Goal: Task Accomplishment & Management: Manage account settings

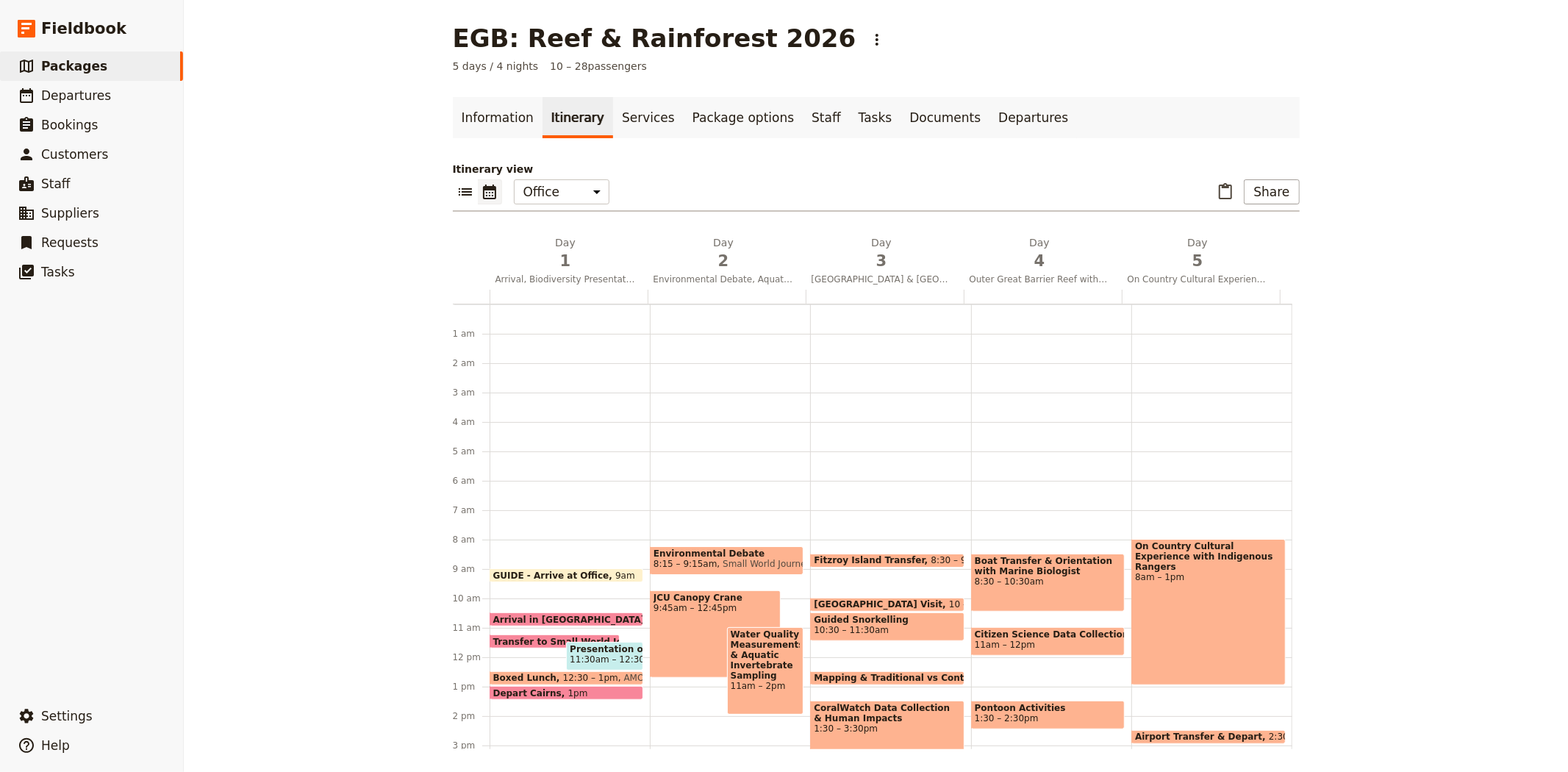
scroll to position [191, 0]
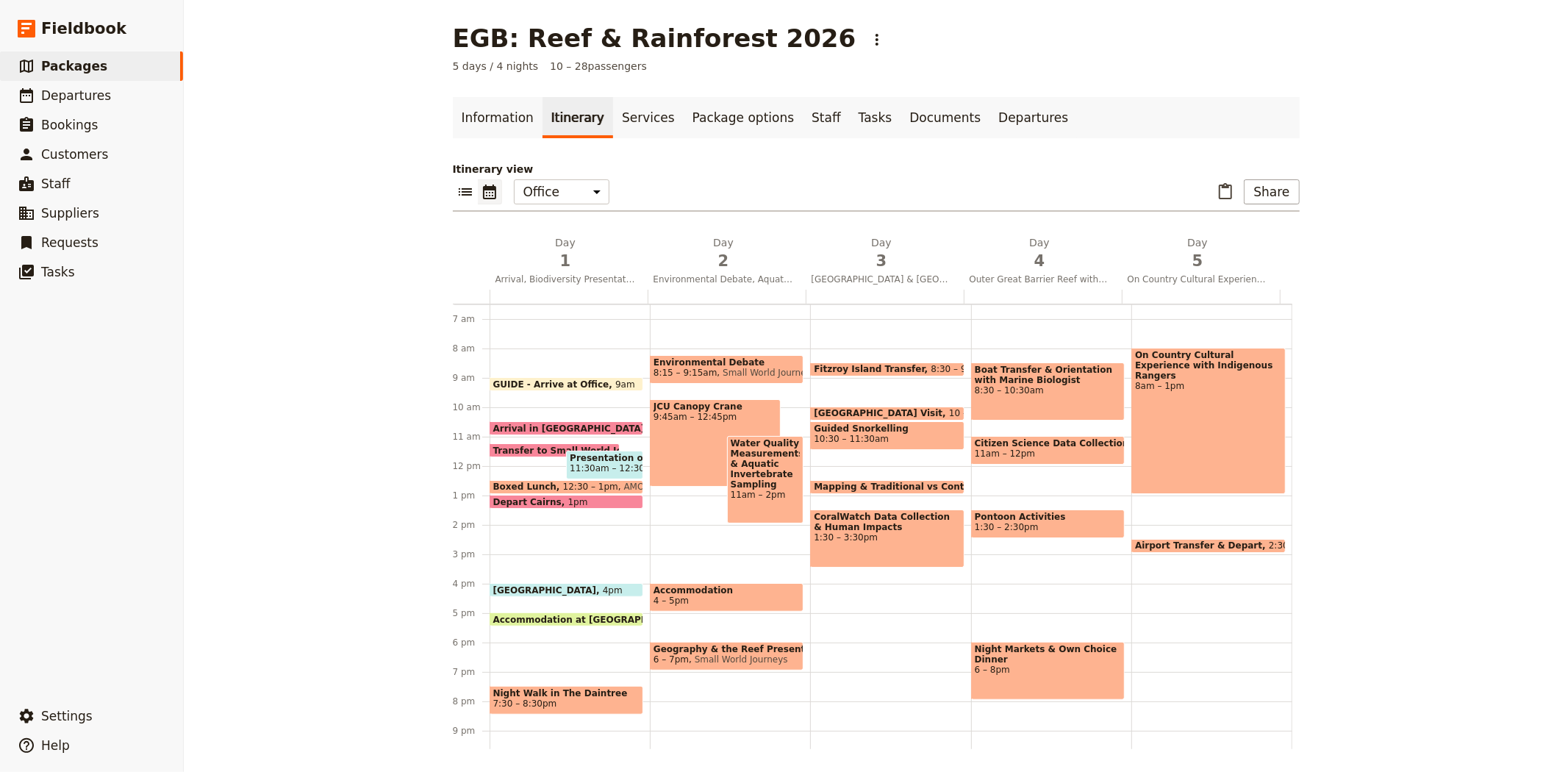
click at [664, 416] on span "9:45am – 12:45pm" at bounding box center [716, 417] width 124 height 11
select select "2"
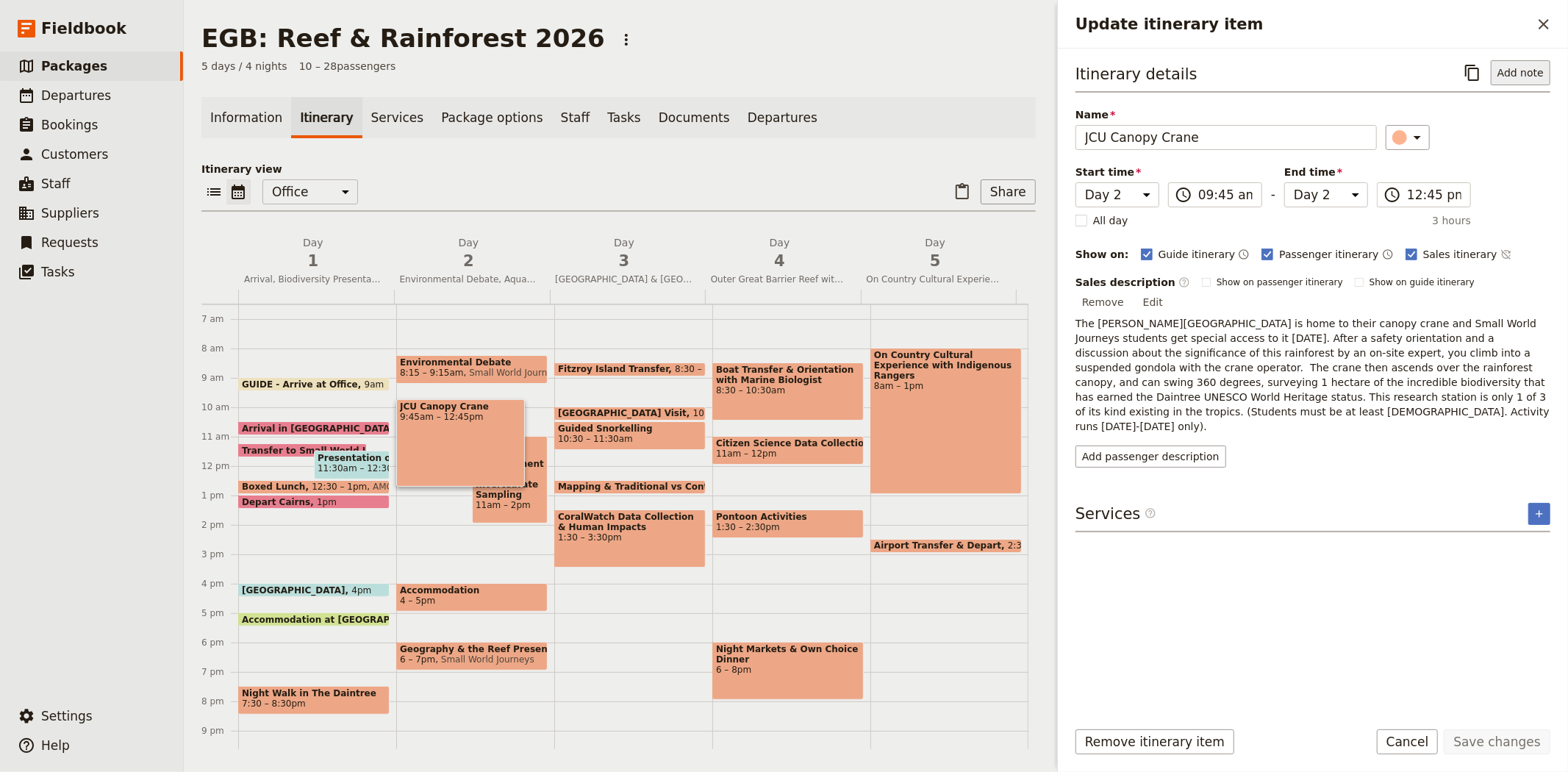
click at [1518, 76] on button "Add note" at bounding box center [1520, 72] width 59 height 25
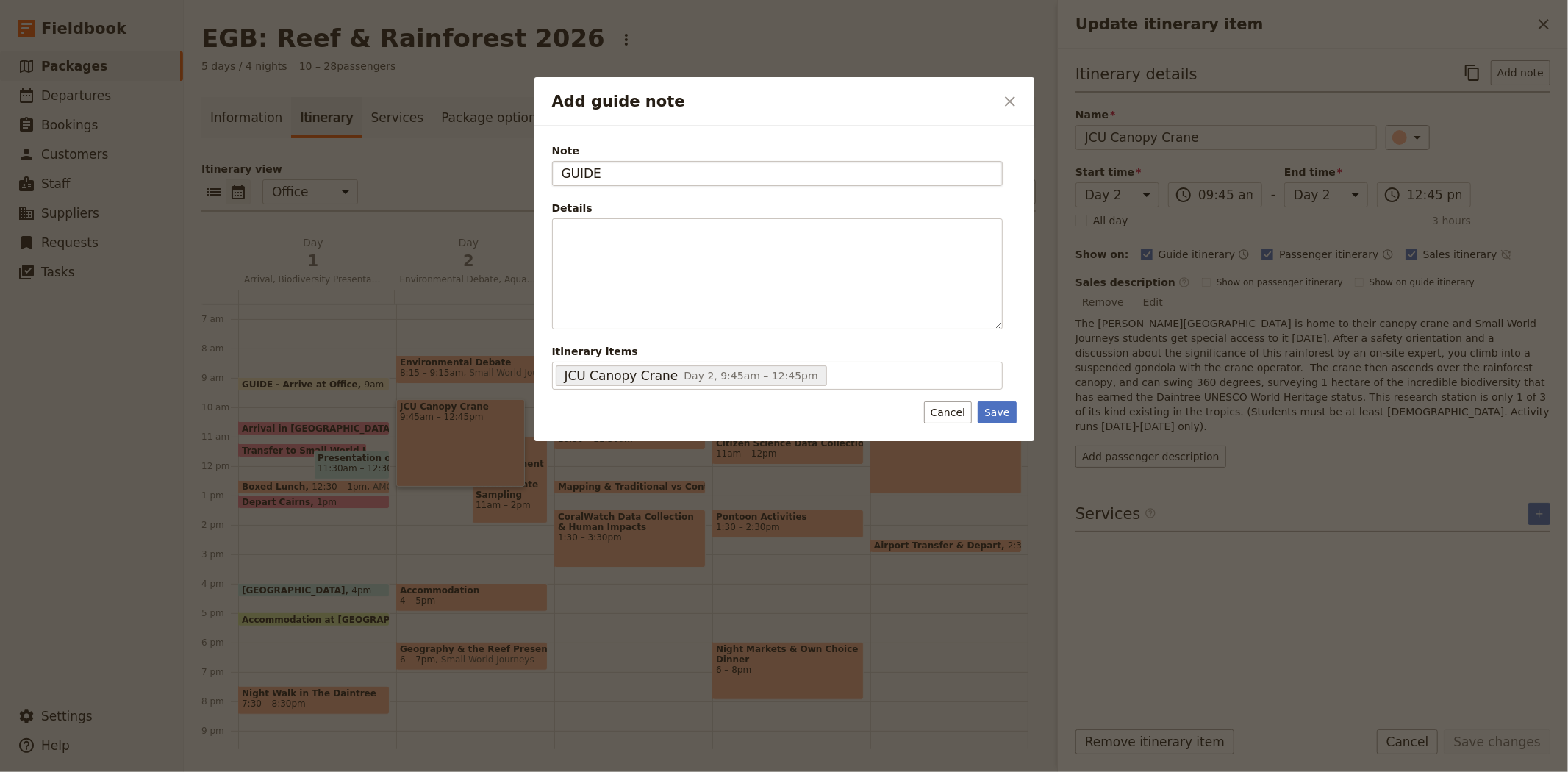
type input "GUIDE"
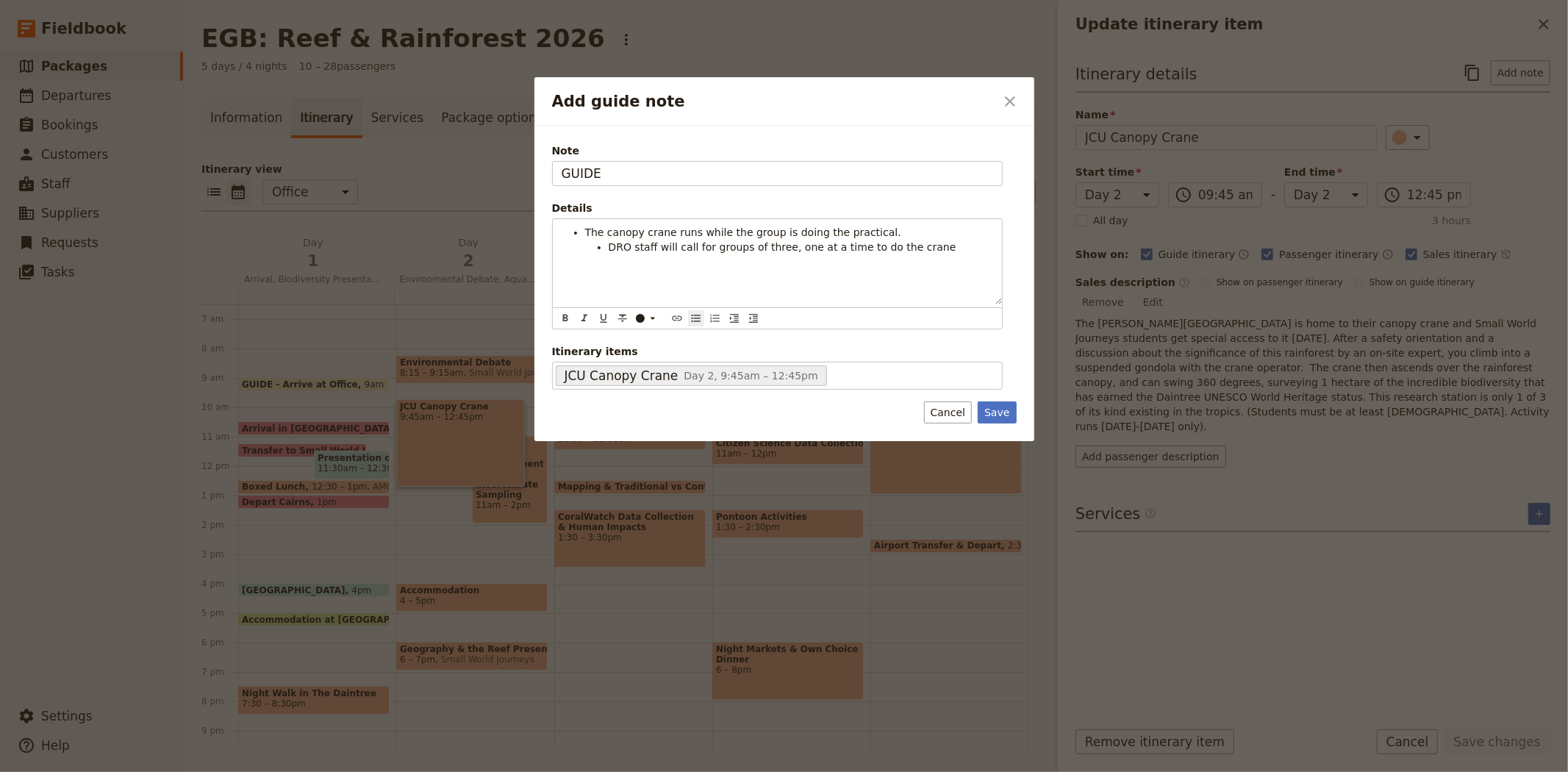
click at [997, 424] on div "Note GUIDE Details The canopy crane runs while the group is doing the practical…" at bounding box center [784, 283] width 500 height 315
click at [1001, 415] on button "Save" at bounding box center [996, 412] width 38 height 22
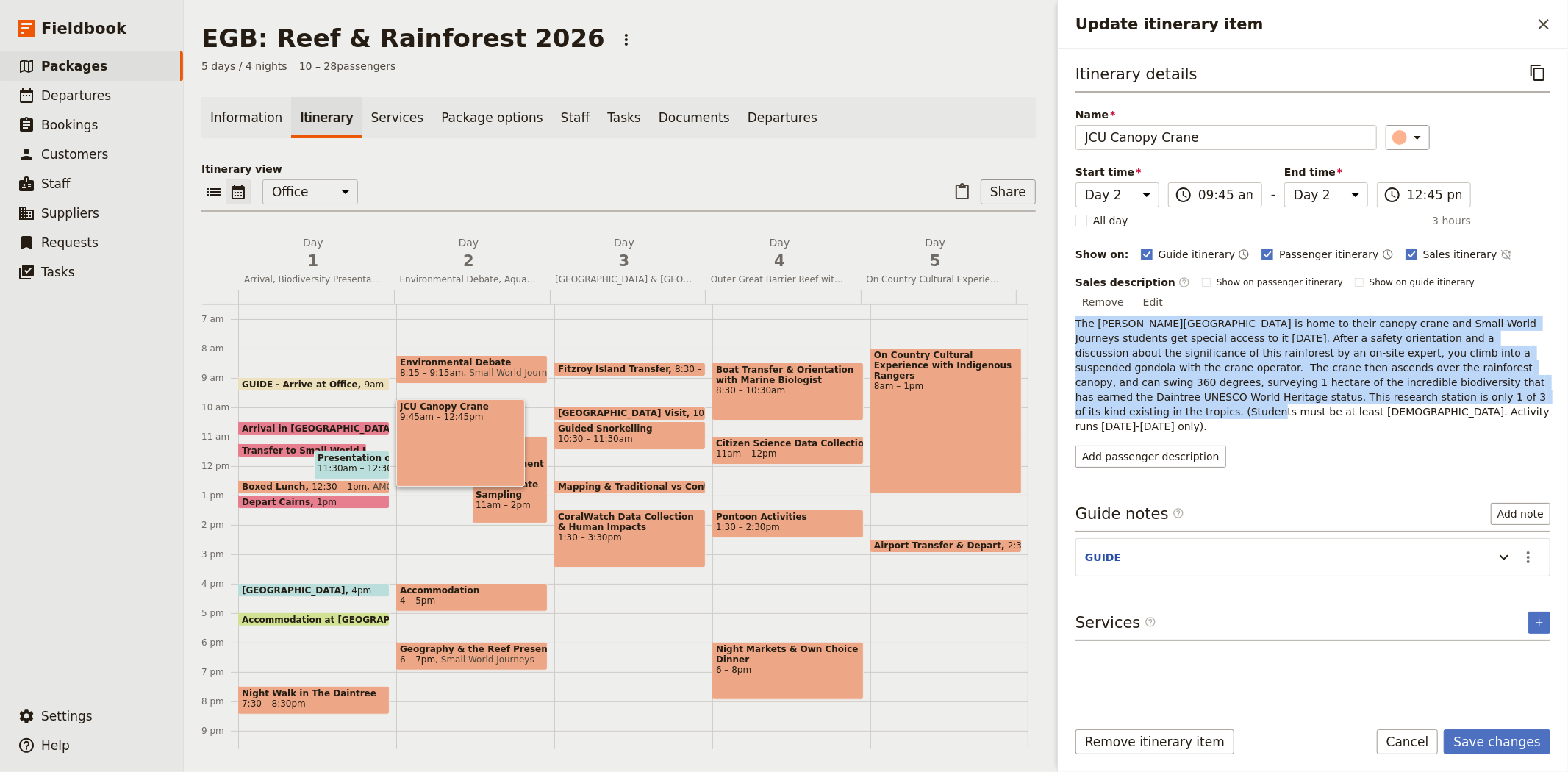
drag, startPoint x: 1285, startPoint y: 379, endPoint x: 1073, endPoint y: 306, distance: 224.2
click at [1073, 306] on div "Itinerary details ​ Name JCU Canopy Crane ​ Start time Day 1 Day 2 Day 3 Day 4 …" at bounding box center [1312, 378] width 510 height 659
copy span "The [PERSON_NAME][GEOGRAPHIC_DATA] is home to their canopy crane and Small Worl…"
click at [1127, 445] on button "Add passenger description" at bounding box center [1150, 456] width 151 height 22
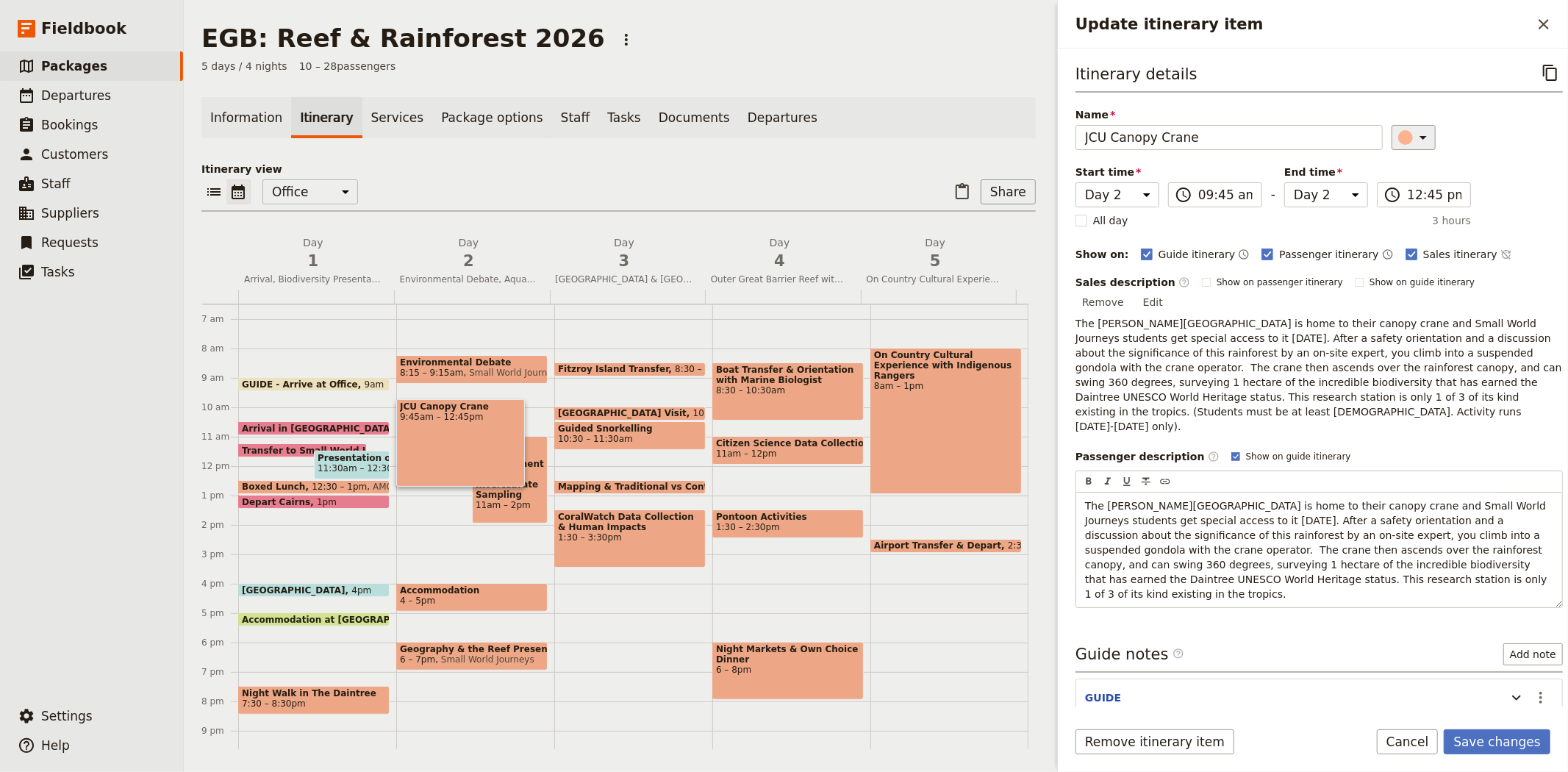
click at [1414, 136] on icon "Update itinerary item" at bounding box center [1423, 138] width 18 height 18
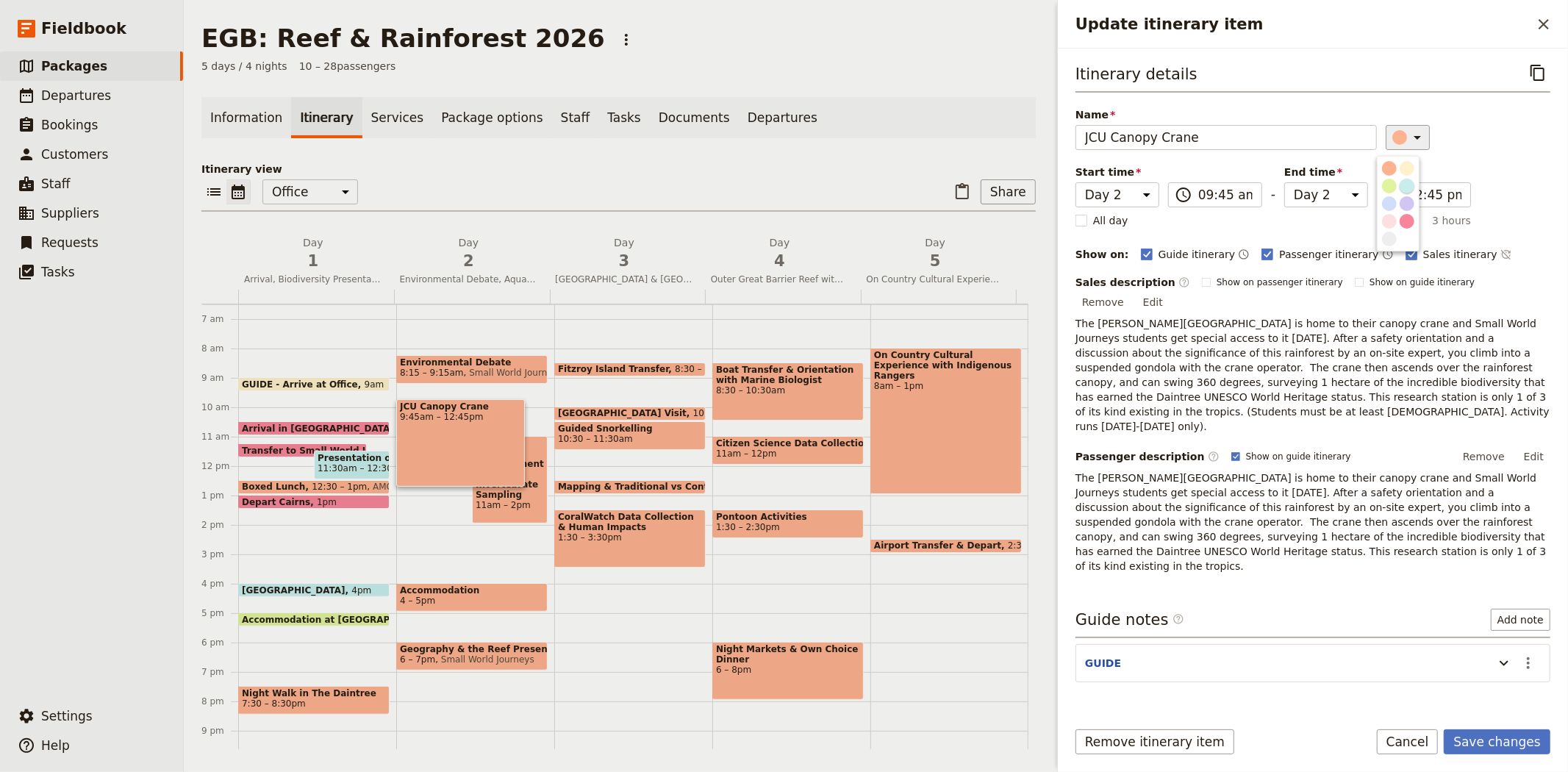
click at [1399, 193] on div "button" at bounding box center [1407, 186] width 15 height 15
click at [1489, 744] on button "Save changes" at bounding box center [1496, 742] width 107 height 25
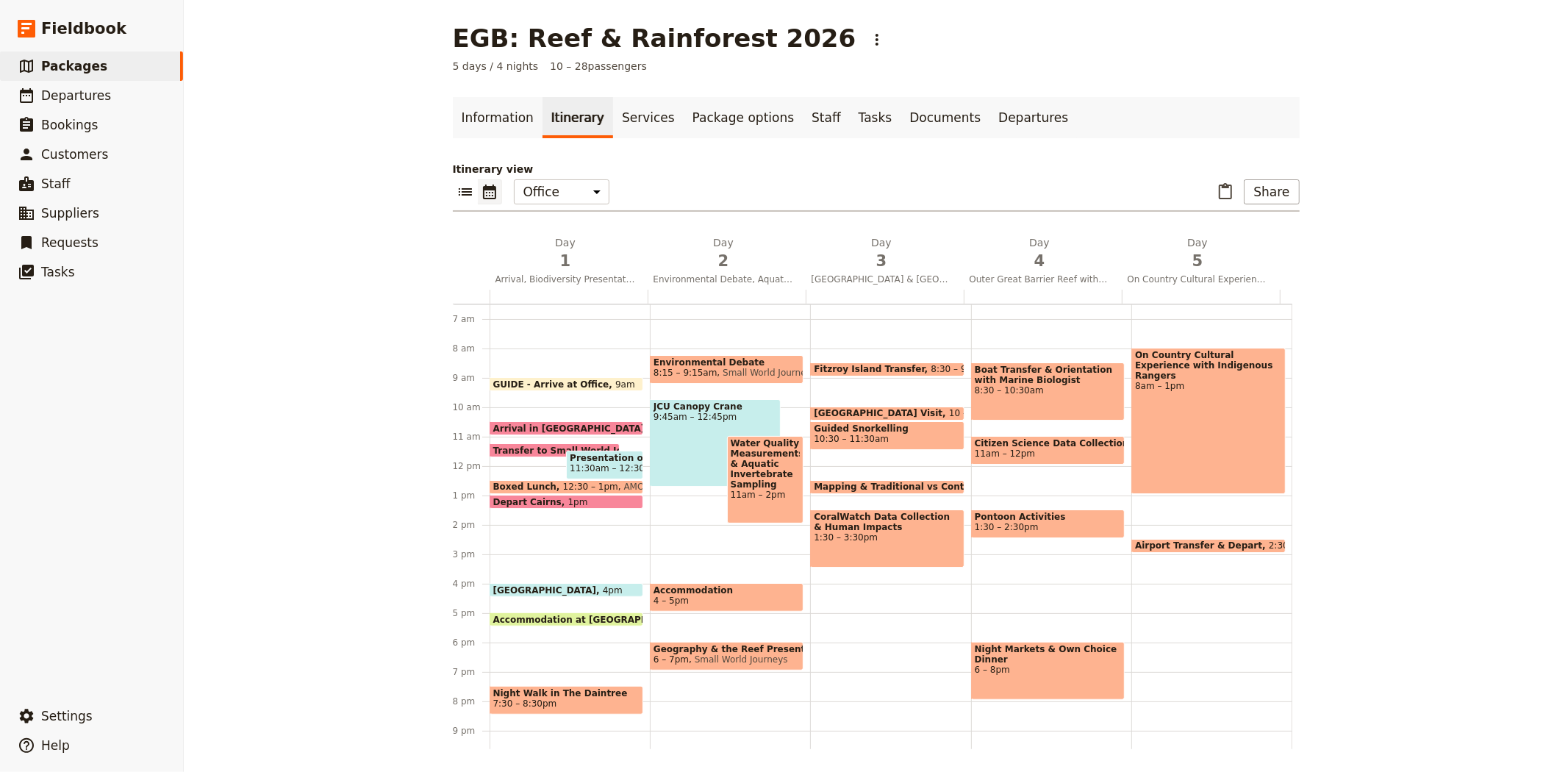
click at [684, 450] on div "JCU Canopy Crane 9:45am – 12:45pm" at bounding box center [715, 442] width 131 height 87
select select "2"
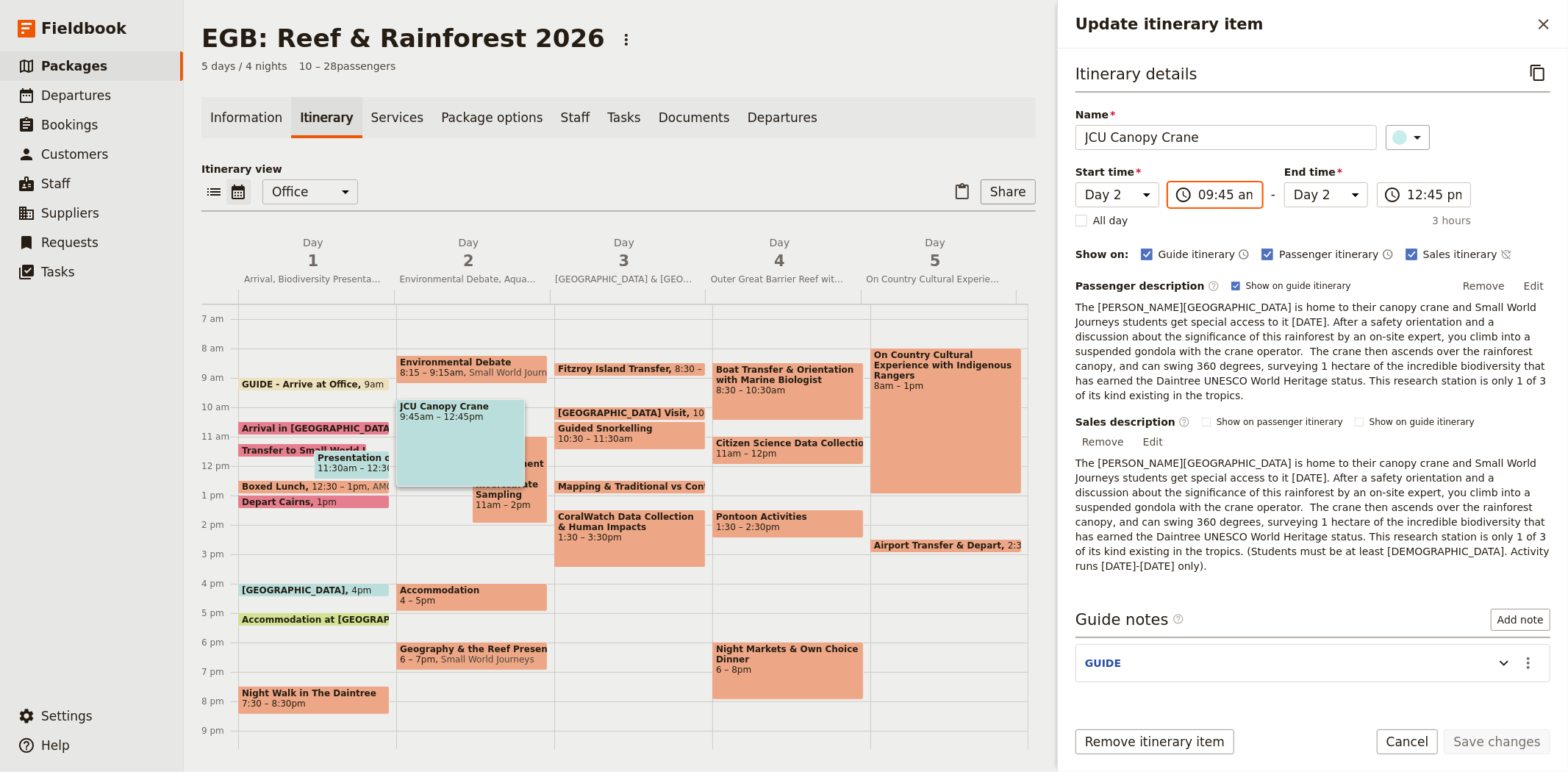
click at [1221, 199] on input "09:45 am" at bounding box center [1224, 195] width 55 height 18
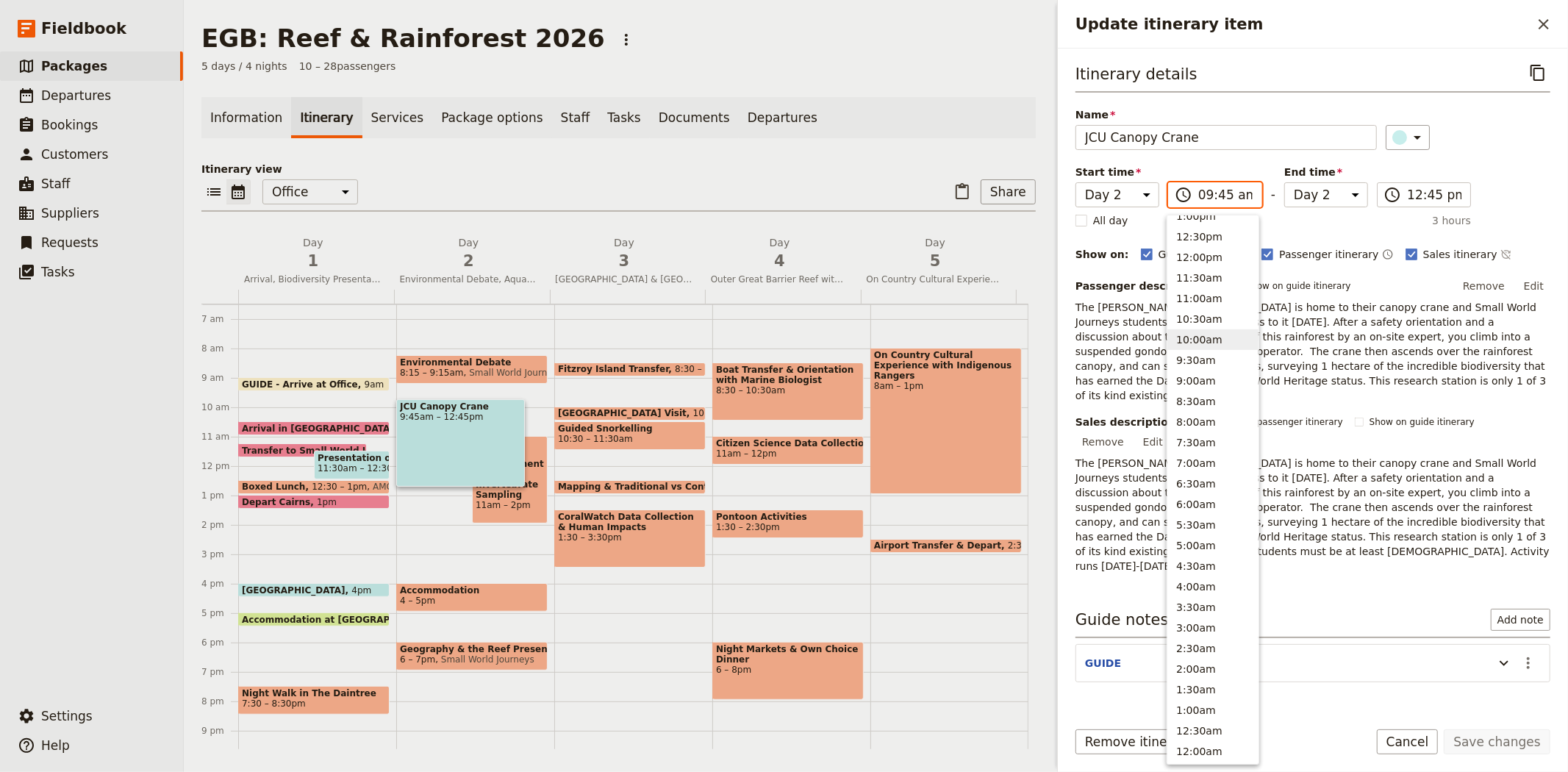
scroll to position [436, 0]
click at [1211, 389] on button "9:00am" at bounding box center [1213, 389] width 91 height 20
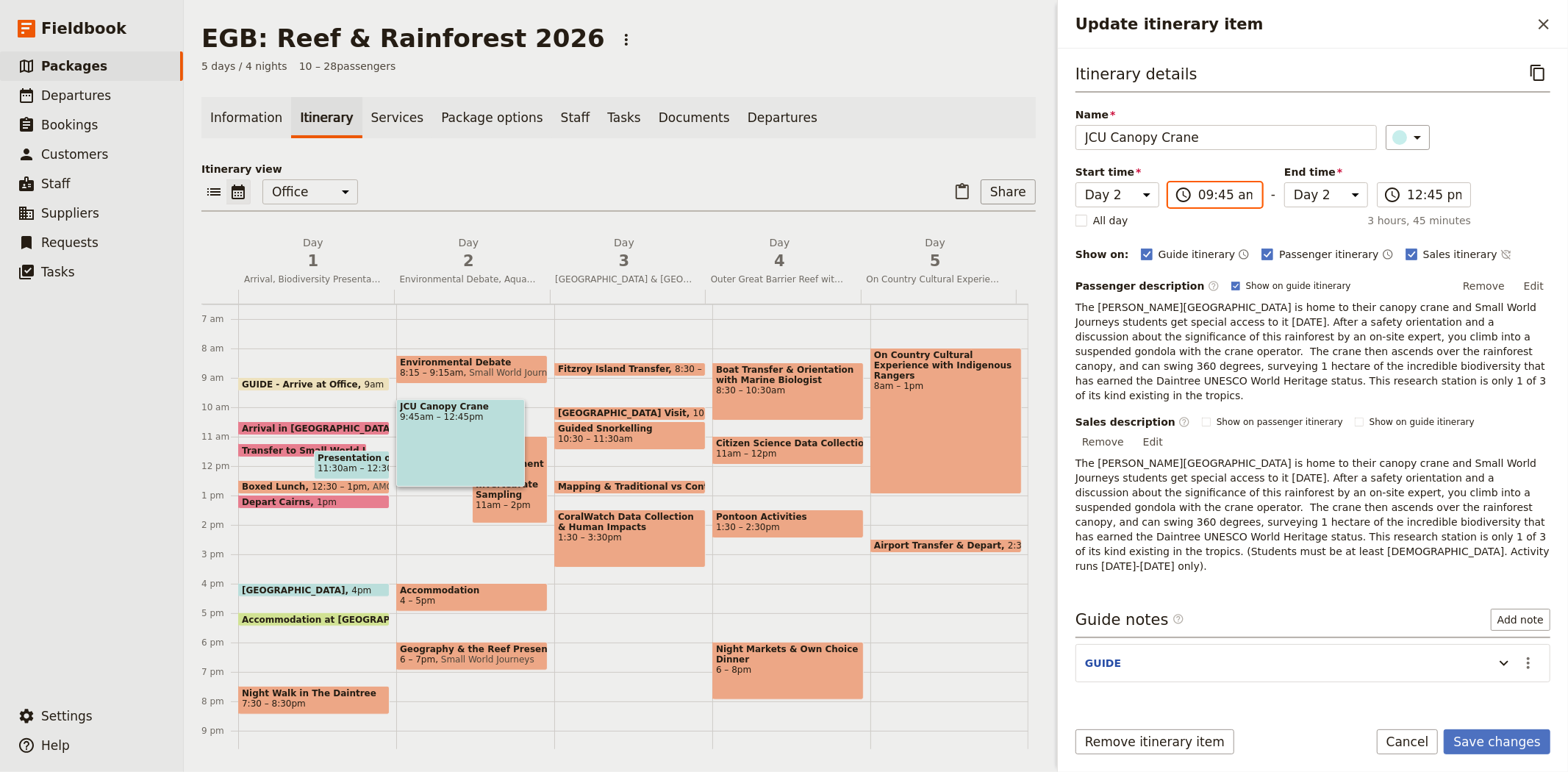
type input "09:00 am"
click at [1420, 191] on input "12:45 pm" at bounding box center [1434, 195] width 55 height 18
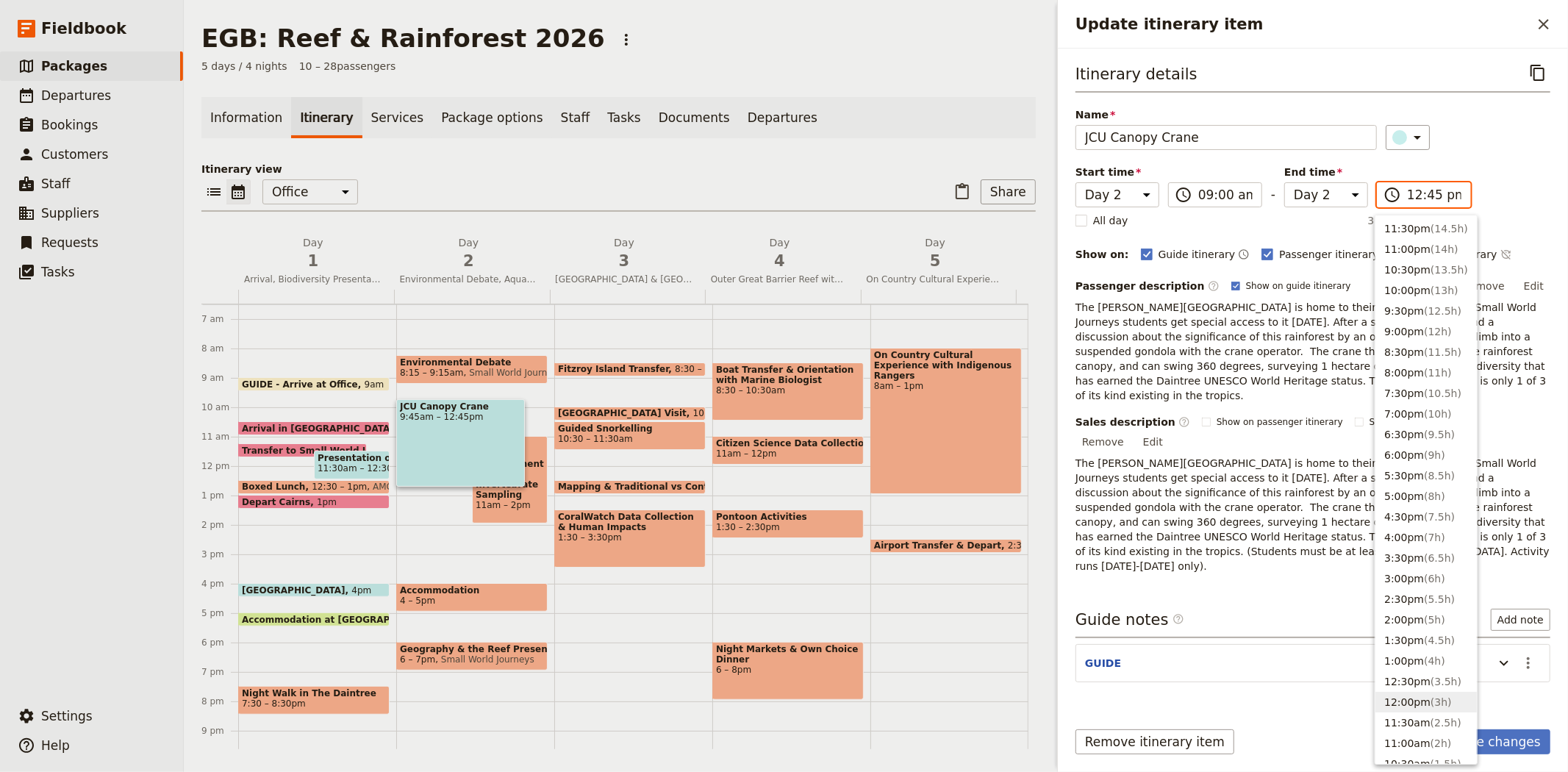
click at [1421, 697] on button "12:00pm ( 3h )" at bounding box center [1426, 701] width 102 height 20
type input "12:00 pm"
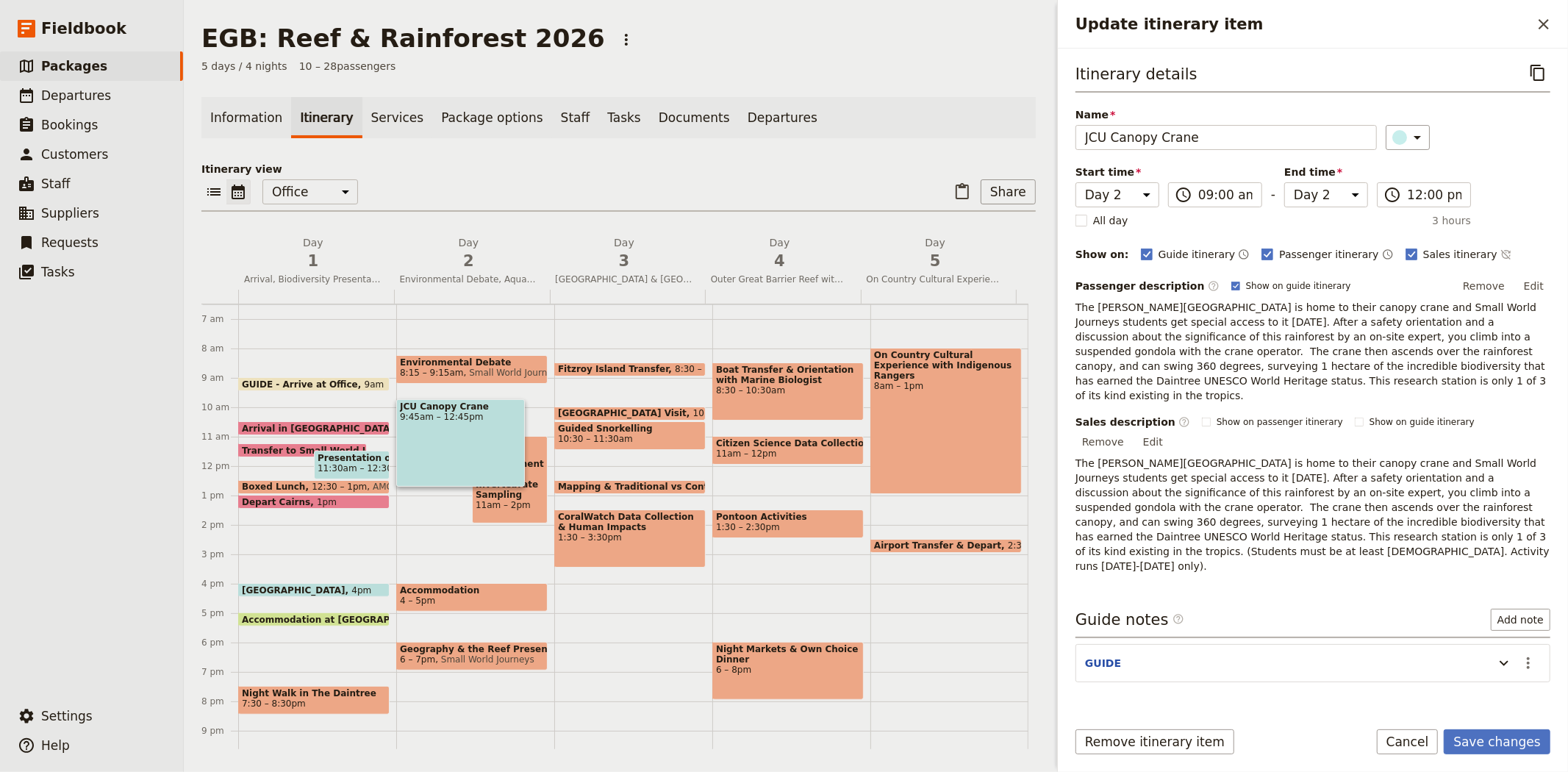
click at [1498, 196] on div "Itinerary details ​ Name JCU Canopy Crane ​ Start time Day 1 Day 2 Day 3 Day 4 …" at bounding box center [1312, 317] width 475 height 513
click at [1478, 737] on button "Save changes" at bounding box center [1496, 742] width 107 height 25
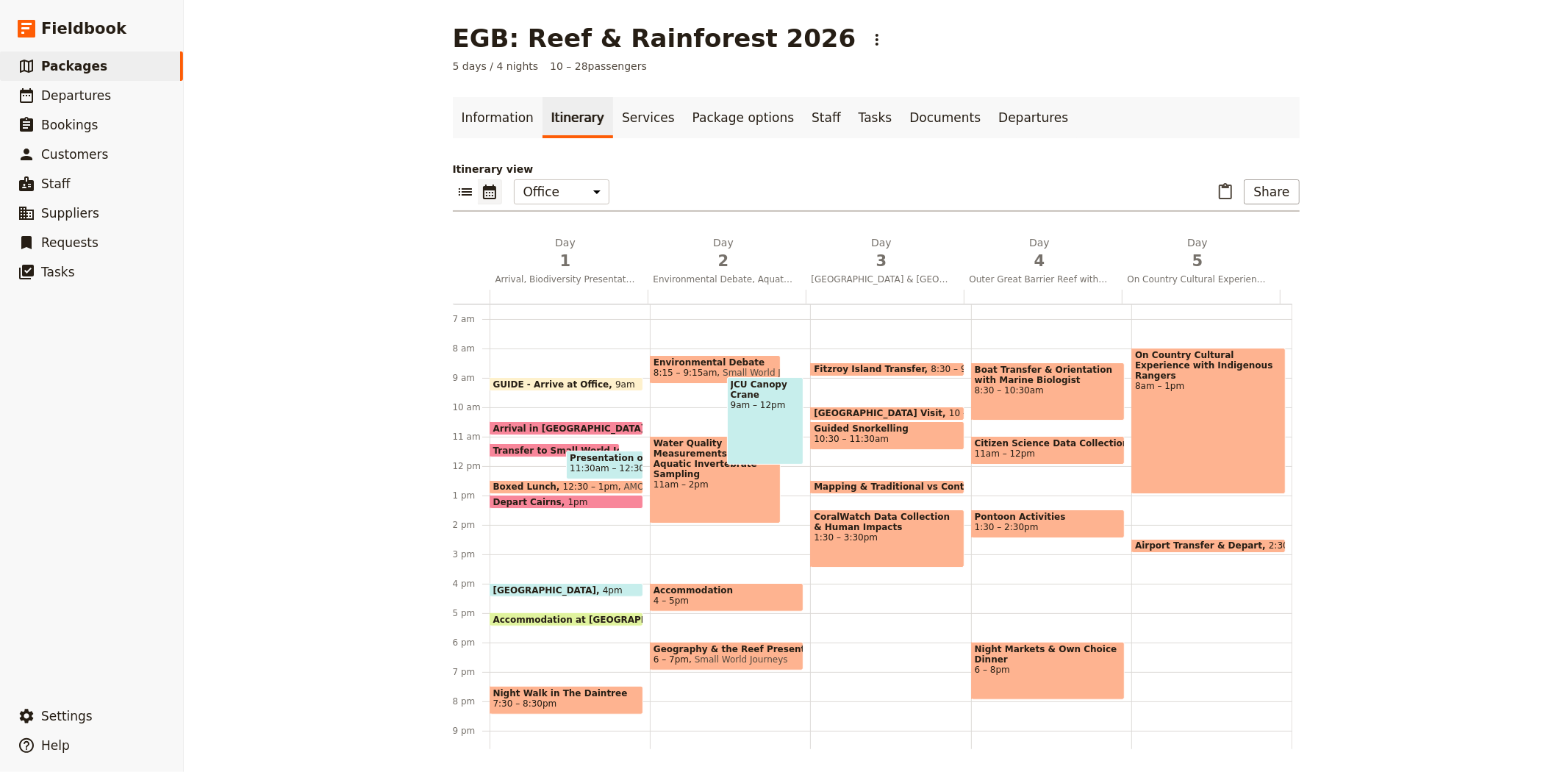
click at [667, 497] on div "Water Quality Measurements & Aquatic Invertebrate Sampling 11am – 2pm" at bounding box center [715, 479] width 131 height 87
select select "2"
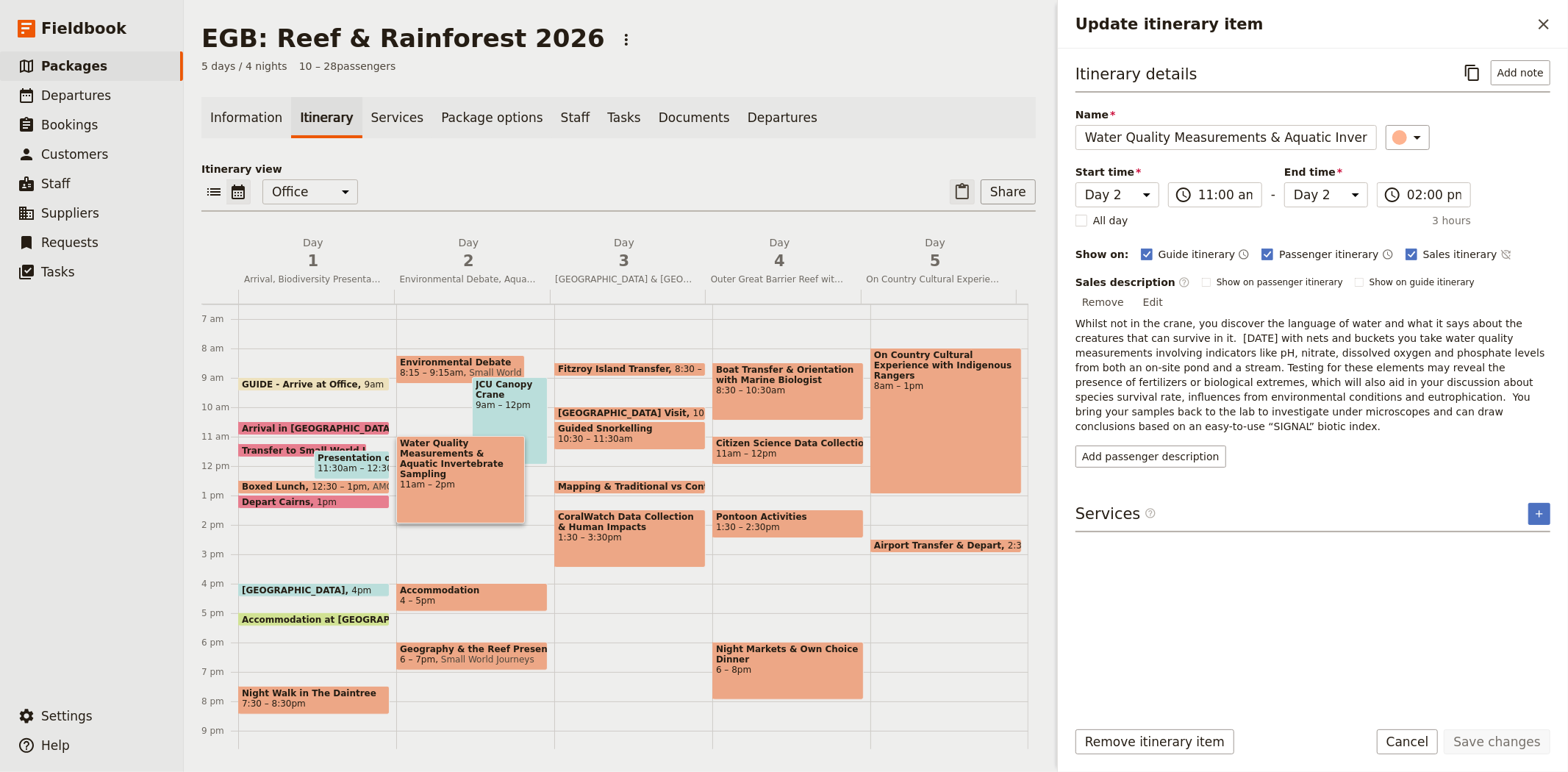
click at [964, 195] on button "​" at bounding box center [961, 191] width 25 height 25
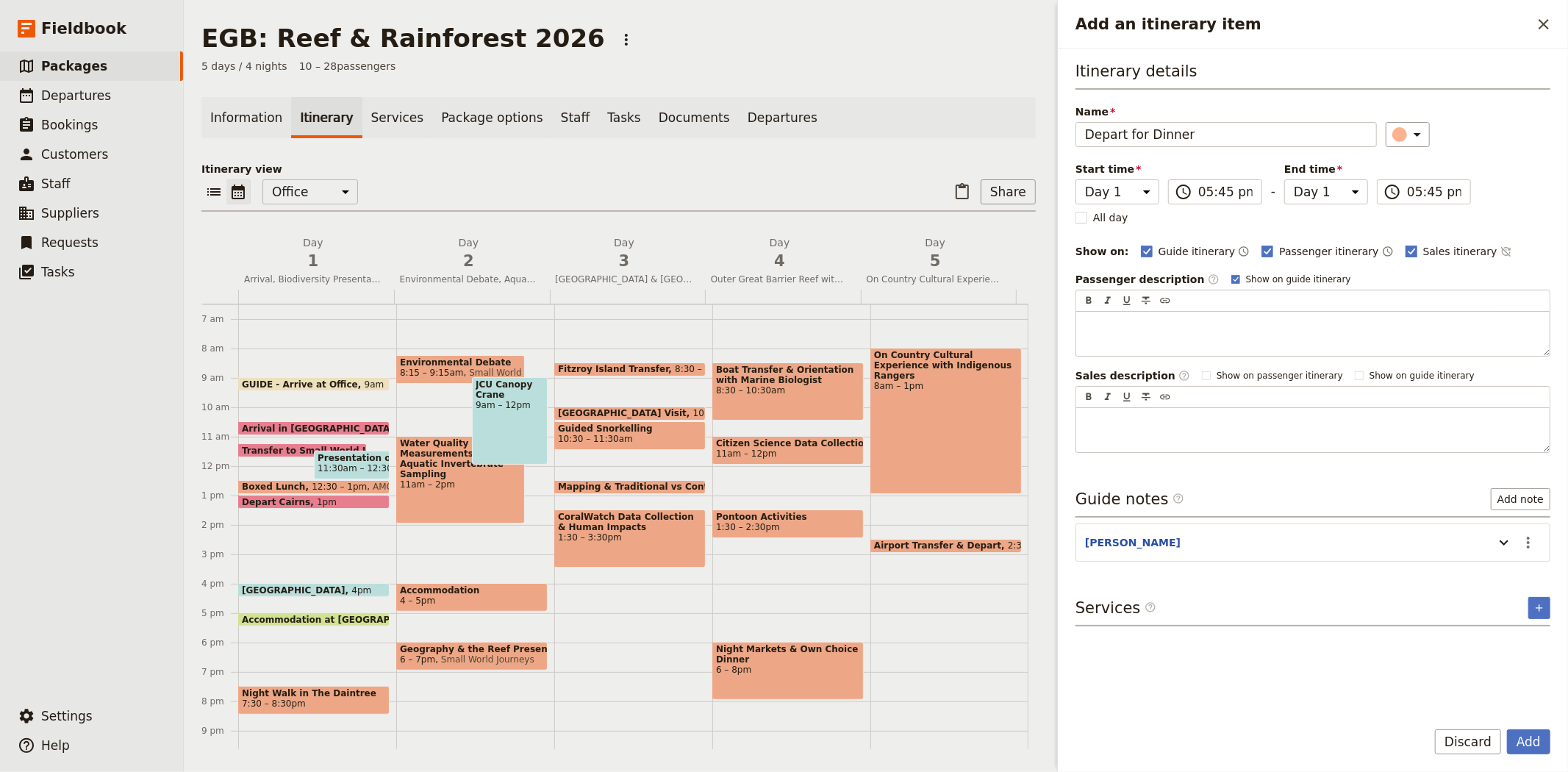
click at [1423, 252] on span "Sales itinerary" at bounding box center [1460, 252] width 74 height 15
click at [1404, 244] on input "Sales itinerary" at bounding box center [1404, 243] width 1 height 1
checkbox input "false"
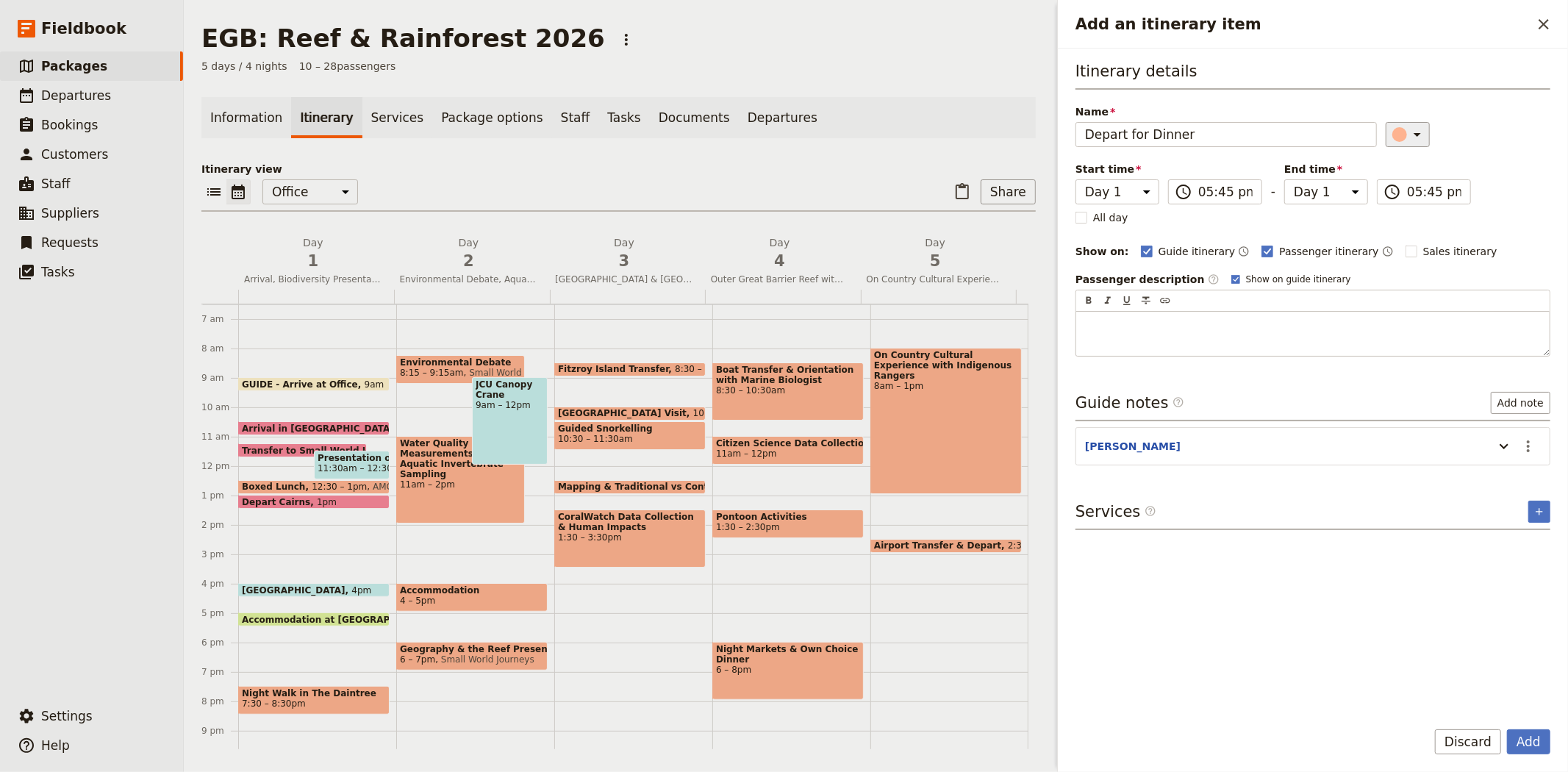
click at [1408, 134] on icon "Add an itinerary item" at bounding box center [1417, 134] width 18 height 18
click at [1399, 225] on div "button" at bounding box center [1407, 217] width 15 height 15
click at [1525, 450] on icon "Actions" at bounding box center [1528, 446] width 18 height 18
click at [1509, 475] on span "Edit note" at bounding box center [1485, 479] width 46 height 15
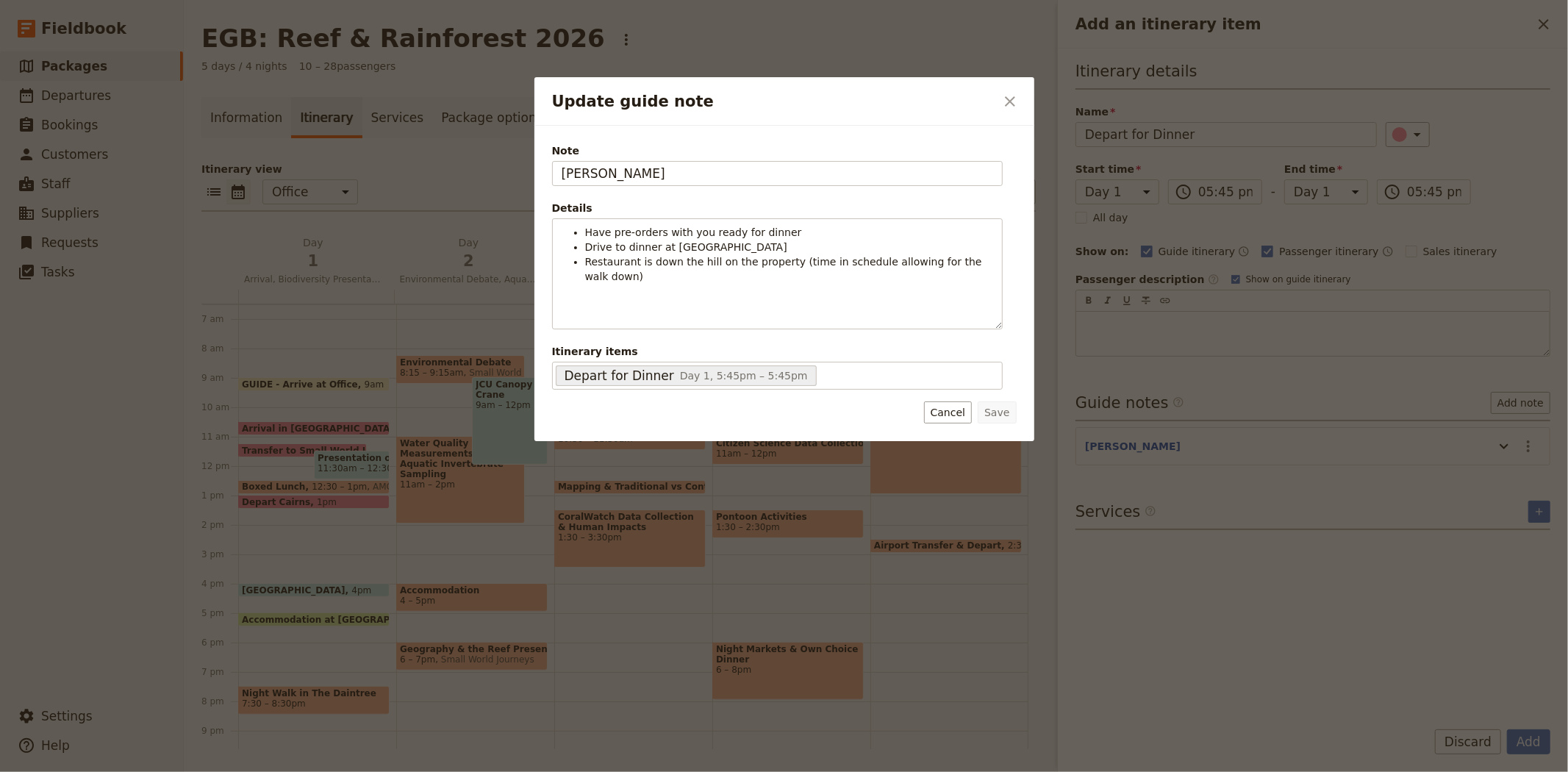
drag, startPoint x: 672, startPoint y: 178, endPoint x: 435, endPoint y: 163, distance: 237.5
click at [435, 771] on div "Update guide note ​ Note [PERSON_NAME] Details Have pre-orders with you ready f…" at bounding box center [784, 772] width 1568 height 0
type input "GUIDE"
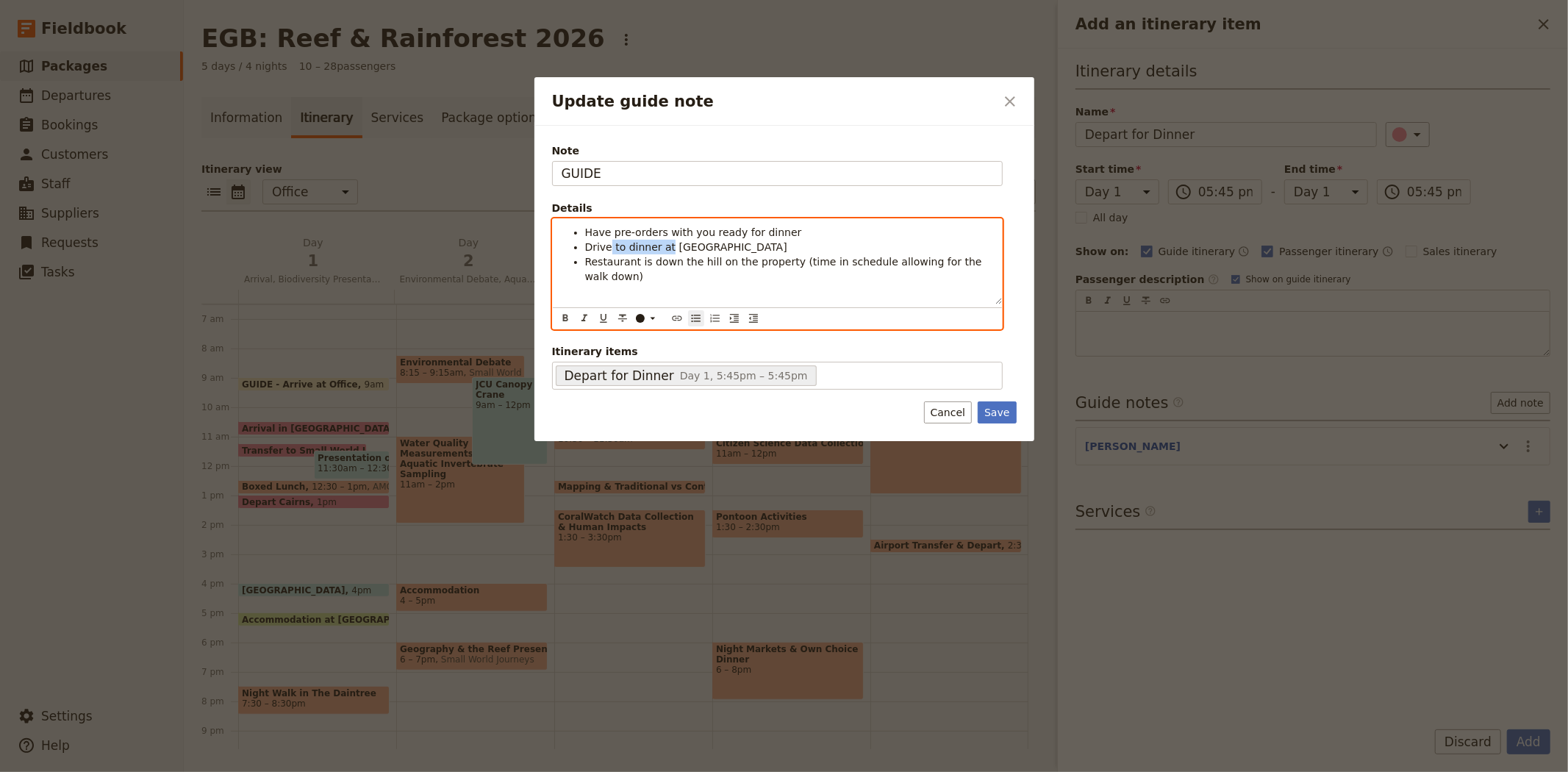
drag, startPoint x: 608, startPoint y: 246, endPoint x: 665, endPoint y: 252, distance: 57.3
click at [665, 252] on span "Drive to dinner at [GEOGRAPHIC_DATA]" at bounding box center [686, 247] width 202 height 11
click at [795, 260] on span "Restaurant is down the hill on the property (time in schedule allowing for the …" at bounding box center [786, 269] width 401 height 26
drag, startPoint x: 991, startPoint y: 261, endPoint x: 579, endPoint y: 268, distance: 412.1
click at [579, 268] on ul "Have pre-orders with you ready for dinner Drive to Beach House Restaurant is do…" at bounding box center [777, 254] width 431 height 59
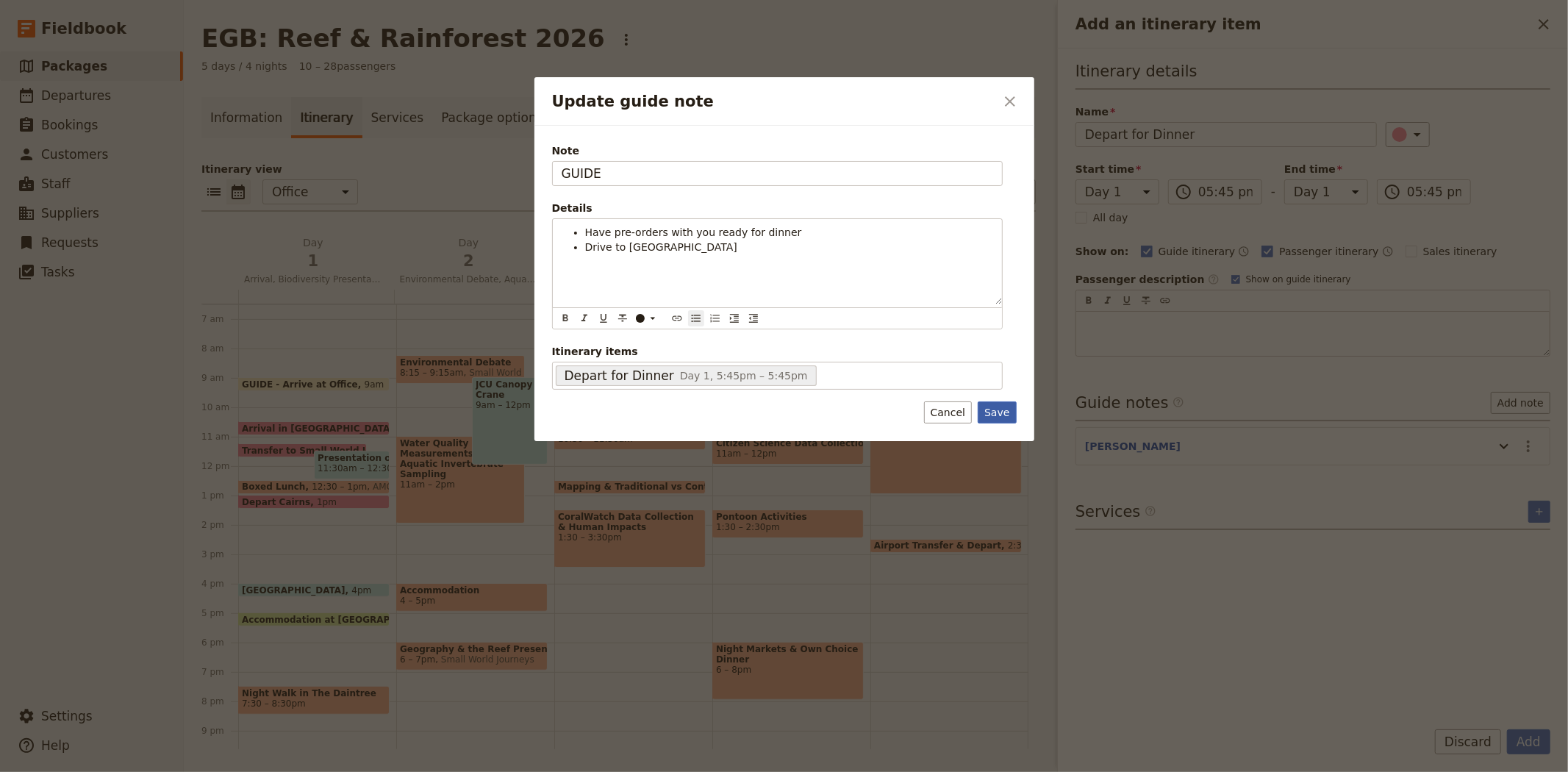
click at [1001, 412] on button "Save" at bounding box center [996, 412] width 38 height 22
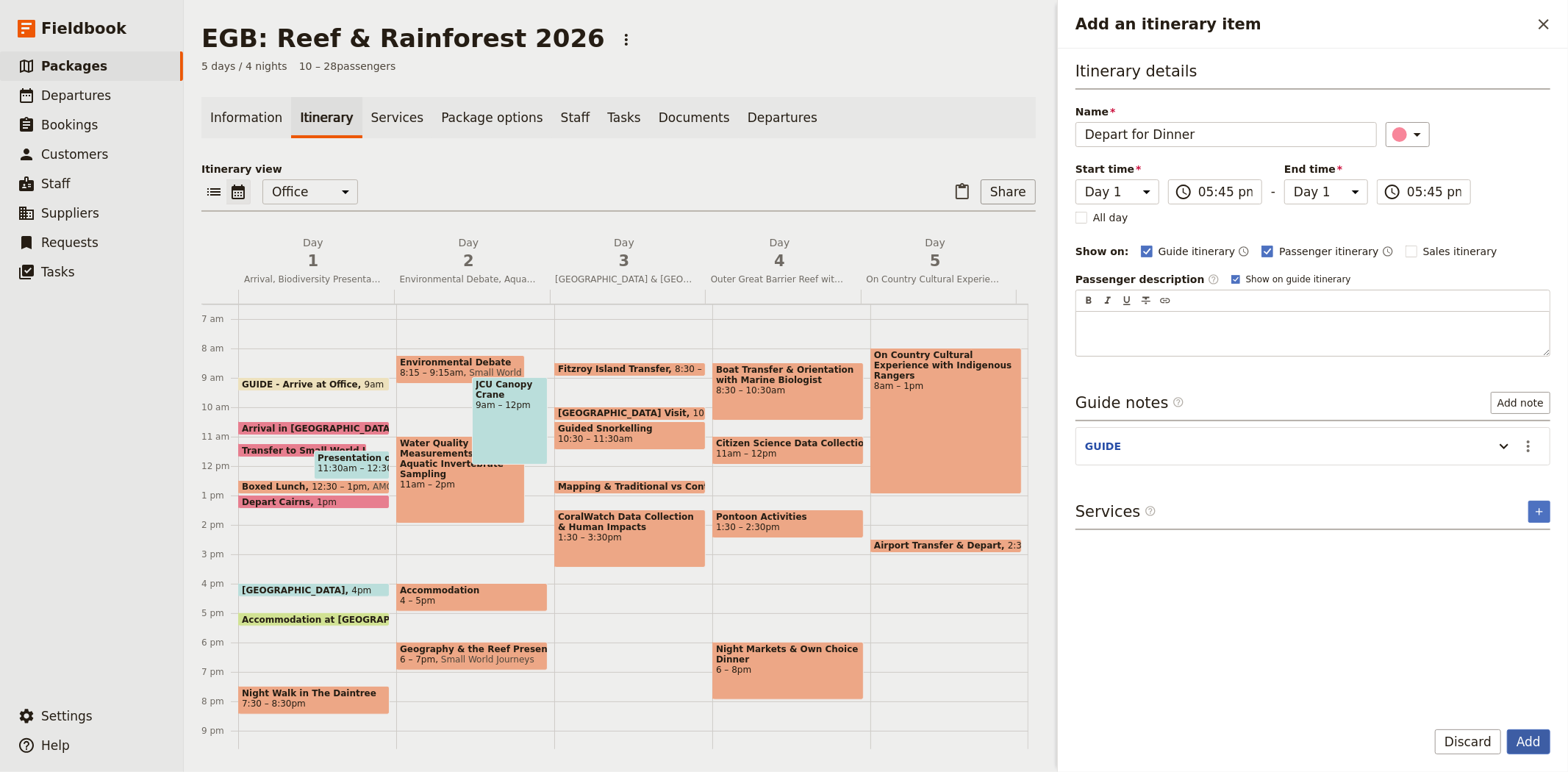
click at [1522, 739] on button "Add" at bounding box center [1528, 742] width 43 height 25
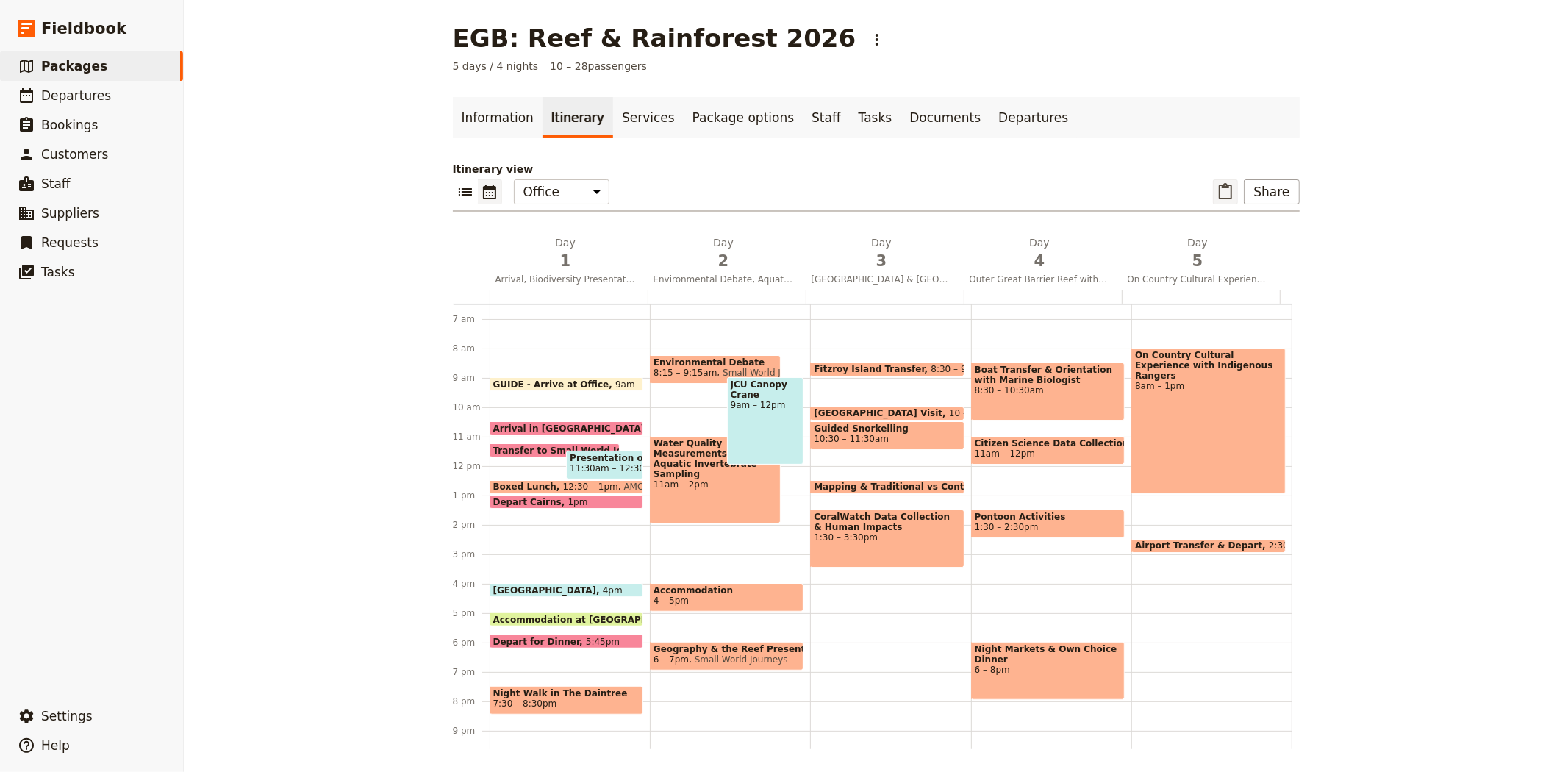
click at [1224, 187] on icon "Paste itinerary item" at bounding box center [1225, 191] width 13 height 16
select select "5"
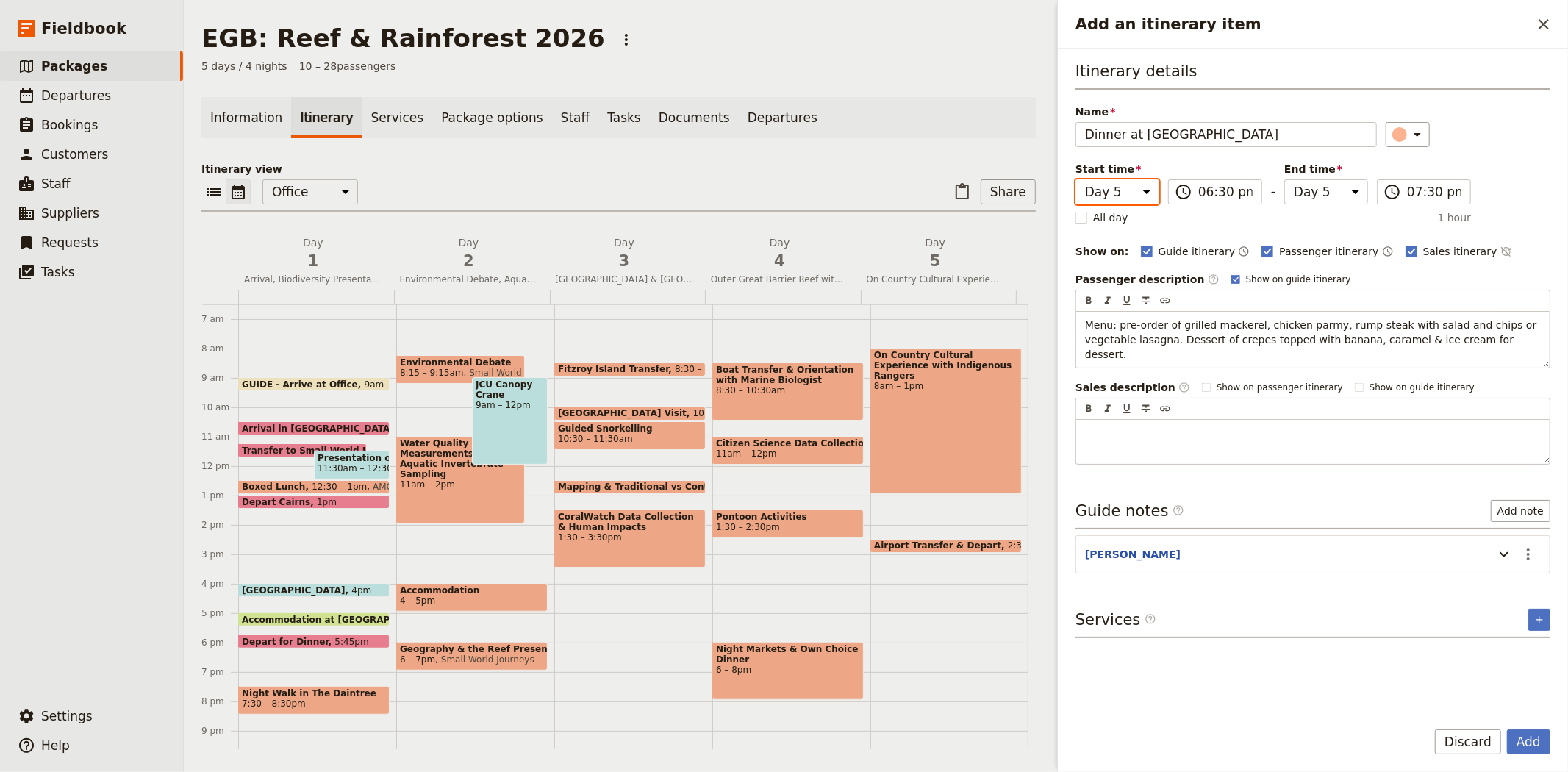
click at [1135, 197] on select "Day 1 Day 2 Day 3 Day 4 Day 5" at bounding box center [1117, 191] width 84 height 25
select select "1"
click at [1075, 179] on select "Day 1 Day 2 Day 3 Day 4 Day 5" at bounding box center [1117, 191] width 84 height 25
click at [1305, 192] on select "Day 1 Day 2 Day 3 Day 4 Day 5" at bounding box center [1325, 191] width 84 height 25
select select "1"
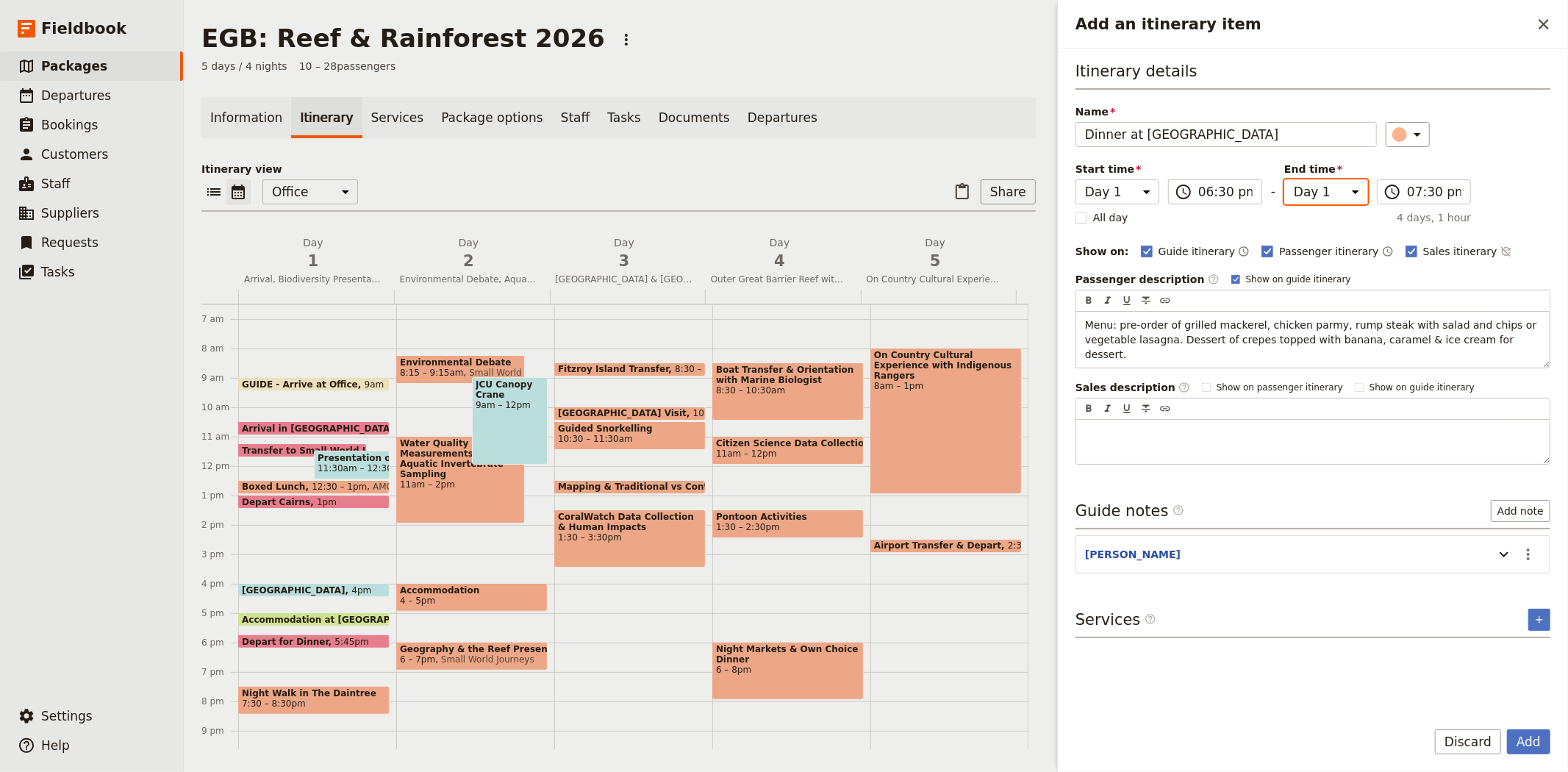
click at [1284, 179] on select "Day 1 Day 2 Day 3 Day 4 Day 5" at bounding box center [1325, 191] width 84 height 25
click at [1483, 133] on div "​" at bounding box center [1468, 134] width 165 height 25
click at [1526, 548] on icon "Actions" at bounding box center [1528, 554] width 3 height 11
click at [1489, 581] on span "Edit note" at bounding box center [1485, 575] width 46 height 15
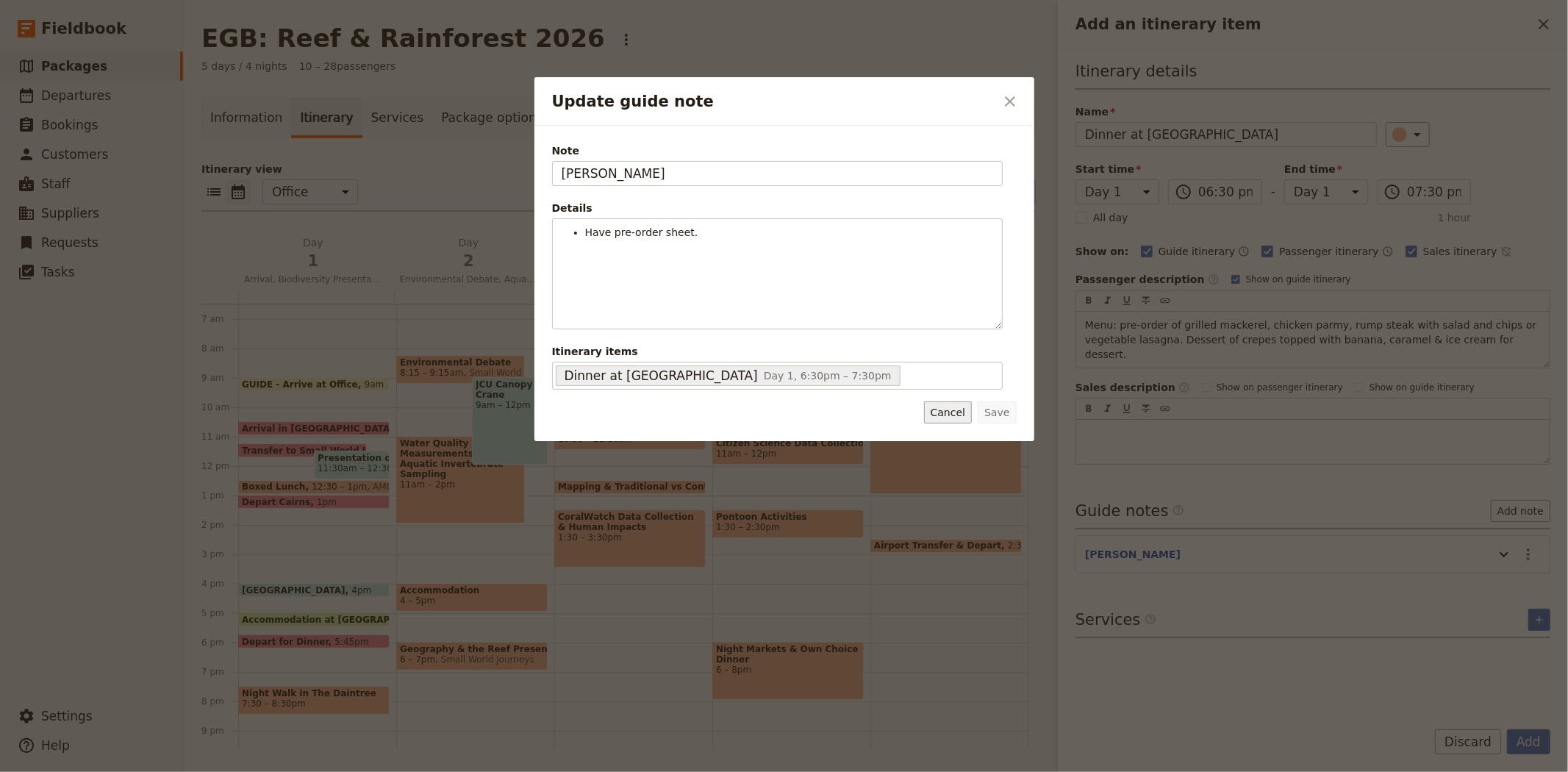
click at [944, 414] on button "Cancel" at bounding box center [948, 412] width 48 height 22
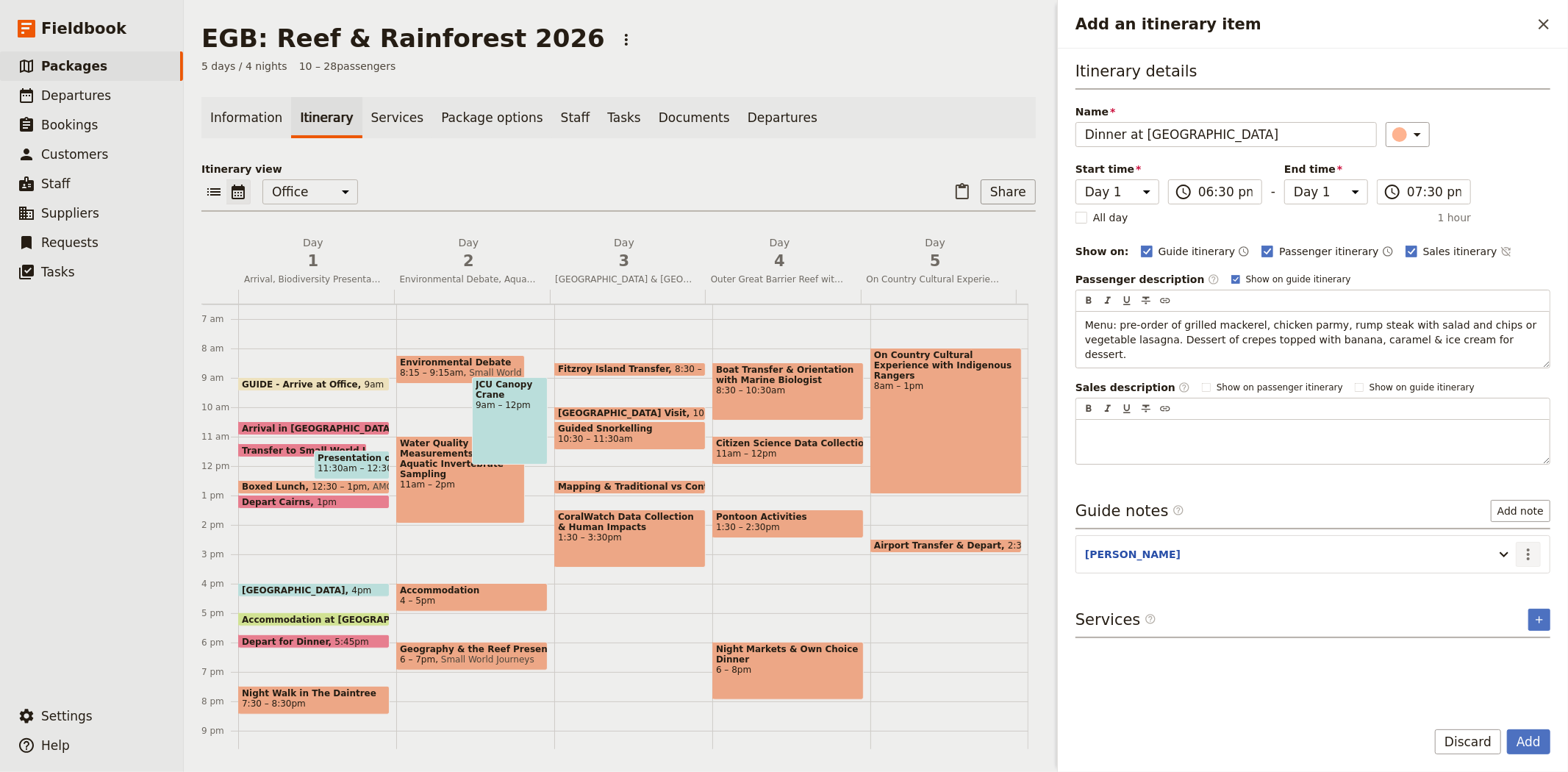
click at [1522, 546] on icon "Actions" at bounding box center [1528, 555] width 18 height 18
click at [1497, 599] on span "Remove note" at bounding box center [1496, 595] width 68 height 15
click at [1215, 192] on input "06:30 pm" at bounding box center [1224, 192] width 55 height 18
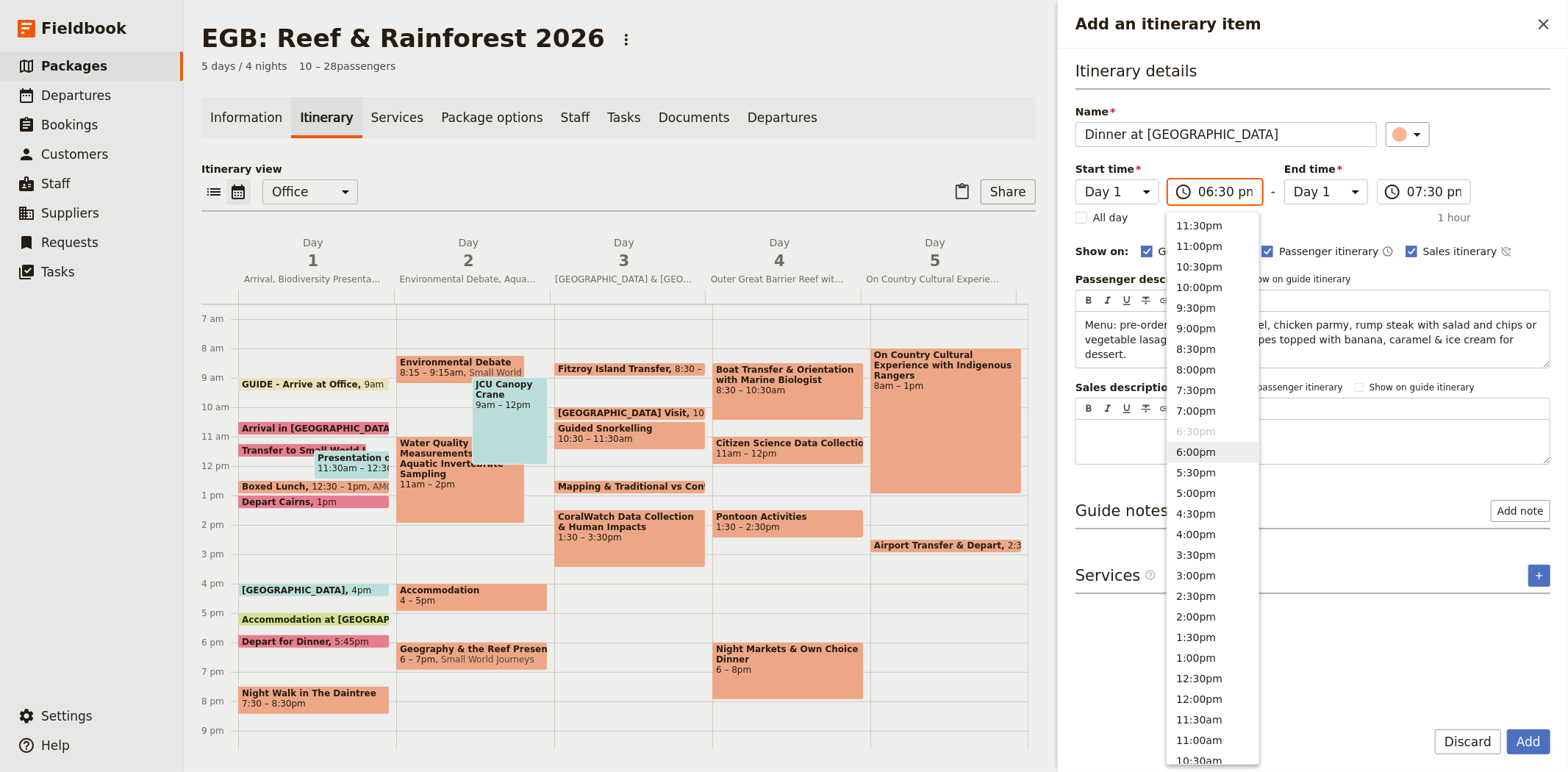
click at [1210, 456] on button "6:00pm" at bounding box center [1213, 452] width 91 height 20
type input "06:00 pm"
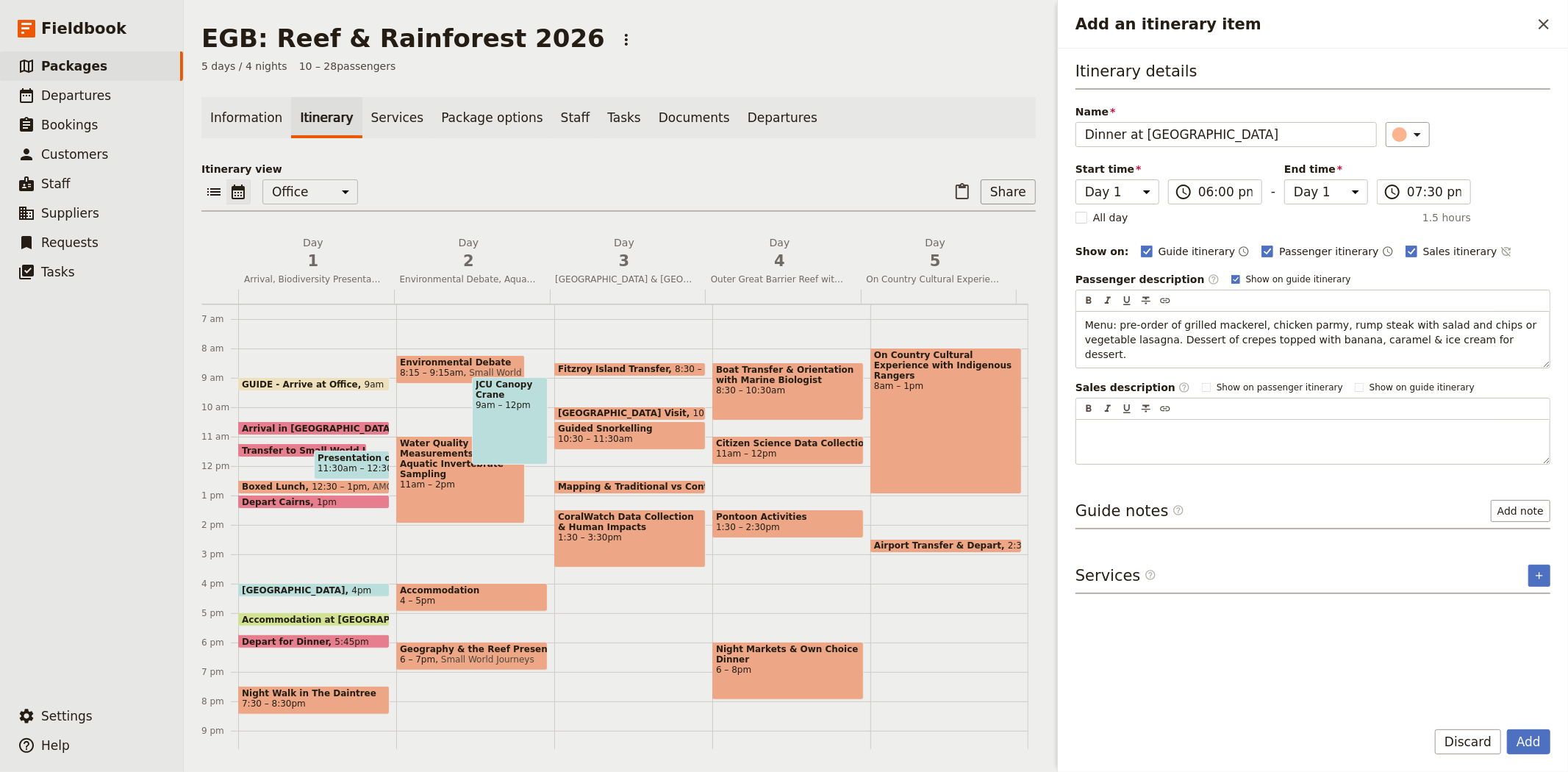
click at [1463, 137] on div "​" at bounding box center [1468, 134] width 165 height 25
click at [1414, 193] on input "07:30 pm" at bounding box center [1434, 192] width 55 height 18
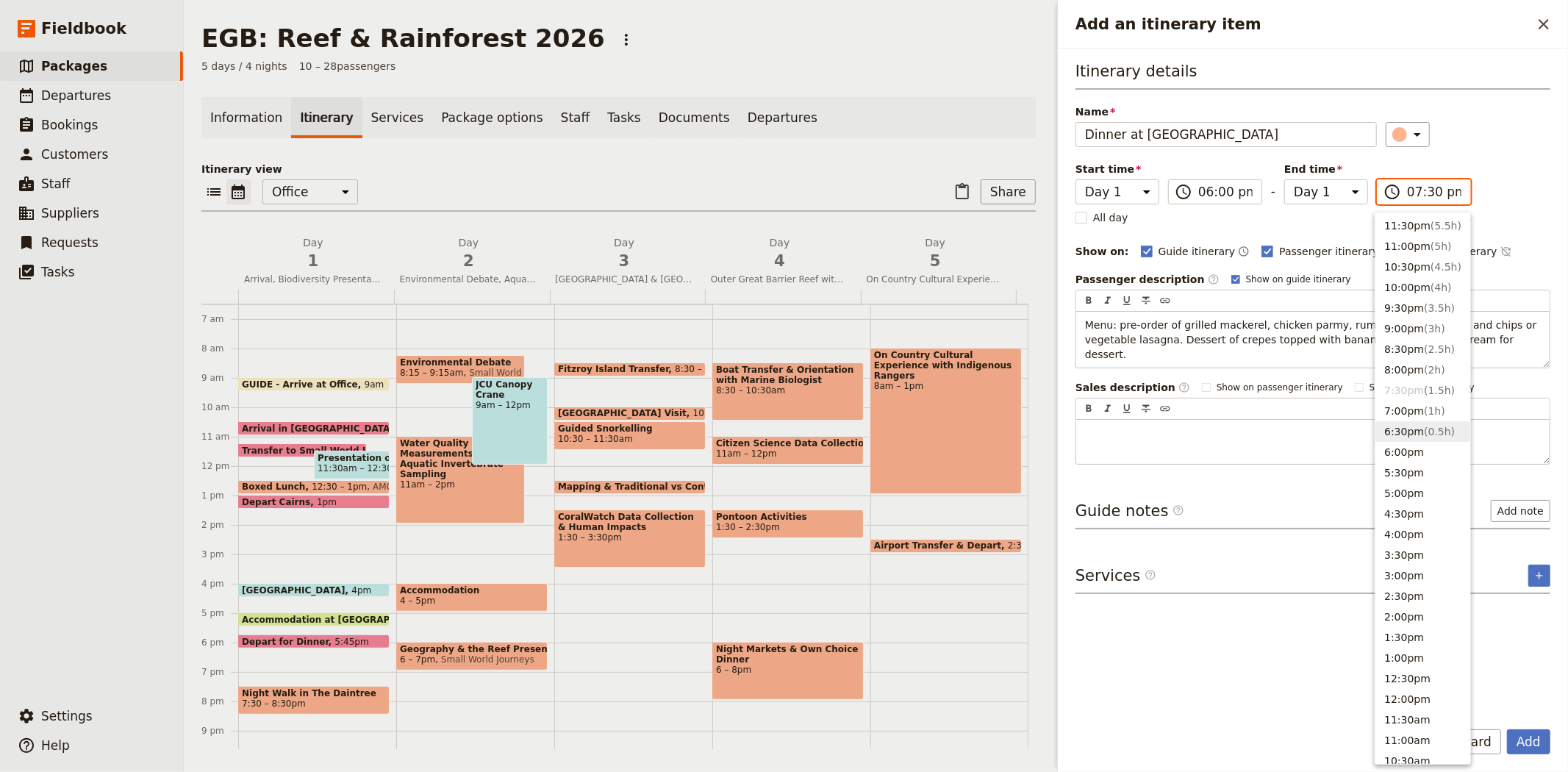
click at [1421, 421] on button "6:30pm ( 0.5h )" at bounding box center [1422, 431] width 94 height 20
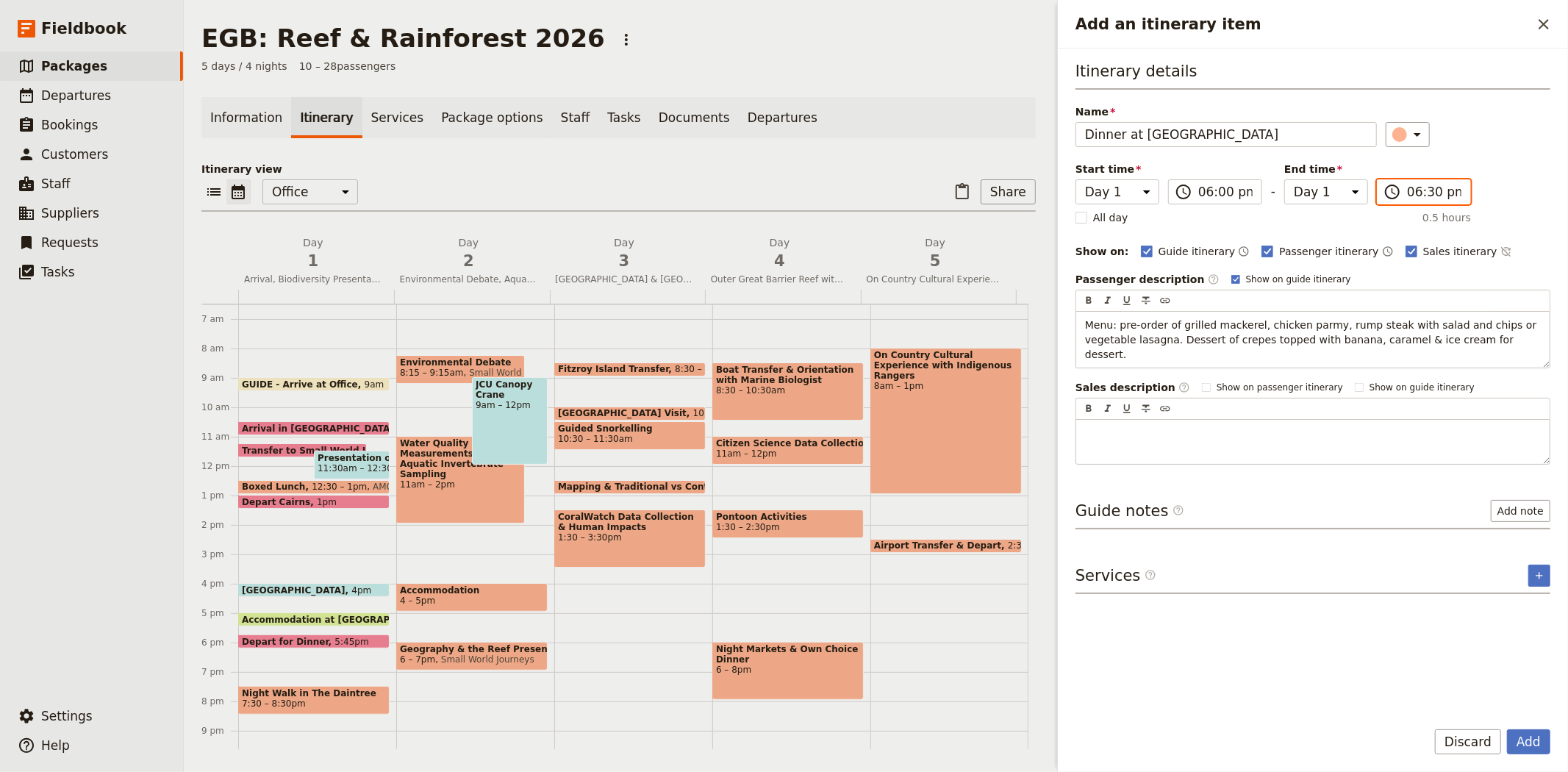
click at [1428, 194] on input "06:30 pm" at bounding box center [1434, 192] width 55 height 18
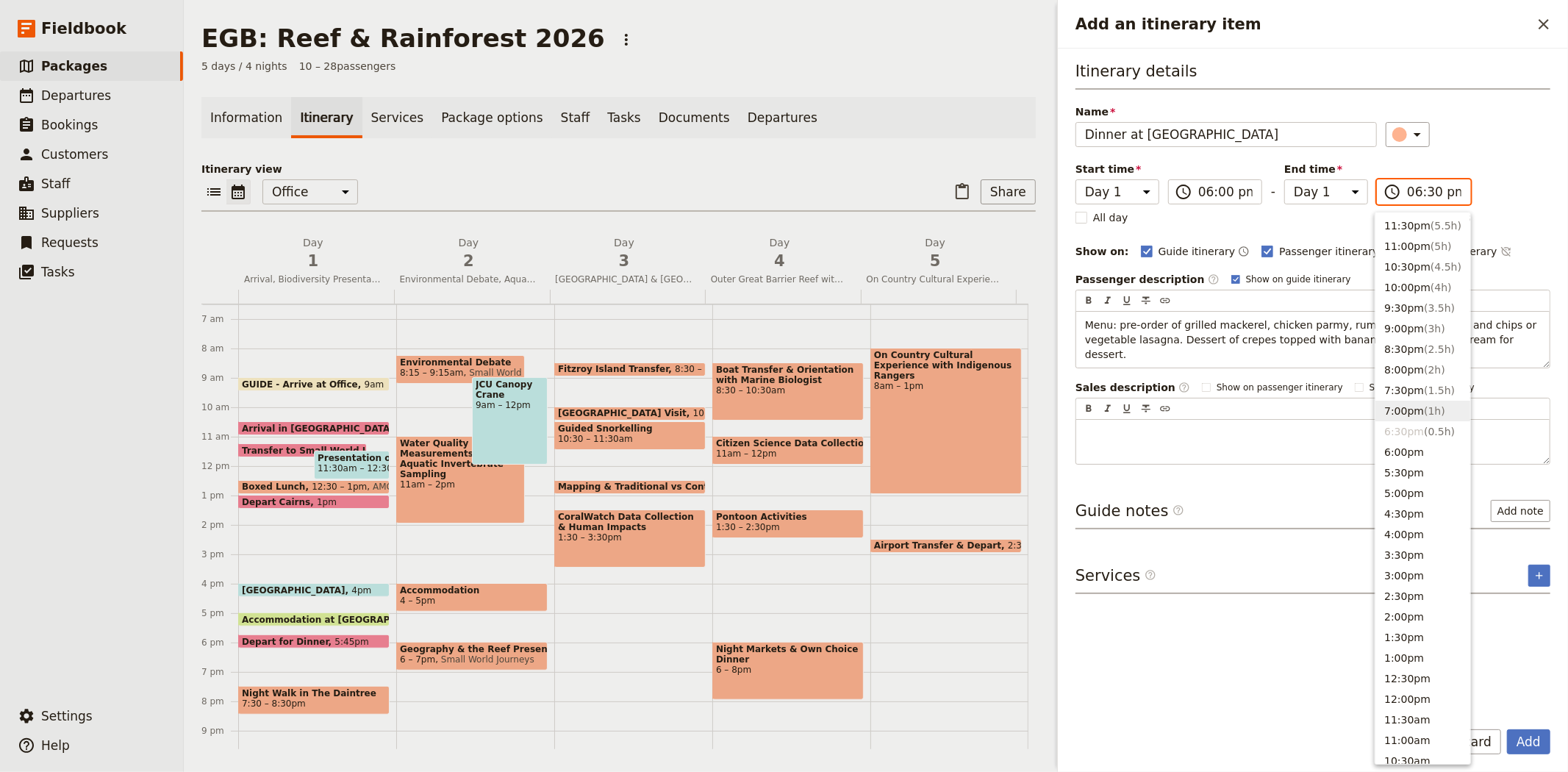
click at [1424, 405] on span "( 1h )" at bounding box center [1434, 410] width 21 height 11
type input "07:00 pm"
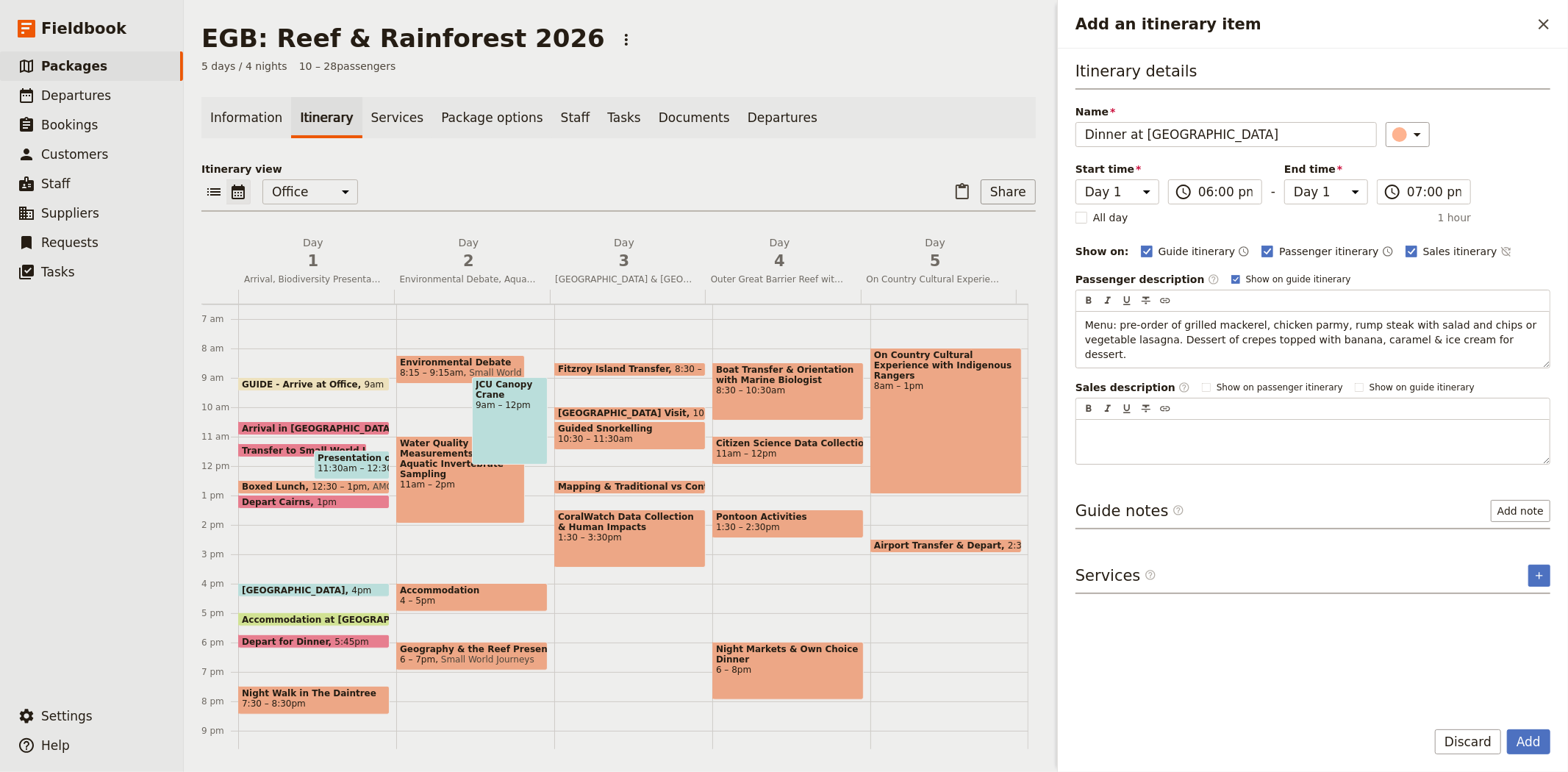
click at [1527, 166] on div "Itinerary details Name Dinner at [GEOGRAPHIC_DATA] Restaurant ​ Start time Day …" at bounding box center [1312, 262] width 475 height 405
click at [1519, 734] on button "Add" at bounding box center [1528, 742] width 43 height 25
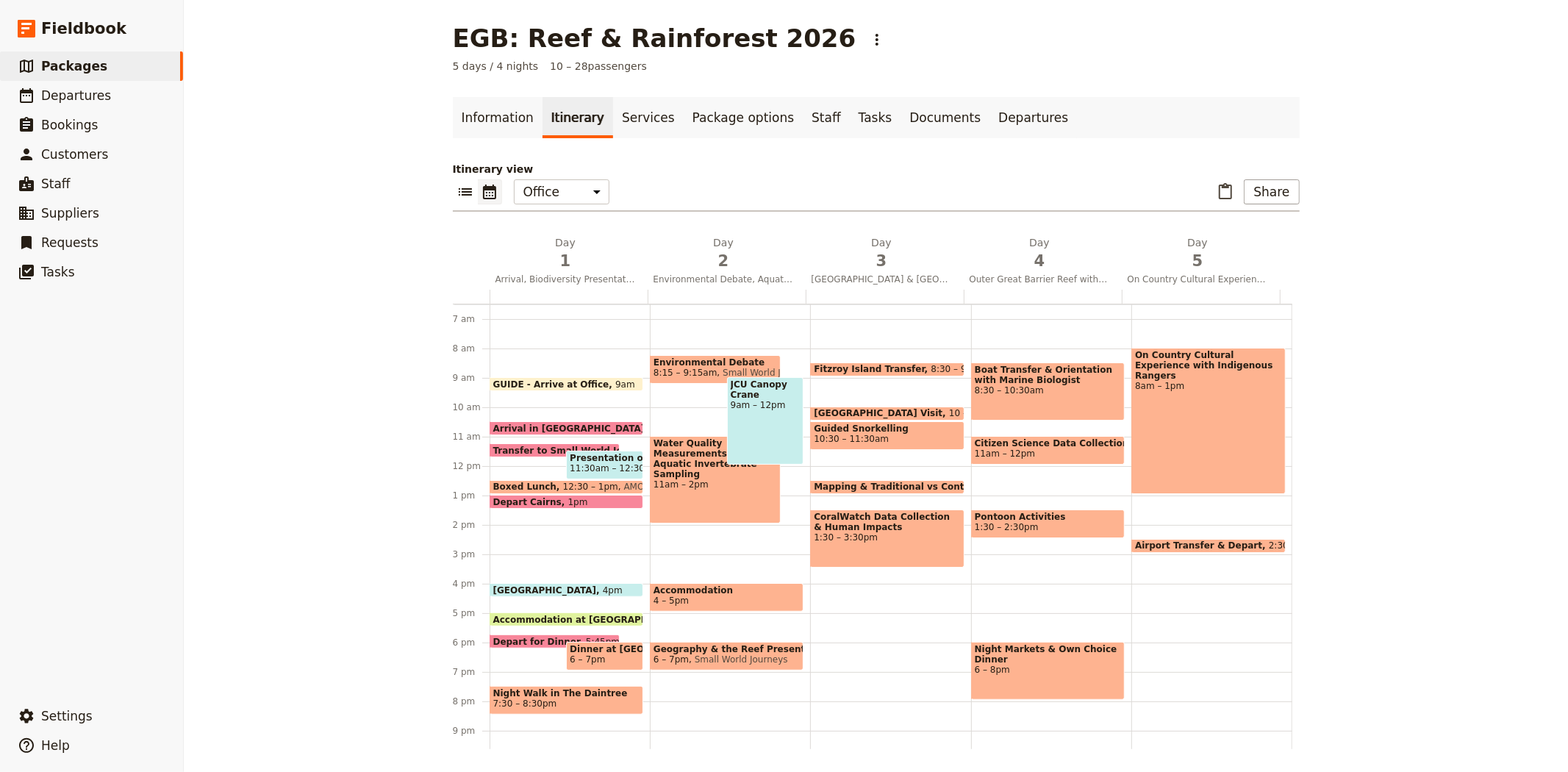
click at [588, 647] on span "Dinner at [GEOGRAPHIC_DATA]" at bounding box center [605, 649] width 70 height 11
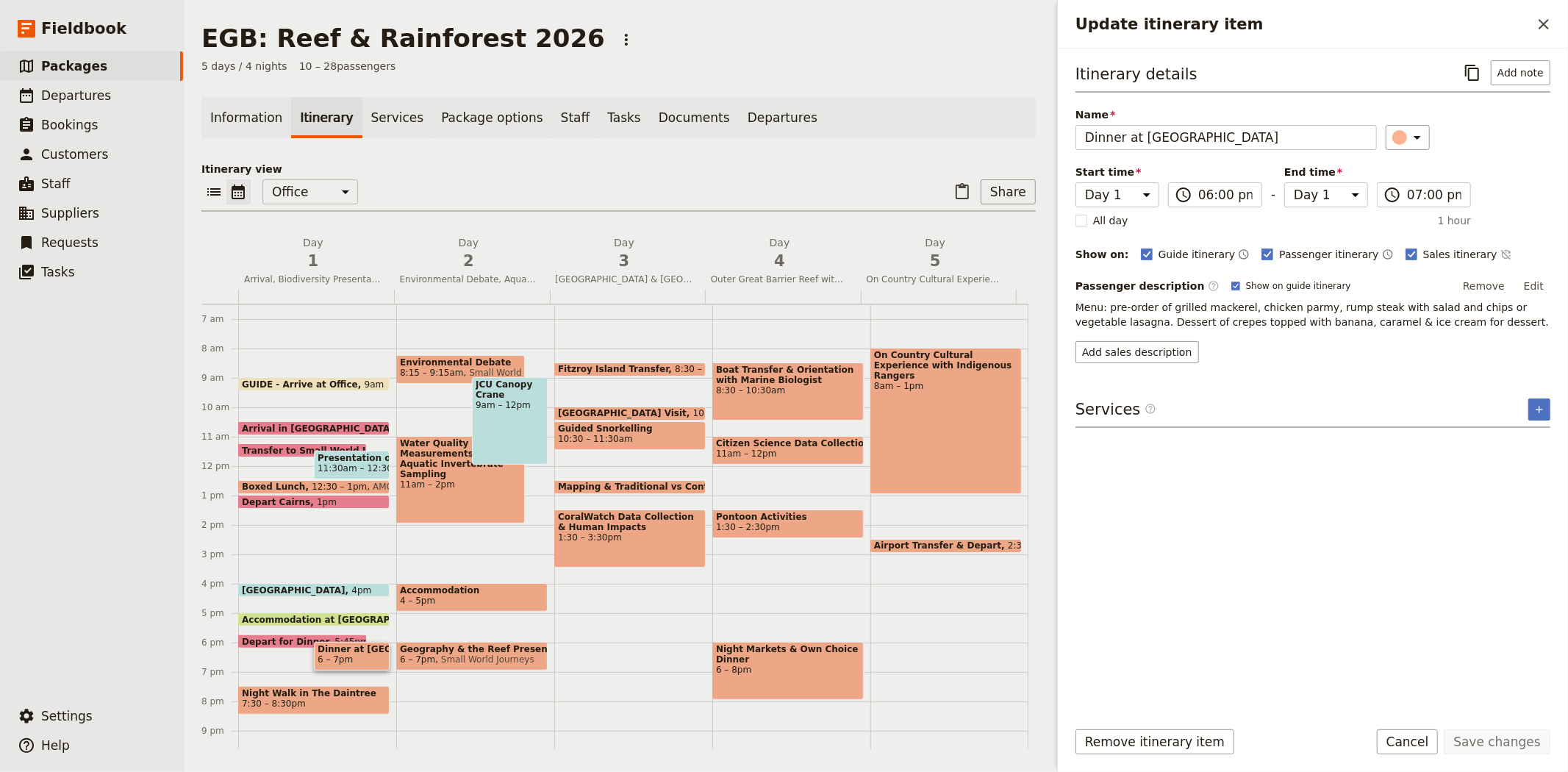
click at [341, 693] on span "Night Walk in The Daintree" at bounding box center [313, 693] width 144 height 11
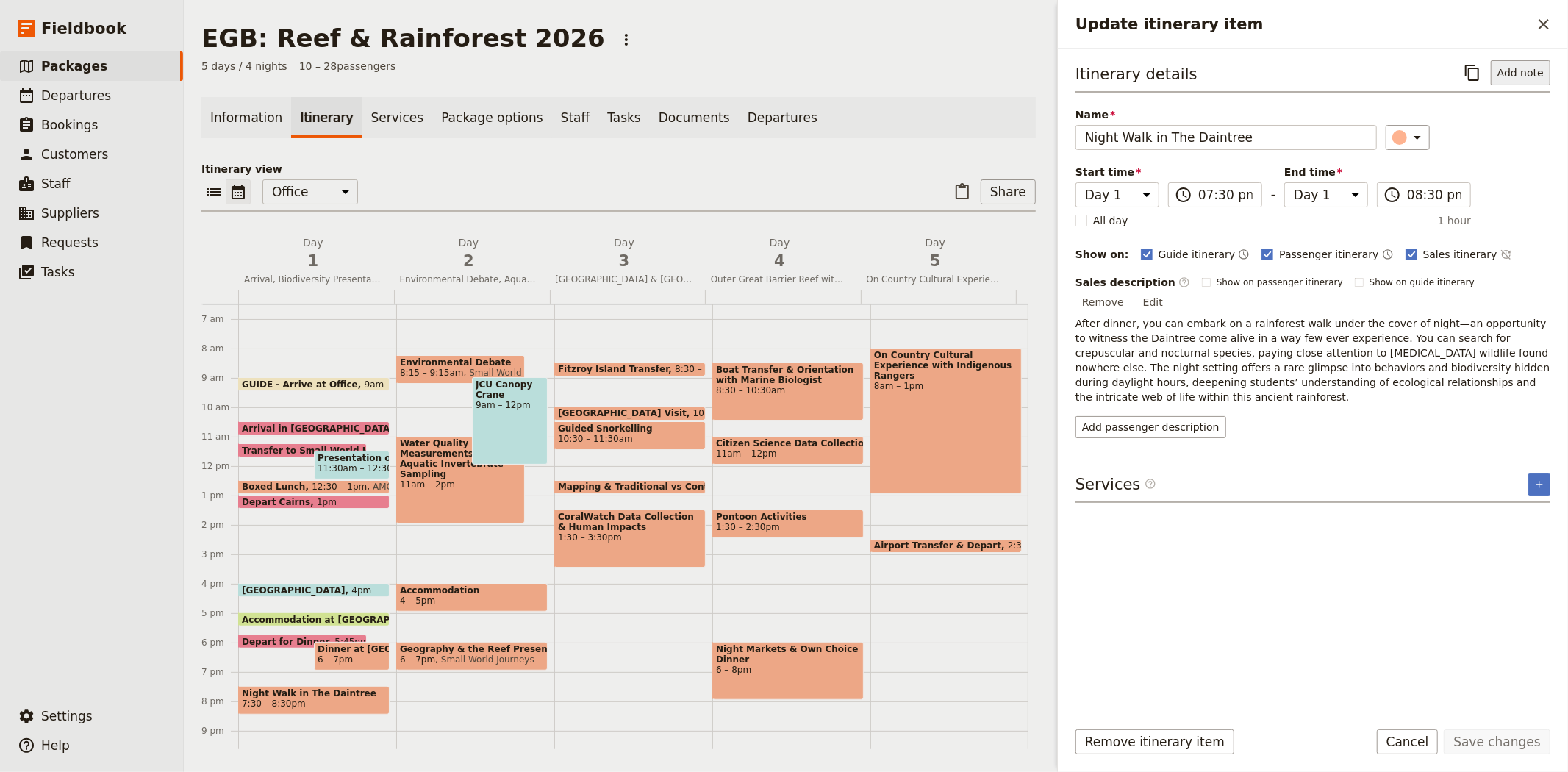
click at [1511, 77] on button "Add note" at bounding box center [1520, 72] width 59 height 25
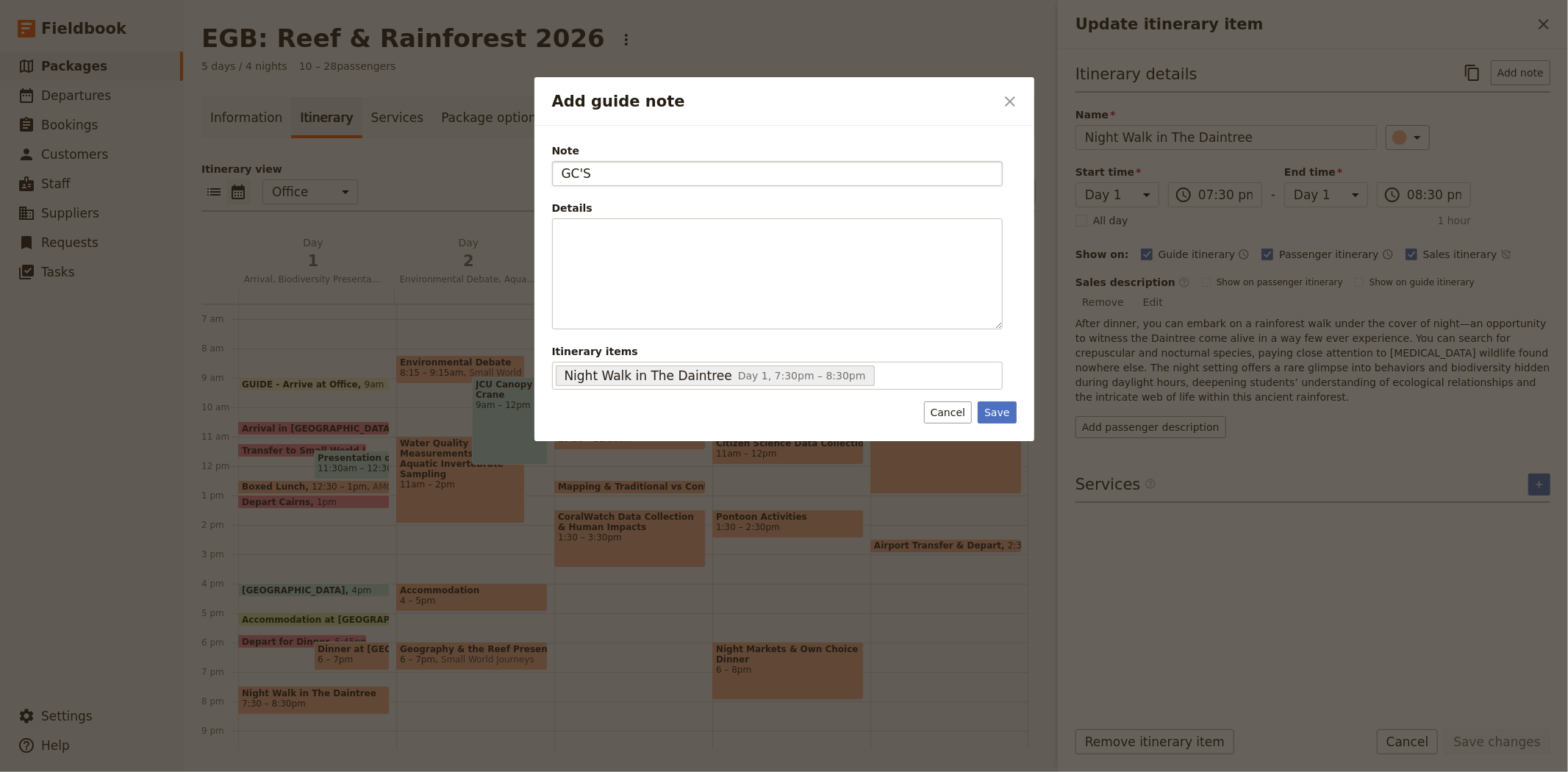
type input "GC'S"
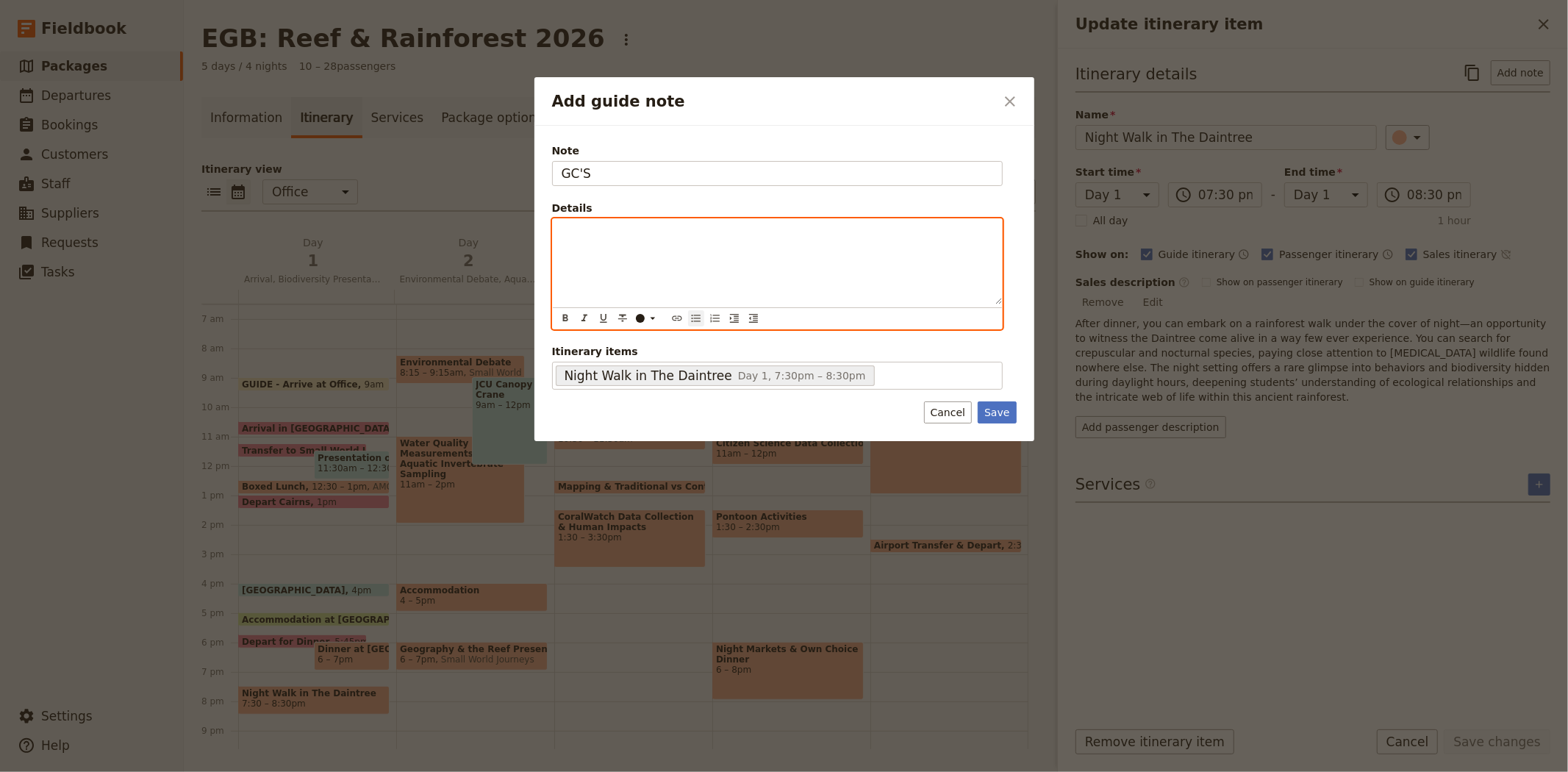
click at [700, 318] on icon "Bulleted list" at bounding box center [696, 318] width 11 height 11
click at [781, 234] on span "This is a walk with the SWJ guide - this is not" at bounding box center [700, 232] width 230 height 11
click at [849, 239] on div "This is a walk with the SWJ guide - this is not" at bounding box center [777, 261] width 449 height 86
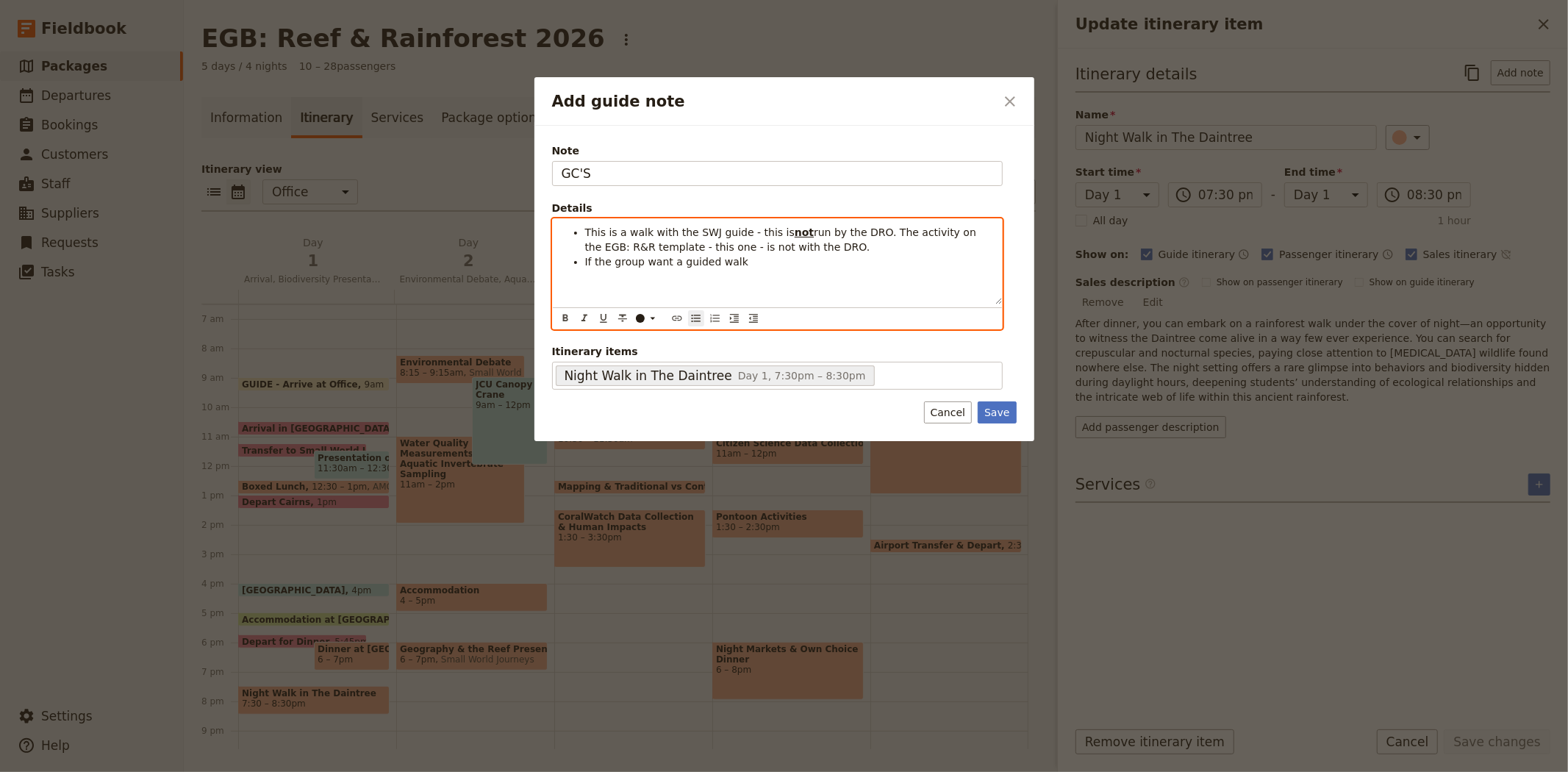
click at [675, 263] on span "If the group want a guided walk" at bounding box center [667, 261] width 163 height 11
click at [814, 273] on div "This is a walk with the SWJ guide - this is not run by the DRO. The activity on…" at bounding box center [777, 261] width 449 height 86
drag, startPoint x: 673, startPoint y: 261, endPoint x: 786, endPoint y: 265, distance: 113.1
click at [786, 265] on span "If the group want a professional guided walk (by DRO) there is an additional fe…" at bounding box center [783, 269] width 396 height 26
click at [979, 258] on li "If the group want a professional guided walk (by DRO) there is an additional fe…" at bounding box center [789, 269] width 408 height 29
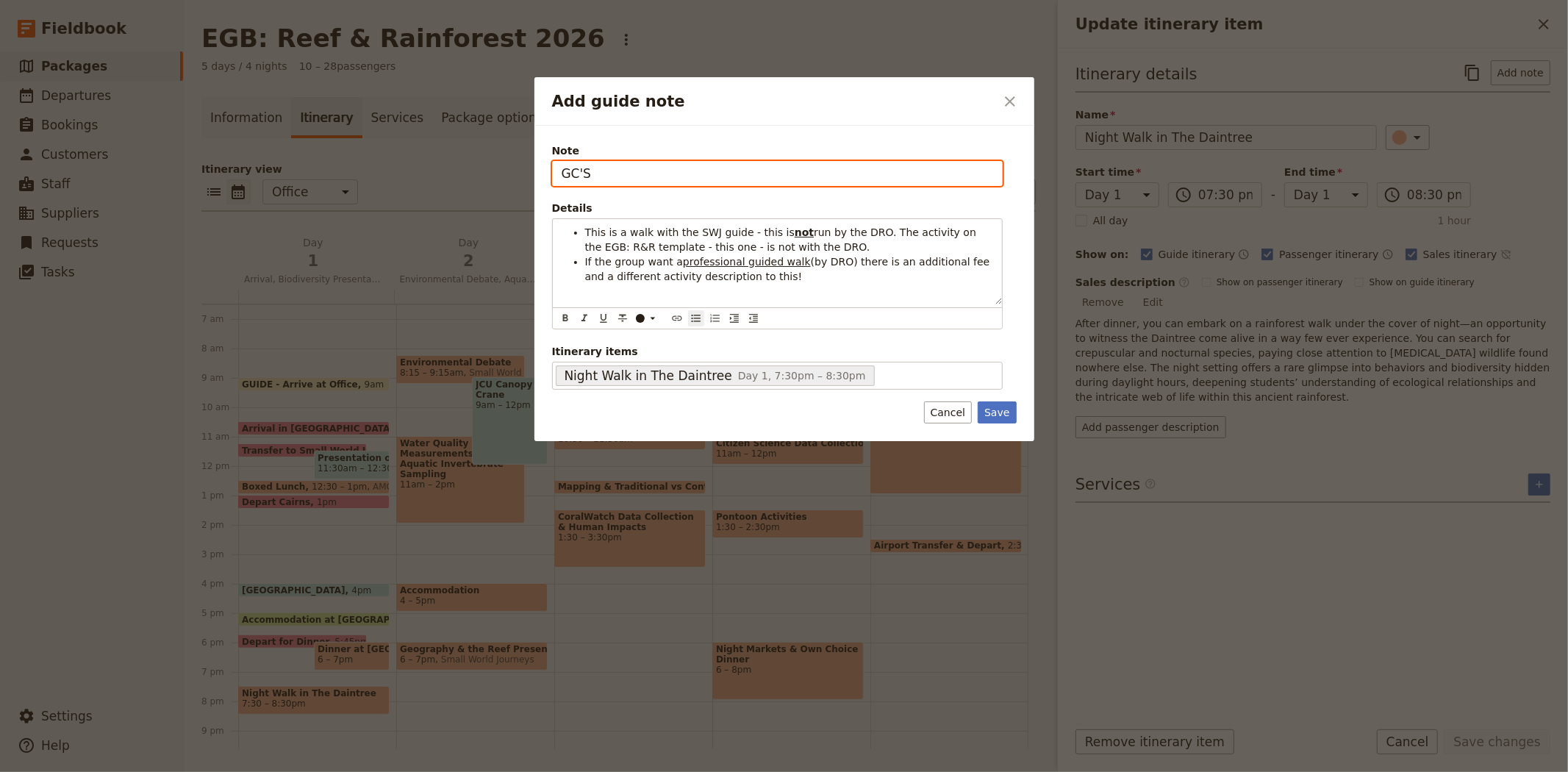
click at [608, 172] on input "GC'S" at bounding box center [777, 173] width 450 height 25
type input "GC'S - BE AWARE"
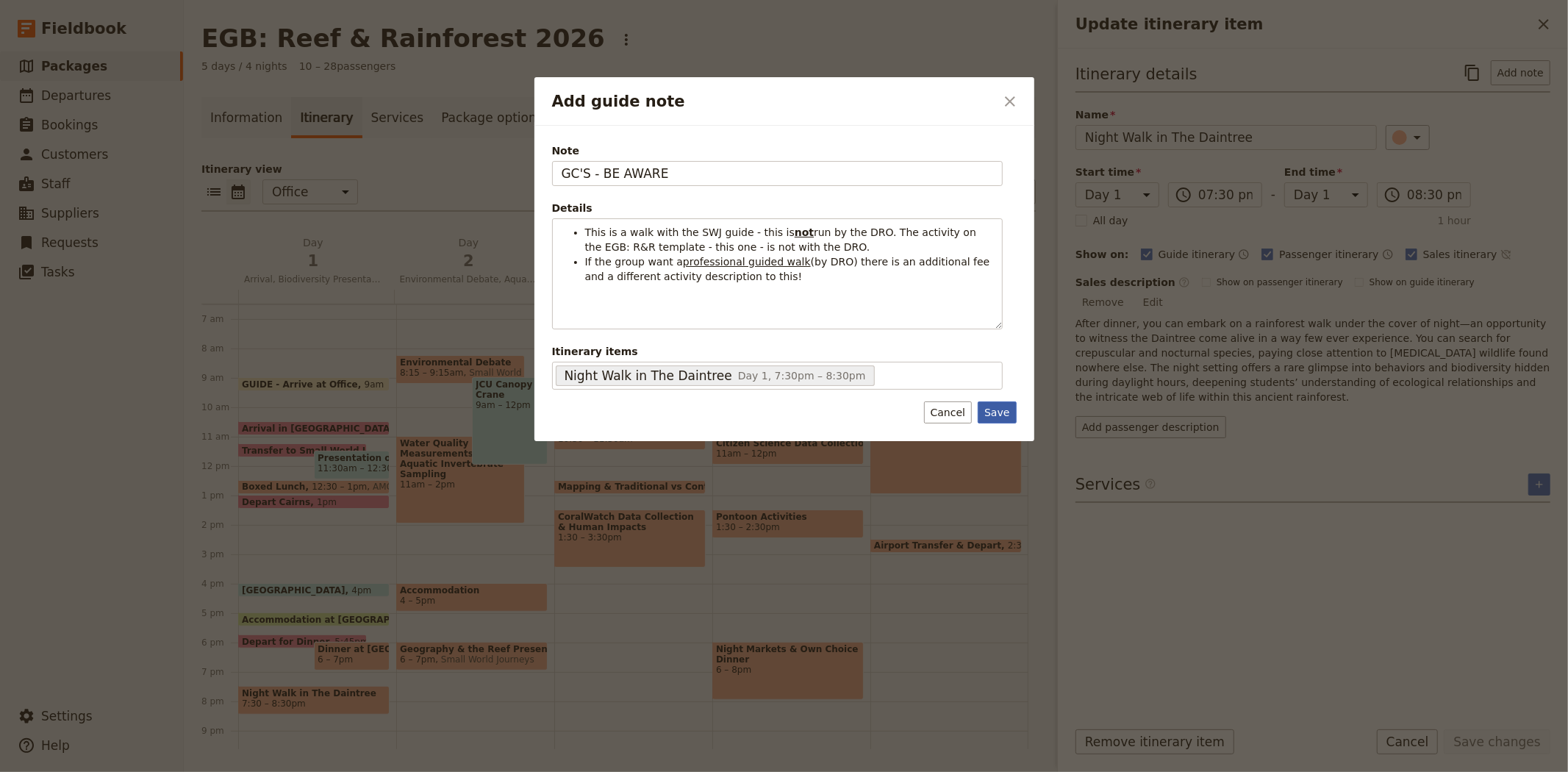
click at [996, 409] on button "Save" at bounding box center [996, 412] width 38 height 22
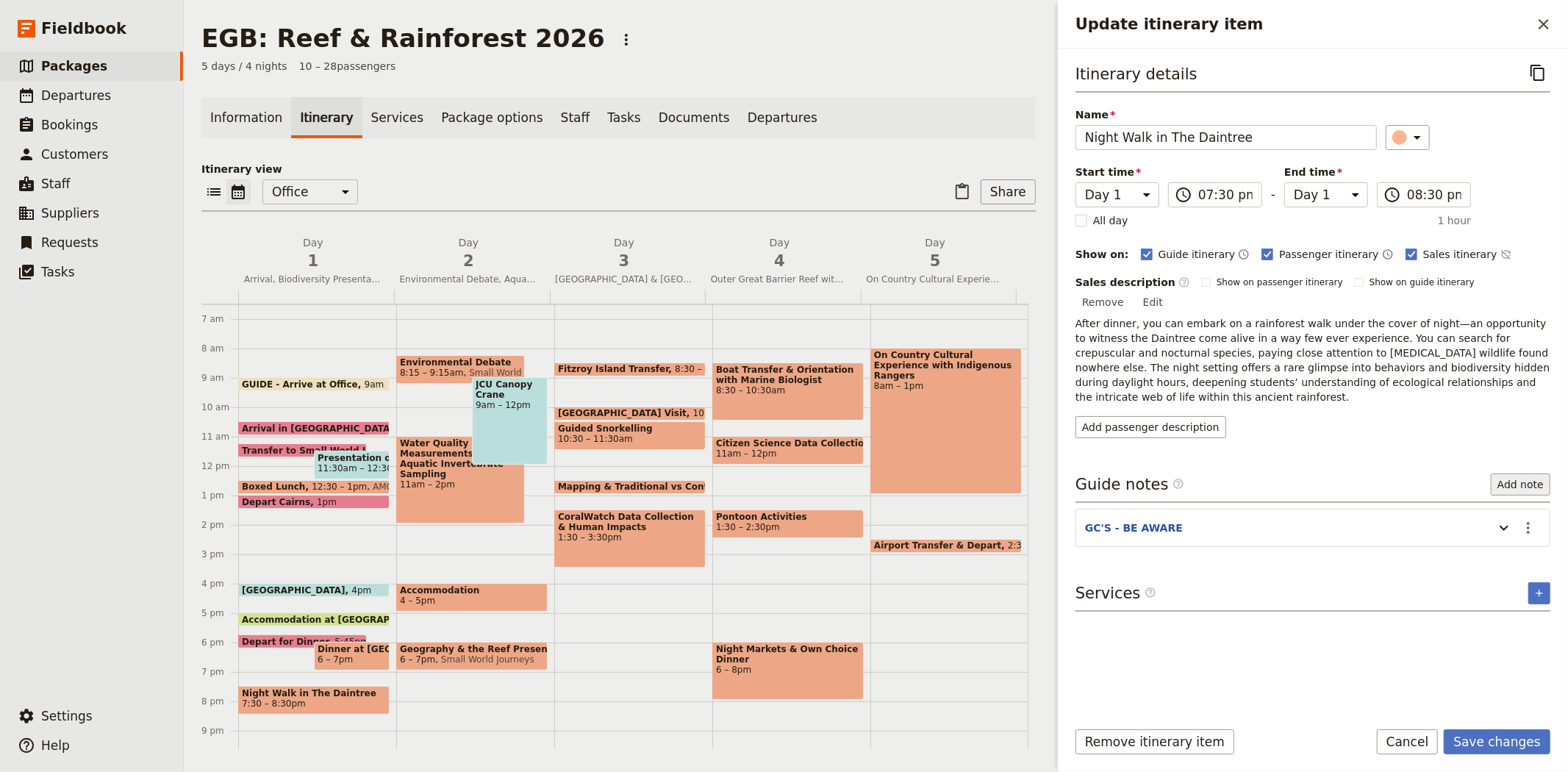
click at [1533, 473] on button "Add note" at bounding box center [1520, 484] width 59 height 22
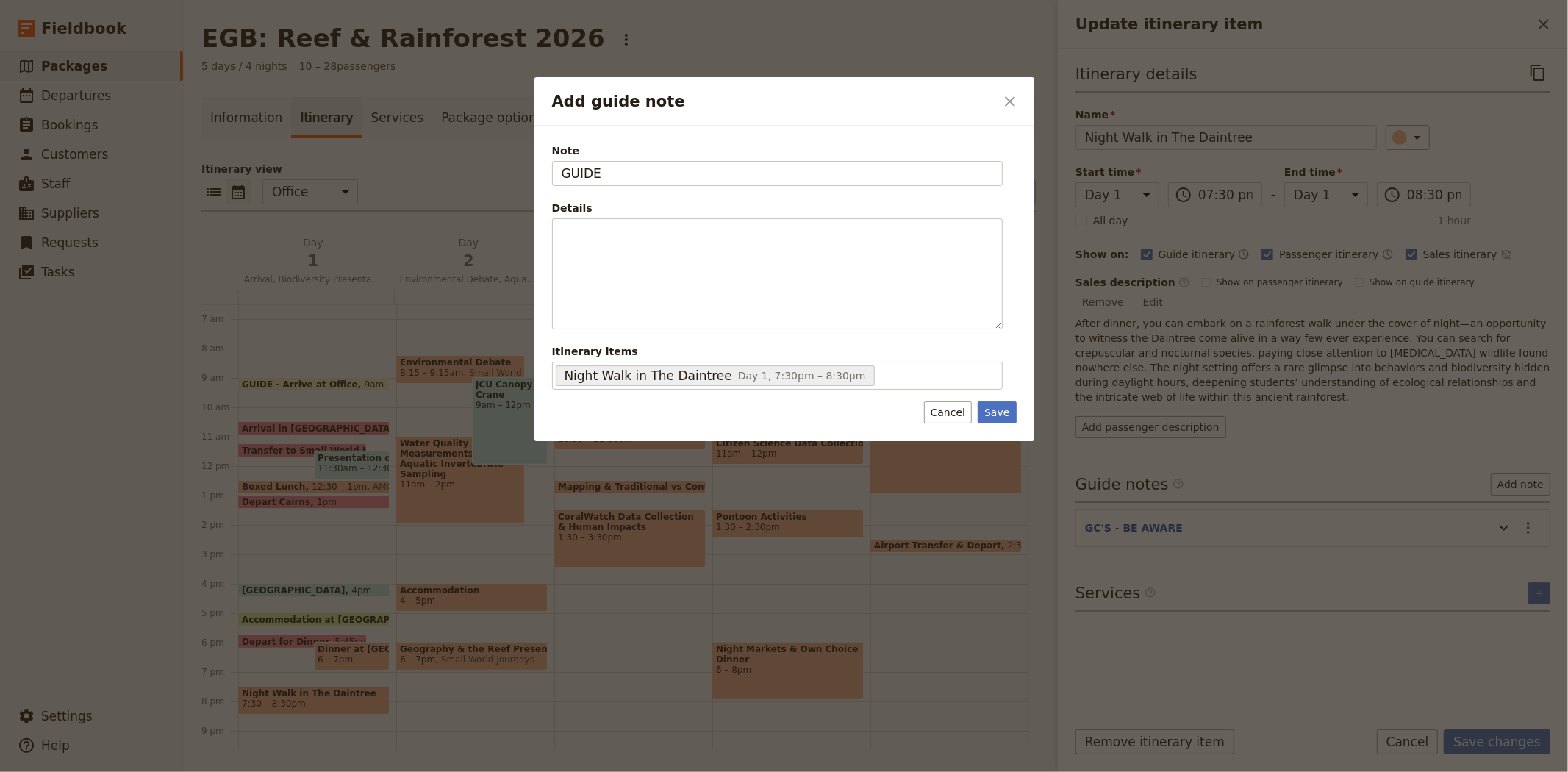
type input "GUIDE"
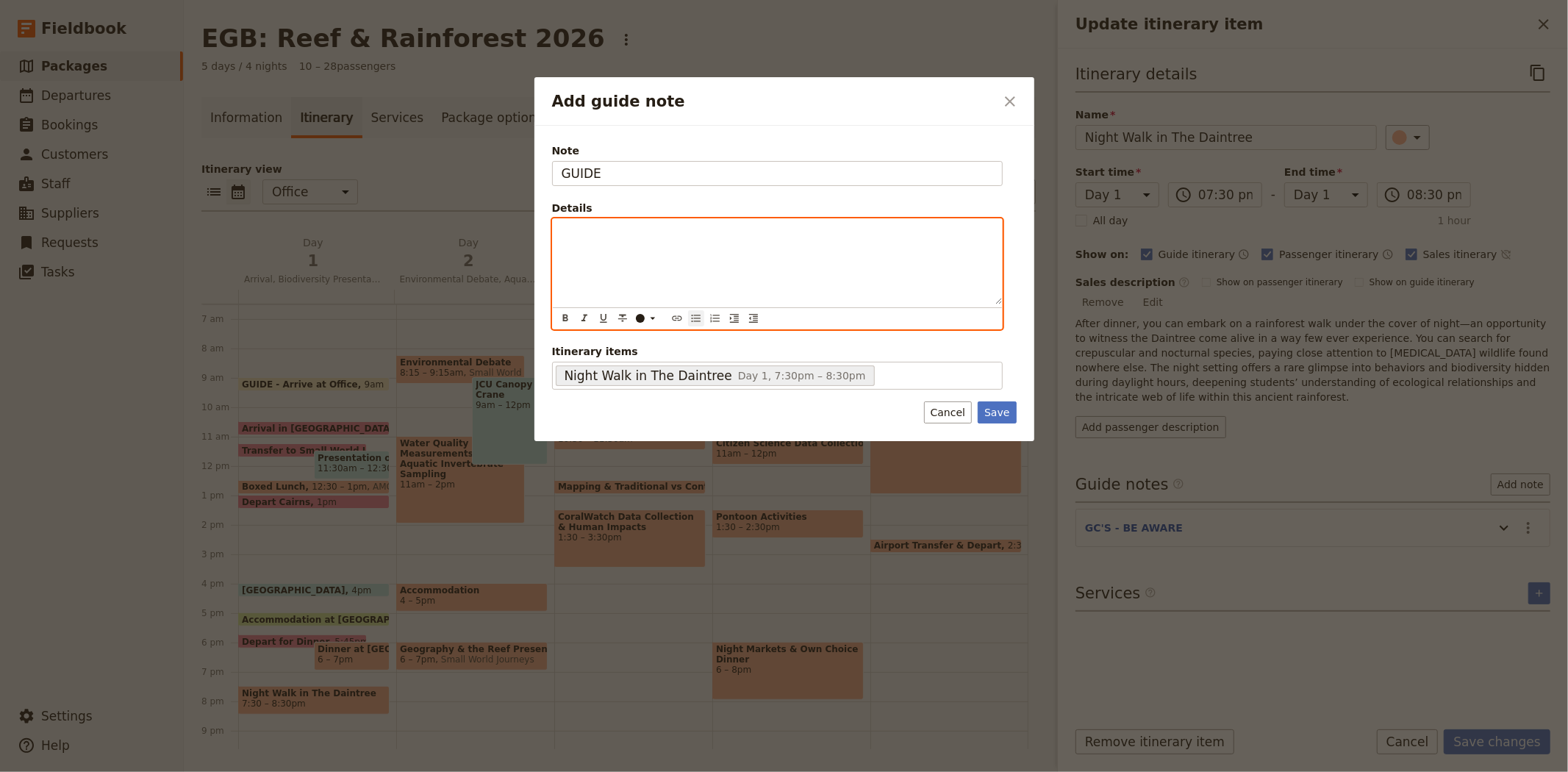
click at [691, 319] on icon "Bulleted list" at bounding box center [695, 318] width 9 height 7
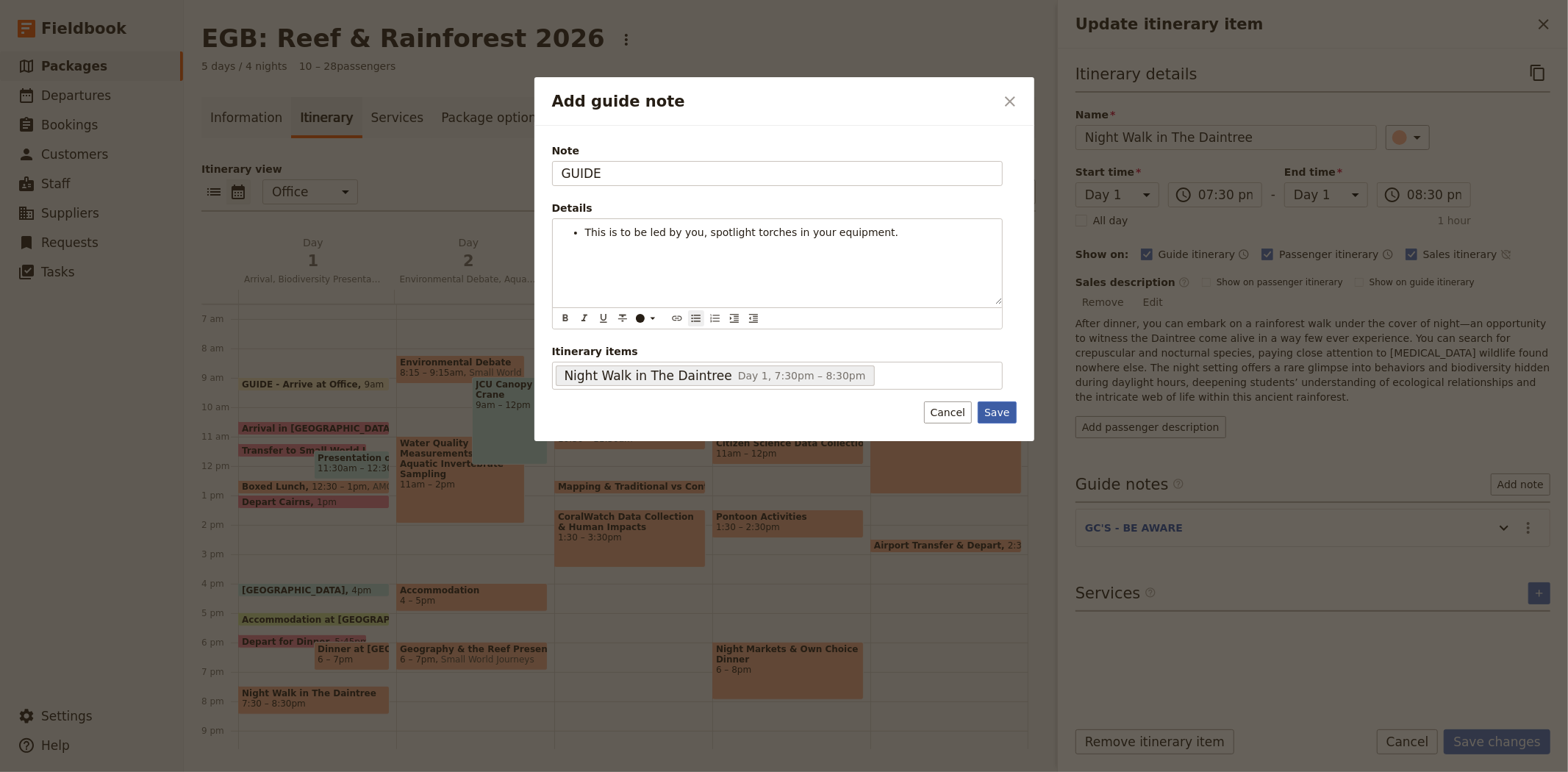
click at [998, 416] on button "Save" at bounding box center [996, 412] width 38 height 22
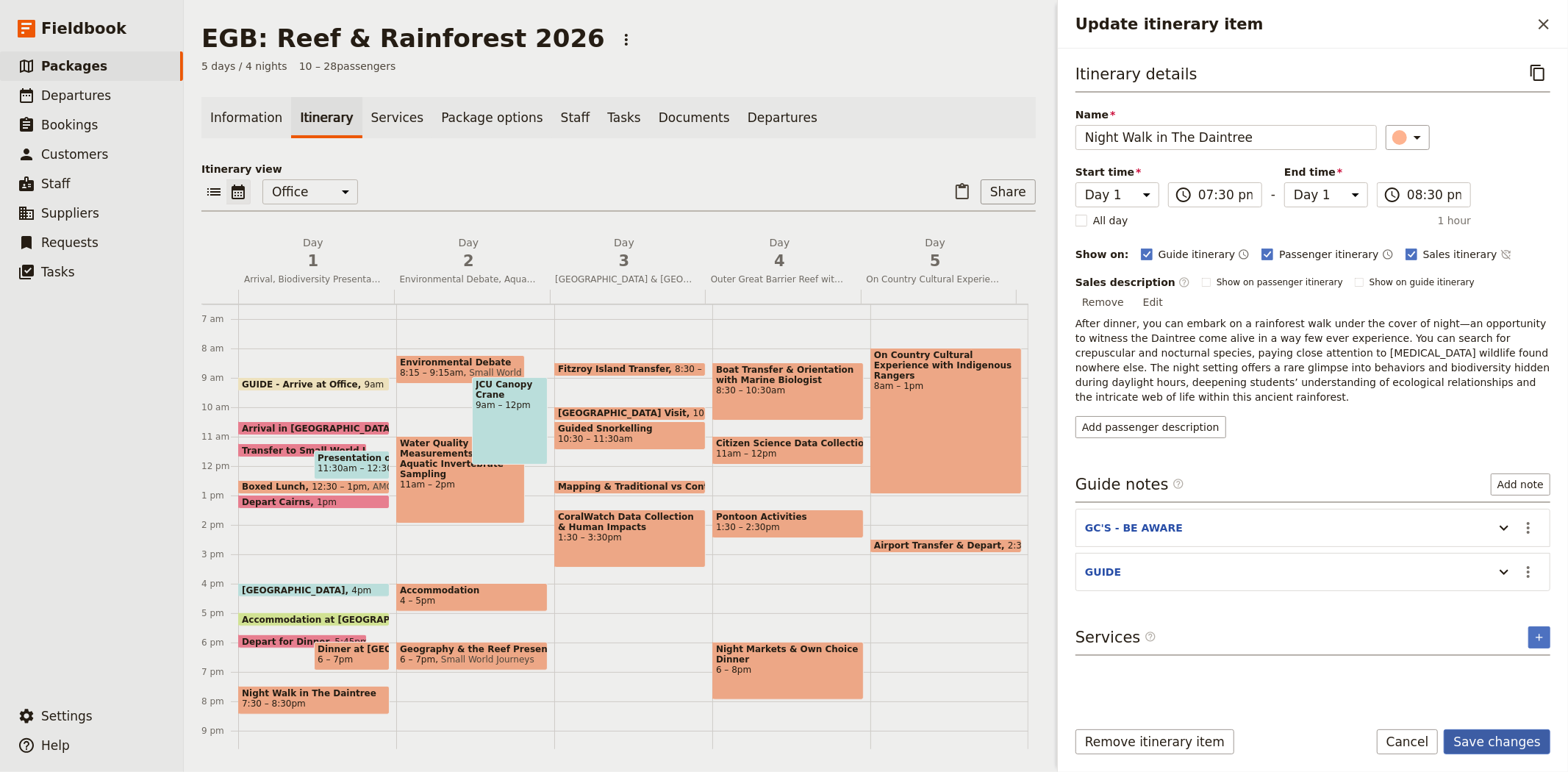
click at [1509, 738] on button "Save changes" at bounding box center [1496, 742] width 107 height 25
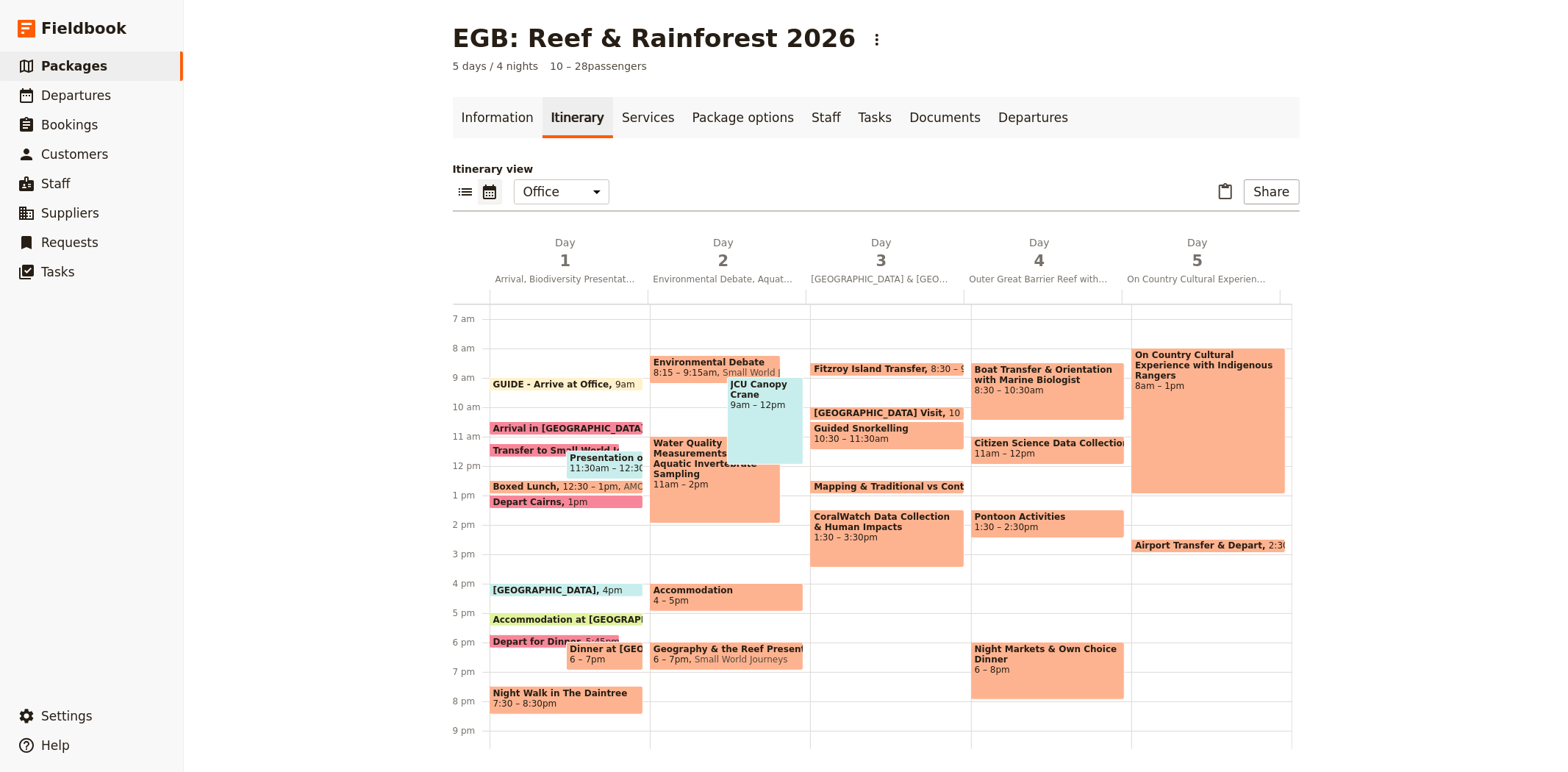
click at [511, 586] on span "[GEOGRAPHIC_DATA]" at bounding box center [548, 590] width 110 height 10
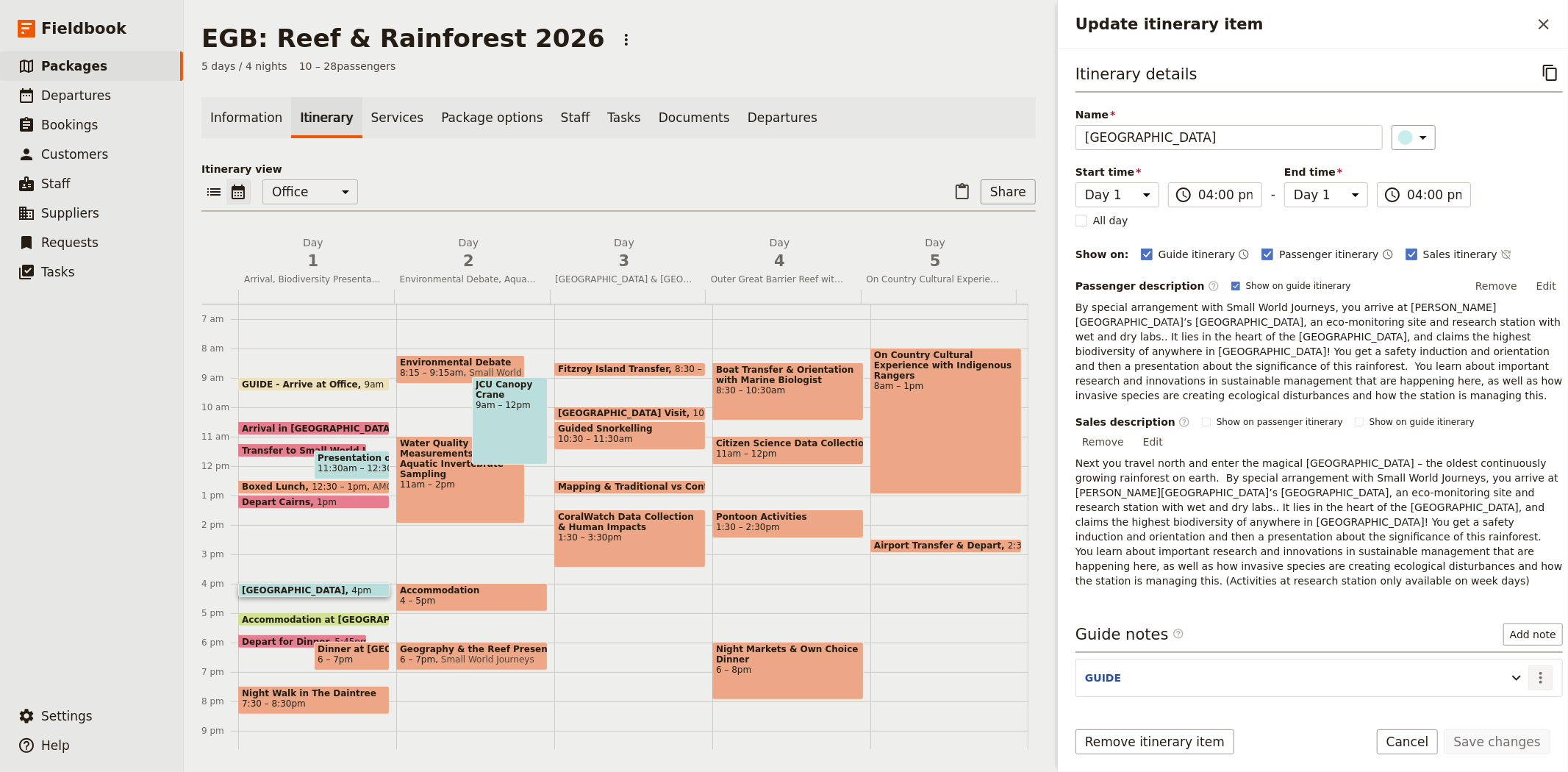
click at [1531, 669] on icon "Actions" at bounding box center [1540, 678] width 18 height 18
click at [1500, 665] on span "Edit note" at bounding box center [1486, 665] width 46 height 15
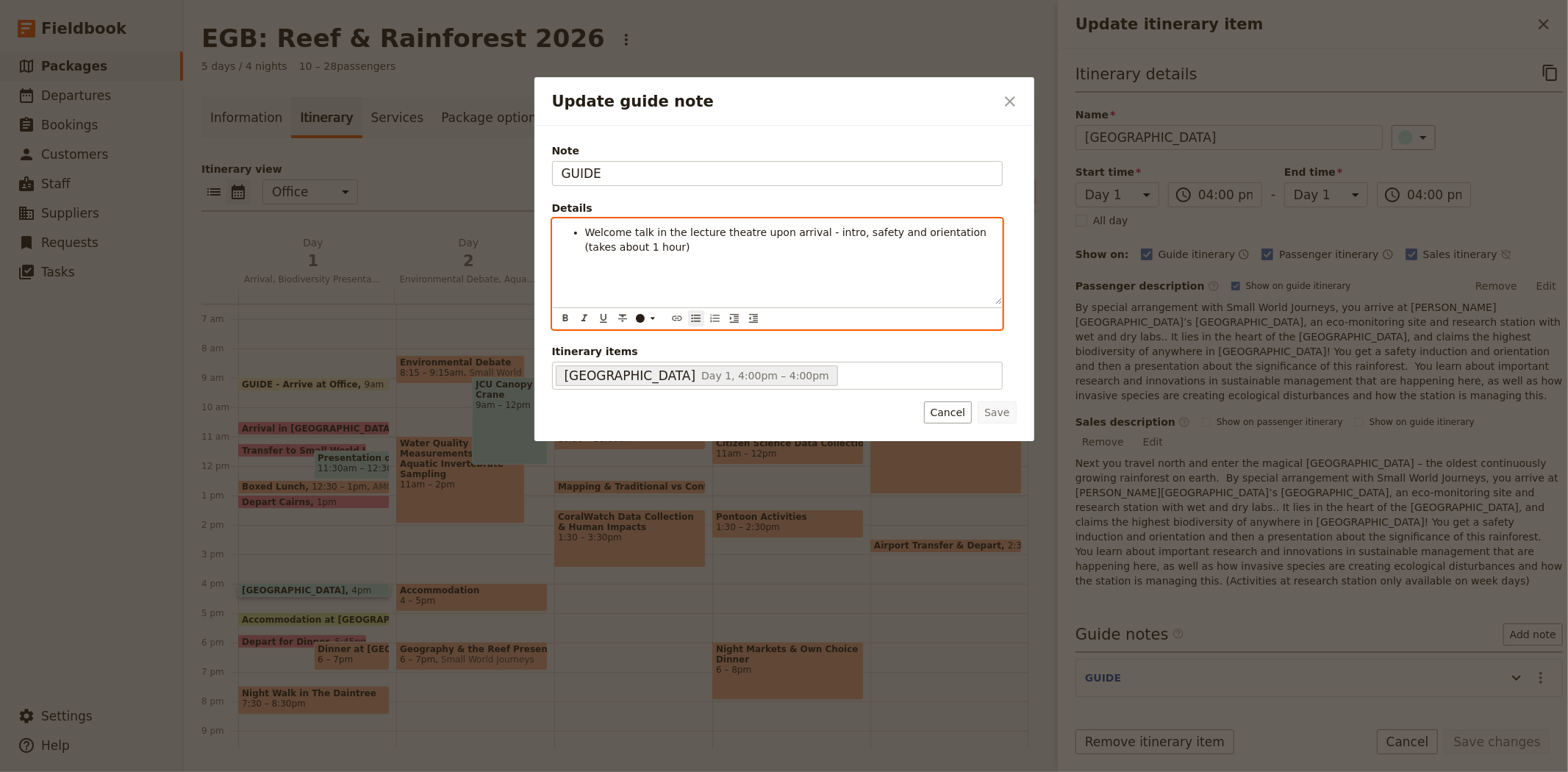
click at [737, 255] on div "Welcome talk in the lecture theatre upon arrival - intro, safety and orientatio…" at bounding box center [777, 261] width 449 height 86
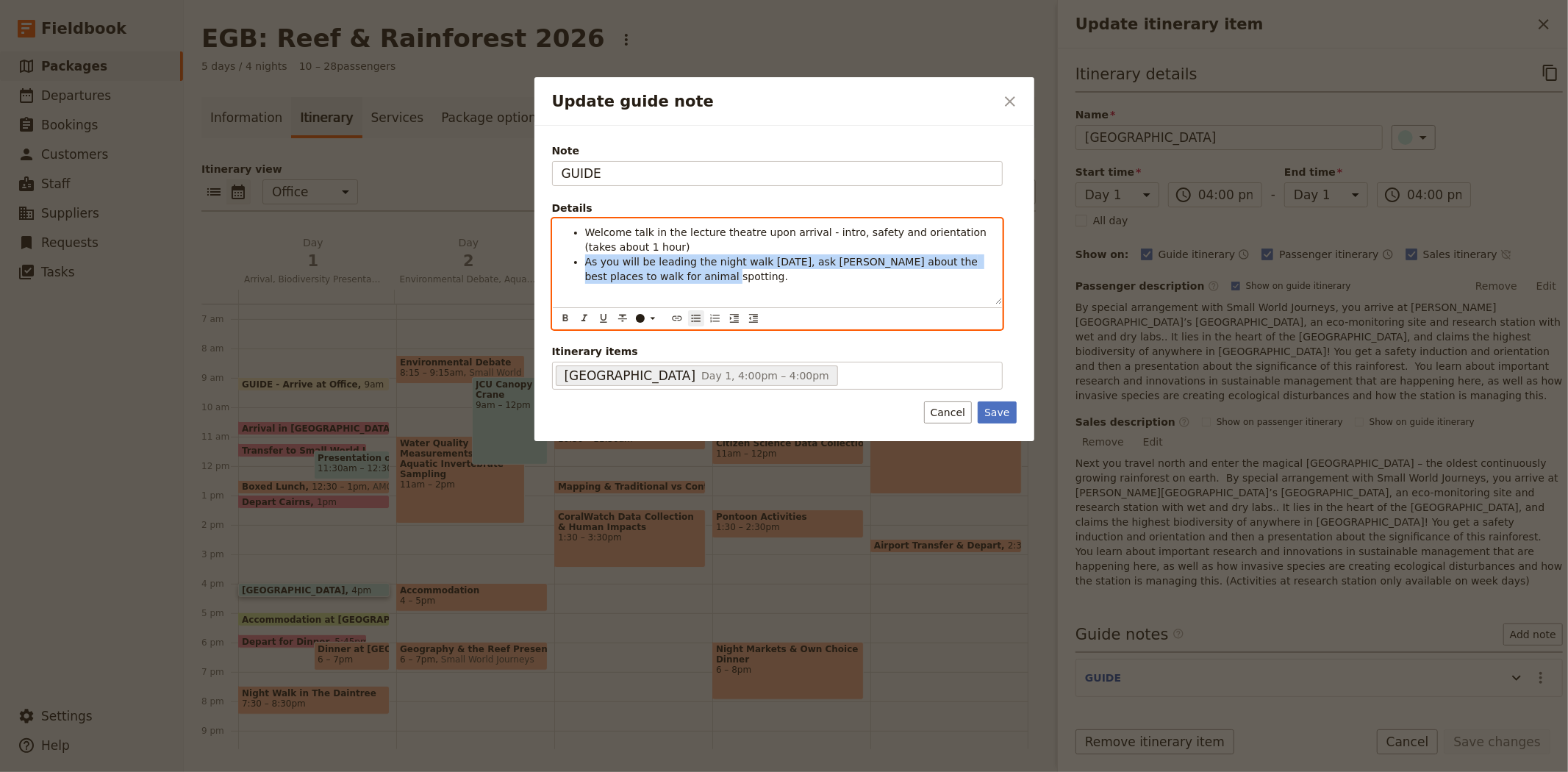
drag, startPoint x: 668, startPoint y: 279, endPoint x: 585, endPoint y: 263, distance: 84.5
click at [585, 263] on li "As you will be leading the night walk [DATE], ask [PERSON_NAME] about the best …" at bounding box center [789, 269] width 408 height 29
click at [924, 299] on div "Welcome talk in the lecture theatre upon arrival - intro, safety and orientatio…" at bounding box center [777, 261] width 449 height 86
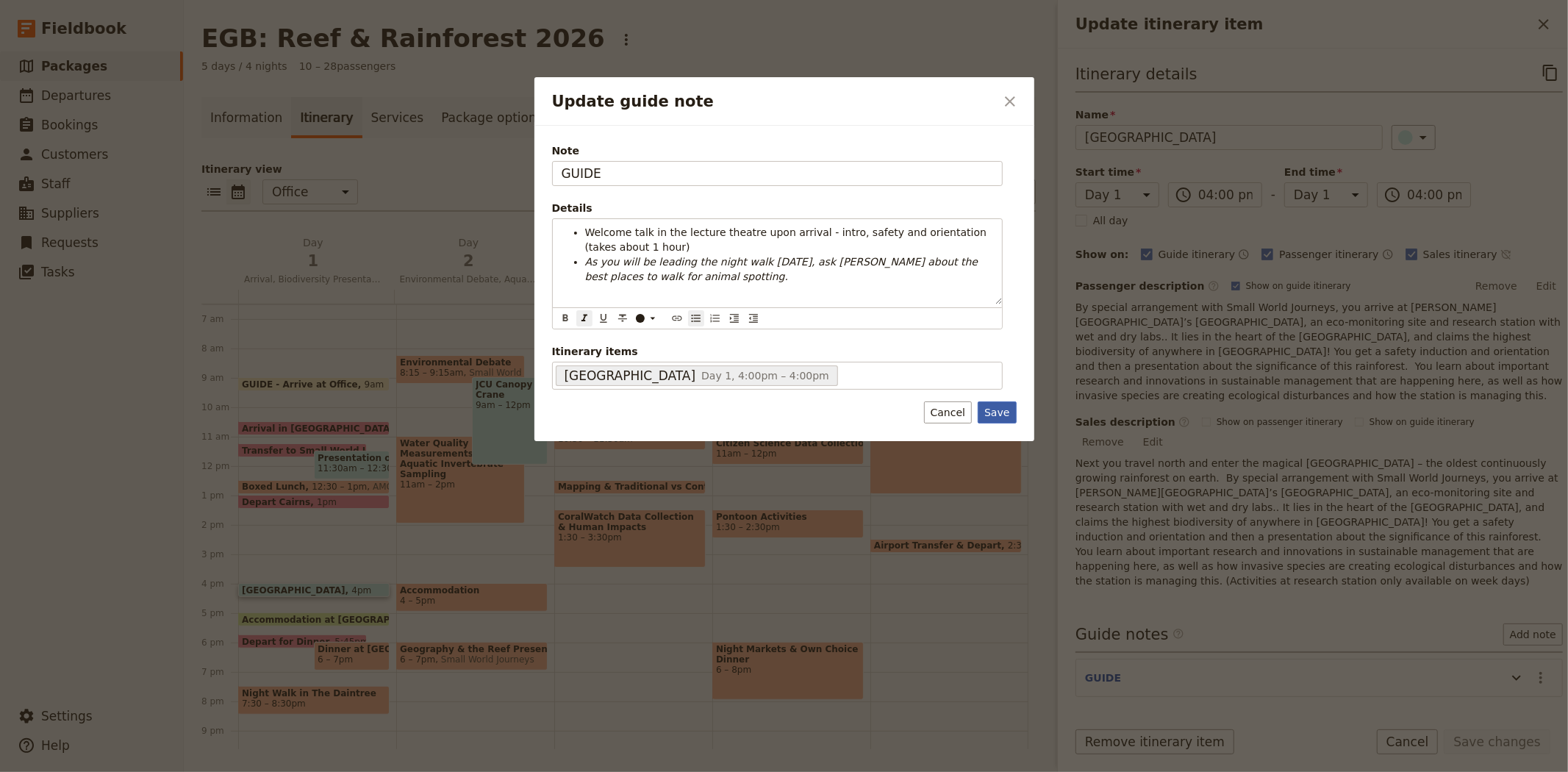
click at [1003, 415] on button "Save" at bounding box center [996, 412] width 38 height 22
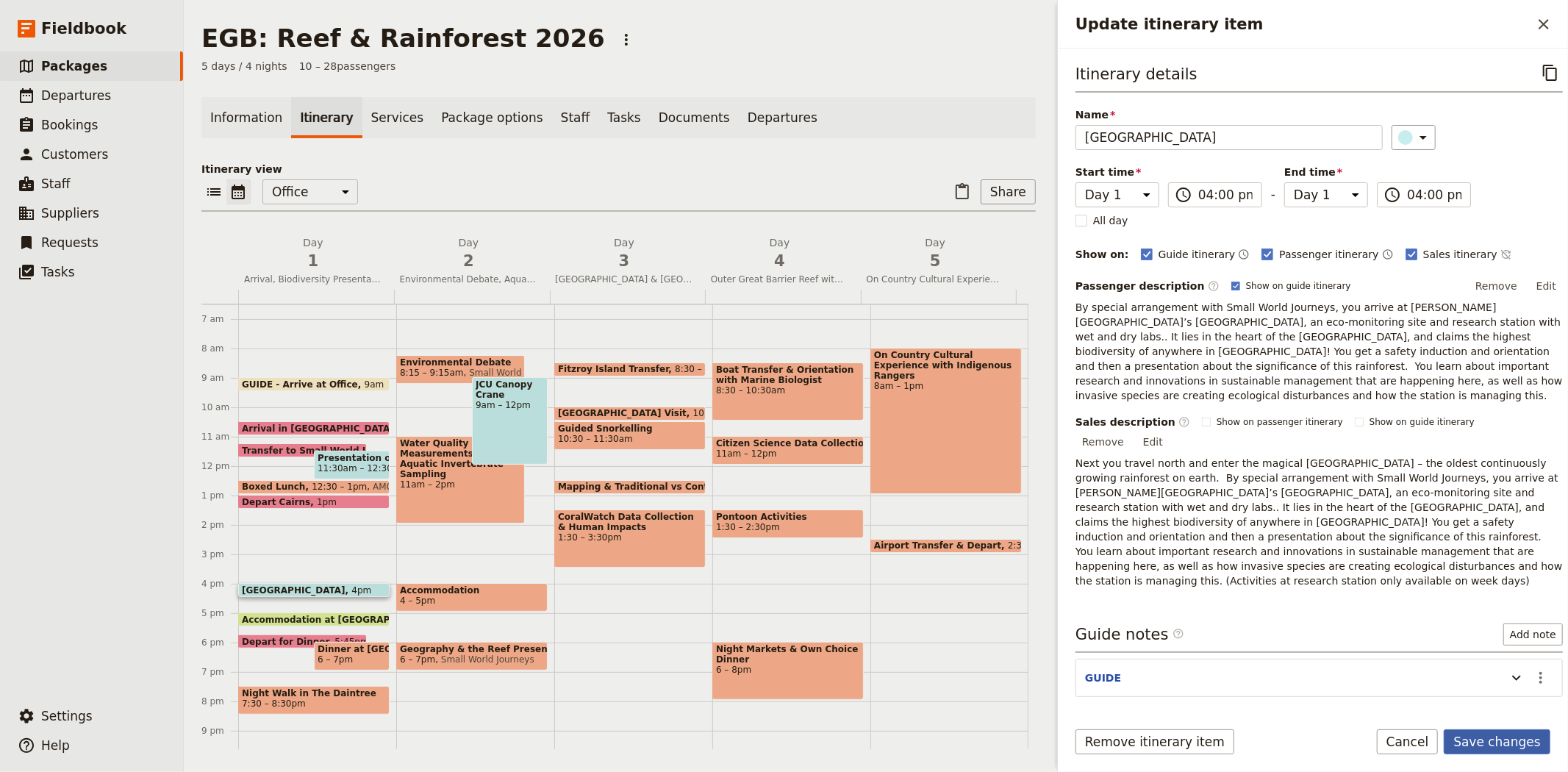
click at [1492, 739] on button "Save changes" at bounding box center [1496, 742] width 107 height 25
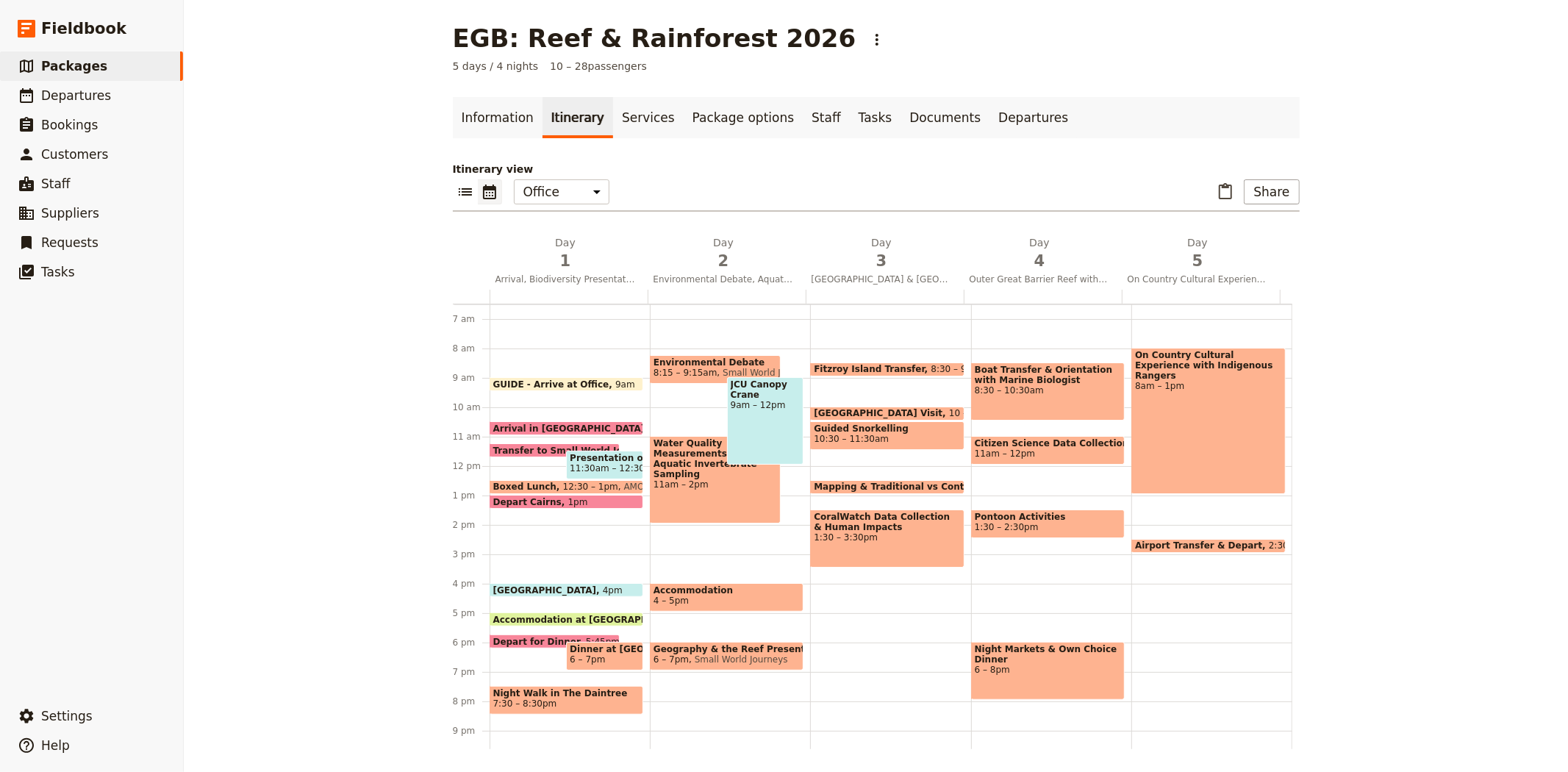
click at [570, 670] on div "GUIDE - Arrive at Office 9am Arrival in [GEOGRAPHIC_DATA] 10:30am Transfer to S…" at bounding box center [569, 466] width 160 height 706
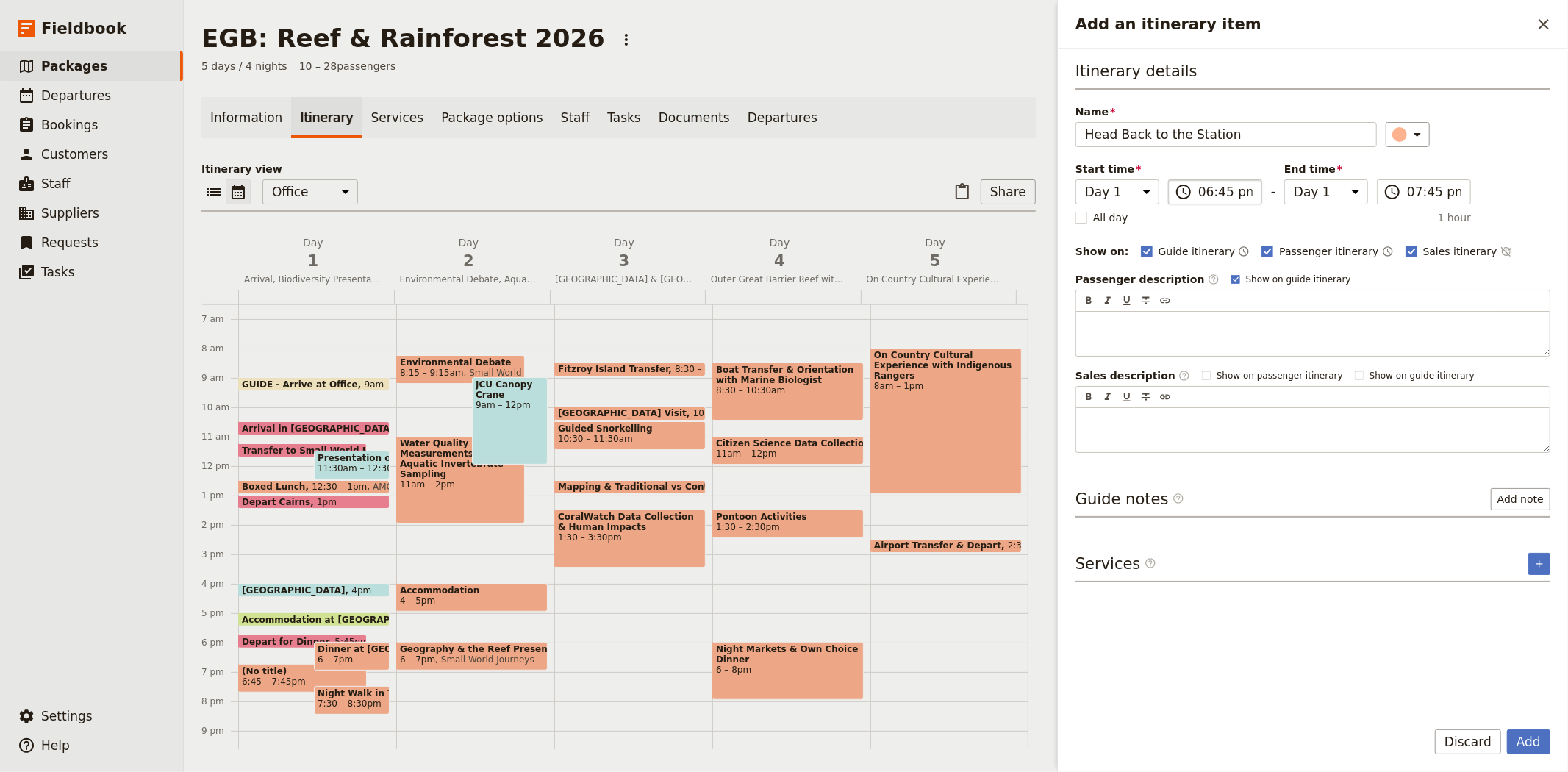
type input "Head Back to the Station"
click at [1213, 202] on label "​ 06:45 pm" at bounding box center [1215, 191] width 94 height 25
click at [1213, 200] on input "06:45 pm" at bounding box center [1224, 192] width 55 height 18
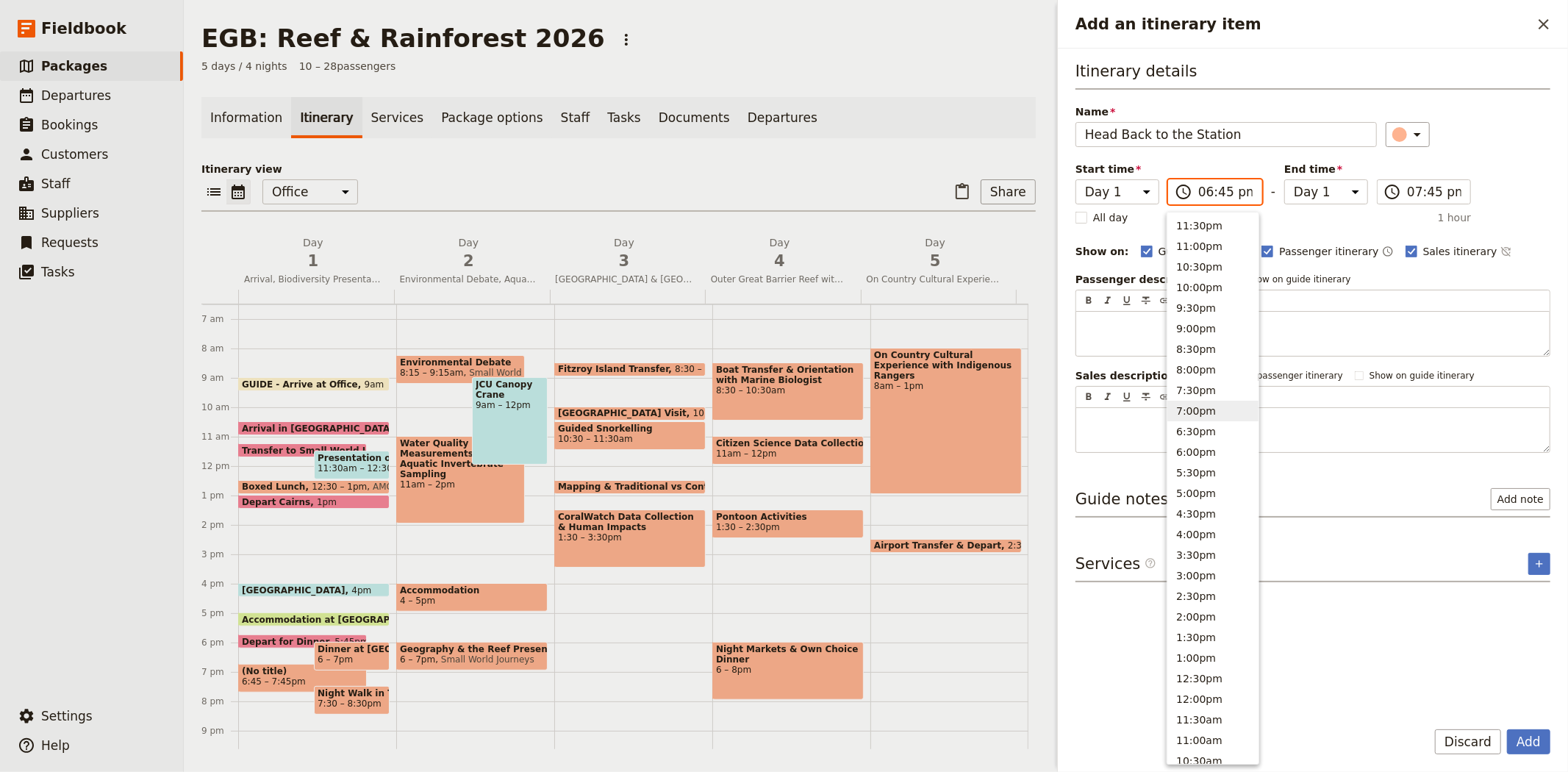
click at [1207, 406] on button "7:00pm" at bounding box center [1213, 410] width 91 height 20
type input "07:00 pm"
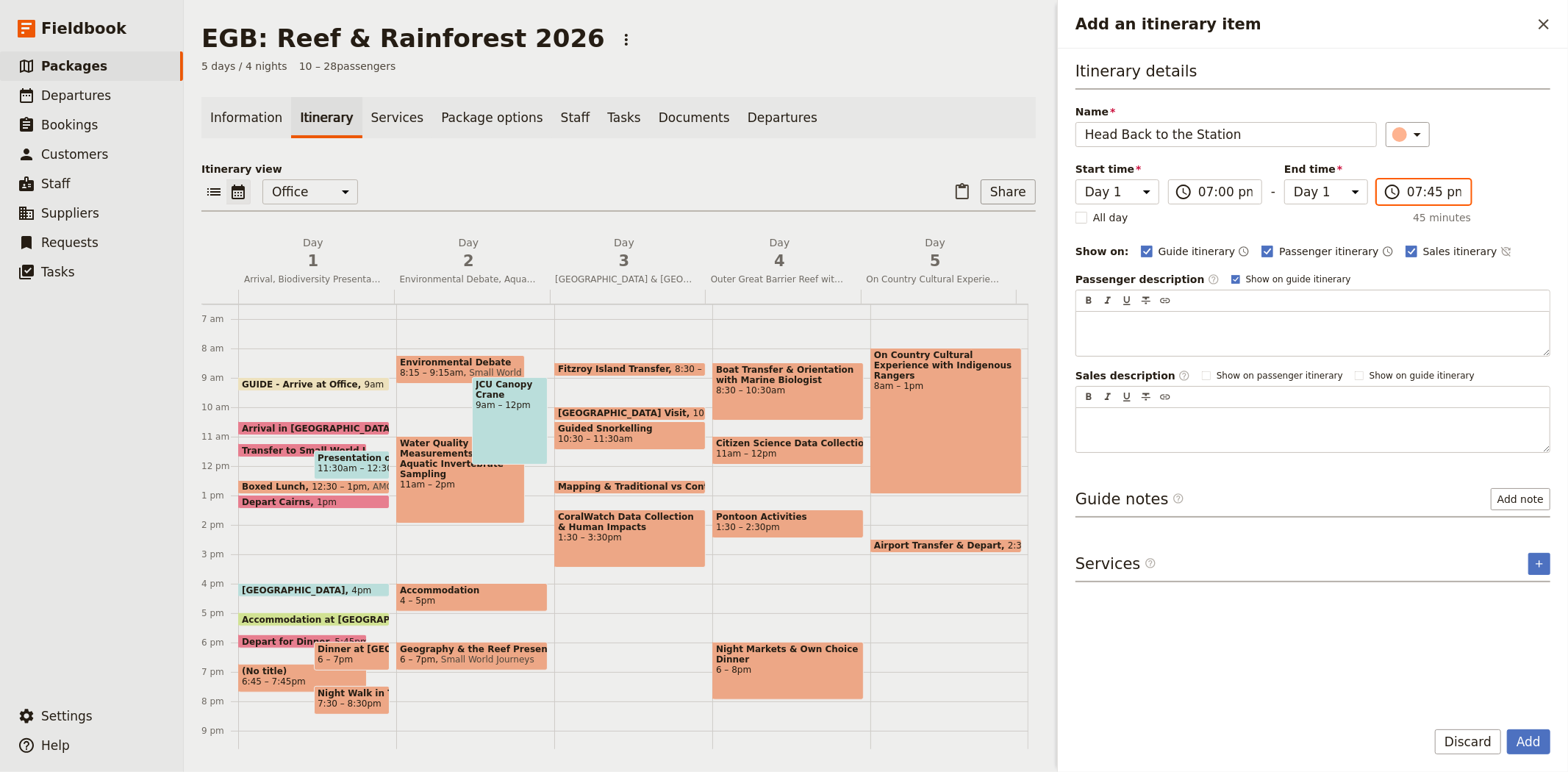
click at [1420, 186] on input "07:45 pm" at bounding box center [1434, 192] width 55 height 18
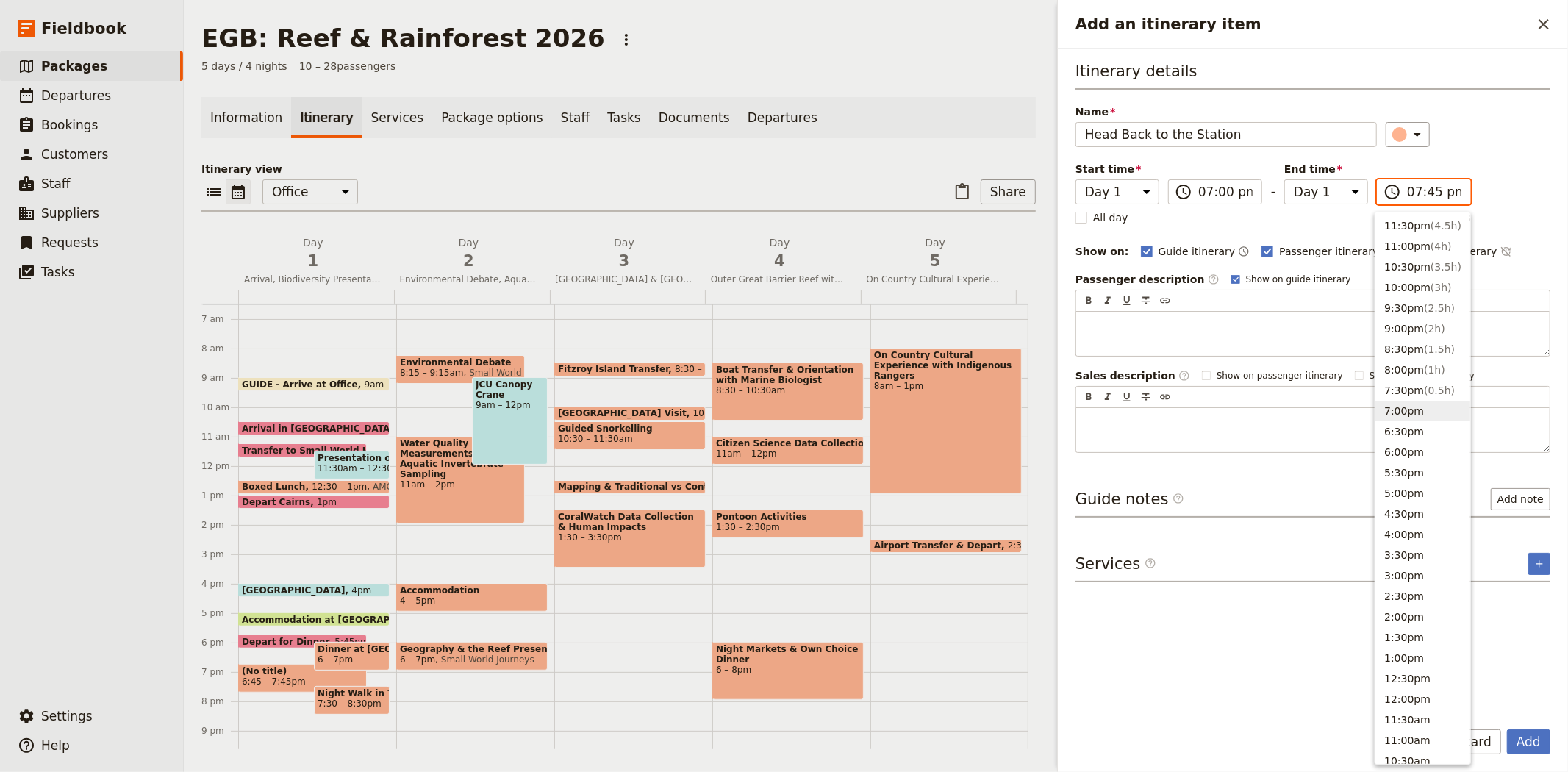
click at [1406, 408] on button "7:00pm" at bounding box center [1422, 410] width 94 height 20
type input "07:00 pm"
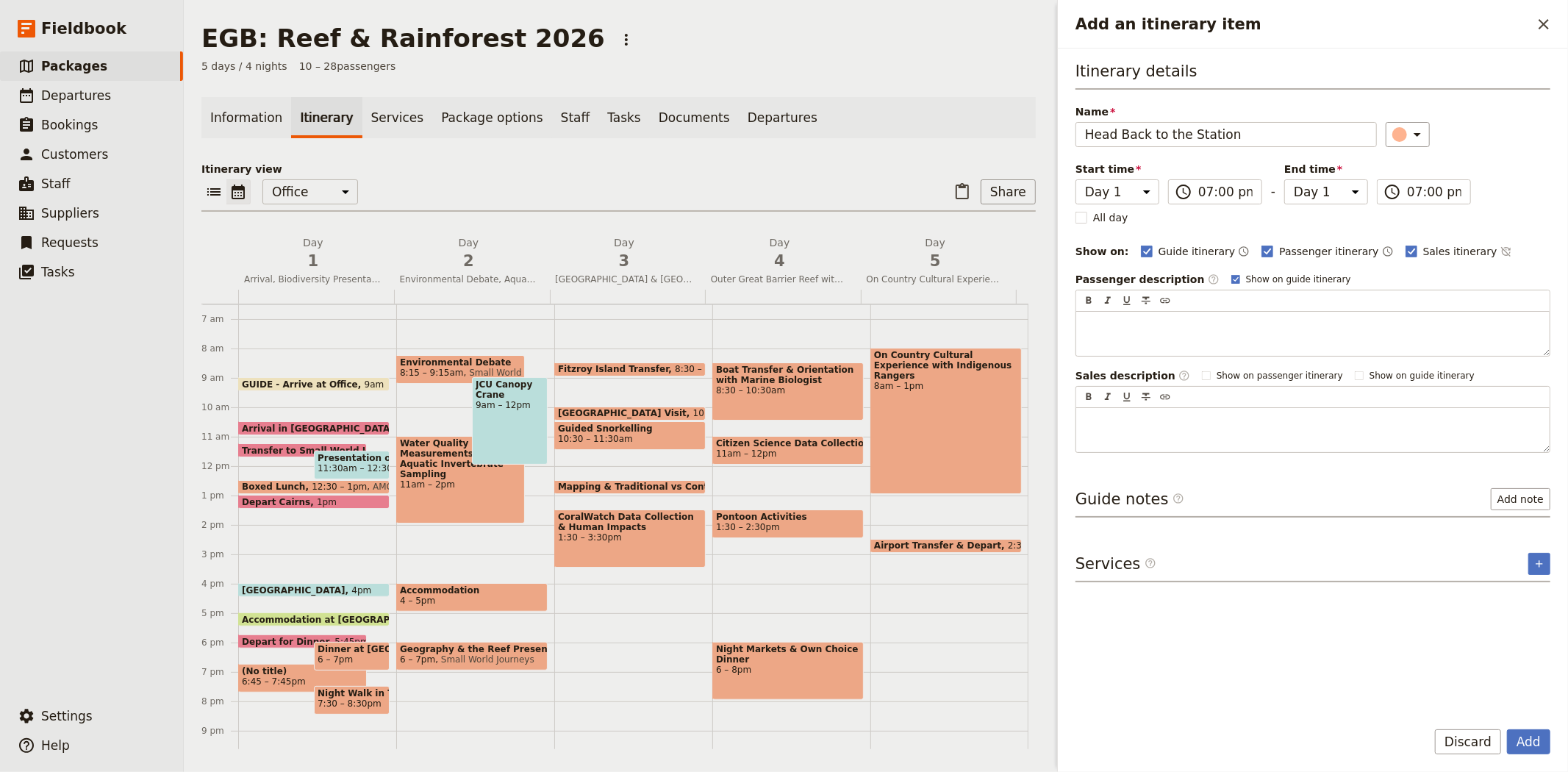
click at [1503, 212] on div "Itinerary details Name Head Back to the Station ​ Start time Day 1 Day 2 Day 3 …" at bounding box center [1312, 257] width 475 height 393
click at [1423, 253] on span "Sales itinerary" at bounding box center [1460, 252] width 74 height 15
click at [1405, 244] on input "Sales itinerary" at bounding box center [1404, 243] width 1 height 1
checkbox input "false"
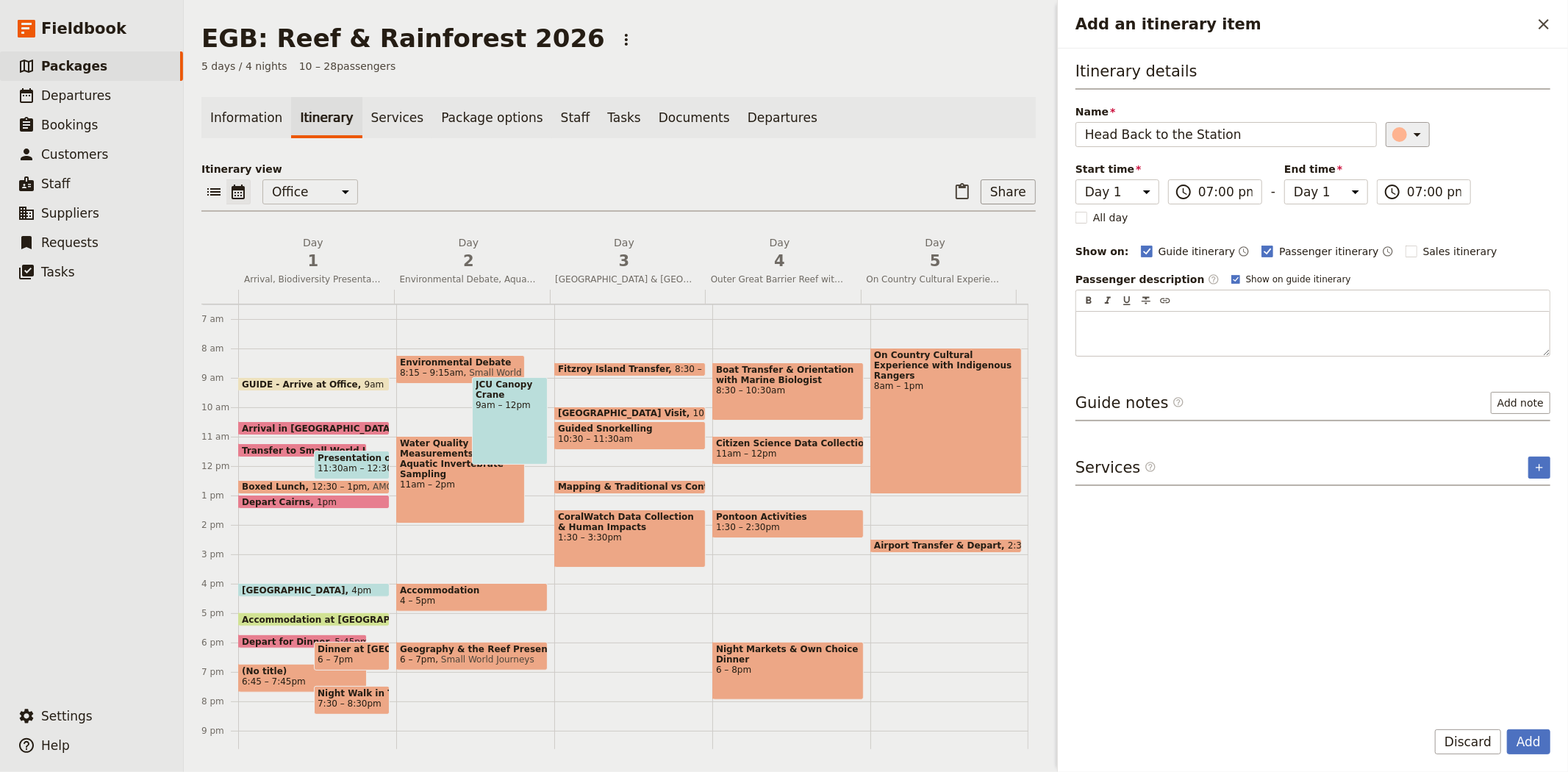
click at [1408, 134] on icon "Add an itinerary item" at bounding box center [1417, 134] width 18 height 18
click at [1399, 225] on div "button" at bounding box center [1407, 217] width 15 height 15
click at [1418, 532] on div "Itinerary details Name Head Back to the Station ​ Start time Day 1 Day 2 Day 3 …" at bounding box center [1312, 383] width 475 height 646
click at [1526, 744] on button "Add" at bounding box center [1528, 742] width 43 height 25
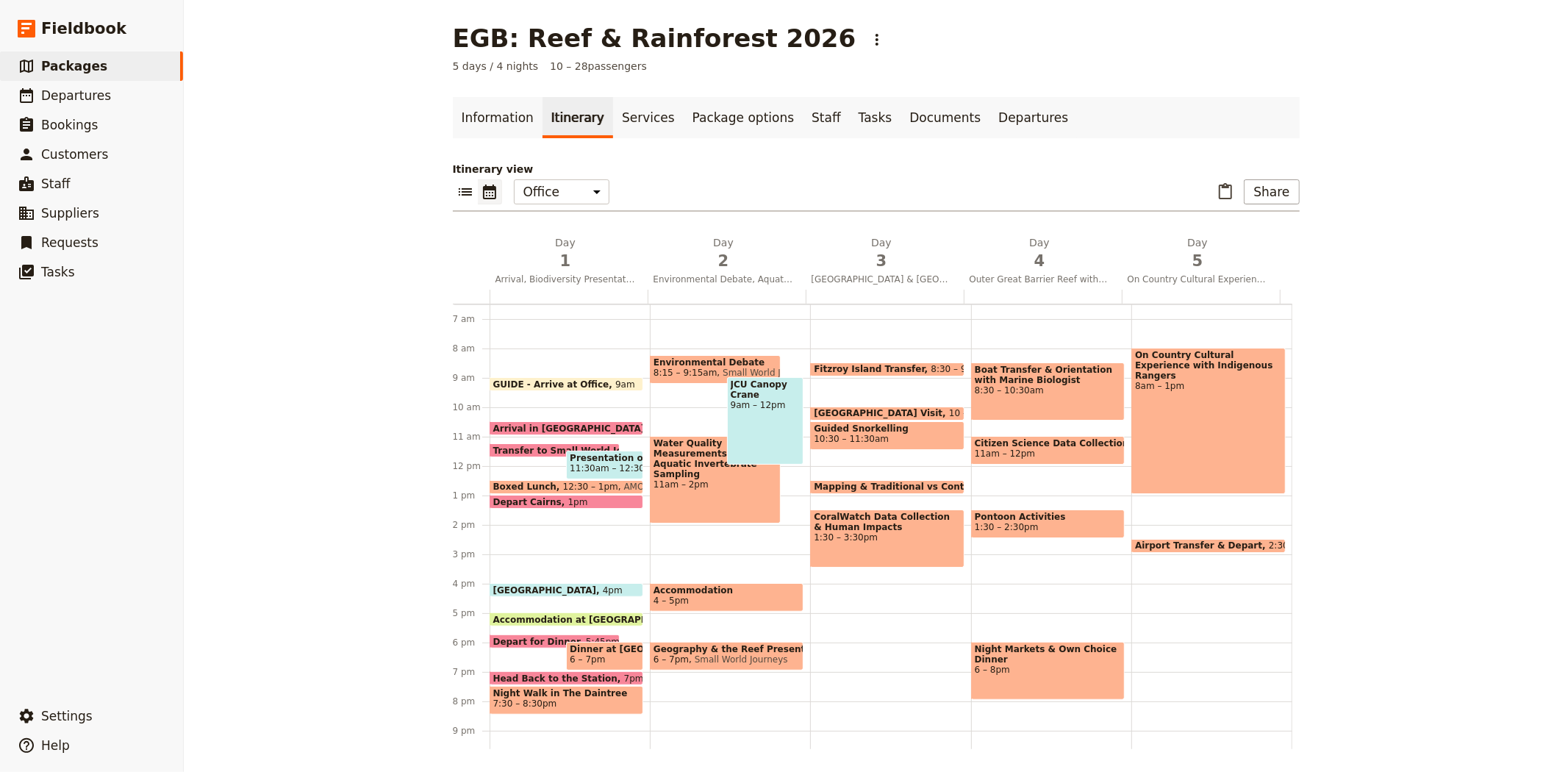
click at [540, 695] on span "Night Walk in The Daintree" at bounding box center [567, 693] width 147 height 11
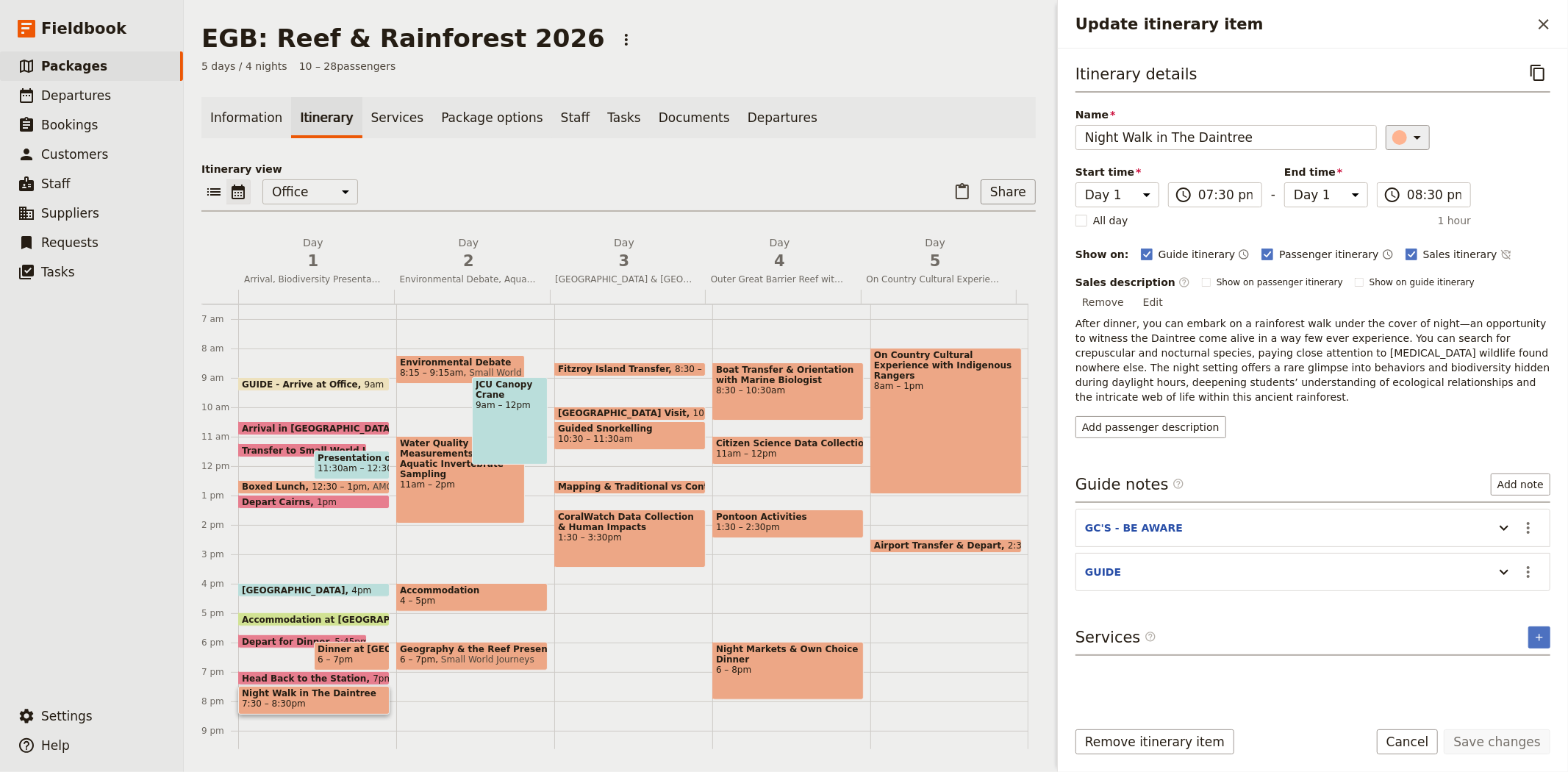
click at [1412, 129] on icon "Update itinerary item" at bounding box center [1417, 138] width 18 height 18
click at [1399, 193] on div "button" at bounding box center [1407, 186] width 15 height 15
click at [1492, 204] on div "Itinerary details ​ Name Night Walk in The Daintree ​ Start time Day 1 Day 2 Da…" at bounding box center [1312, 249] width 475 height 378
click at [1501, 570] on icon "Update itinerary item" at bounding box center [1504, 572] width 9 height 5
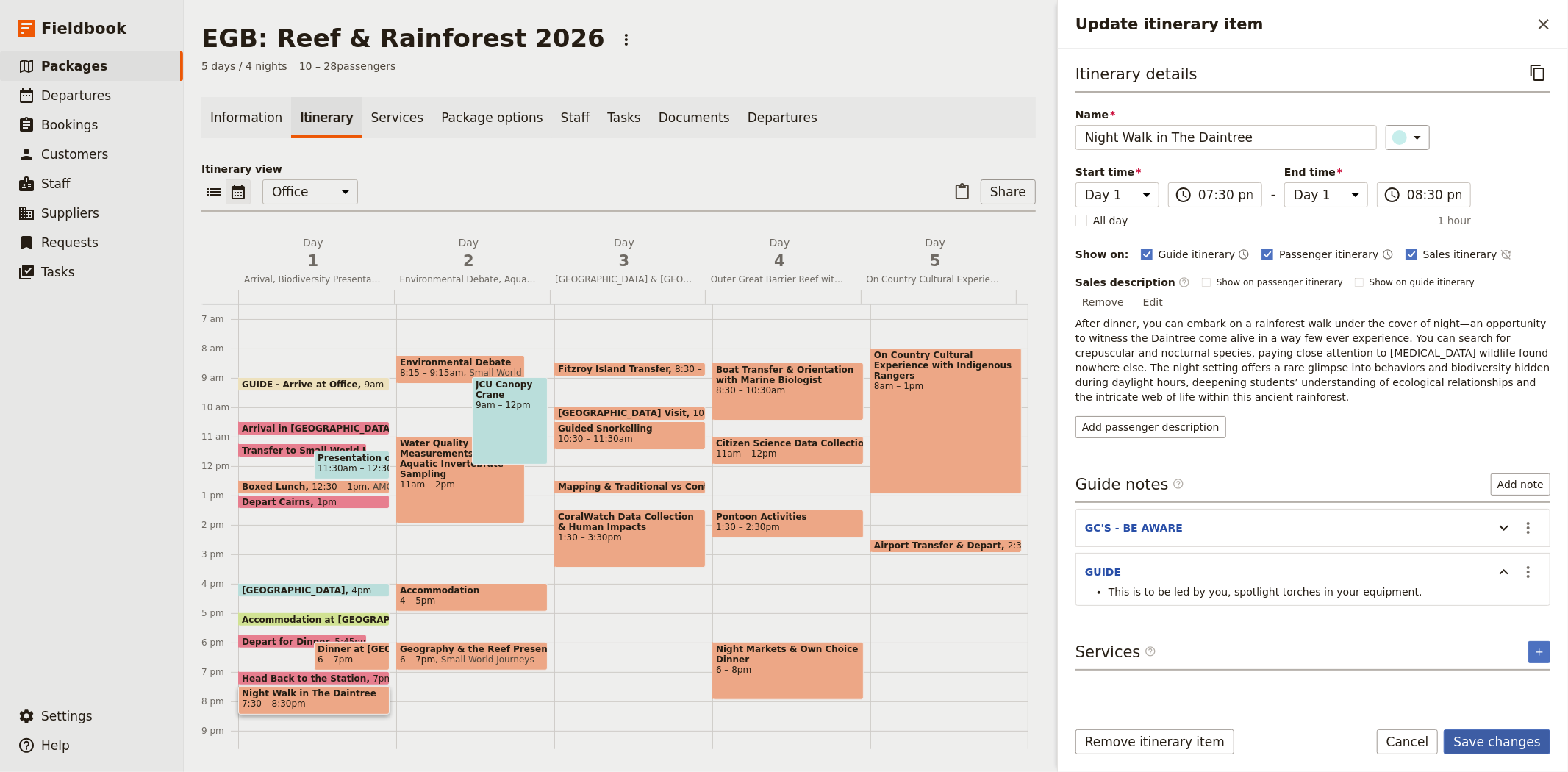
click at [1500, 744] on button "Save changes" at bounding box center [1496, 742] width 107 height 25
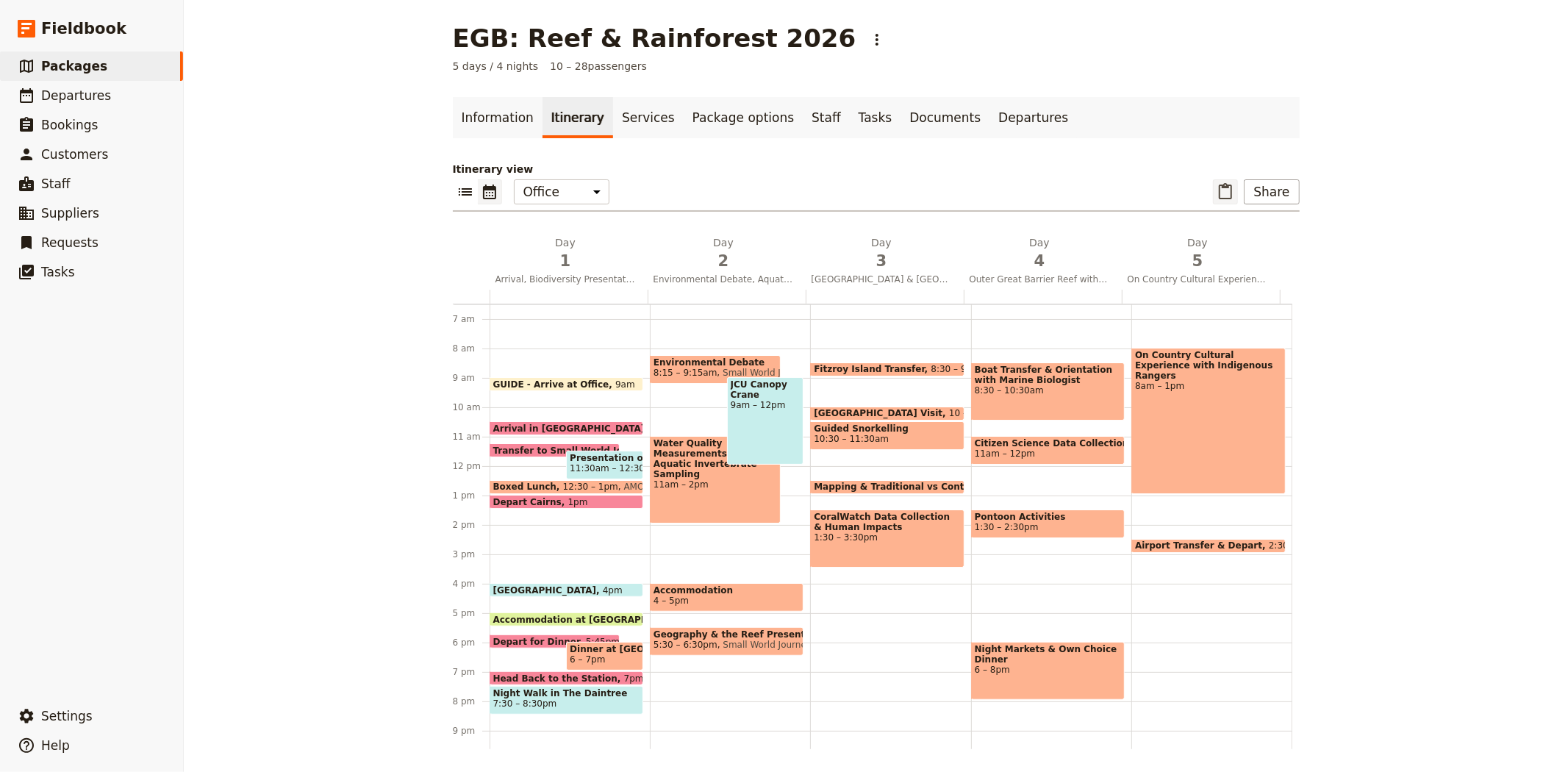
click at [1224, 187] on icon "Paste itinerary item" at bounding box center [1225, 191] width 13 height 16
select select "2"
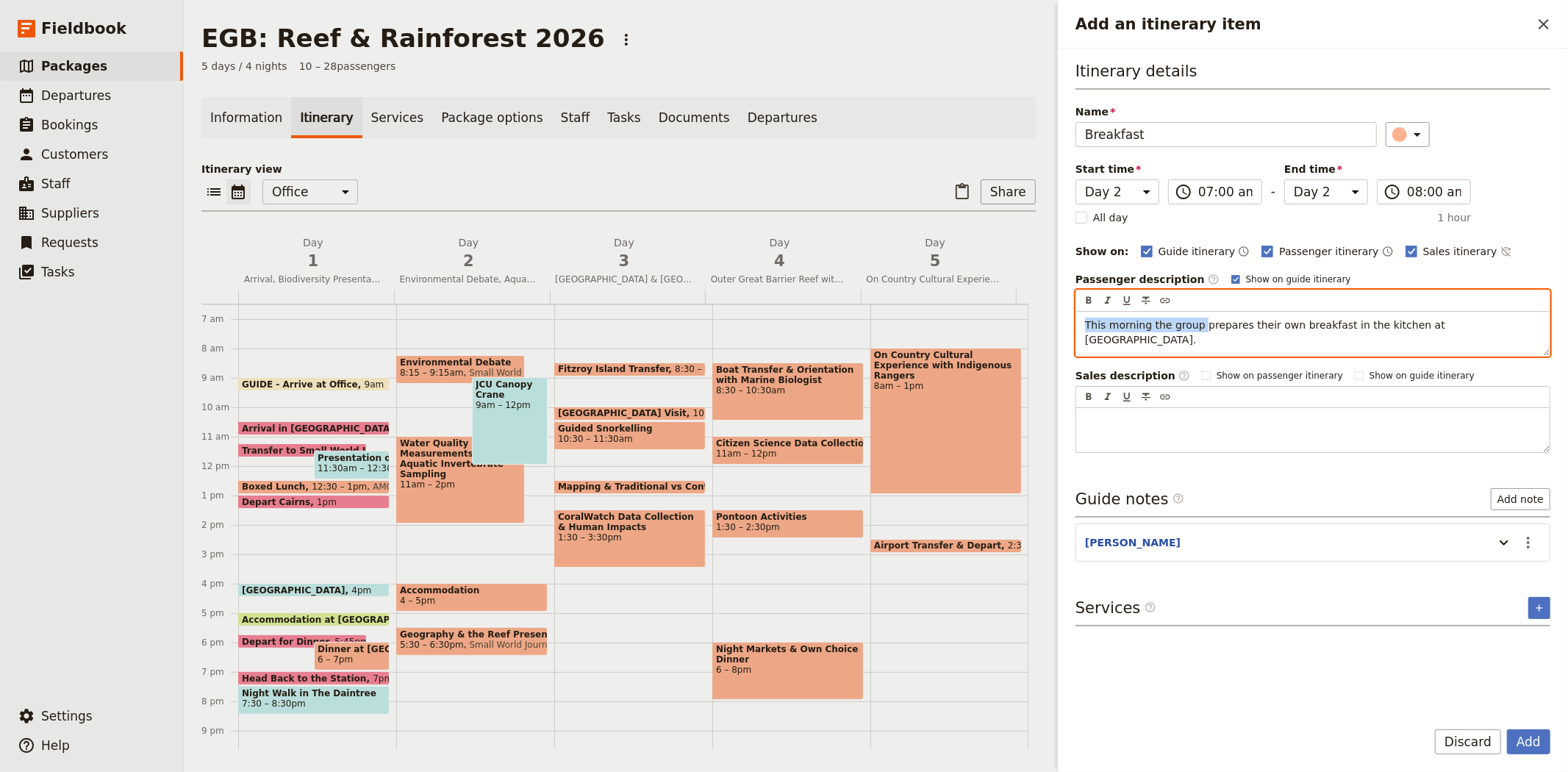
drag, startPoint x: 1196, startPoint y: 324, endPoint x: 1044, endPoint y: 313, distance: 152.4
click at [1044, 313] on div "EGB: Reef & Rainforest 2026 ​ 5 days / 4 nights 10 – 28 passengers Information …" at bounding box center [876, 386] width 1384 height 772
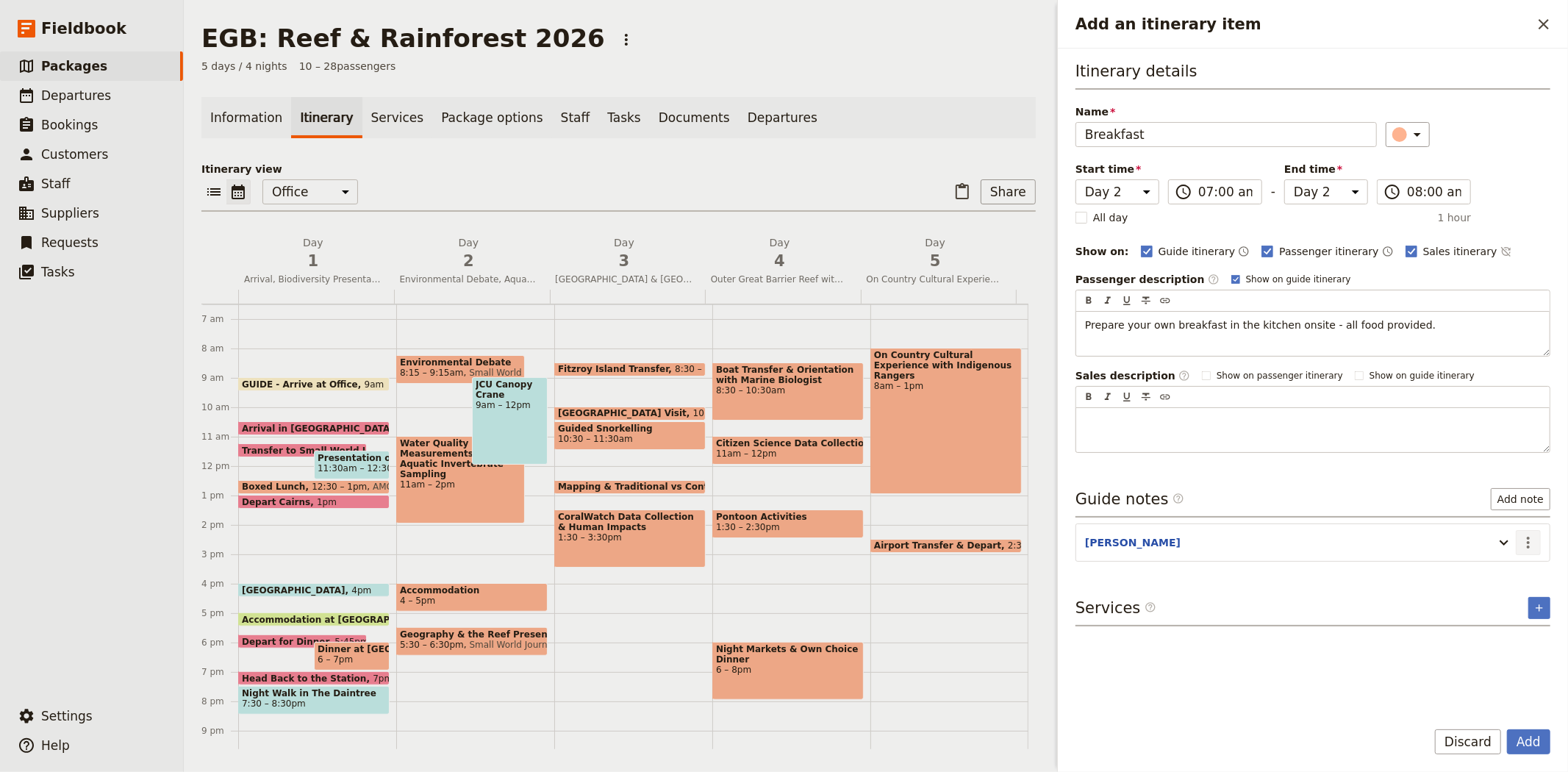
click at [1533, 533] on icon "Actions" at bounding box center [1528, 542] width 18 height 18
click at [1503, 568] on span "Edit note" at bounding box center [1485, 575] width 46 height 15
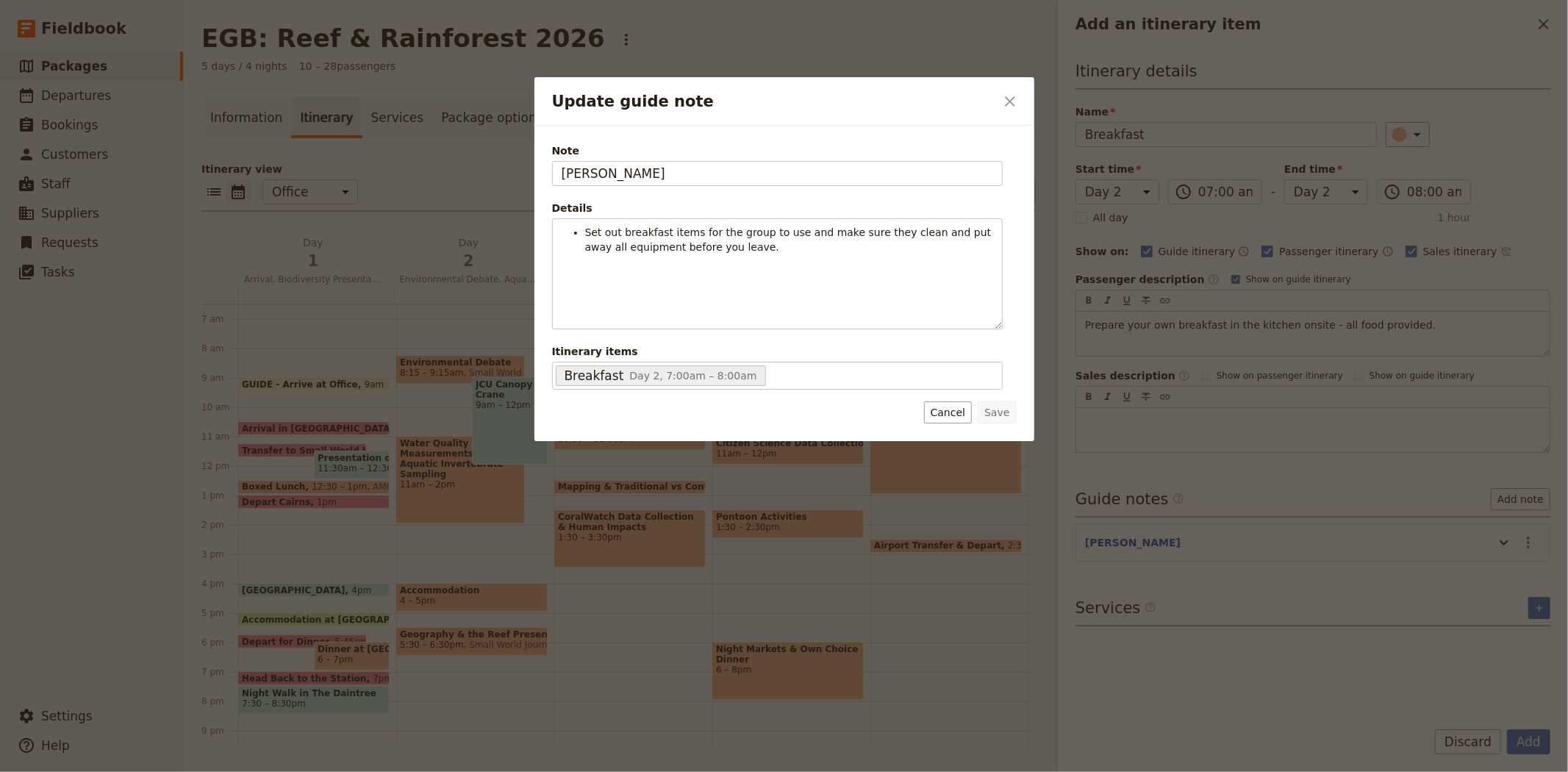
drag, startPoint x: 627, startPoint y: 171, endPoint x: 507, endPoint y: 160, distance: 120.5
click at [507, 771] on div "Update guide note ​ Note [PERSON_NAME] Details Set out breakfast items for the …" at bounding box center [784, 772] width 1568 height 0
type input "GUIDE"
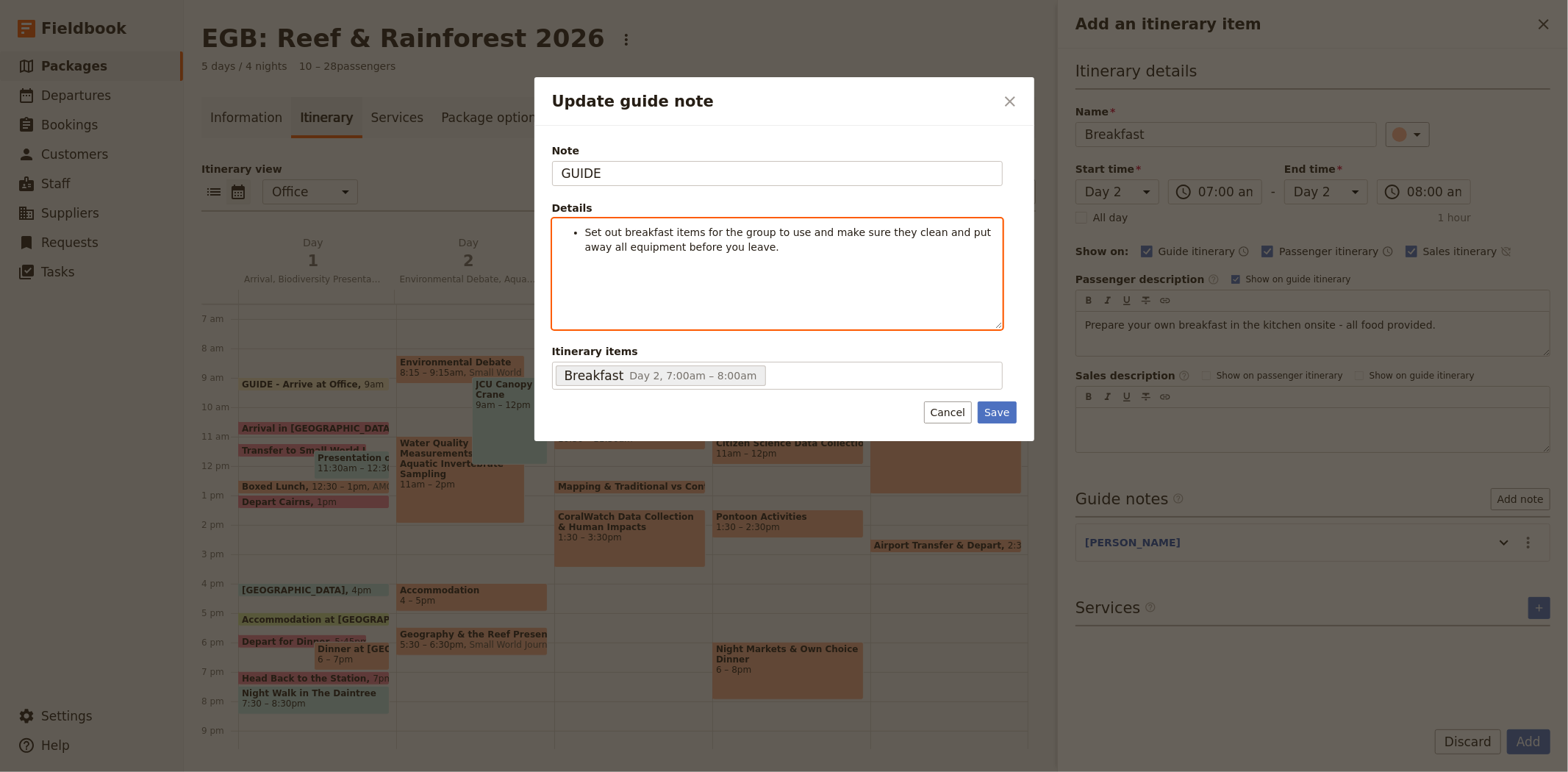
click at [807, 230] on span "Set out breakfast items for the group to use and make sure they clean and put a…" at bounding box center [790, 239] width 410 height 26
click at [879, 248] on li "Ensure they clean and put away all equipment before you leave." at bounding box center [789, 247] width 408 height 15
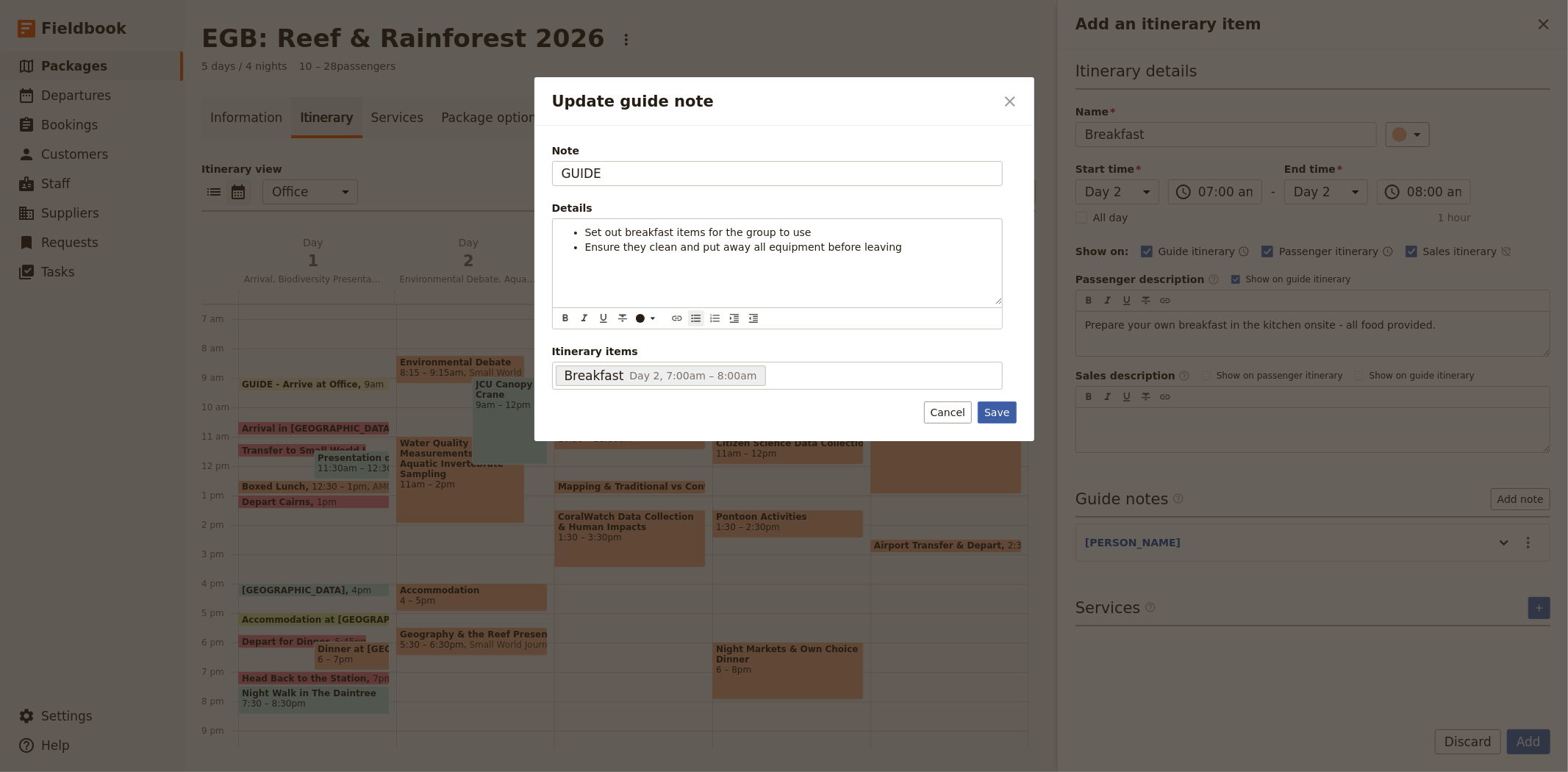
click at [1007, 405] on button "Save" at bounding box center [996, 412] width 38 height 22
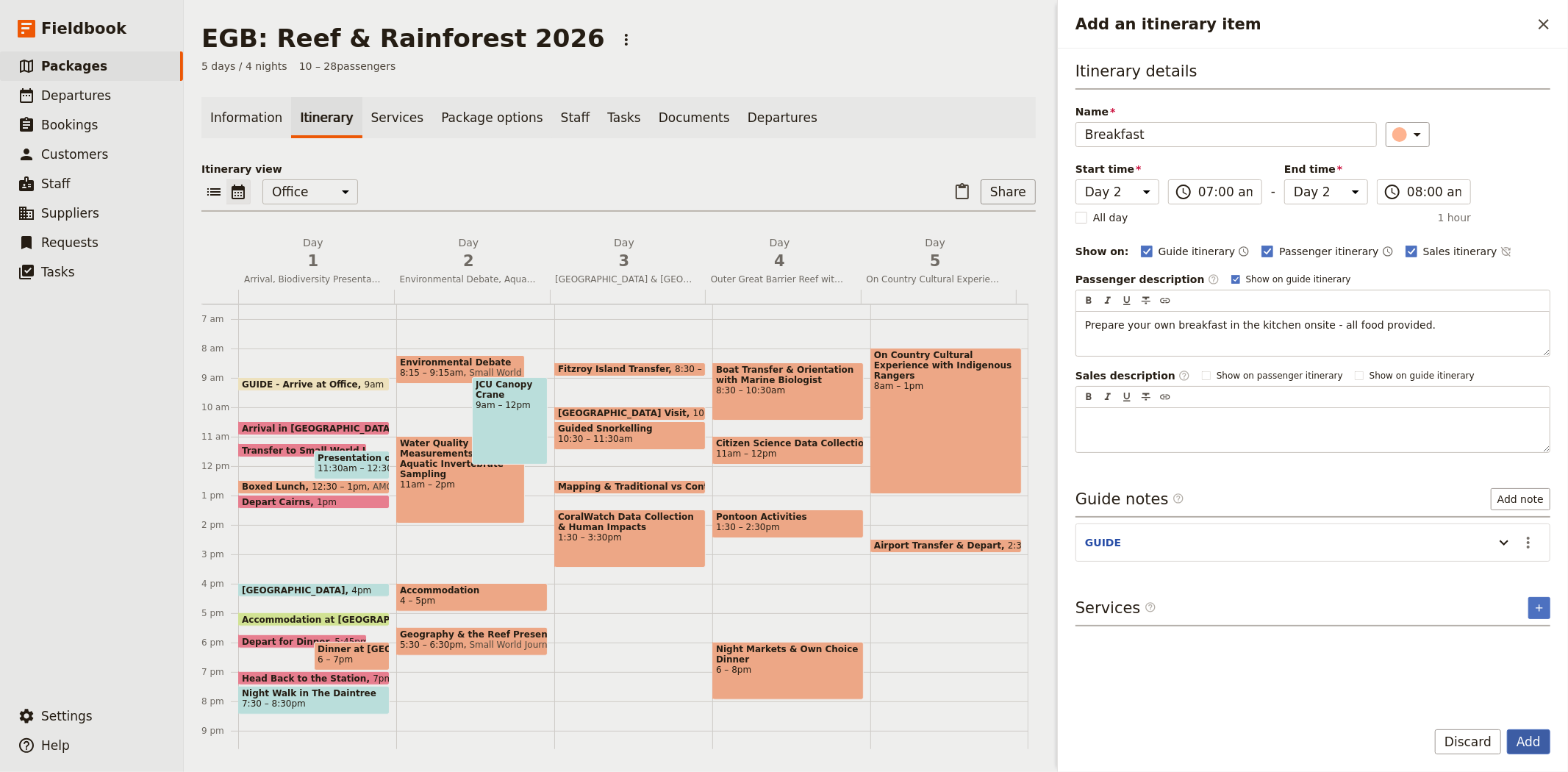
click at [1524, 741] on button "Add" at bounding box center [1528, 742] width 43 height 25
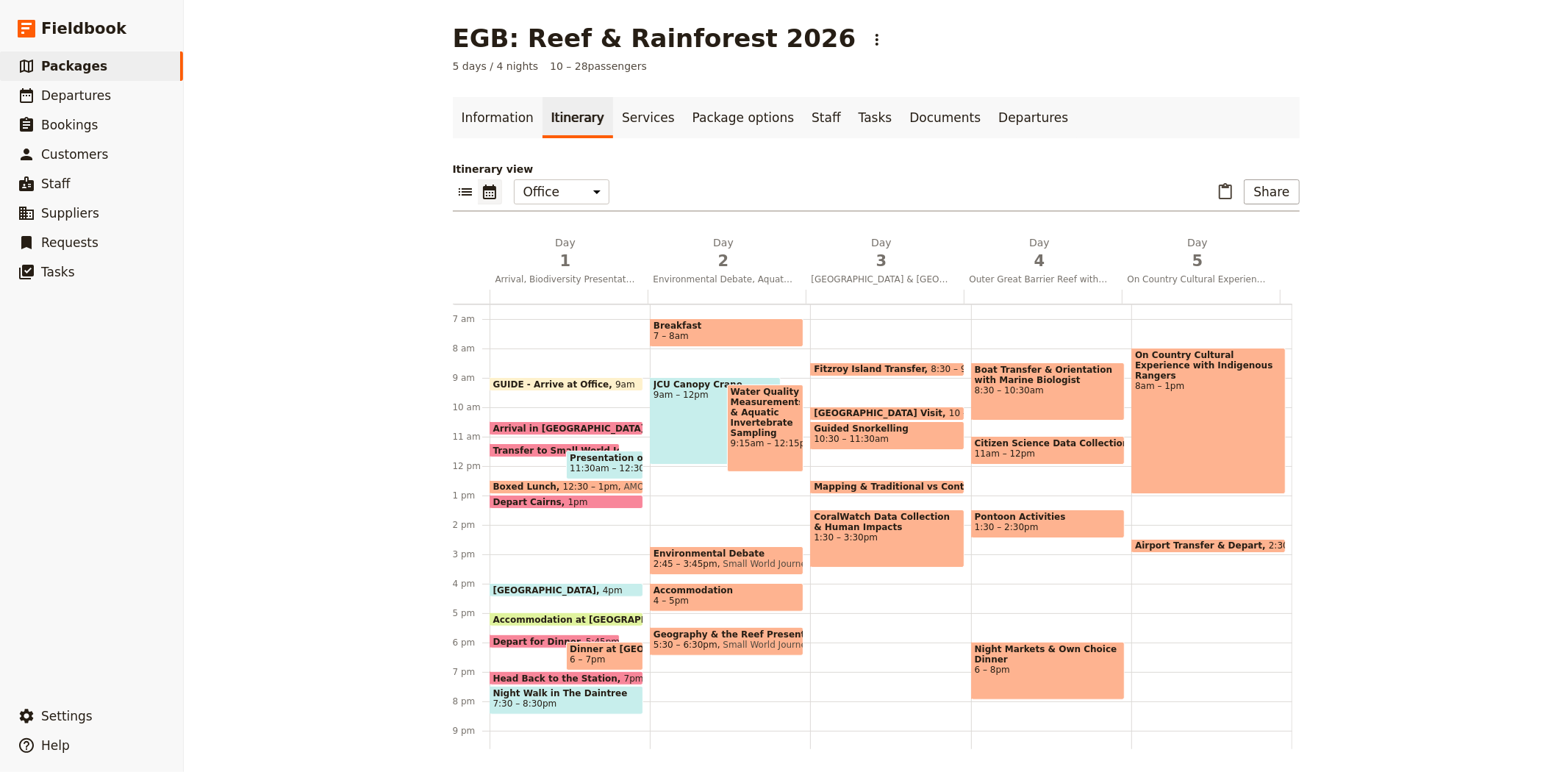
click at [751, 431] on span "Water Quality Measurements & Aquatic Invertebrate Sampling" at bounding box center [765, 412] width 70 height 51
select select "2"
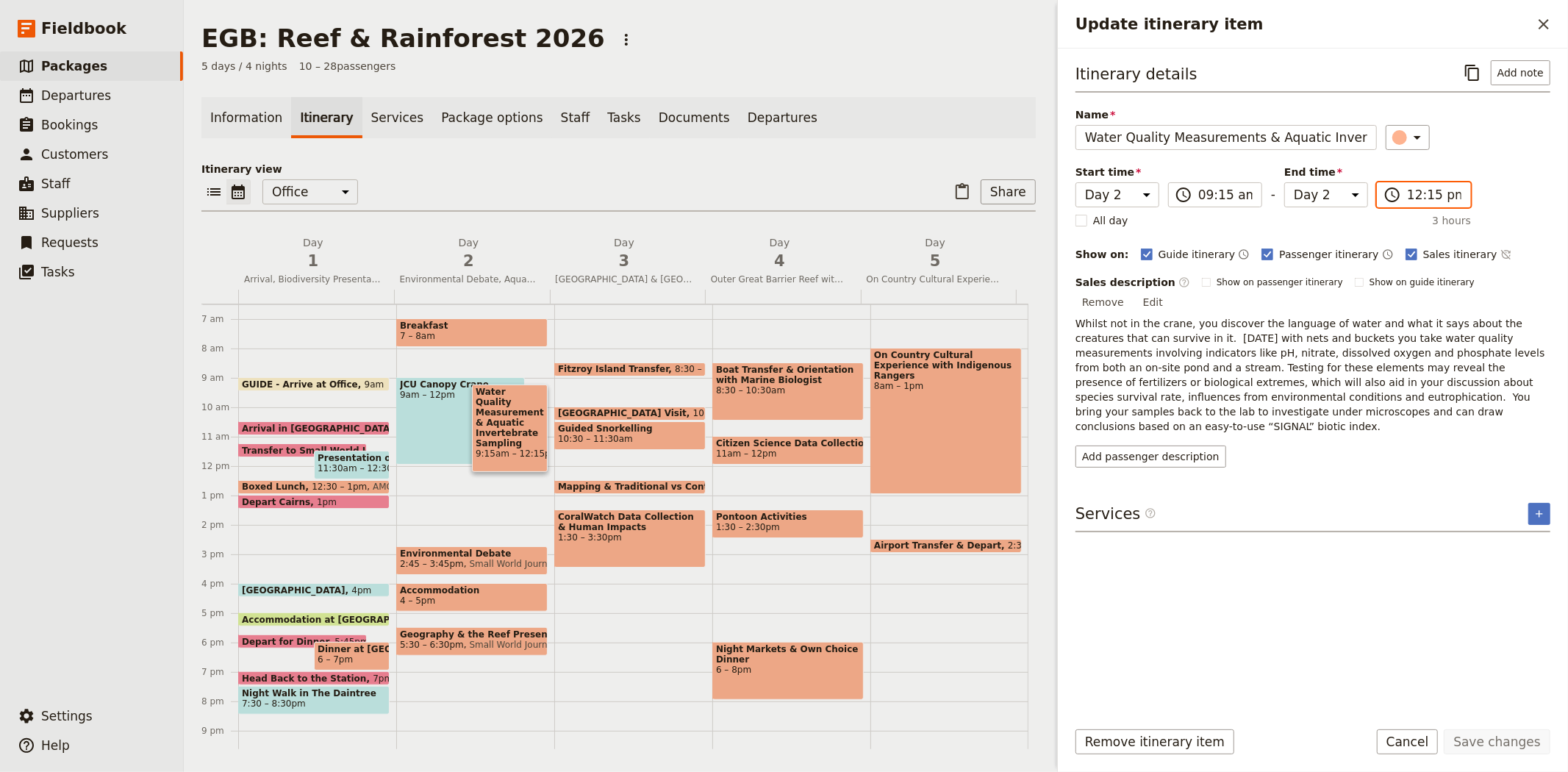
click at [1427, 194] on input "12:15 pm" at bounding box center [1434, 195] width 55 height 18
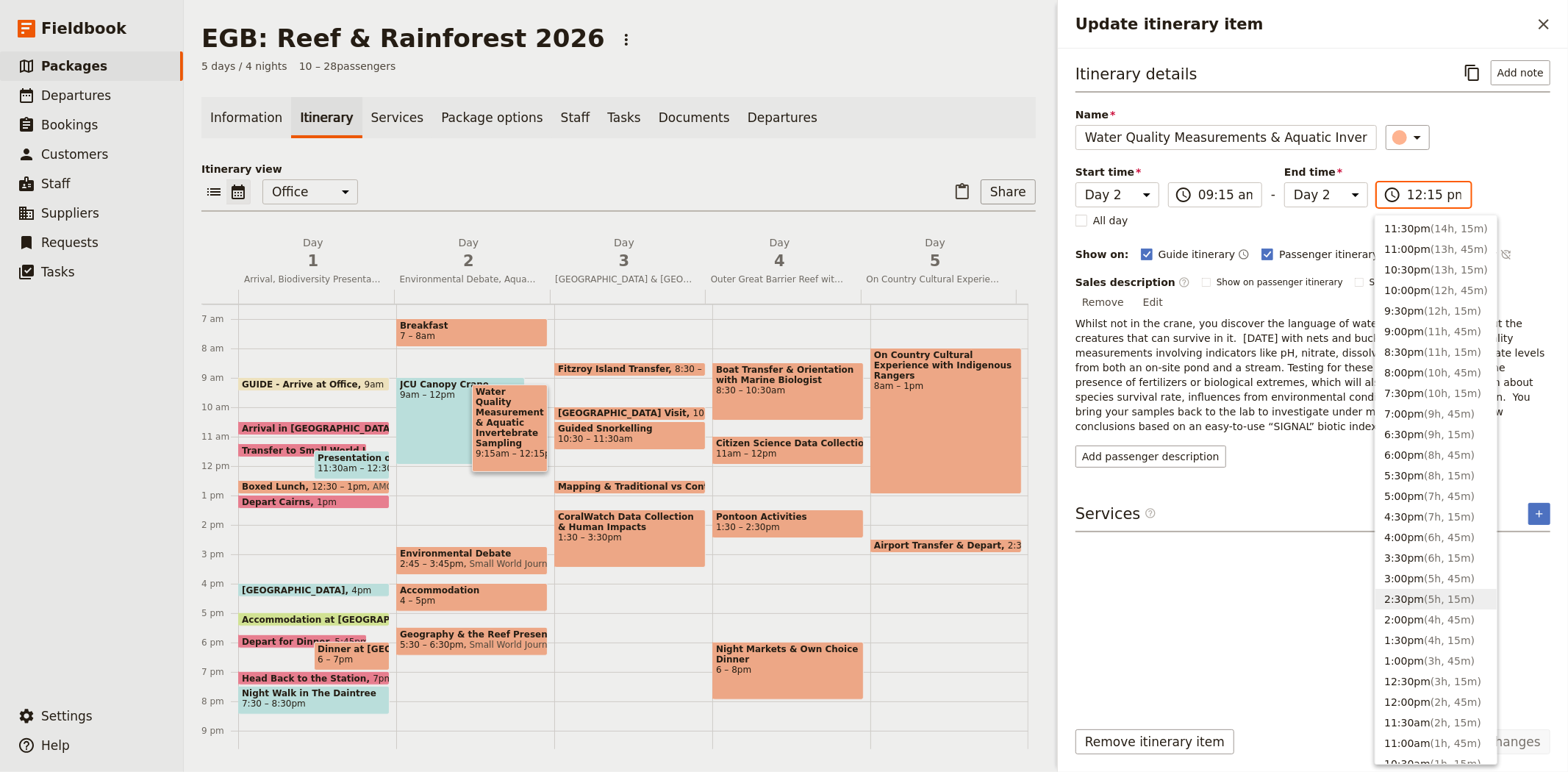
scroll to position [445, 0]
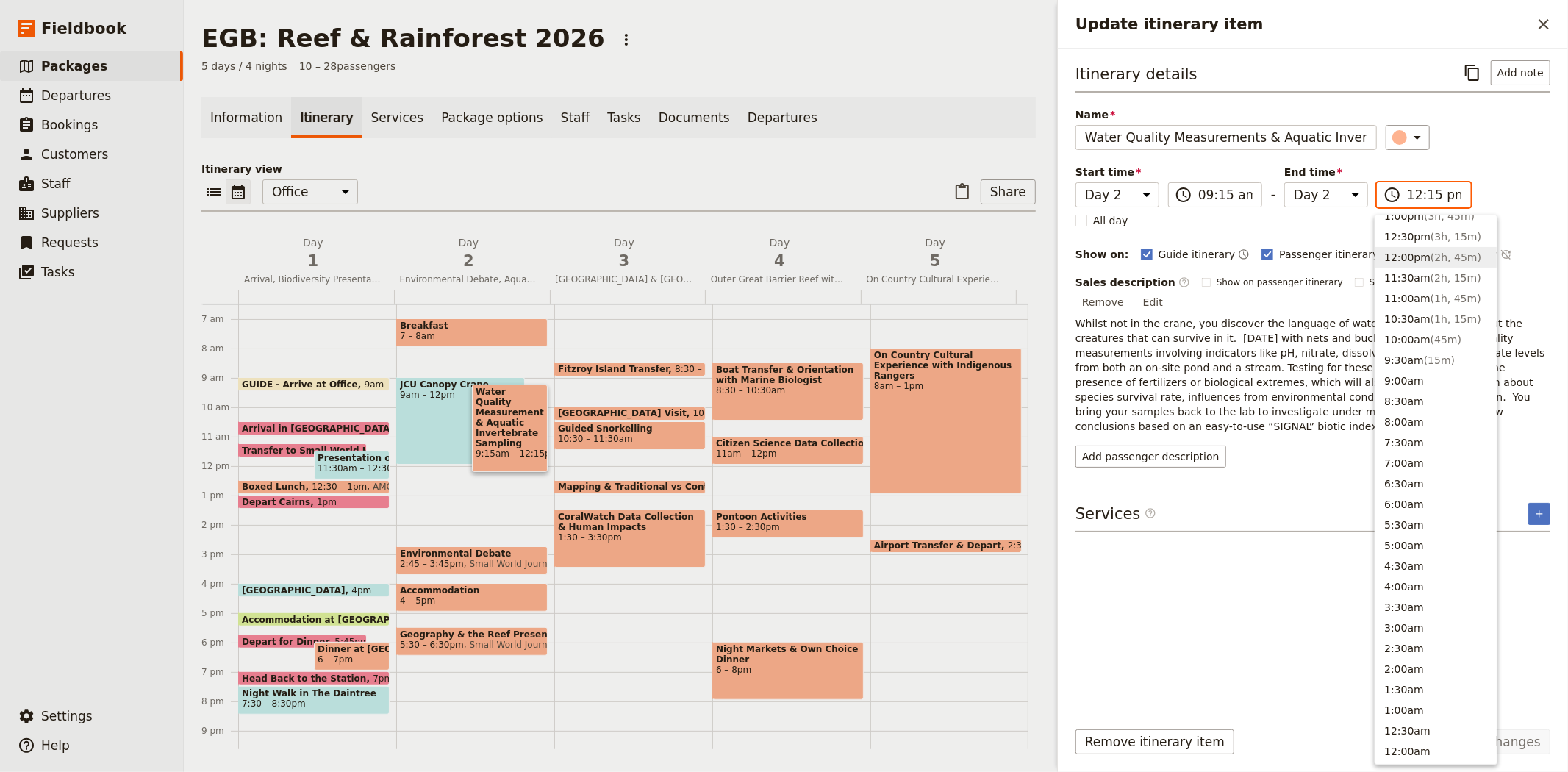
click at [1415, 261] on button "12:00pm ( 2h, 45m )" at bounding box center [1435, 257] width 121 height 20
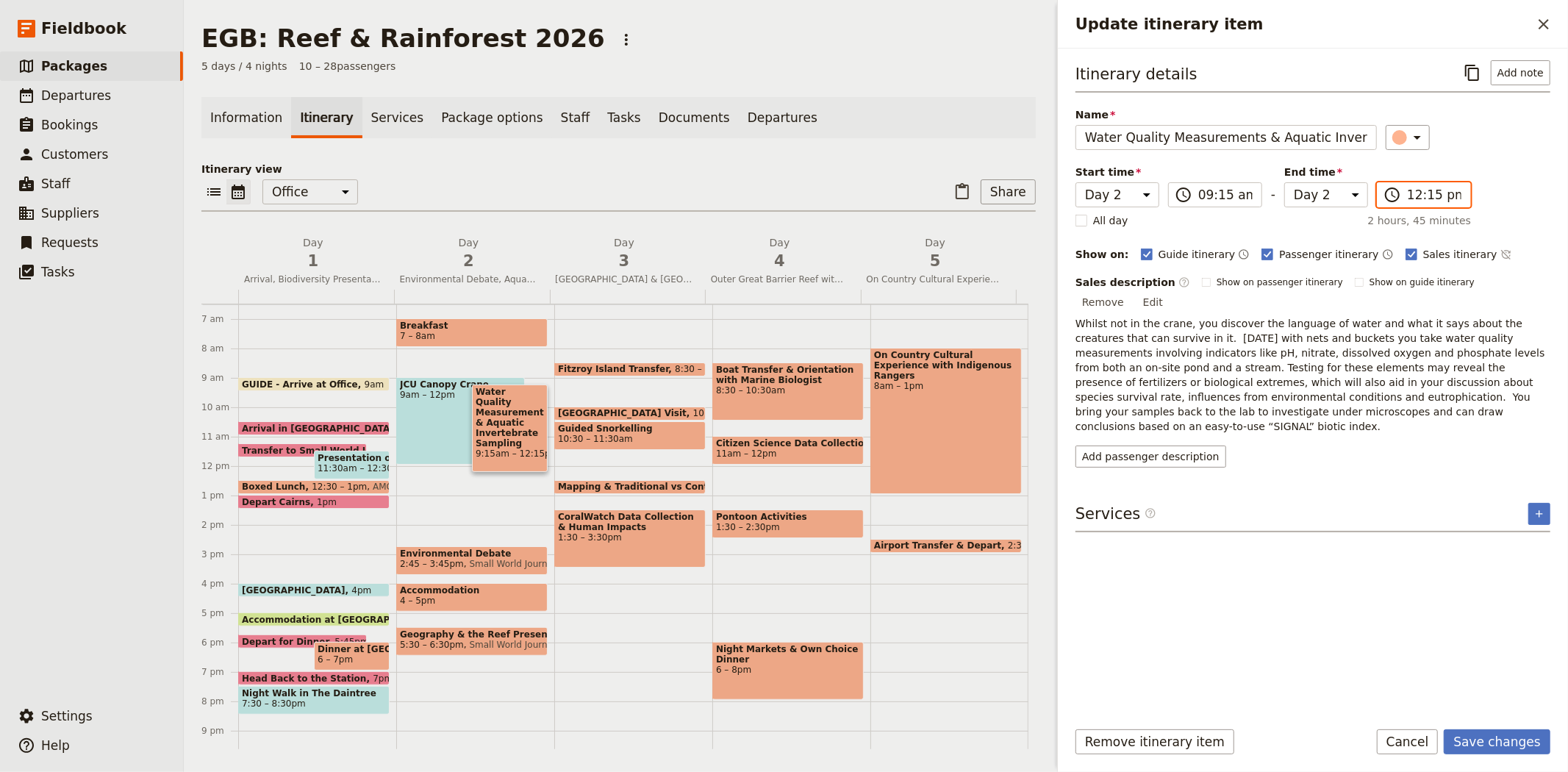
type input "12:00 pm"
click at [1341, 450] on div "Itinerary details ​ Add note Name Water Quality Measurements & Aquatic Inverteb…" at bounding box center [1312, 383] width 475 height 646
click at [1473, 738] on button "Save changes" at bounding box center [1496, 742] width 107 height 25
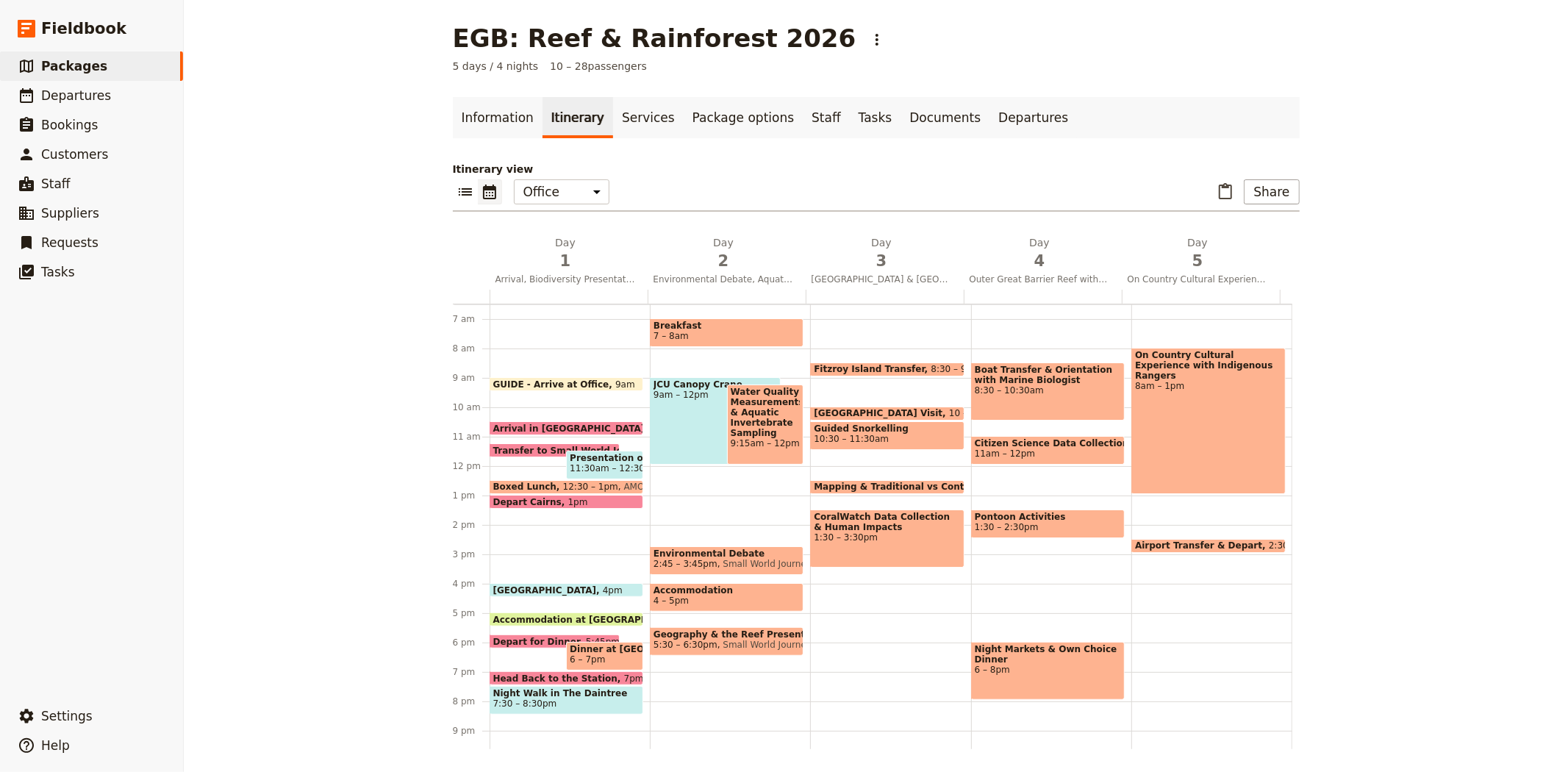
click at [744, 410] on span "Water Quality Measurements & Aquatic Invertebrate Sampling" at bounding box center [765, 412] width 70 height 51
select select "2"
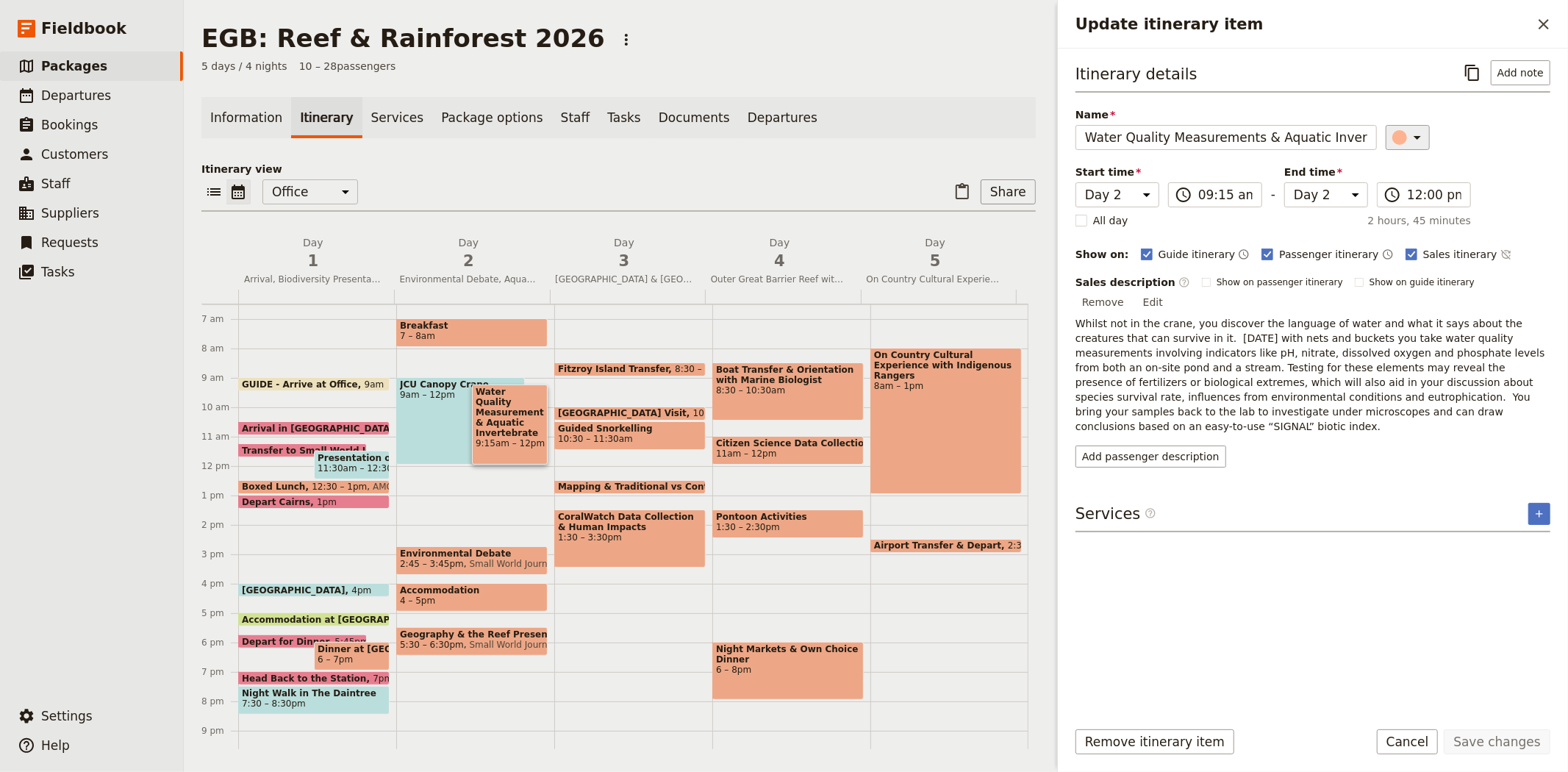
click at [1395, 136] on div "Update itinerary item" at bounding box center [1399, 138] width 15 height 15
click at [1399, 193] on div "button" at bounding box center [1407, 186] width 15 height 15
click at [1492, 738] on button "Save changes" at bounding box center [1496, 742] width 107 height 25
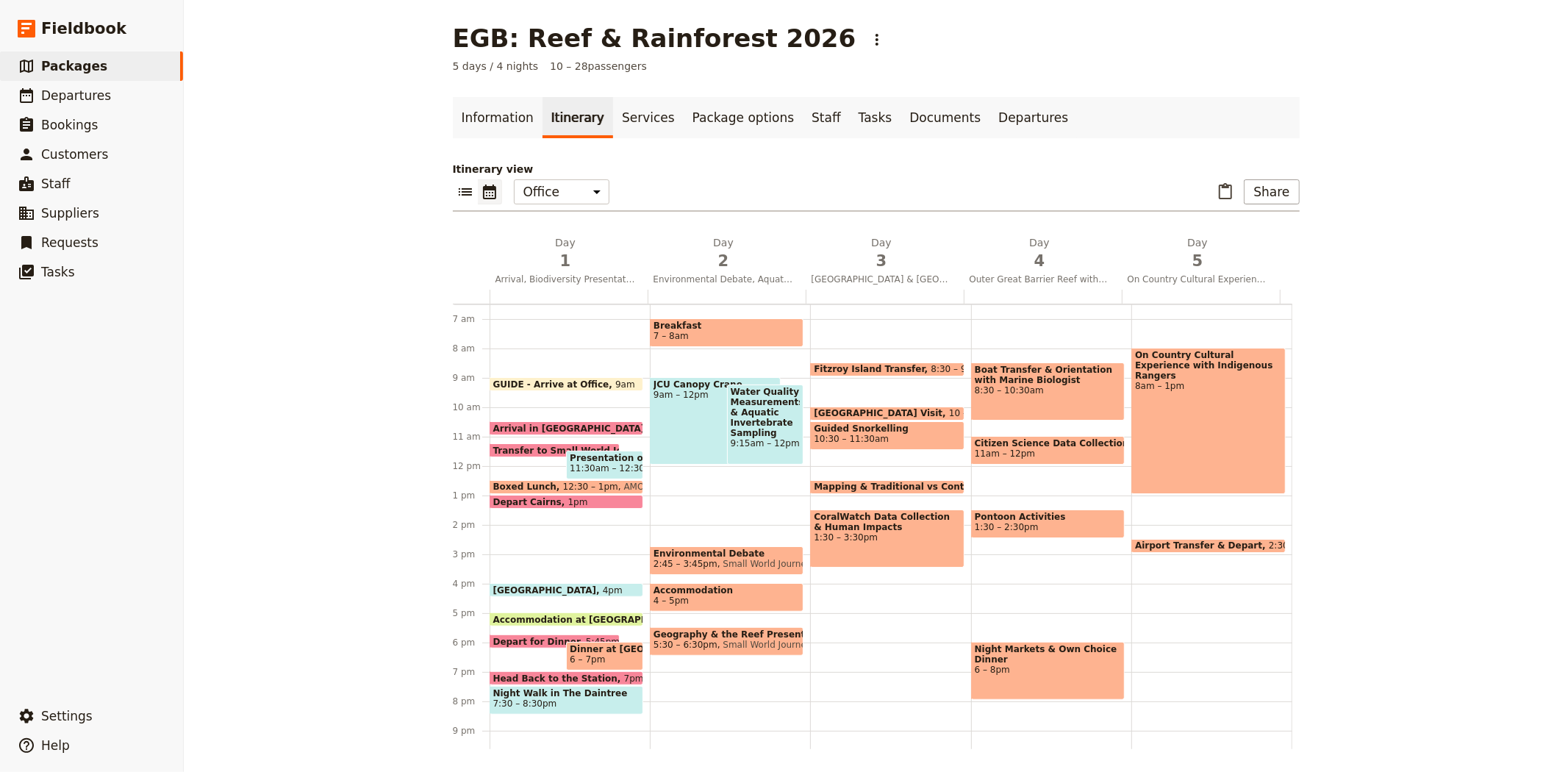
click at [659, 331] on span "7 – 8am" at bounding box center [671, 336] width 35 height 11
select select "2"
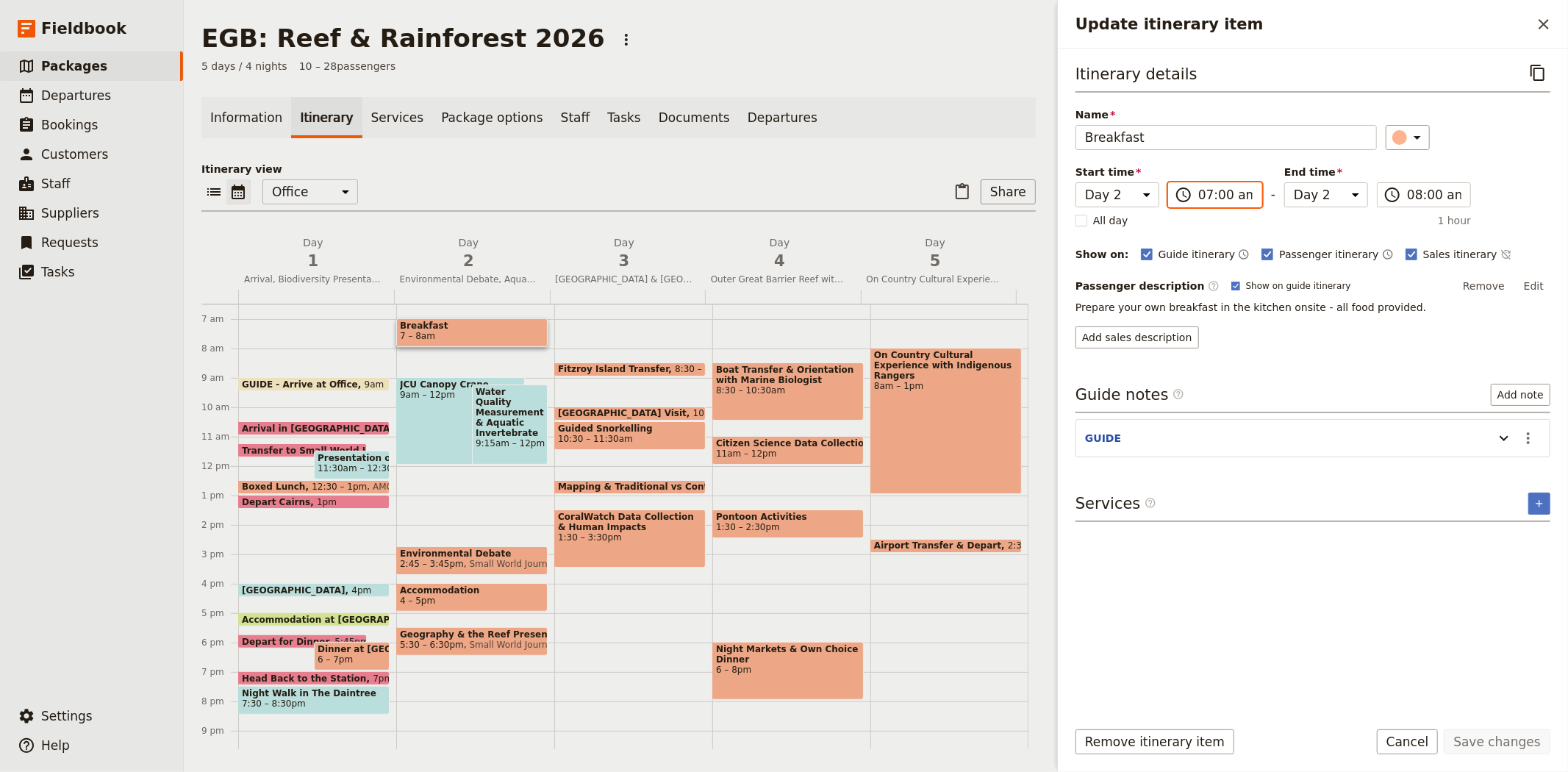
click at [1220, 194] on input "07:00 am" at bounding box center [1224, 195] width 55 height 18
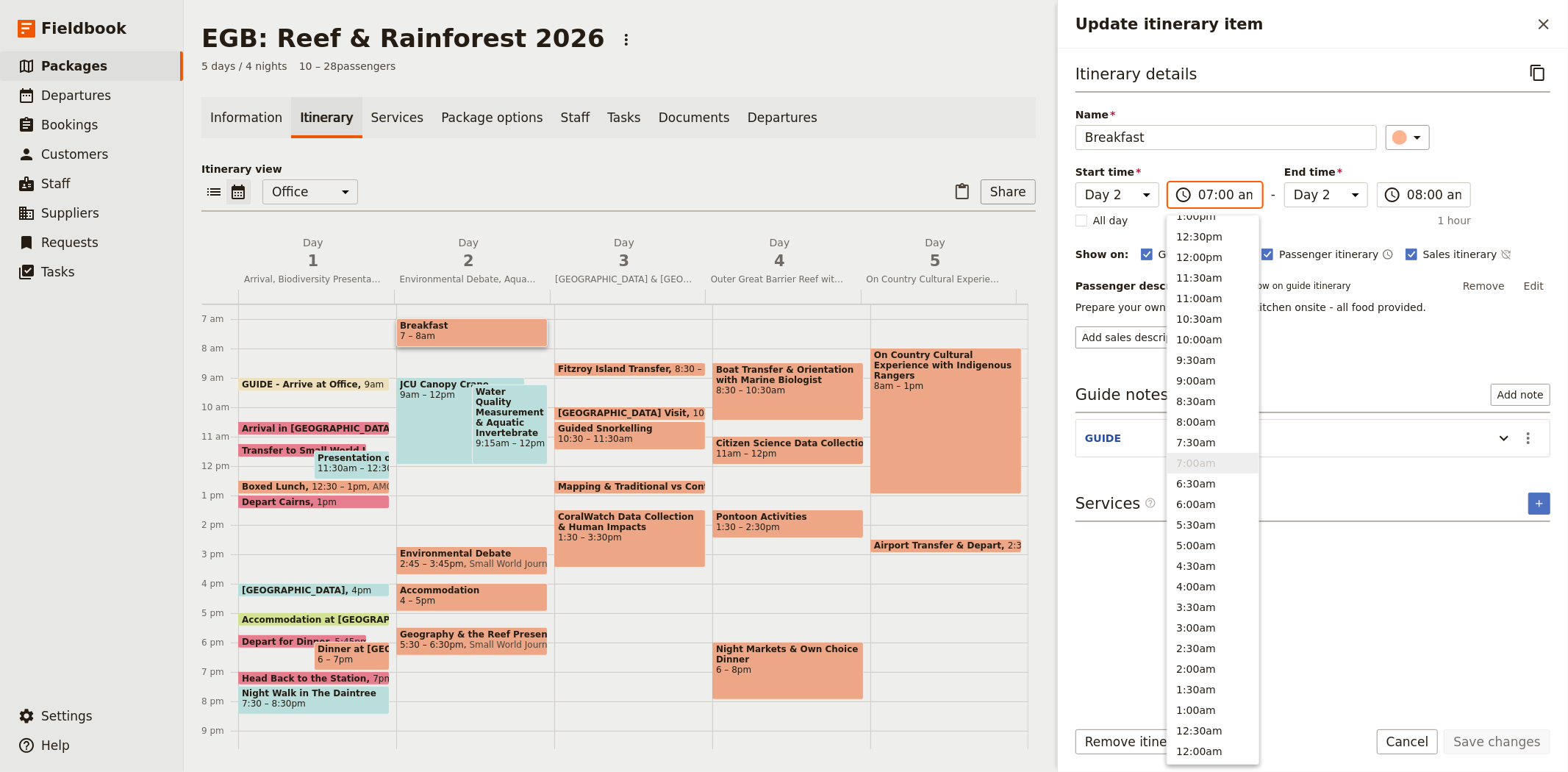
click at [1220, 194] on input "07:00 am" at bounding box center [1224, 195] width 55 height 18
type input "07:30 am"
click at [1493, 142] on div "​" at bounding box center [1468, 137] width 165 height 25
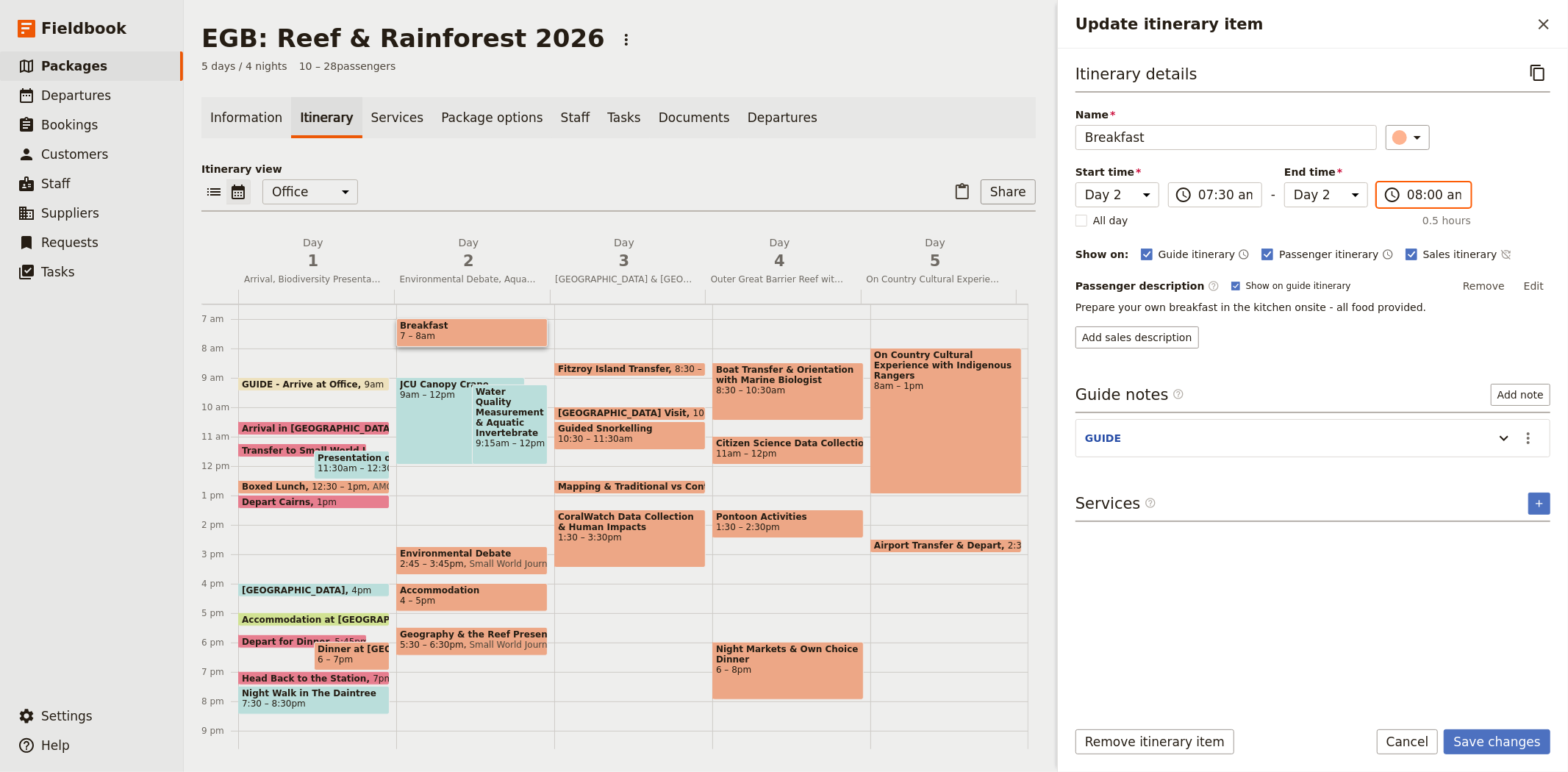
click at [1426, 193] on input "08:00 am" at bounding box center [1434, 195] width 55 height 18
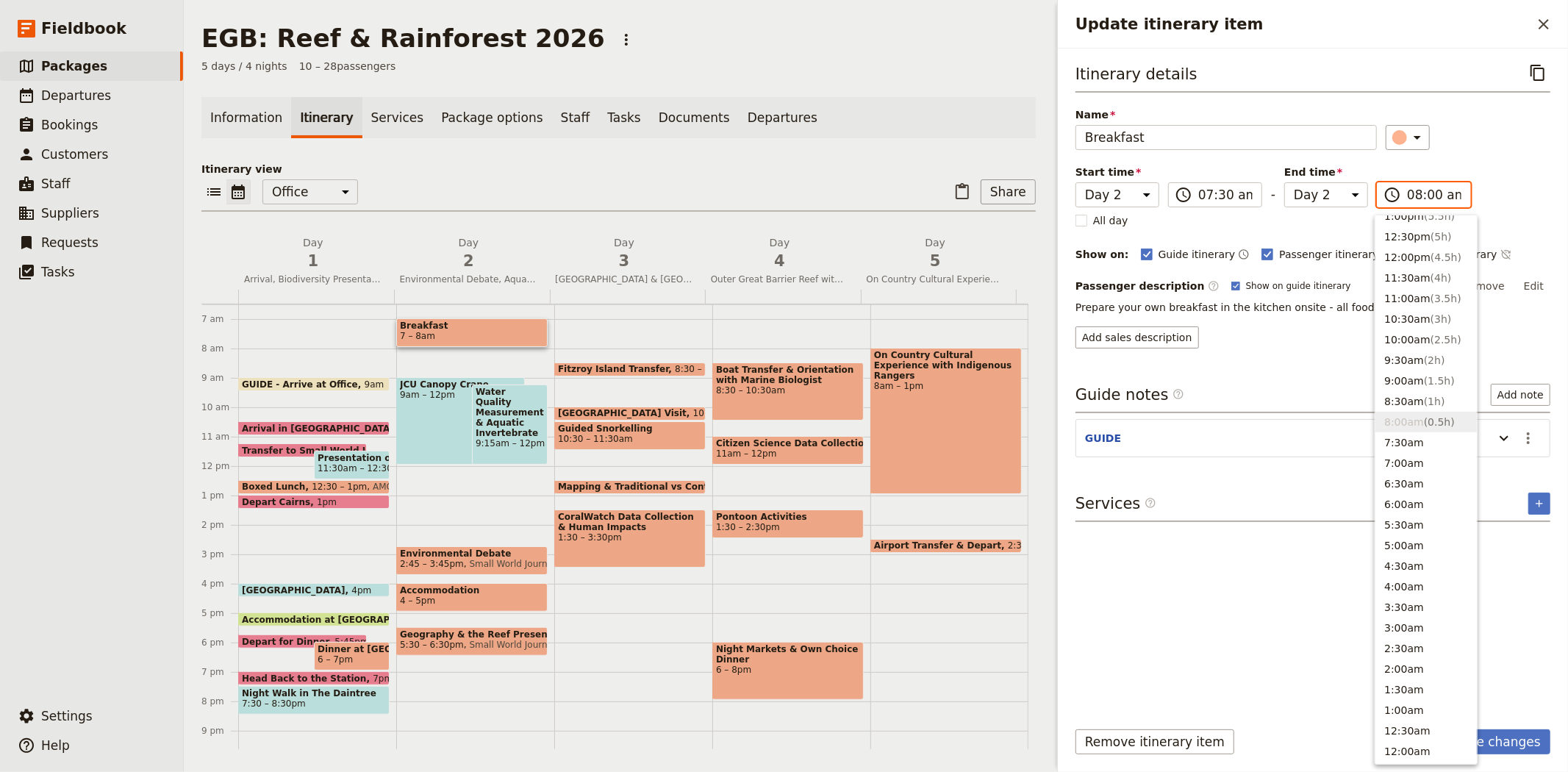
click at [1428, 193] on input "08:00 am" at bounding box center [1434, 195] width 55 height 18
type input "08:30 am"
click at [1430, 158] on div "Itinerary details ​ Name Breakfast ​ Start time Day 1 Day 2 Day 3 Day 4 Day 5 0…" at bounding box center [1312, 204] width 475 height 288
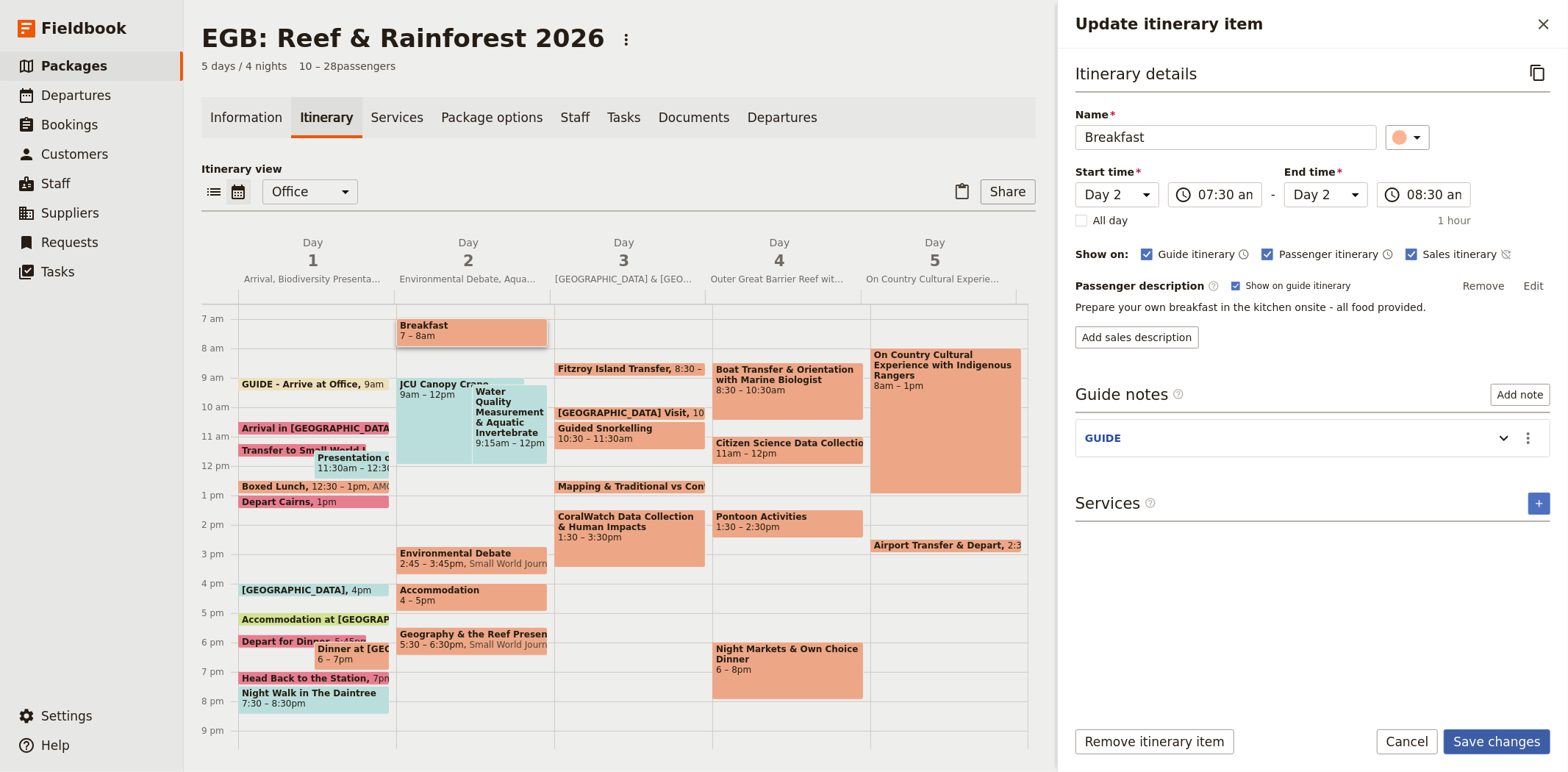
click at [1493, 744] on button "Save changes" at bounding box center [1496, 742] width 107 height 25
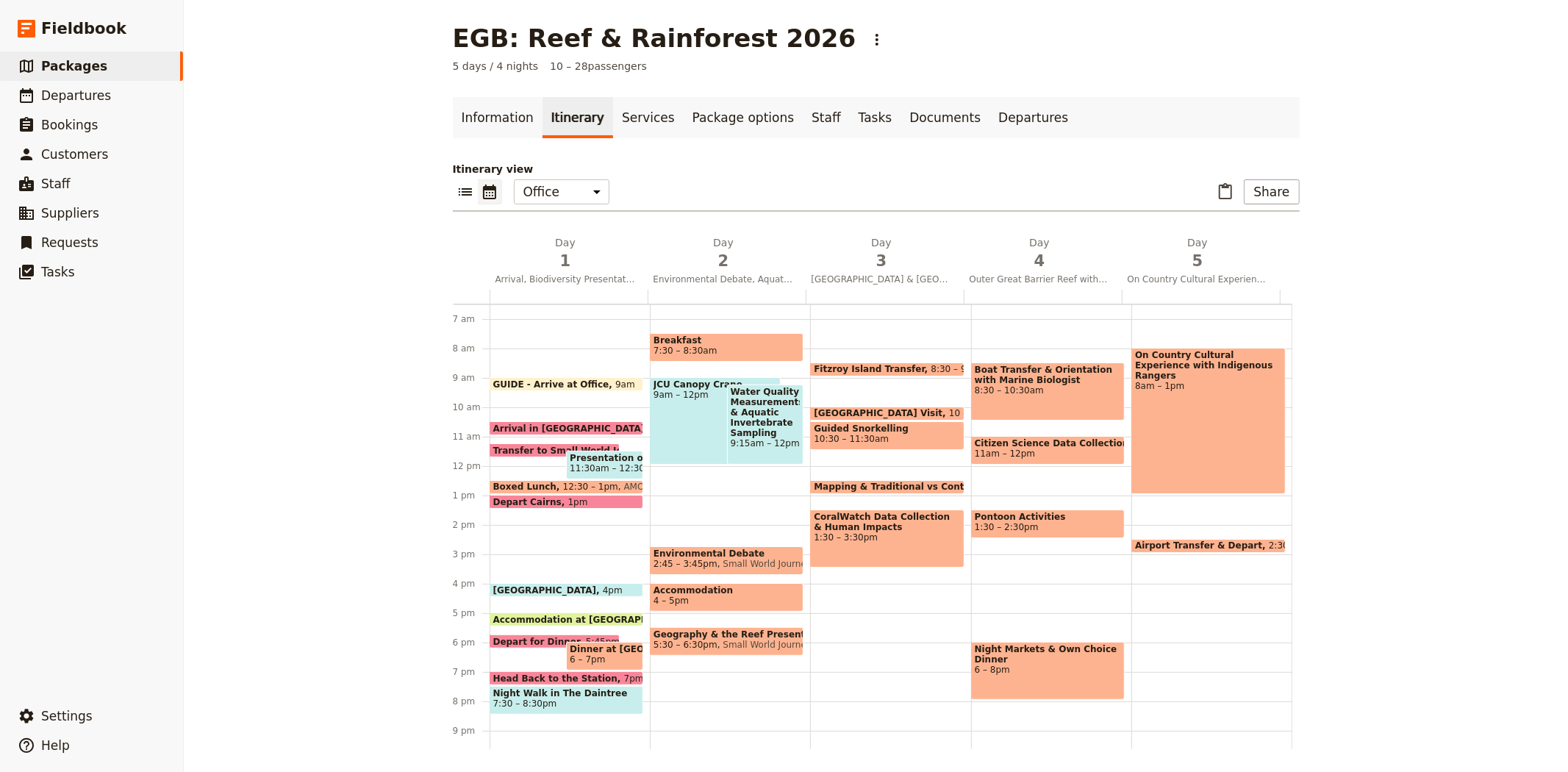
click at [658, 362] on div "Breakfast 7:30 – 8:30am JCU Canopy Crane 9am – 12pm Water Quality Measurements …" at bounding box center [729, 466] width 160 height 706
select select "2"
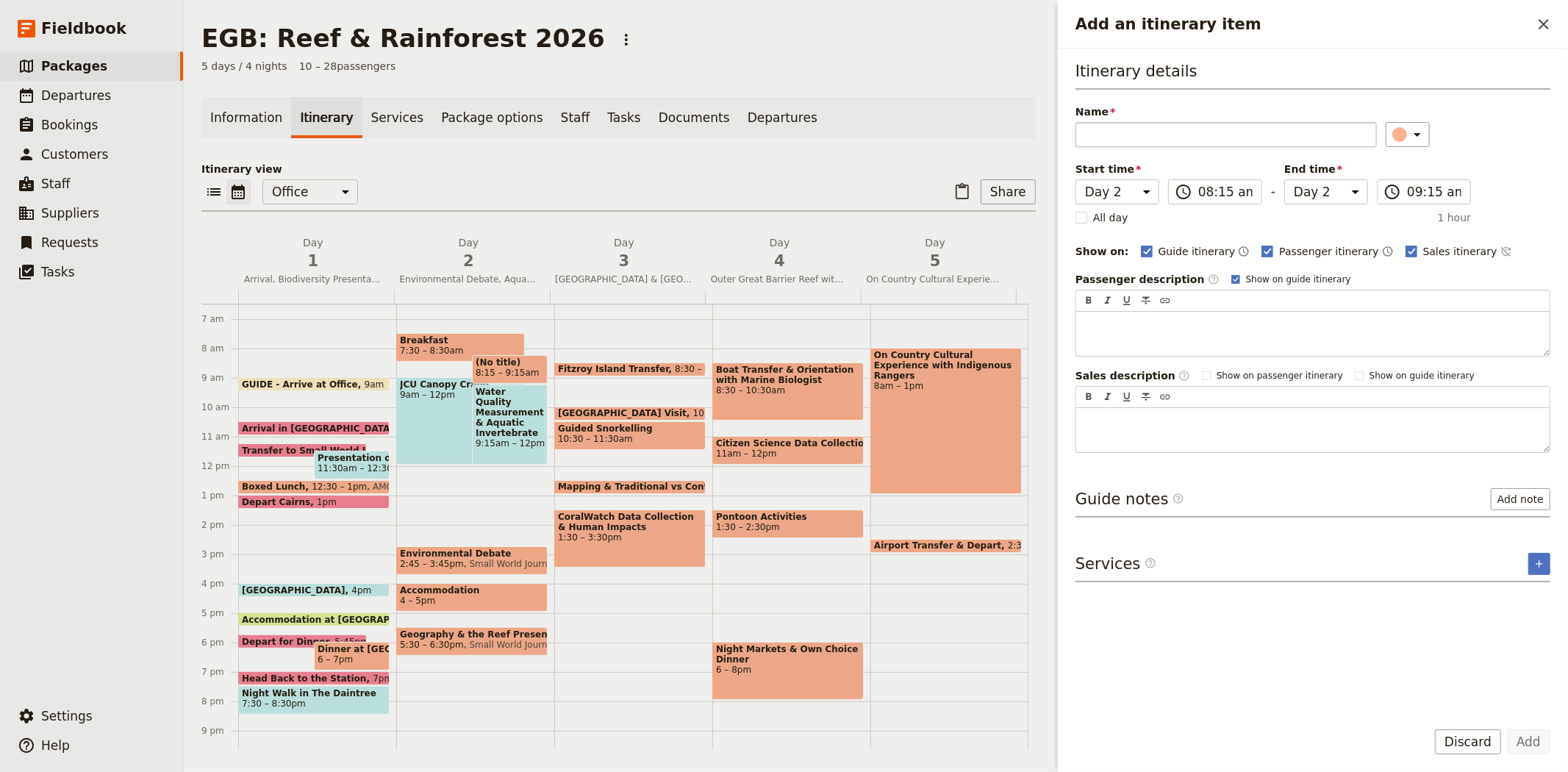
click at [1180, 138] on input "Name" at bounding box center [1226, 134] width 301 height 25
type input "Pack Away"
click at [1405, 250] on rect "Add an itinerary item" at bounding box center [1411, 252] width 11 height 11
click at [1404, 244] on input "Sales itinerary" at bounding box center [1404, 243] width 1 height 1
checkbox input "false"
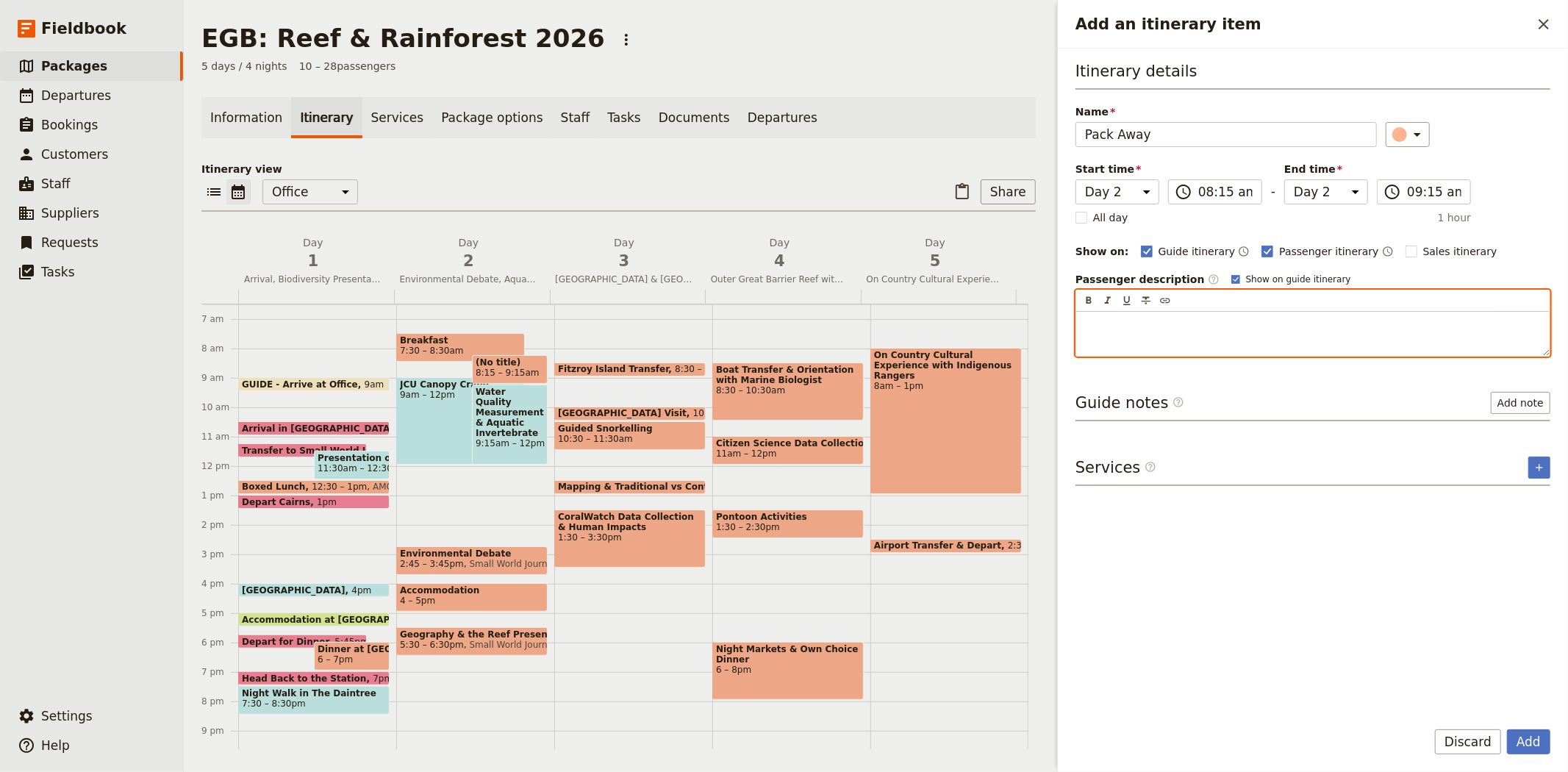
click at [1147, 352] on div "Add an itinerary item" at bounding box center [1312, 334] width 473 height 44
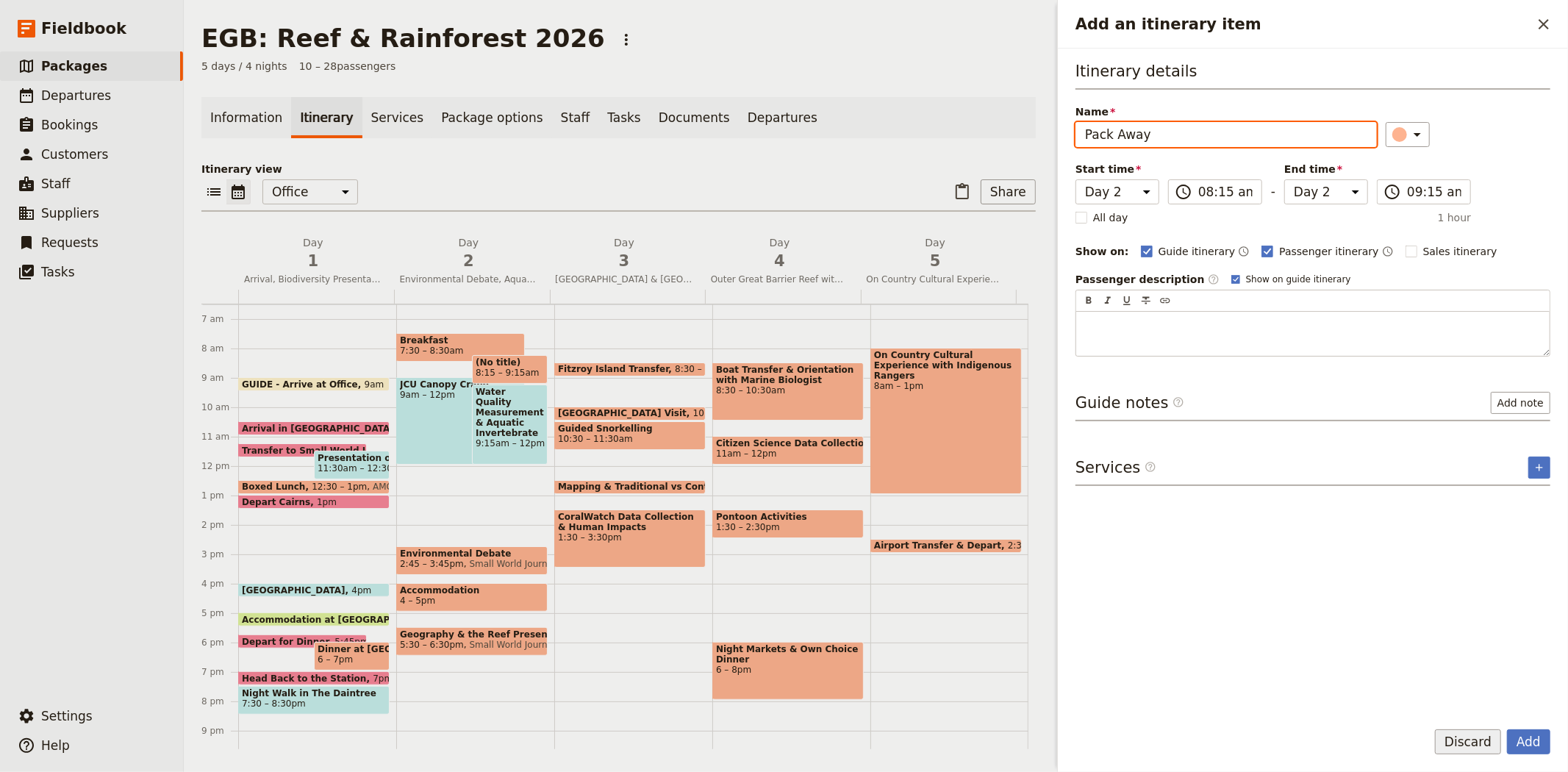
click at [1467, 738] on button "Discard" at bounding box center [1467, 742] width 66 height 25
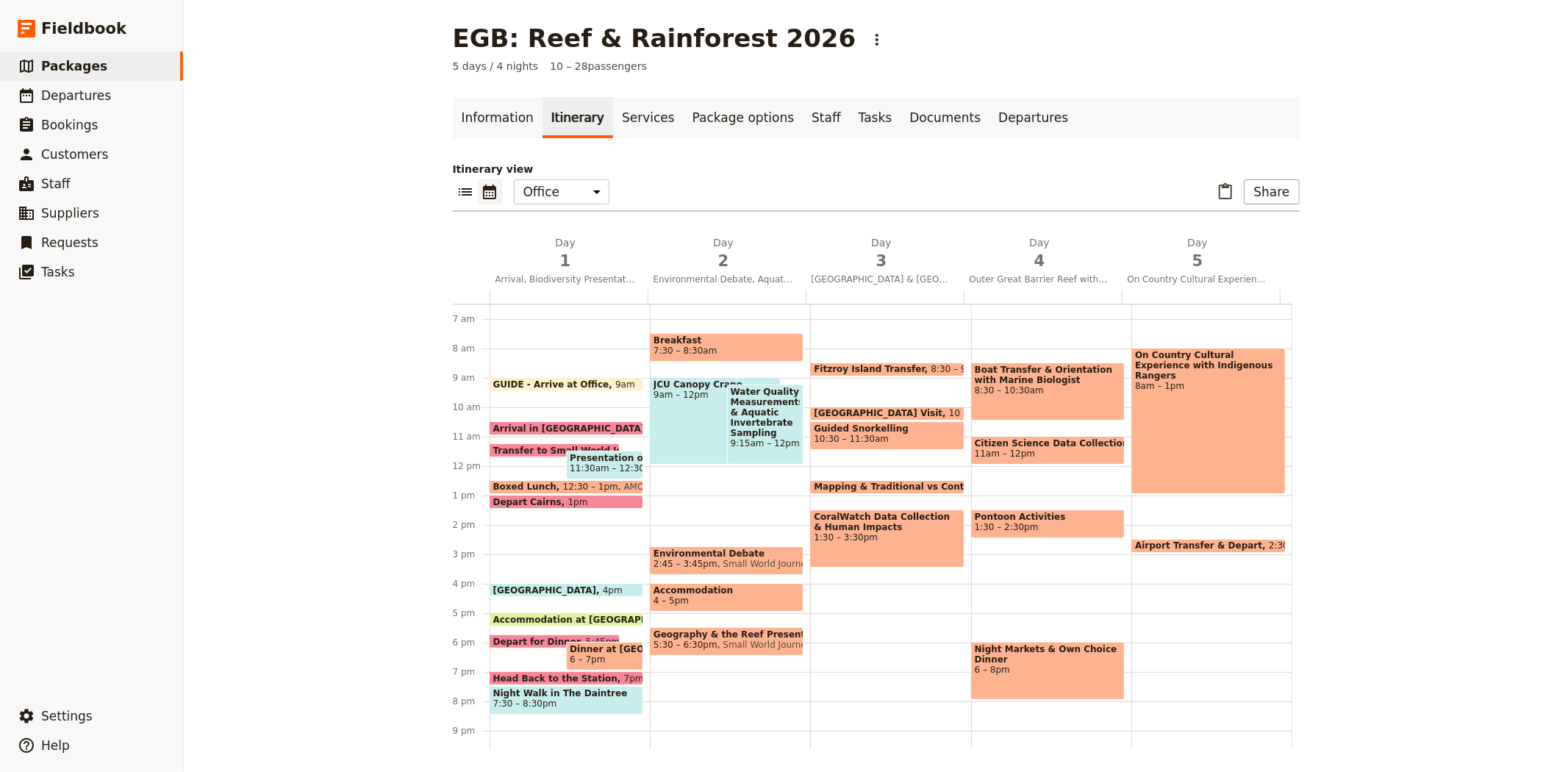
click at [511, 384] on span at bounding box center [566, 387] width 152 height 6
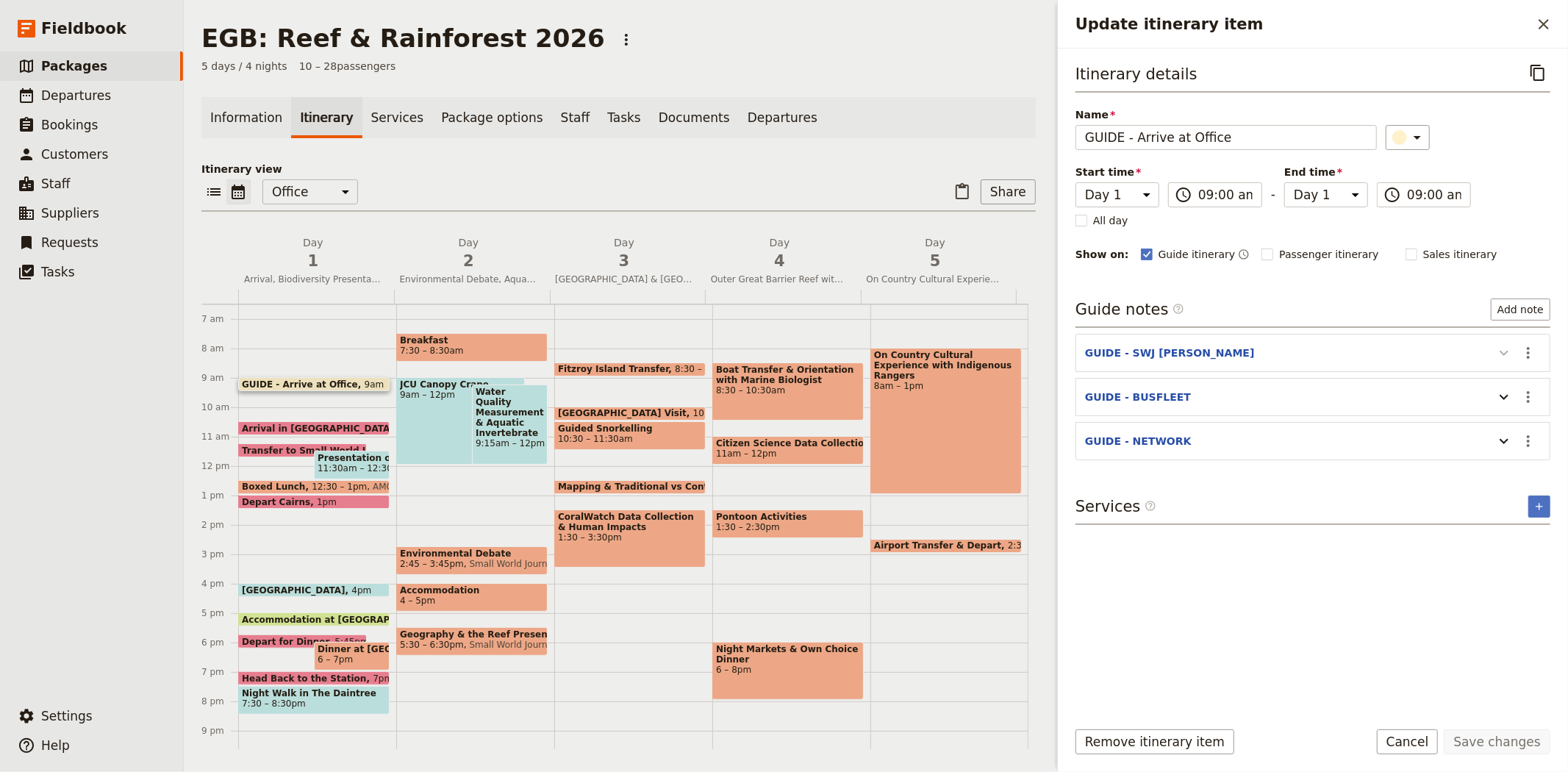
click at [1503, 351] on icon "Update itinerary item" at bounding box center [1504, 353] width 18 height 18
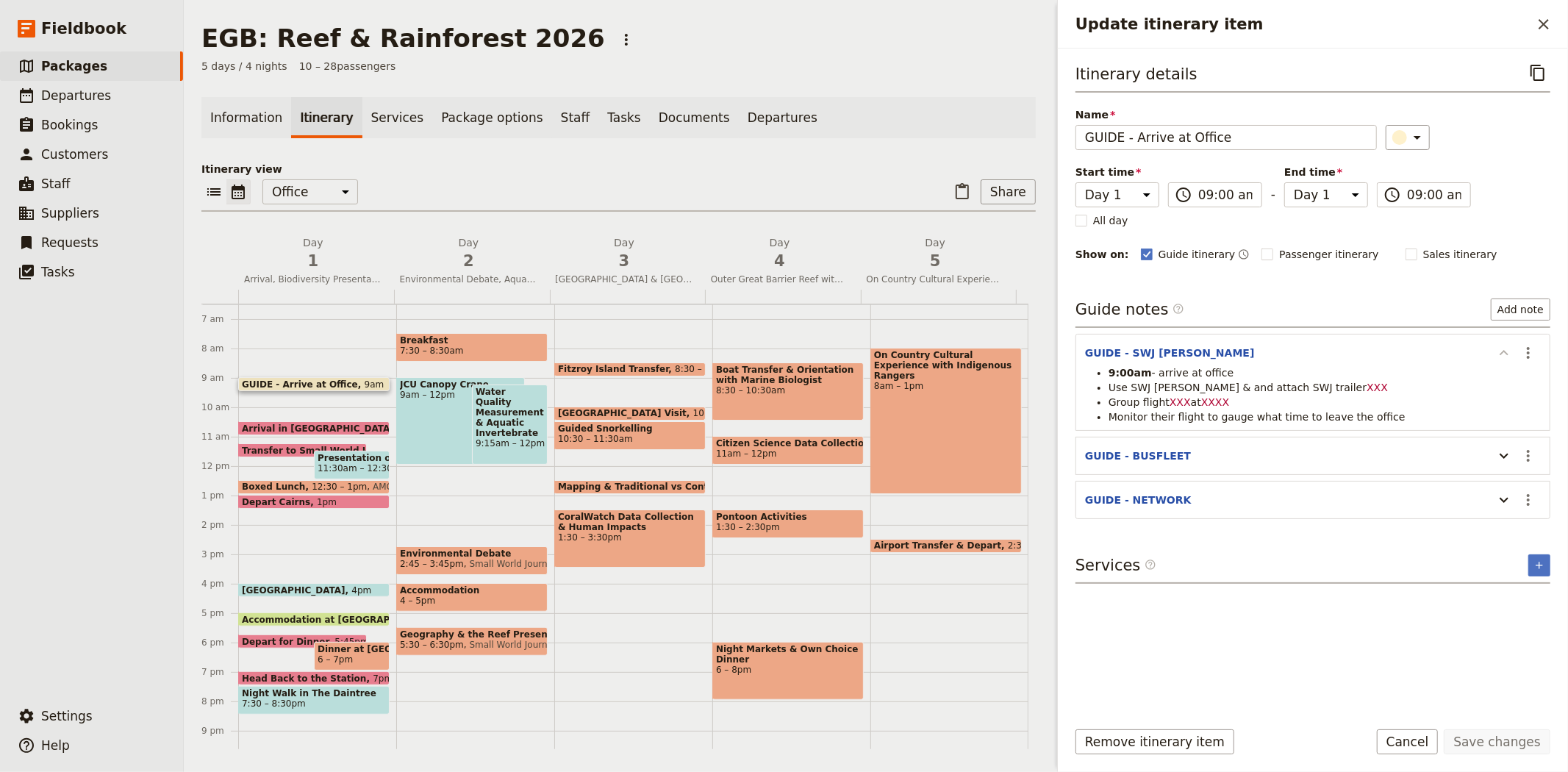
click at [1503, 351] on icon "Update itinerary item" at bounding box center [1504, 353] width 9 height 5
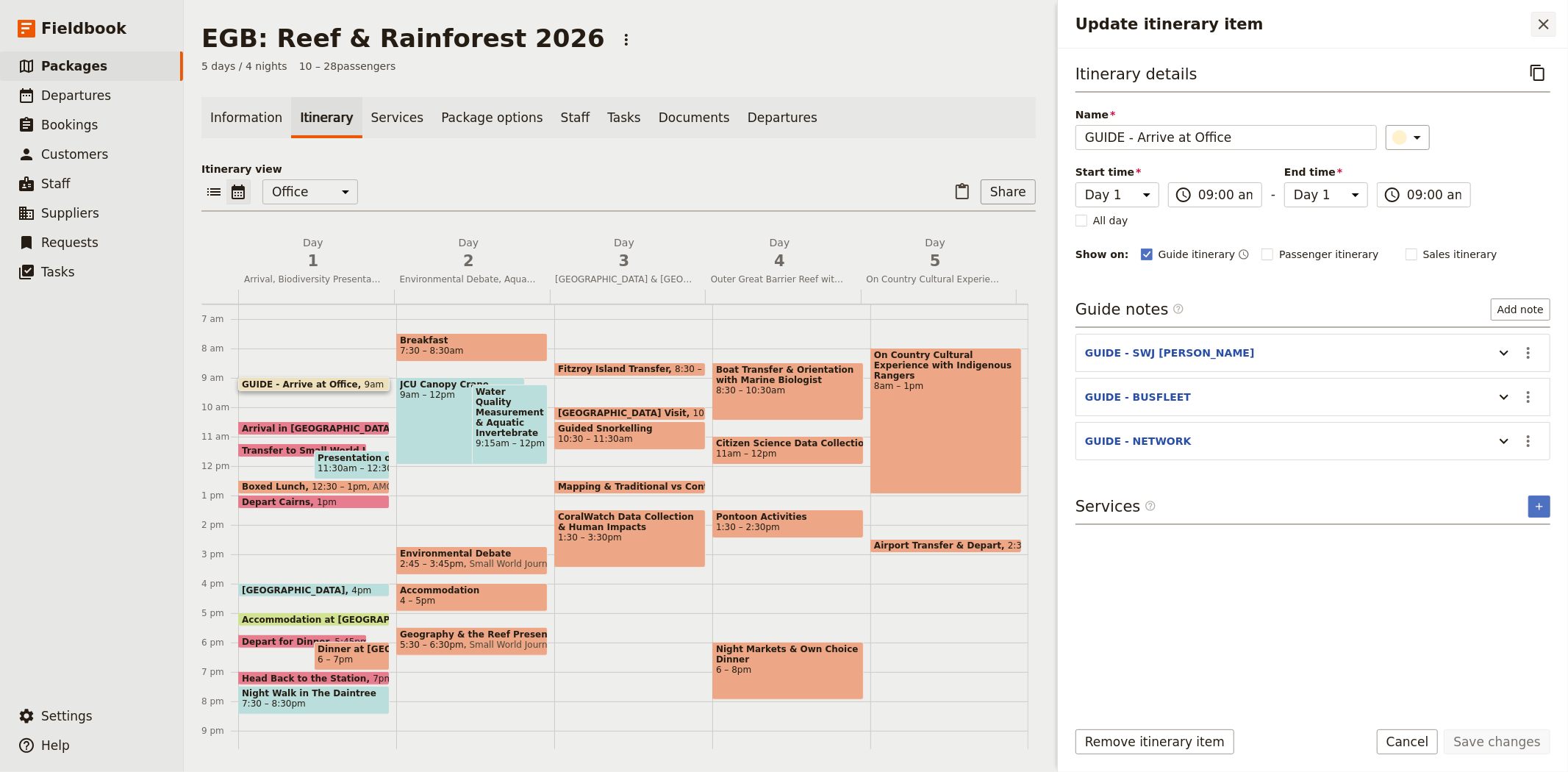
click at [1546, 27] on icon "Close drawer" at bounding box center [1543, 24] width 11 height 11
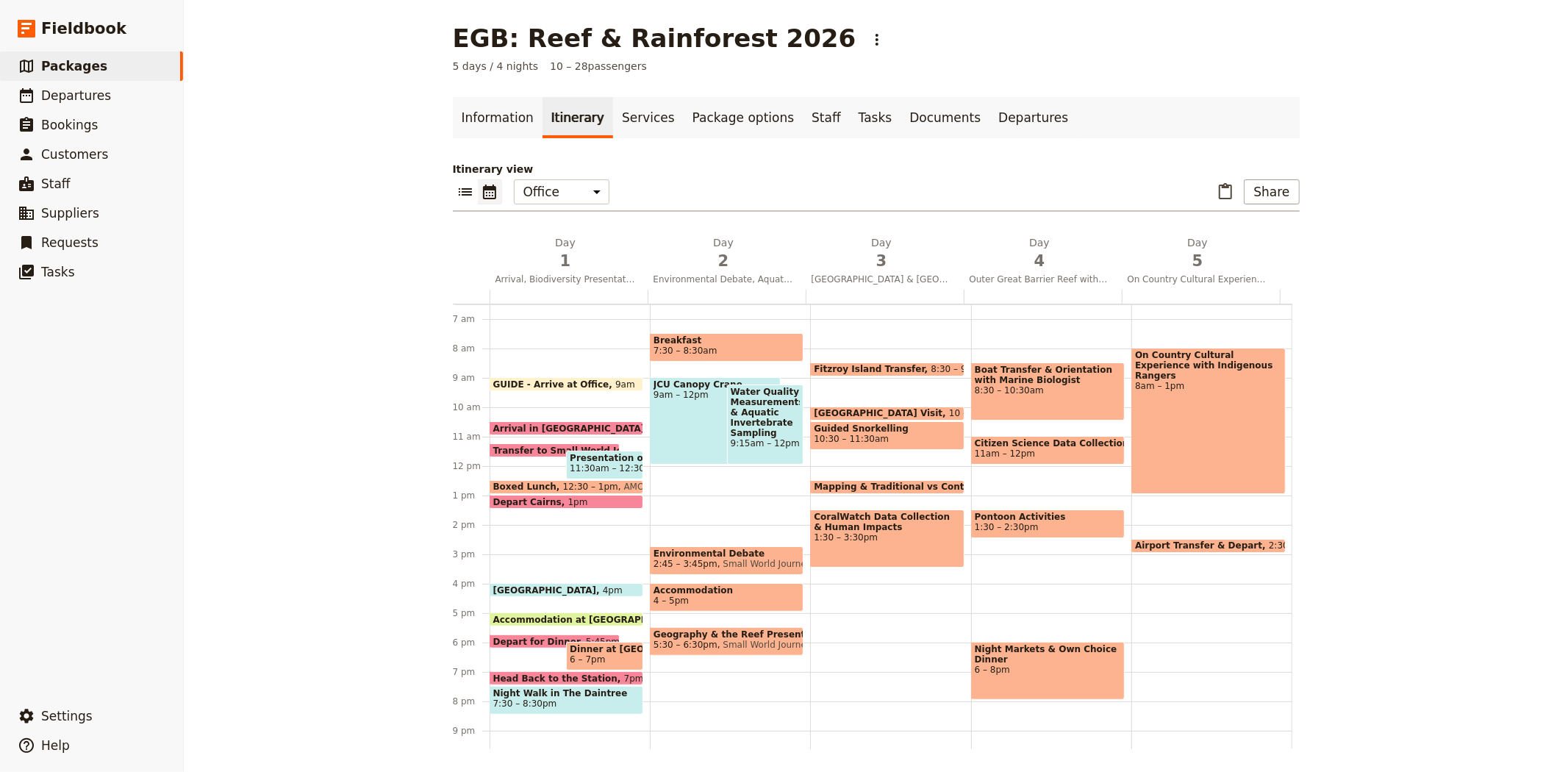
click at [699, 341] on span "Breakfast" at bounding box center [727, 340] width 147 height 11
select select "2"
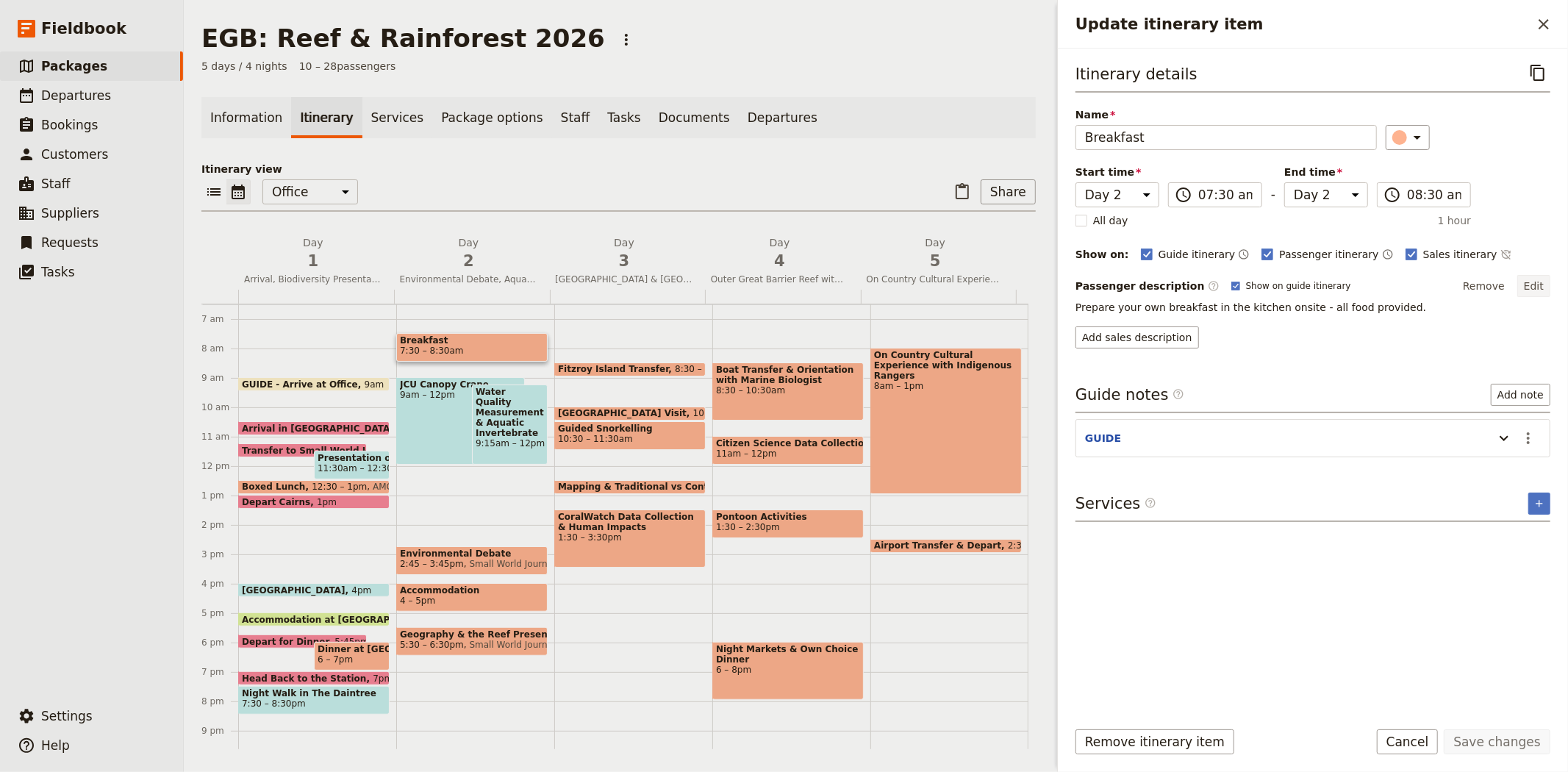
click at [1538, 290] on button "Edit" at bounding box center [1533, 286] width 33 height 22
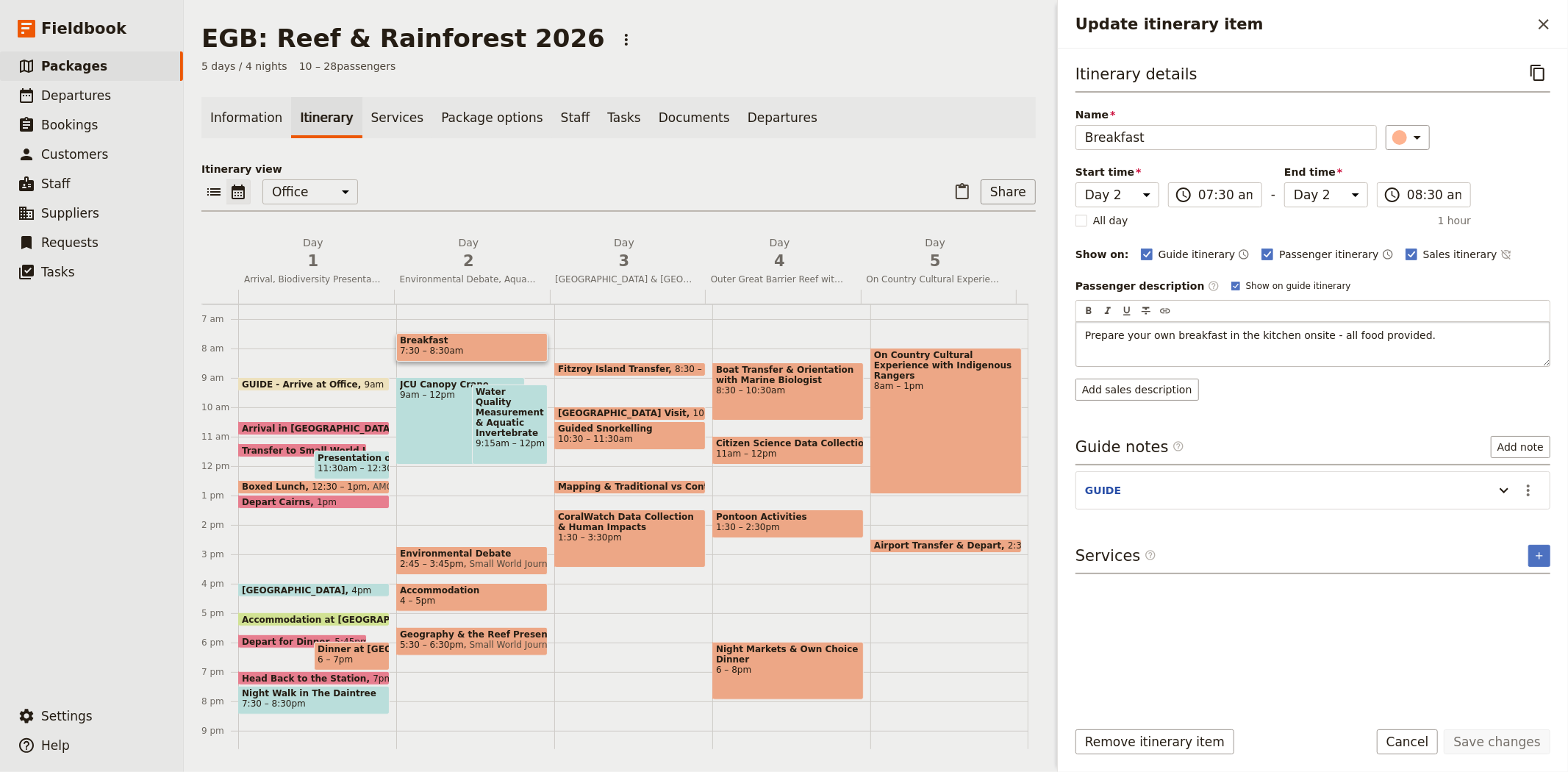
click at [1445, 331] on p "Prepare your own breakfast in the kitchen onsite - all food provided." at bounding box center [1312, 336] width 456 height 15
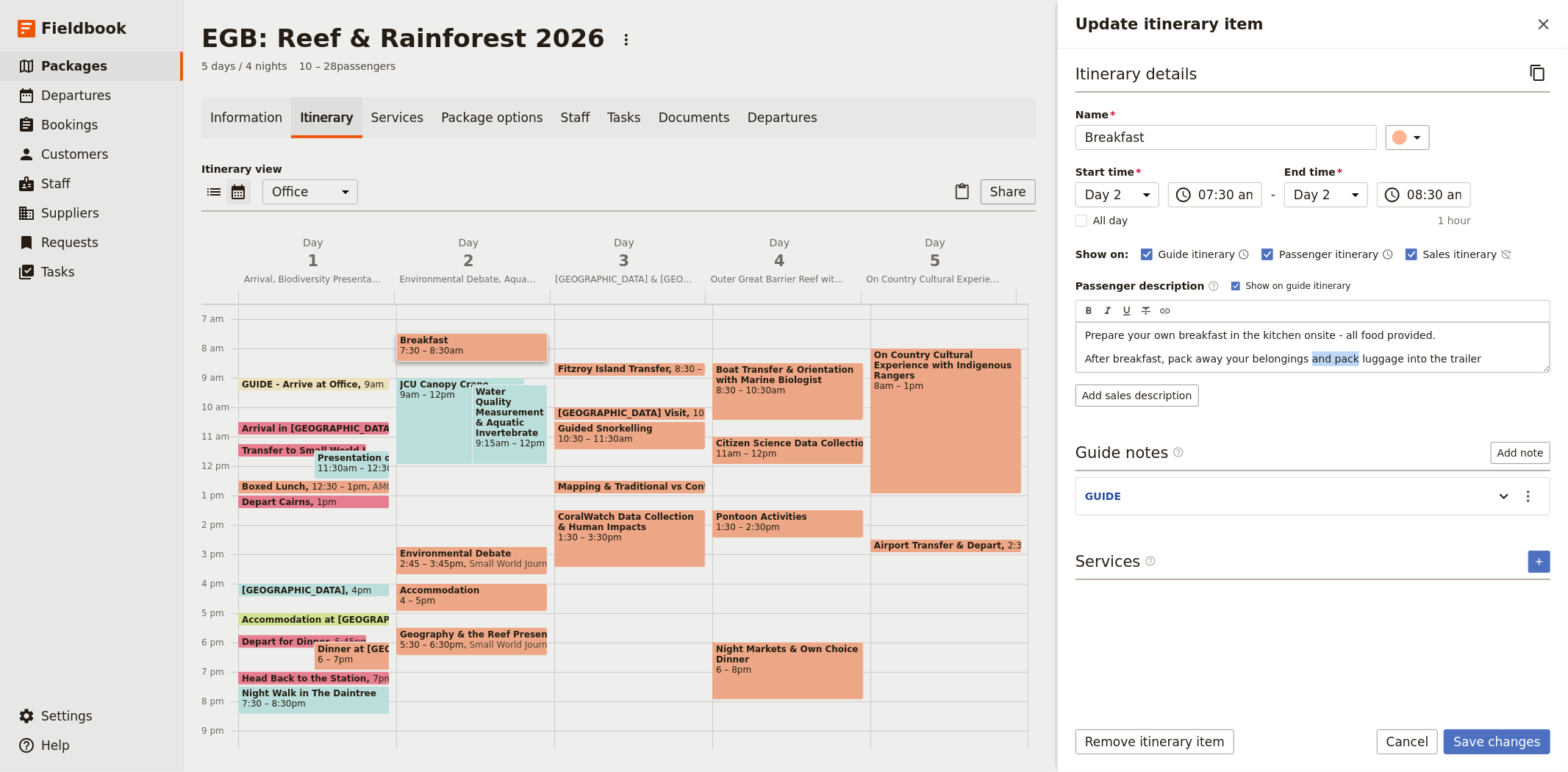
drag, startPoint x: 1323, startPoint y: 361, endPoint x: 1281, endPoint y: 356, distance: 42.3
click at [1281, 356] on span "After breakfast, pack away your belongings and pack luggage into the trailer" at bounding box center [1282, 358] width 396 height 11
click at [1281, 361] on span "After breakfast, pack away your belongings put luggage into the trailer." at bounding box center [1268, 358] width 369 height 11
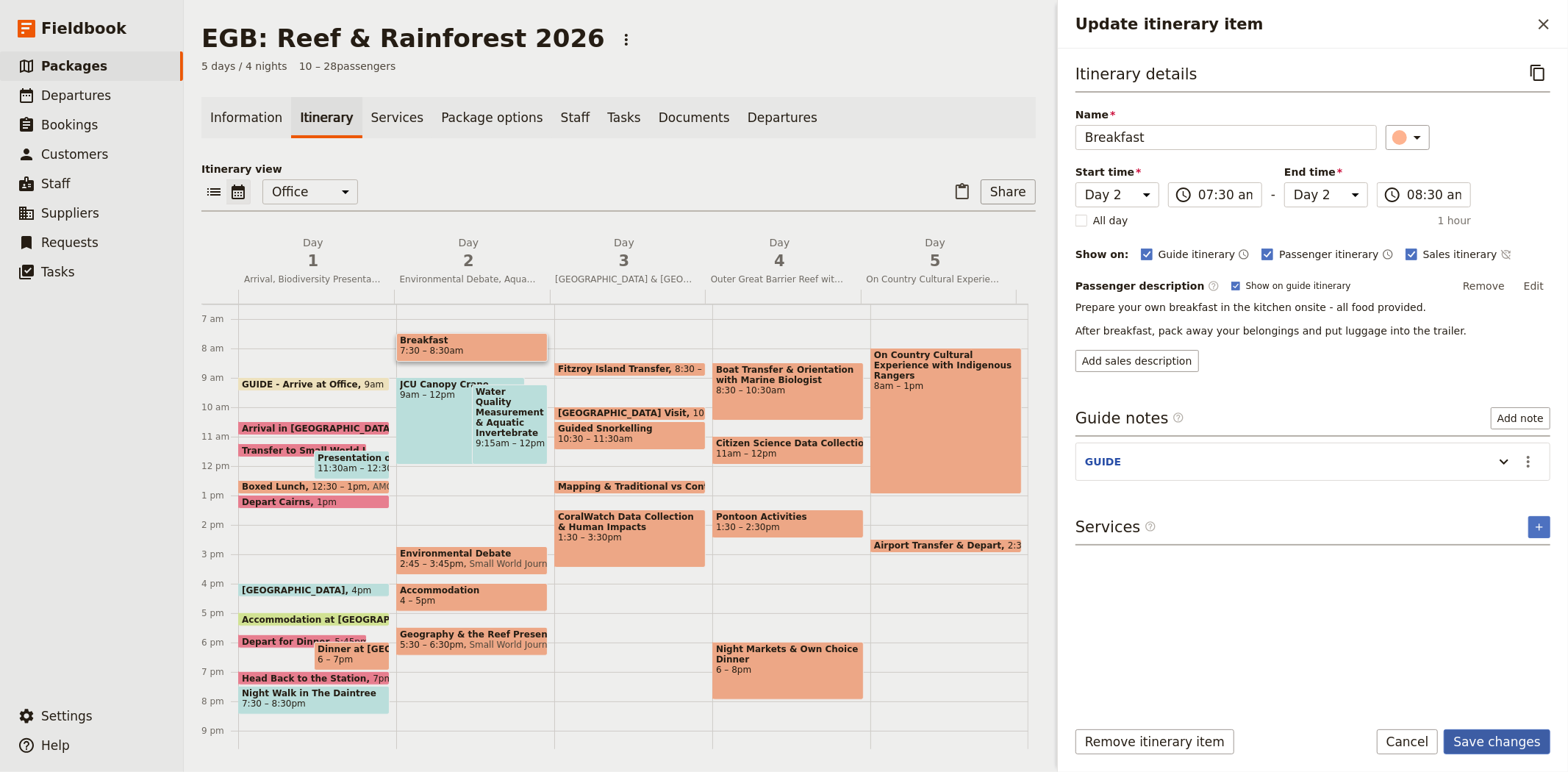
click at [1495, 750] on button "Save changes" at bounding box center [1496, 742] width 107 height 25
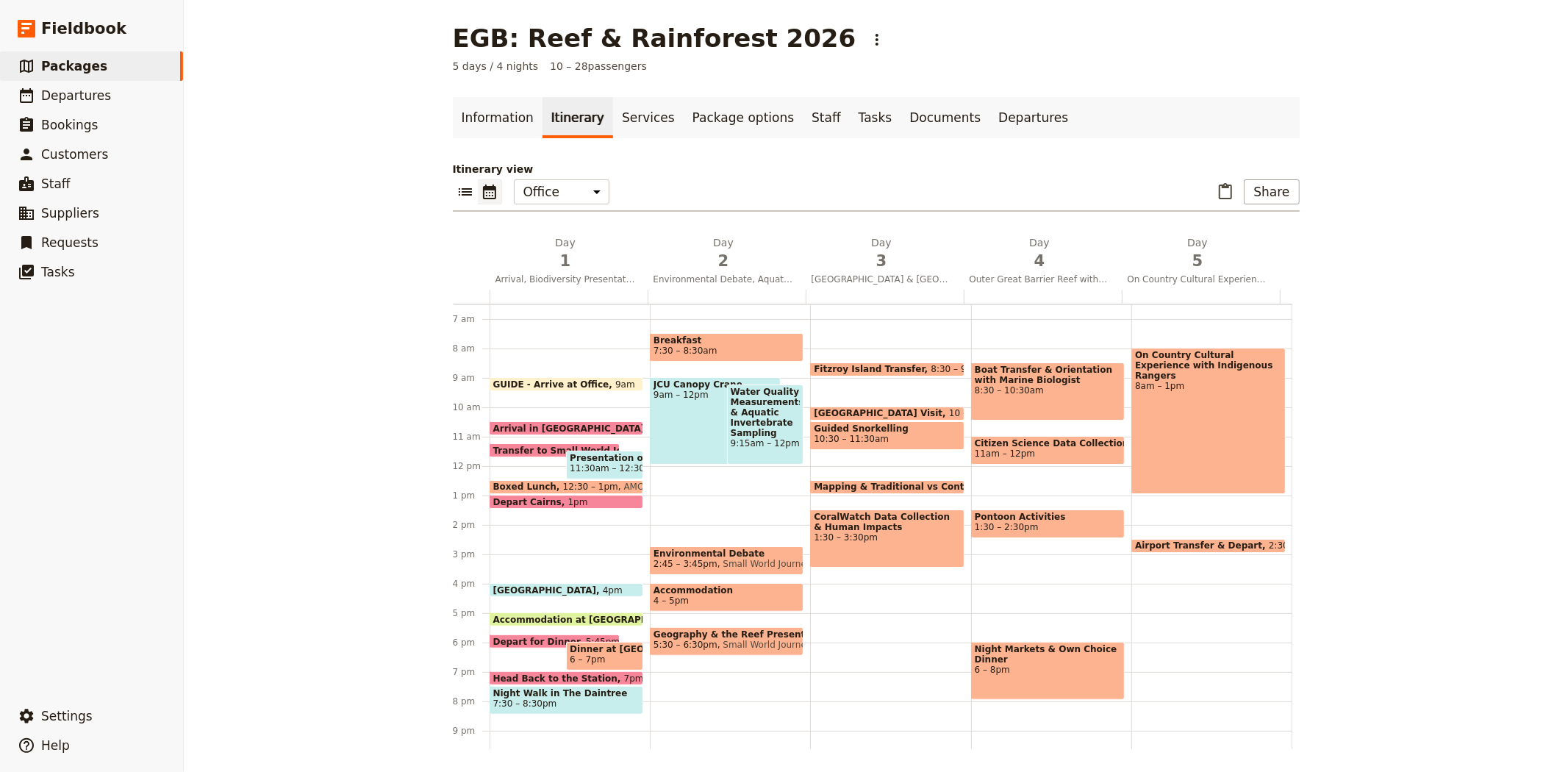
click at [740, 452] on div "Water Quality Measurements & Aquatic Invertebrate Sampling 9:15am – 12pm" at bounding box center [765, 424] width 77 height 80
select select "2"
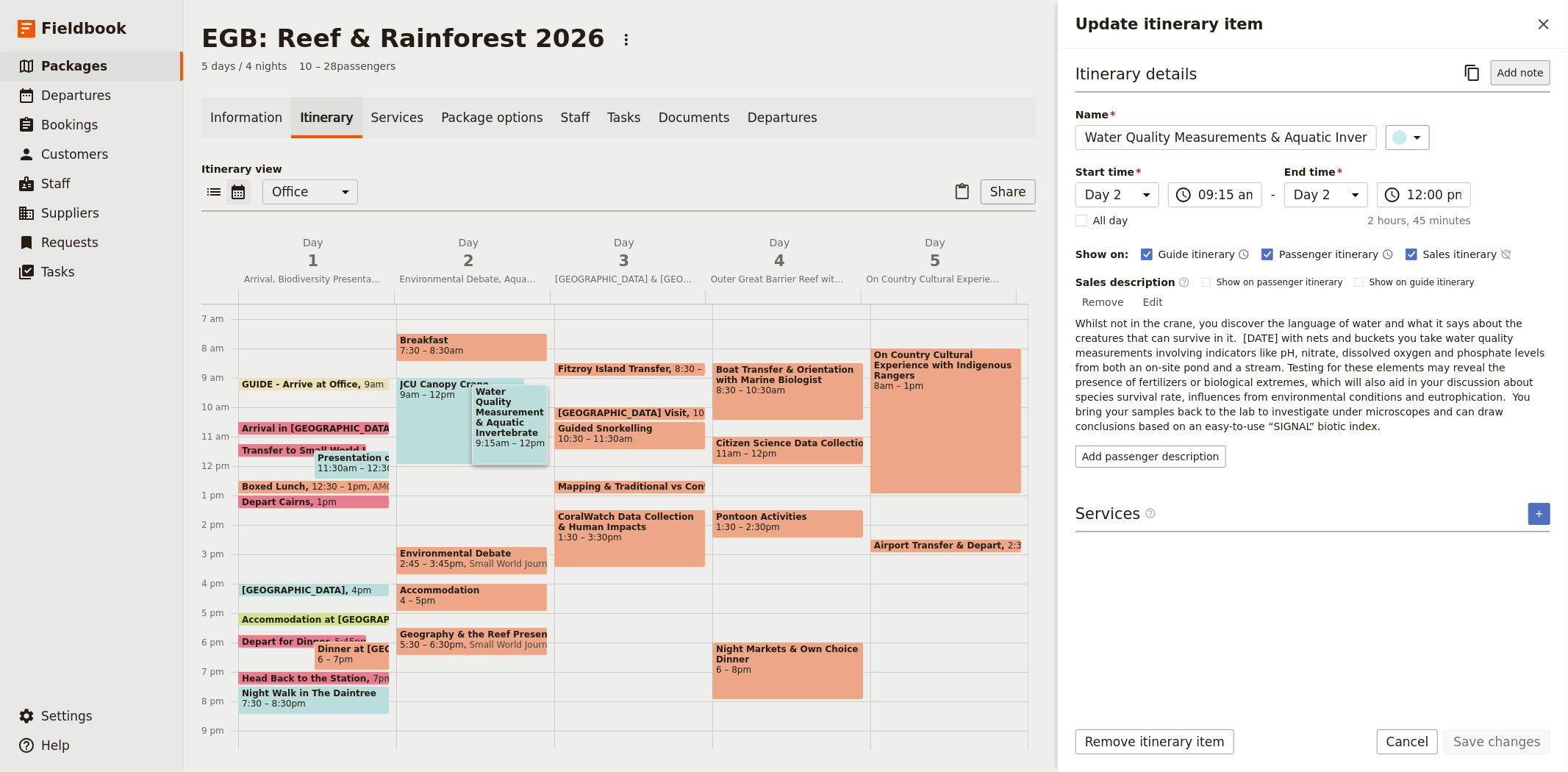
click at [1522, 77] on button "Add note" at bounding box center [1520, 72] width 59 height 25
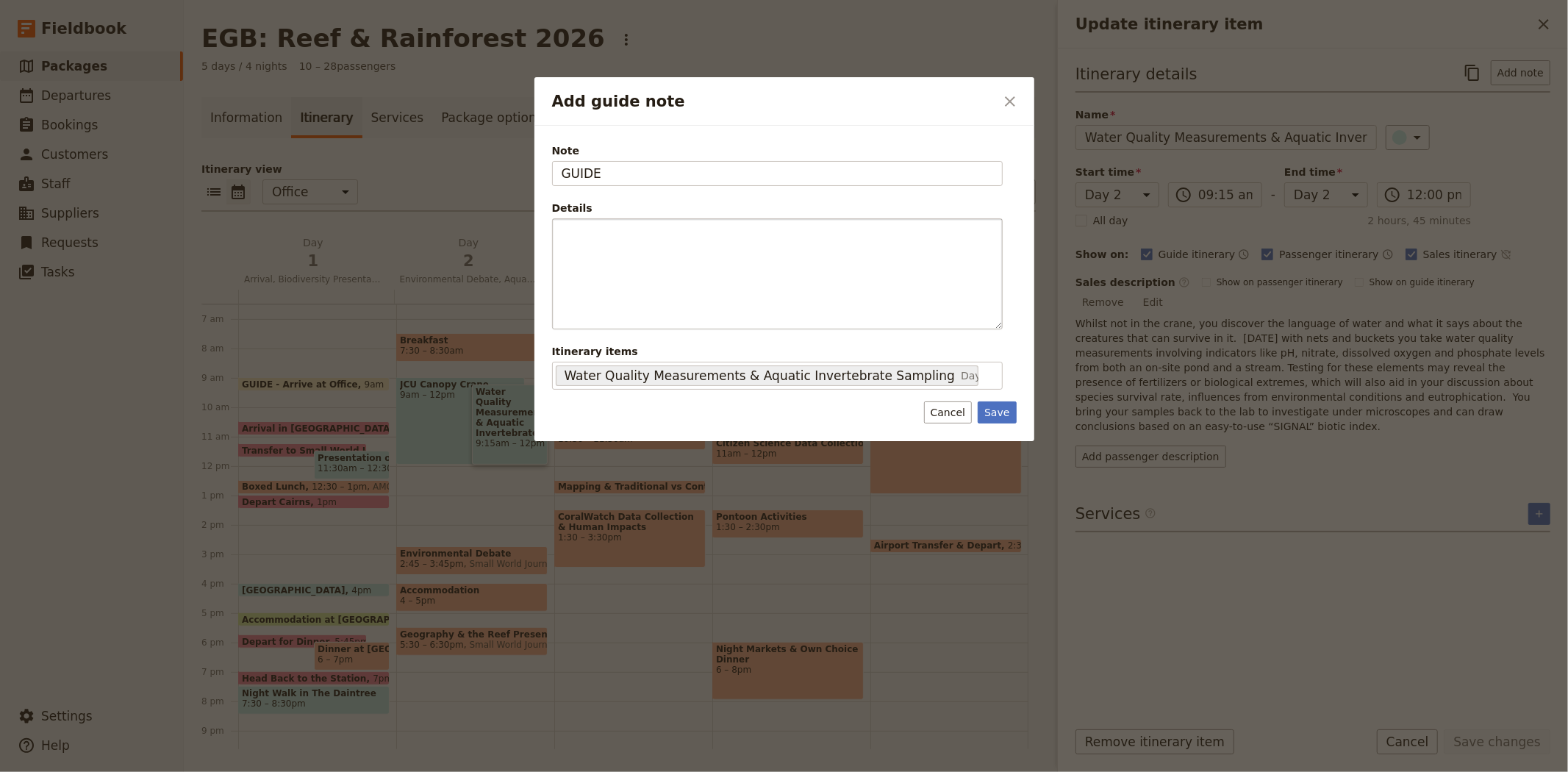
type input "GUIDE"
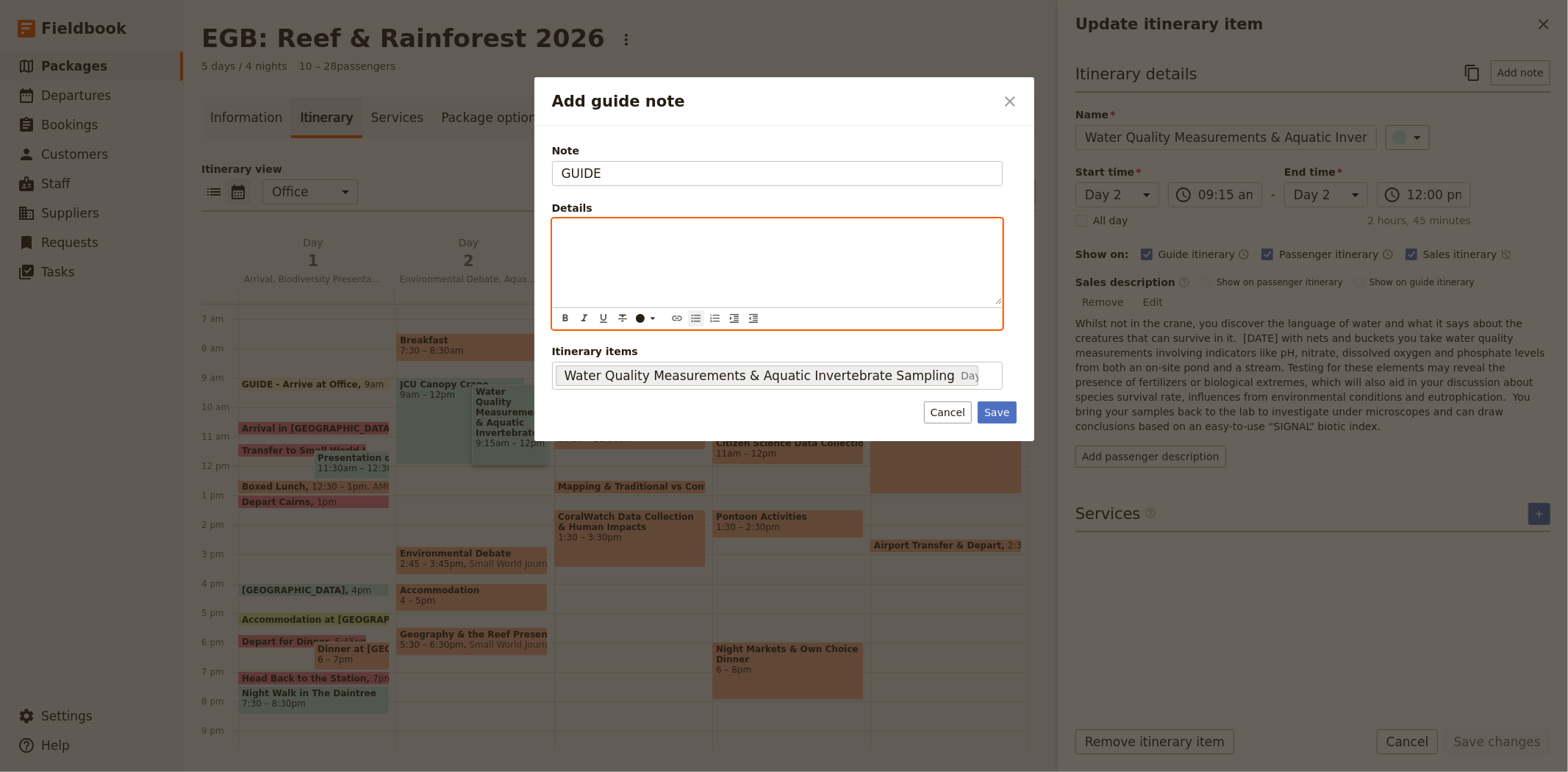
click at [694, 320] on icon "Bulleted list" at bounding box center [696, 318] width 11 height 11
click at [585, 247] on span "Drive to [GEOGRAPHIC_DATA]." at bounding box center [663, 247] width 155 height 11
click at [930, 231] on li "Whilst the group are finishing up their activities, drive to [GEOGRAPHIC_DATA]." at bounding box center [789, 232] width 408 height 15
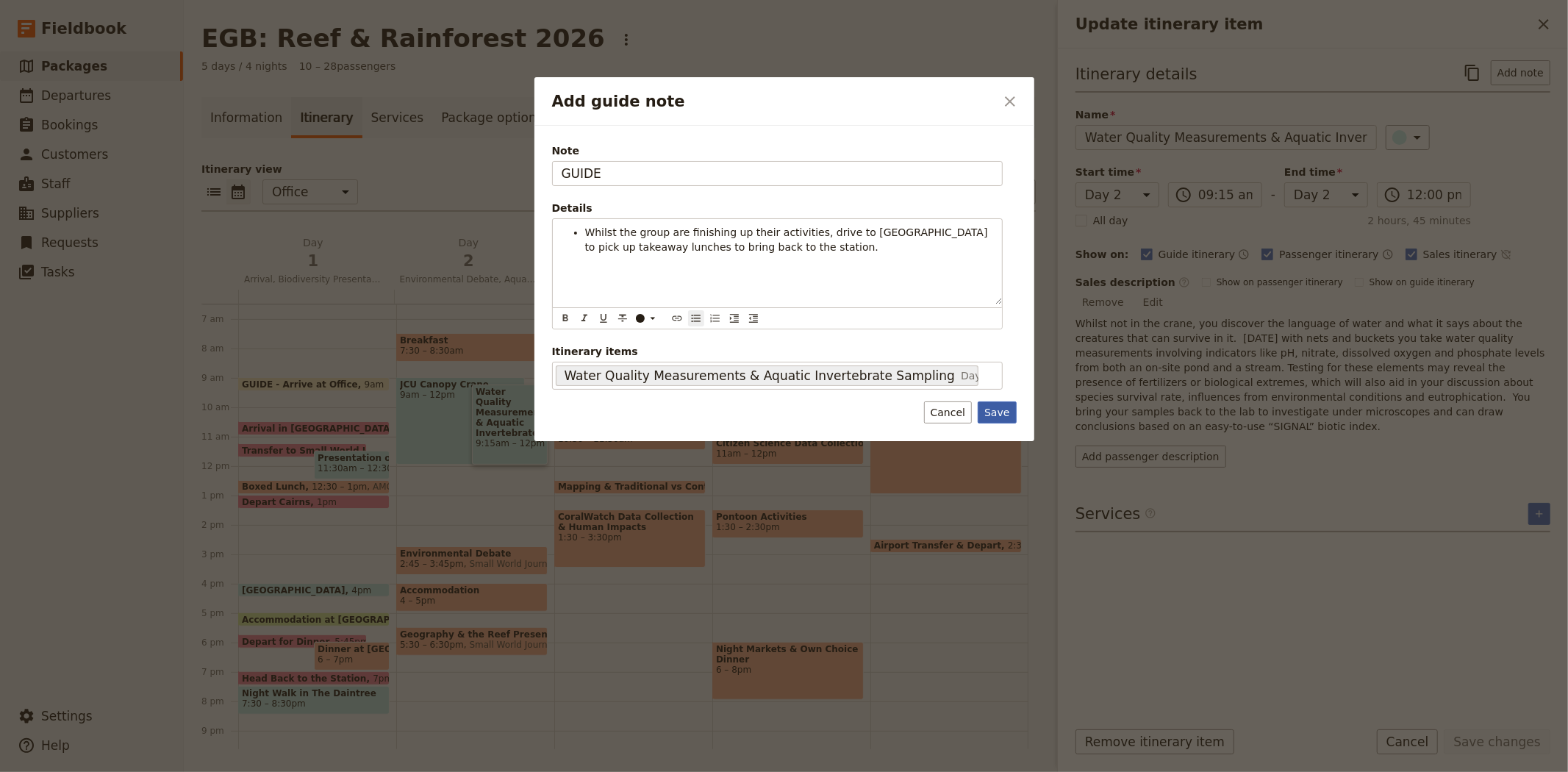
click at [1011, 418] on button "Save" at bounding box center [996, 412] width 38 height 22
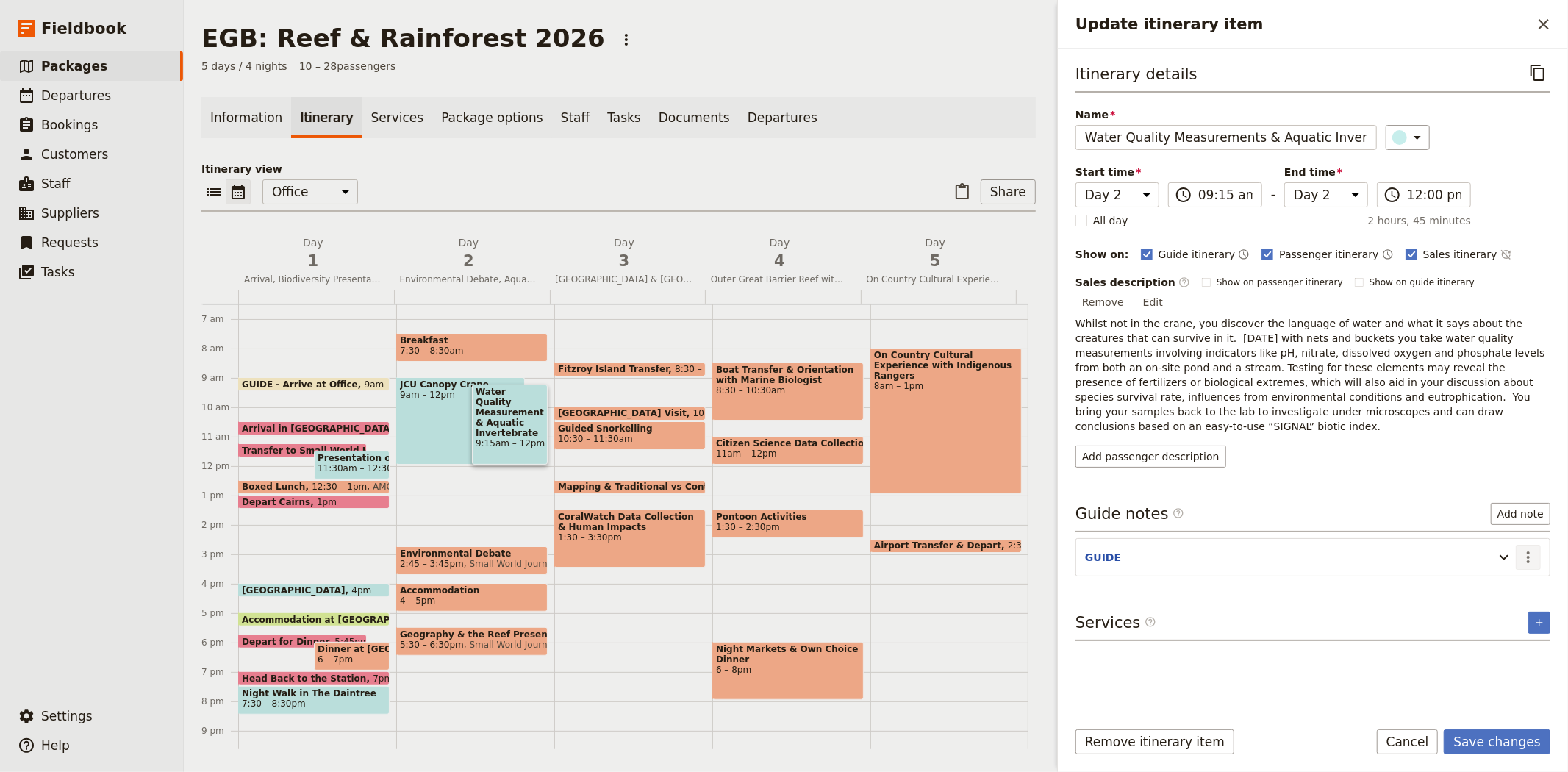
click at [1536, 548] on icon "Actions" at bounding box center [1528, 557] width 18 height 18
click at [1501, 551] on span "Edit note" at bounding box center [1485, 559] width 46 height 15
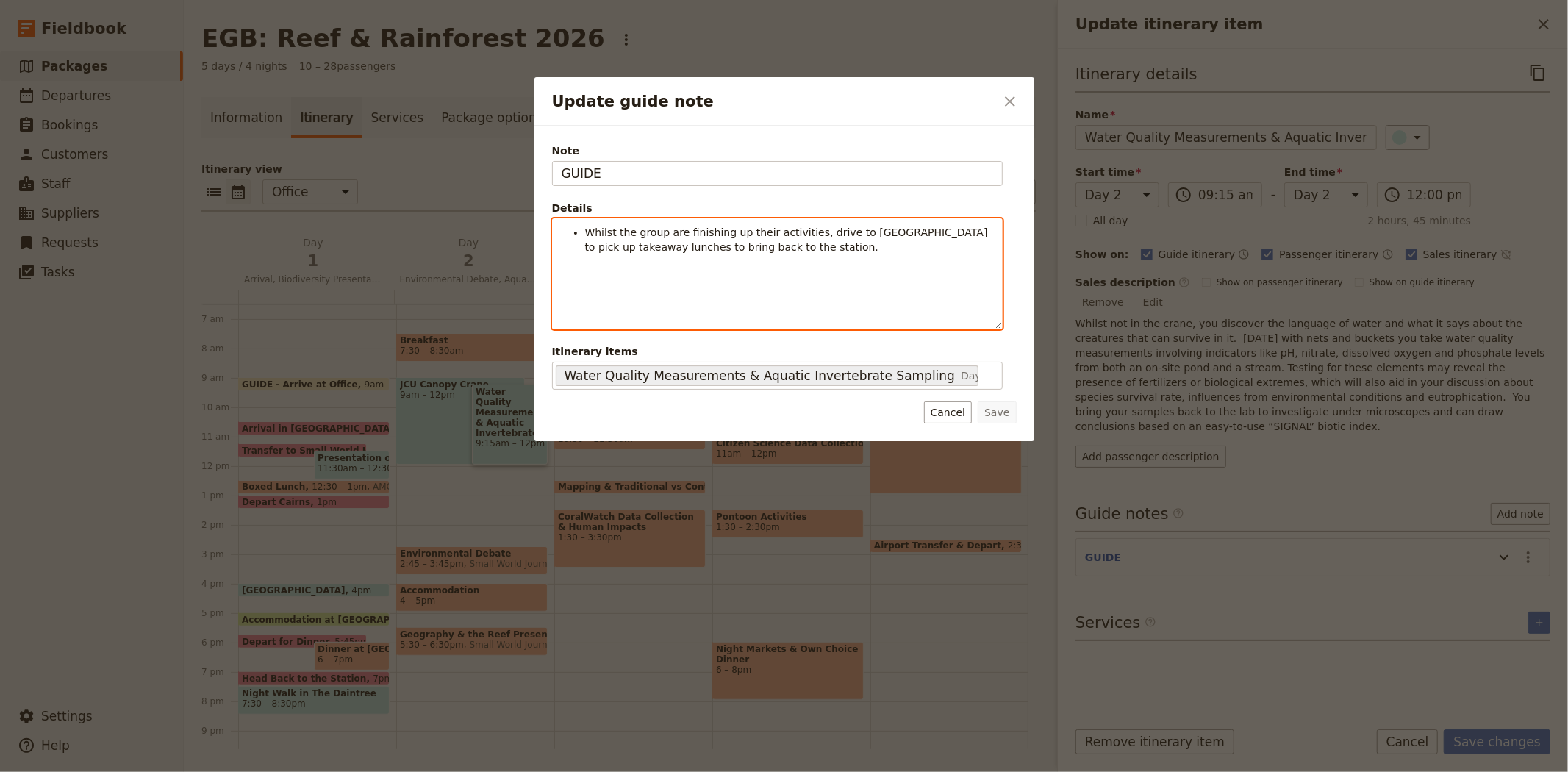
click at [578, 231] on ul "Whilst the group are finishing up their activities, drive to [GEOGRAPHIC_DATA] …" at bounding box center [777, 239] width 431 height 29
drag, startPoint x: 628, startPoint y: 234, endPoint x: 570, endPoint y: 231, distance: 58.1
click at [570, 231] on ul "11:40am - Whilst the group are finishing up their activities, drive to [GEOGRAP…" at bounding box center [777, 239] width 431 height 29
click at [744, 253] on li "11:40am - Whilst the group are finishing up their activities, drive to [GEOGRAP…" at bounding box center [789, 239] width 408 height 29
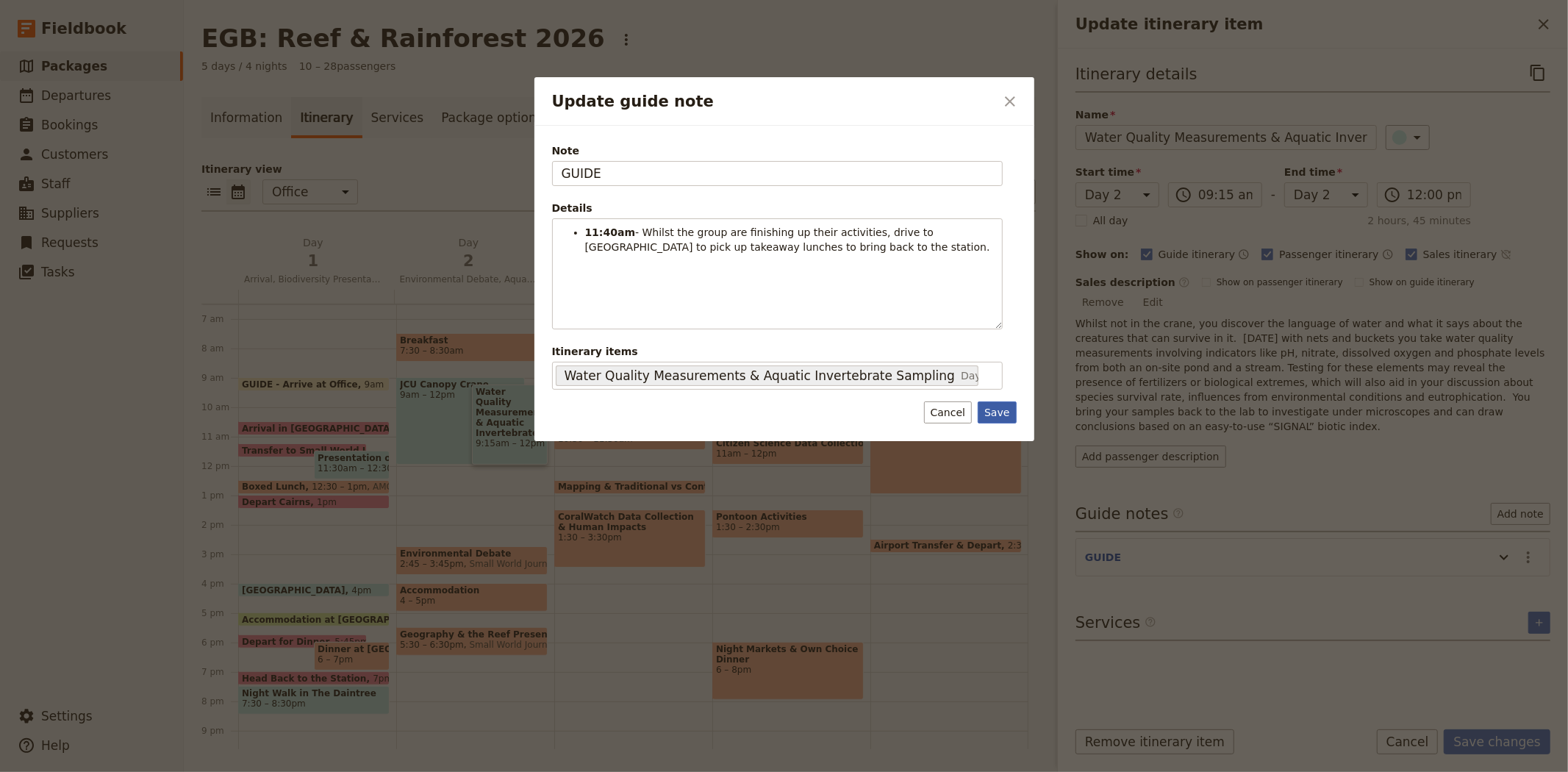
click at [992, 410] on button "Save" at bounding box center [996, 412] width 38 height 22
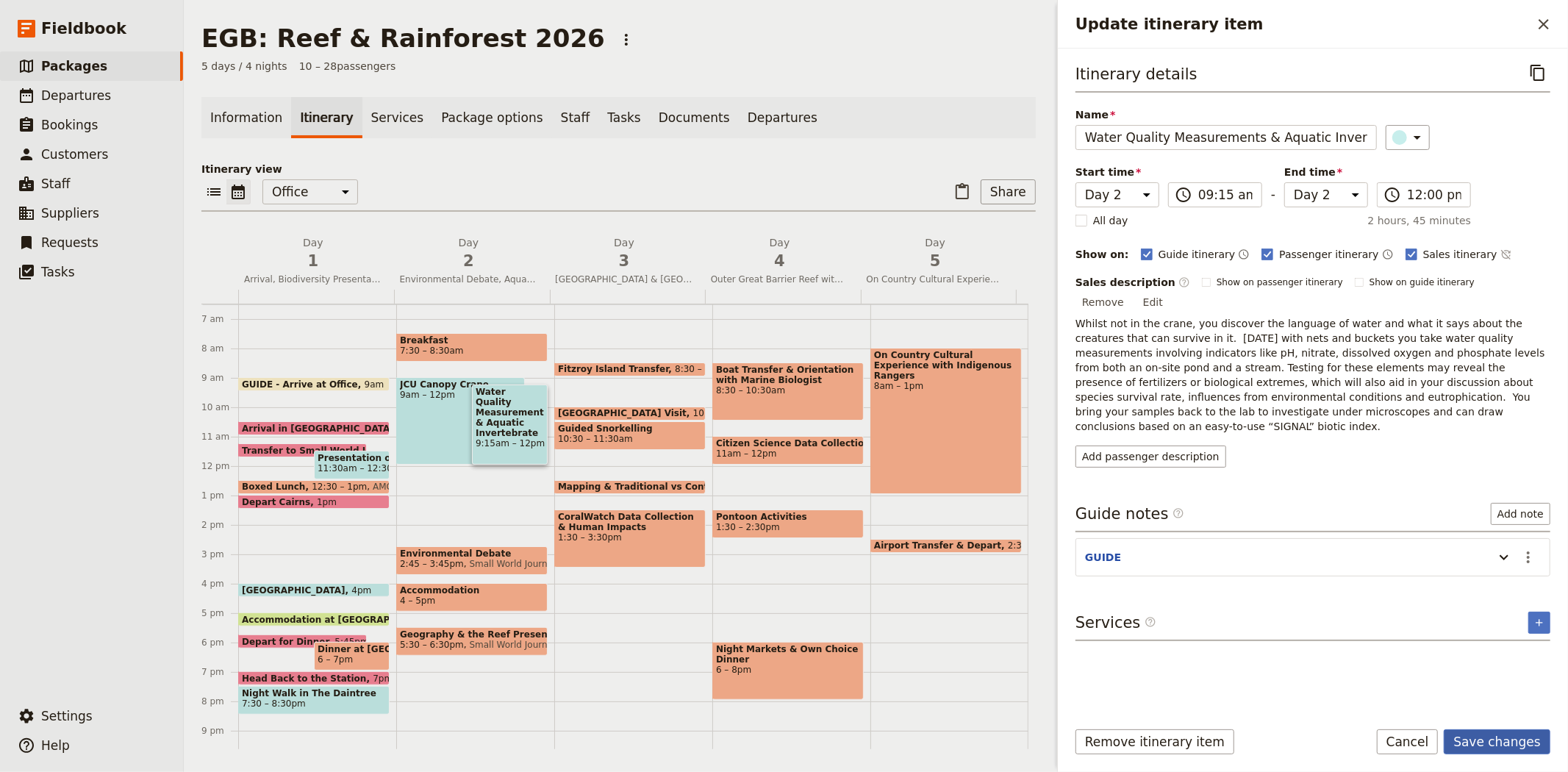
click at [1490, 740] on button "Save changes" at bounding box center [1496, 742] width 107 height 25
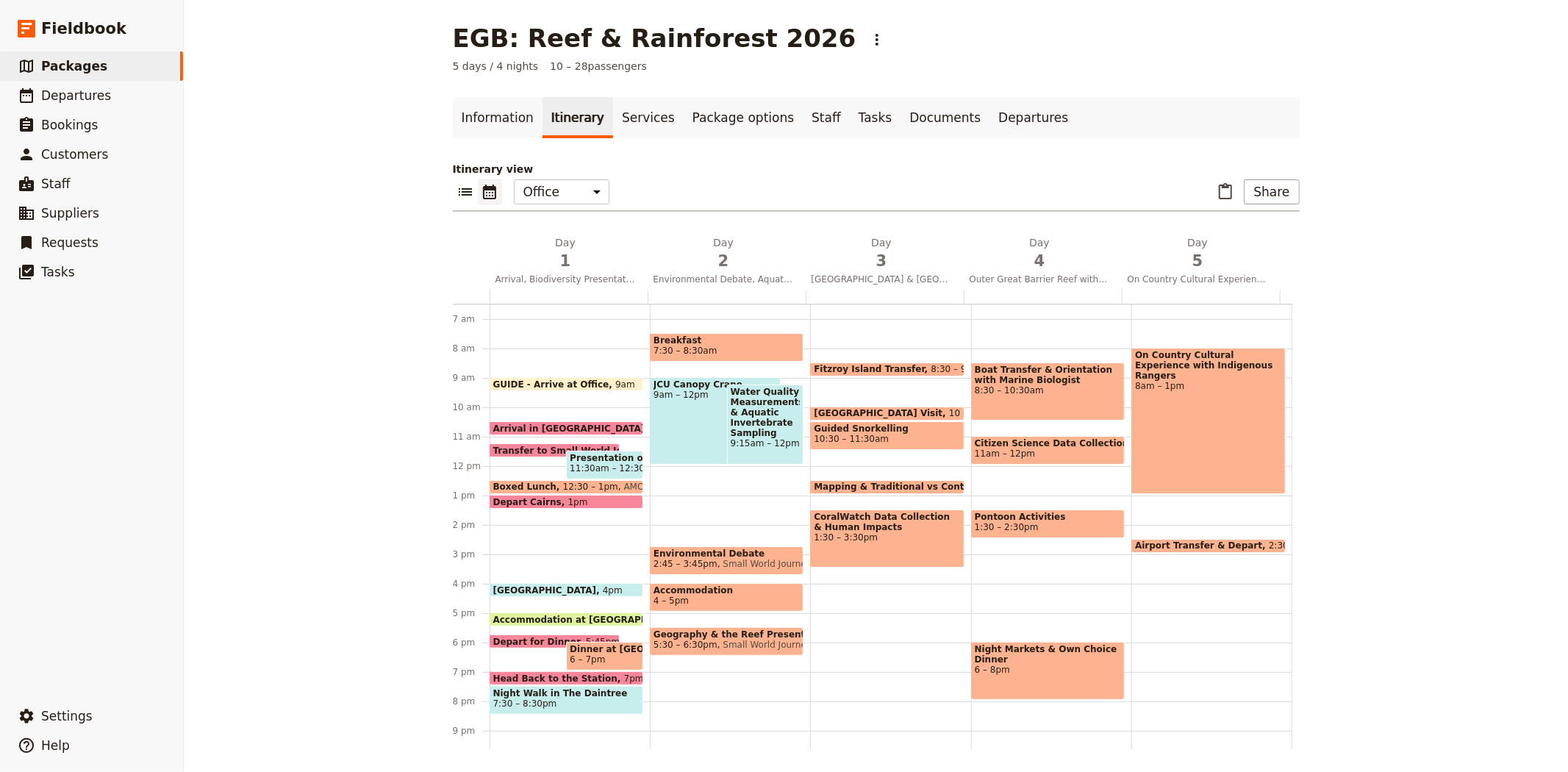
click at [662, 467] on div "Breakfast 7:30 – 8:30am JCU Canopy Crane 9am – 12pm Water Quality Measurements …" at bounding box center [729, 466] width 160 height 706
select select "2"
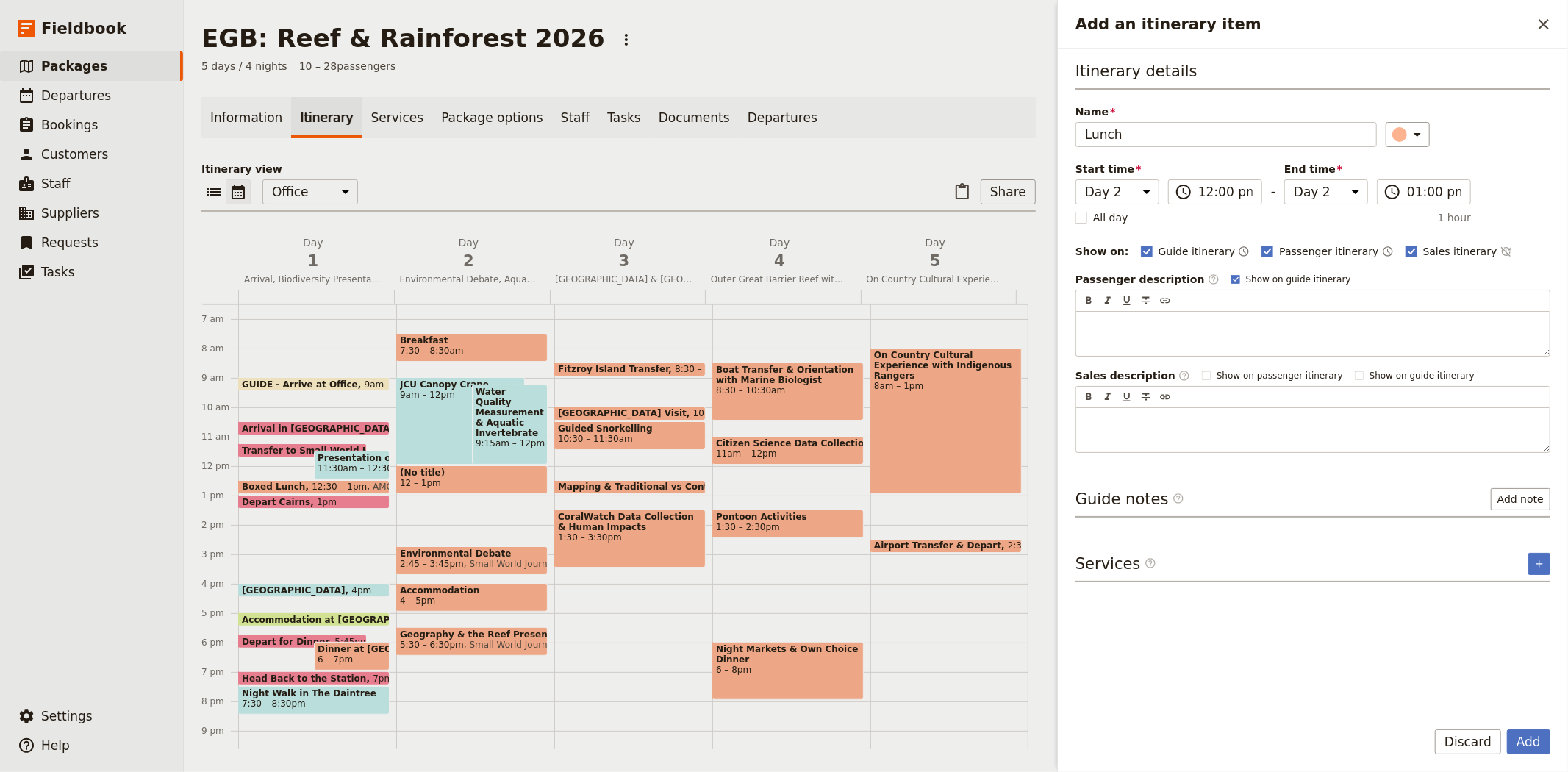
type input "Lunch"
click at [1423, 251] on span "Sales itinerary" at bounding box center [1460, 252] width 74 height 15
click at [1404, 244] on input "Sales itinerary" at bounding box center [1404, 243] width 1 height 1
checkbox input "false"
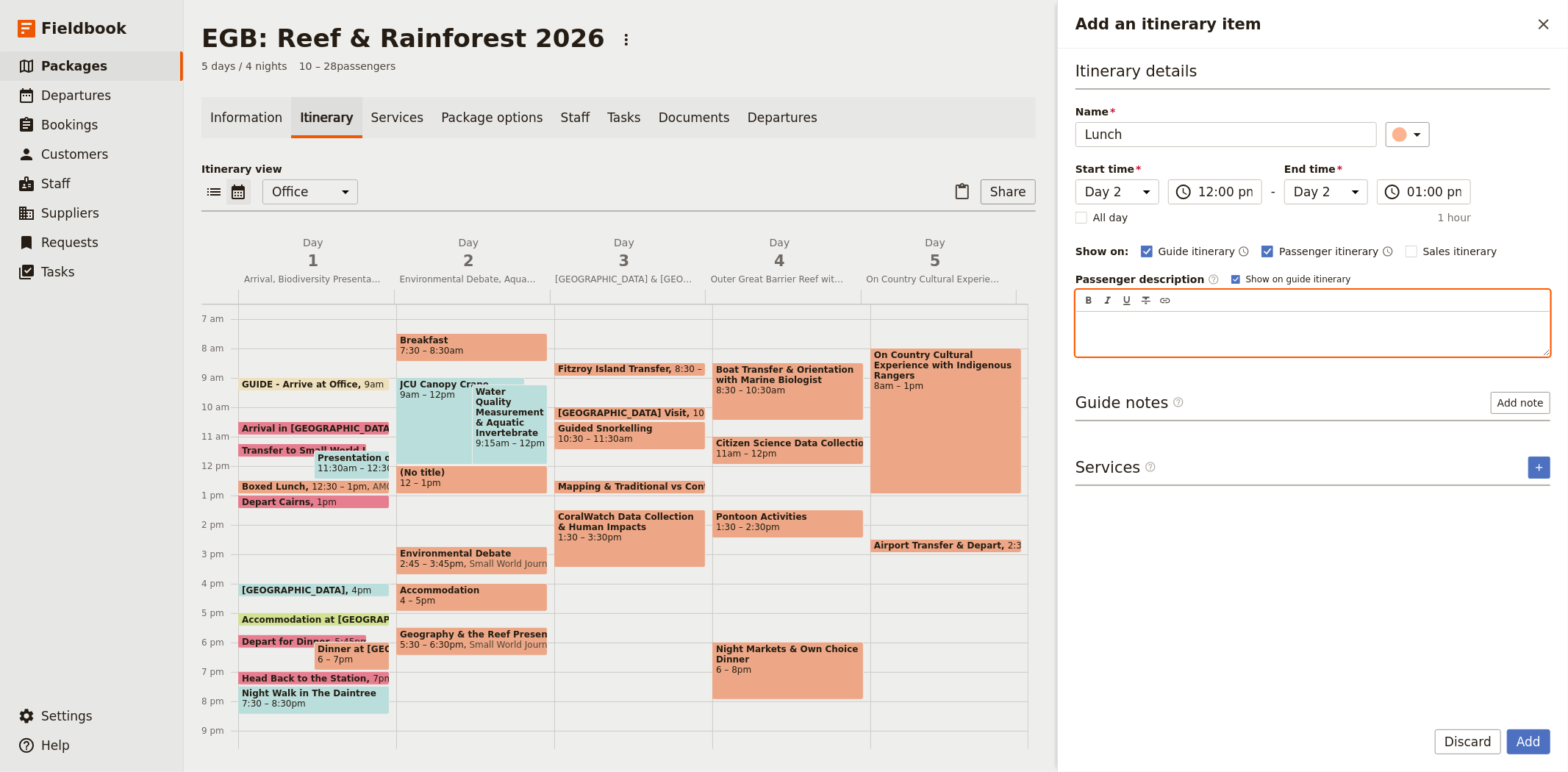
click at [1150, 321] on p "Add an itinerary item" at bounding box center [1312, 325] width 456 height 15
drag, startPoint x: 1321, startPoint y: 325, endPoint x: 1386, endPoint y: 325, distance: 65.0
click at [1386, 325] on span "Menu: pre-order of wraps or salads with a soft drink of your choice." at bounding box center [1257, 325] width 346 height 11
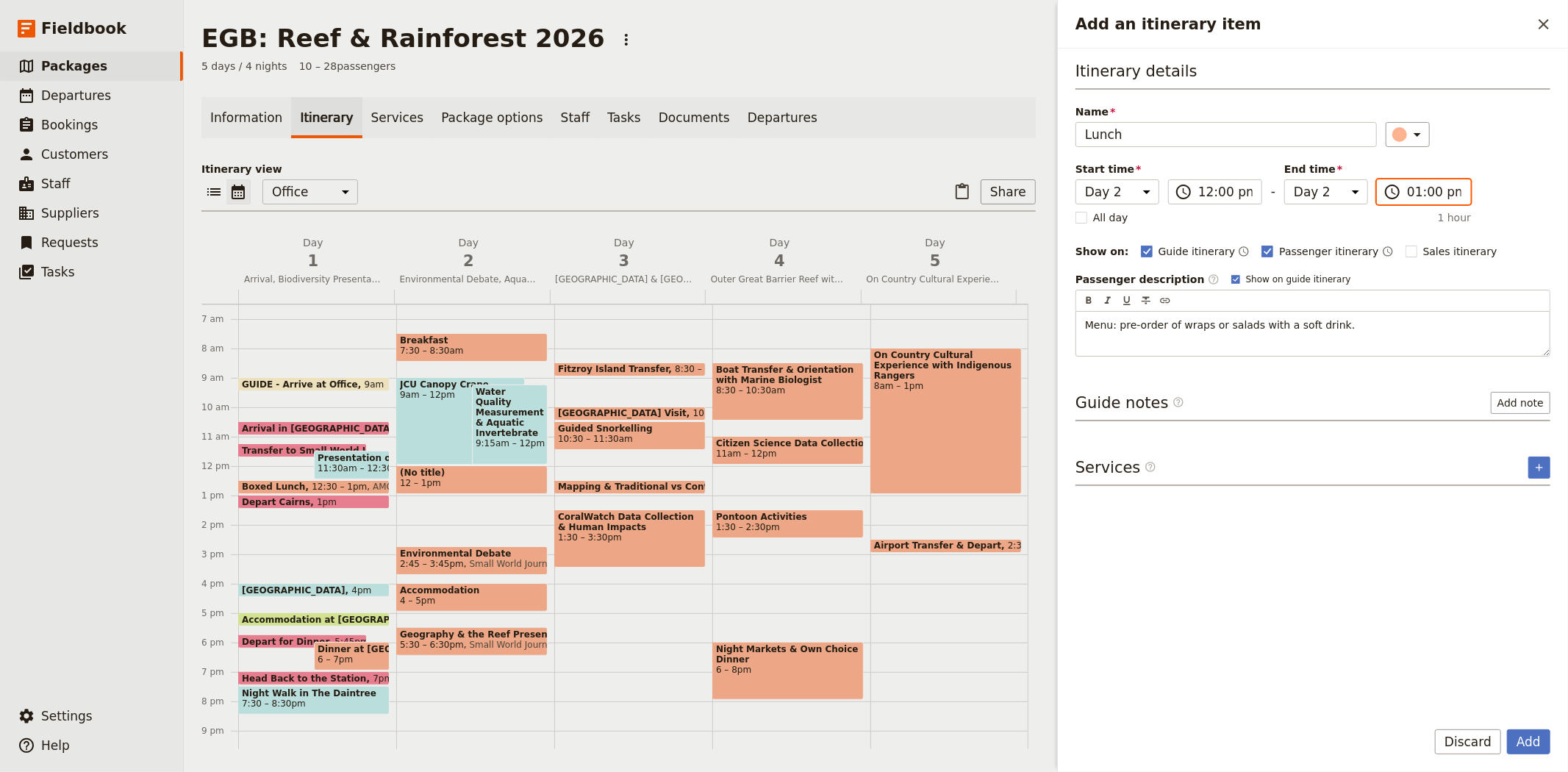
click at [1414, 191] on input "01:00 pm" at bounding box center [1434, 192] width 55 height 18
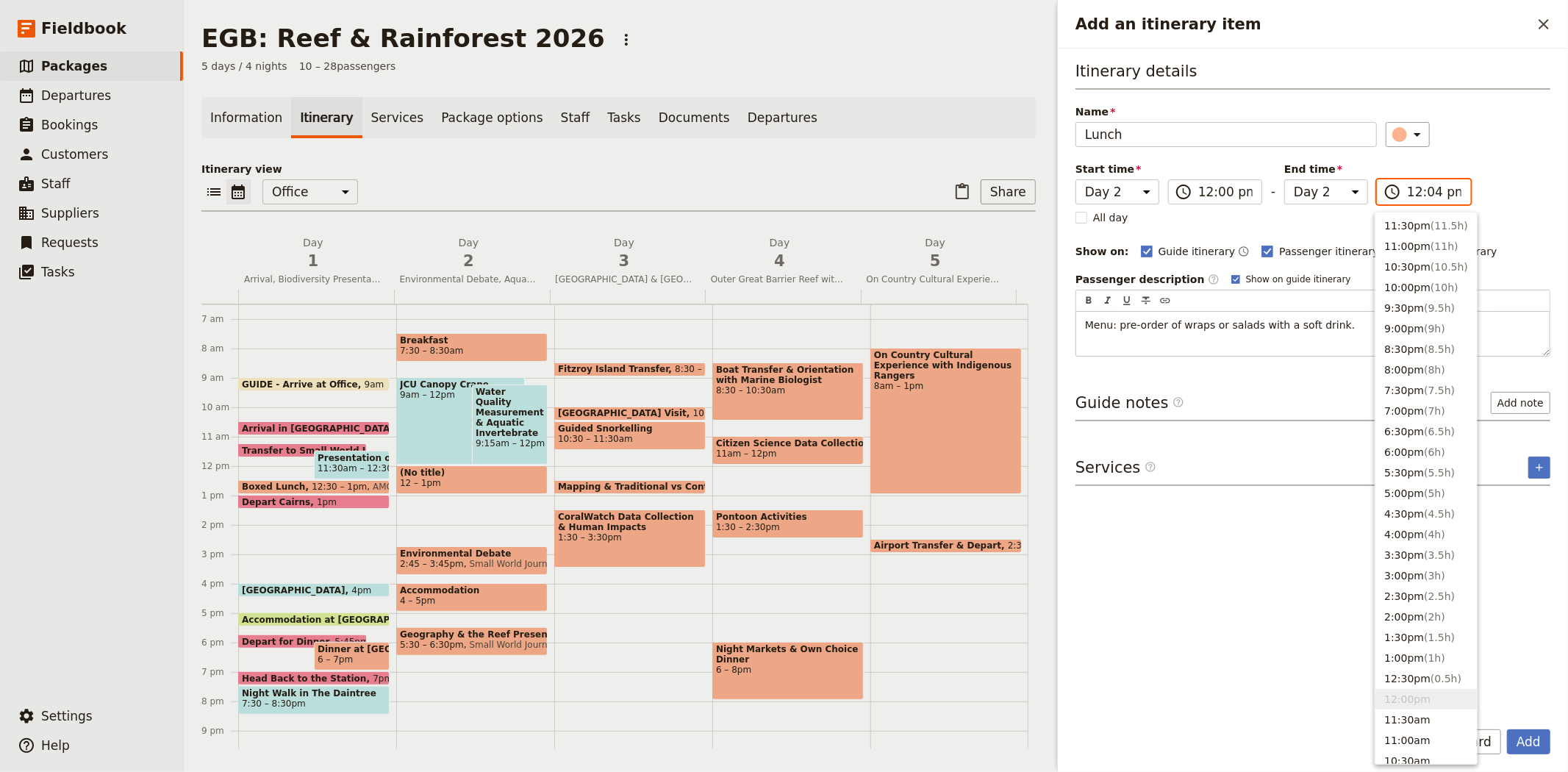
type input "12:45 pm"
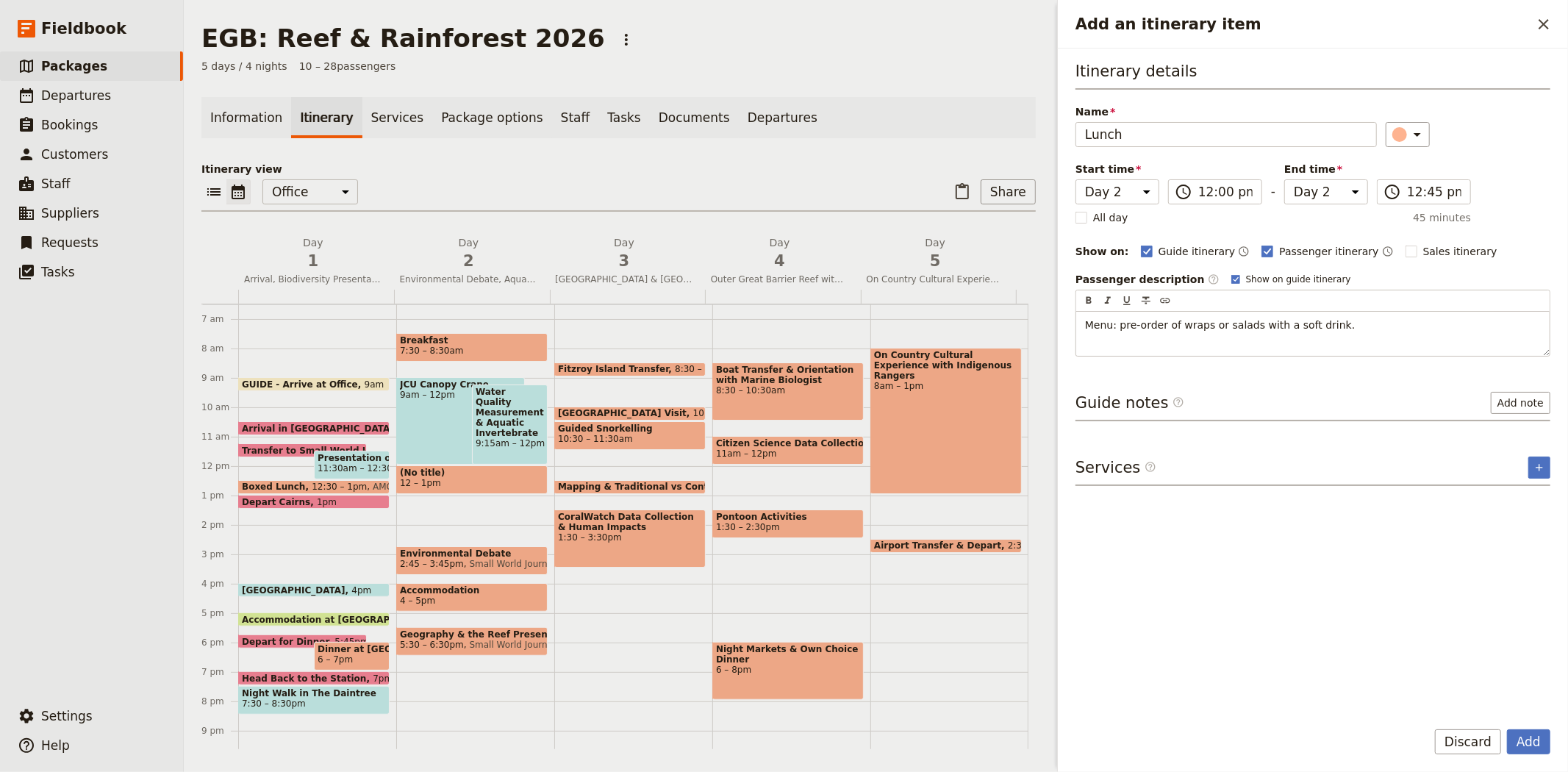
click at [1482, 149] on div "Itinerary details Name Lunch ​ Start time Day 1 Day 2 Day 3 Day 4 Day 5 12:00 ​…" at bounding box center [1312, 208] width 475 height 296
click at [1535, 468] on icon "Add service inclusion" at bounding box center [1539, 467] width 11 height 11
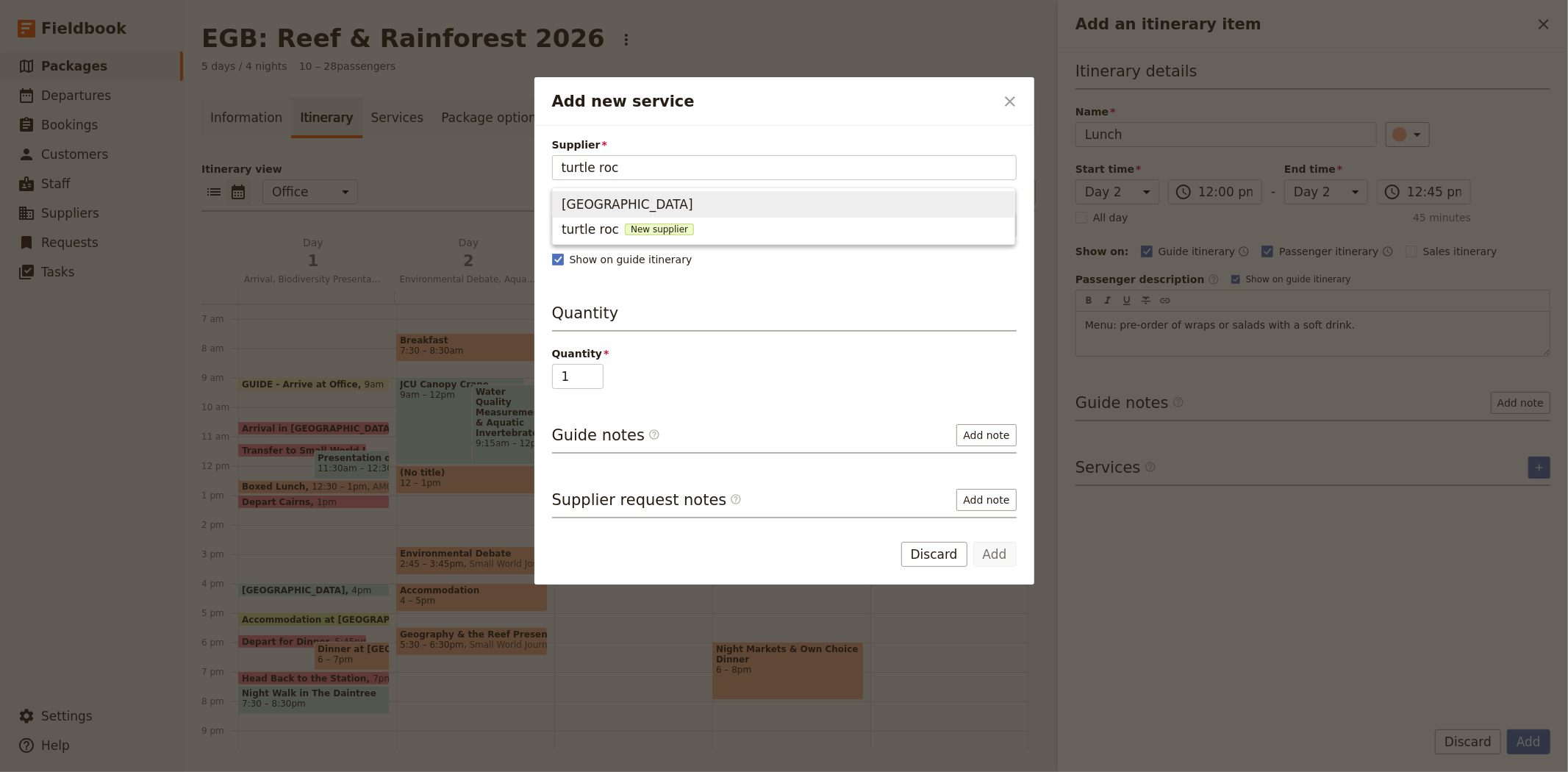
click at [677, 200] on span "[GEOGRAPHIC_DATA]" at bounding box center [783, 204] width 444 height 20
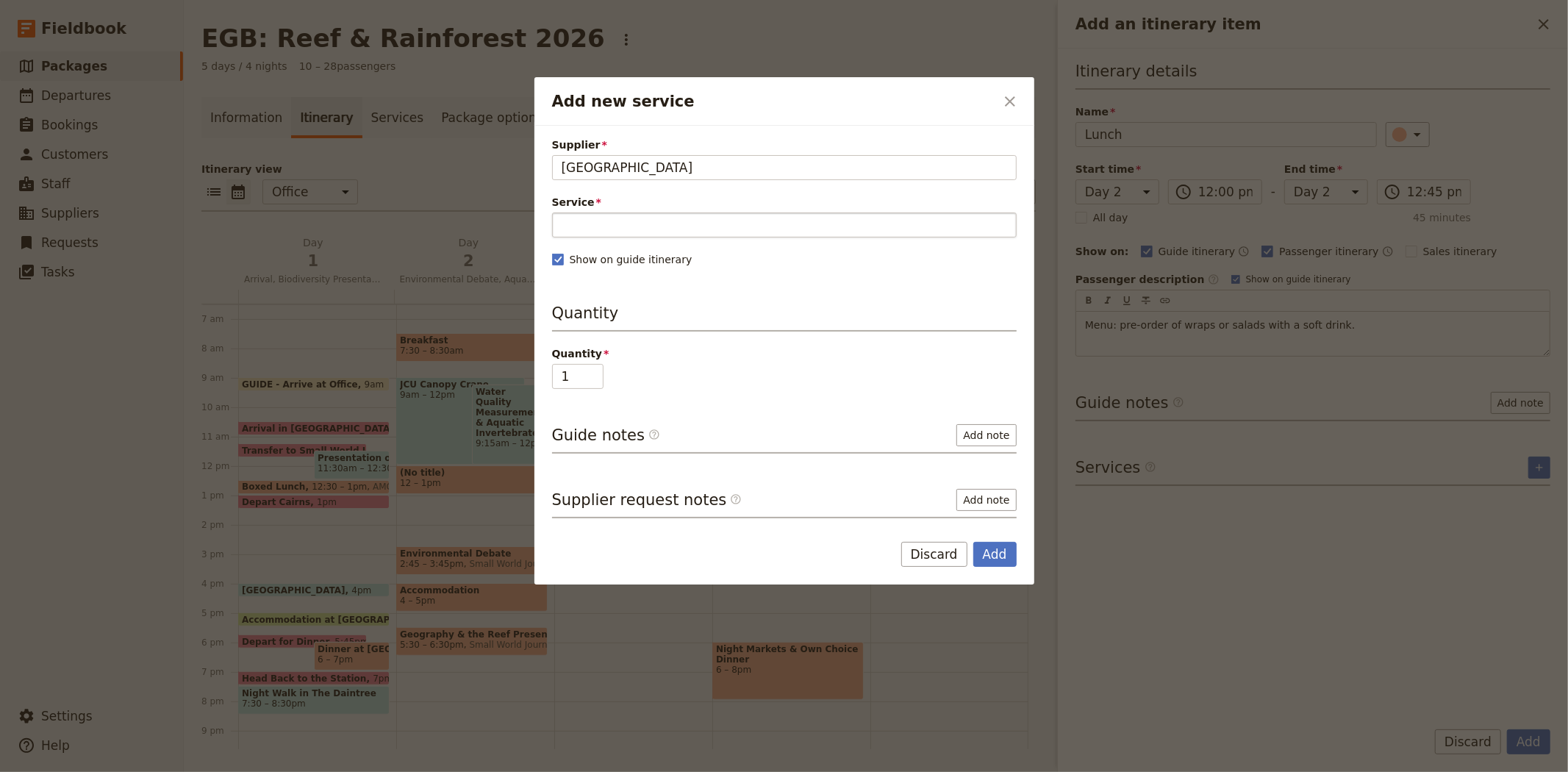
type input "[GEOGRAPHIC_DATA]"
click at [666, 219] on input "Service" at bounding box center [784, 225] width 465 height 25
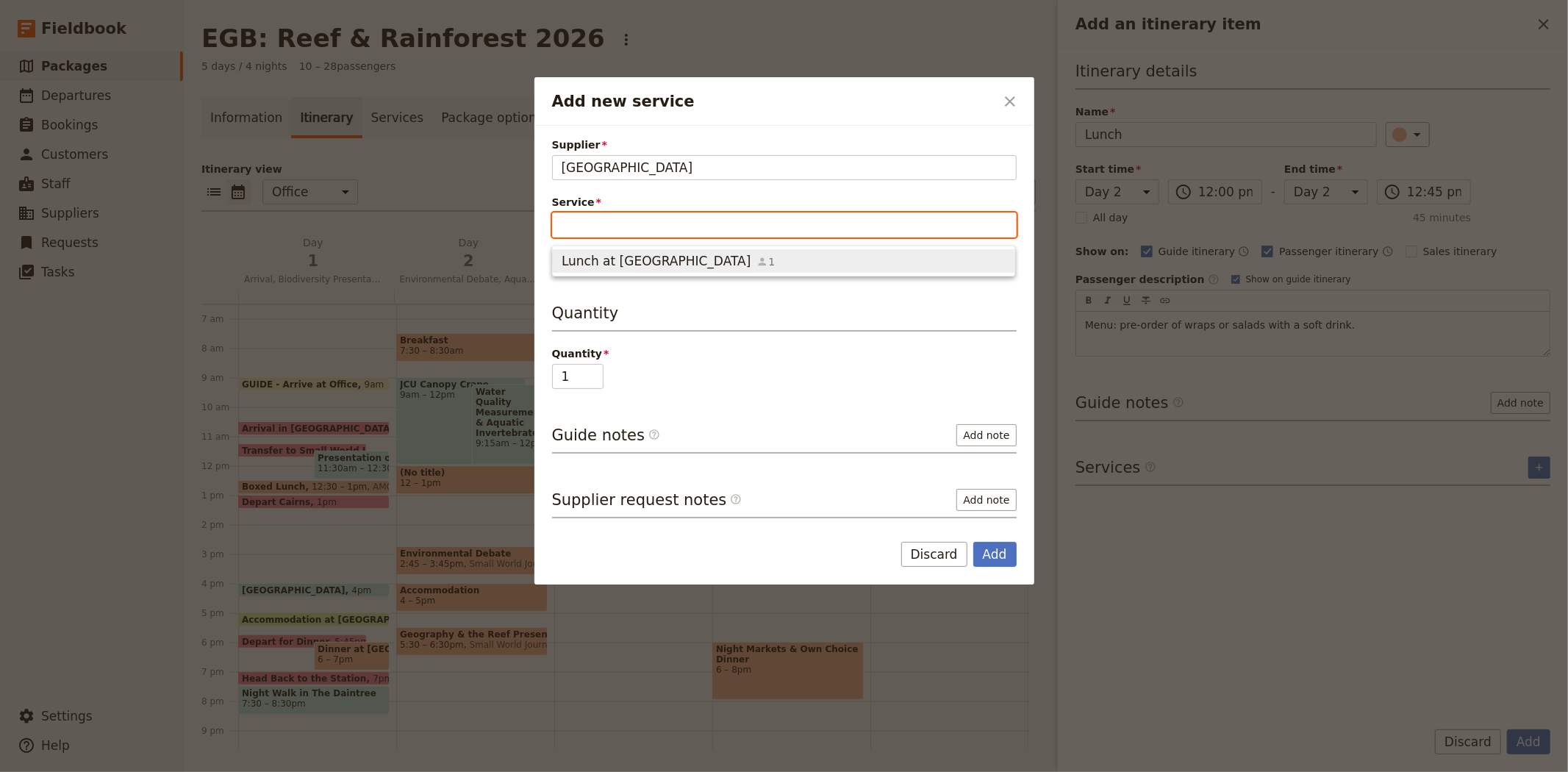
click at [631, 262] on span "Lunch at [GEOGRAPHIC_DATA]" at bounding box center [656, 261] width 189 height 18
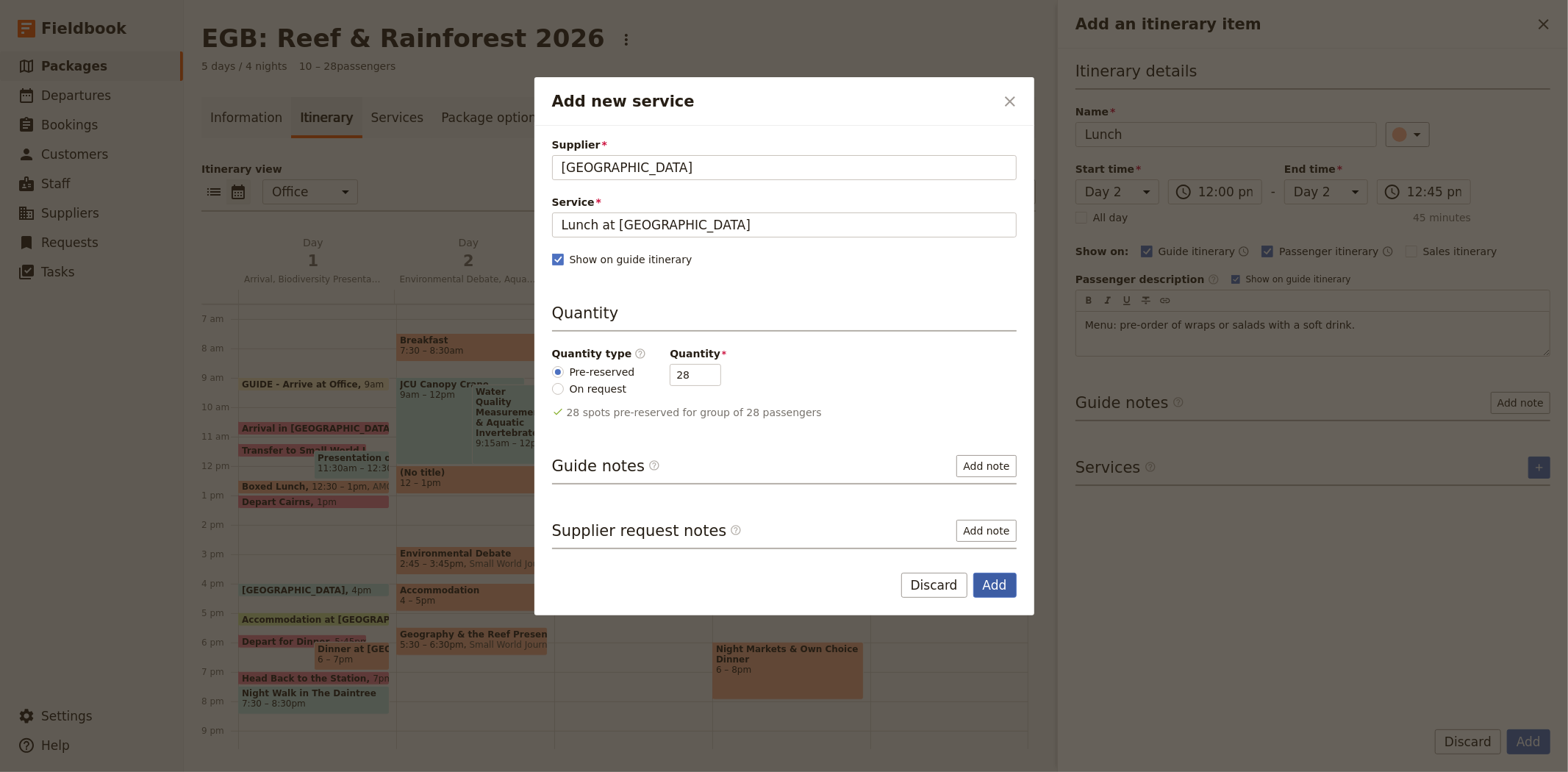
click at [985, 578] on button "Add" at bounding box center [994, 585] width 43 height 25
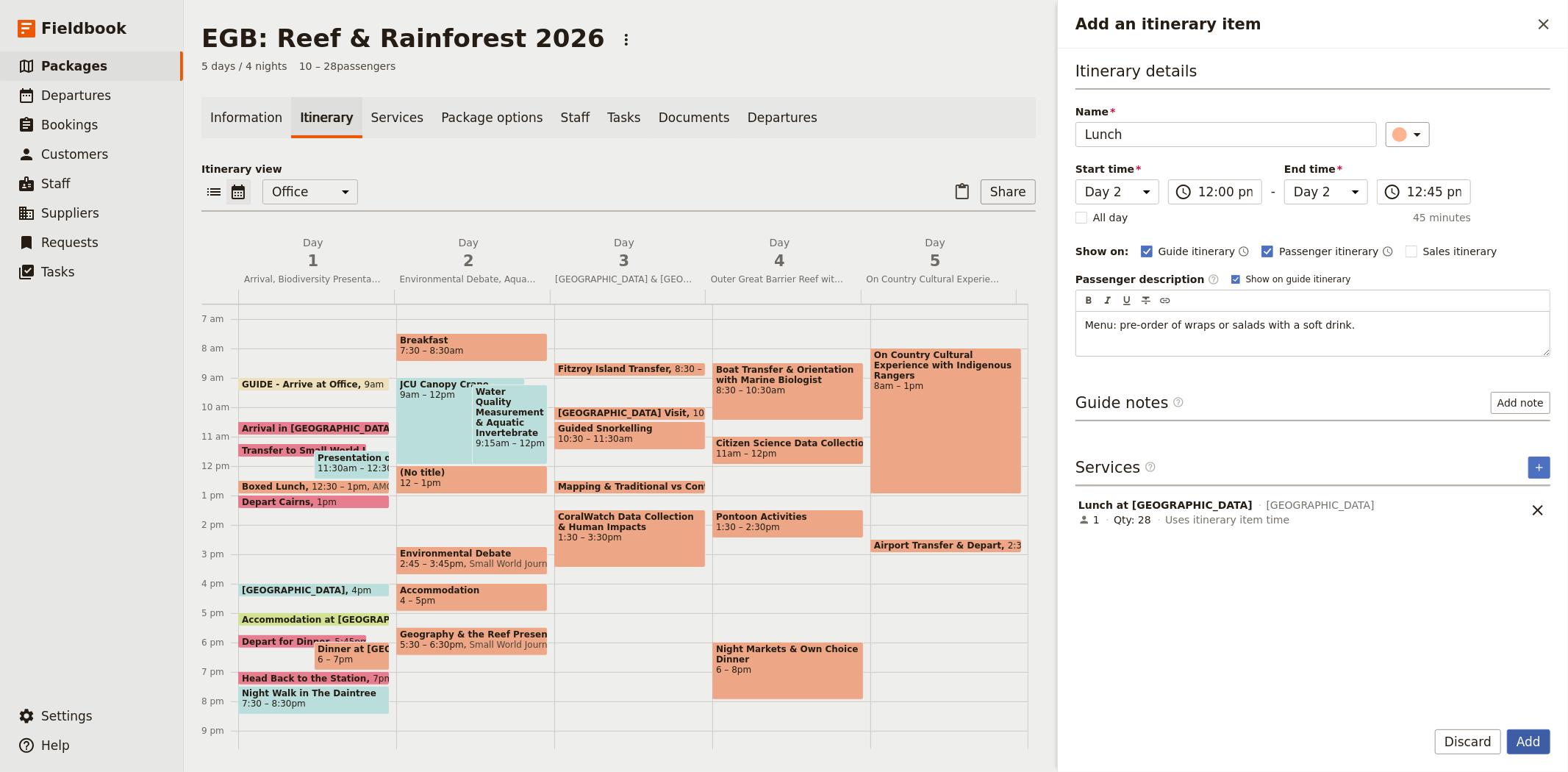
click at [1524, 744] on button "Add" at bounding box center [1528, 742] width 43 height 25
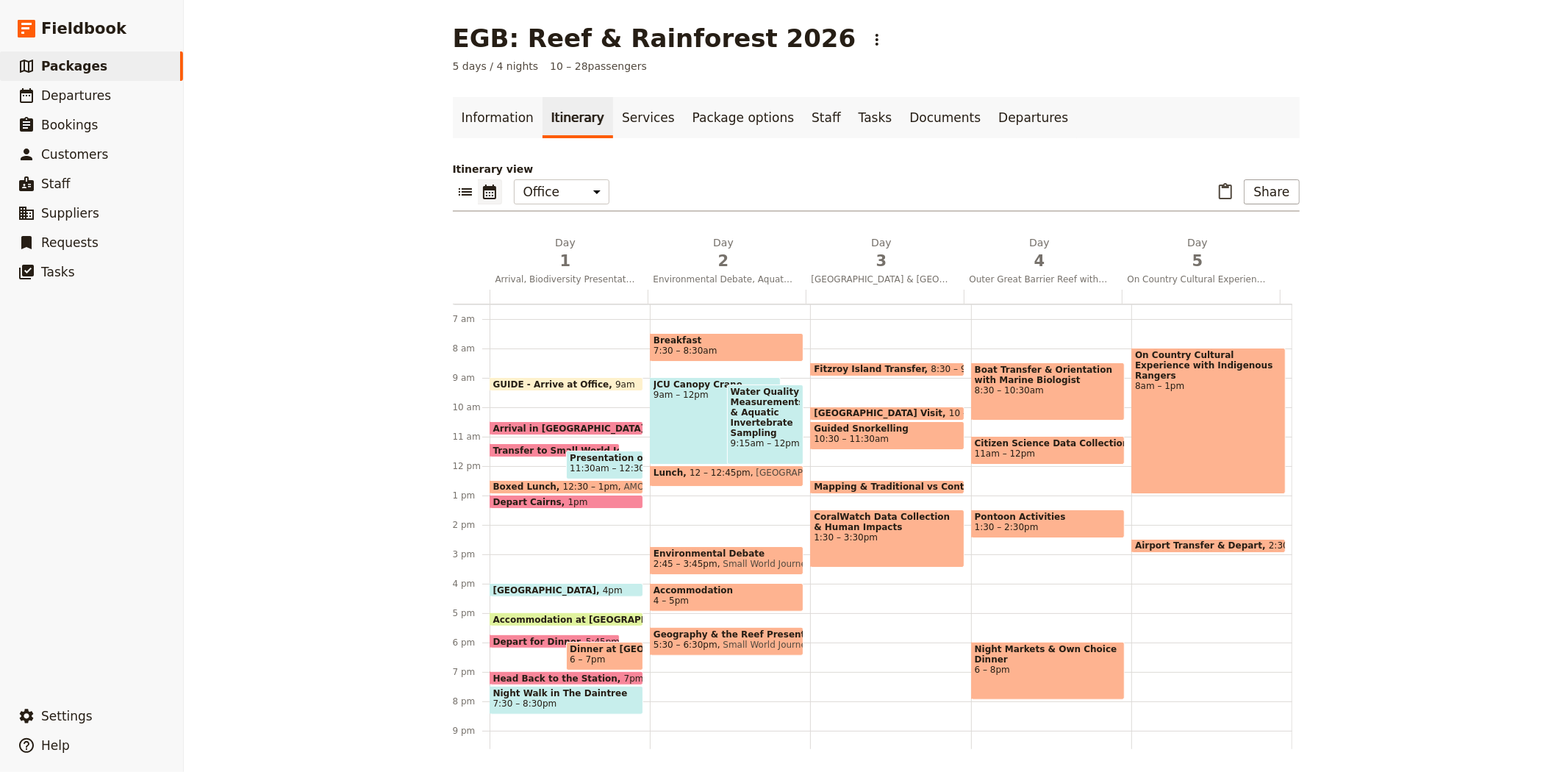
click at [757, 439] on span "9:15am – 12pm" at bounding box center [765, 443] width 70 height 11
select select "2"
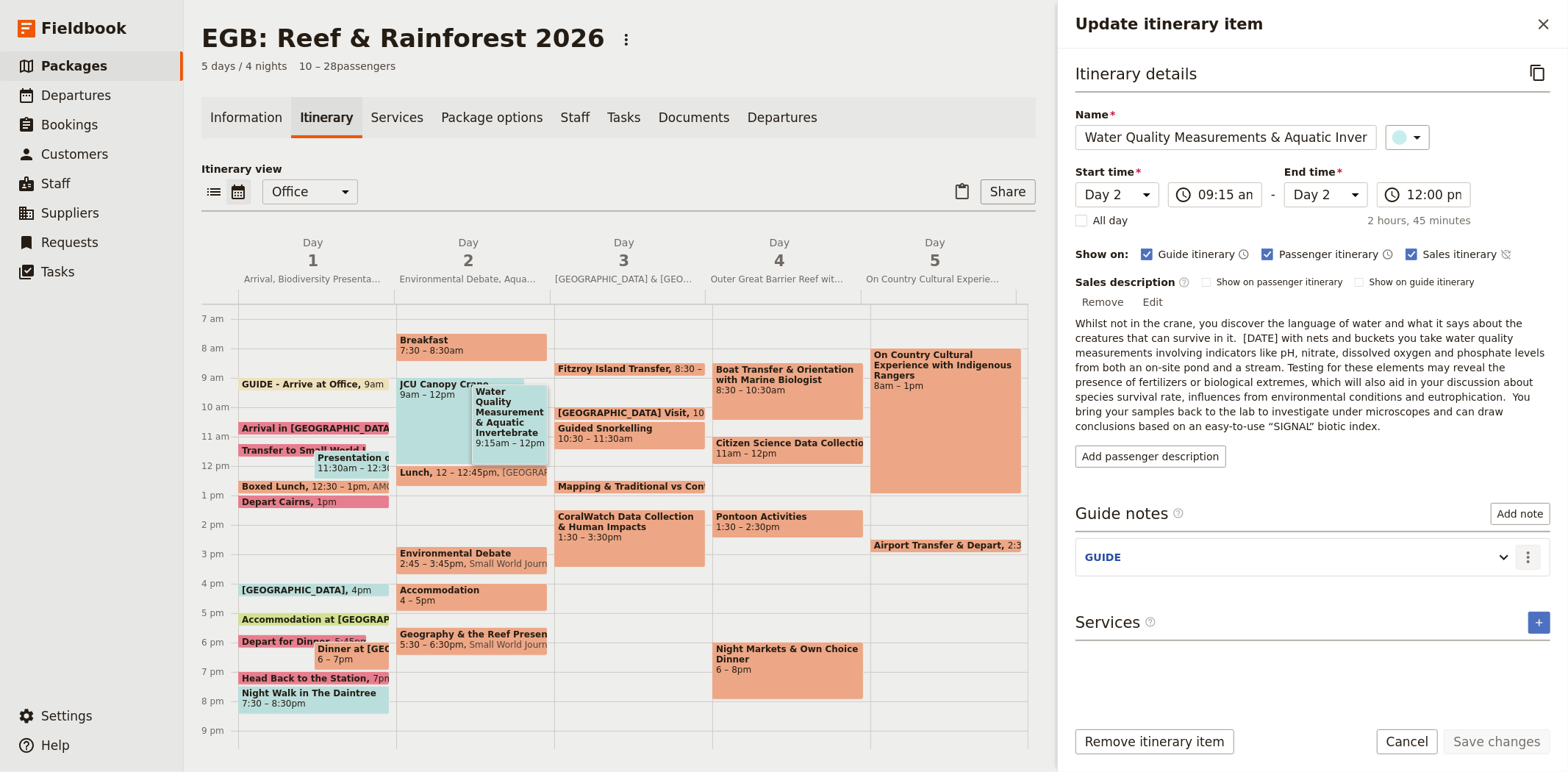
click at [1529, 548] on icon "Actions" at bounding box center [1528, 557] width 18 height 18
click at [1500, 559] on span "Edit note" at bounding box center [1485, 559] width 46 height 15
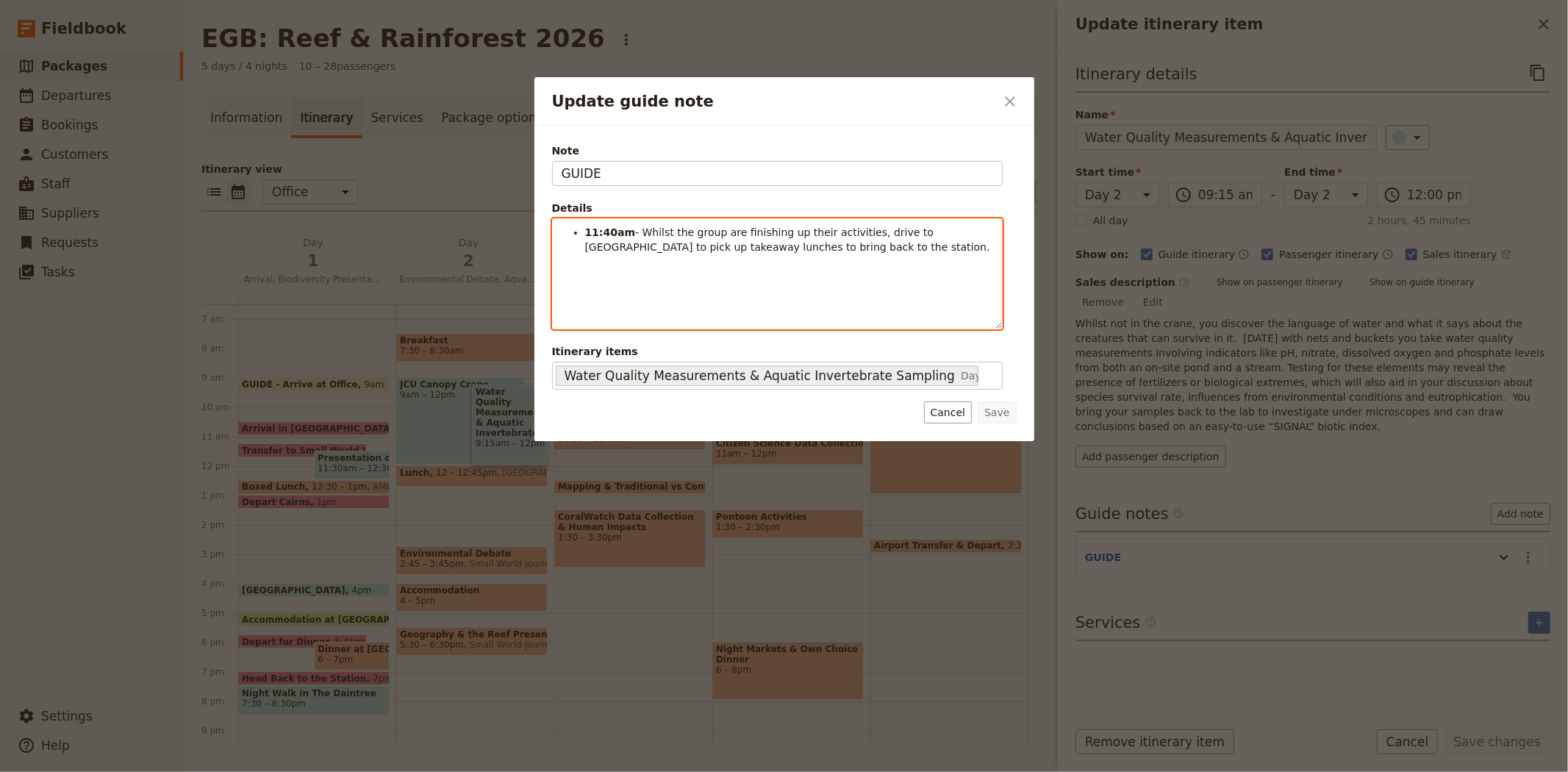
click at [874, 252] on li "11:40am - Whilst the group are finishing up their activities, drive to [GEOGRAP…" at bounding box center [789, 239] width 408 height 29
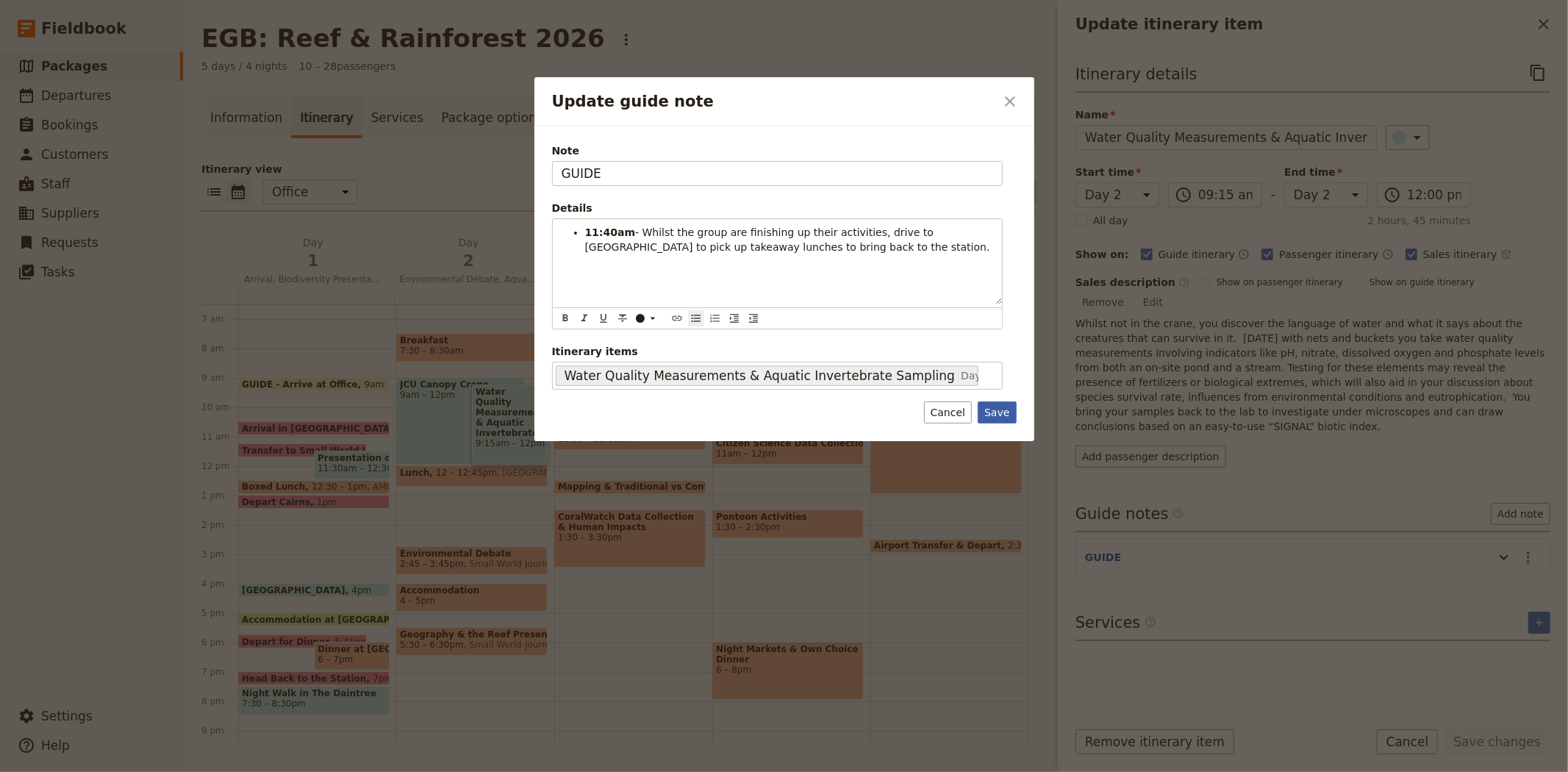
click at [997, 421] on button "Save" at bounding box center [996, 412] width 38 height 22
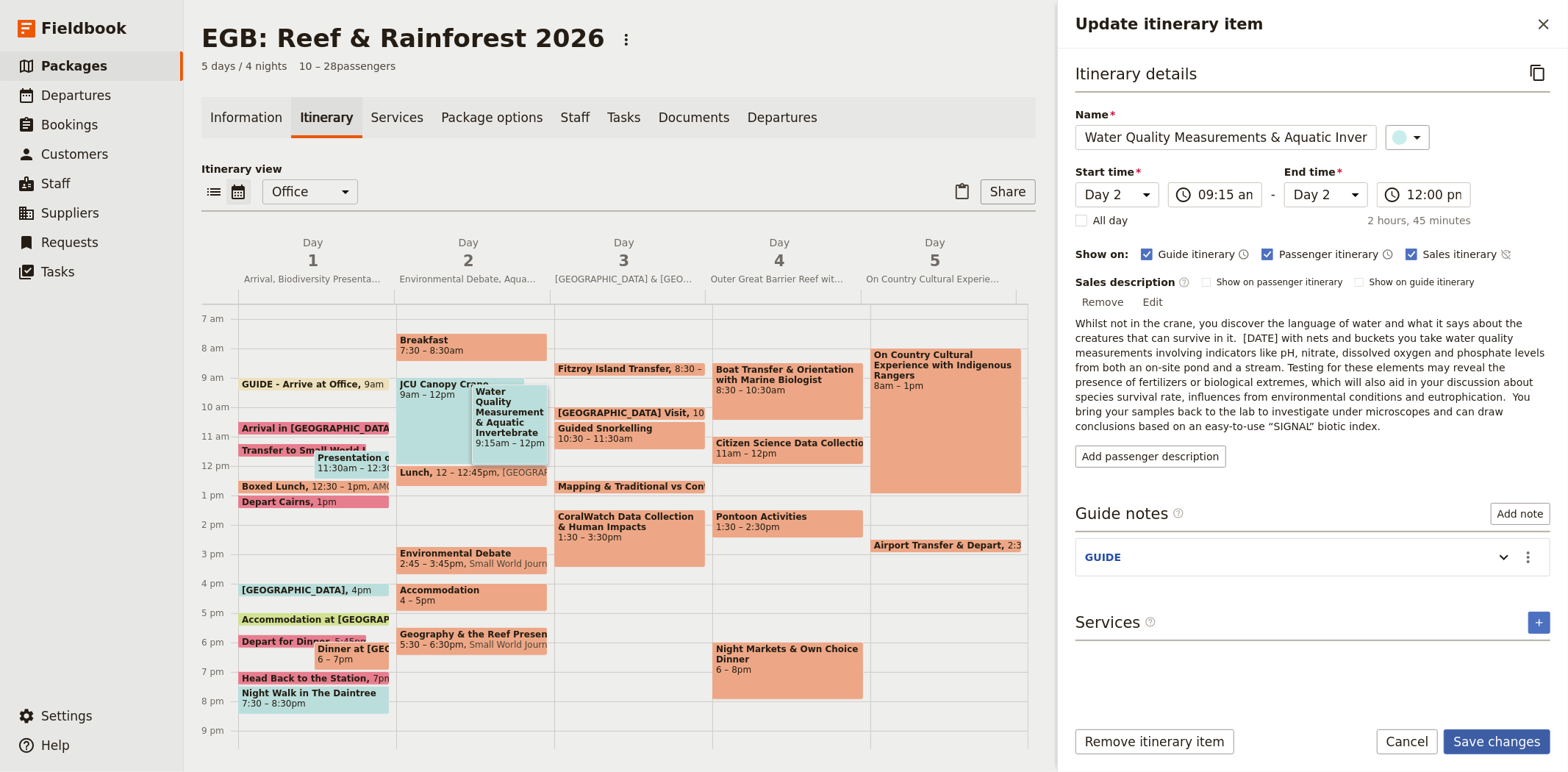
click at [1469, 744] on button "Save changes" at bounding box center [1496, 742] width 107 height 25
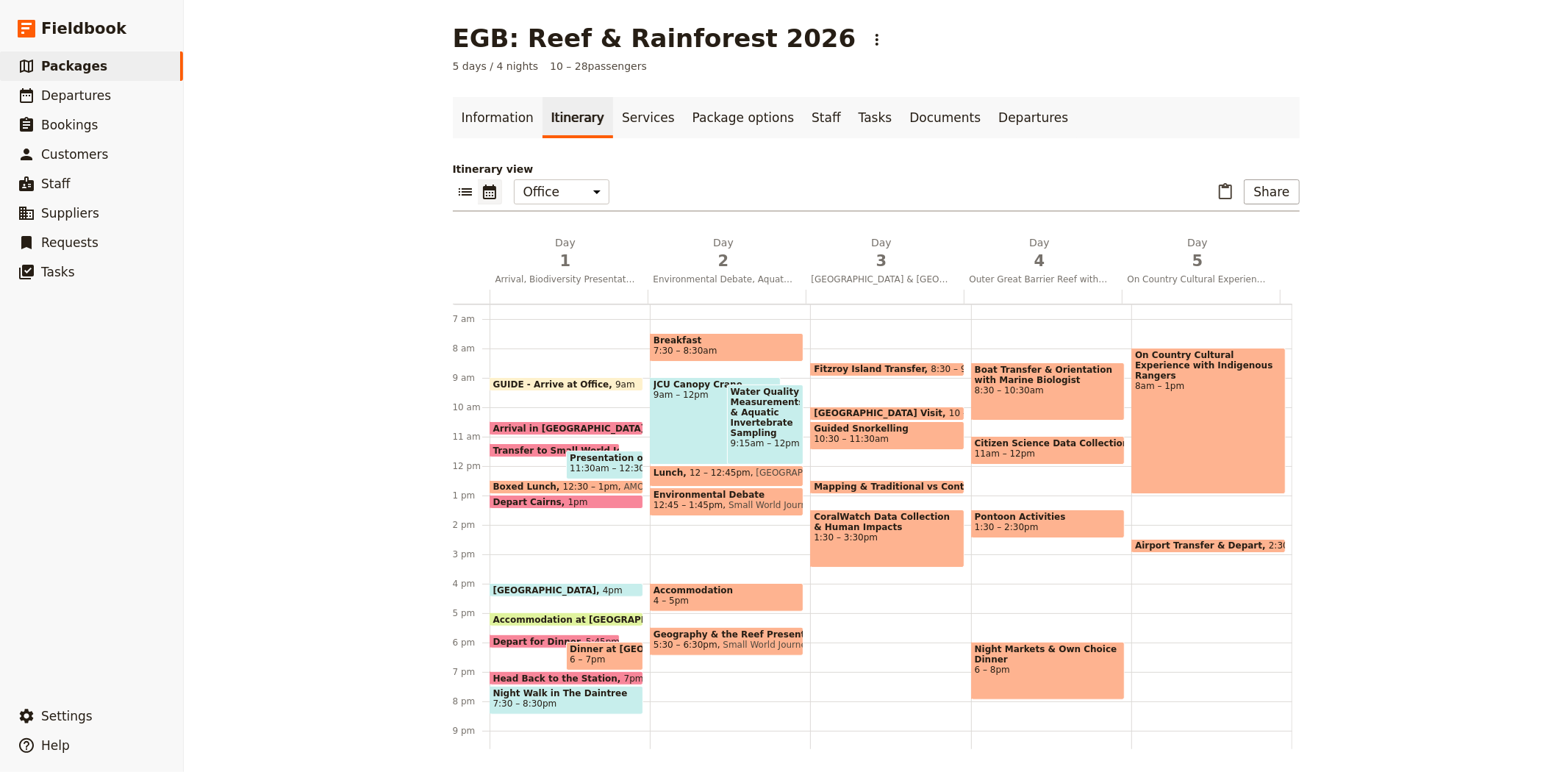
click at [734, 502] on span "Small World Journeys" at bounding box center [772, 505] width 99 height 11
select select "2"
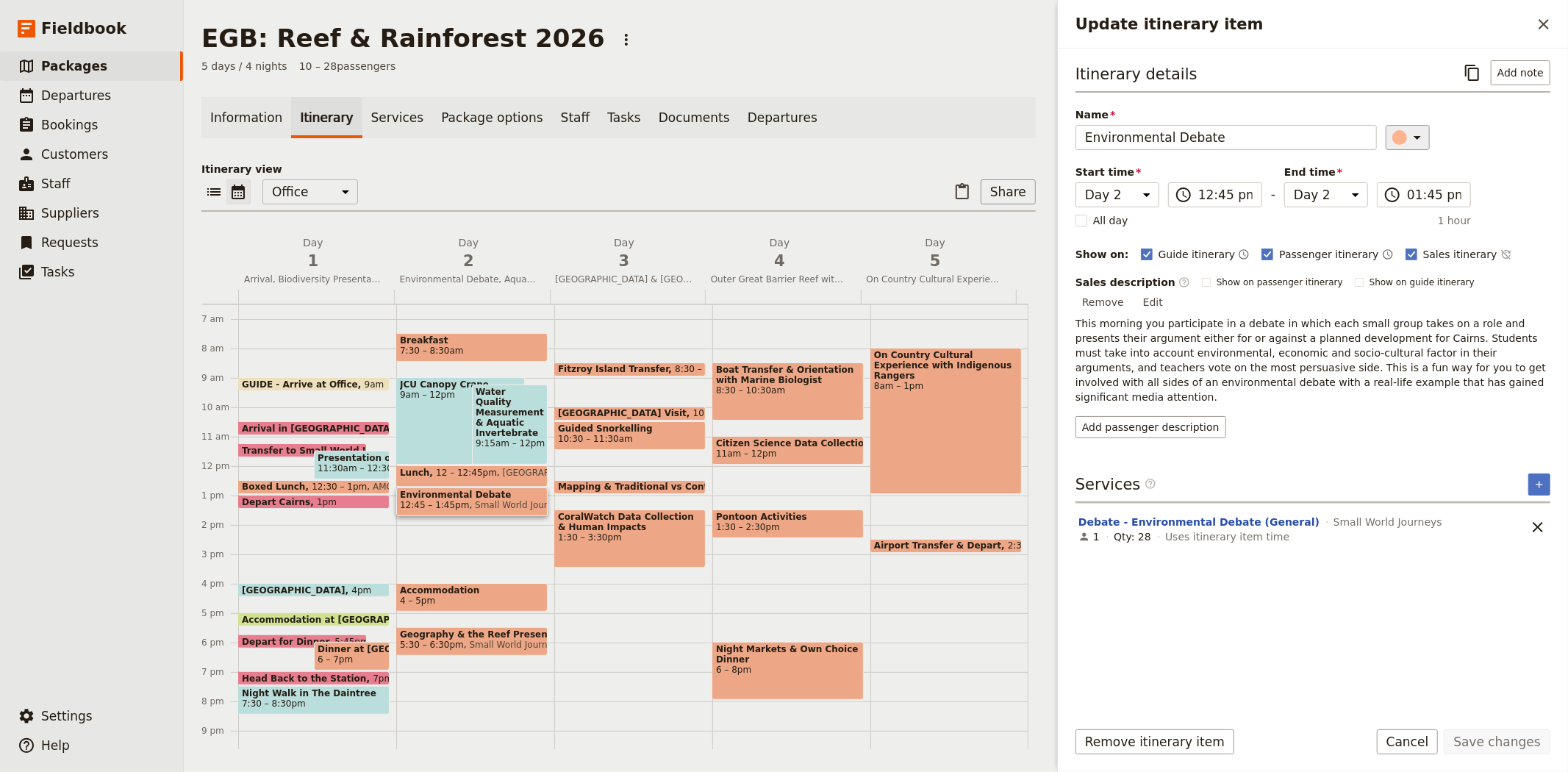
click at [1408, 138] on icon "Update itinerary item" at bounding box center [1417, 138] width 18 height 18
click at [1399, 193] on div "button" at bounding box center [1407, 186] width 15 height 15
click at [1169, 291] on button "Edit" at bounding box center [1153, 301] width 33 height 22
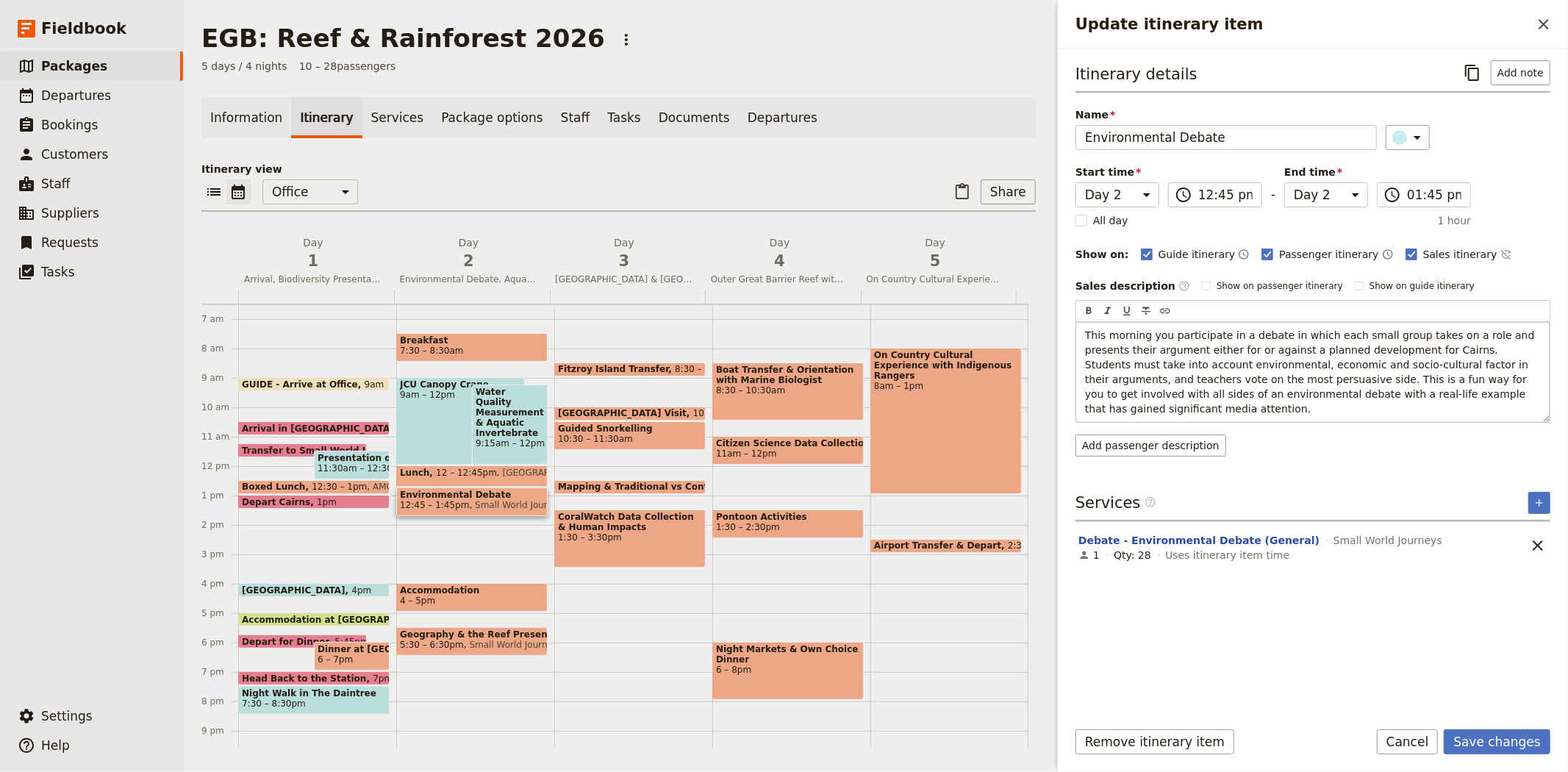
click at [1114, 338] on span "This morning you participate in a debate in which each small group takes on a r…" at bounding box center [1311, 371] width 453 height 86
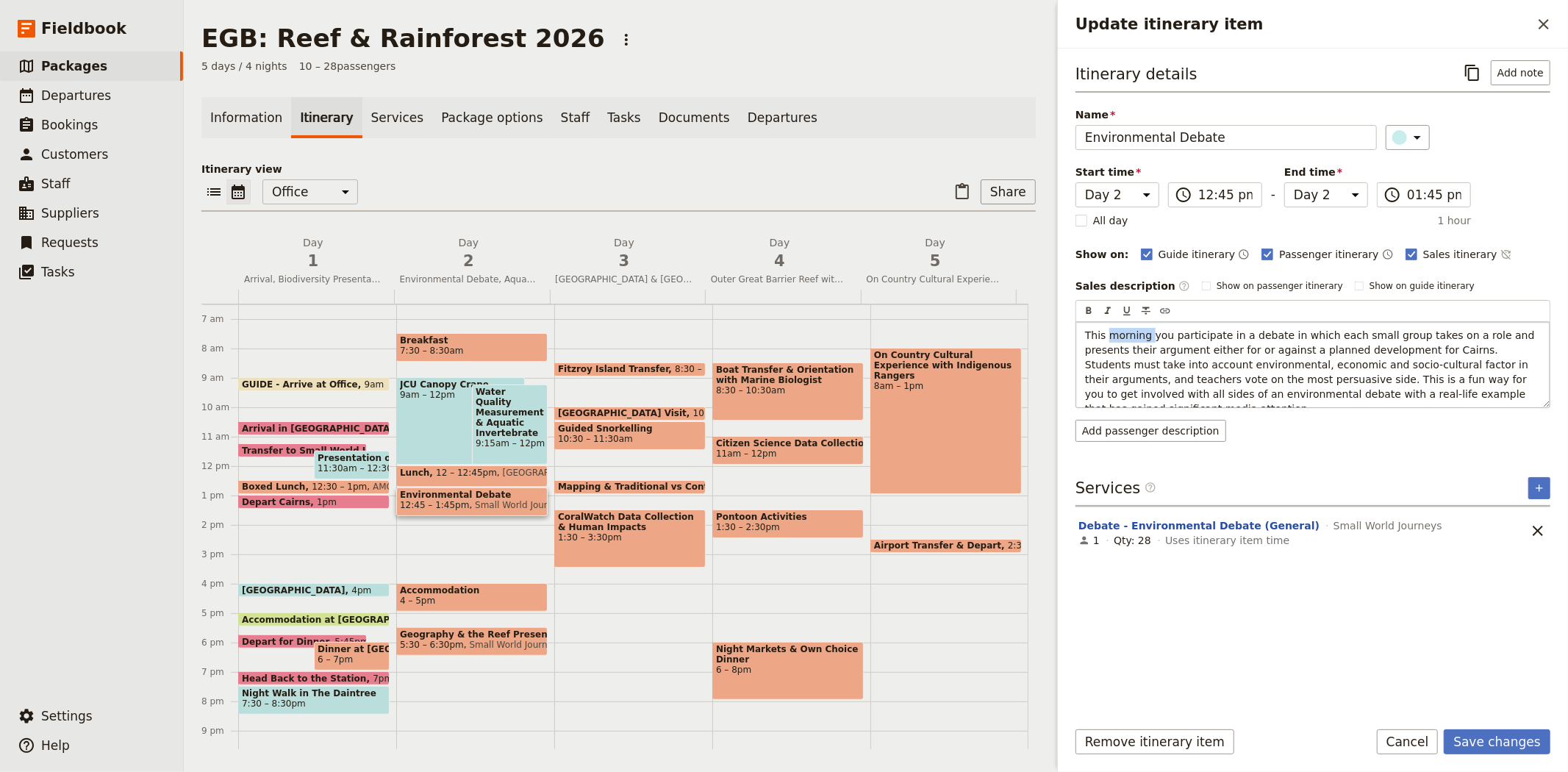
click at [1114, 338] on span "This morning you participate in a debate in which each small group takes on a r…" at bounding box center [1311, 371] width 453 height 86
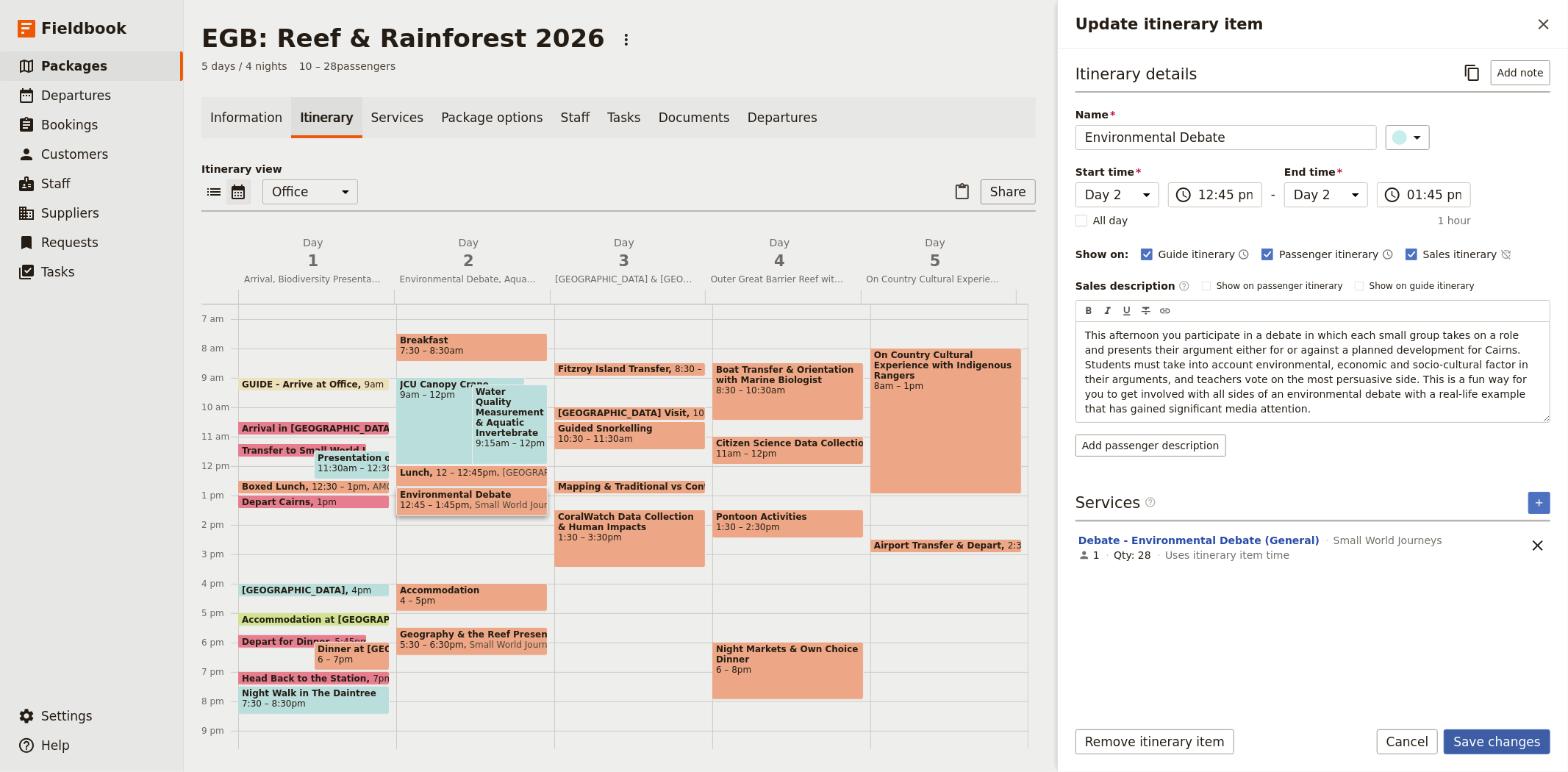
click at [1493, 737] on button "Save changes" at bounding box center [1496, 742] width 107 height 25
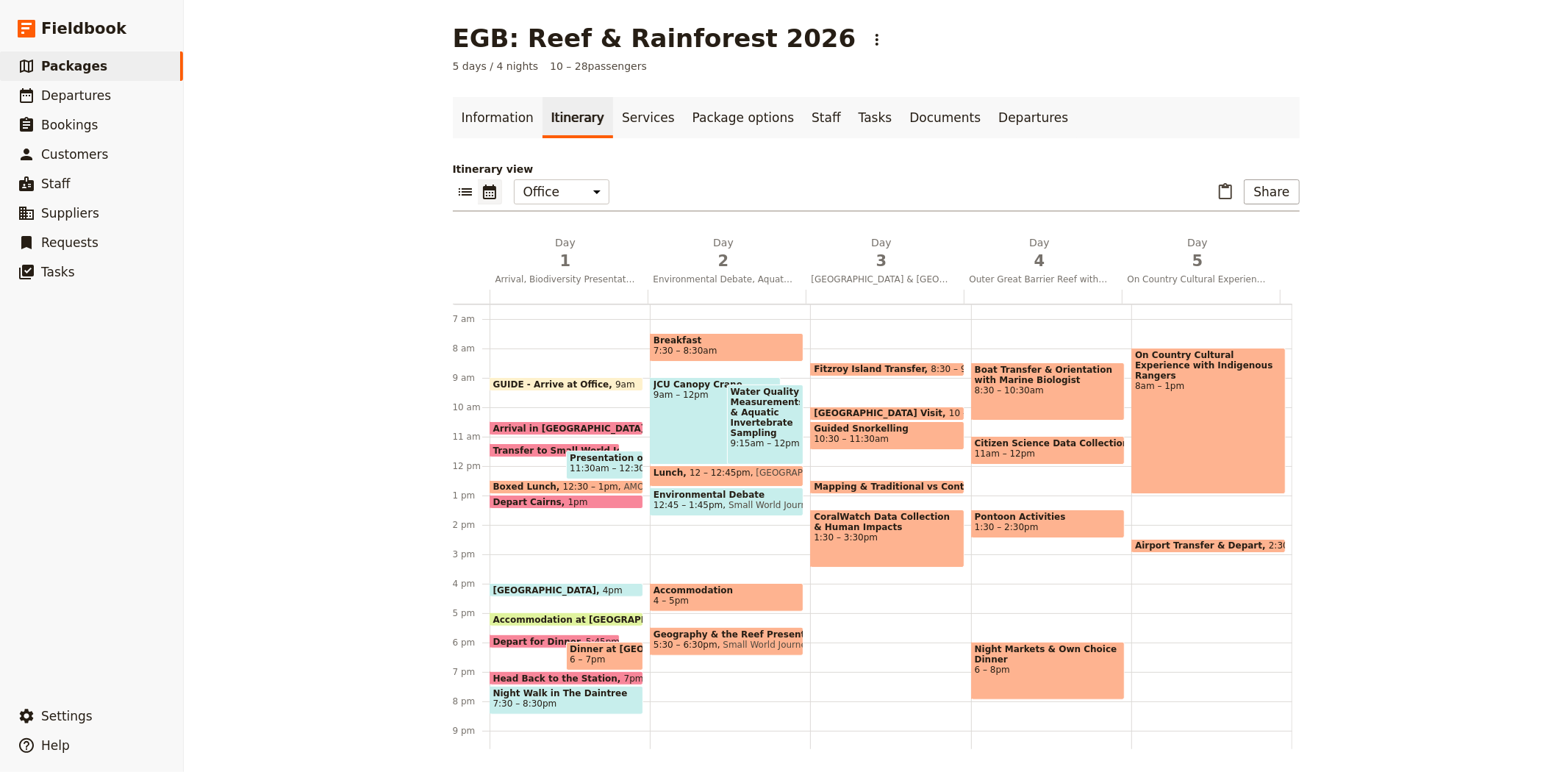
click at [697, 500] on span "12:45 – 1:45pm" at bounding box center [688, 505] width 69 height 11
select select "2"
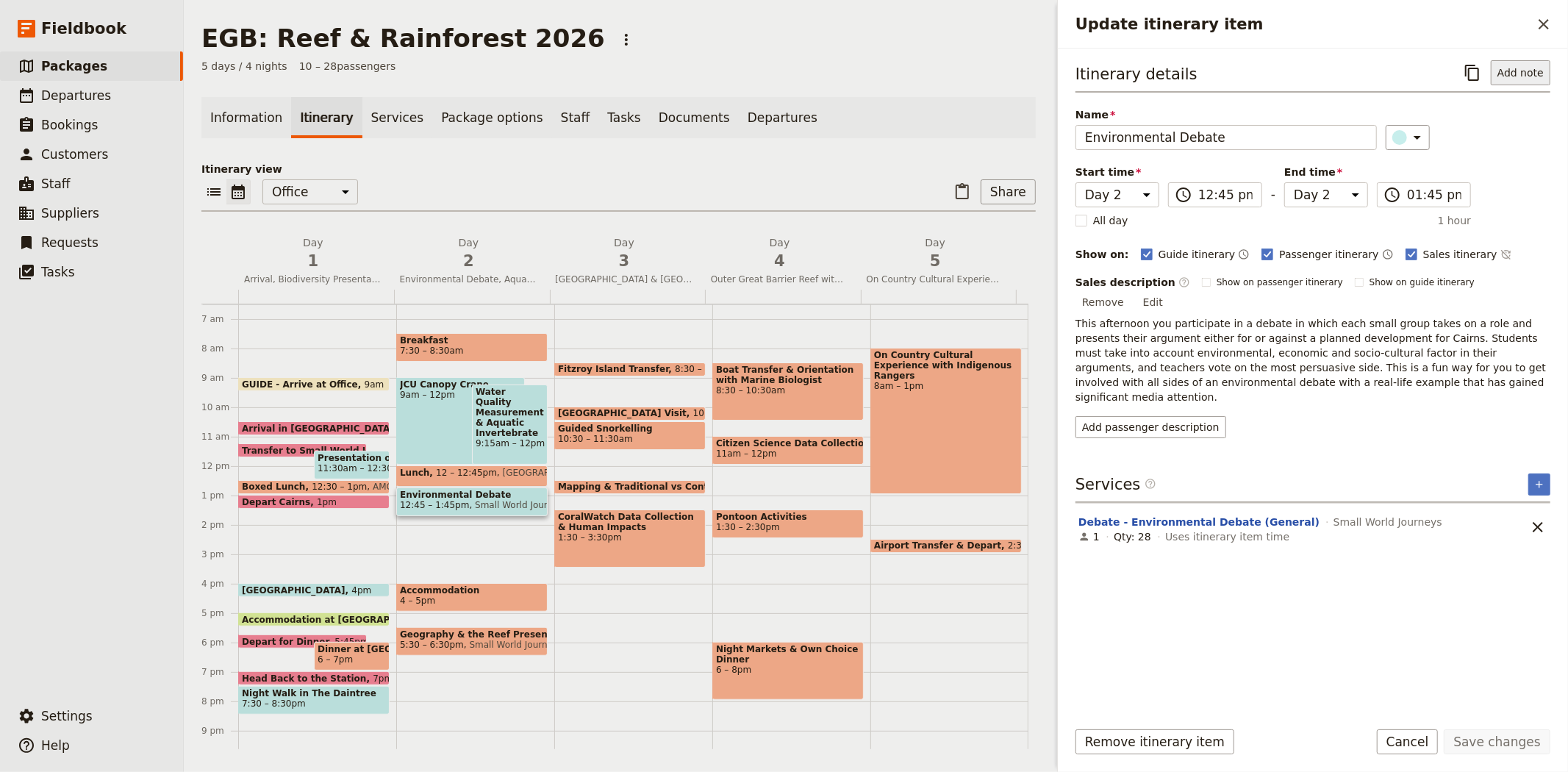
click at [1522, 77] on button "Add note" at bounding box center [1520, 72] width 59 height 25
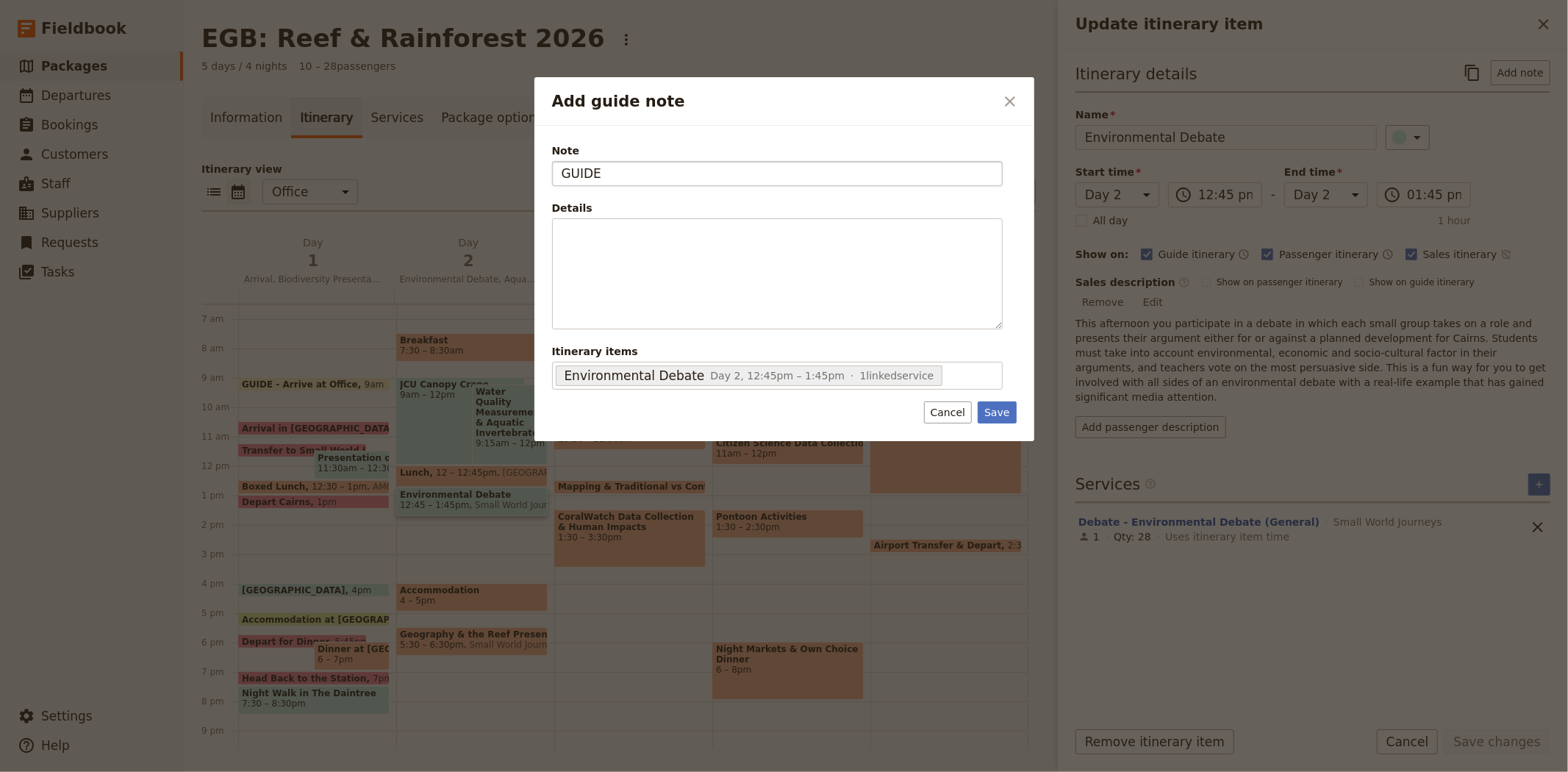
type input "GUIDE"
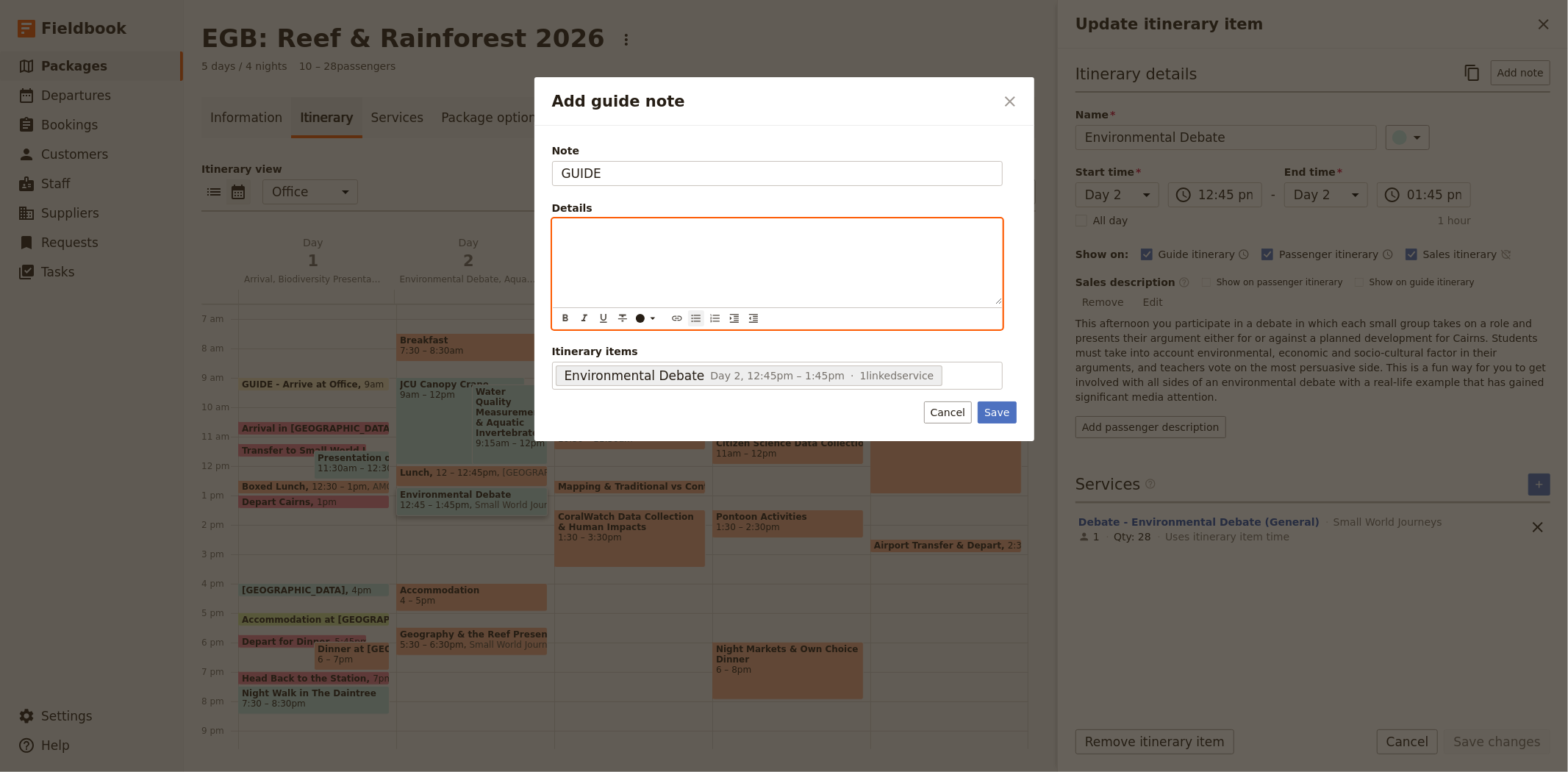
click at [694, 318] on icon "Bulleted list" at bounding box center [696, 318] width 11 height 11
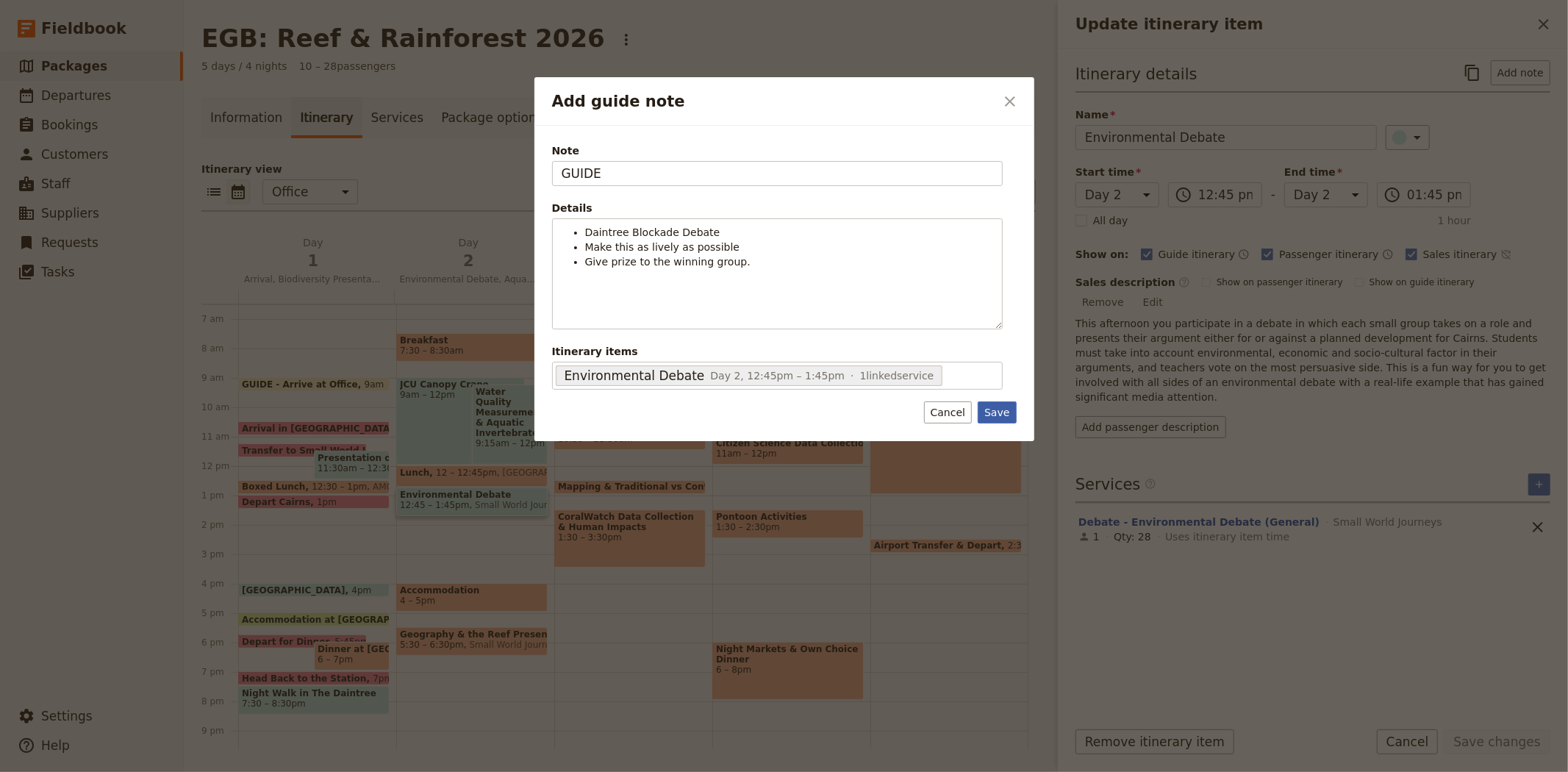
click at [993, 410] on button "Save" at bounding box center [996, 412] width 38 height 22
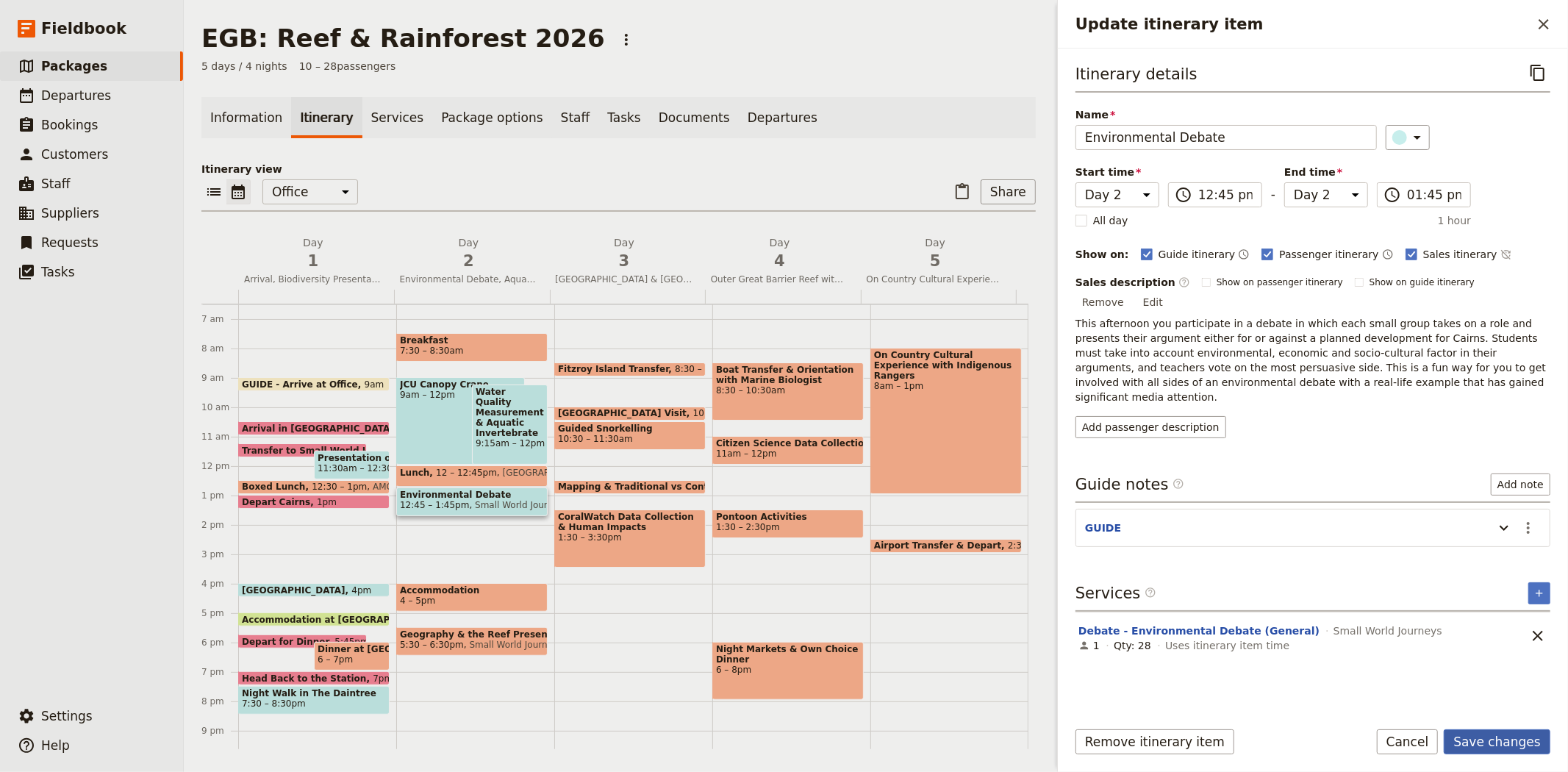
click at [1483, 739] on button "Save changes" at bounding box center [1496, 742] width 107 height 25
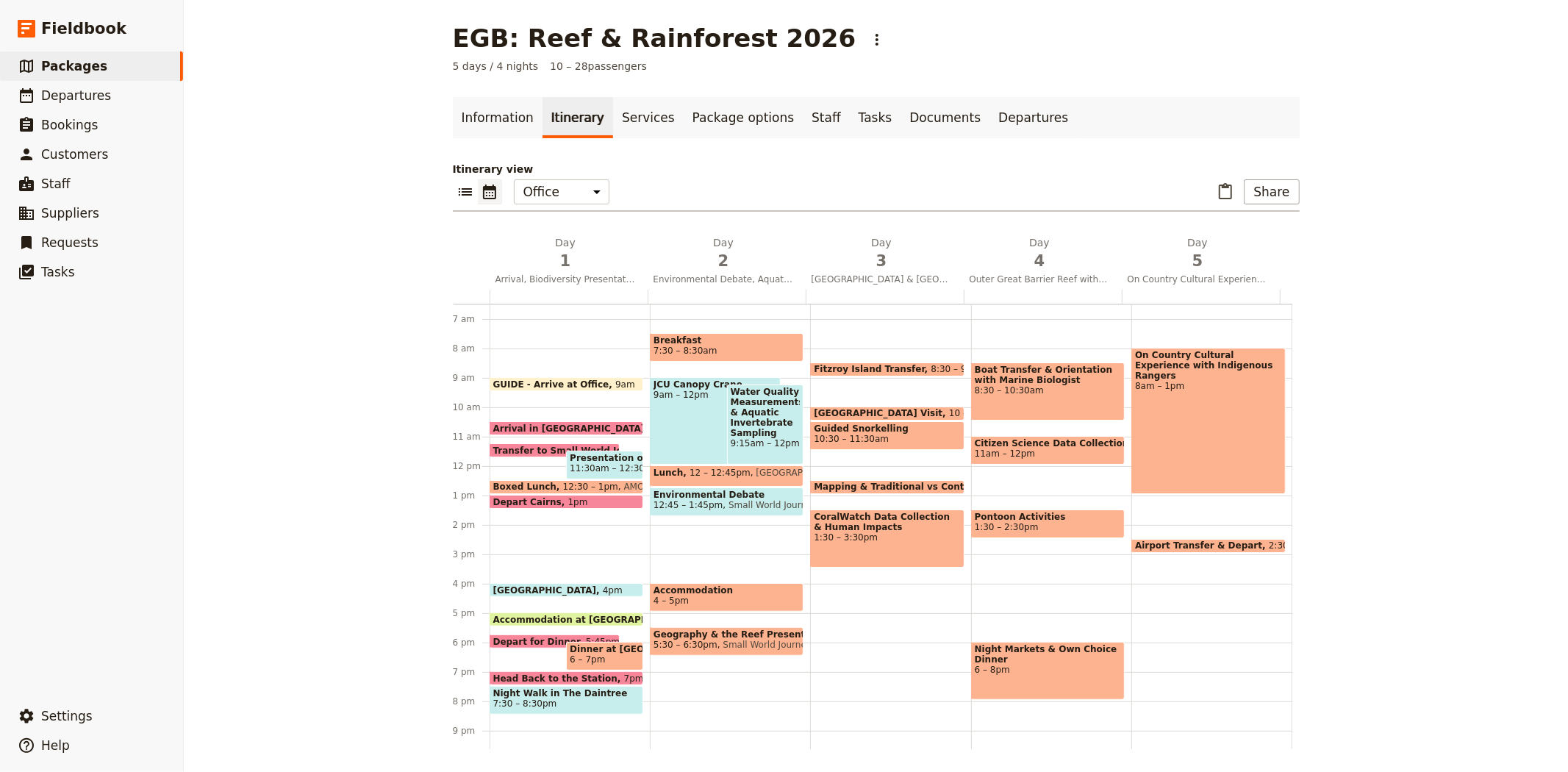
click at [650, 516] on div "Breakfast 7:30 – 8:30am JCU Canopy Crane 9am – 12pm Water Quality Measurements …" at bounding box center [729, 466] width 160 height 706
select select "2"
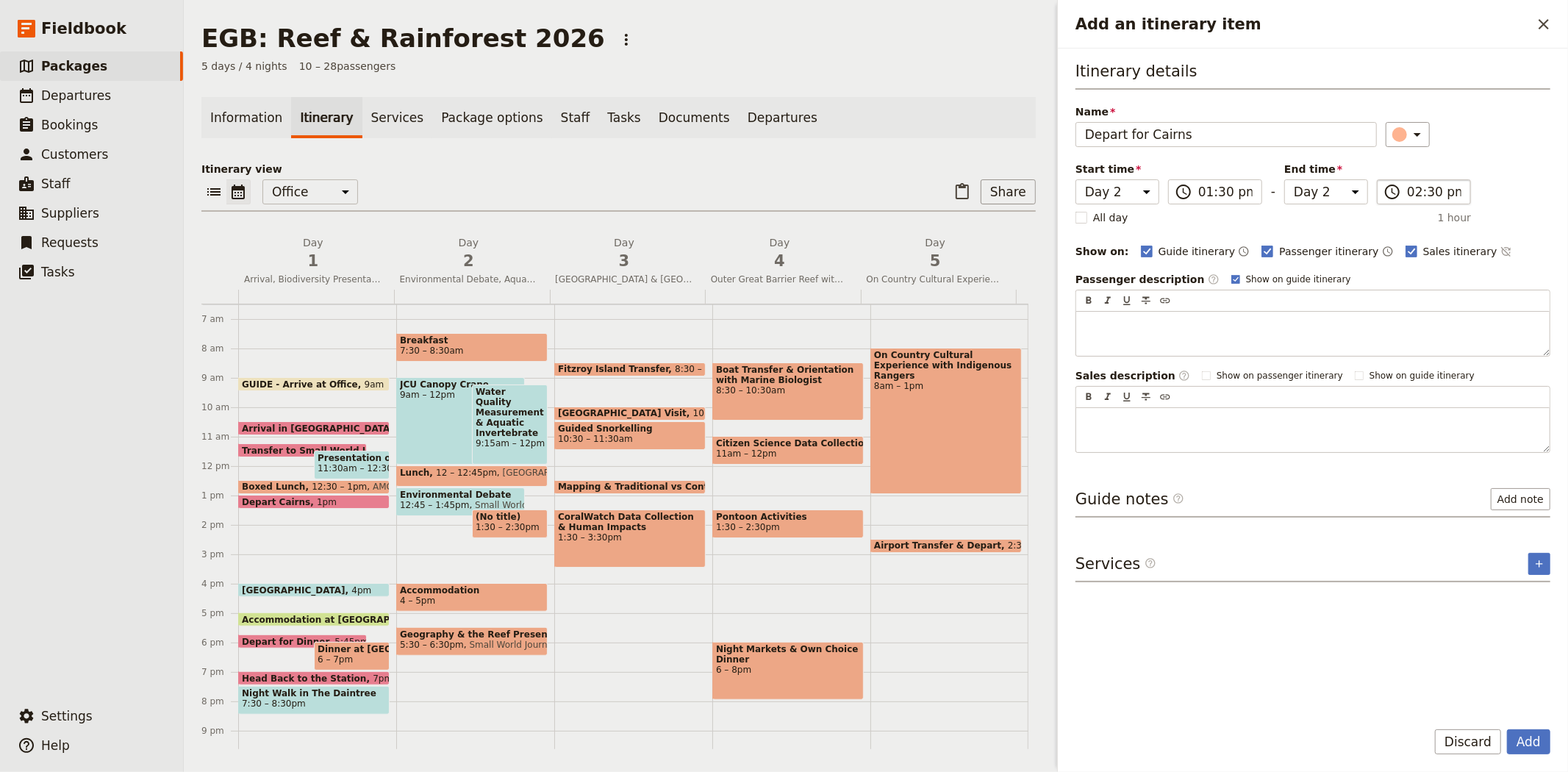
type input "Depart for Cairns"
click at [1412, 196] on input "02:30 pm" at bounding box center [1434, 192] width 55 height 18
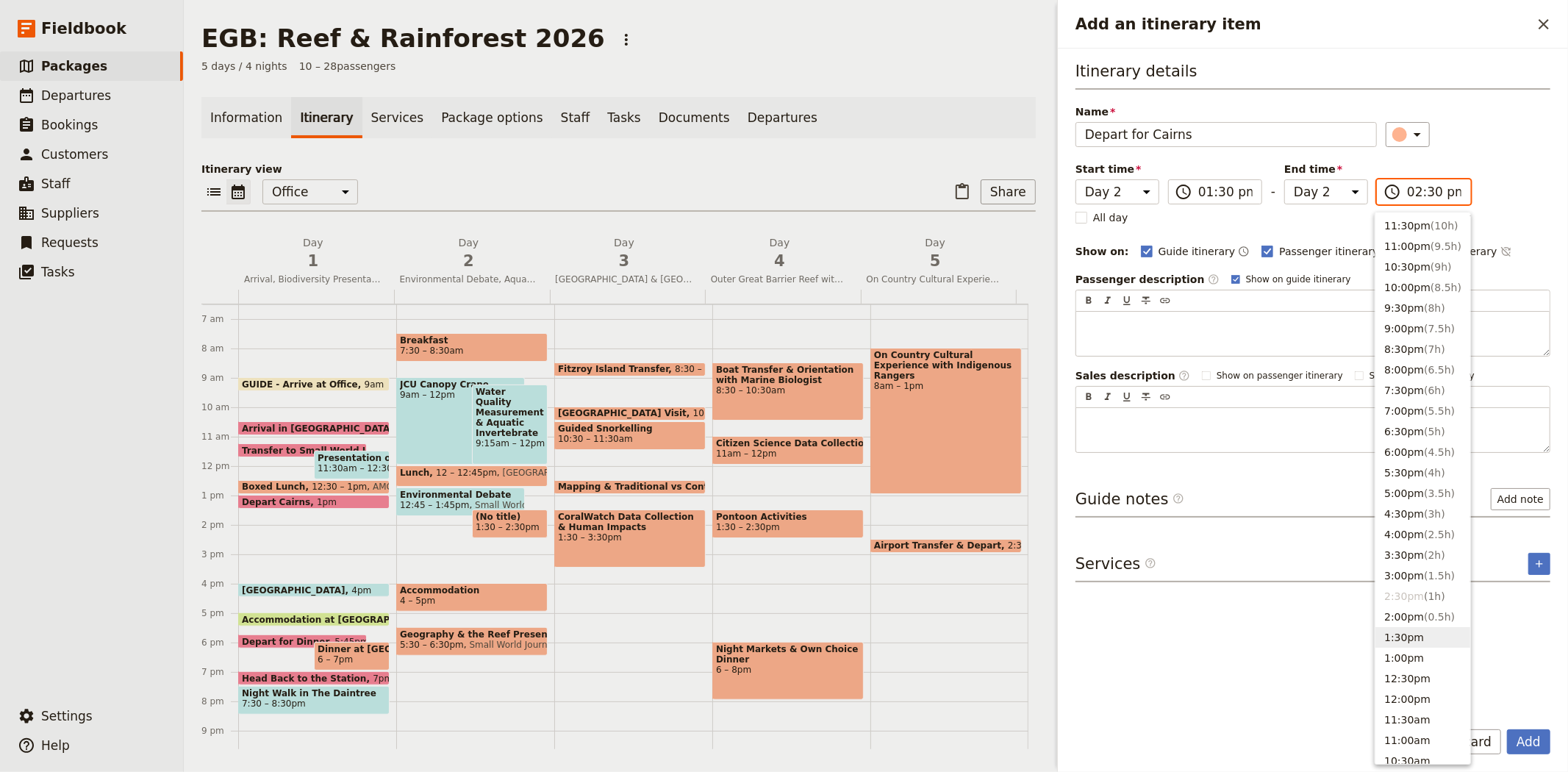
click at [1409, 639] on button "1:30pm" at bounding box center [1422, 637] width 94 height 20
type input "01:30 pm"
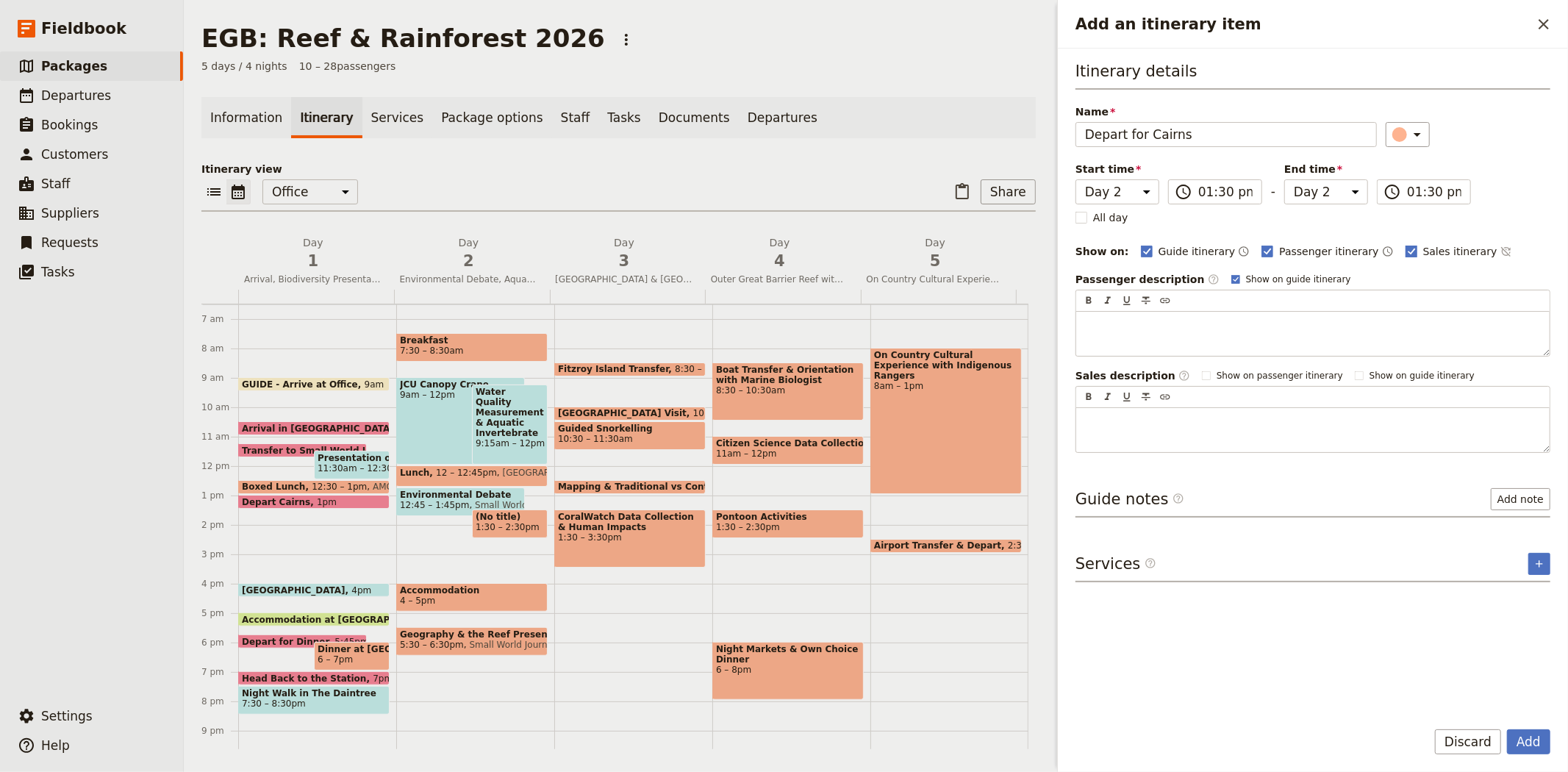
click at [1423, 250] on span "Sales itinerary" at bounding box center [1460, 252] width 74 height 15
click at [1404, 244] on input "Sales itinerary" at bounding box center [1404, 243] width 1 height 1
checkbox input "false"
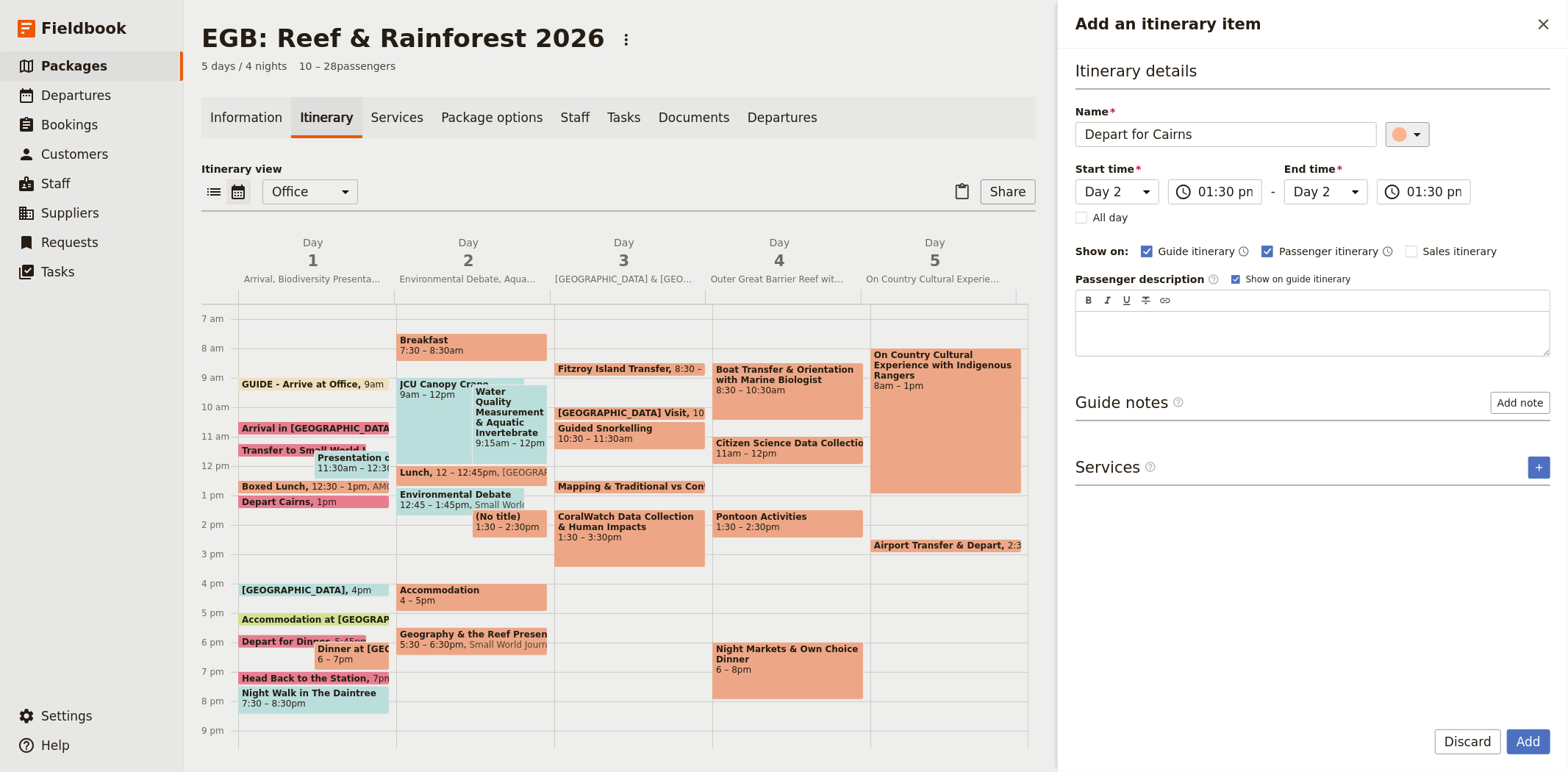
click at [1408, 142] on icon "Add an itinerary item" at bounding box center [1417, 134] width 18 height 18
click at [1399, 225] on div "button" at bounding box center [1407, 217] width 15 height 15
click at [1373, 507] on div "Itinerary details Name Depart for [GEOGRAPHIC_DATA] ​ Start time Day 1 Day 2 Da…" at bounding box center [1312, 383] width 475 height 646
click at [1522, 740] on button "Add" at bounding box center [1528, 742] width 43 height 25
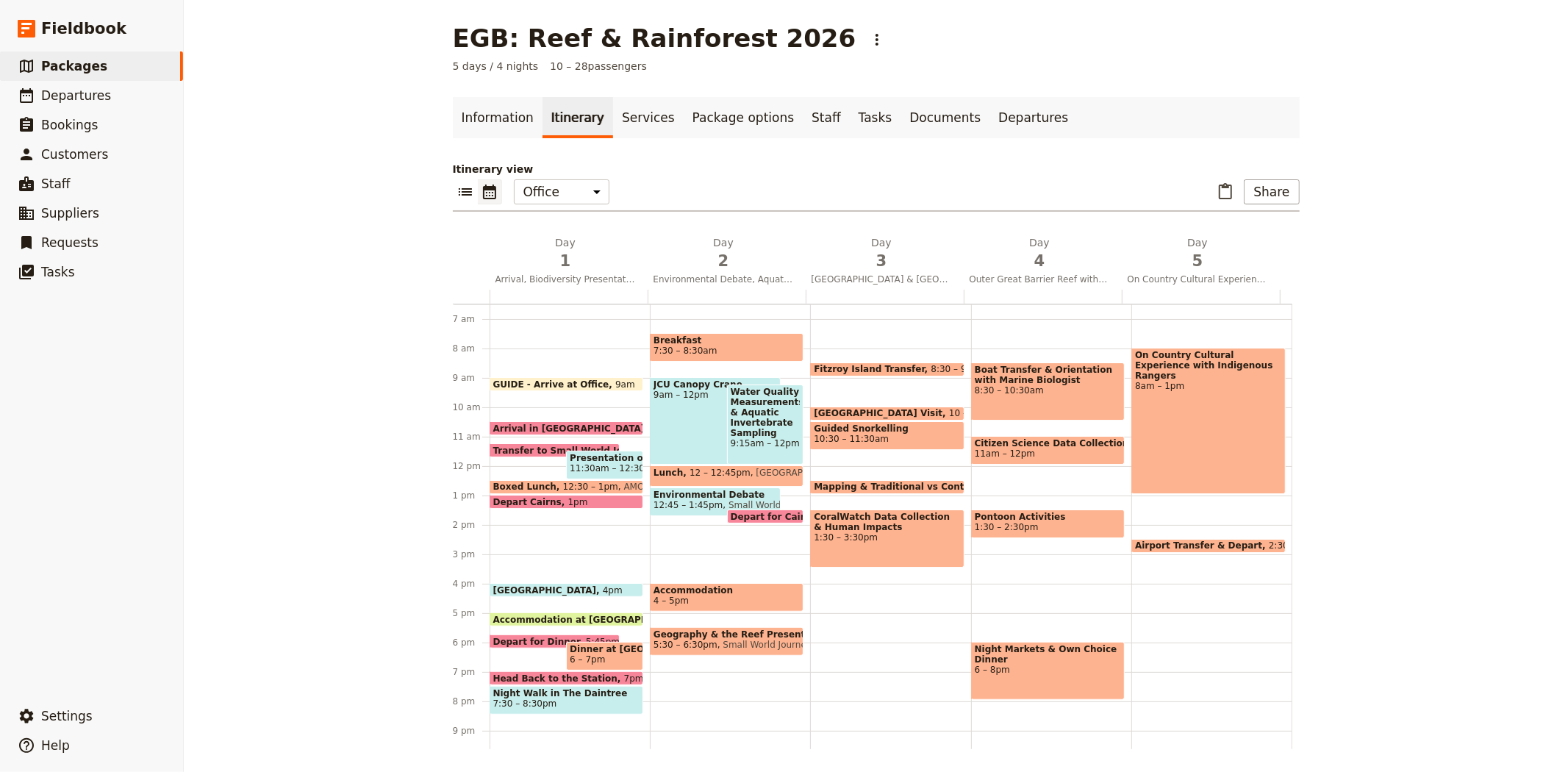
click at [672, 495] on span "Environmental Debate" at bounding box center [716, 494] width 124 height 11
select select "2"
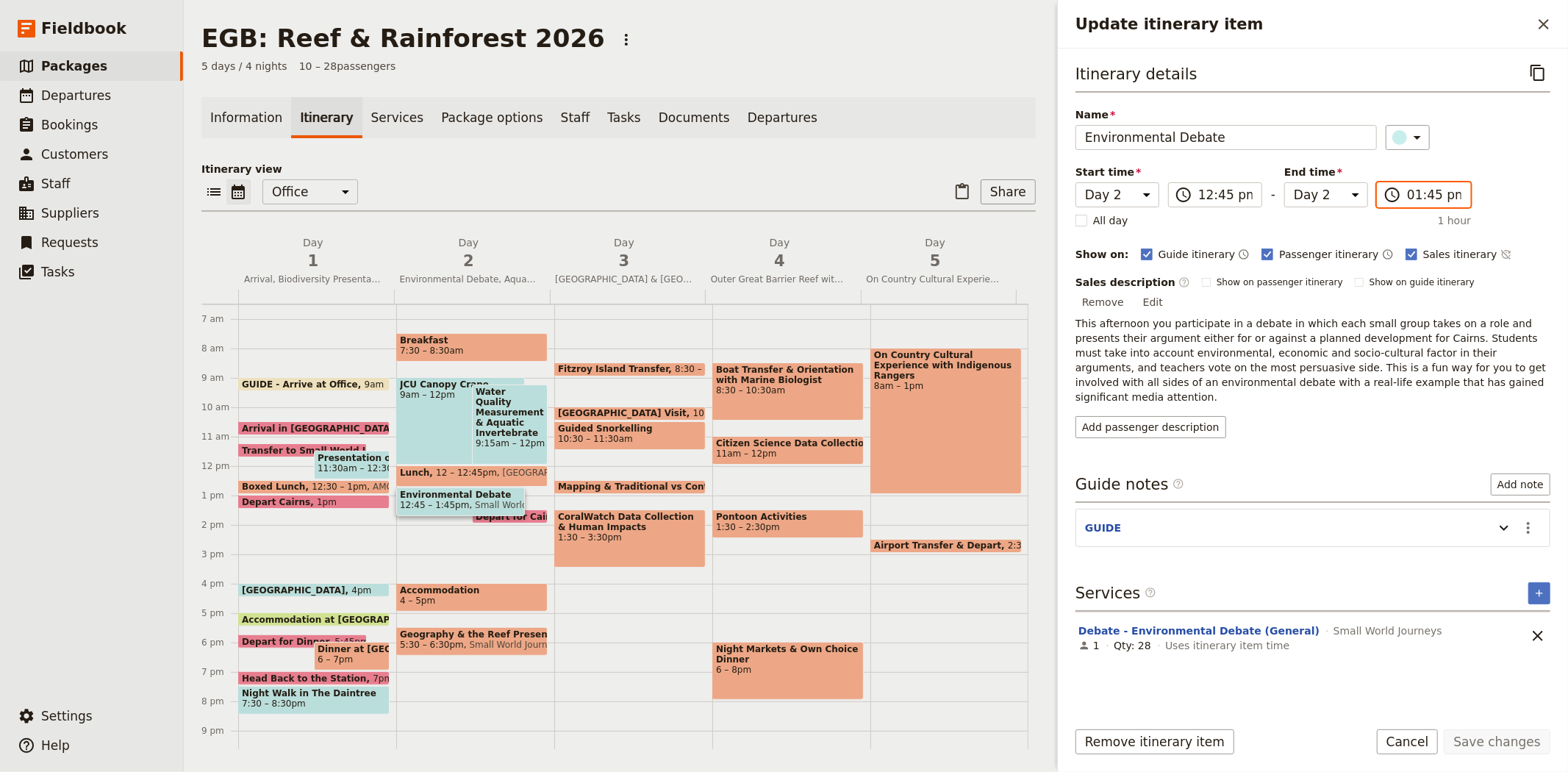
click at [1417, 193] on input "01:45 pm" at bounding box center [1434, 195] width 55 height 18
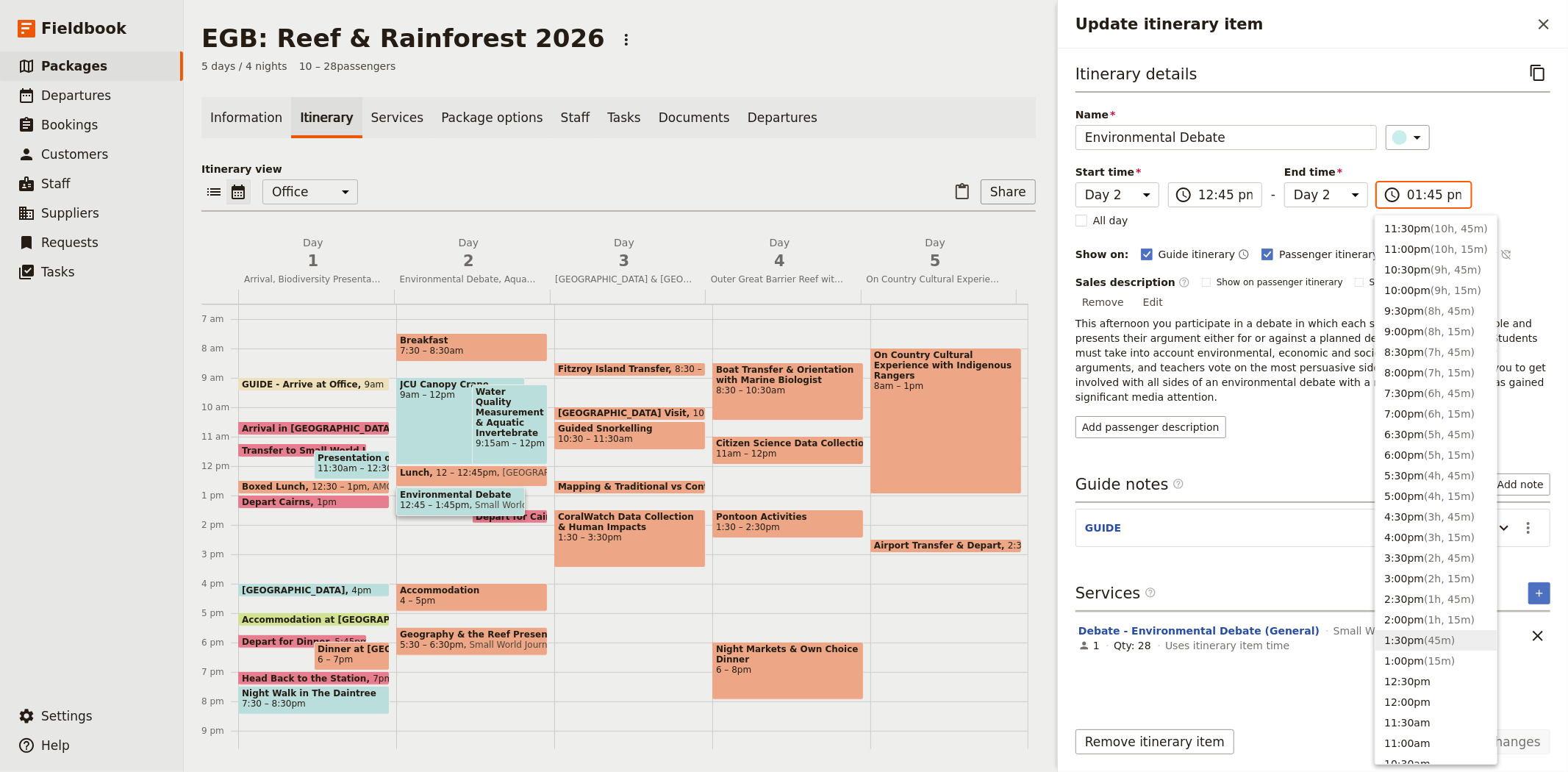
click at [1424, 640] on span "( 45m )" at bounding box center [1439, 640] width 31 height 11
type input "01:30 pm"
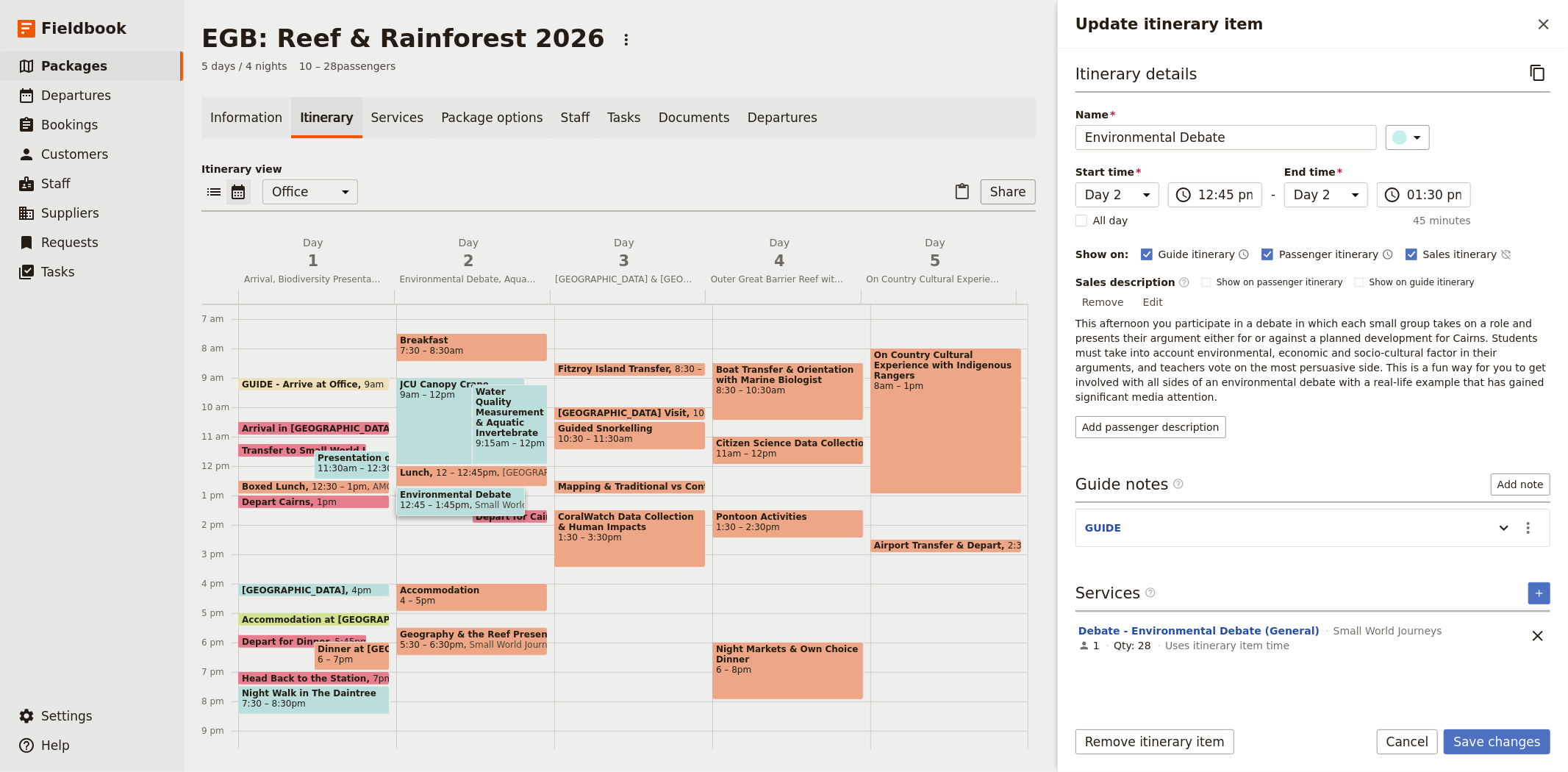
click at [1544, 171] on div "Itinerary details ​ Name Environmental Debate ​ Start time Day 1 Day 2 Day 3 Da…" at bounding box center [1312, 249] width 475 height 378
click at [1485, 751] on button "Save changes" at bounding box center [1496, 742] width 107 height 25
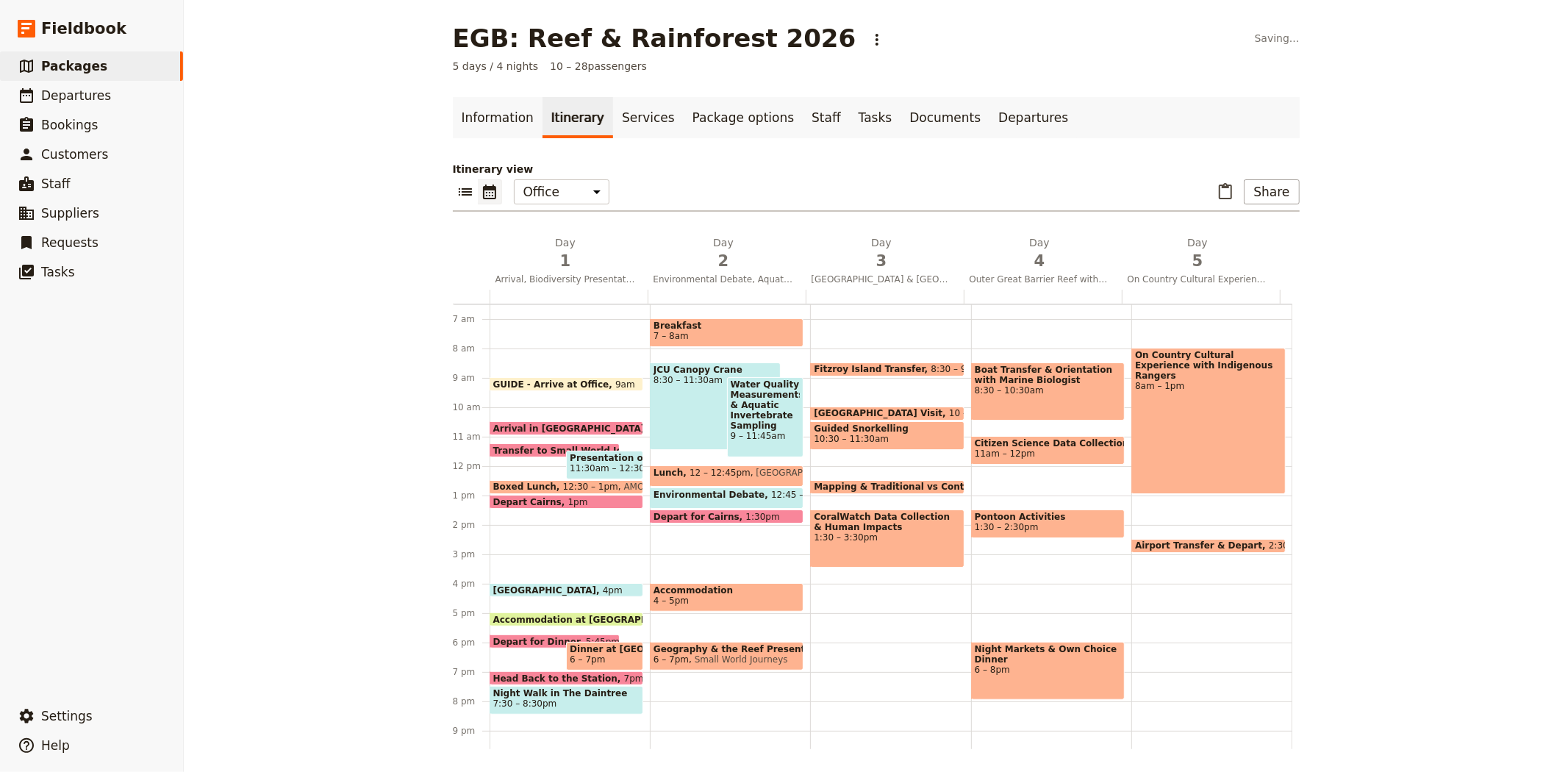
click at [751, 431] on span "9 – 11:45am" at bounding box center [765, 436] width 70 height 11
select select "2"
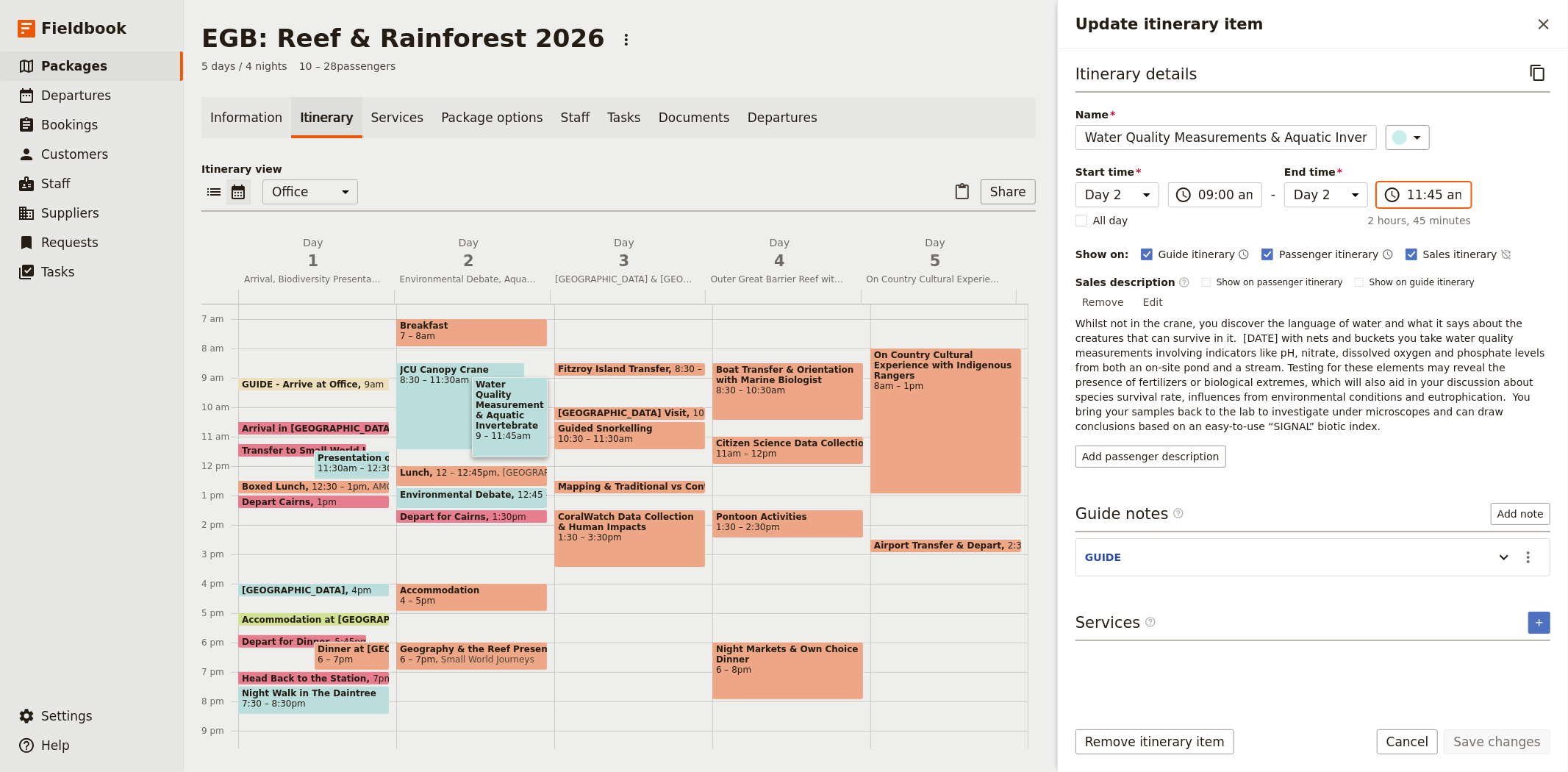
click at [1415, 193] on input "11:45 am" at bounding box center [1434, 195] width 55 height 18
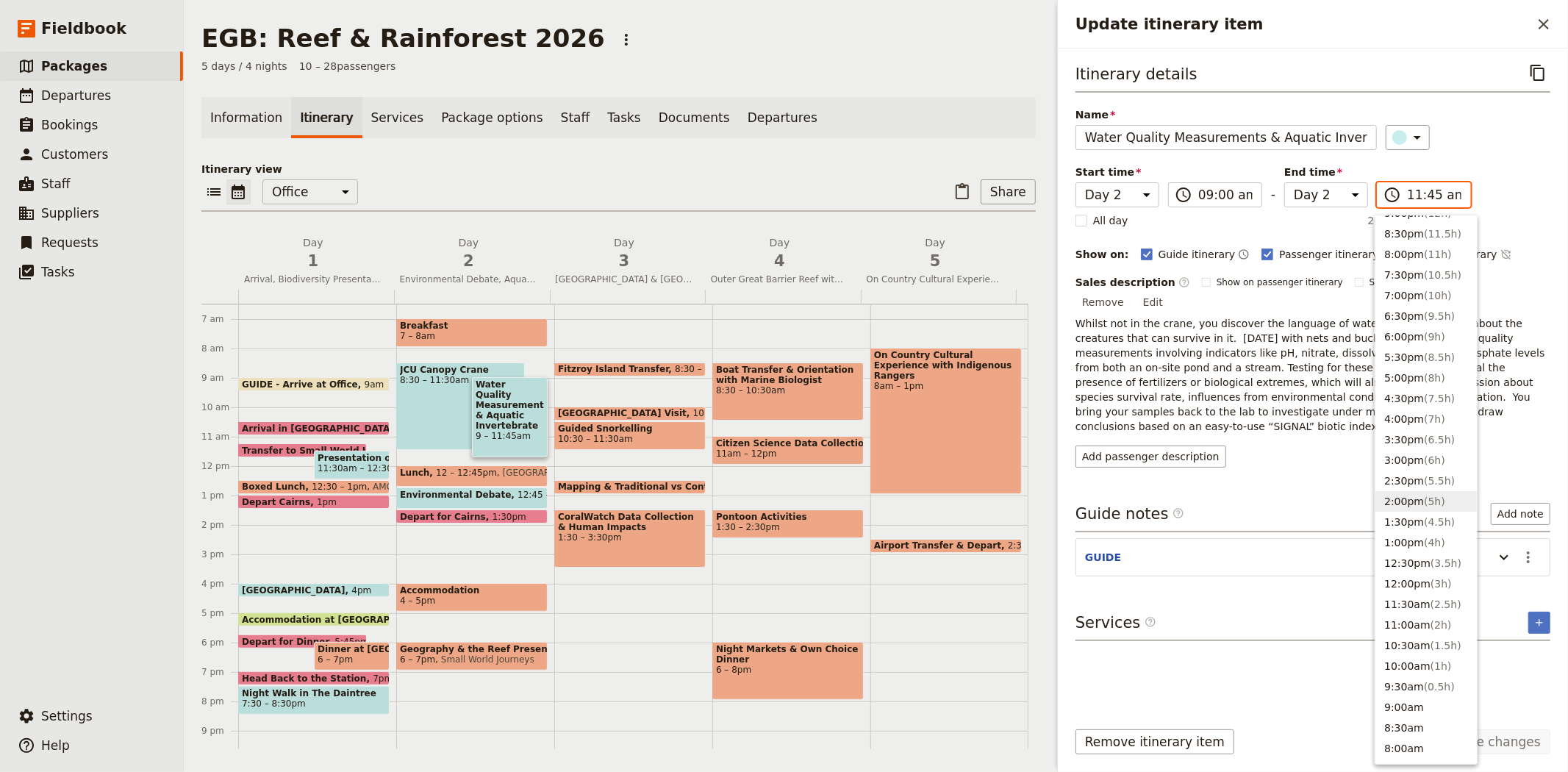
scroll to position [408, 0]
click at [1419, 310] on button "11:30am ( 2.5h )" at bounding box center [1426, 314] width 102 height 20
type input "11:30 am"
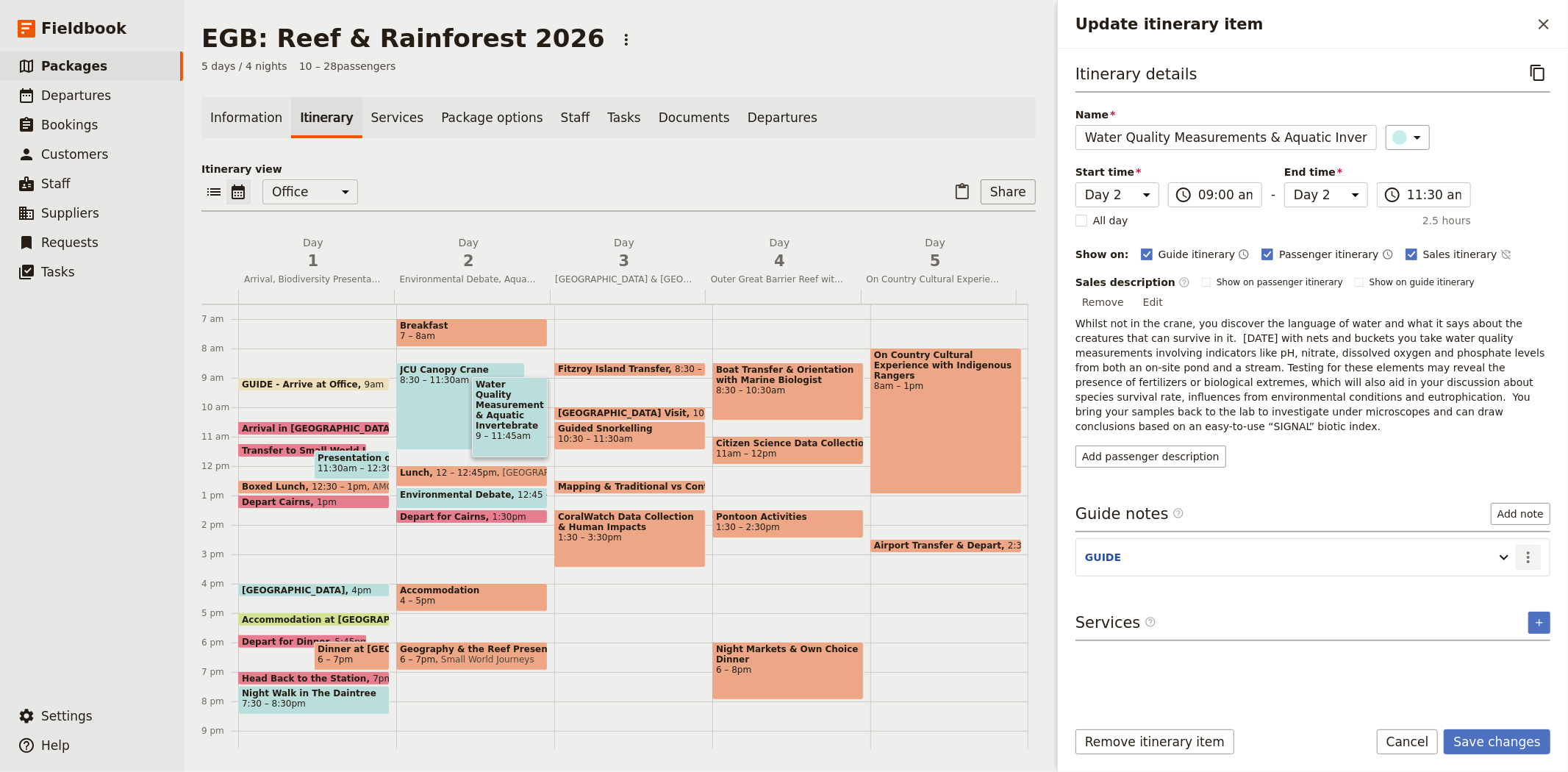
click at [1526, 551] on icon "Actions" at bounding box center [1528, 557] width 3 height 11
click at [1502, 562] on span "Edit note" at bounding box center [1485, 559] width 46 height 15
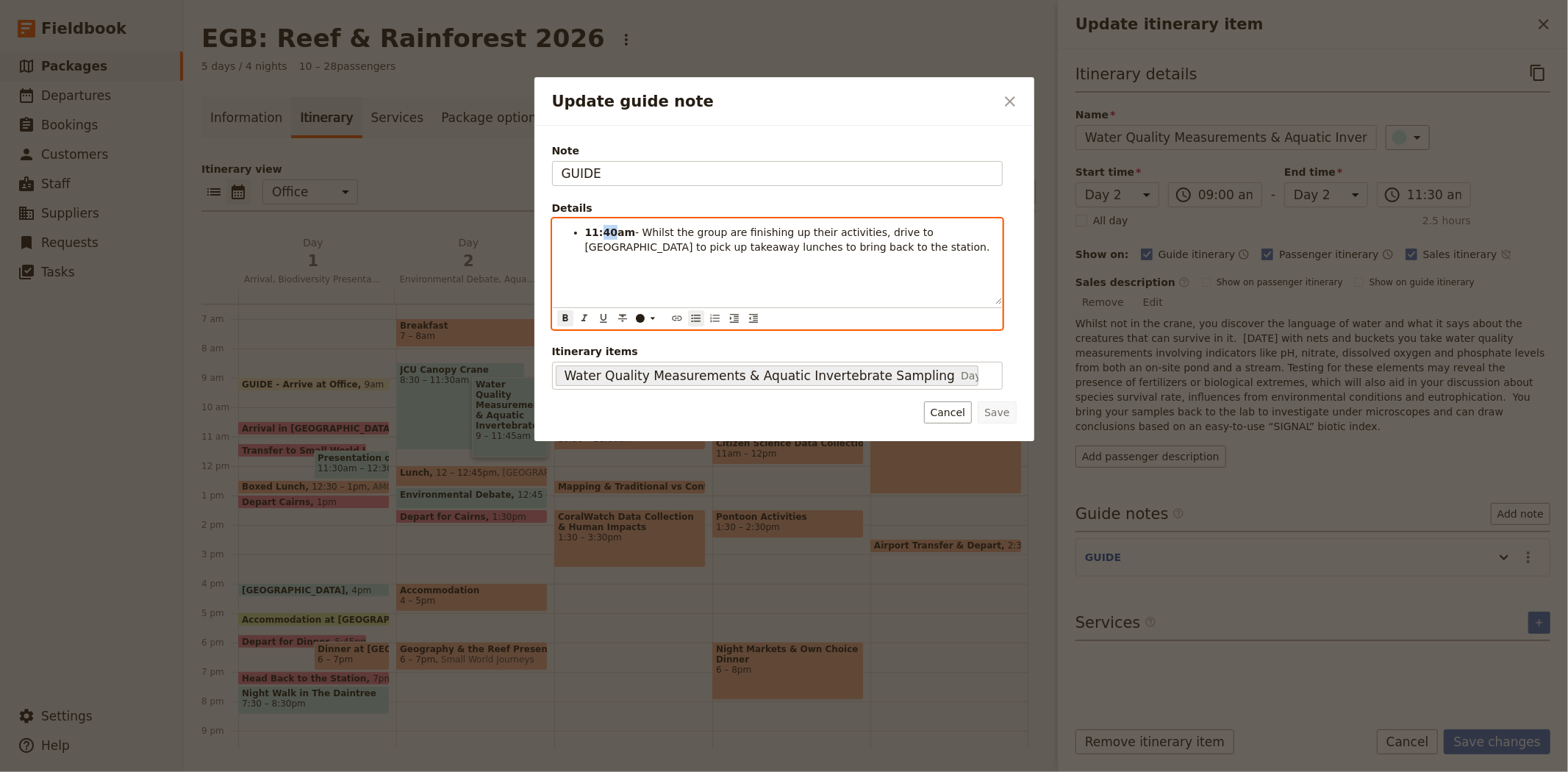
drag, startPoint x: 608, startPoint y: 230, endPoint x: 600, endPoint y: 231, distance: 8.1
click at [600, 231] on strong "11:40am" at bounding box center [611, 232] width 50 height 11
click at [909, 273] on div "11:15am - Whilst the group are finishing up their activities, drive to [GEOGRAP…" at bounding box center [777, 261] width 449 height 86
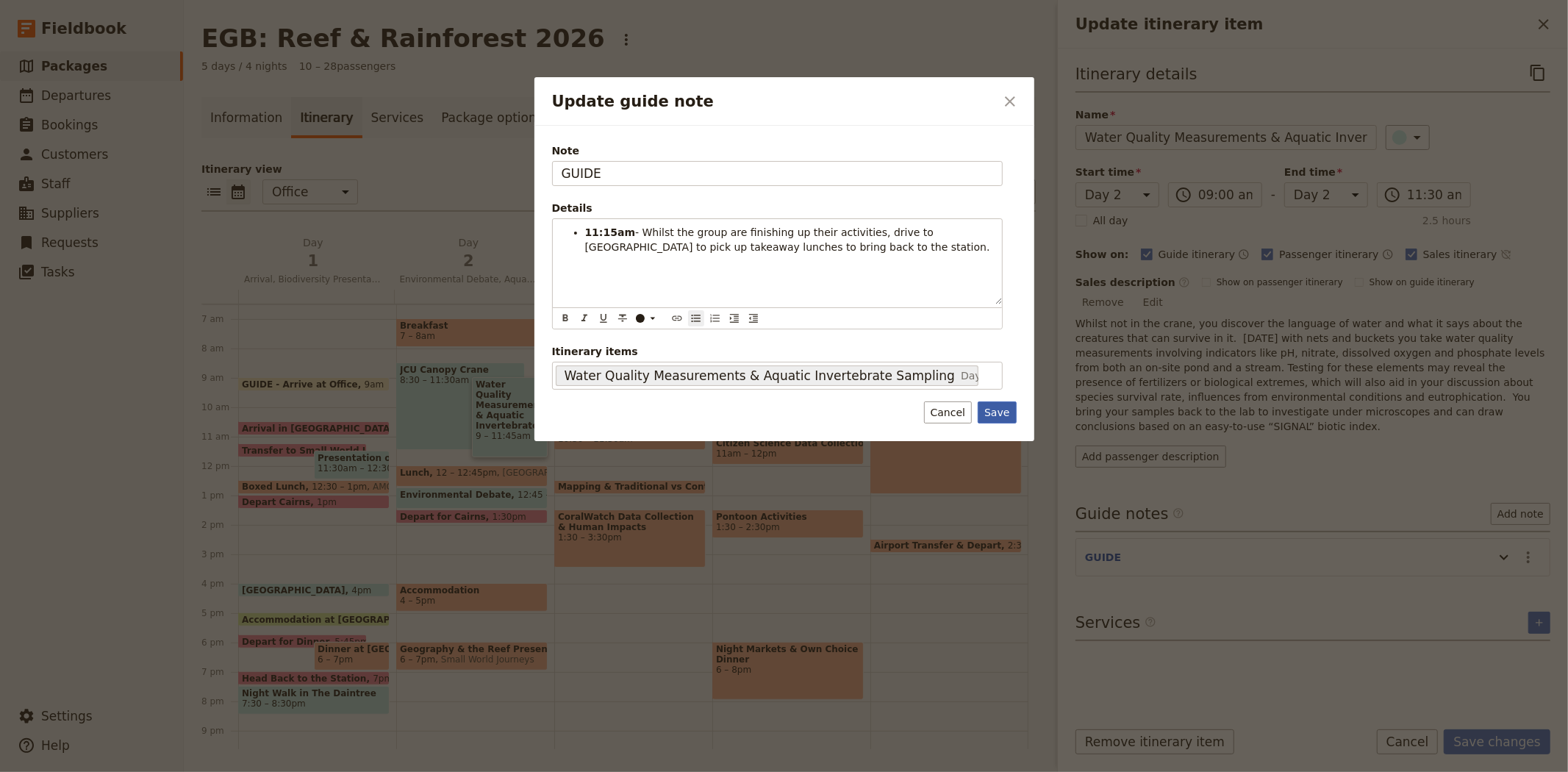
click at [989, 407] on button "Save" at bounding box center [996, 412] width 38 height 22
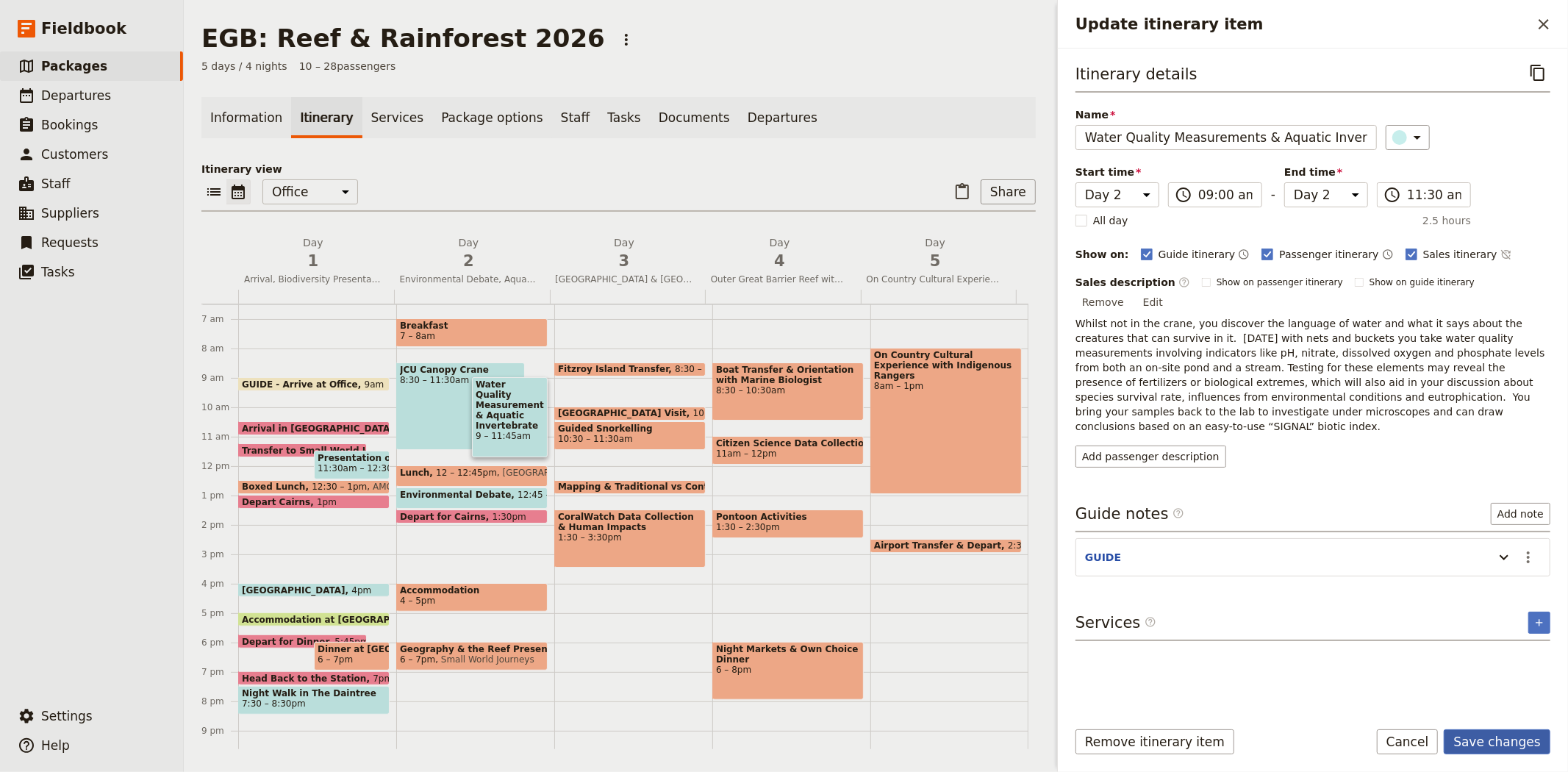
click at [1507, 744] on button "Save changes" at bounding box center [1496, 742] width 107 height 25
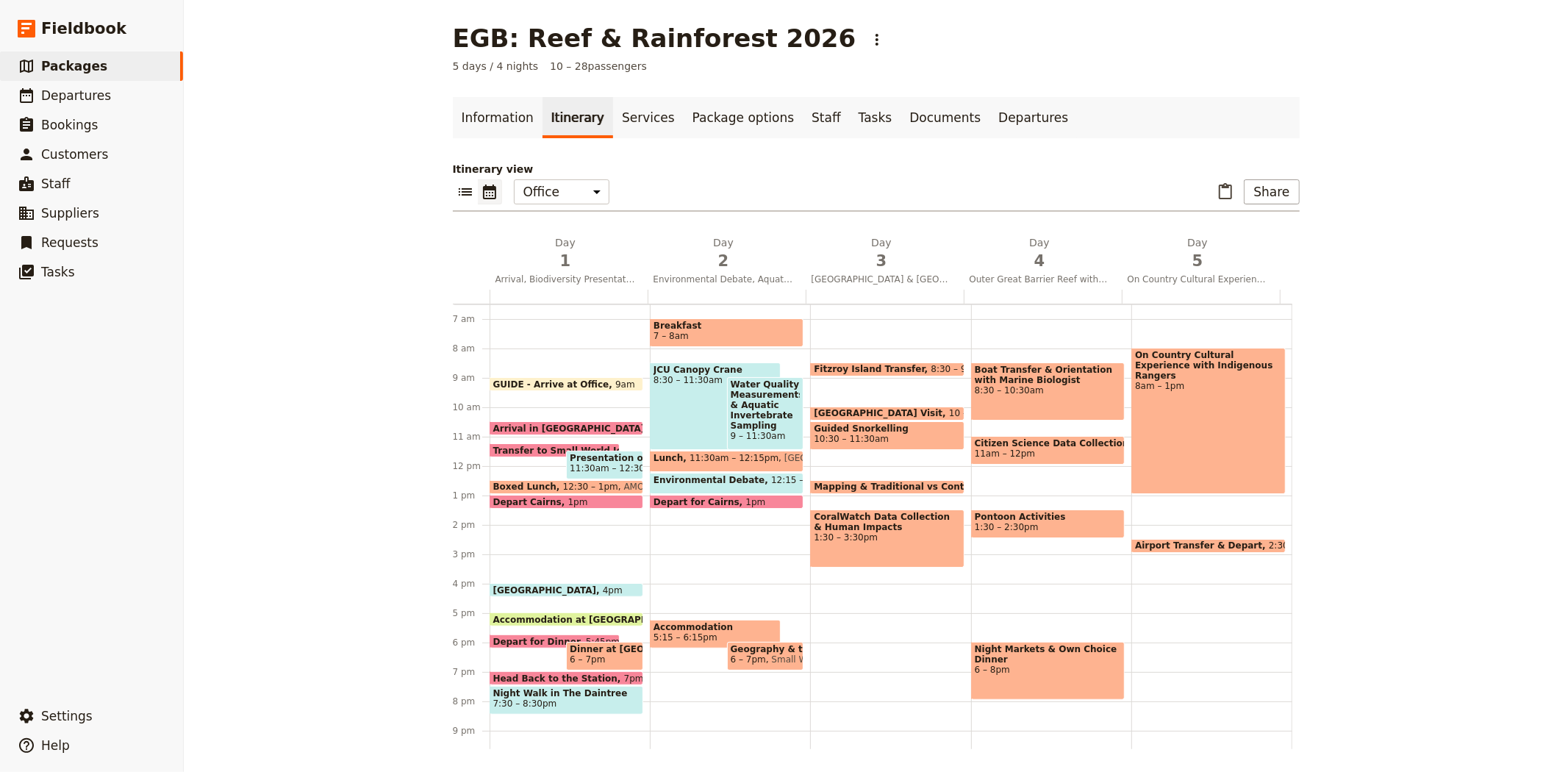
click at [650, 599] on div "Breakfast 7 – 8am JCU Canopy Crane 8:30 – 11:30am Water Quality Measurements & …" at bounding box center [729, 466] width 160 height 706
select select "2"
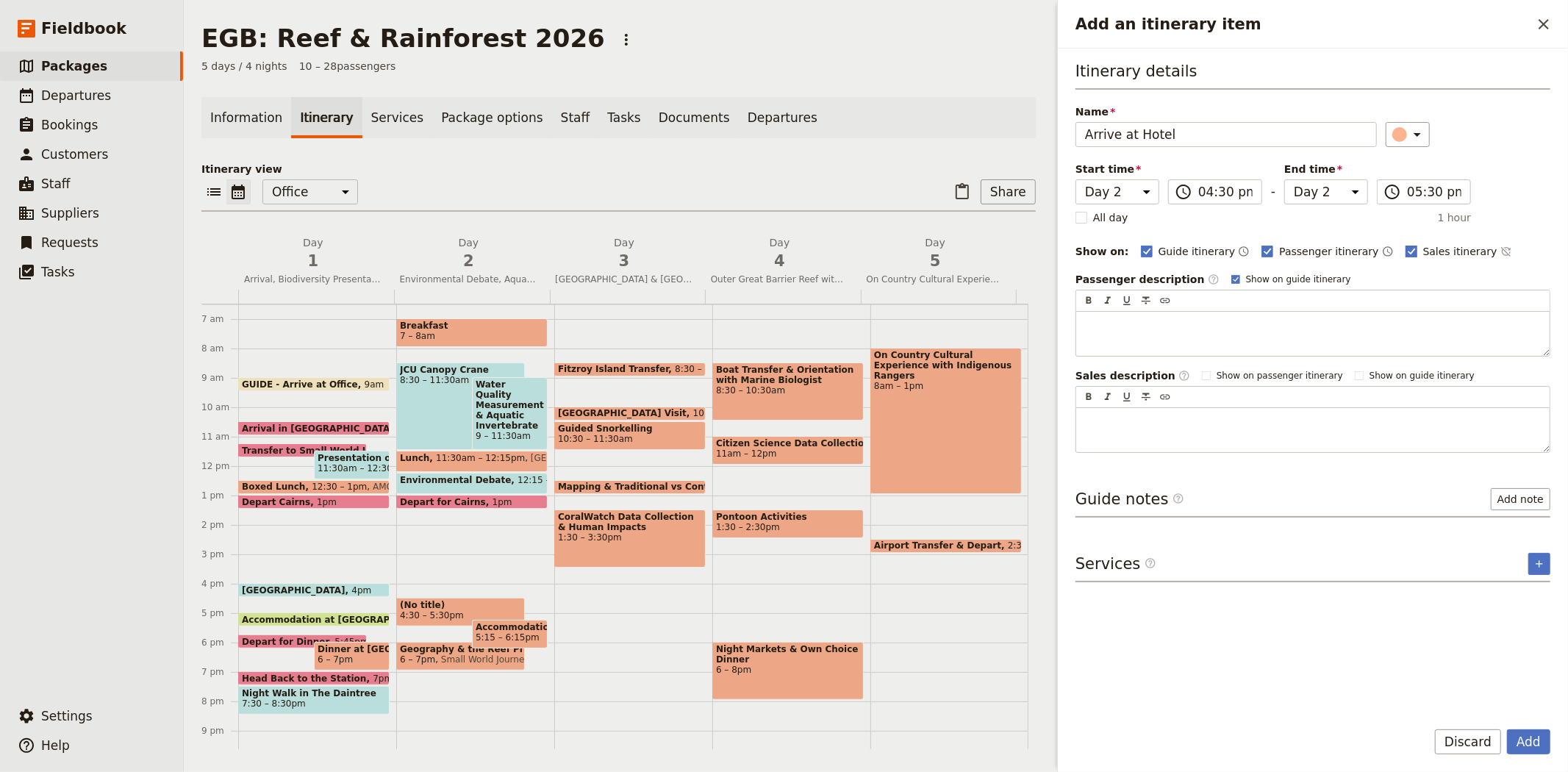
type input "Arrive at Hotel"
click at [1423, 246] on span "Sales itinerary" at bounding box center [1460, 252] width 74 height 15
click at [1404, 244] on input "Sales itinerary" at bounding box center [1404, 243] width 1 height 1
checkbox input "false"
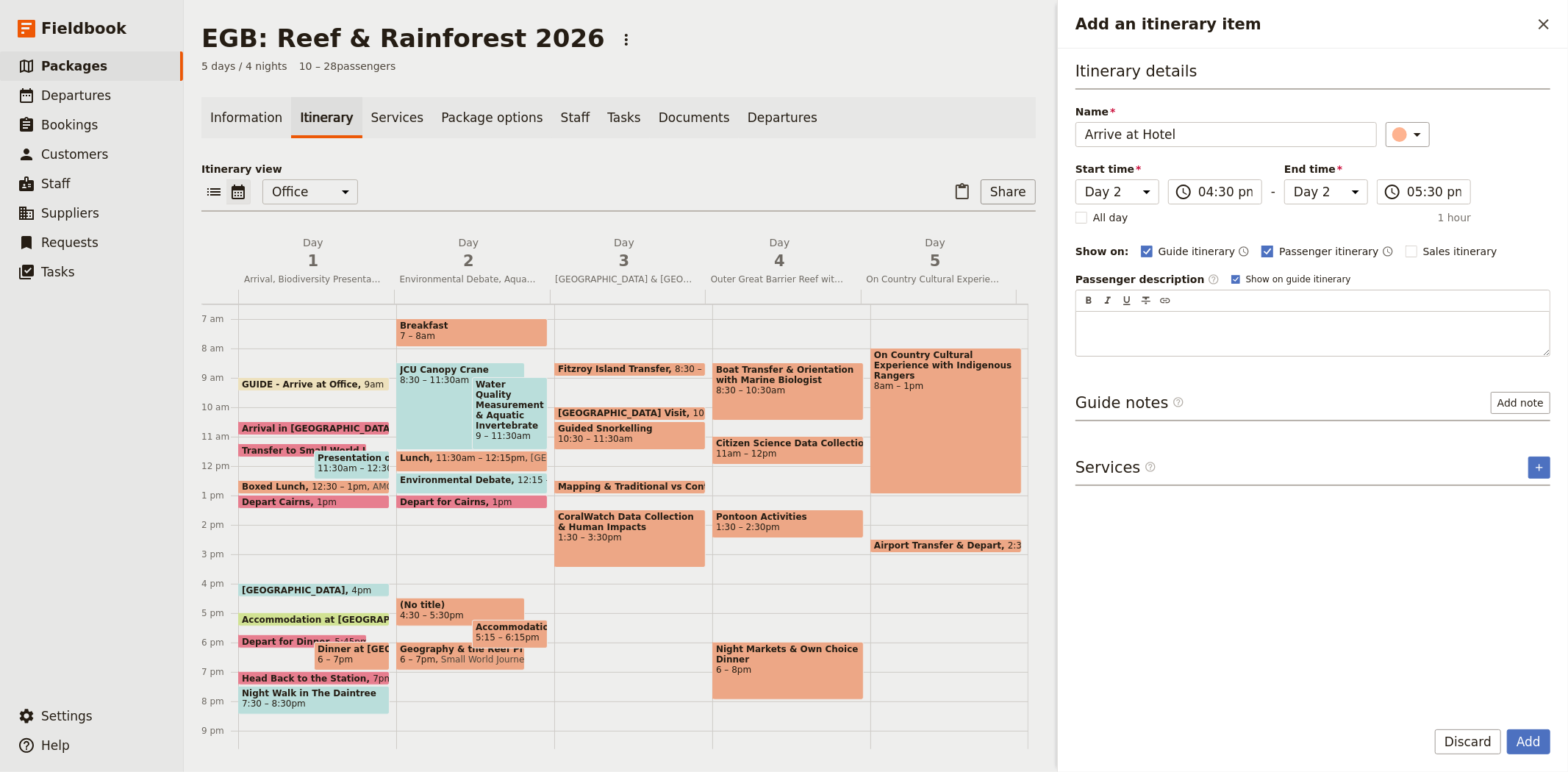
click at [1279, 250] on span "Passenger itinerary" at bounding box center [1329, 252] width 99 height 15
click at [1261, 244] on input "Passenger itinerary" at bounding box center [1260, 243] width 1 height 1
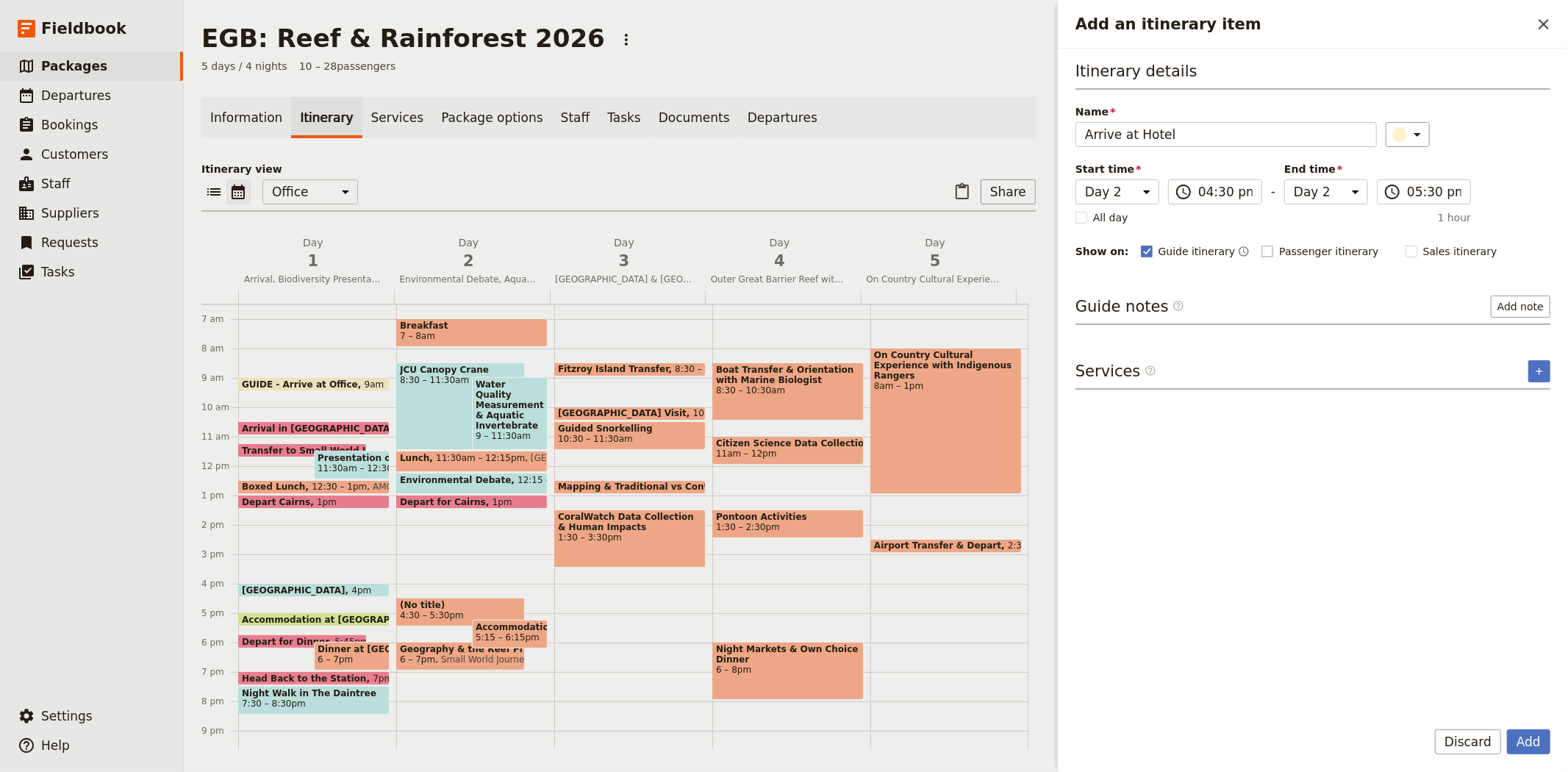
click at [1290, 256] on span "Passenger itinerary" at bounding box center [1329, 252] width 99 height 15
click at [1261, 244] on input "Passenger itinerary" at bounding box center [1260, 243] width 1 height 1
checkbox input "true"
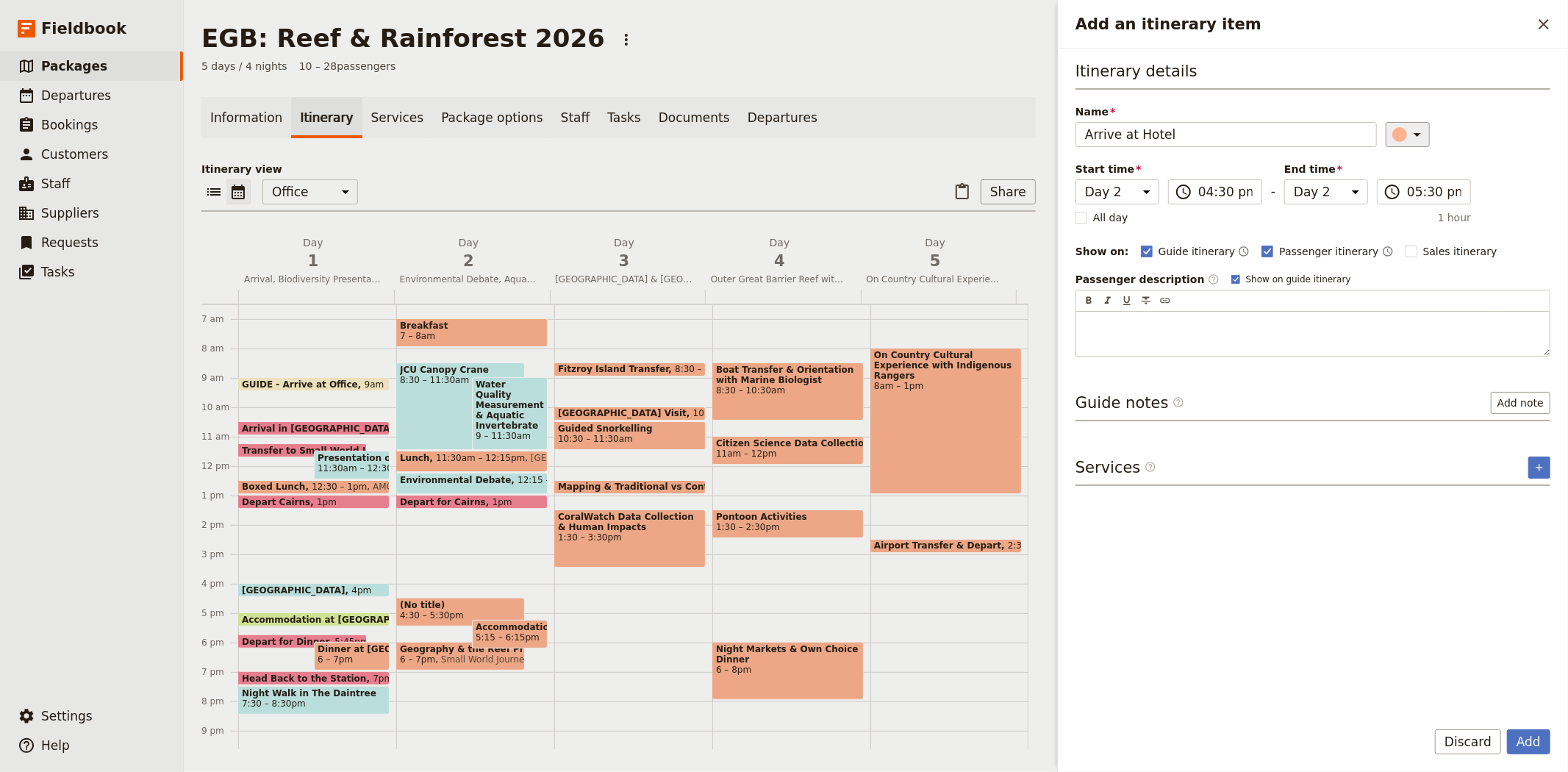
click at [1409, 134] on icon "Add an itinerary item" at bounding box center [1417, 134] width 18 height 18
click at [1399, 225] on div "button" at bounding box center [1407, 217] width 15 height 15
click at [1414, 195] on input "05:30 pm" at bounding box center [1434, 192] width 55 height 18
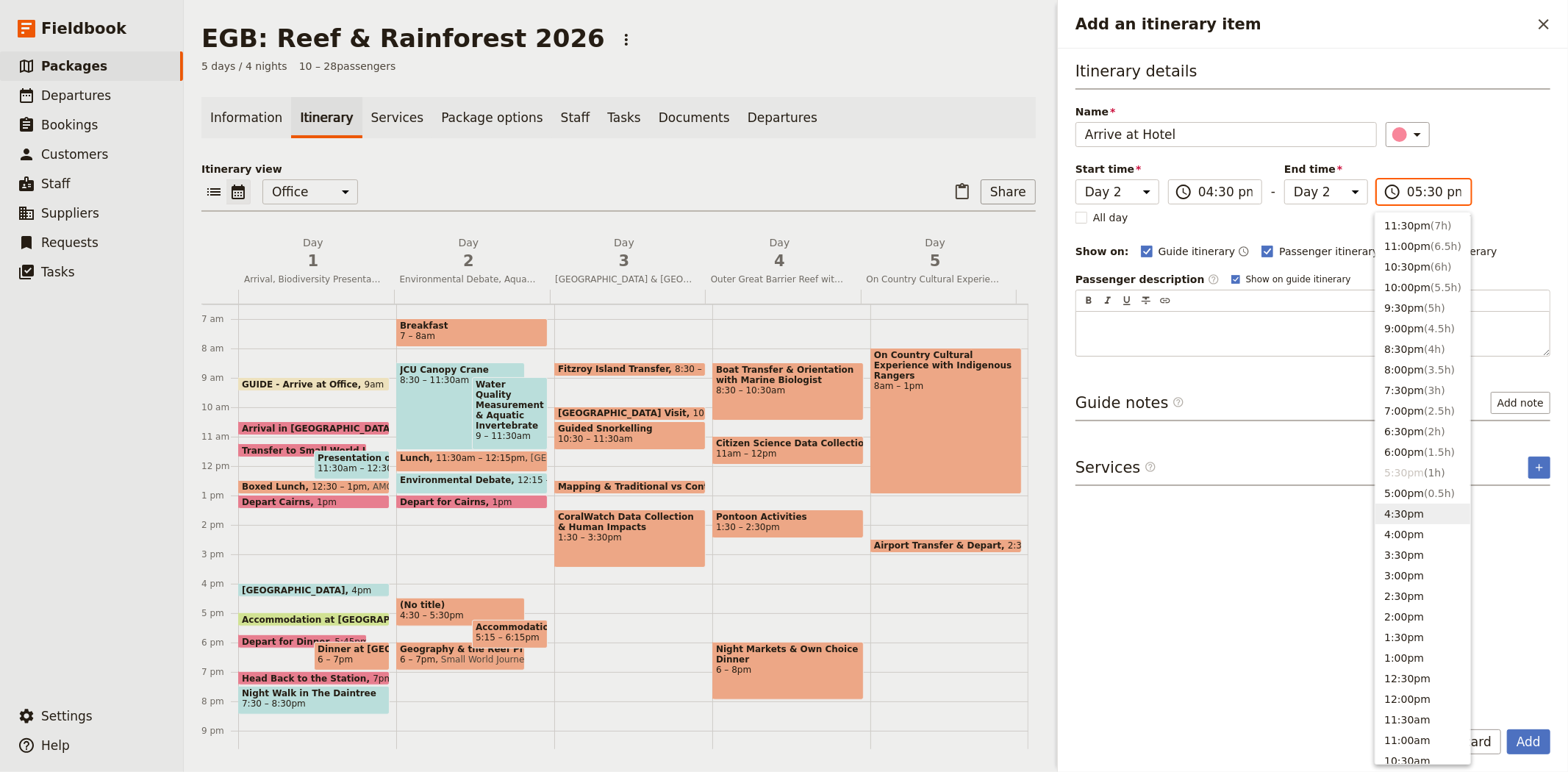
click at [1414, 515] on button "4:30pm" at bounding box center [1422, 513] width 94 height 20
type input "04:30 pm"
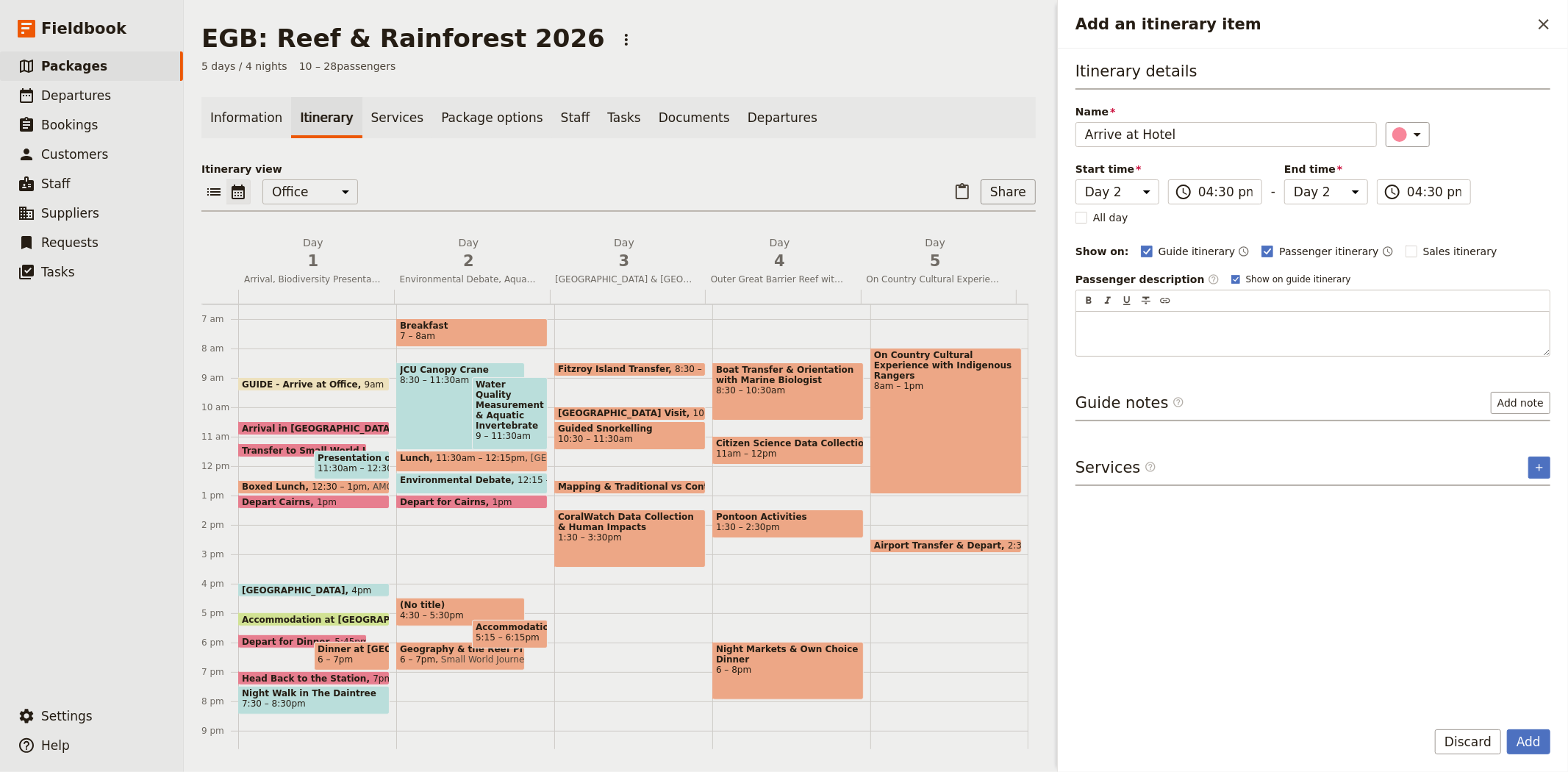
click at [1504, 200] on div "Itinerary details Name Arrive at Hotel ​ Start time Day 1 Day 2 Day 3 Day 4 Day…" at bounding box center [1312, 208] width 475 height 296
click at [1526, 741] on button "Add" at bounding box center [1528, 742] width 43 height 25
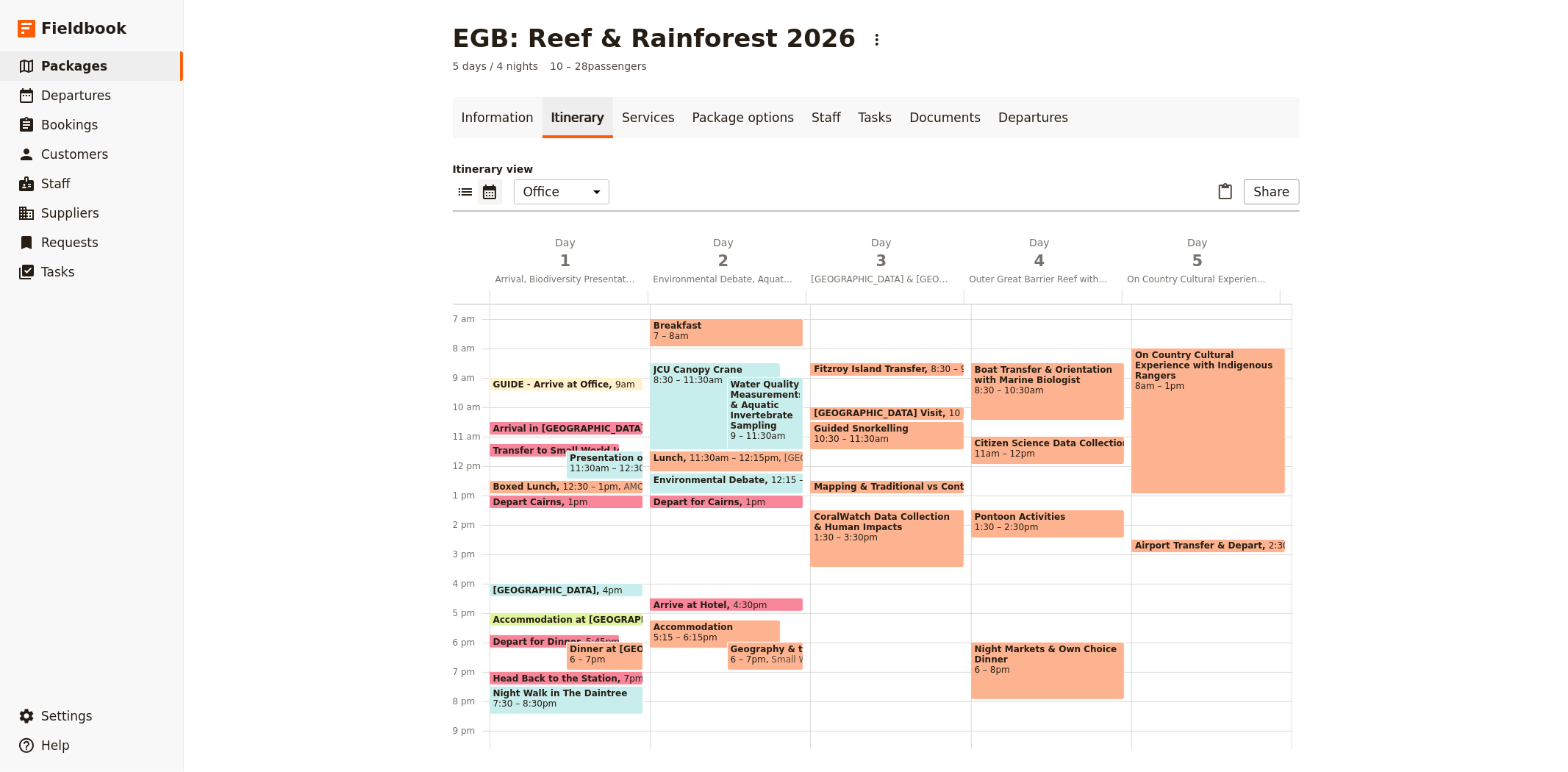
click at [664, 632] on span "5:15 – 6:15pm" at bounding box center [685, 637] width 64 height 11
select select "2"
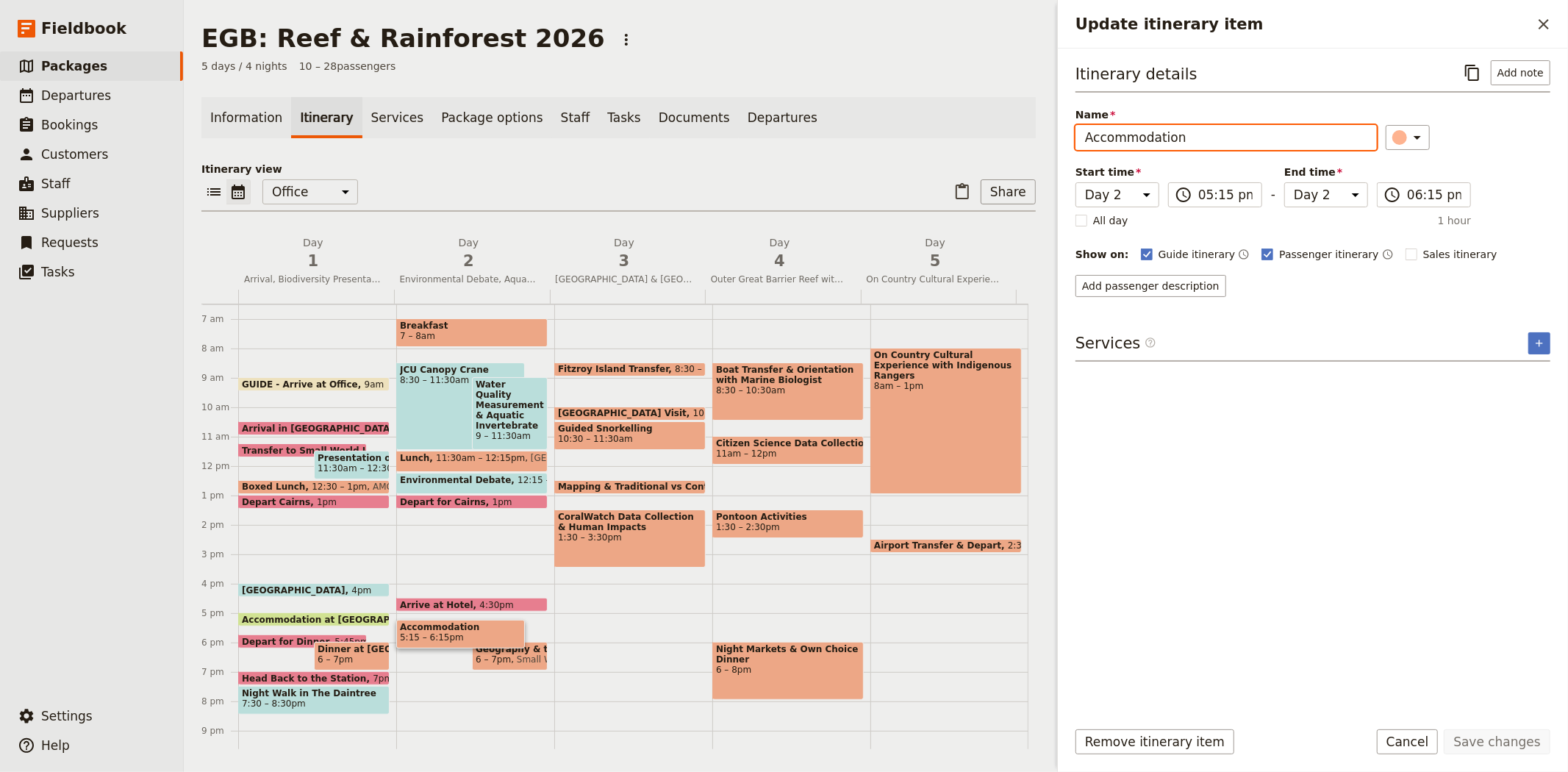
click at [1196, 143] on input "Accommodation" at bounding box center [1226, 137] width 301 height 25
type input "Accommodation at [GEOGRAPHIC_DATA]"
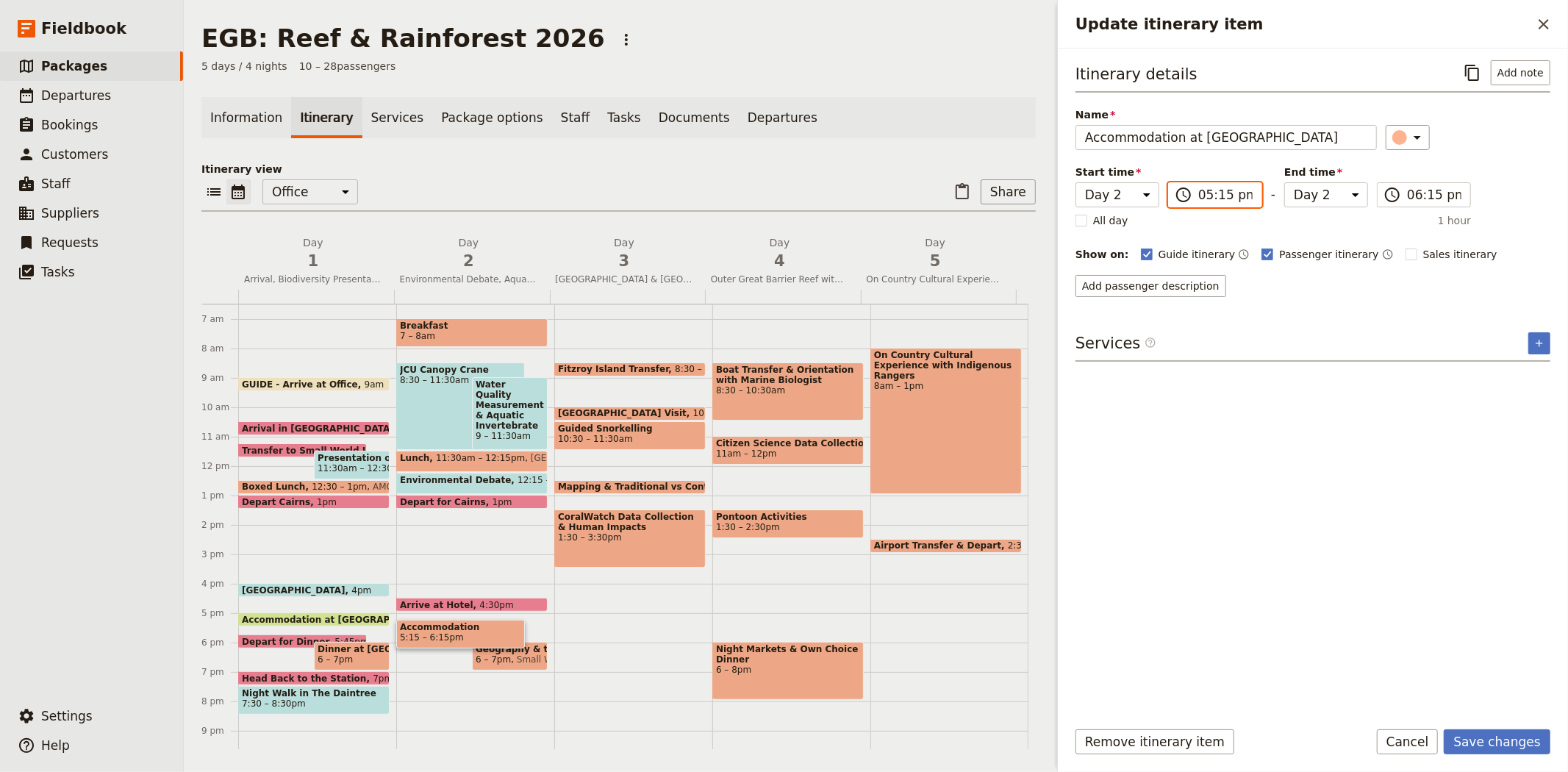
click at [1202, 195] on input "05:15 pm" at bounding box center [1224, 195] width 55 height 18
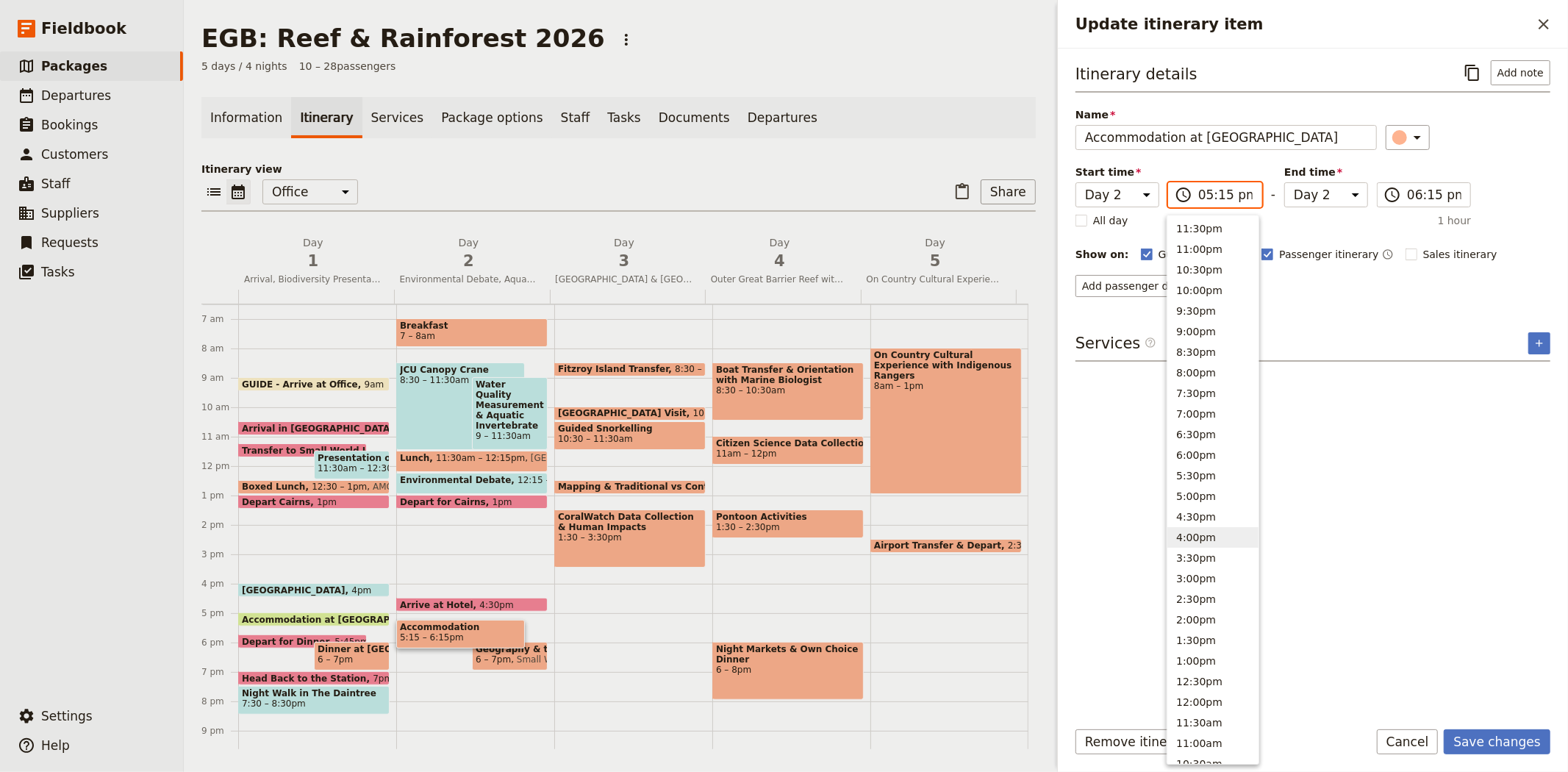
click at [1207, 515] on button "4:30pm" at bounding box center [1213, 516] width 91 height 20
type input "04:30 pm"
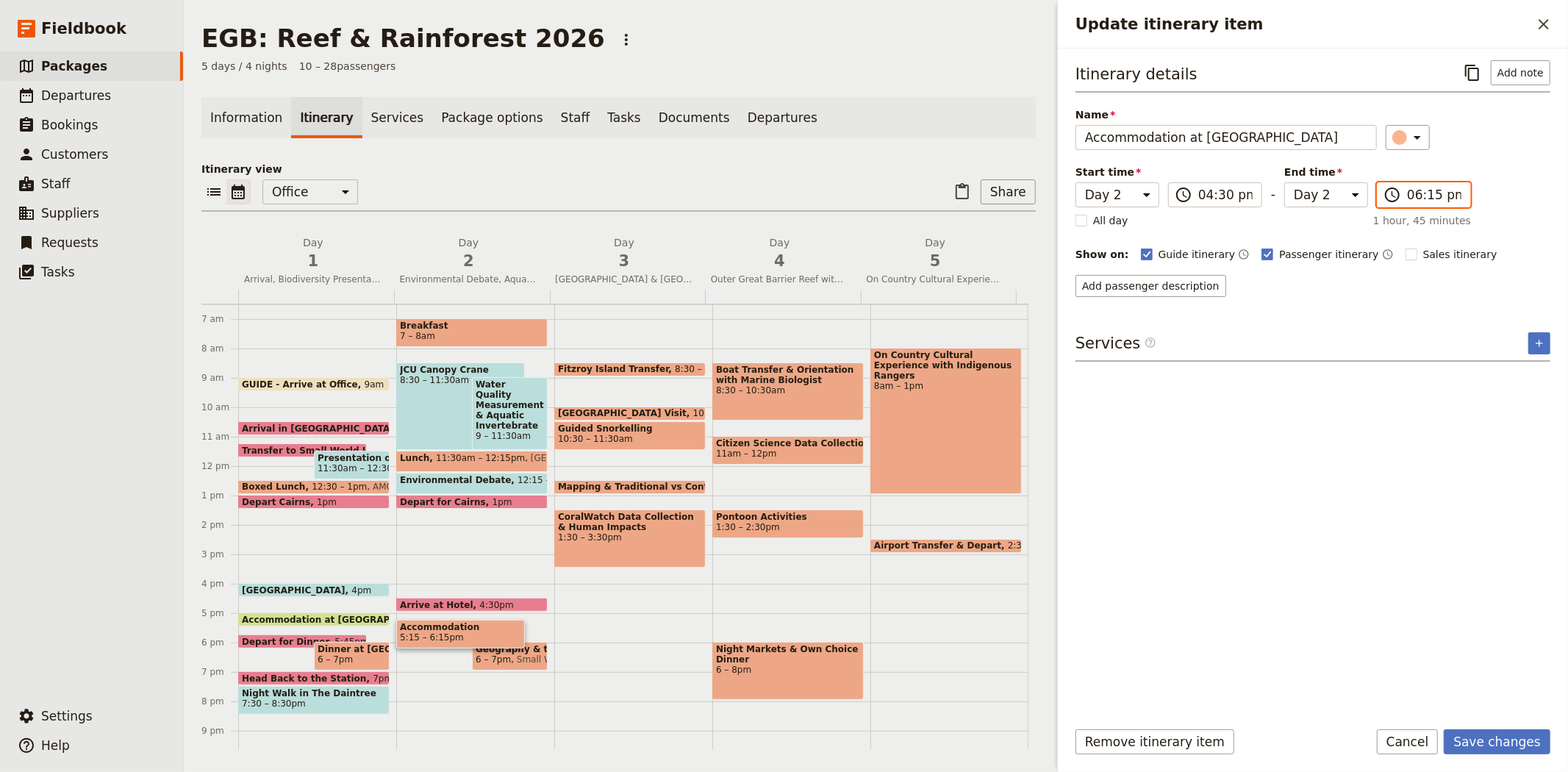
click at [1417, 189] on input "06:15 pm" at bounding box center [1434, 195] width 55 height 18
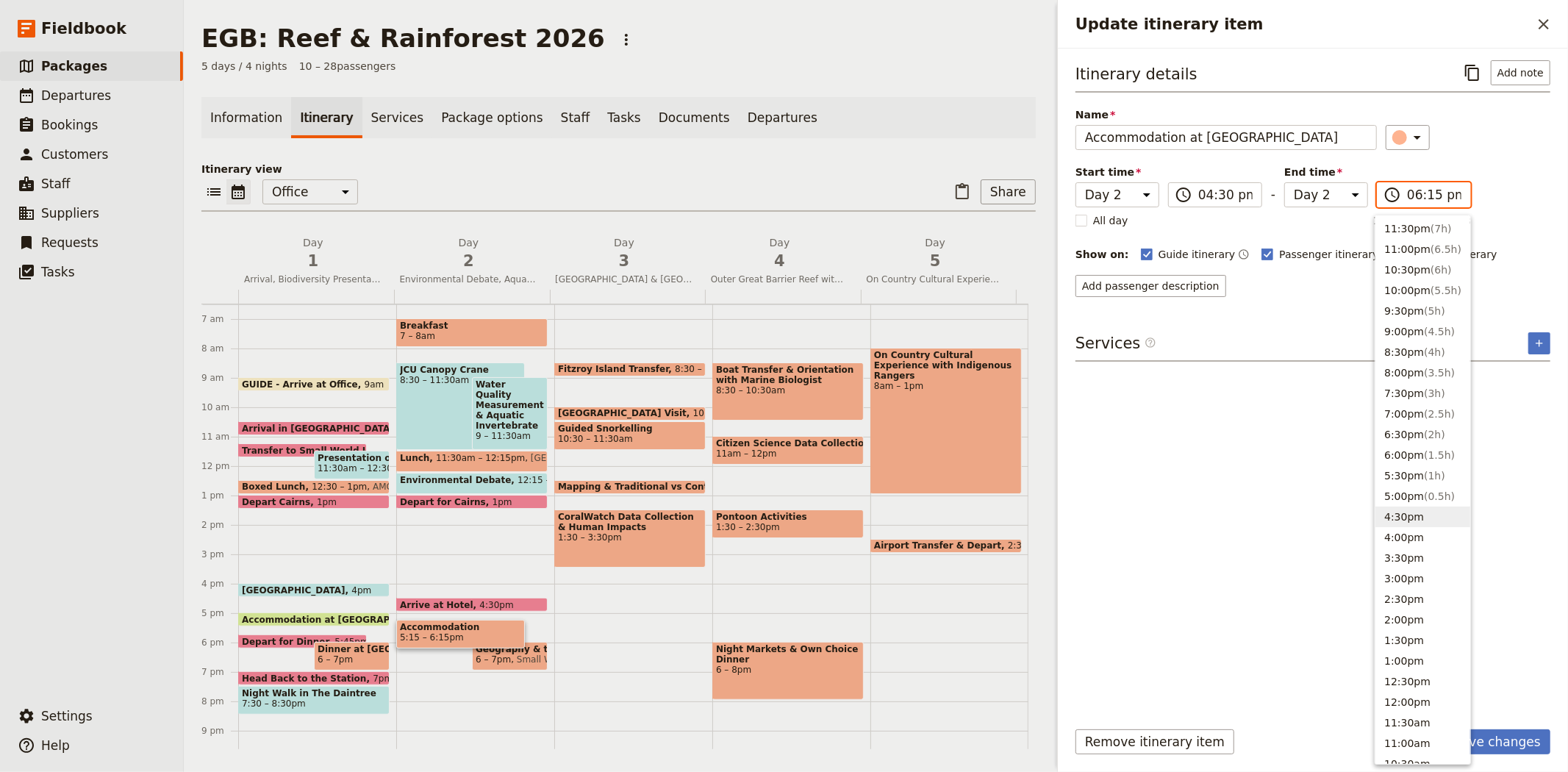
click at [1421, 510] on button "4:30pm" at bounding box center [1422, 516] width 94 height 20
type input "04:30 pm"
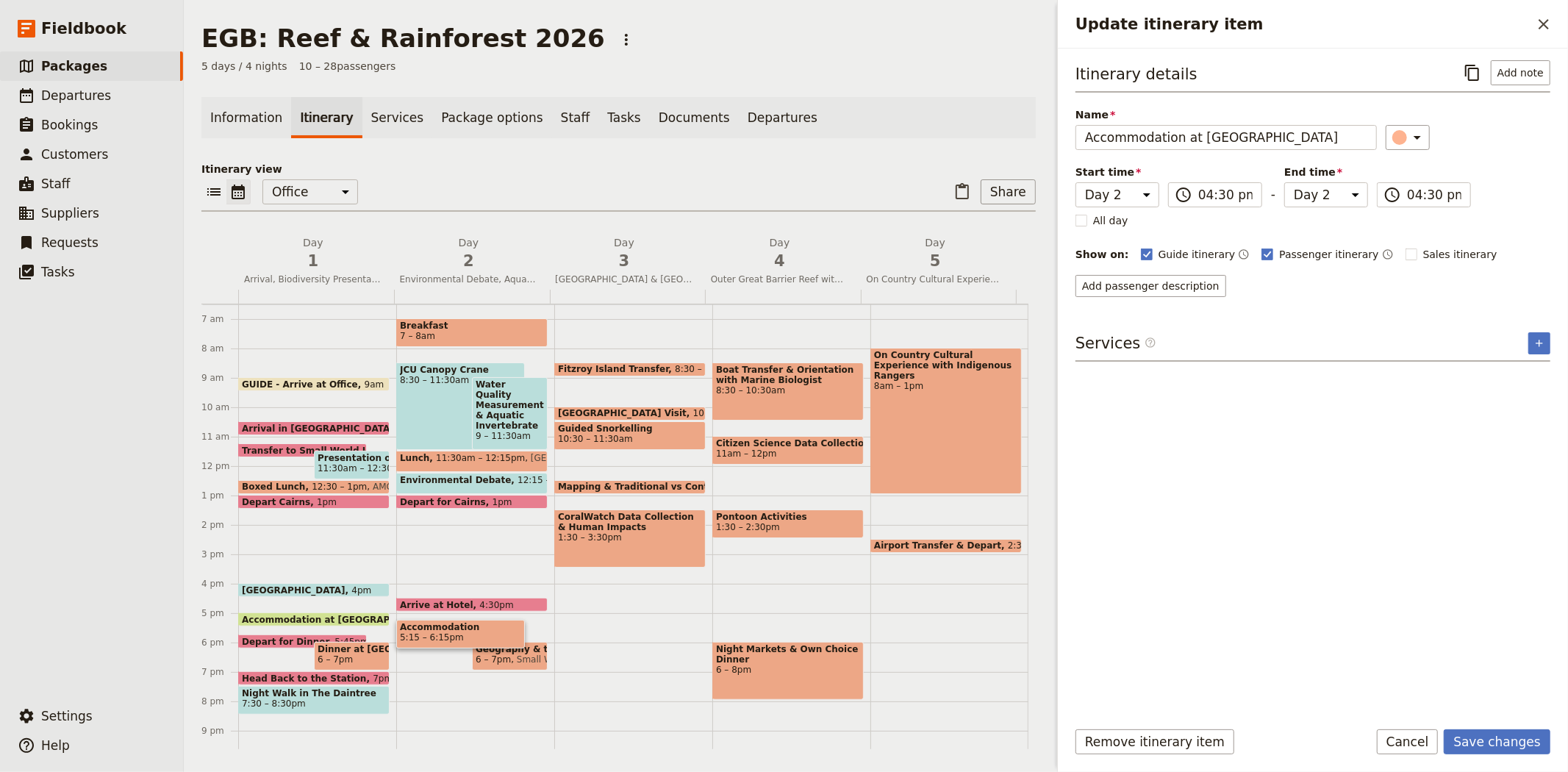
click at [1259, 392] on div "Itinerary details ​ Add note Name Accommodation at [GEOGRAPHIC_DATA] ​ Start ti…" at bounding box center [1312, 383] width 475 height 646
click at [1538, 346] on icon "Add service inclusion" at bounding box center [1539, 343] width 11 height 11
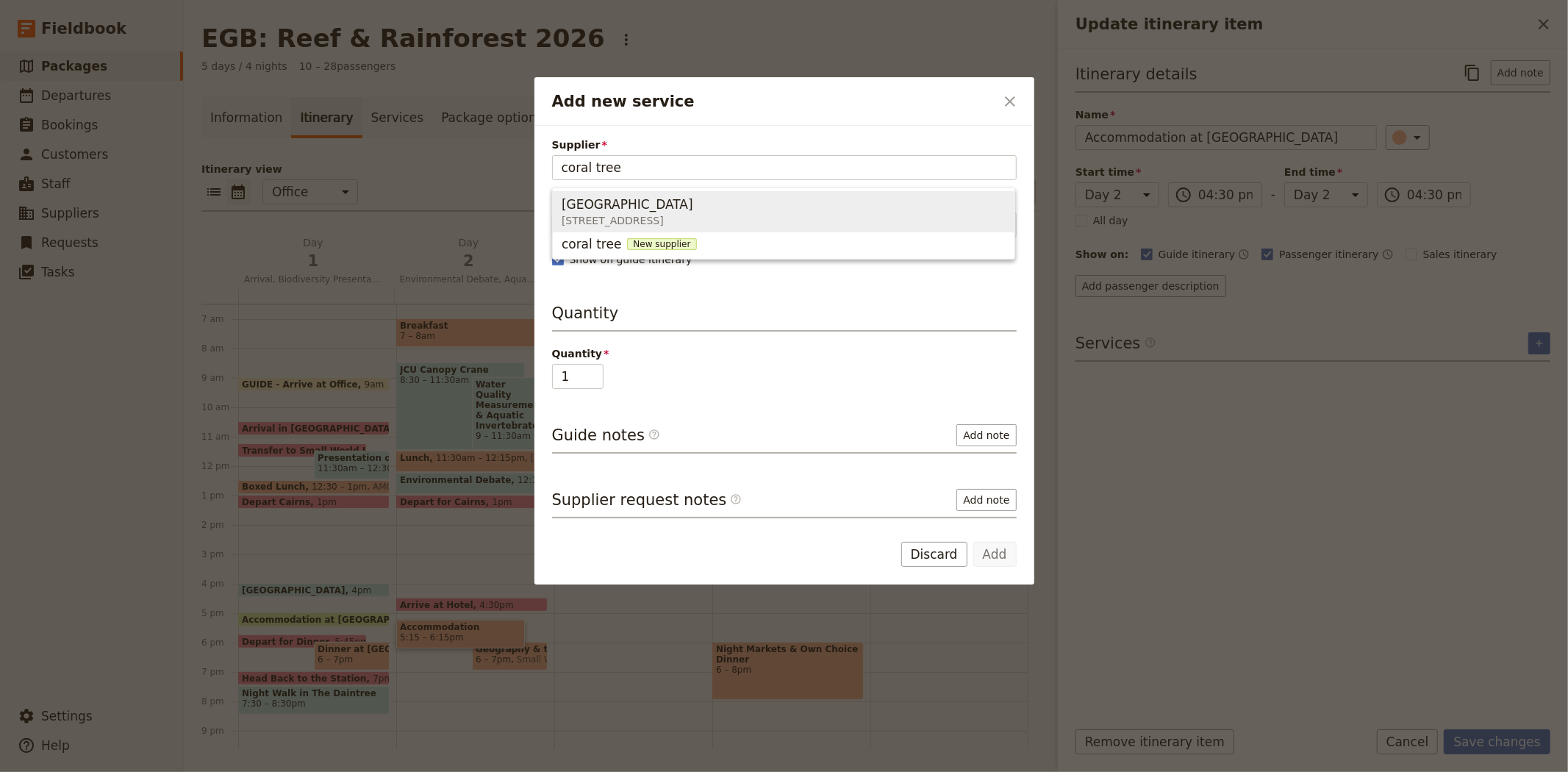
click at [585, 208] on span "[GEOGRAPHIC_DATA]" at bounding box center [628, 204] width 132 height 18
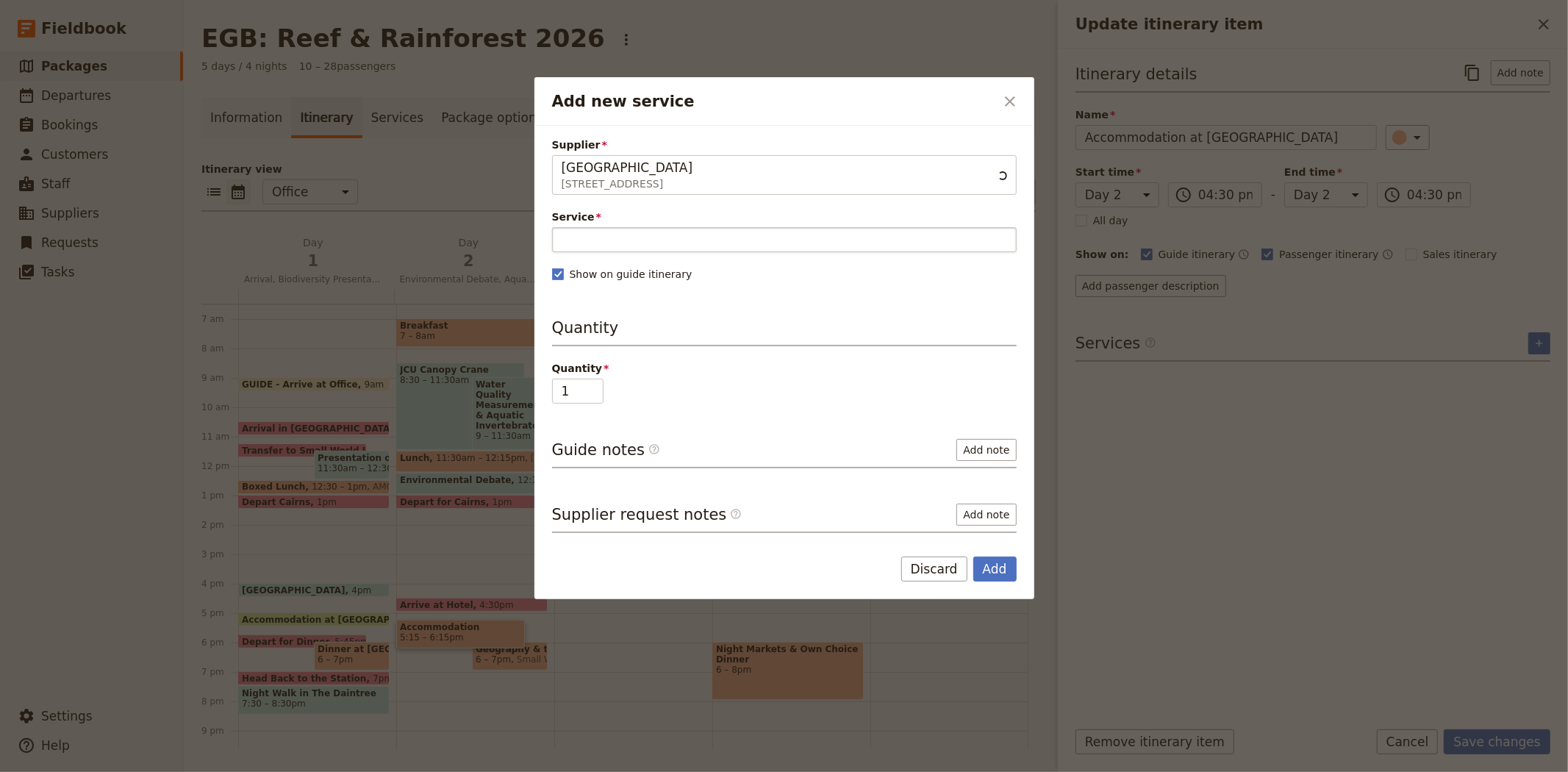
type input "[GEOGRAPHIC_DATA]"
click at [606, 243] on input "Service" at bounding box center [784, 239] width 465 height 25
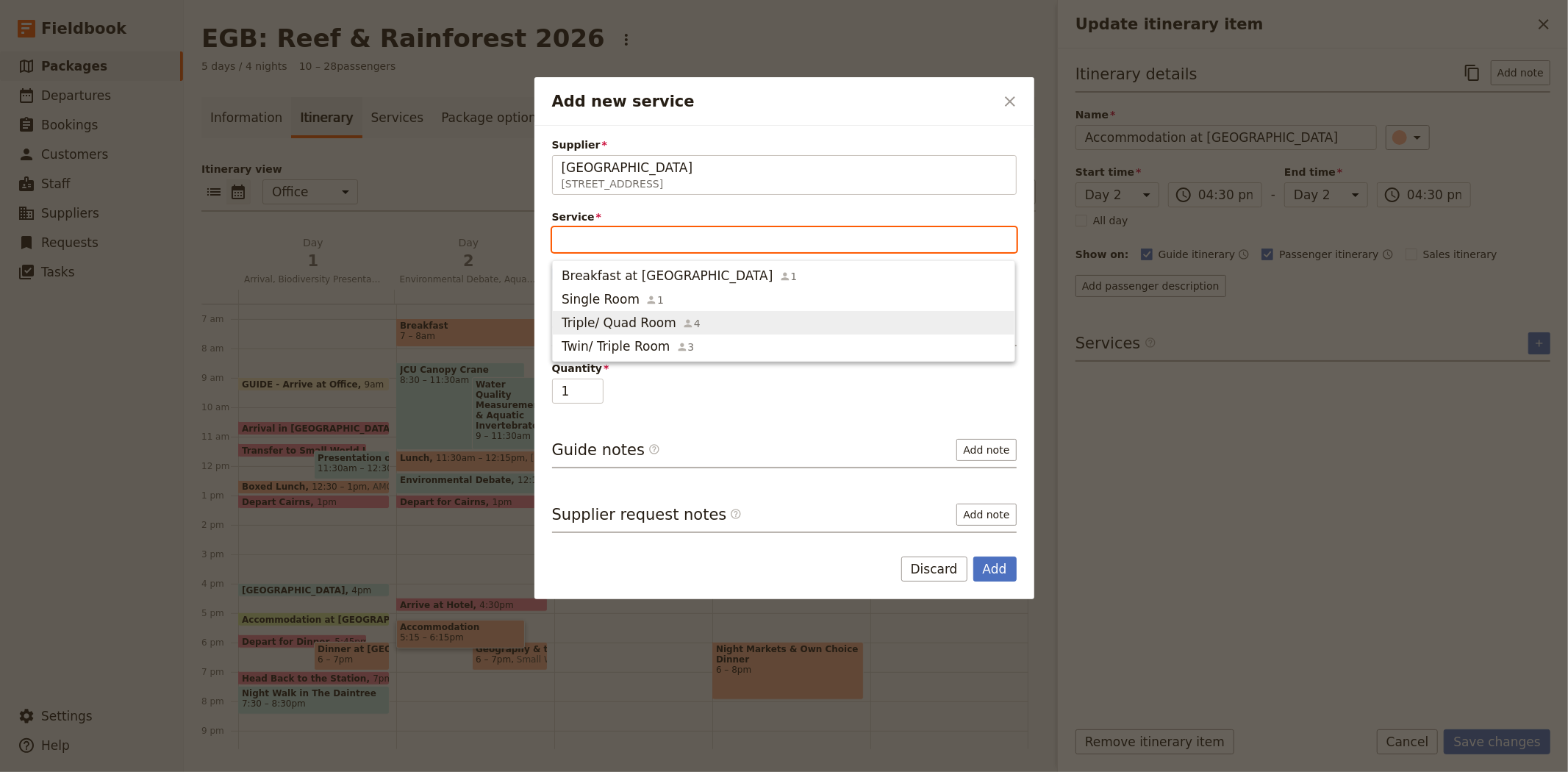
click at [608, 323] on span "Triple/ Quad Room" at bounding box center [619, 322] width 115 height 18
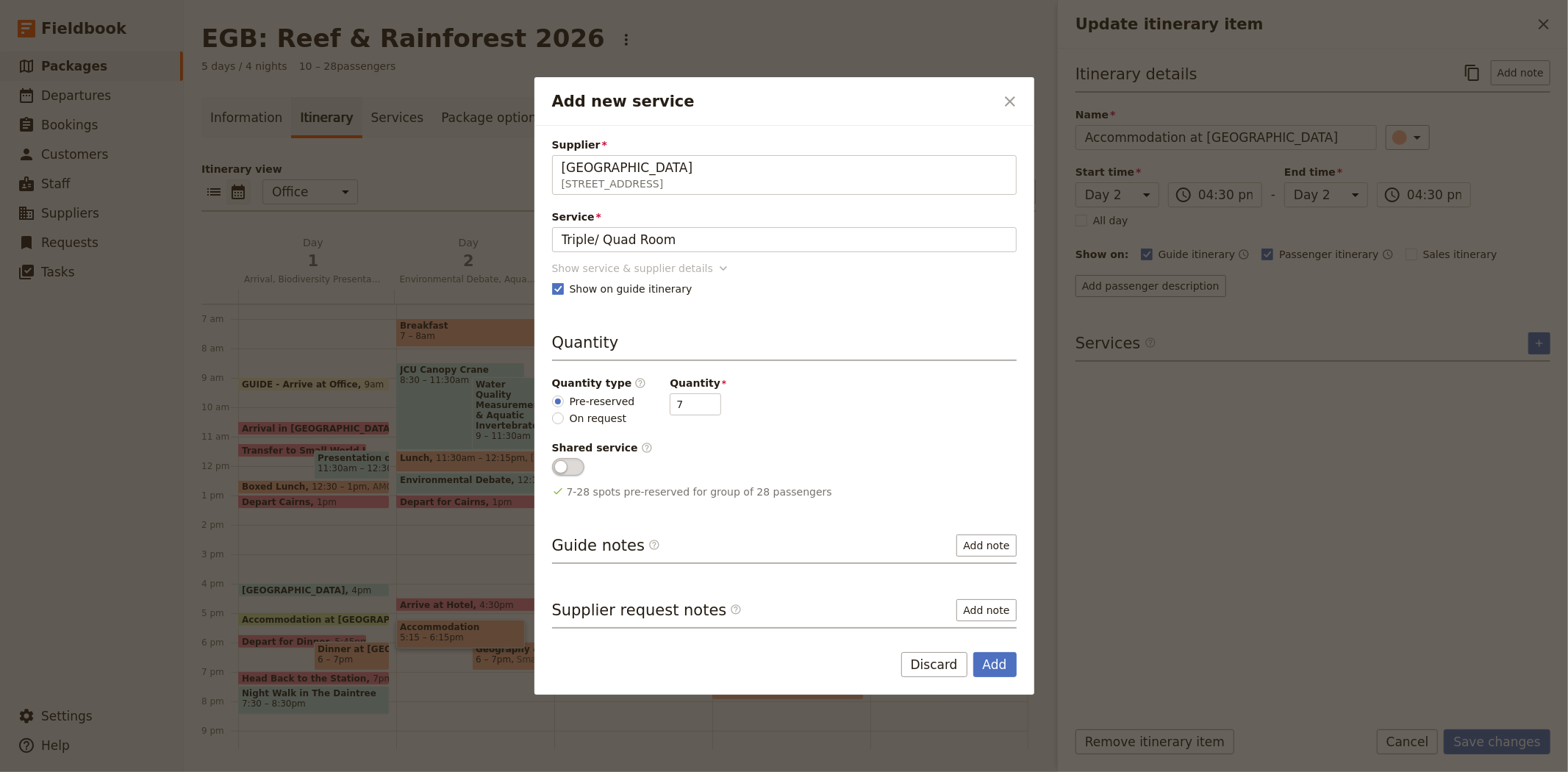
click at [598, 263] on div "Show service & supplier details" at bounding box center [633, 268] width 161 height 15
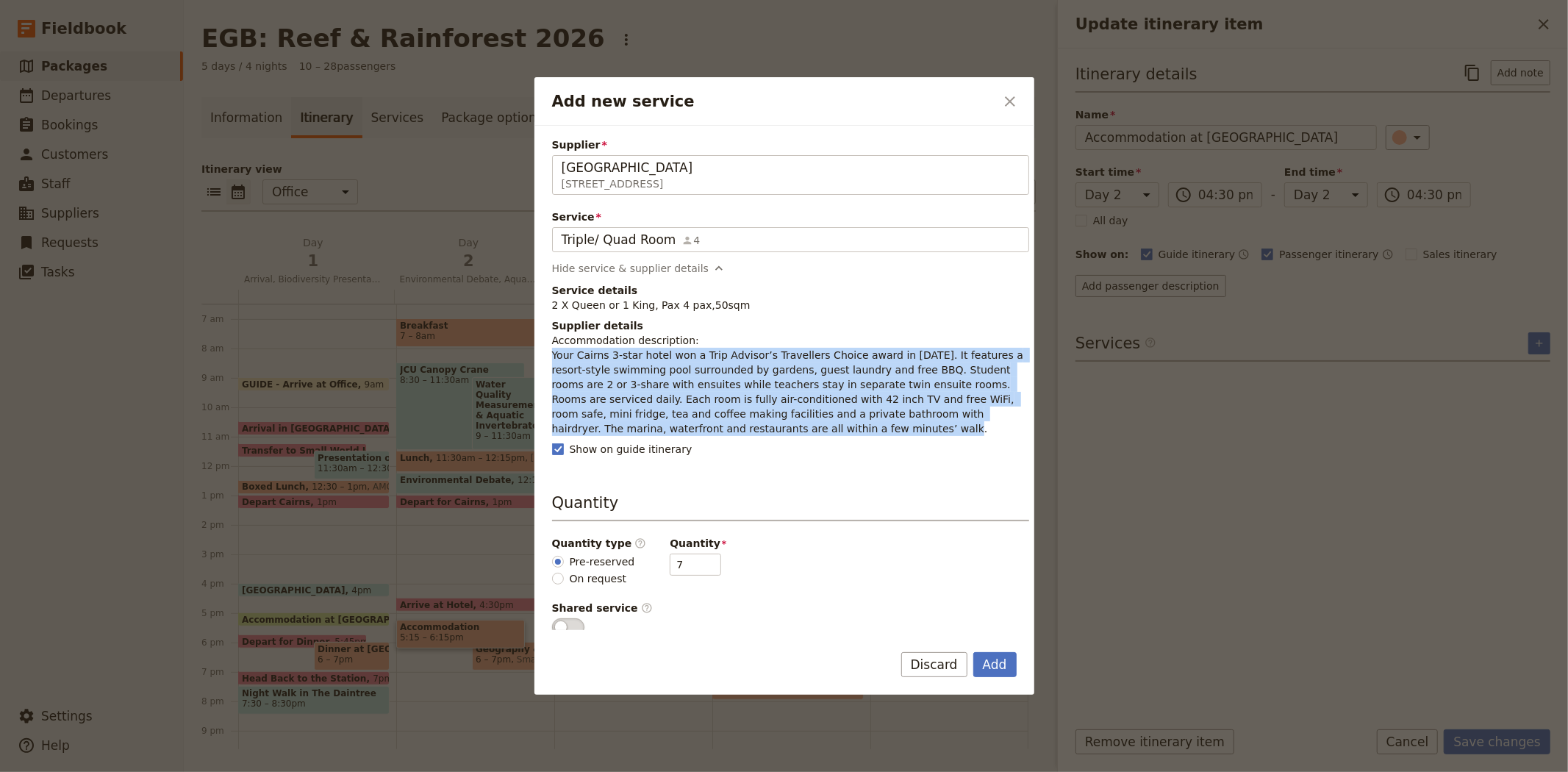
drag, startPoint x: 638, startPoint y: 429, endPoint x: 535, endPoint y: 357, distance: 125.7
click at [535, 357] on div "Supplier [GEOGRAPHIC_DATA] [STREET_ADDRESS] Coral Tree Inn Service Triple/ Quad…" at bounding box center [784, 377] width 500 height 504
copy p "Your Cairns 3-star hotel won a Trip Advisor’s Travellers Choice award in [DATE]…"
click at [980, 666] on button "Add" at bounding box center [994, 665] width 43 height 25
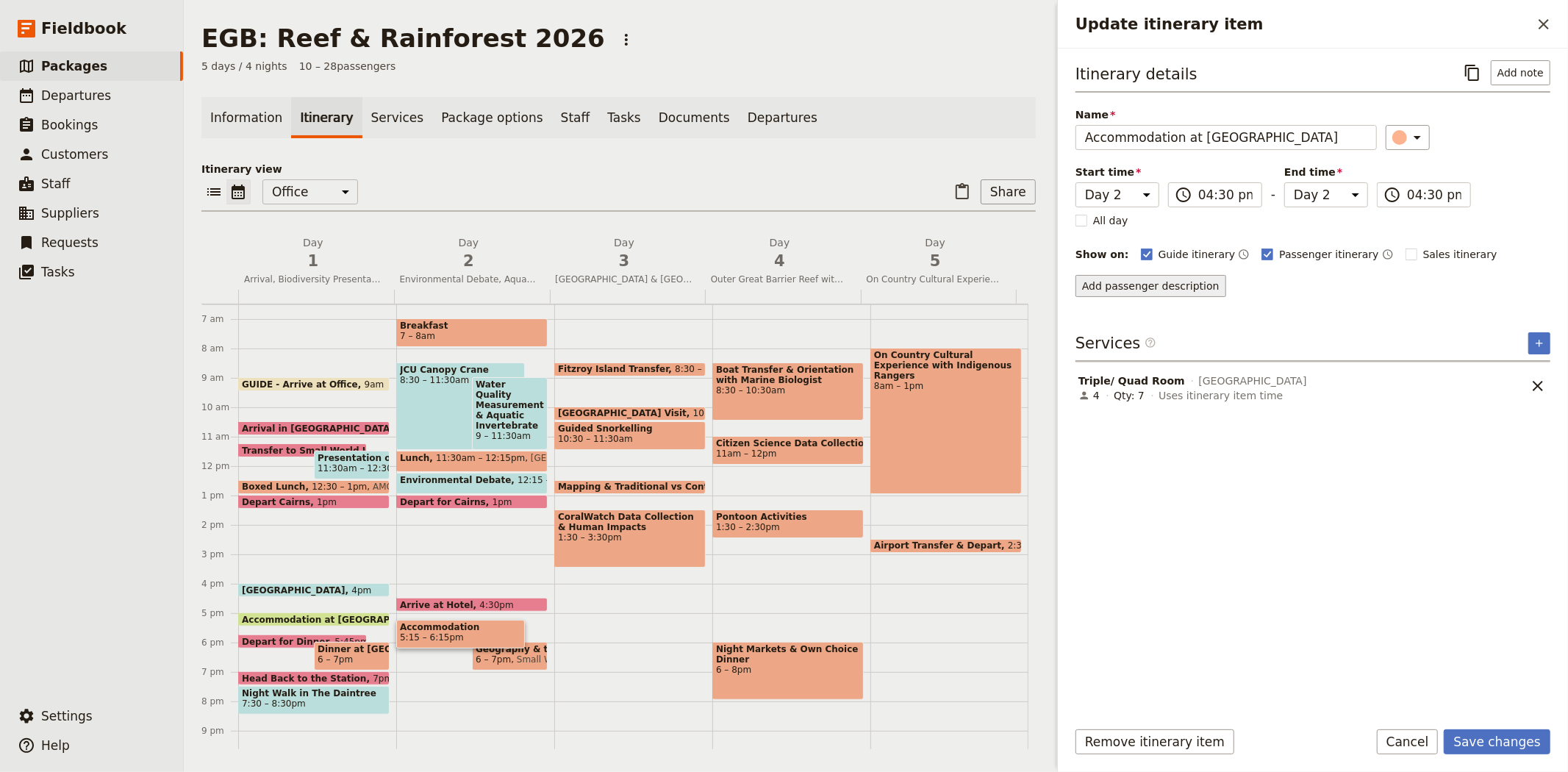
click at [1172, 292] on button "Add passenger description" at bounding box center [1150, 286] width 151 height 22
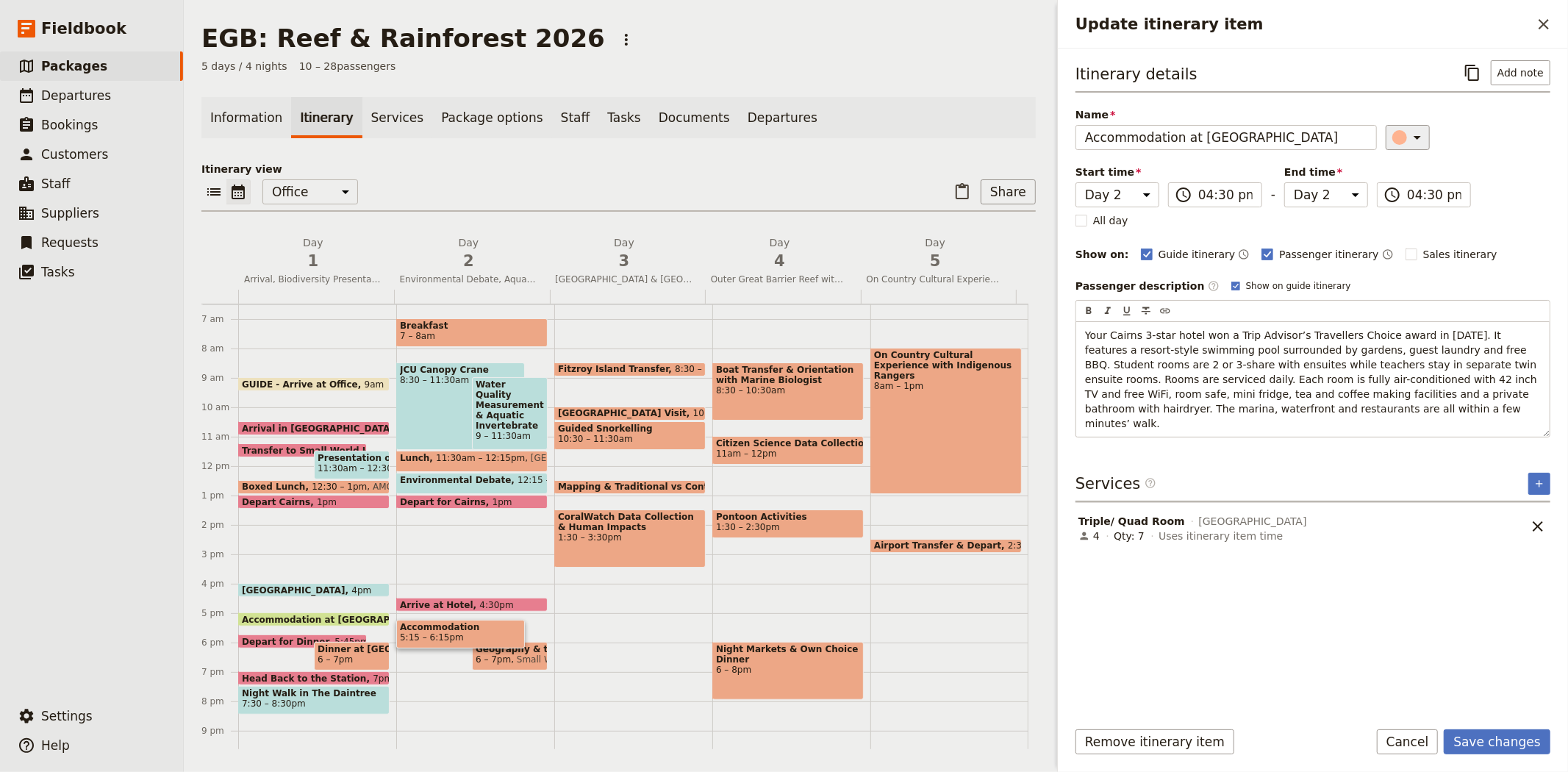
click at [1408, 135] on icon "Update itinerary item" at bounding box center [1417, 138] width 18 height 18
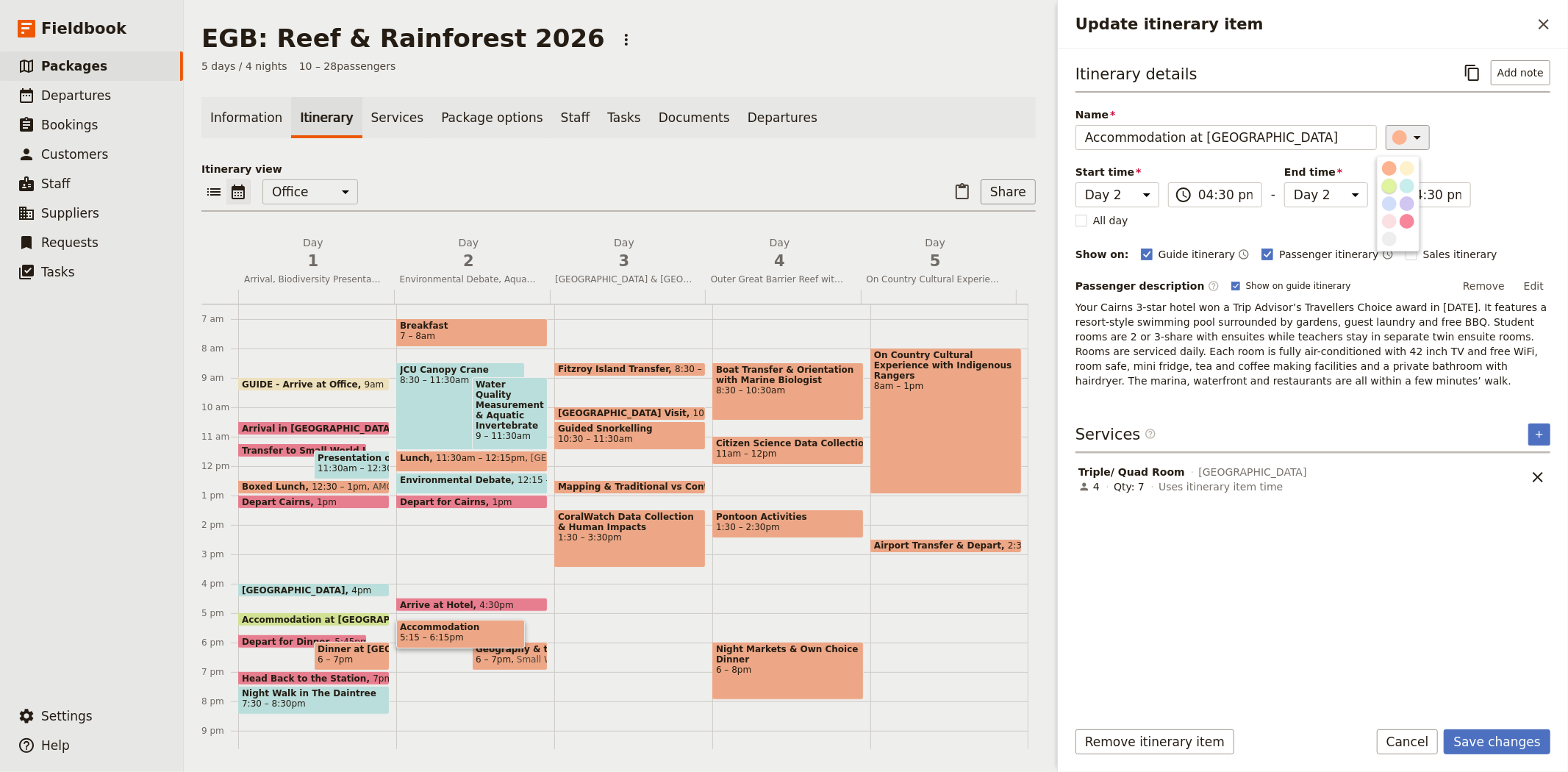
click at [1391, 193] on div "button" at bounding box center [1389, 186] width 15 height 15
click at [1389, 369] on span "Your Cairns 3-star hotel won a Trip Advisor’s Travellers Choice award in [DATE]…" at bounding box center [1312, 344] width 475 height 86
click at [1513, 744] on button "Save changes" at bounding box center [1496, 742] width 107 height 25
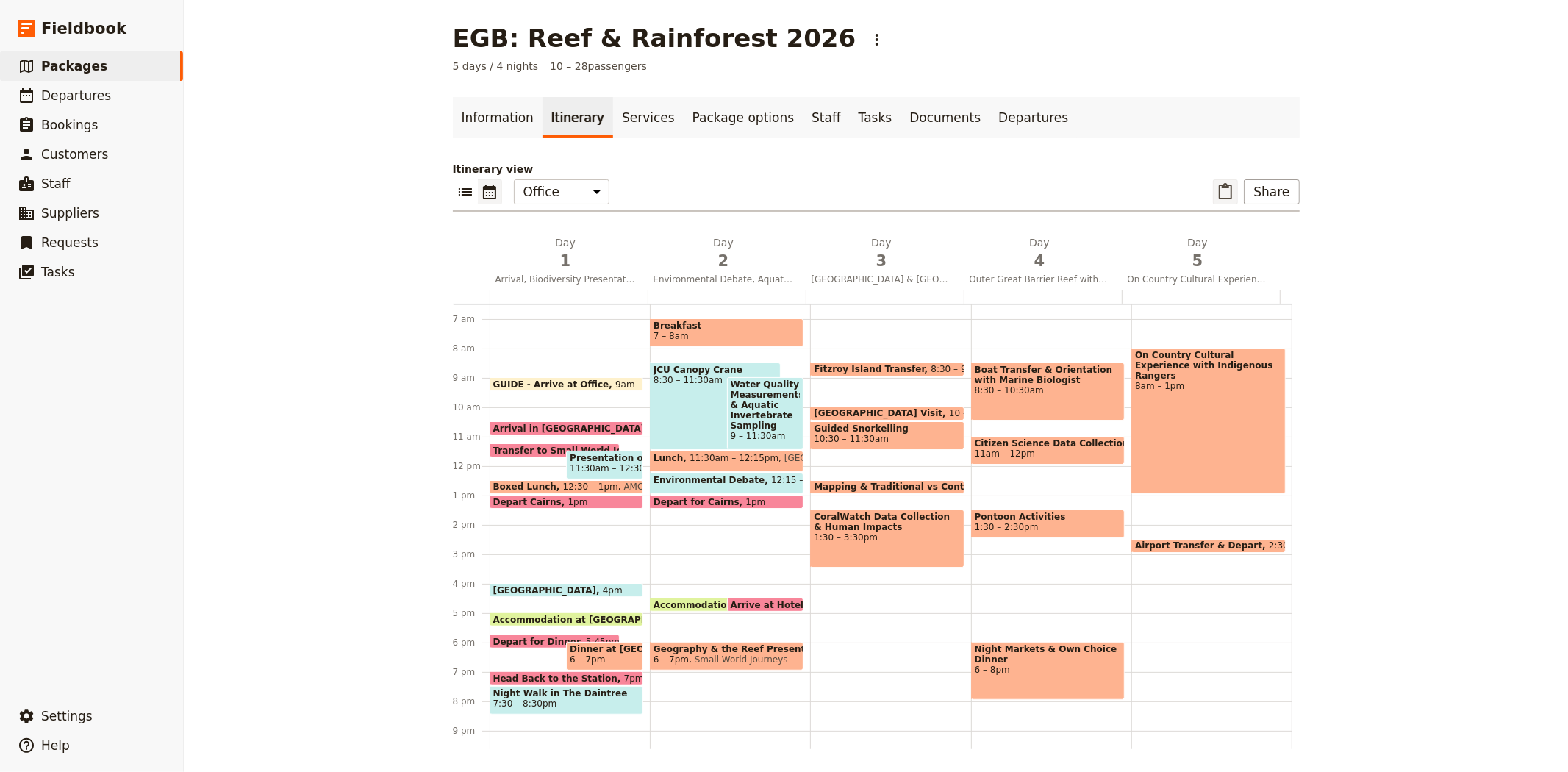
click at [1224, 186] on icon "Paste itinerary item" at bounding box center [1225, 191] width 13 height 16
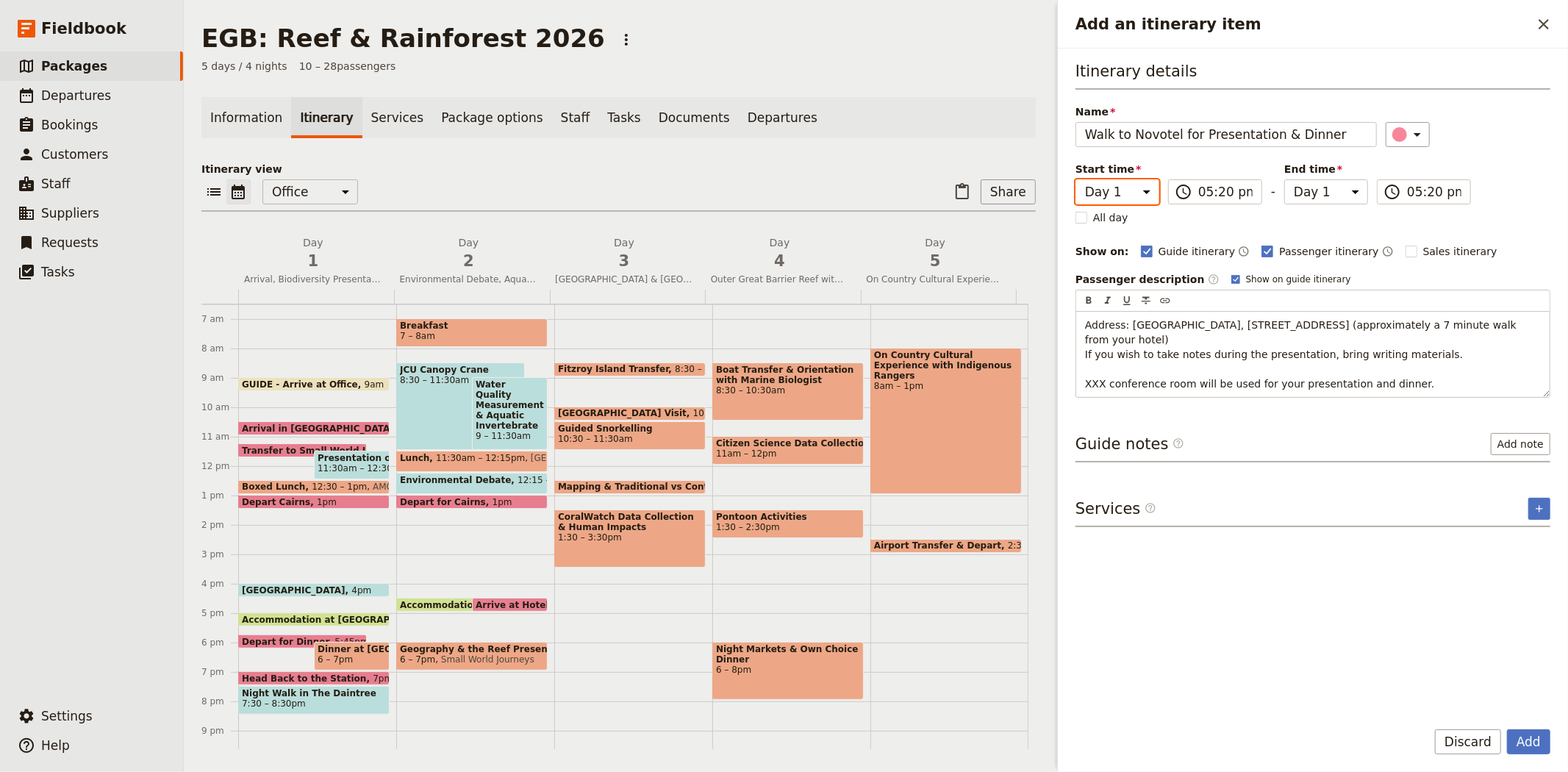
click at [1140, 193] on select "Day 1 Day 2 Day 3 Day 4 Day 5" at bounding box center [1117, 191] width 84 height 25
select select "2"
click at [1075, 179] on select "Day 1 Day 2 Day 3 Day 4 Day 5" at bounding box center [1117, 191] width 84 height 25
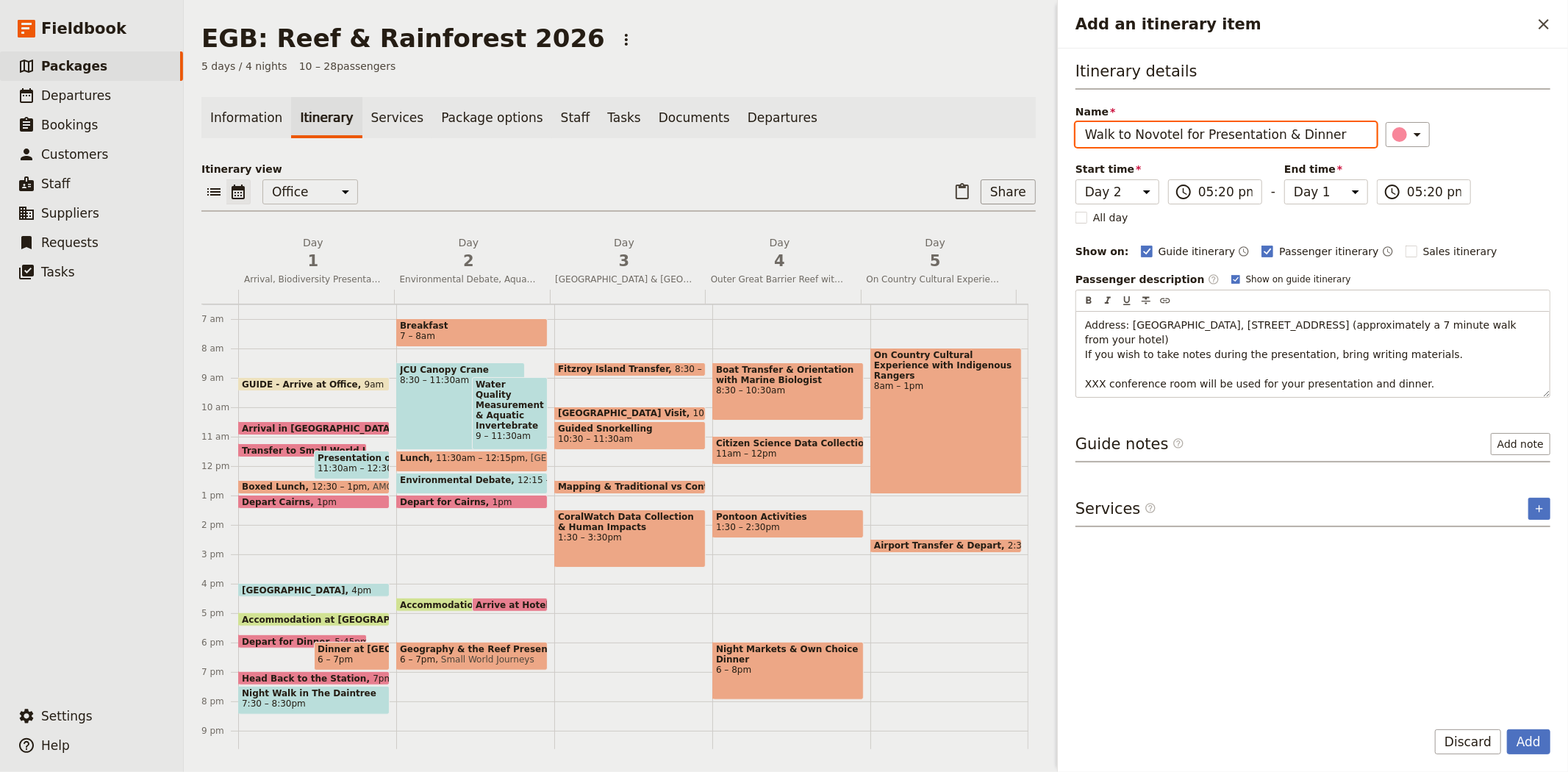
select select "2"
click at [1493, 195] on div "Itinerary details Name Walk to Novotel for Presentation & Dinner ​ Start time D…" at bounding box center [1312, 229] width 475 height 337
click at [1522, 748] on button "Add" at bounding box center [1528, 742] width 43 height 25
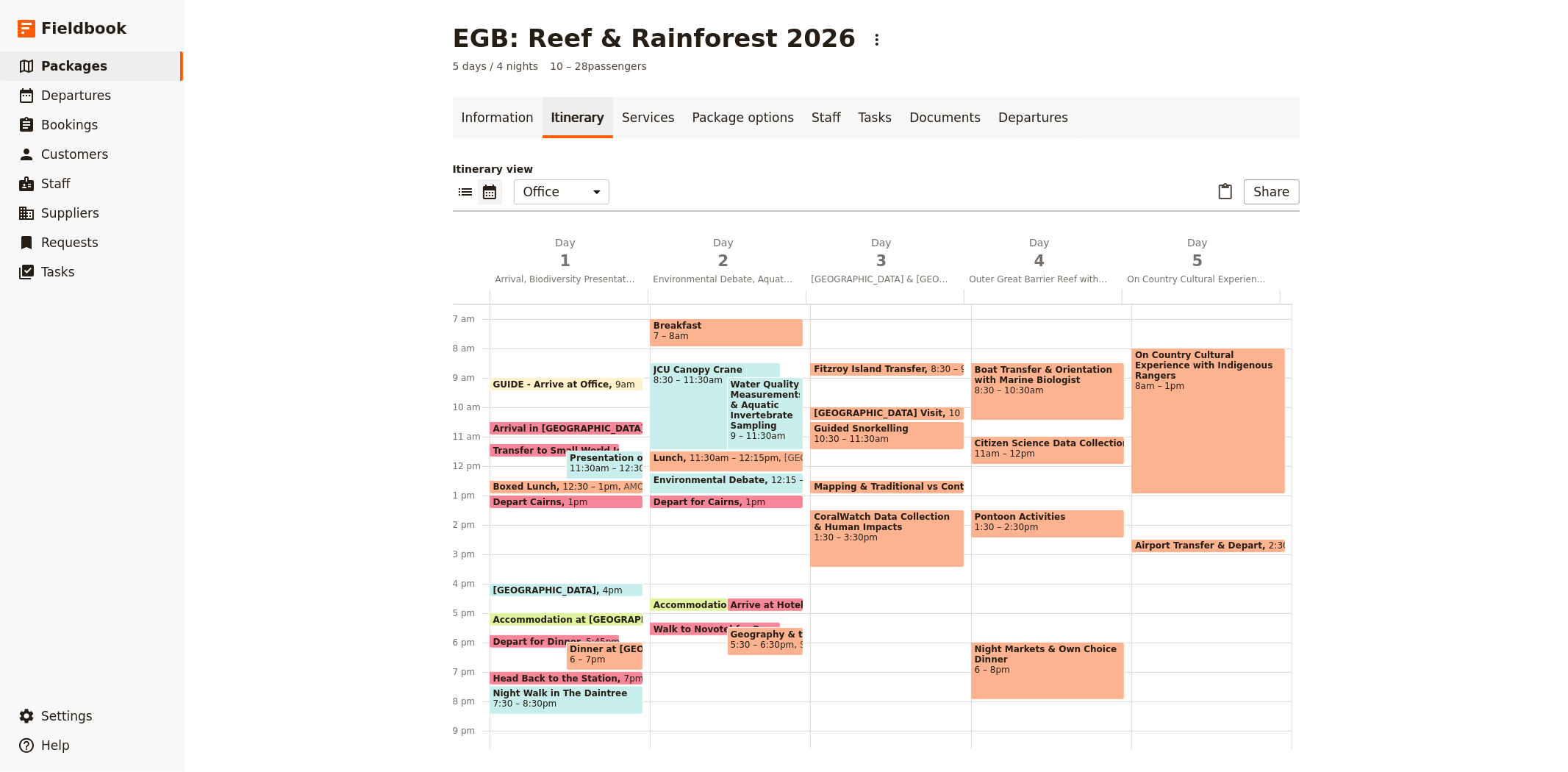
click at [690, 626] on span "Walk to Novotel for Presentation & Dinner" at bounding box center [761, 629] width 216 height 10
select select "2"
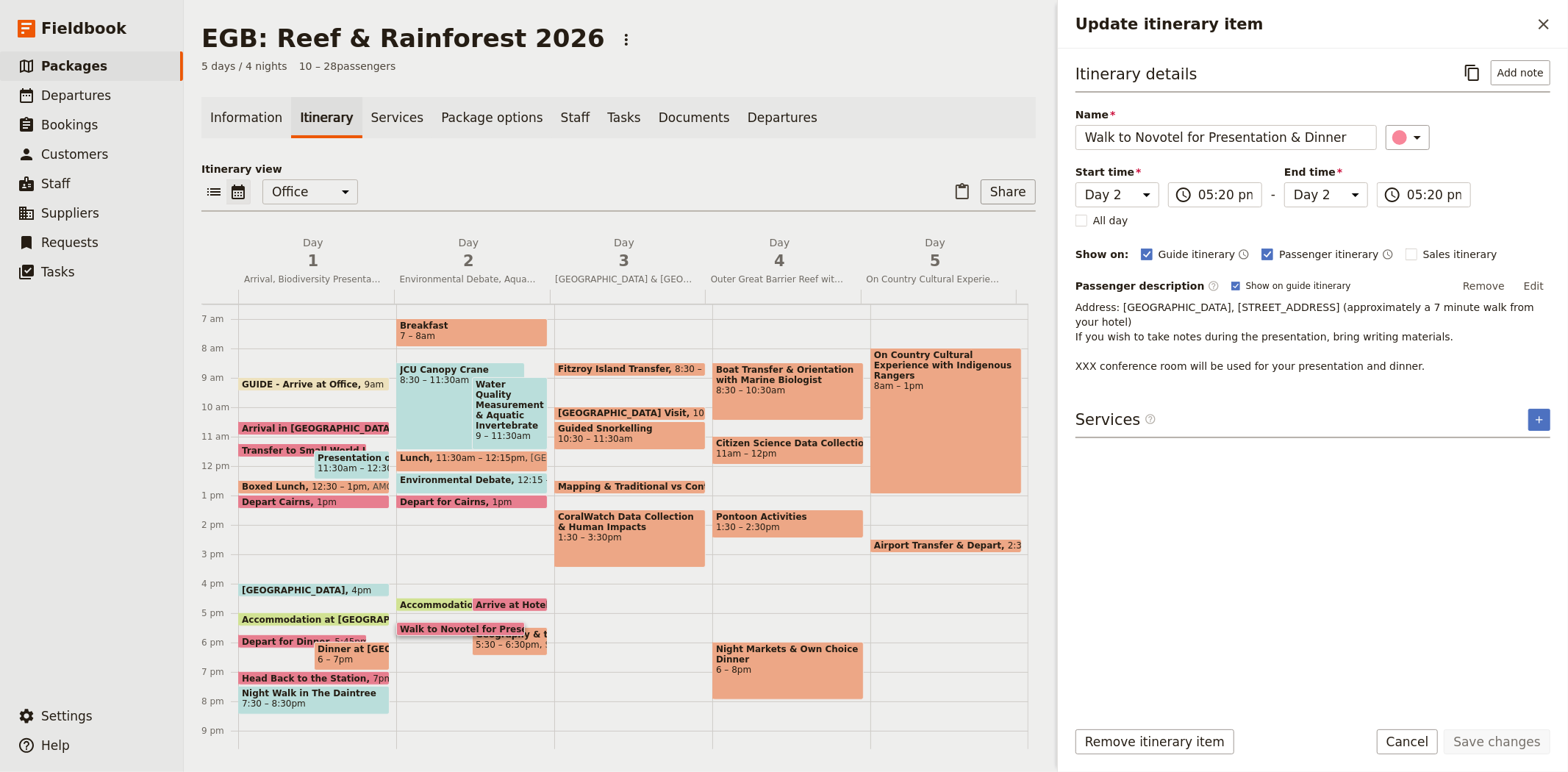
click at [518, 641] on span "5:30 – 6:30pm" at bounding box center [507, 644] width 64 height 11
select select "2"
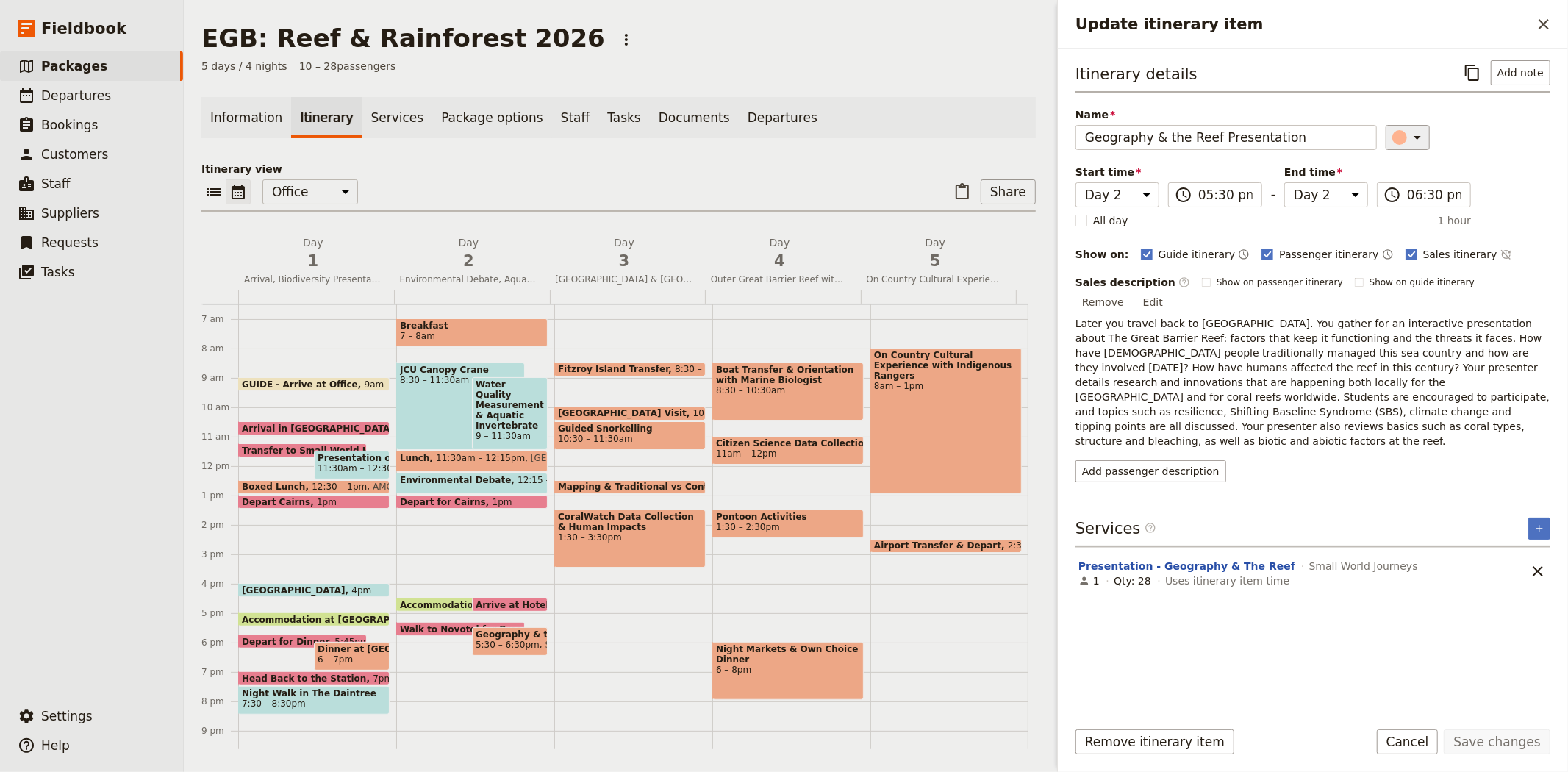
click at [1408, 142] on icon "Update itinerary item" at bounding box center [1417, 138] width 18 height 18
click at [1399, 193] on div "button" at bounding box center [1407, 186] width 15 height 15
click at [1326, 409] on p "Later you travel back to [GEOGRAPHIC_DATA]. You gather for an interactive prese…" at bounding box center [1312, 382] width 475 height 132
click at [1463, 743] on button "Save changes" at bounding box center [1496, 742] width 107 height 25
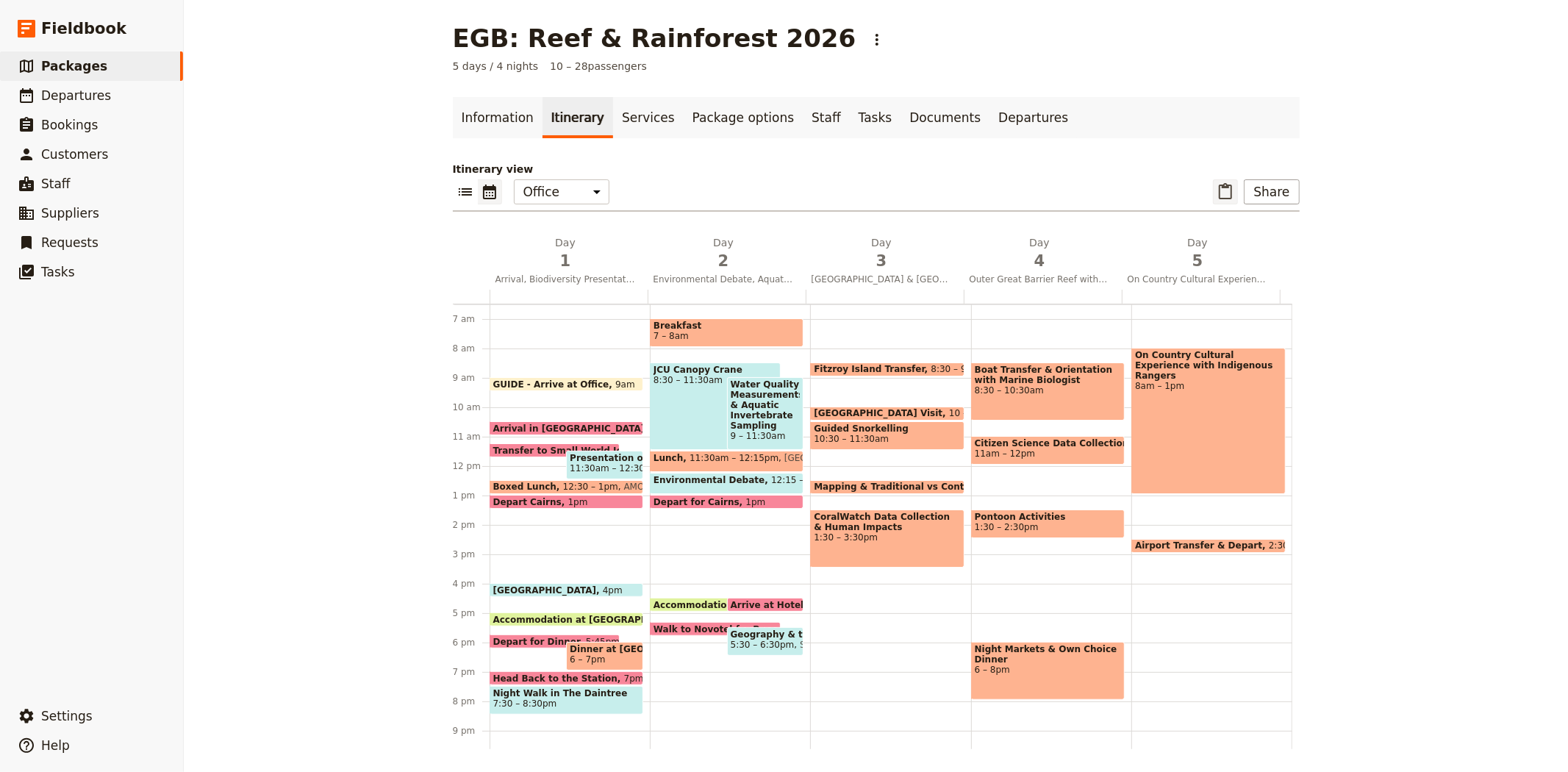
click at [1232, 184] on icon "Paste itinerary item" at bounding box center [1225, 192] width 18 height 18
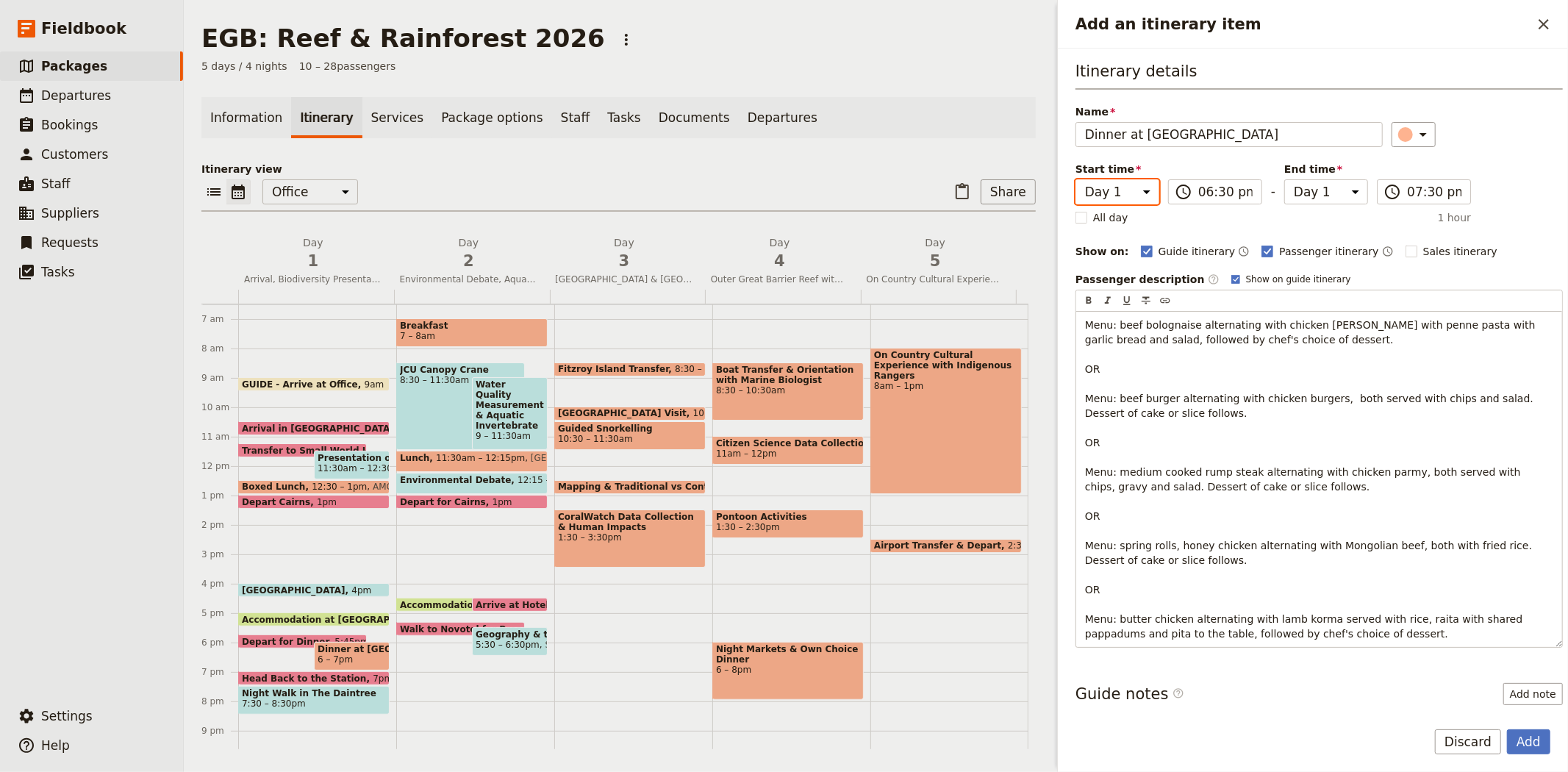
click at [1129, 192] on select "Day 1 Day 2 Day 3 Day 4 Day 5" at bounding box center [1117, 191] width 84 height 25
select select "2"
click at [1075, 179] on select "Day 1 Day 2 Day 3 Day 4 Day 5" at bounding box center [1117, 191] width 84 height 25
select select "2"
click at [1459, 120] on div "Name Dinner at Novotel ​" at bounding box center [1319, 125] width 488 height 42
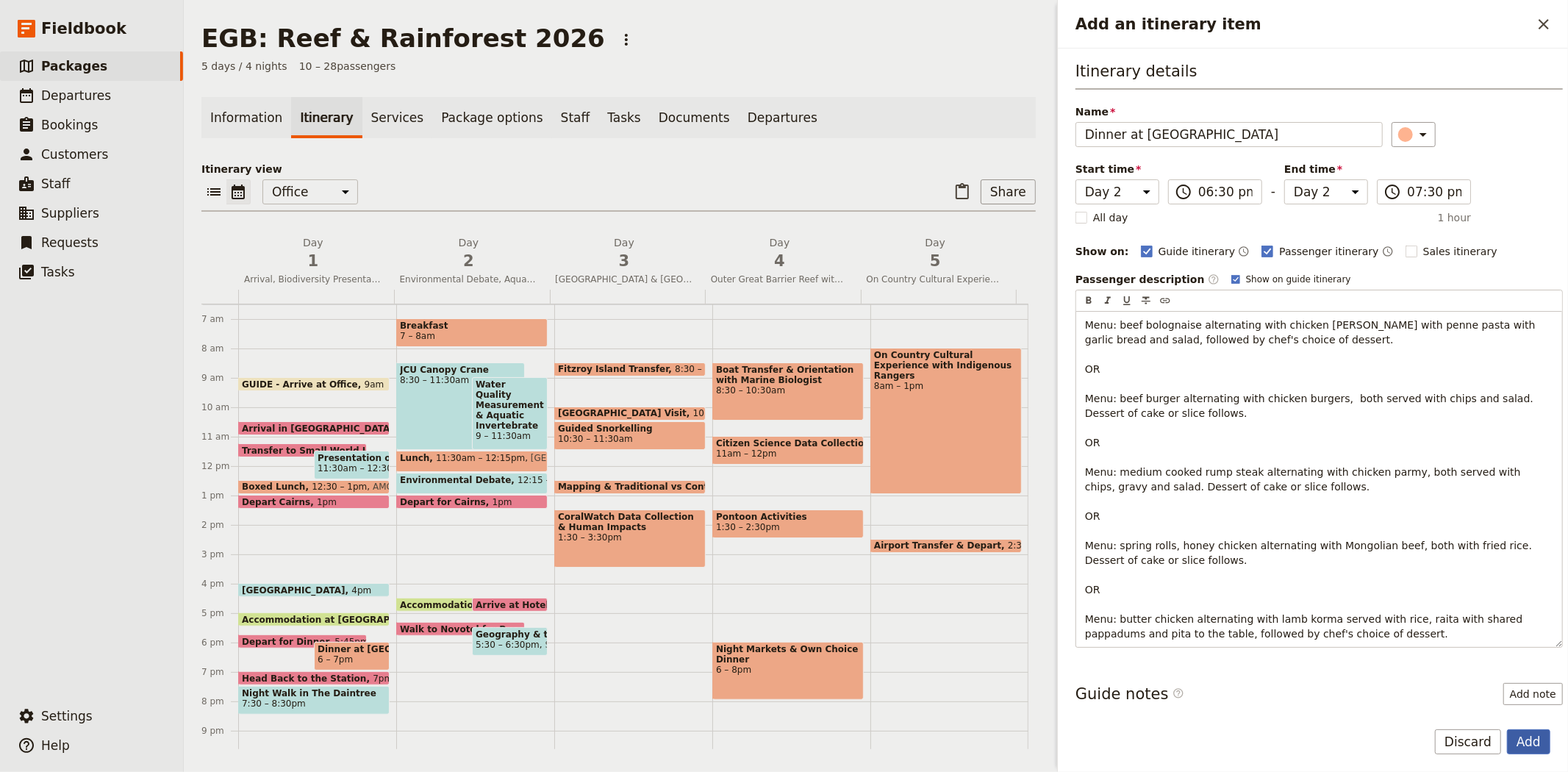
click at [1537, 736] on button "Add" at bounding box center [1528, 742] width 43 height 25
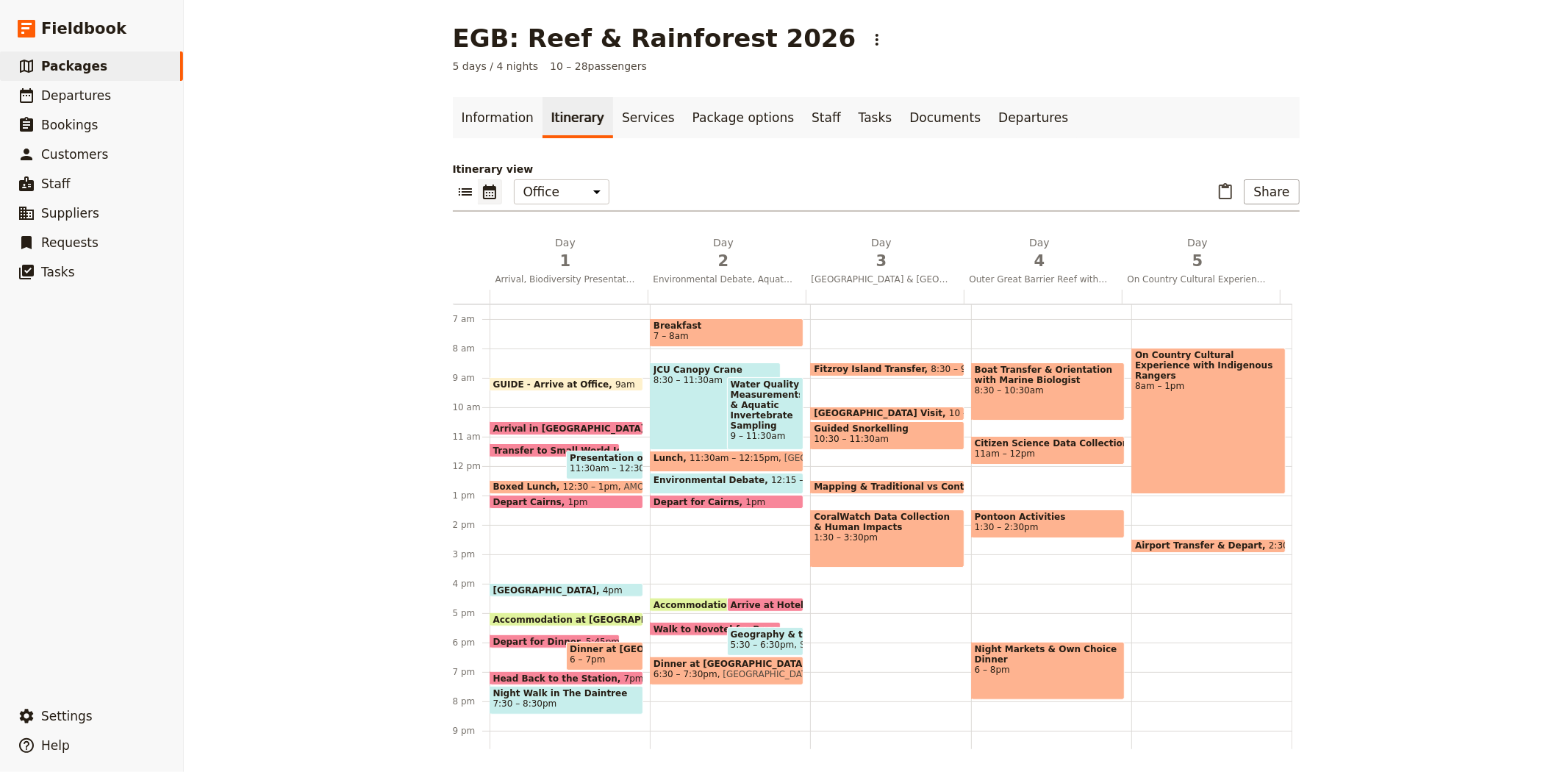
click at [668, 625] on span "Walk to Novotel for Presentation & Dinner" at bounding box center [761, 629] width 216 height 10
select select "2"
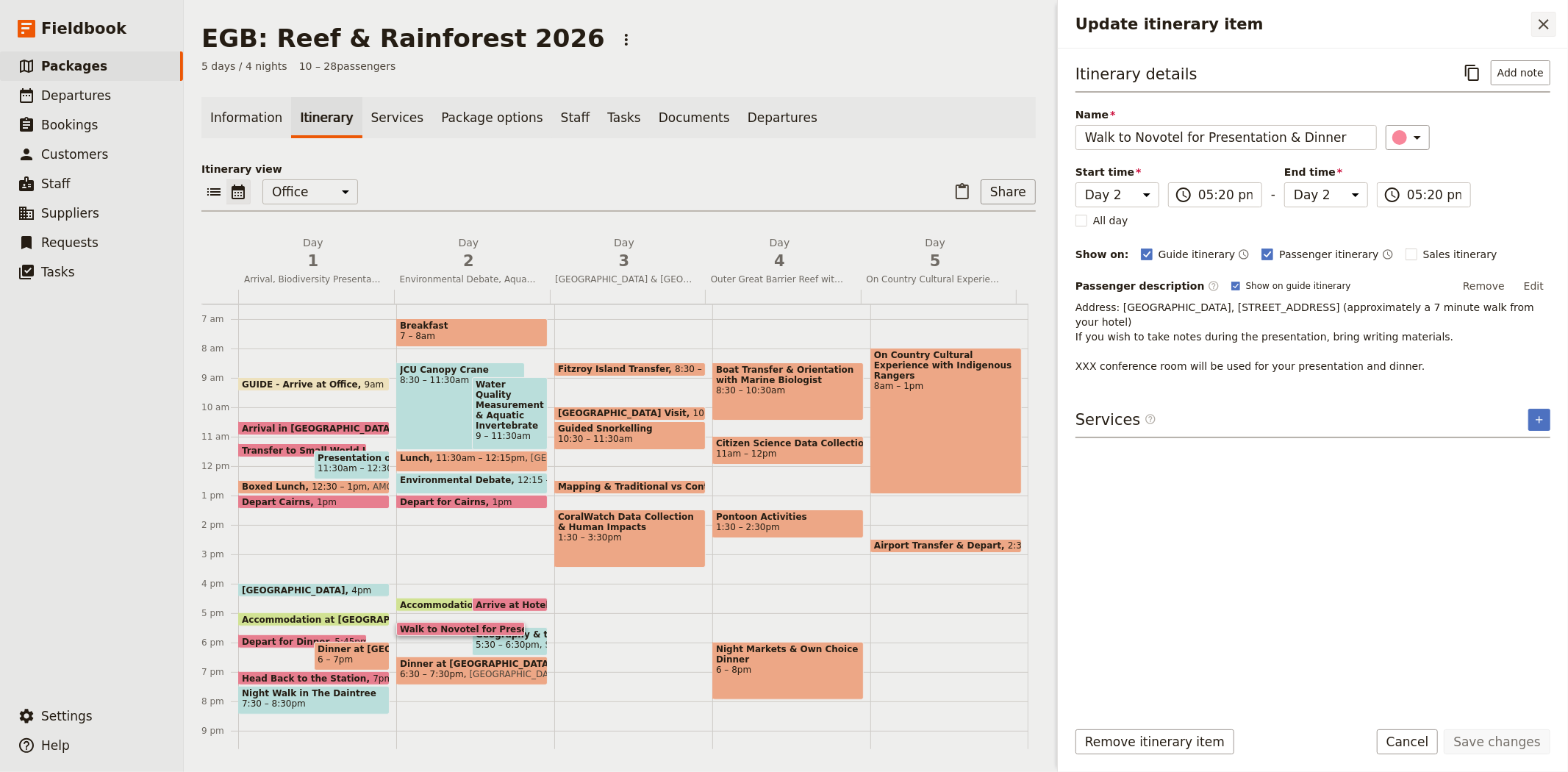
click at [1540, 31] on icon "Close drawer" at bounding box center [1544, 24] width 18 height 18
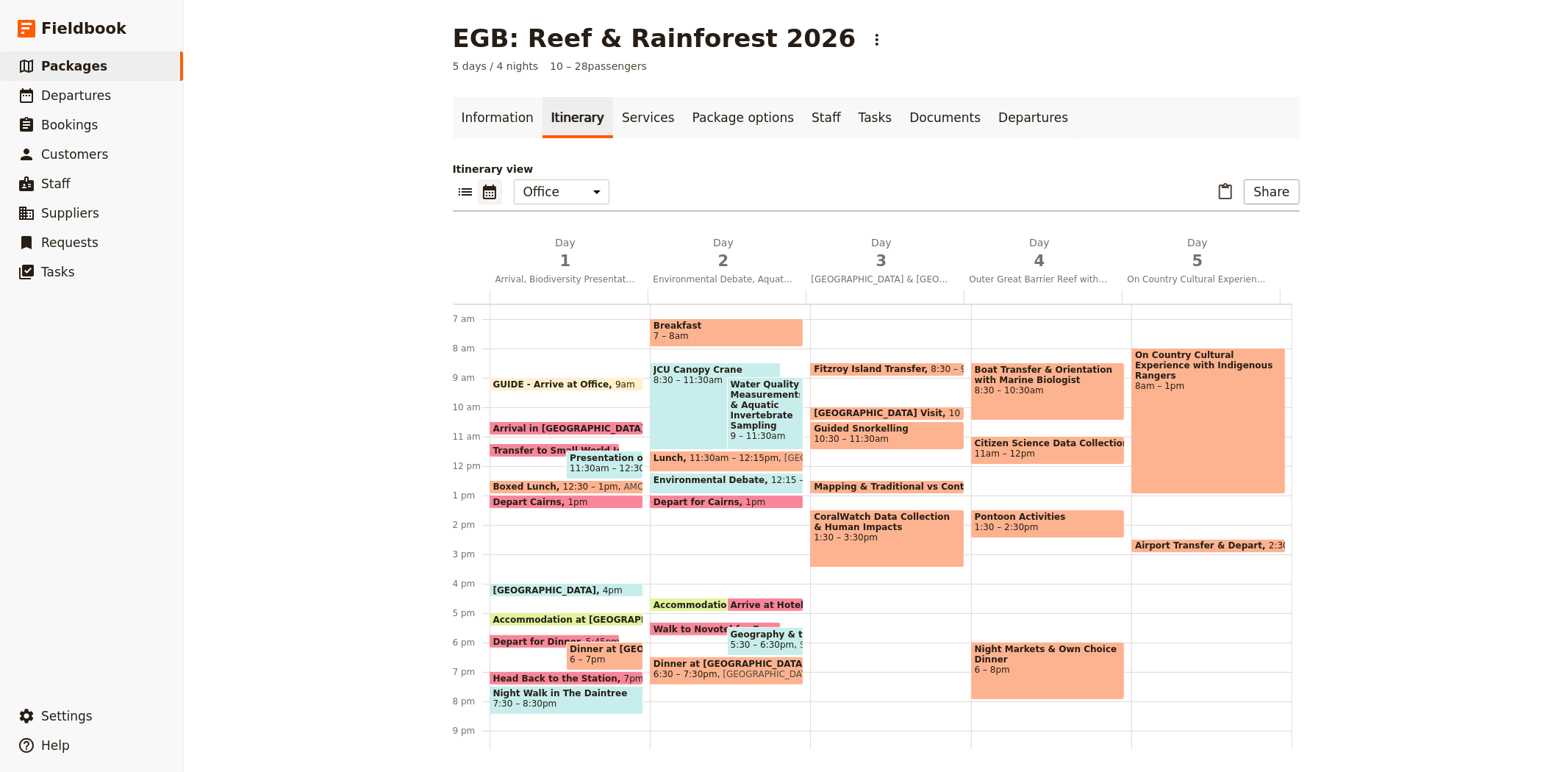
click at [655, 600] on span "Accommodation at [GEOGRAPHIC_DATA]" at bounding box center [756, 605] width 206 height 10
select select "2"
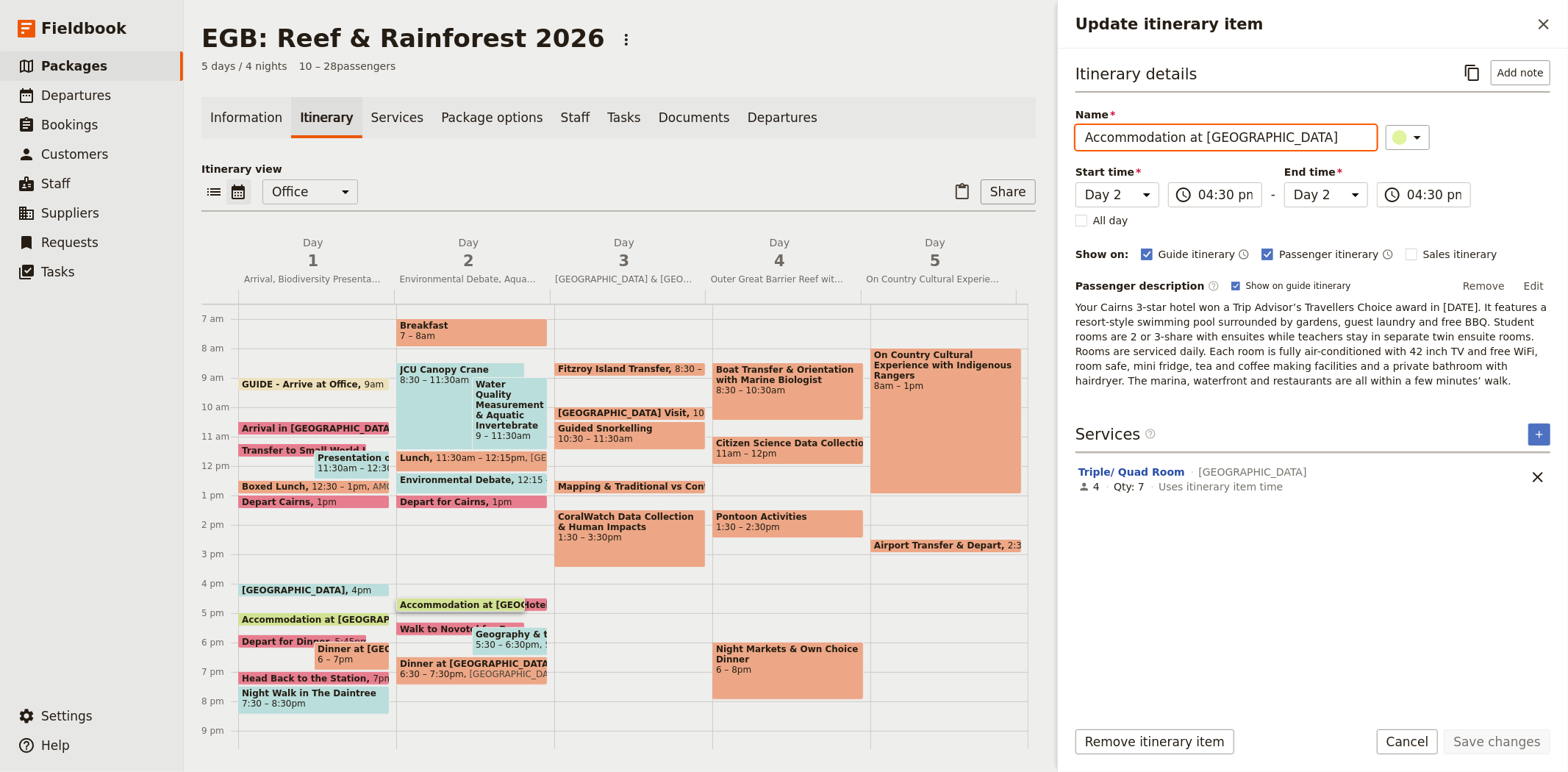
drag, startPoint x: 1307, startPoint y: 140, endPoint x: 896, endPoint y: 134, distance: 411.0
click at [896, 134] on div "EGB: Reef & Rainforest 2026 ​ 5 days / 4 nights 10 – 28 passengers Information …" at bounding box center [876, 386] width 1384 height 772
click at [1420, 739] on button "Cancel" at bounding box center [1408, 742] width 62 height 25
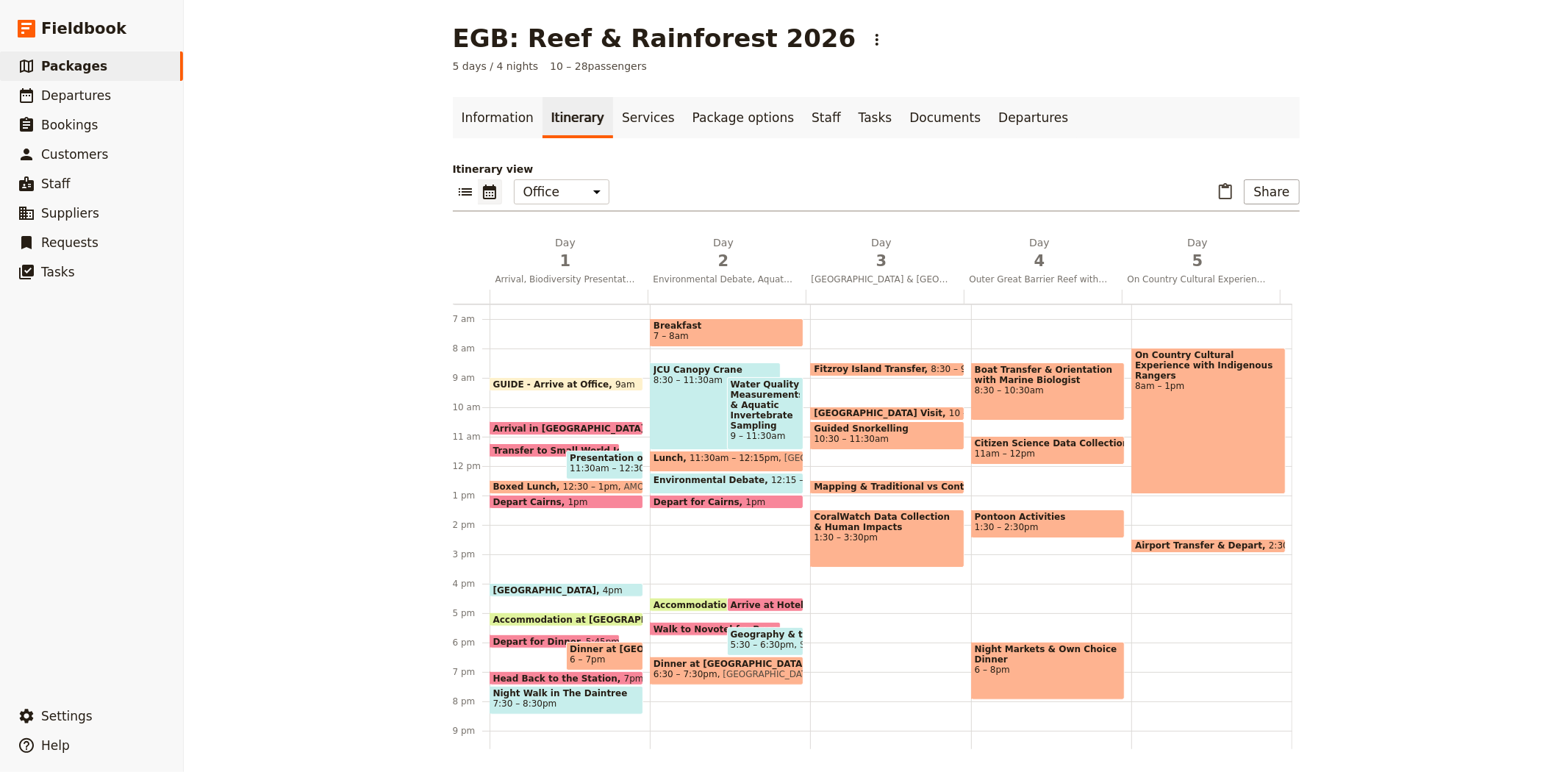
click at [704, 699] on div "Breakfast 7 – 8am JCU Canopy Crane 8:30 – 11:30am Water Quality Measurements & …" at bounding box center [729, 466] width 160 height 706
select select "2"
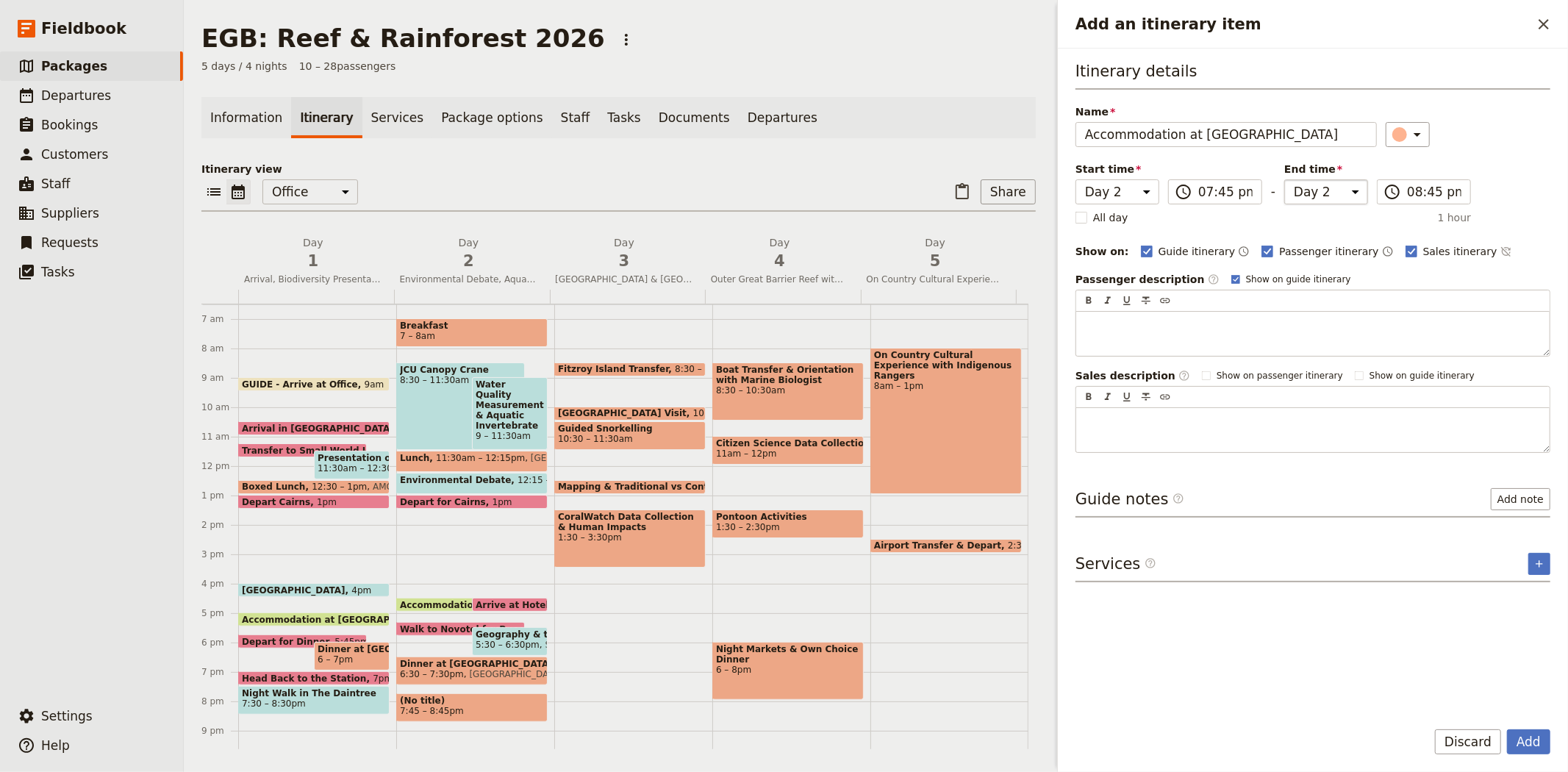
type input "Accommodation at [GEOGRAPHIC_DATA]"
click at [1330, 193] on select "Day 1 Day 2 Day 3 Day 4 Day 5" at bounding box center [1325, 191] width 84 height 25
select select "4"
click at [1284, 179] on select "Day 1 Day 2 Day 3 Day 4 Day 5" at bounding box center [1325, 191] width 84 height 25
click at [1473, 135] on div "​" at bounding box center [1468, 134] width 165 height 25
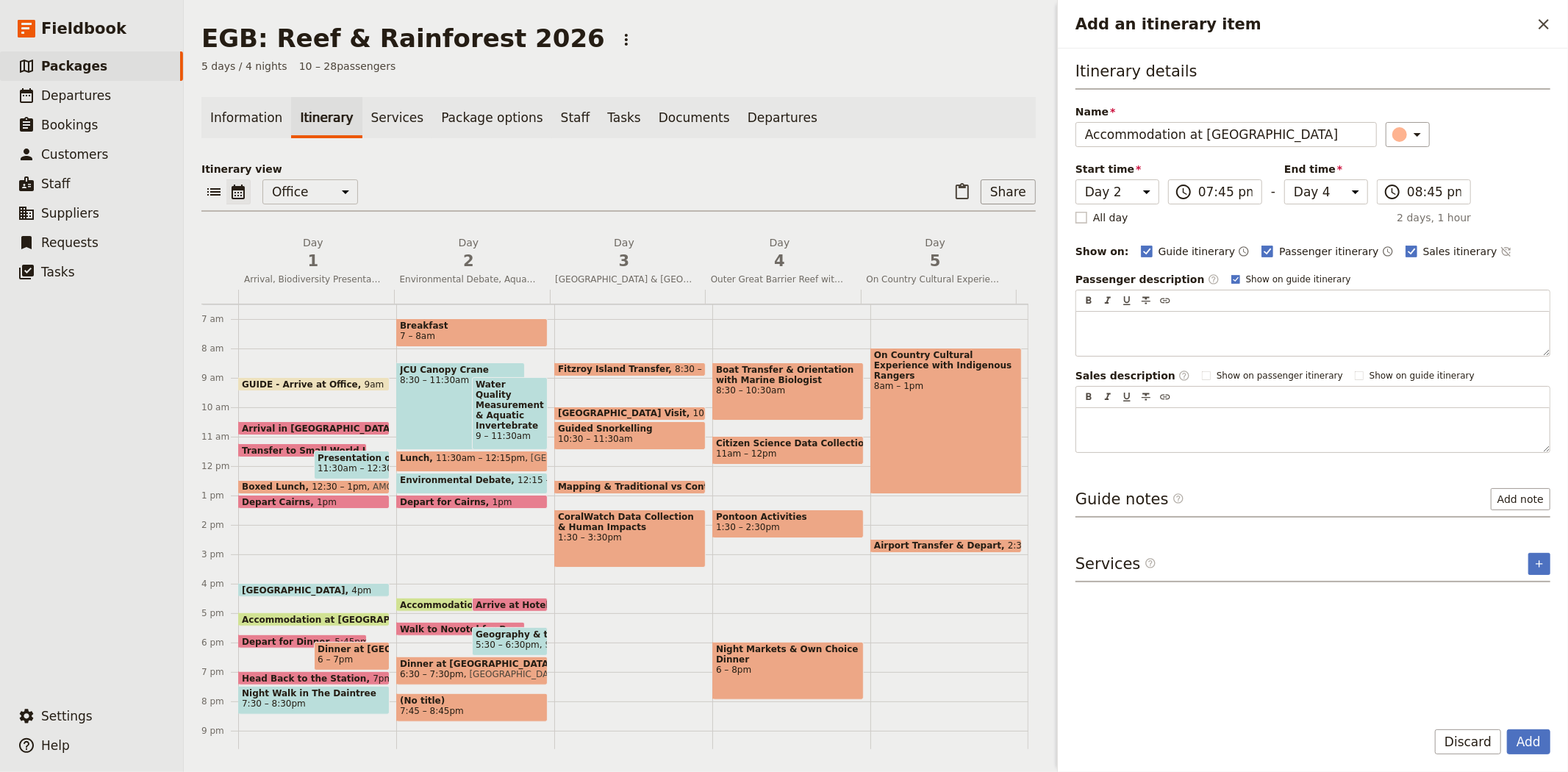
click at [1098, 213] on span "All day" at bounding box center [1110, 217] width 35 height 15
click at [1075, 210] on input "All day" at bounding box center [1075, 209] width 1 height 1
checkbox input "true"
click at [1394, 128] on div "Add an itinerary item" at bounding box center [1399, 134] width 15 height 15
click at [1385, 190] on div "button" at bounding box center [1389, 182] width 15 height 15
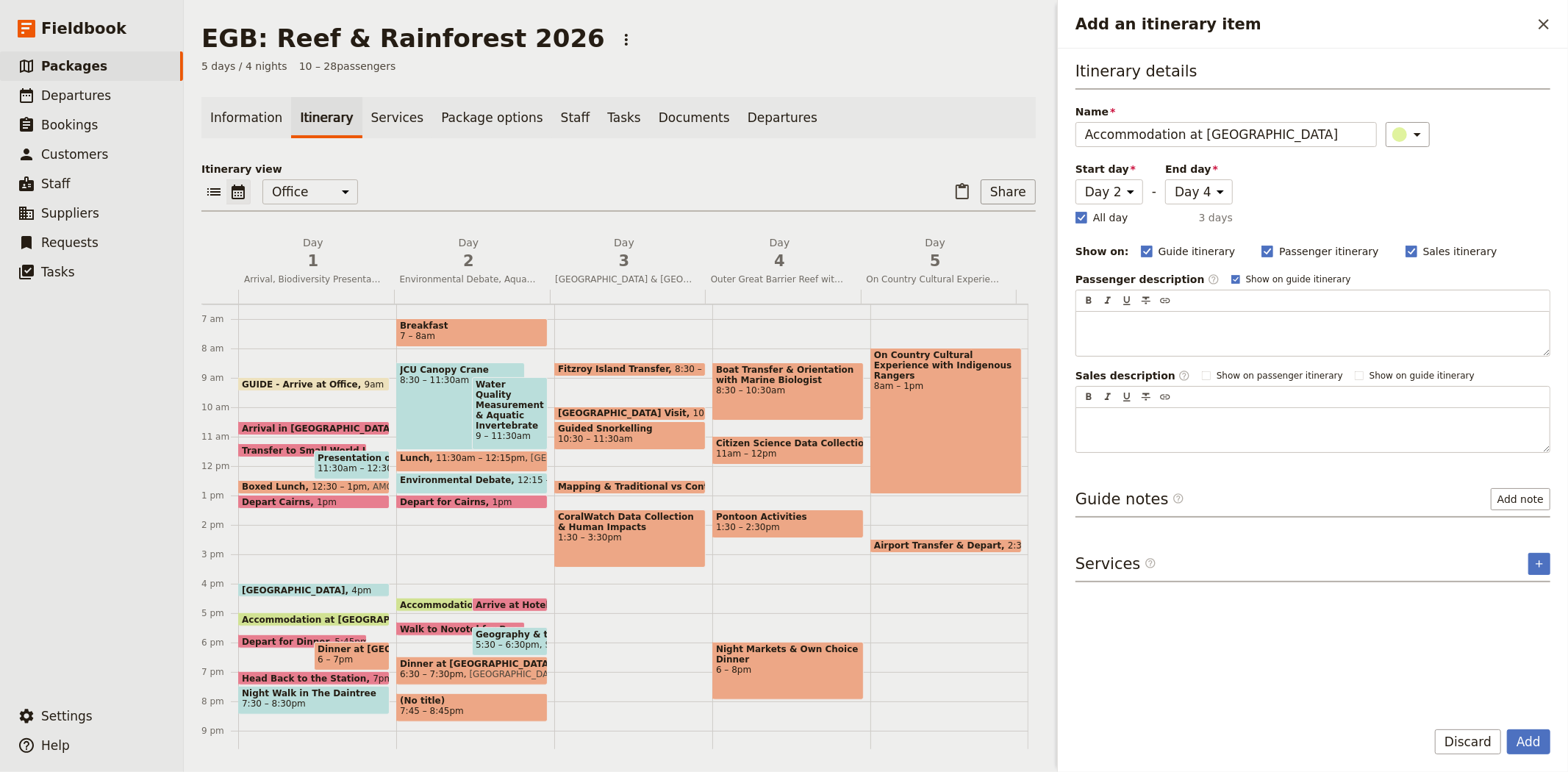
click at [1472, 195] on div "Itinerary details Name Accommodation at [GEOGRAPHIC_DATA] ​ Start day Day 1 Day…" at bounding box center [1312, 257] width 475 height 393
click at [1423, 253] on span "Sales itinerary" at bounding box center [1460, 252] width 74 height 15
click at [1404, 244] on input "Sales itinerary" at bounding box center [1404, 243] width 1 height 1
checkbox input "false"
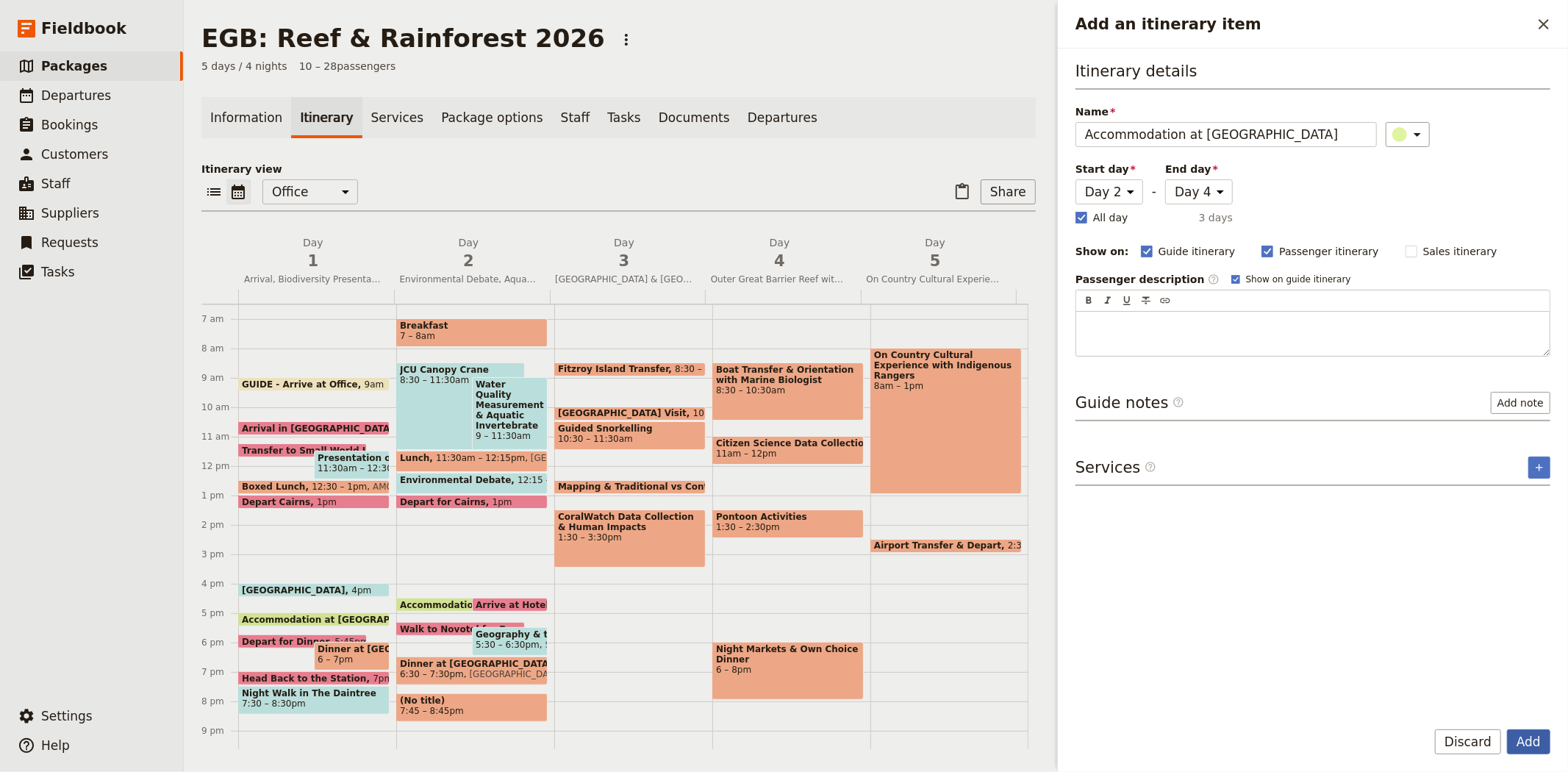
click at [1530, 740] on button "Add" at bounding box center [1528, 742] width 43 height 25
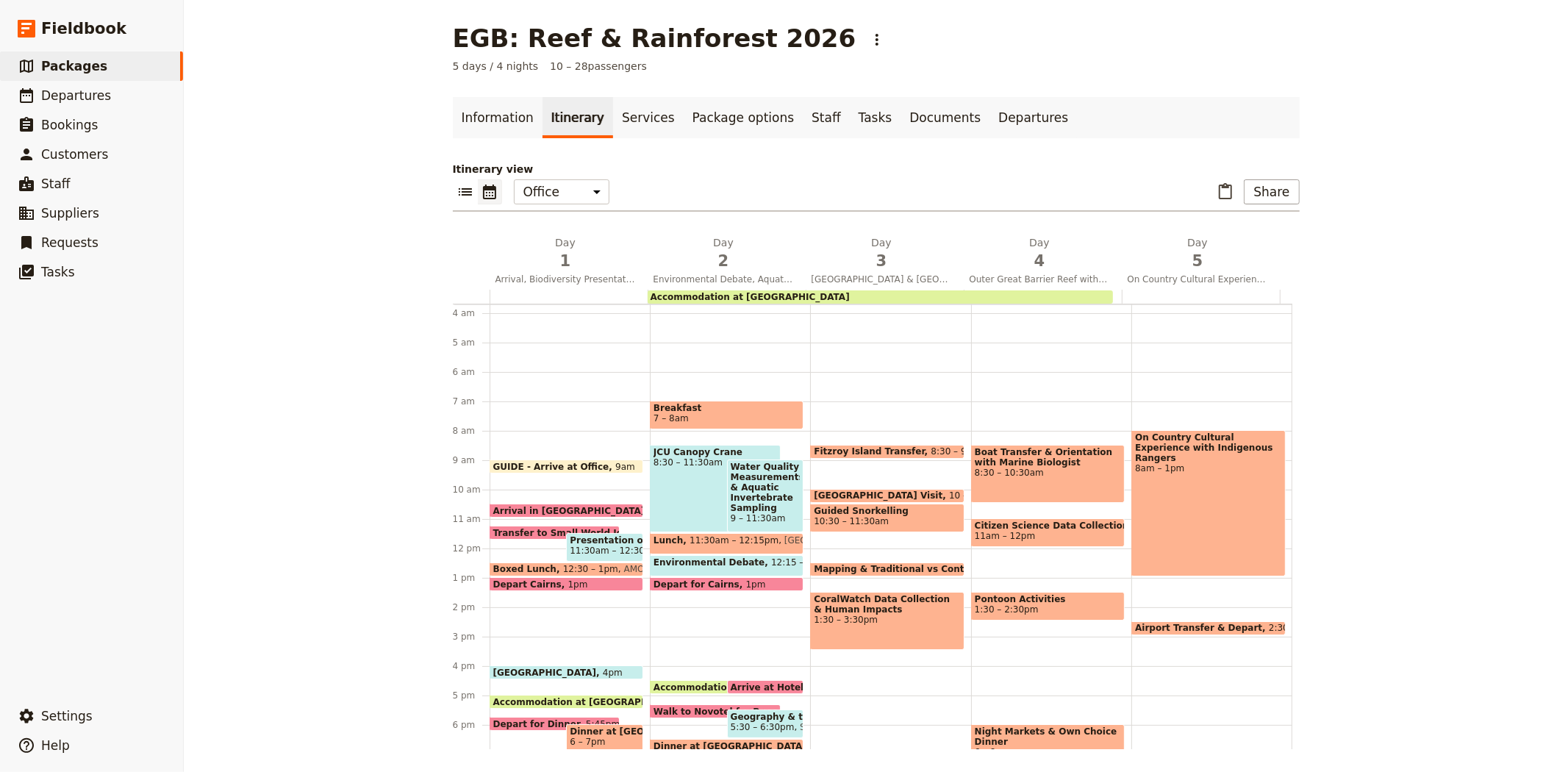
scroll to position [191, 0]
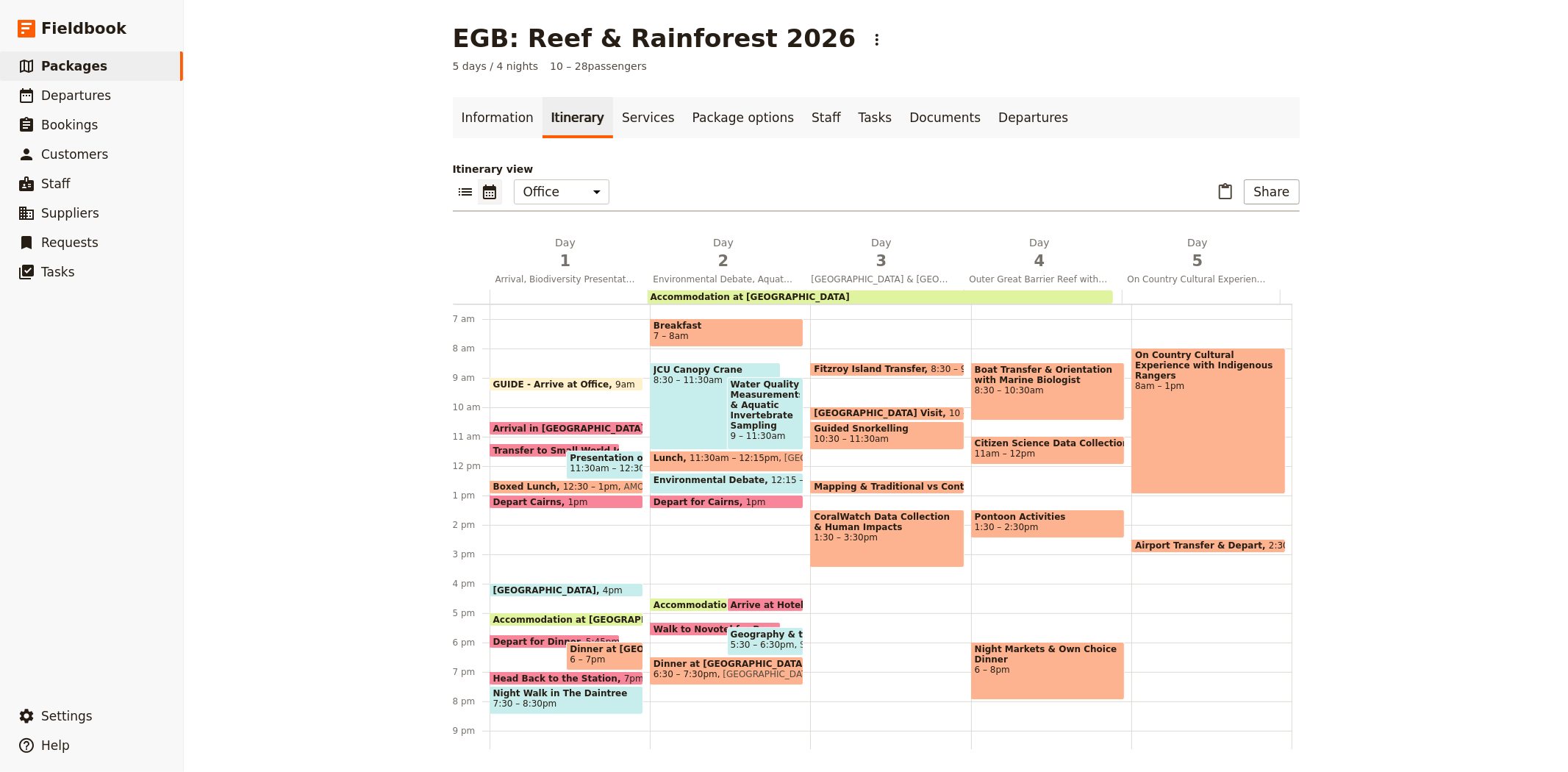
click at [871, 362] on div "Fitzroy Island Transfer 8:30 – 9am" at bounding box center [887, 369] width 154 height 14
select select "3"
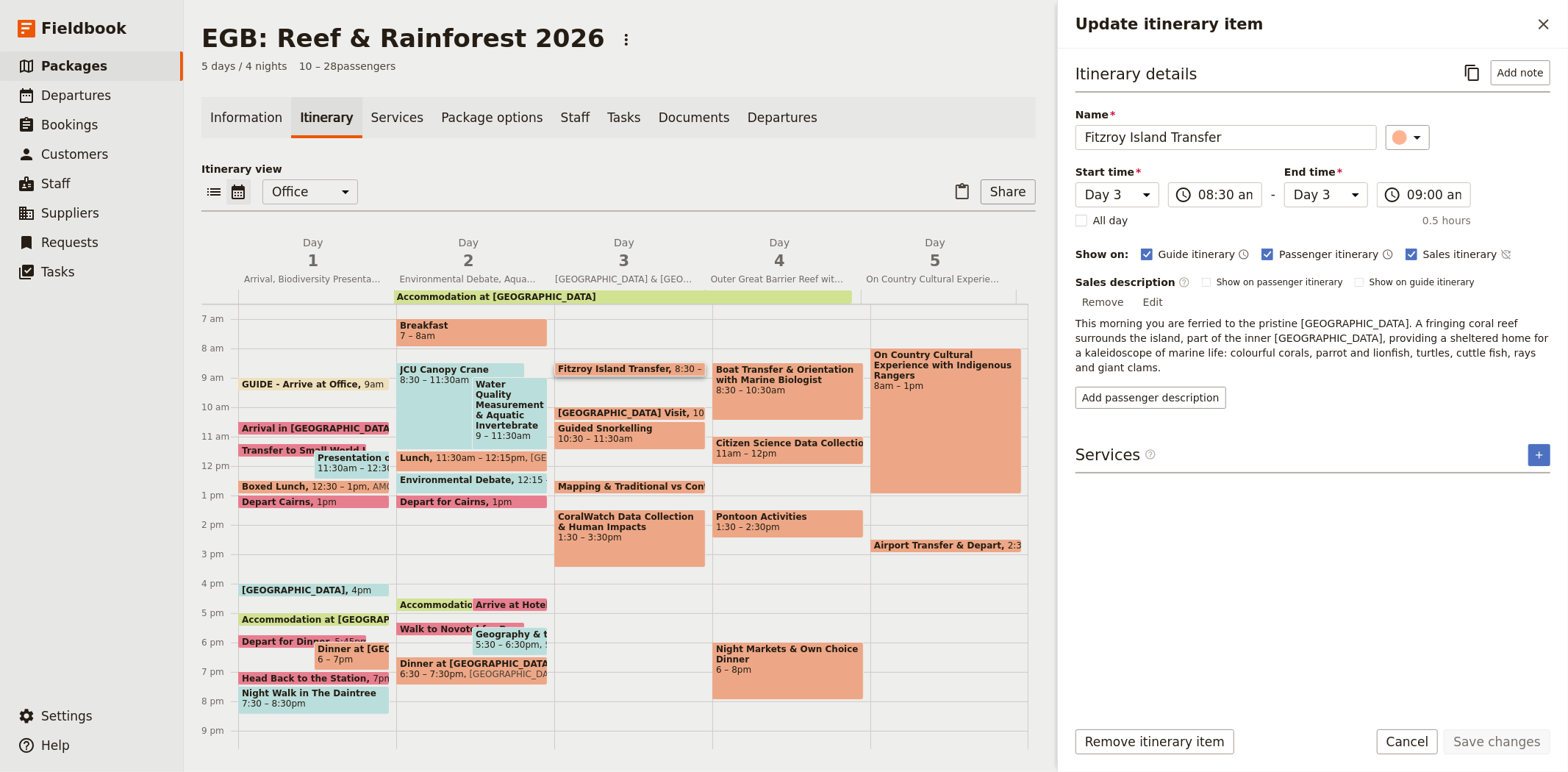
click at [637, 408] on span "[GEOGRAPHIC_DATA] Visit" at bounding box center [625, 413] width 135 height 11
select select "3"
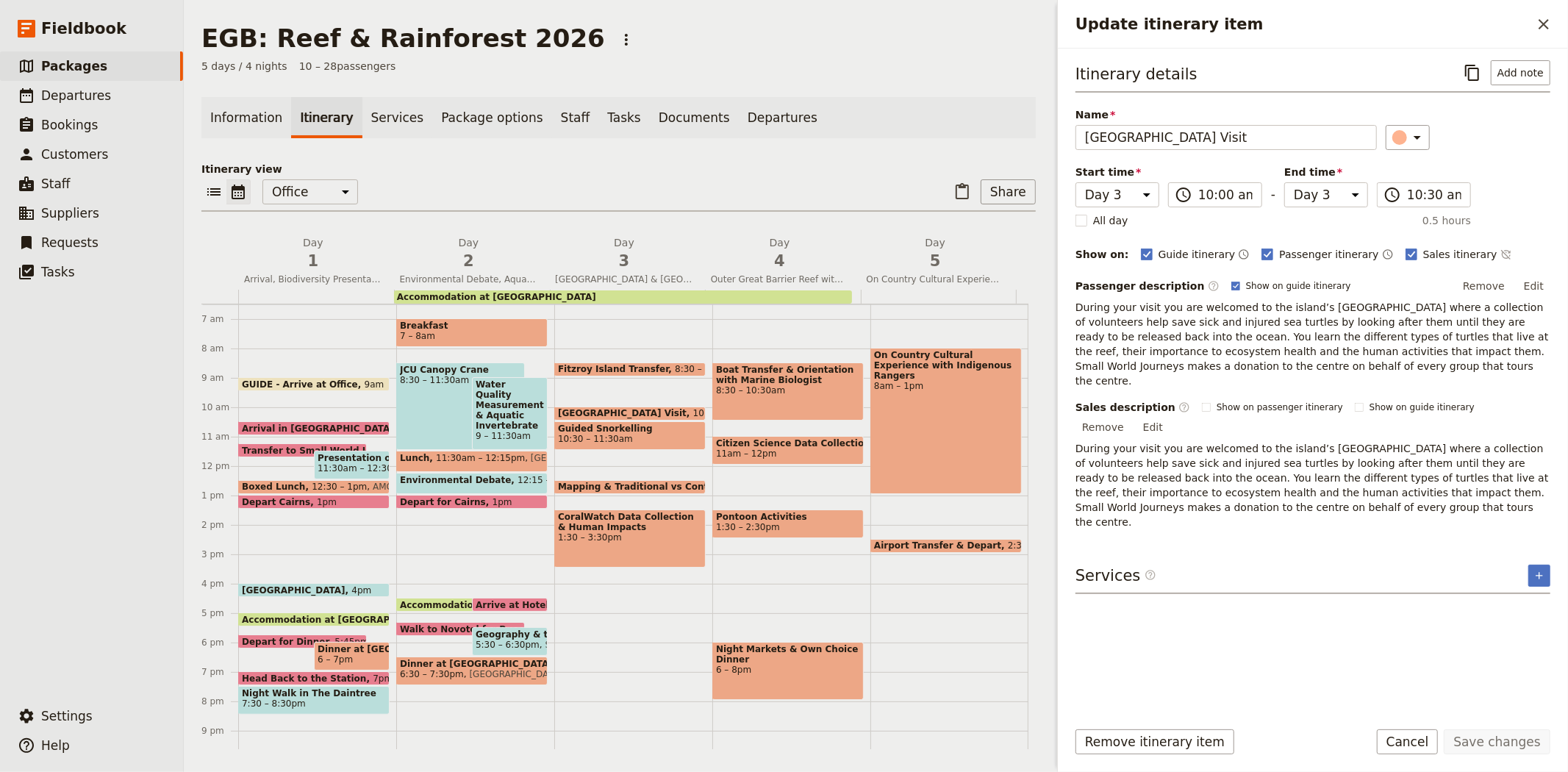
click at [601, 434] on span "10:30 – 11:30am" at bounding box center [595, 439] width 75 height 11
select select "3"
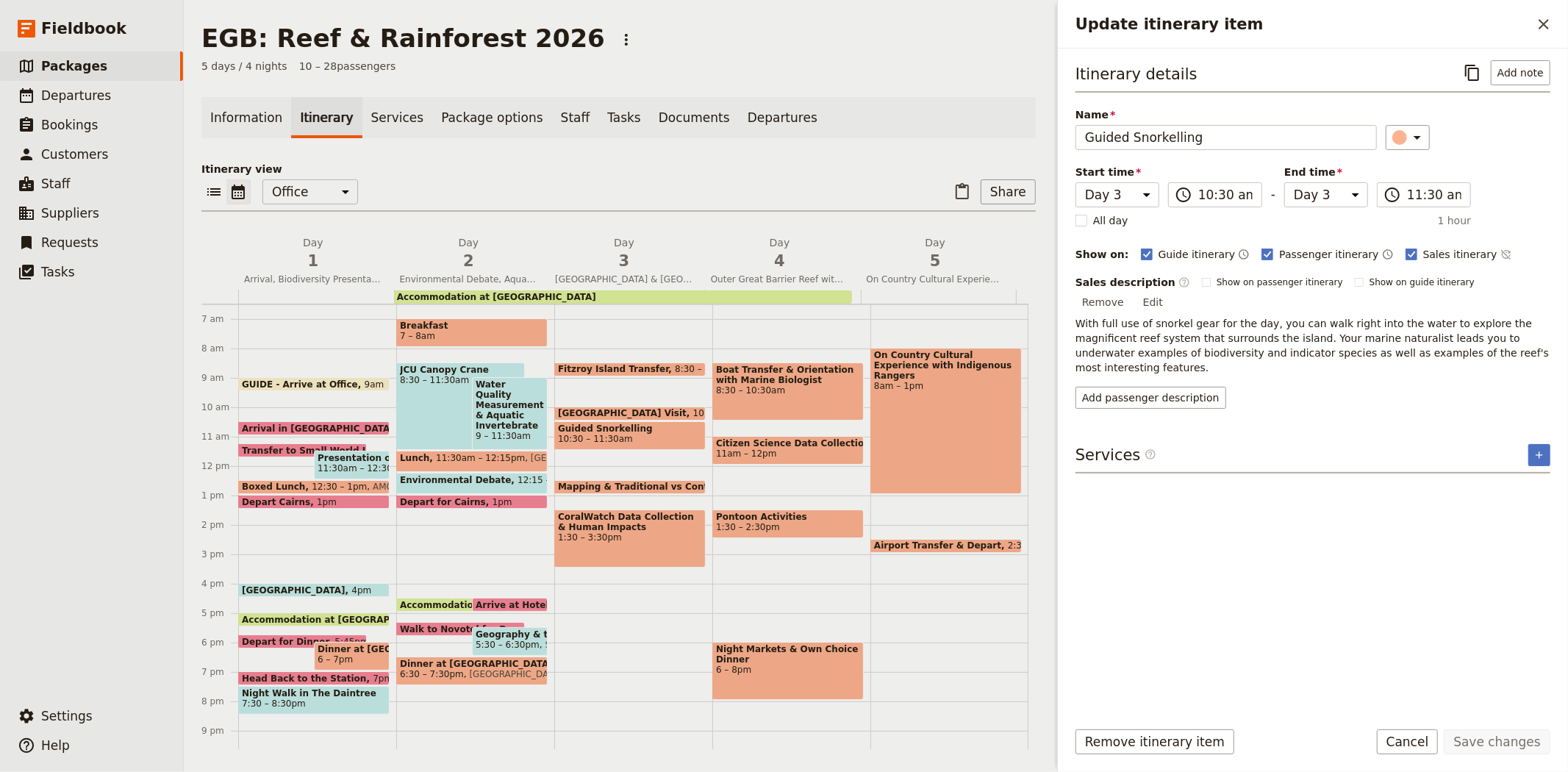
click at [611, 484] on span "Mapping & Traditional vs Contemporary Management Activity" at bounding box center [714, 486] width 313 height 11
select select "3"
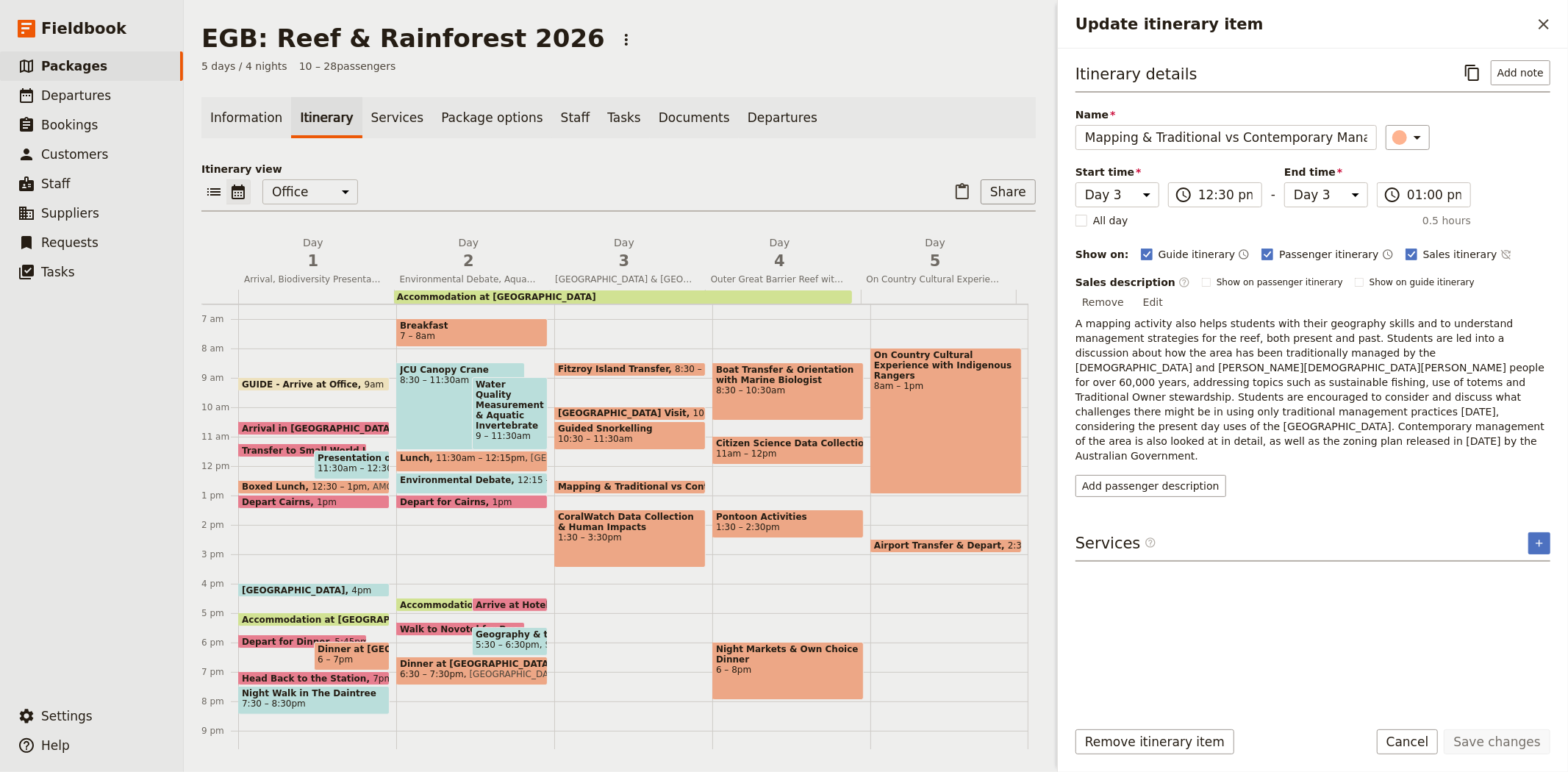
click at [613, 370] on span at bounding box center [630, 372] width 150 height 6
select select "3"
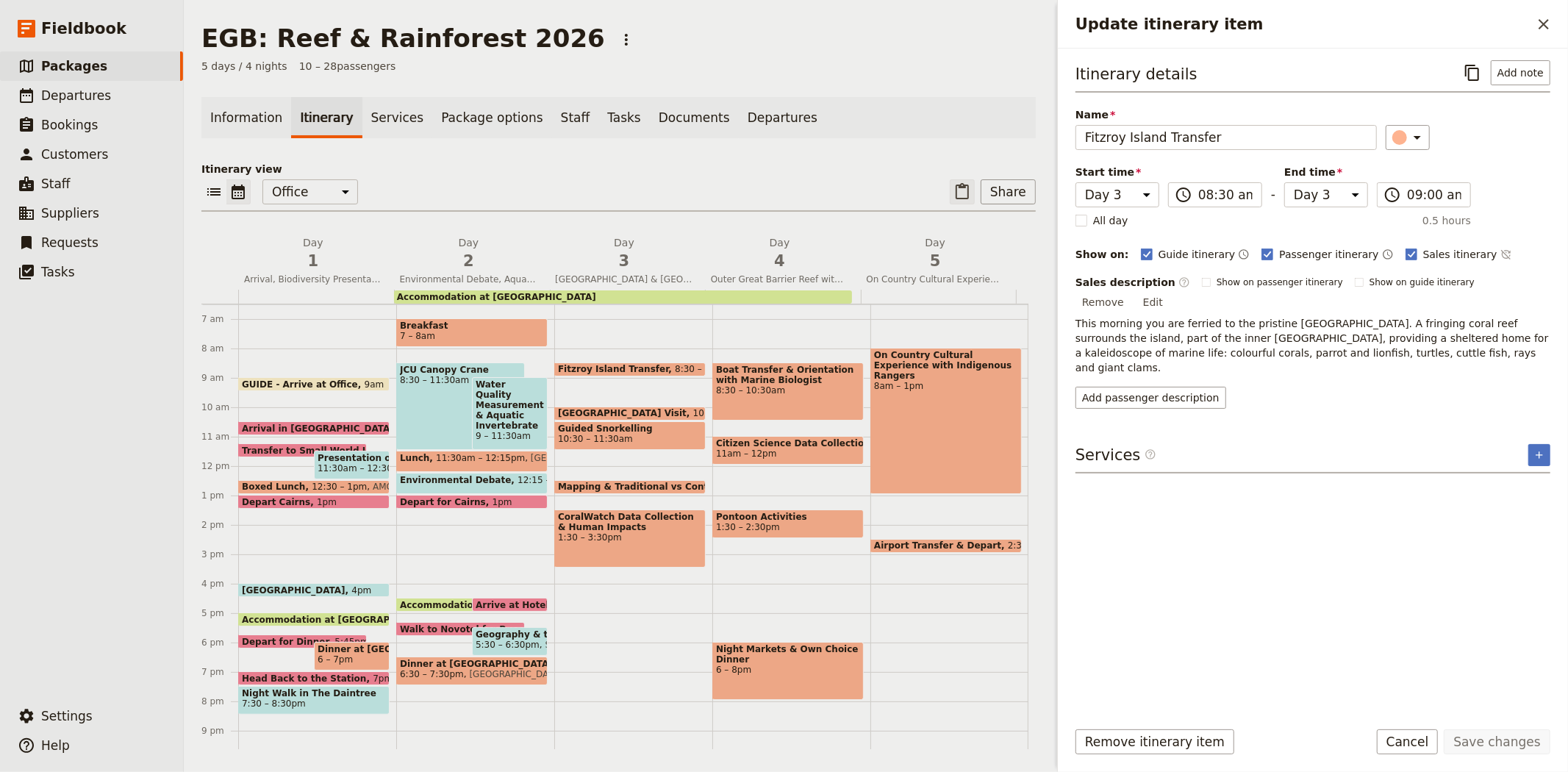
click at [956, 185] on icon "Paste itinerary item" at bounding box center [962, 191] width 13 height 16
select select "3"
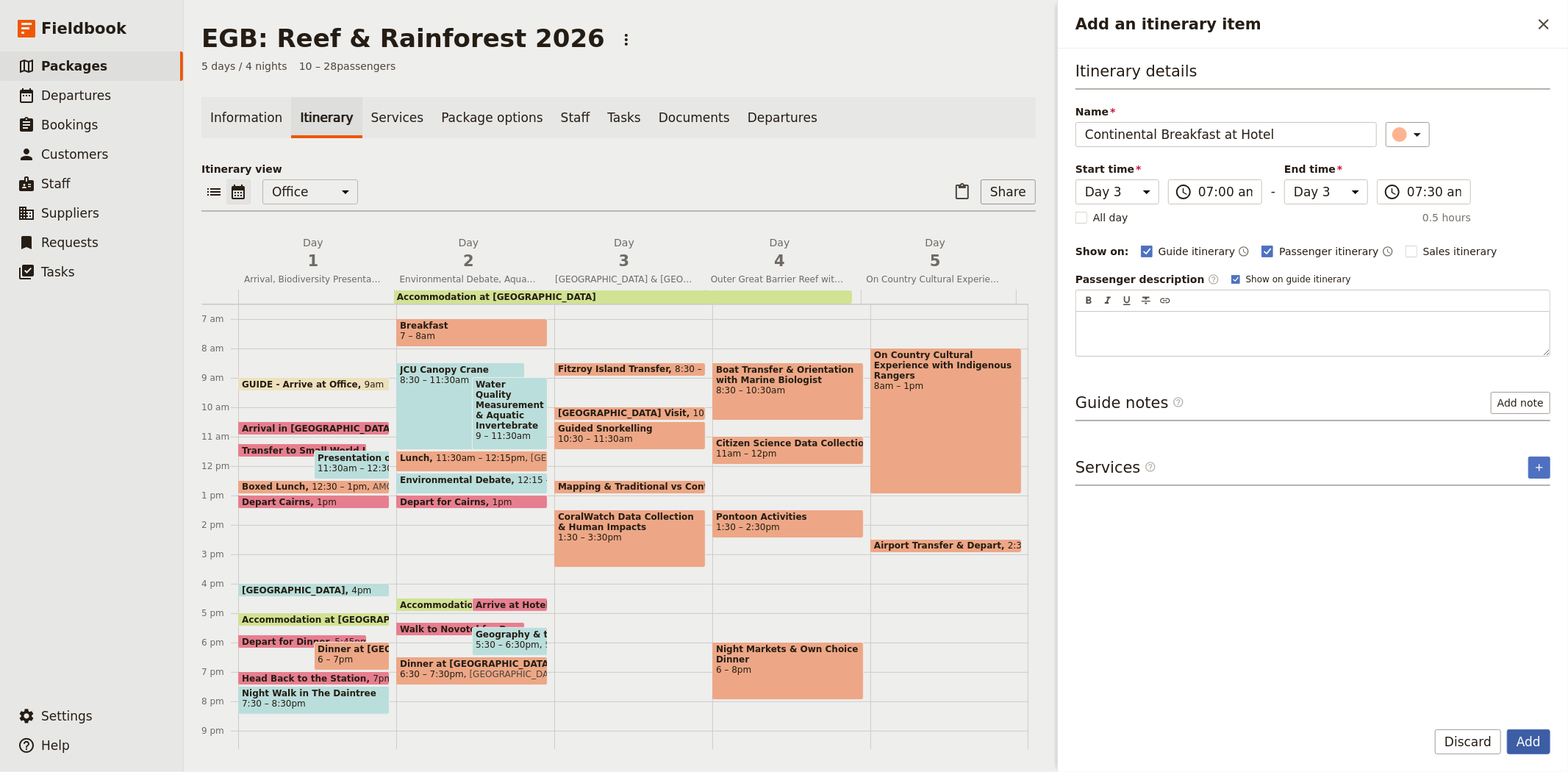
click at [1522, 730] on button "Add" at bounding box center [1528, 742] width 43 height 25
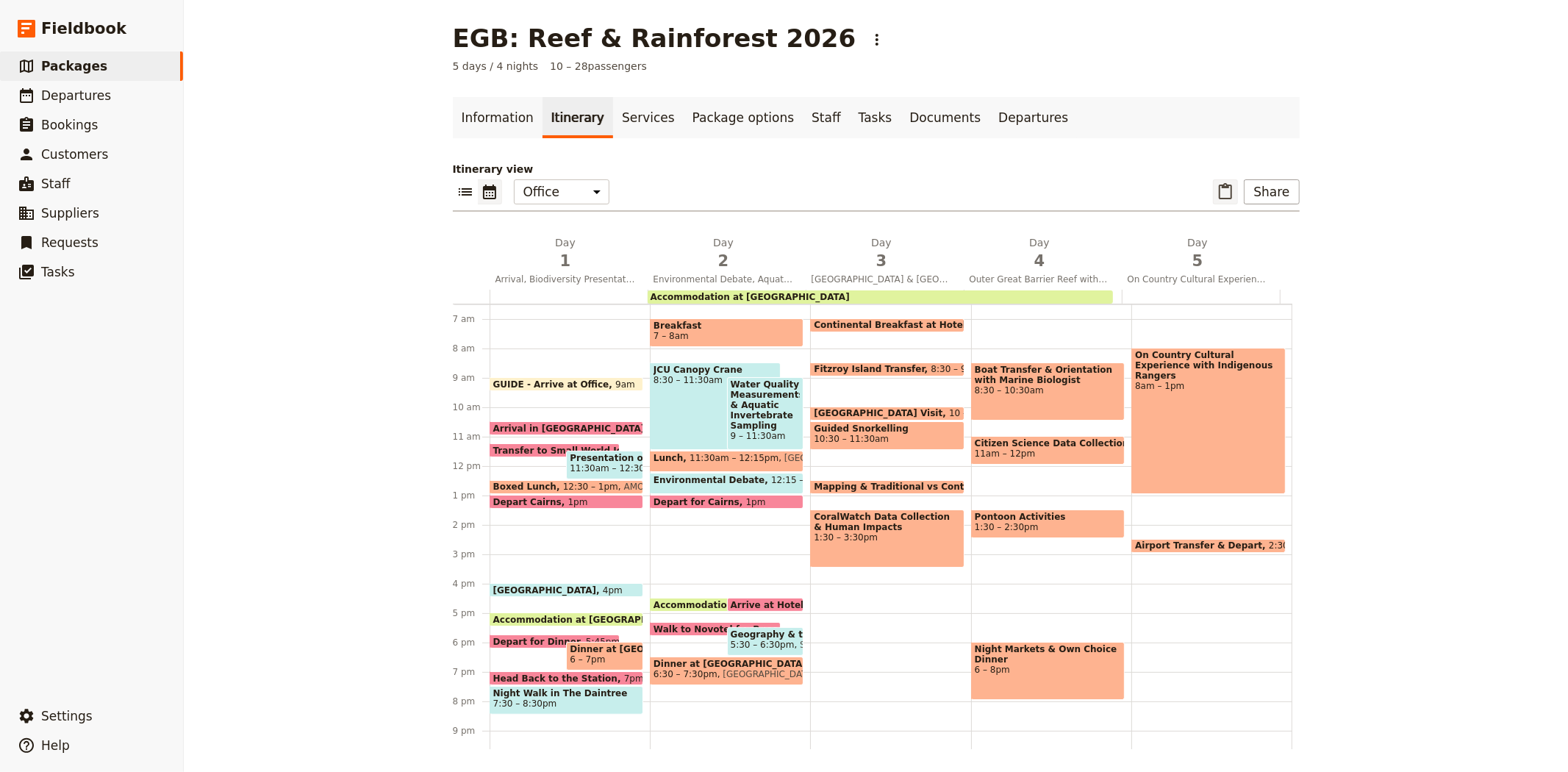
click at [1219, 195] on icon "Paste itinerary item" at bounding box center [1225, 191] width 13 height 16
select select "3"
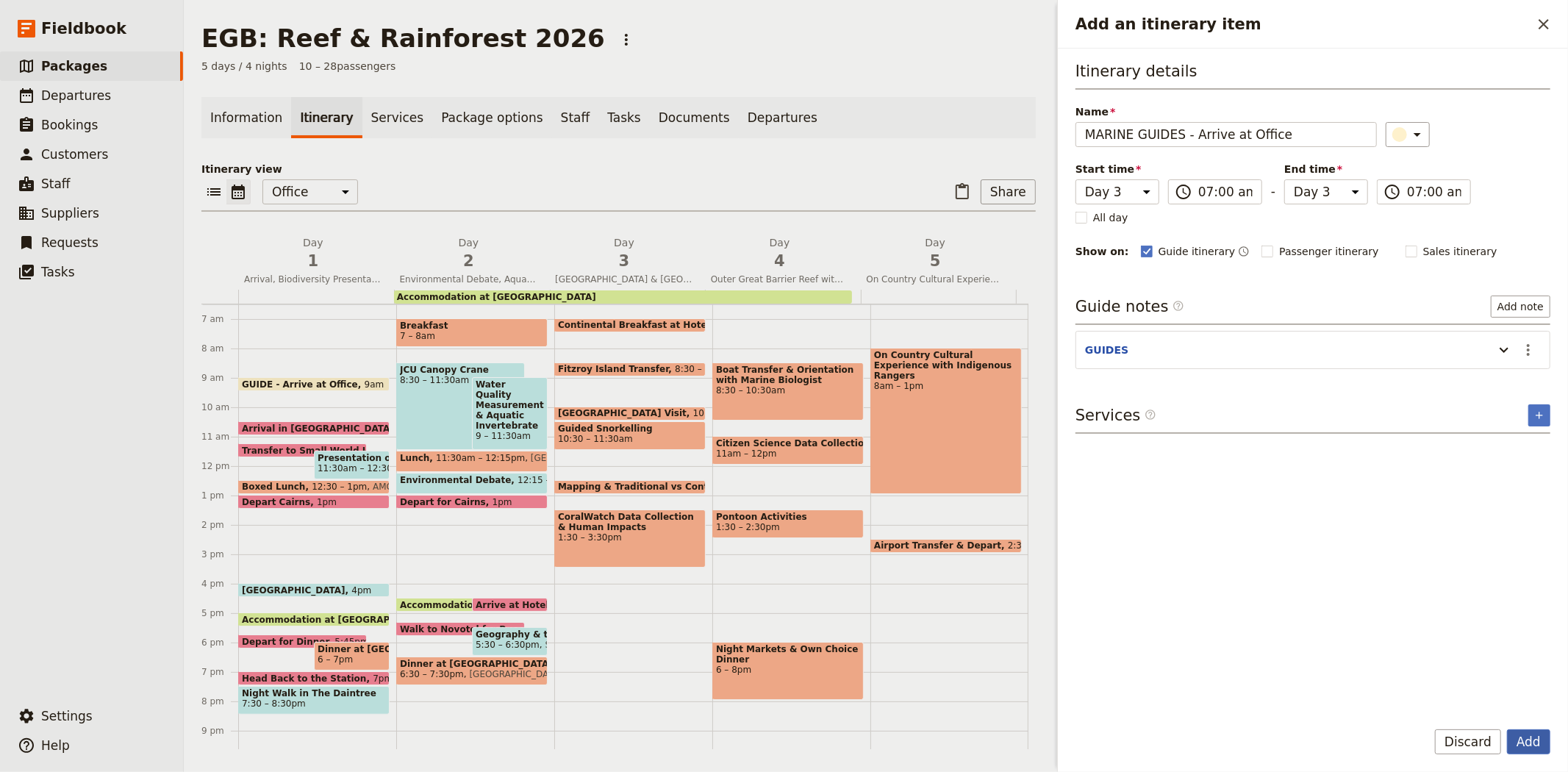
click at [1530, 737] on button "Add" at bounding box center [1528, 742] width 43 height 25
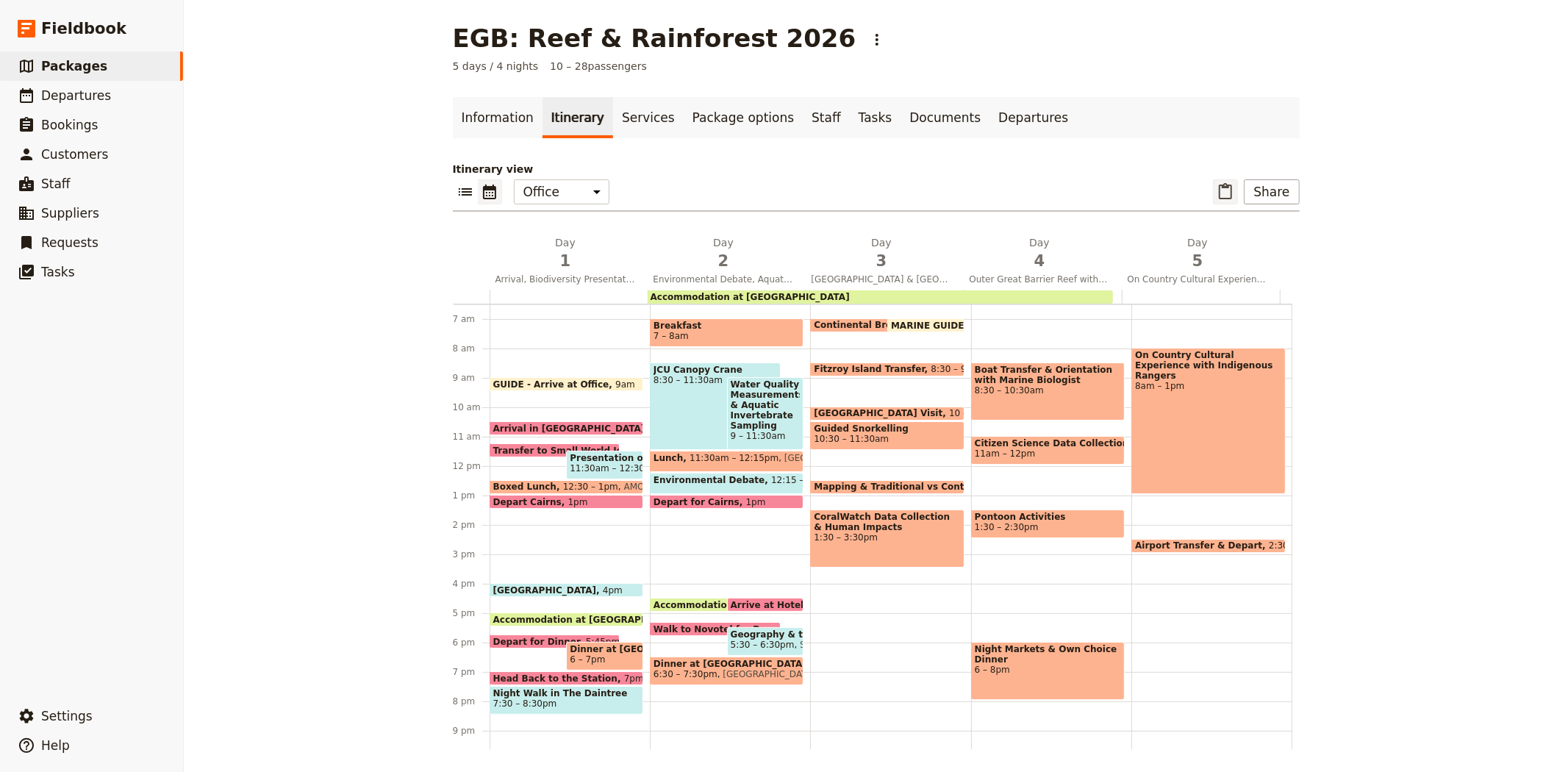
click at [1229, 195] on icon "Paste itinerary item" at bounding box center [1225, 191] width 13 height 16
select select "3"
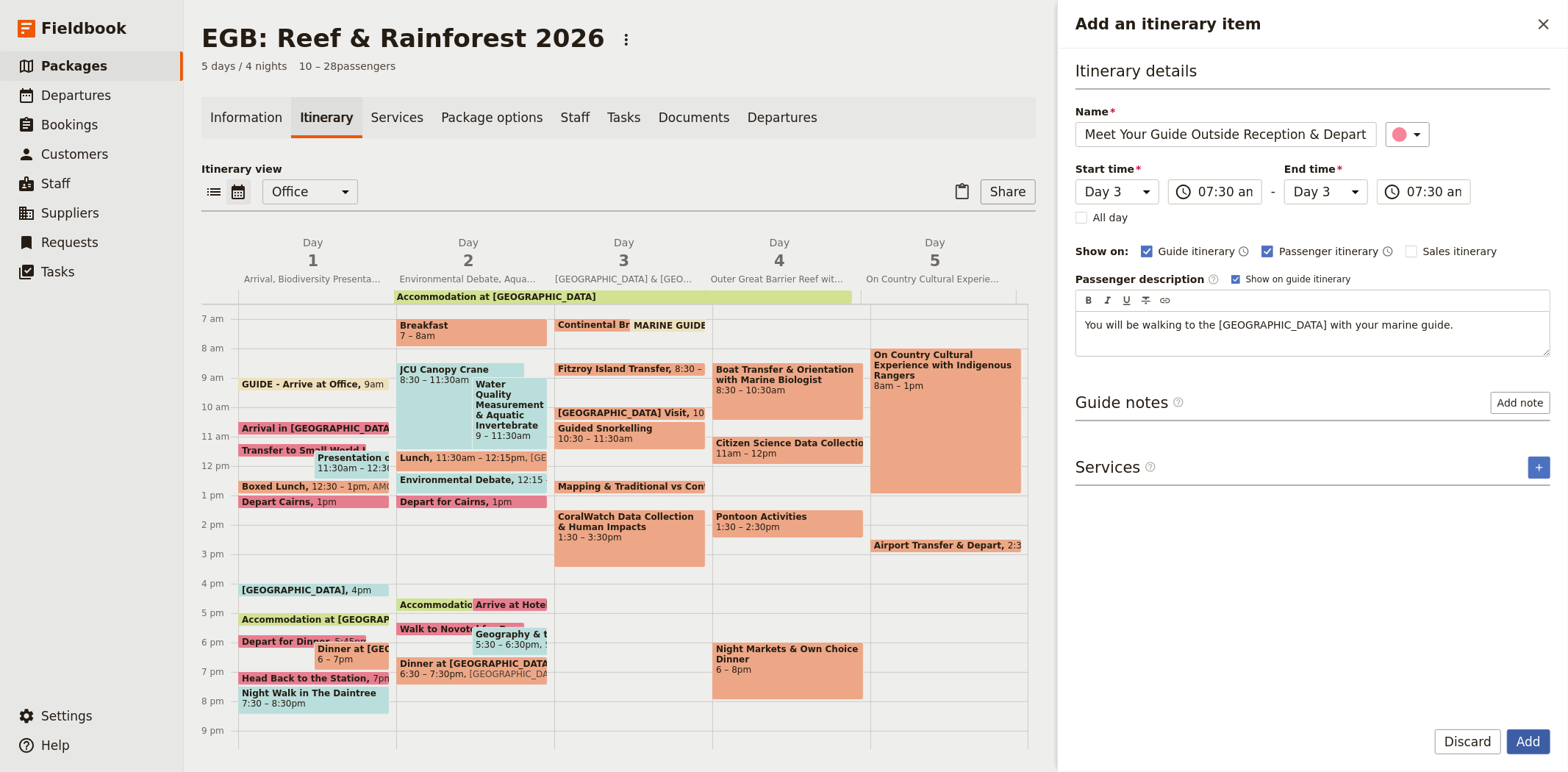
click at [1513, 740] on button "Add" at bounding box center [1528, 742] width 43 height 25
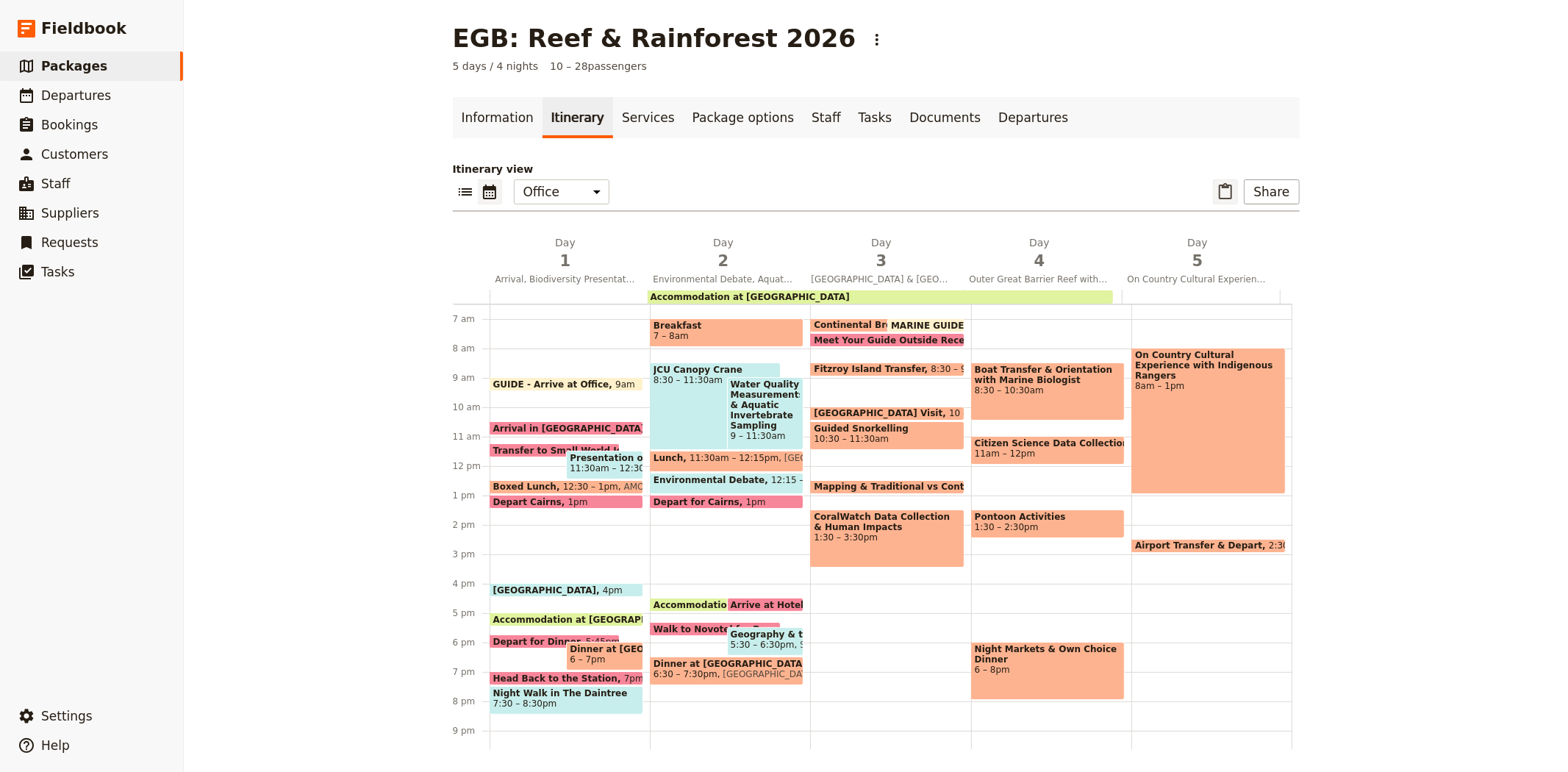
click at [1230, 195] on icon "Paste itinerary item" at bounding box center [1225, 192] width 18 height 18
select select "3"
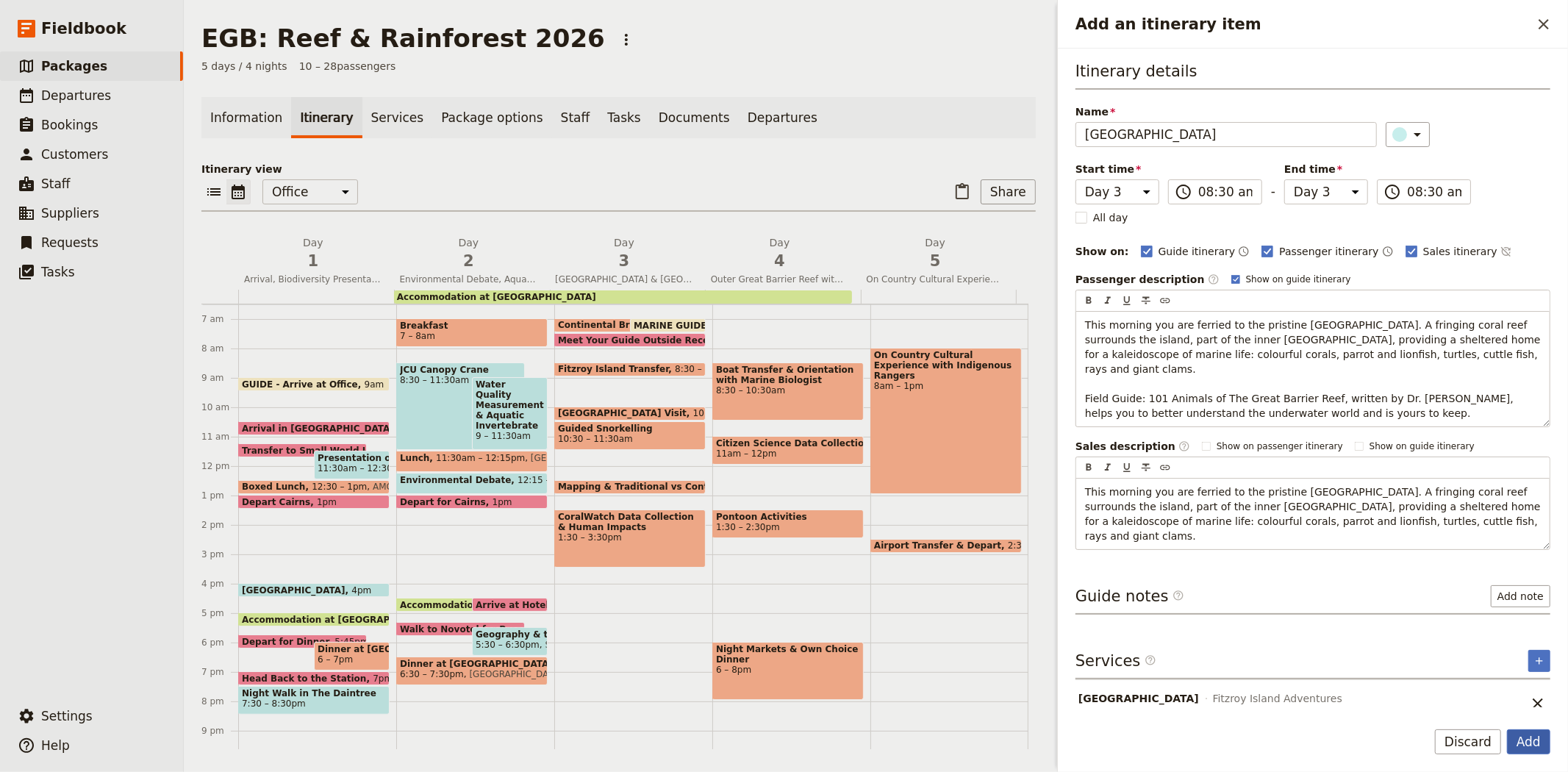
click at [1518, 730] on button "Add" at bounding box center [1528, 742] width 43 height 25
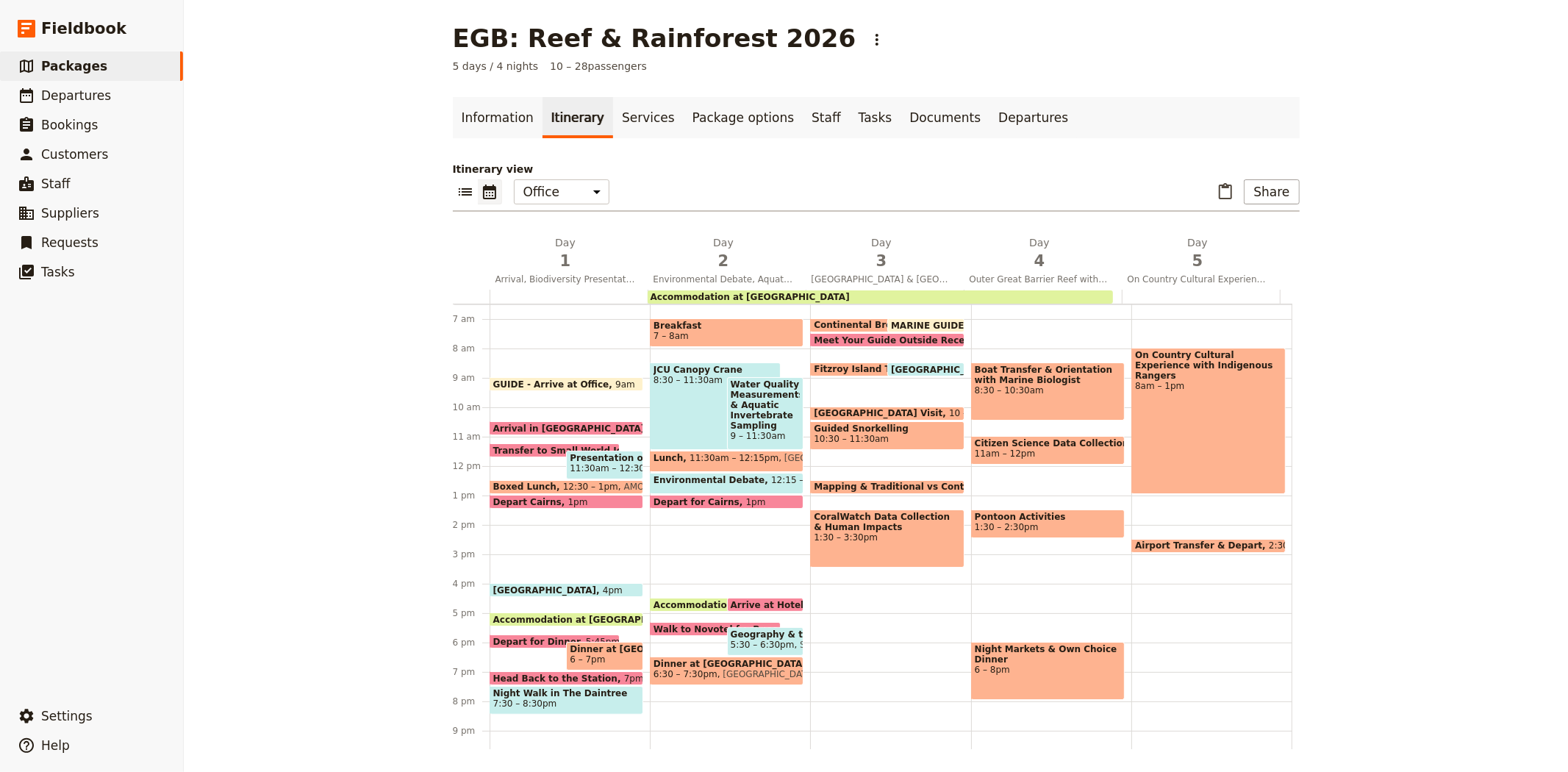
click at [841, 370] on span at bounding box center [875, 372] width 129 height 6
select select "3"
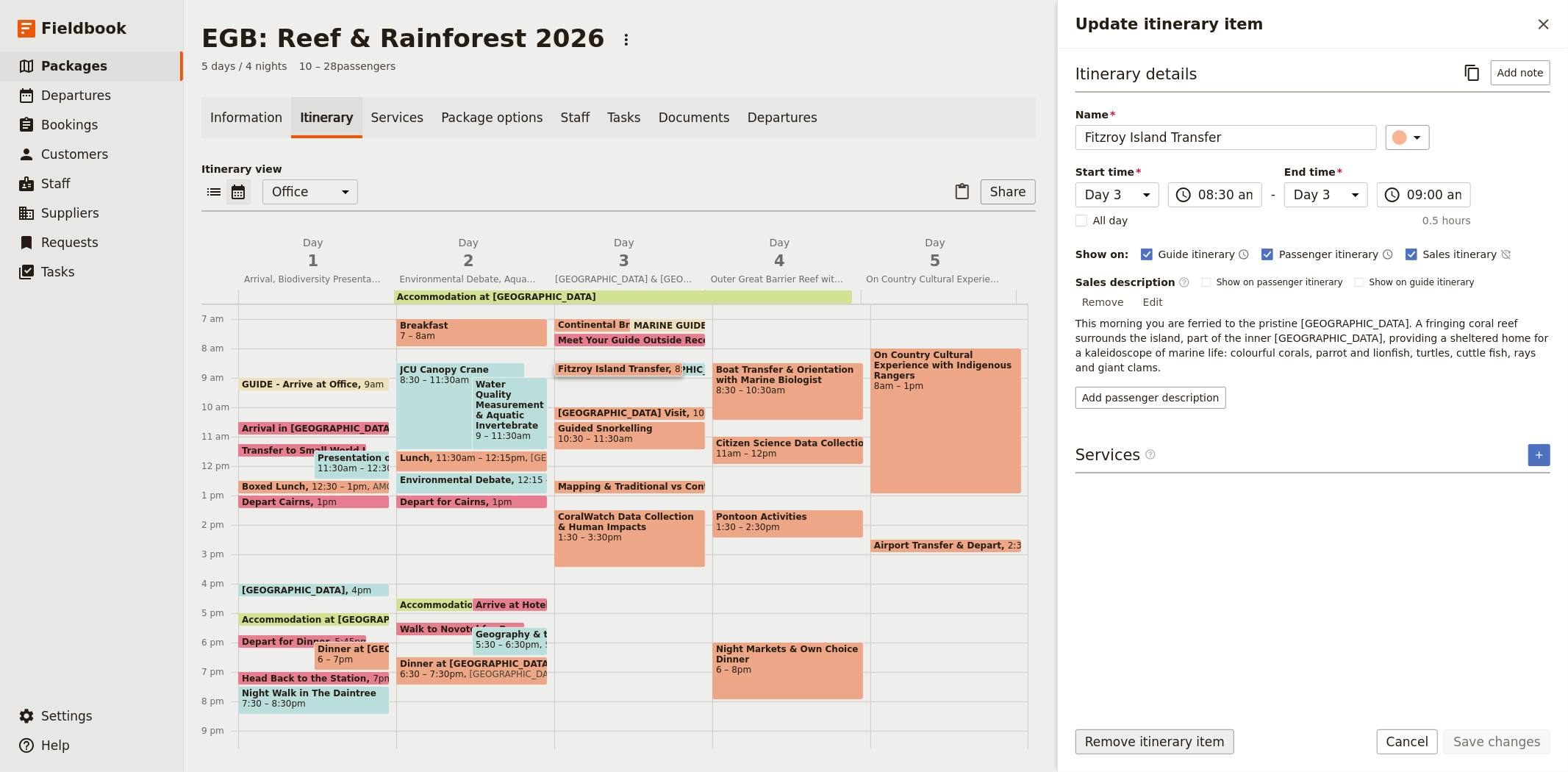
click at [1160, 739] on button "Remove itinerary item" at bounding box center [1154, 742] width 159 height 25
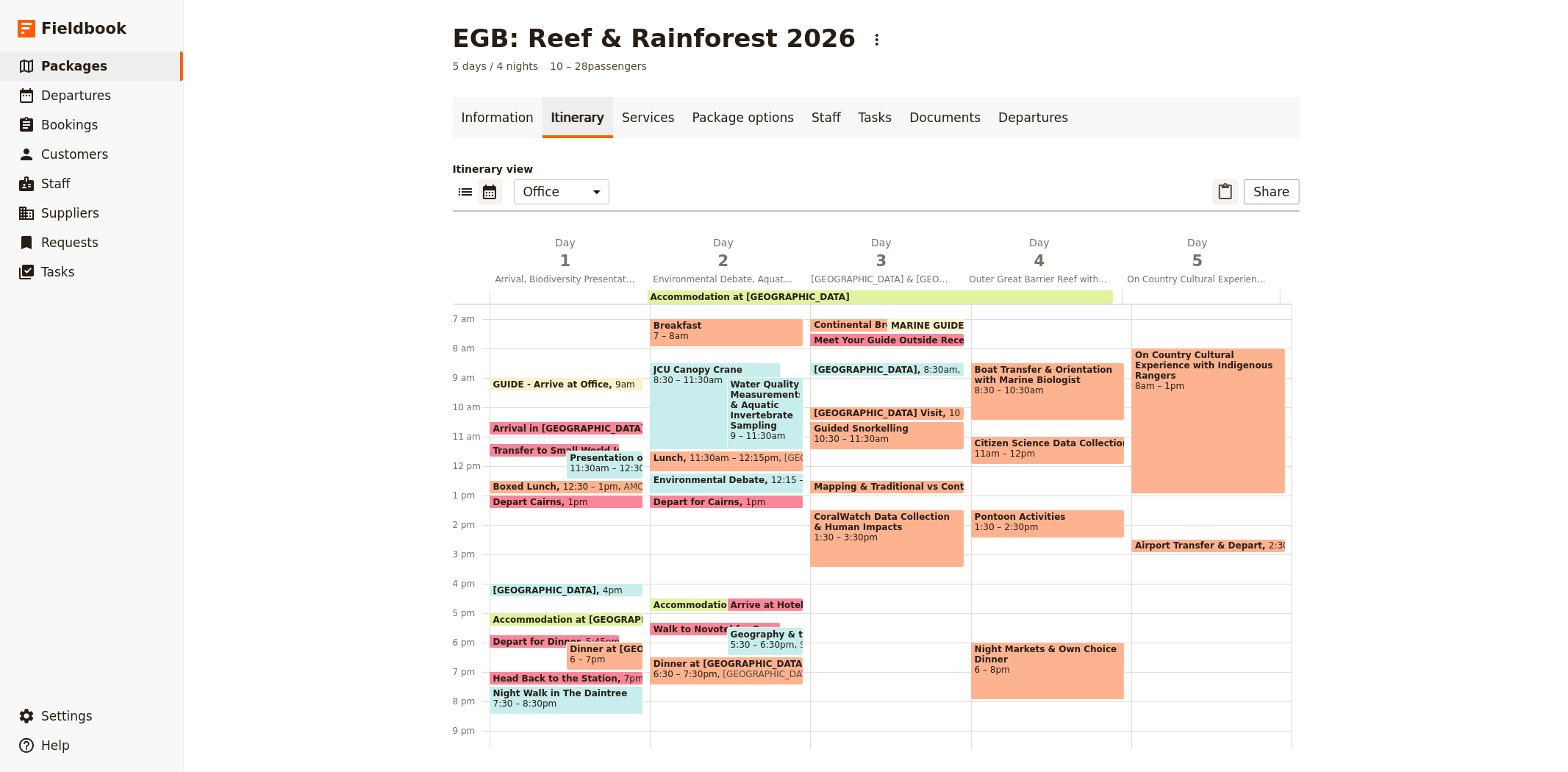
click at [1228, 192] on icon "Paste itinerary item" at bounding box center [1225, 192] width 18 height 18
select select "3"
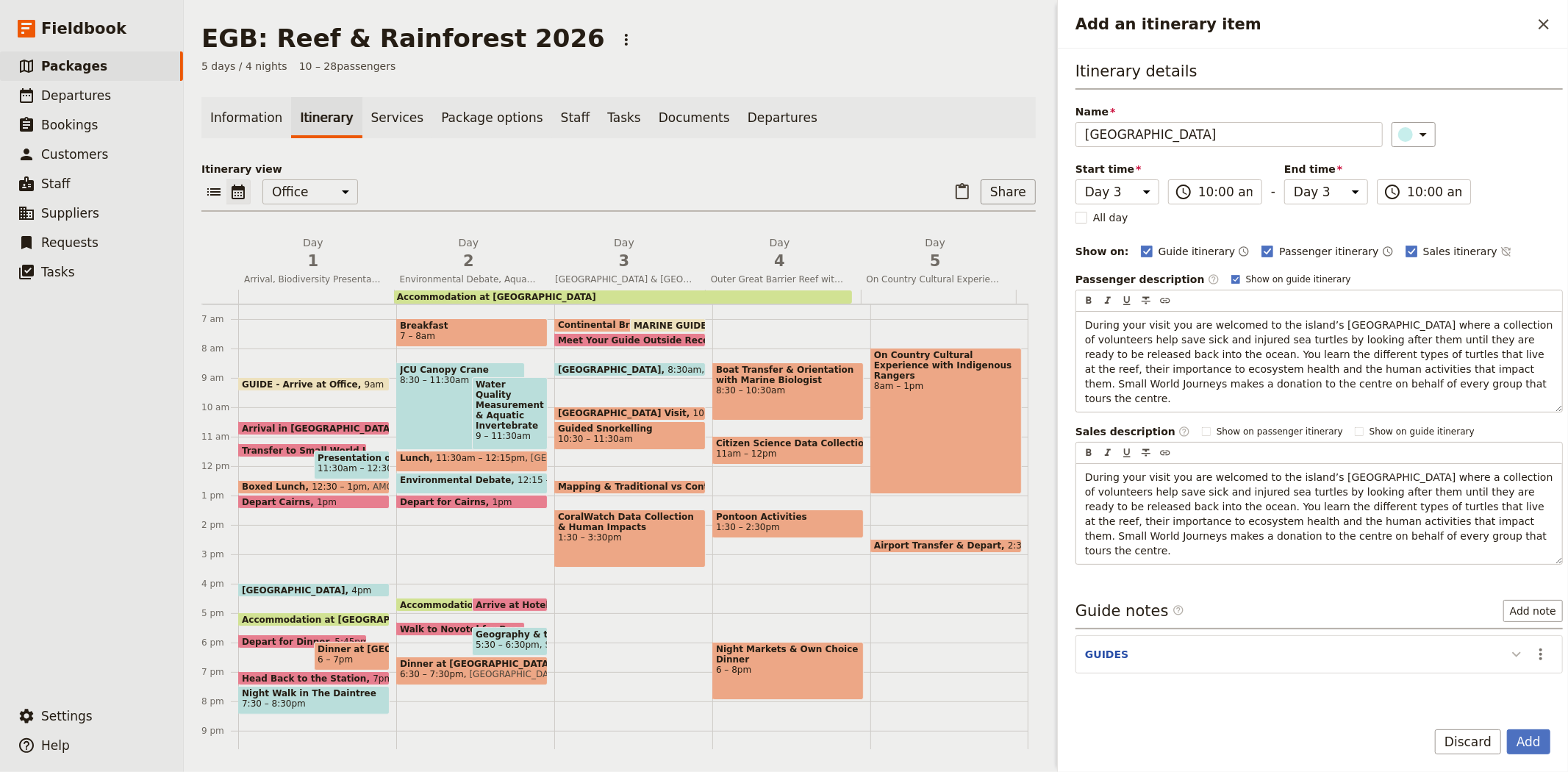
click at [1508, 646] on icon "Add an itinerary item" at bounding box center [1517, 655] width 18 height 18
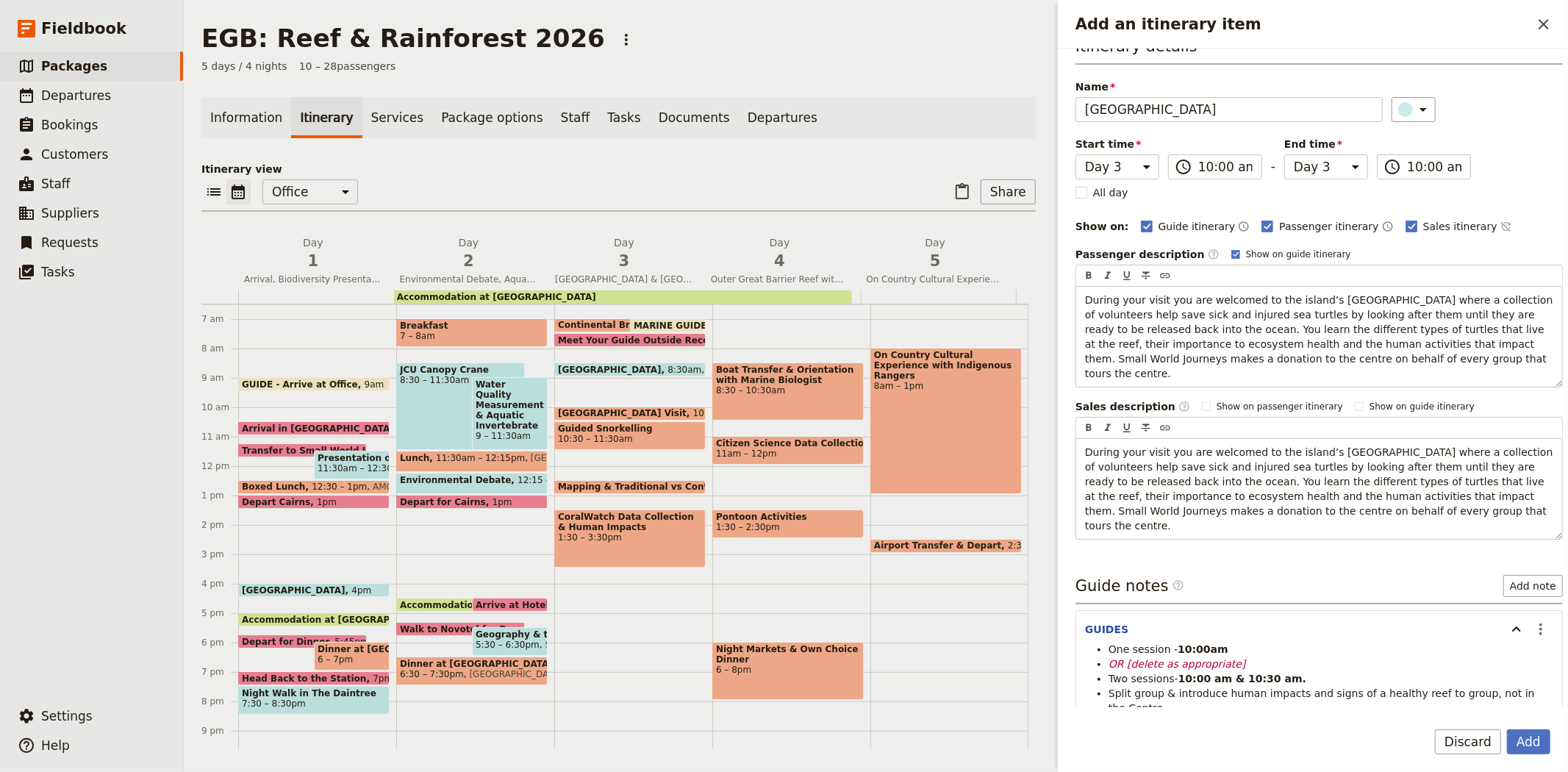
scroll to position [0, 0]
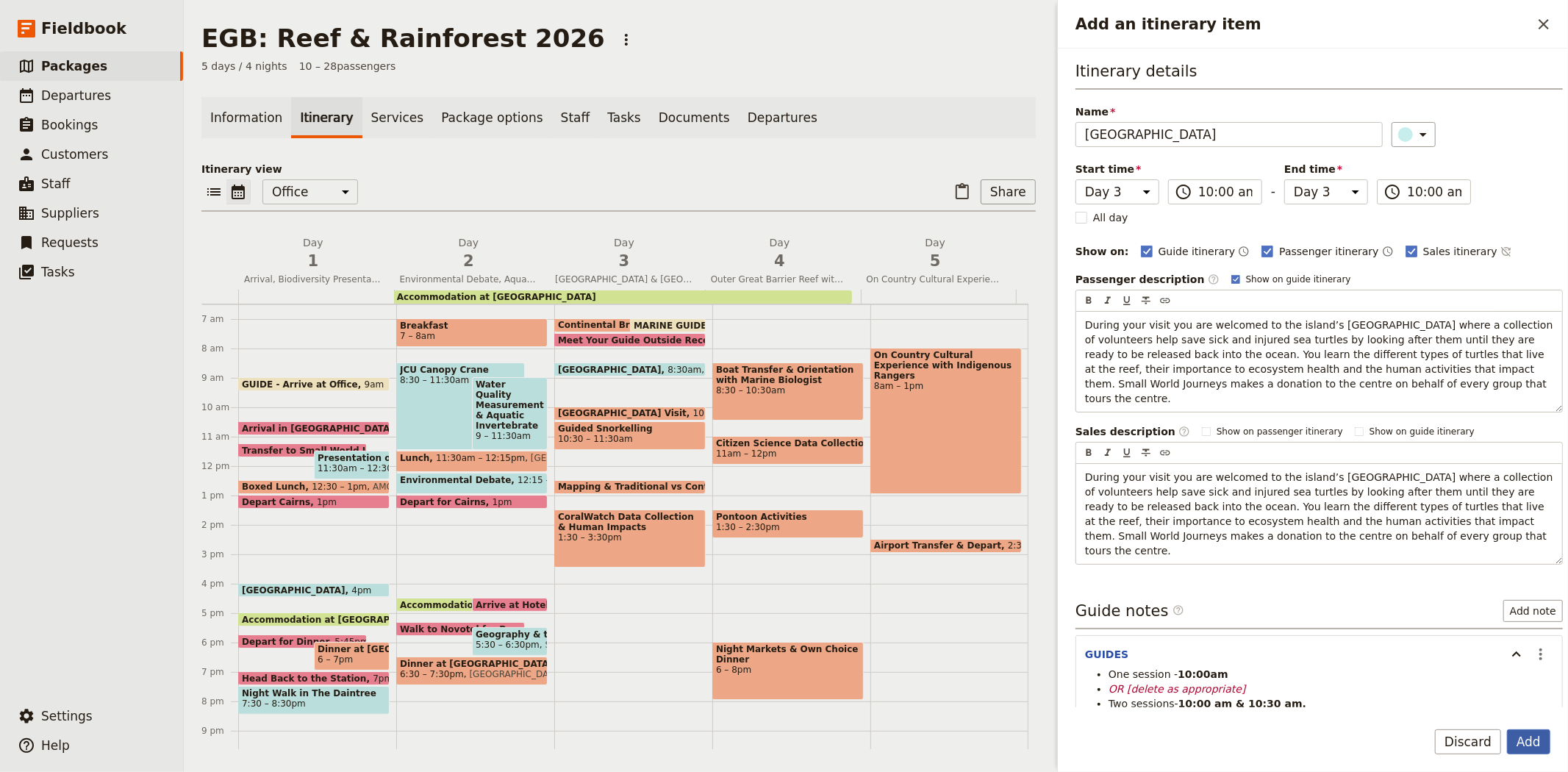
click at [1524, 739] on button "Add" at bounding box center [1528, 742] width 43 height 25
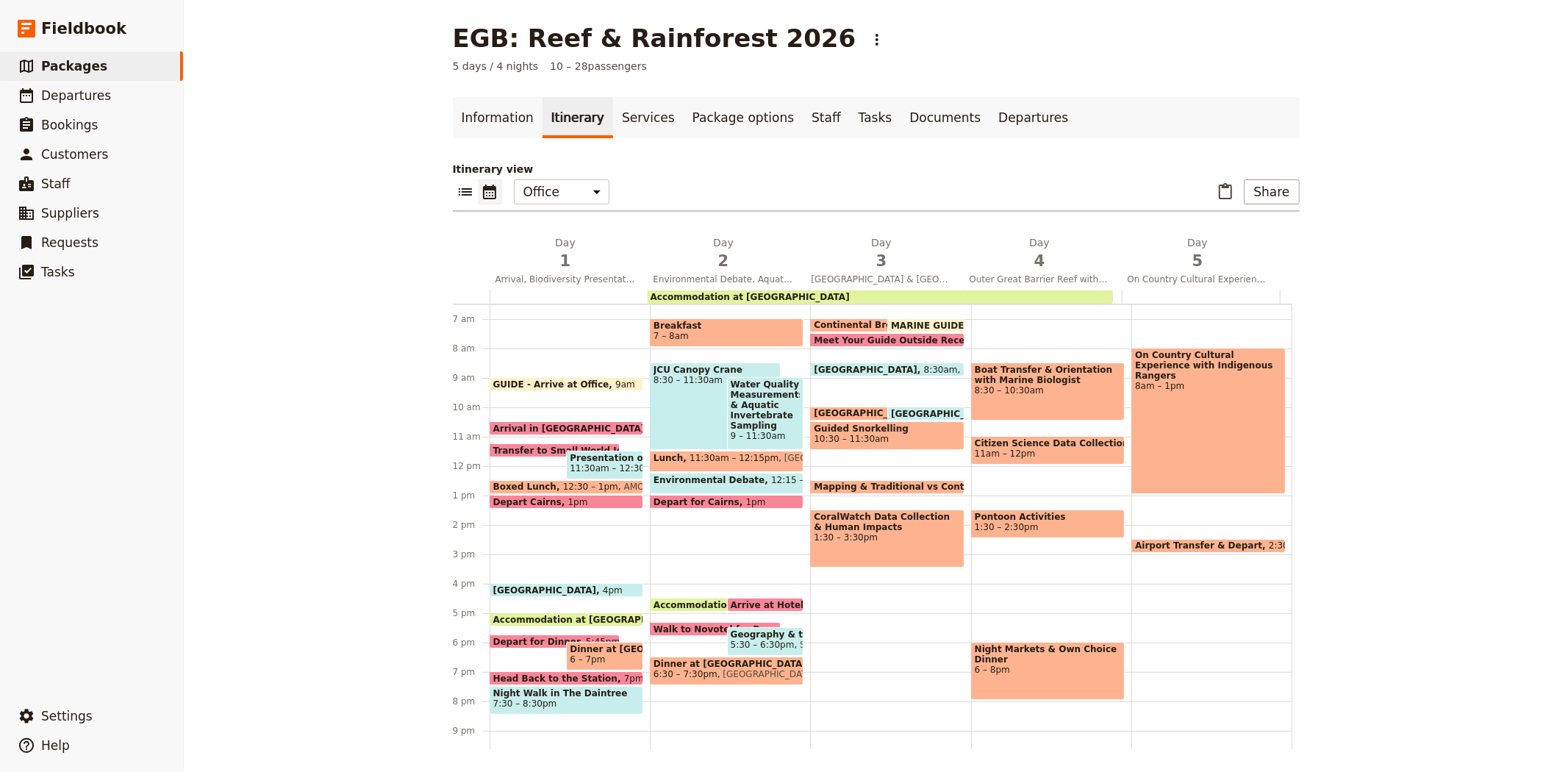
click at [864, 408] on span "[GEOGRAPHIC_DATA] Visit" at bounding box center [881, 413] width 135 height 11
select select "3"
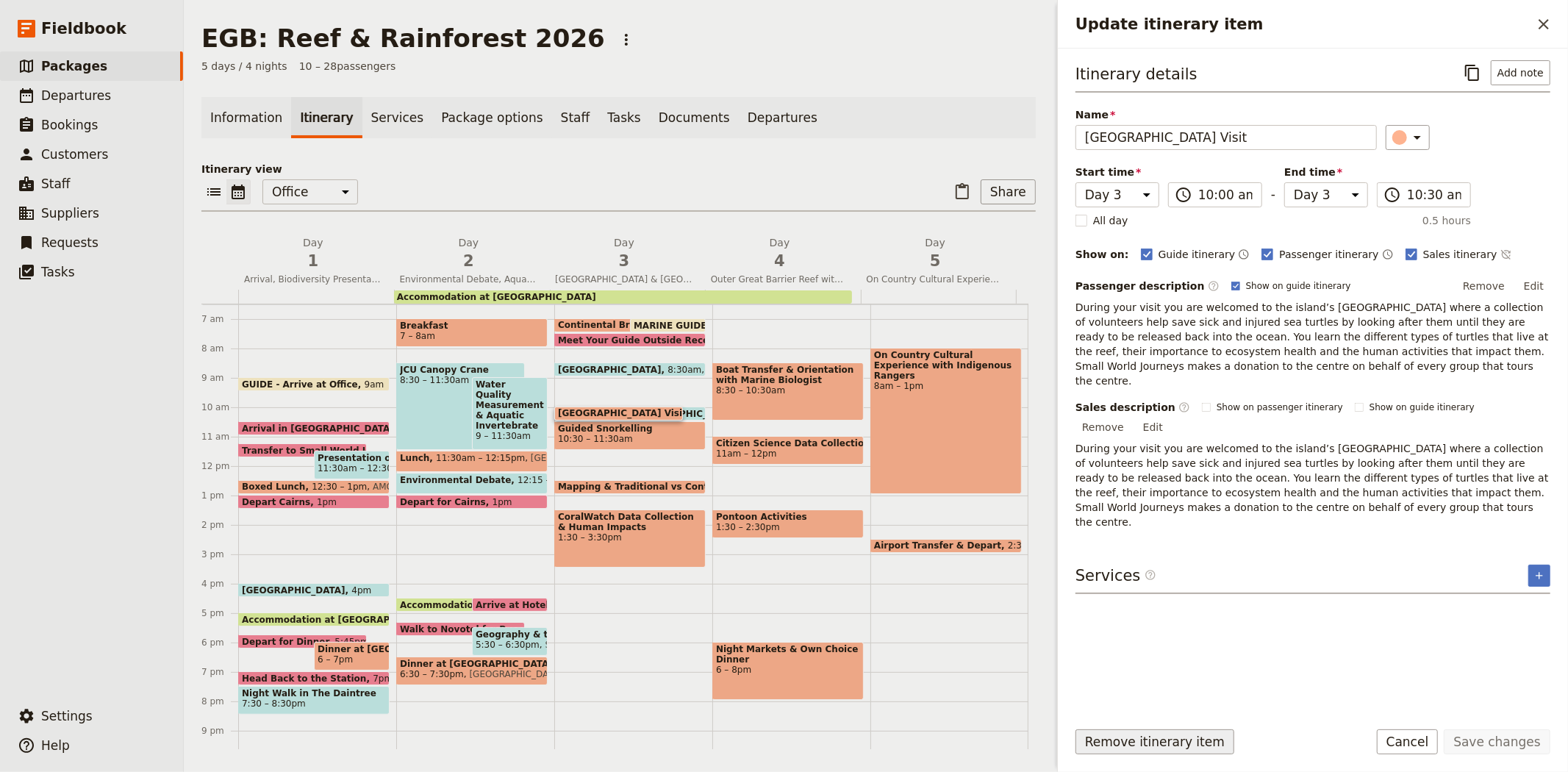
click at [1169, 744] on button "Remove itinerary item" at bounding box center [1154, 742] width 159 height 25
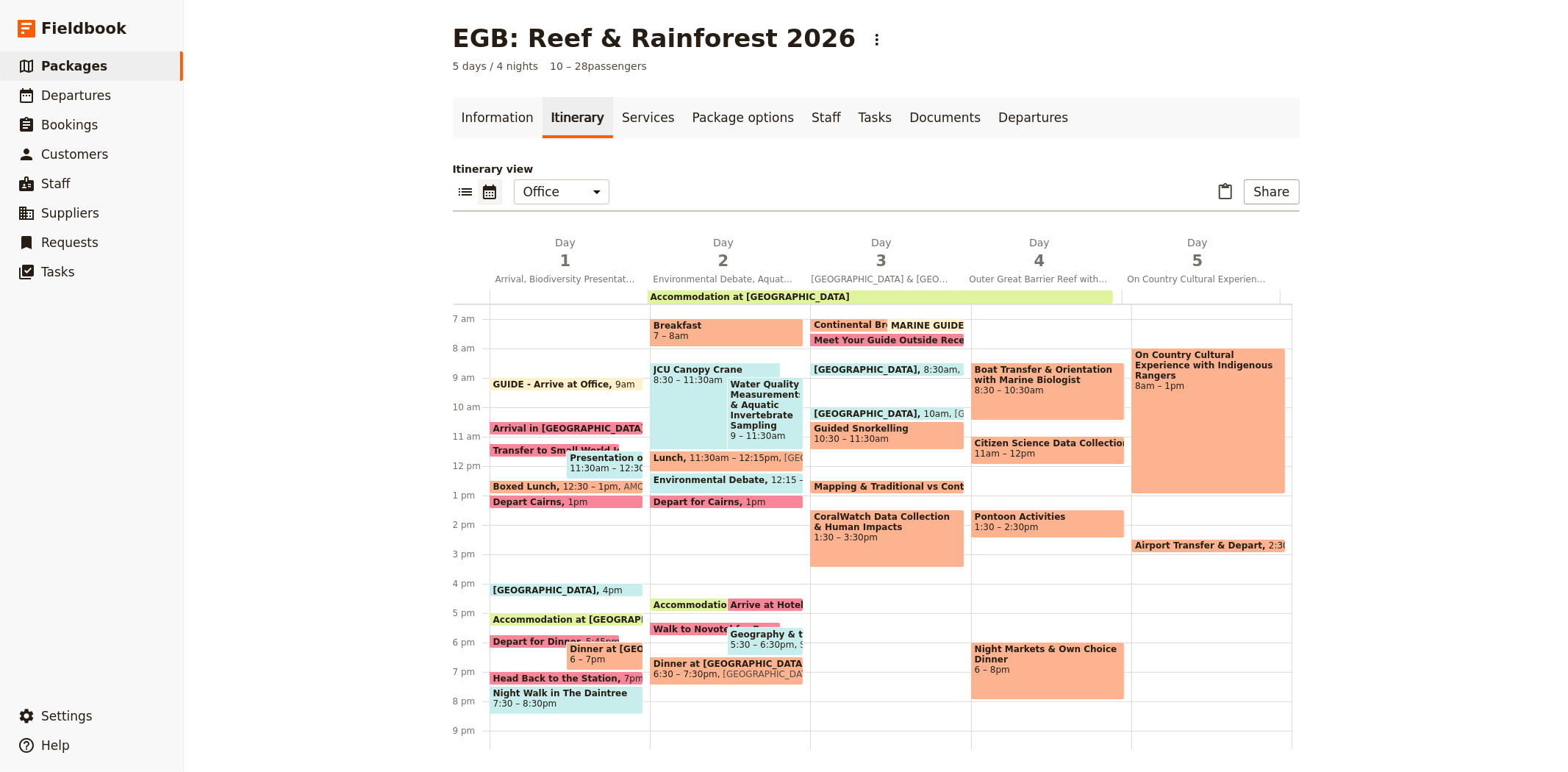
click at [860, 410] on span "[GEOGRAPHIC_DATA]" at bounding box center [868, 414] width 110 height 10
select select "3"
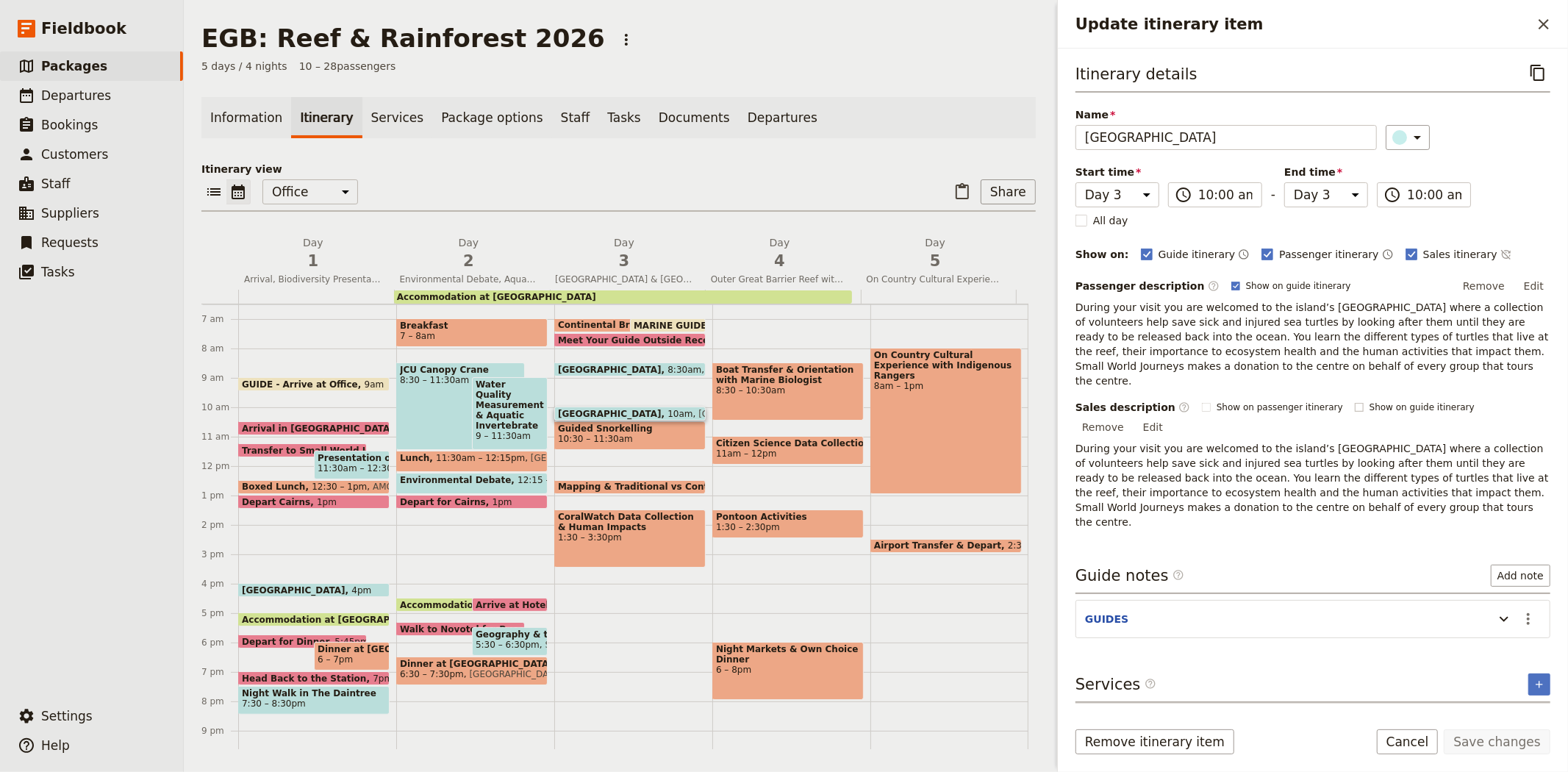
click at [1397, 401] on span "Show on guide itinerary" at bounding box center [1421, 407] width 105 height 11
click at [1355, 401] on input "Show on guide itinerary" at bounding box center [1354, 401] width 1 height 1
checkbox input "true"
click at [1250, 401] on span "Show on passenger itinerary" at bounding box center [1279, 407] width 126 height 11
click at [1202, 401] on input "Show on passenger itinerary" at bounding box center [1201, 401] width 1 height 1
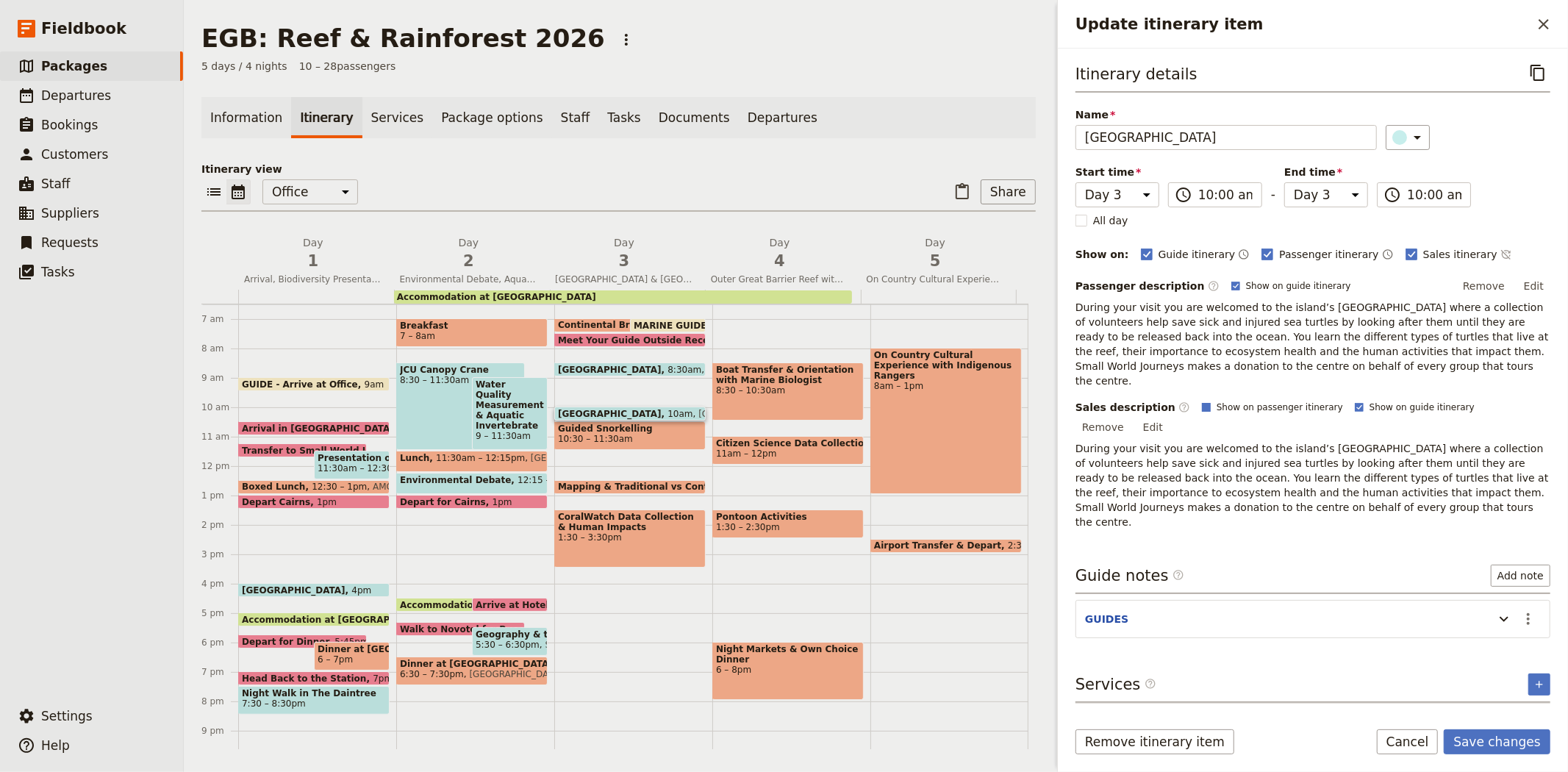
checkbox input "true"
click at [1491, 291] on button "Remove" at bounding box center [1483, 286] width 55 height 22
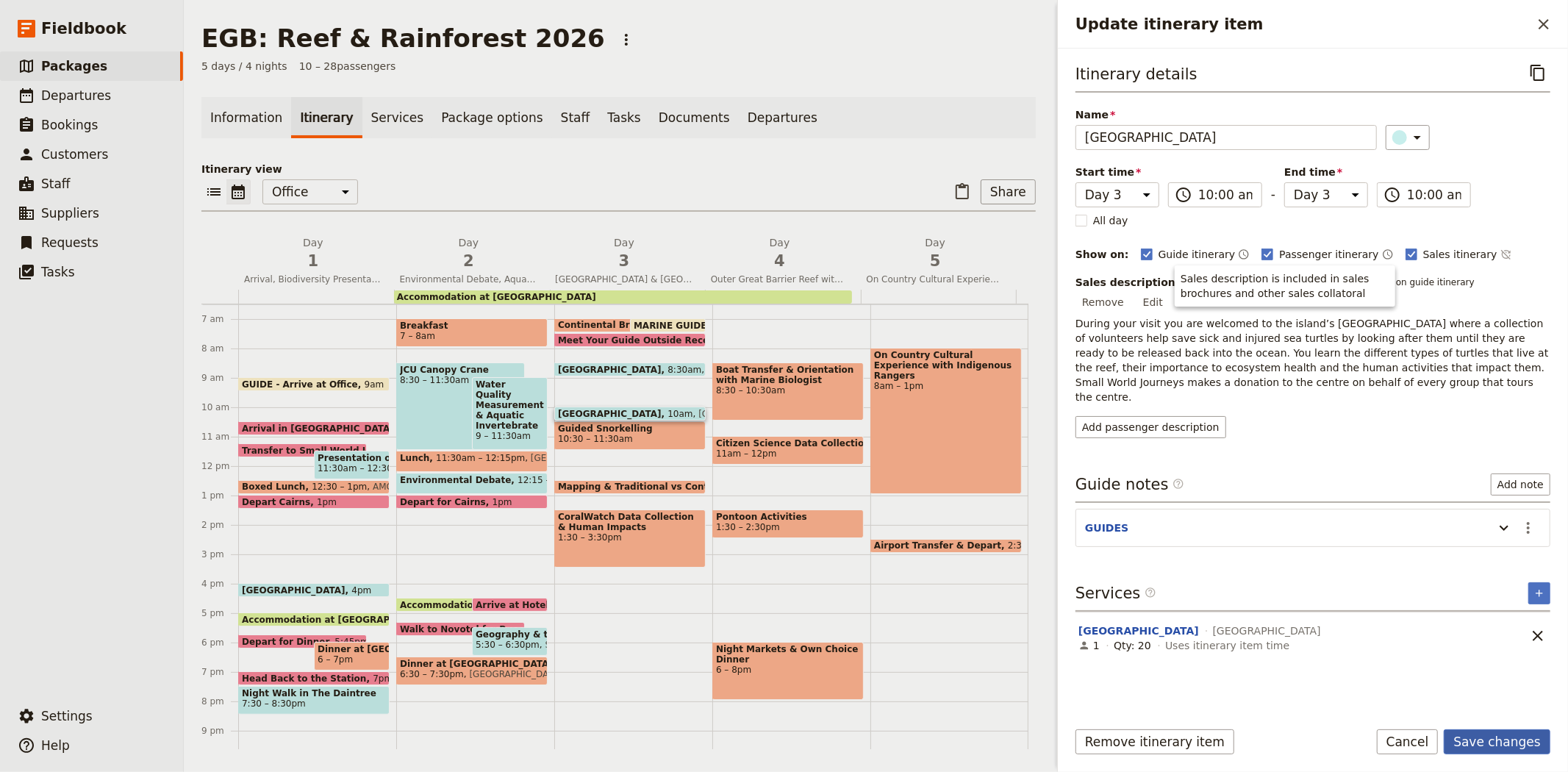
click at [1477, 737] on button "Save changes" at bounding box center [1496, 742] width 107 height 25
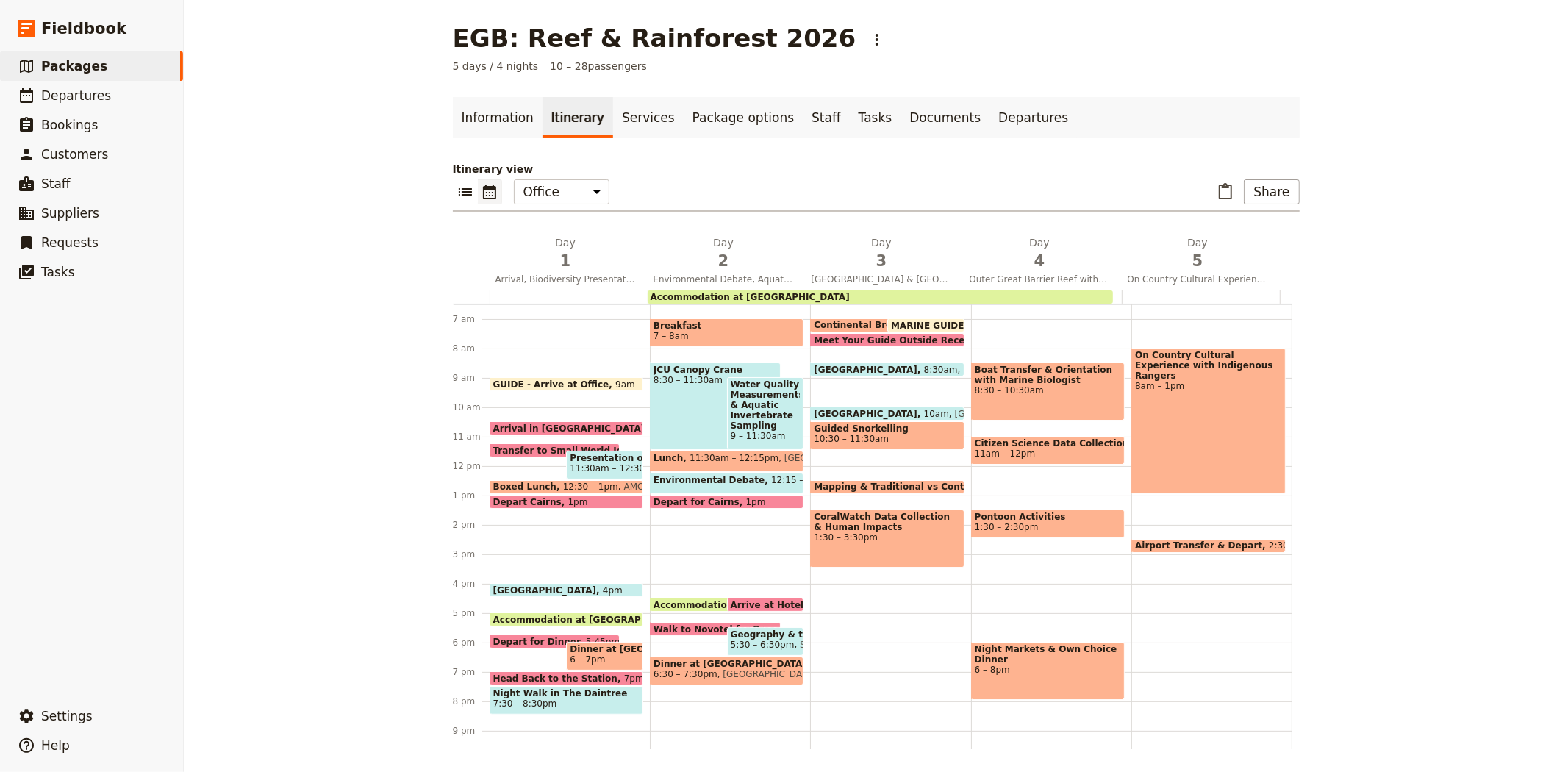
click at [851, 427] on span "Guided Snorkelling" at bounding box center [887, 428] width 147 height 11
select select "3"
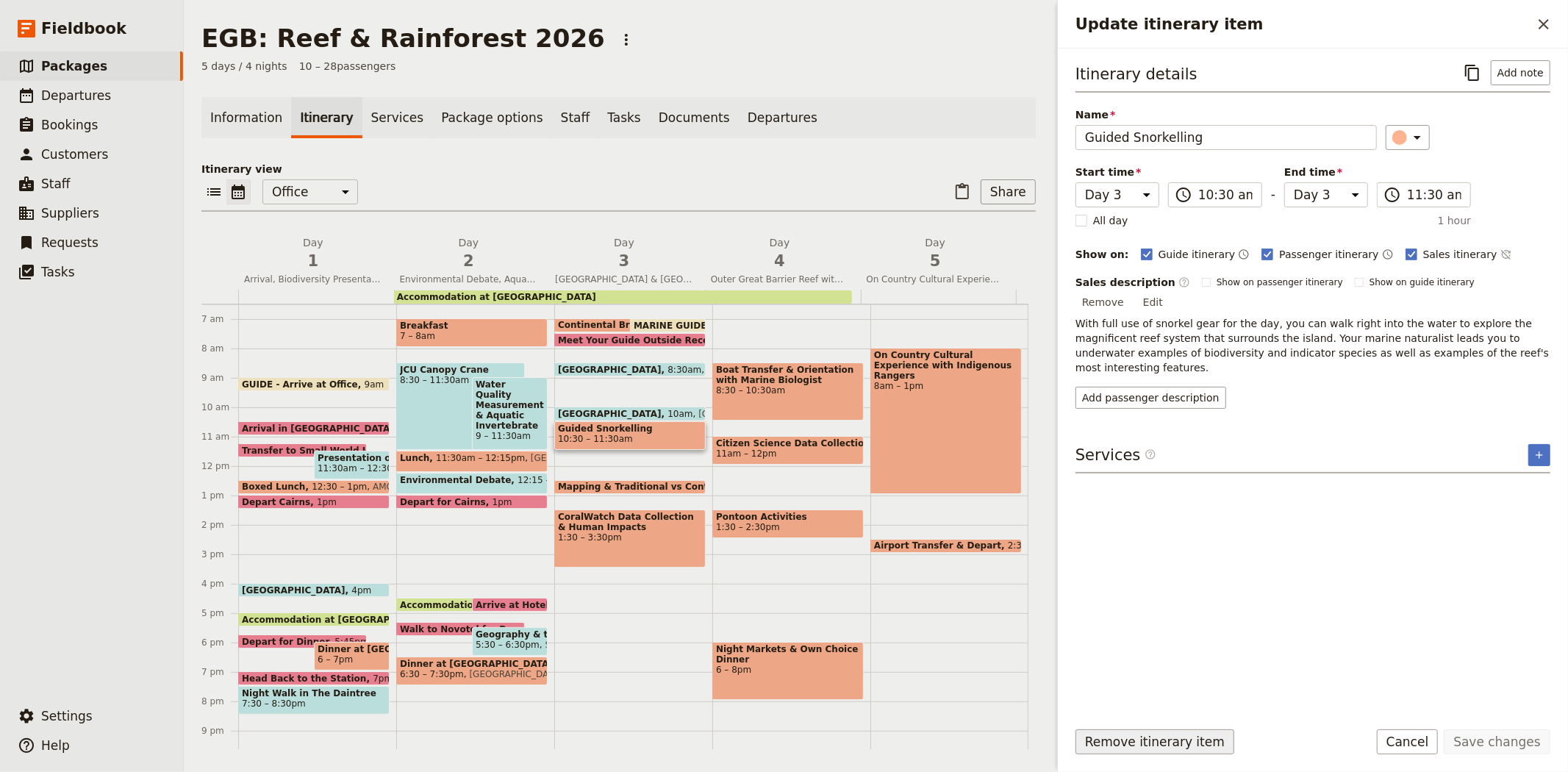
click at [1145, 746] on button "Remove itinerary item" at bounding box center [1154, 742] width 159 height 25
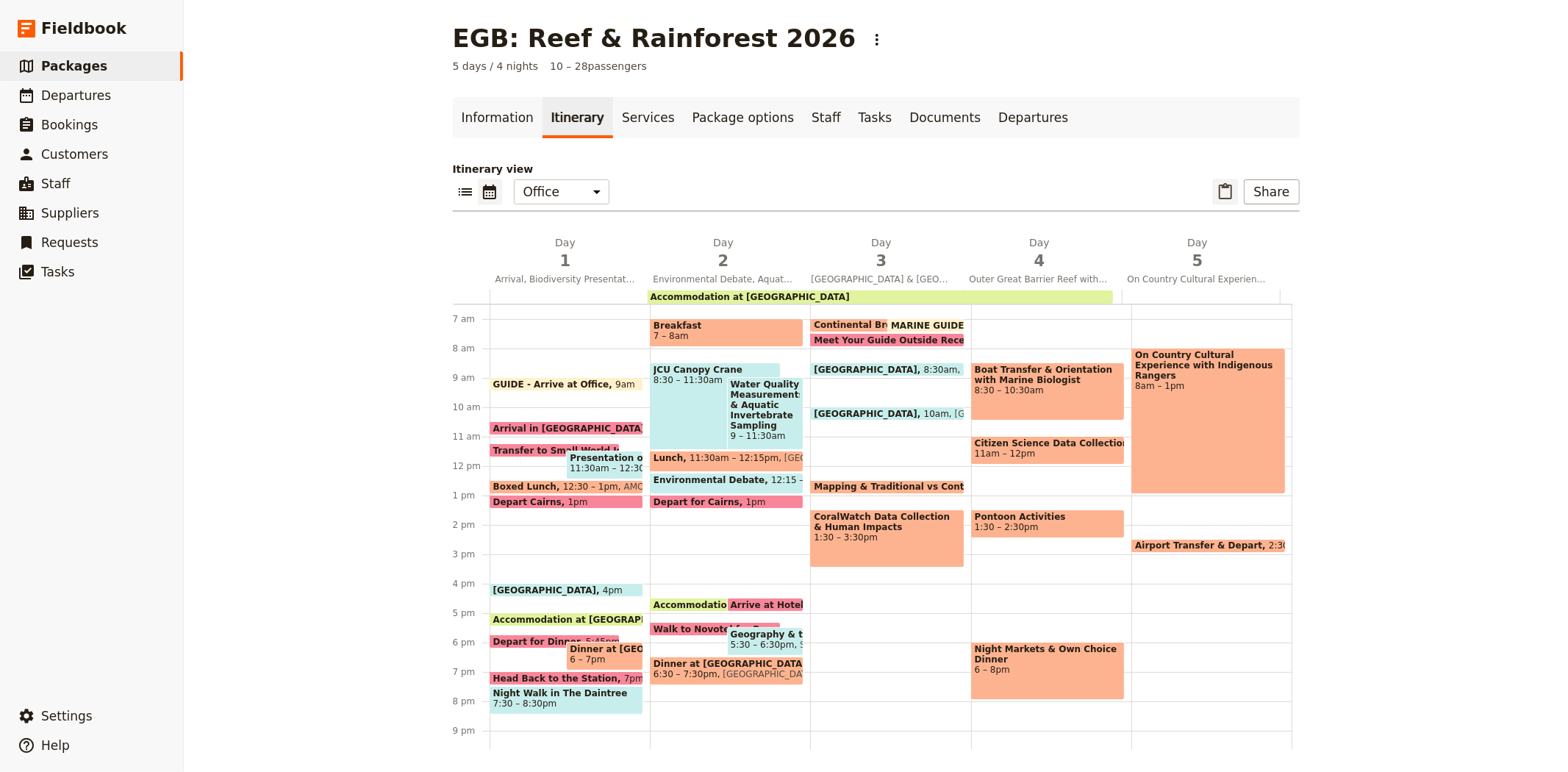
click at [1221, 190] on icon "Paste itinerary item" at bounding box center [1225, 192] width 18 height 18
select select "3"
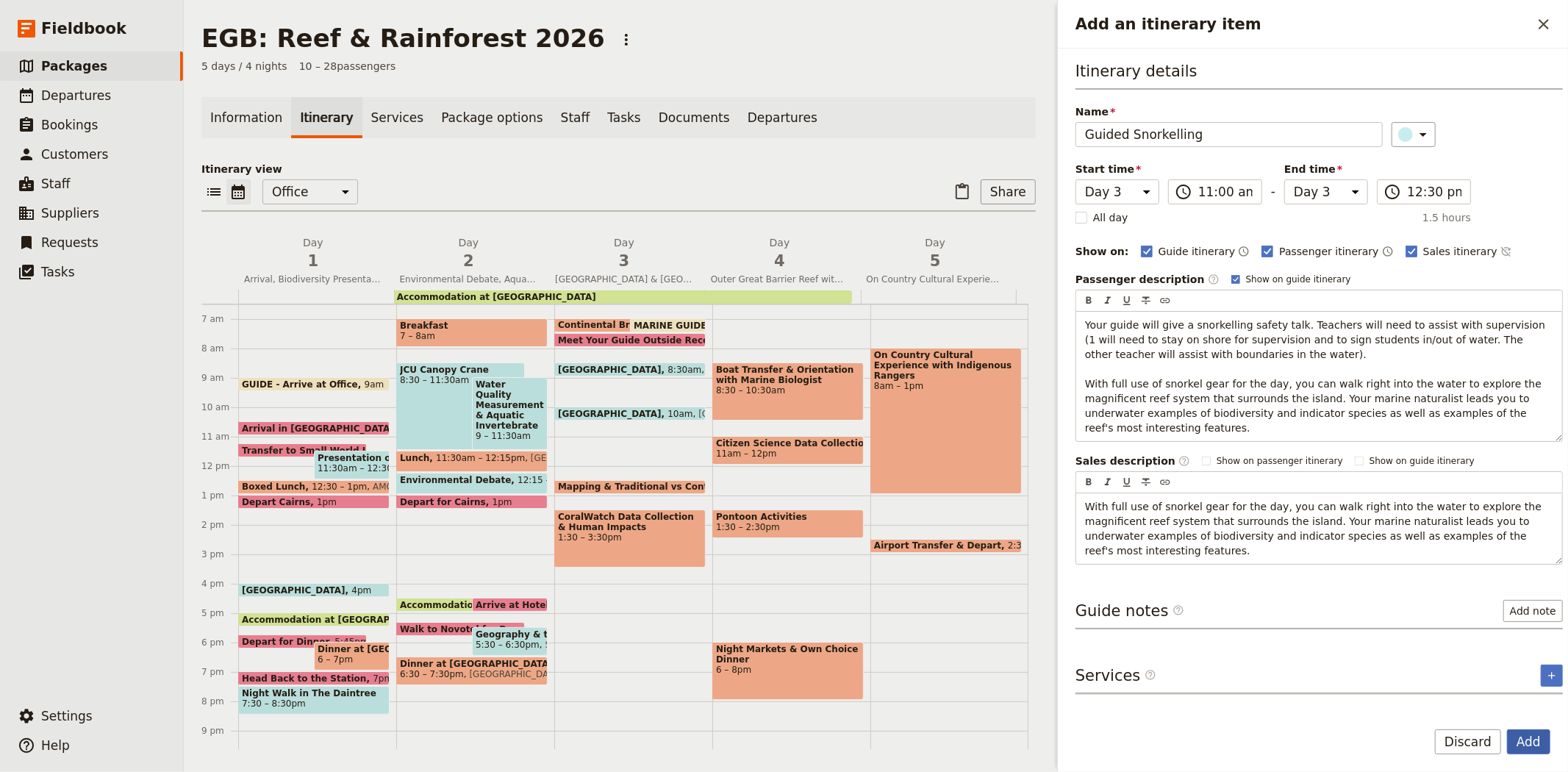
click at [1538, 752] on button "Add" at bounding box center [1528, 742] width 43 height 25
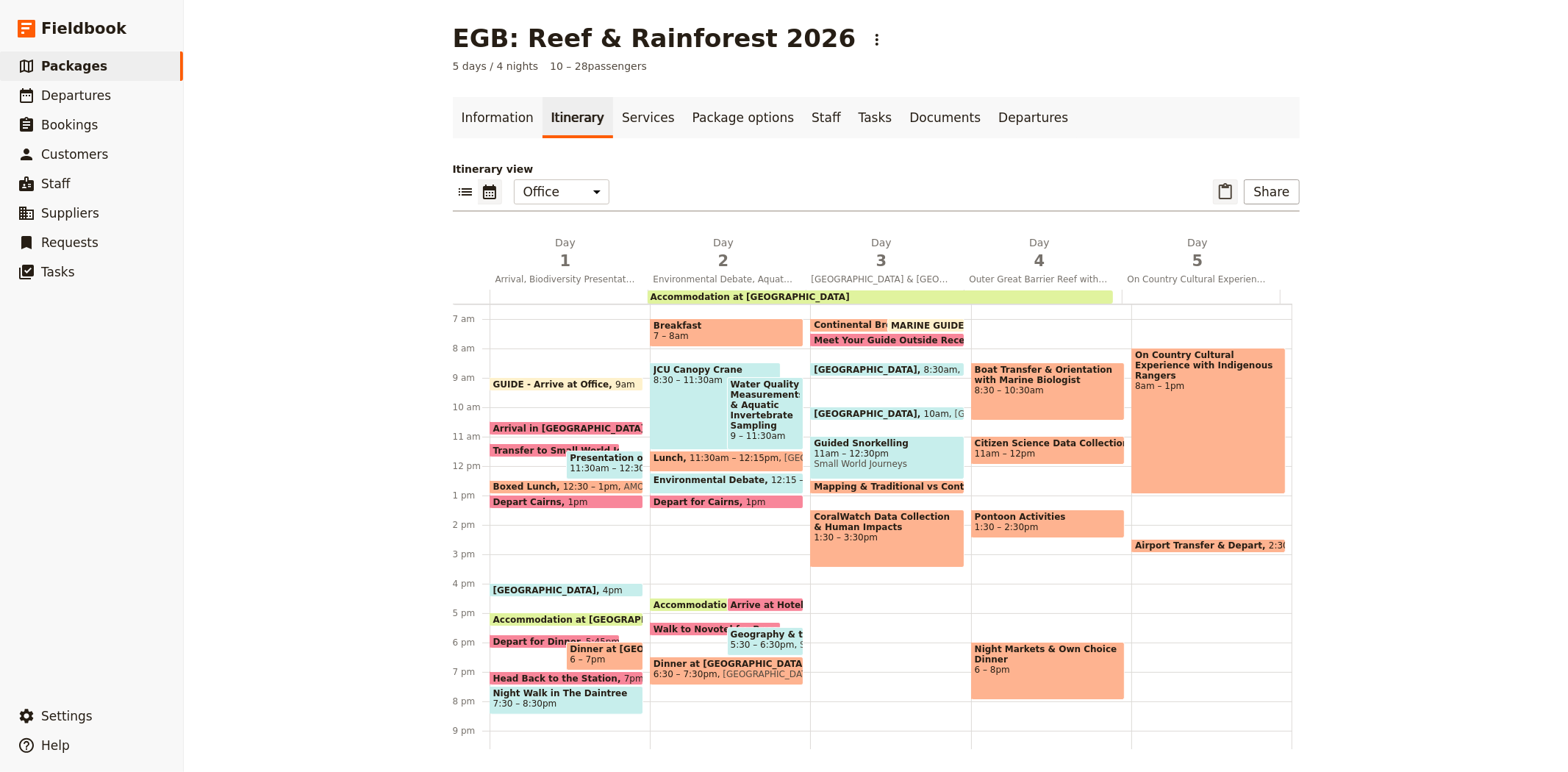
click at [1224, 193] on icon "Paste itinerary item" at bounding box center [1225, 192] width 18 height 18
select select "3"
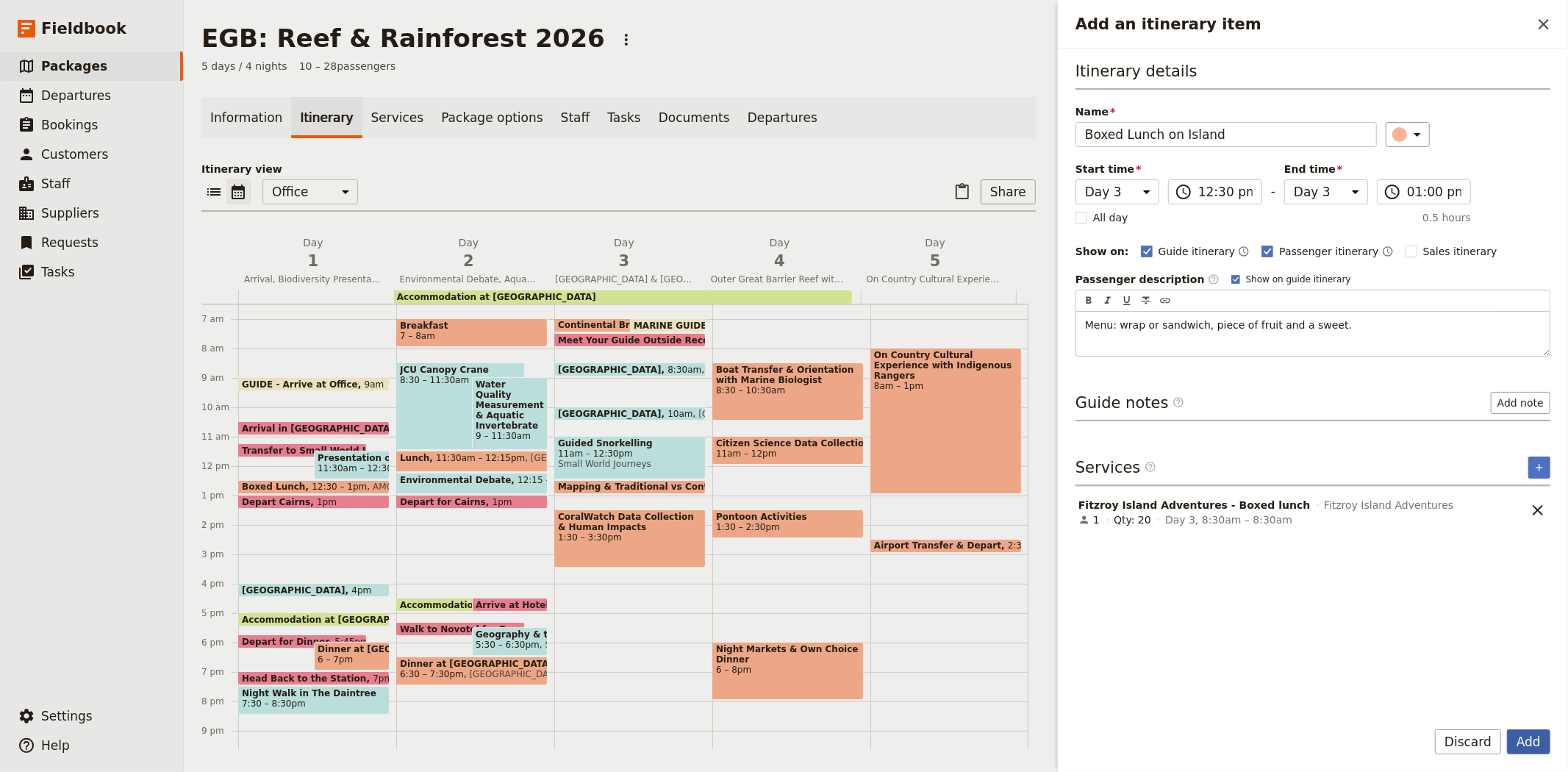
click at [1524, 743] on button "Add" at bounding box center [1528, 742] width 43 height 25
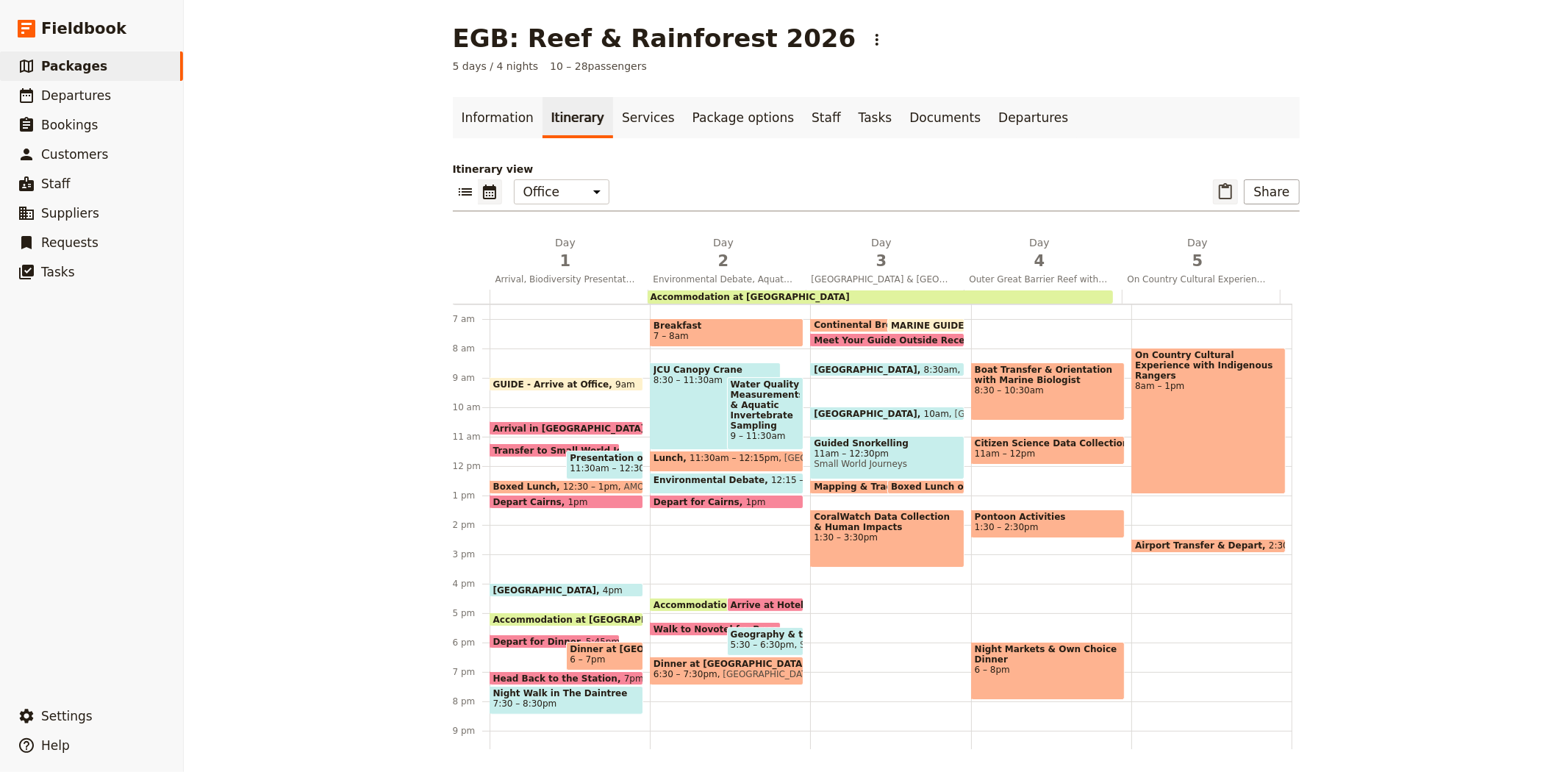
click at [1220, 188] on icon "Paste itinerary item" at bounding box center [1225, 192] width 18 height 18
select select "3"
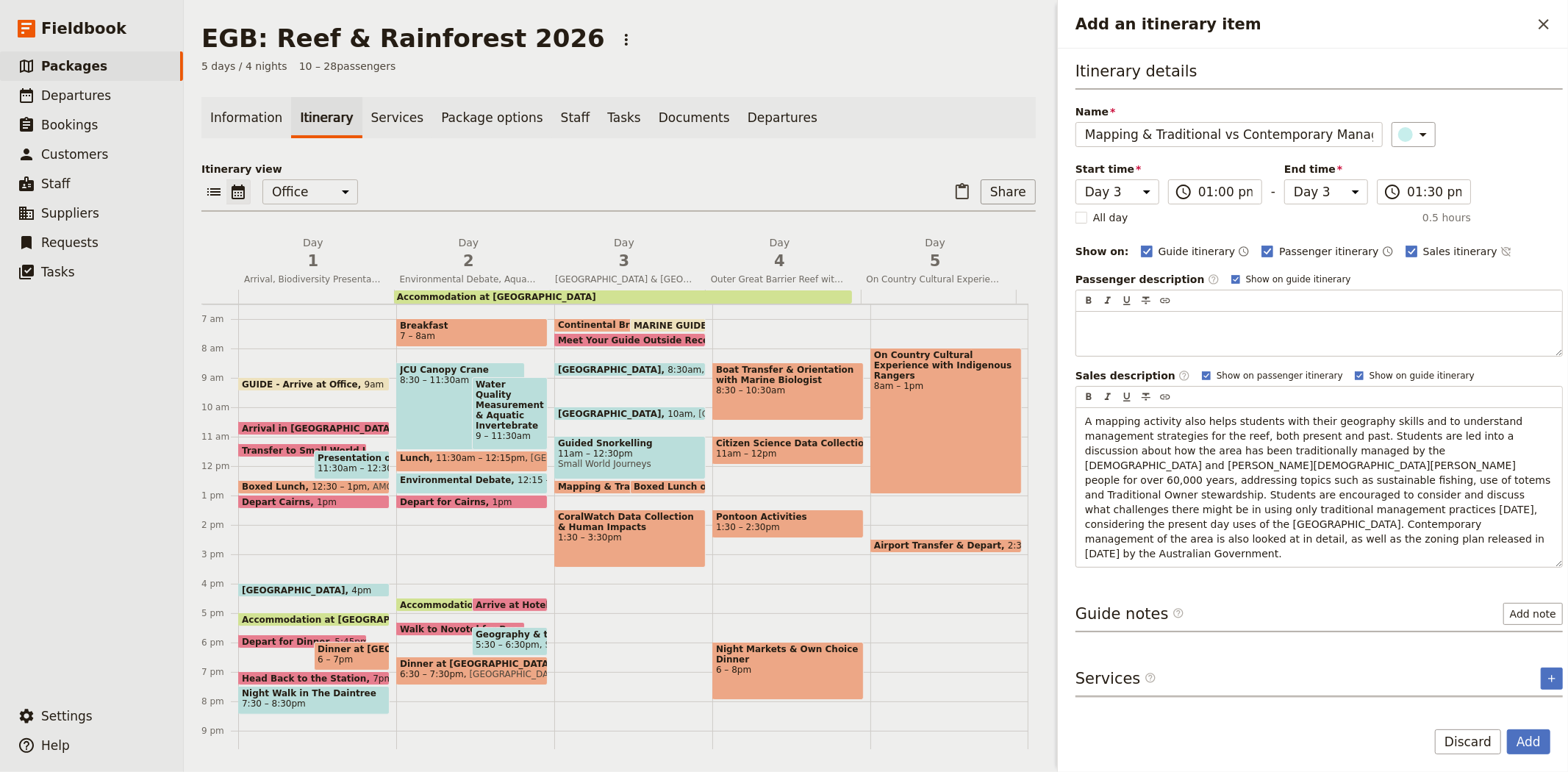
scroll to position [0, 70]
click at [1531, 739] on button "Add" at bounding box center [1528, 742] width 43 height 25
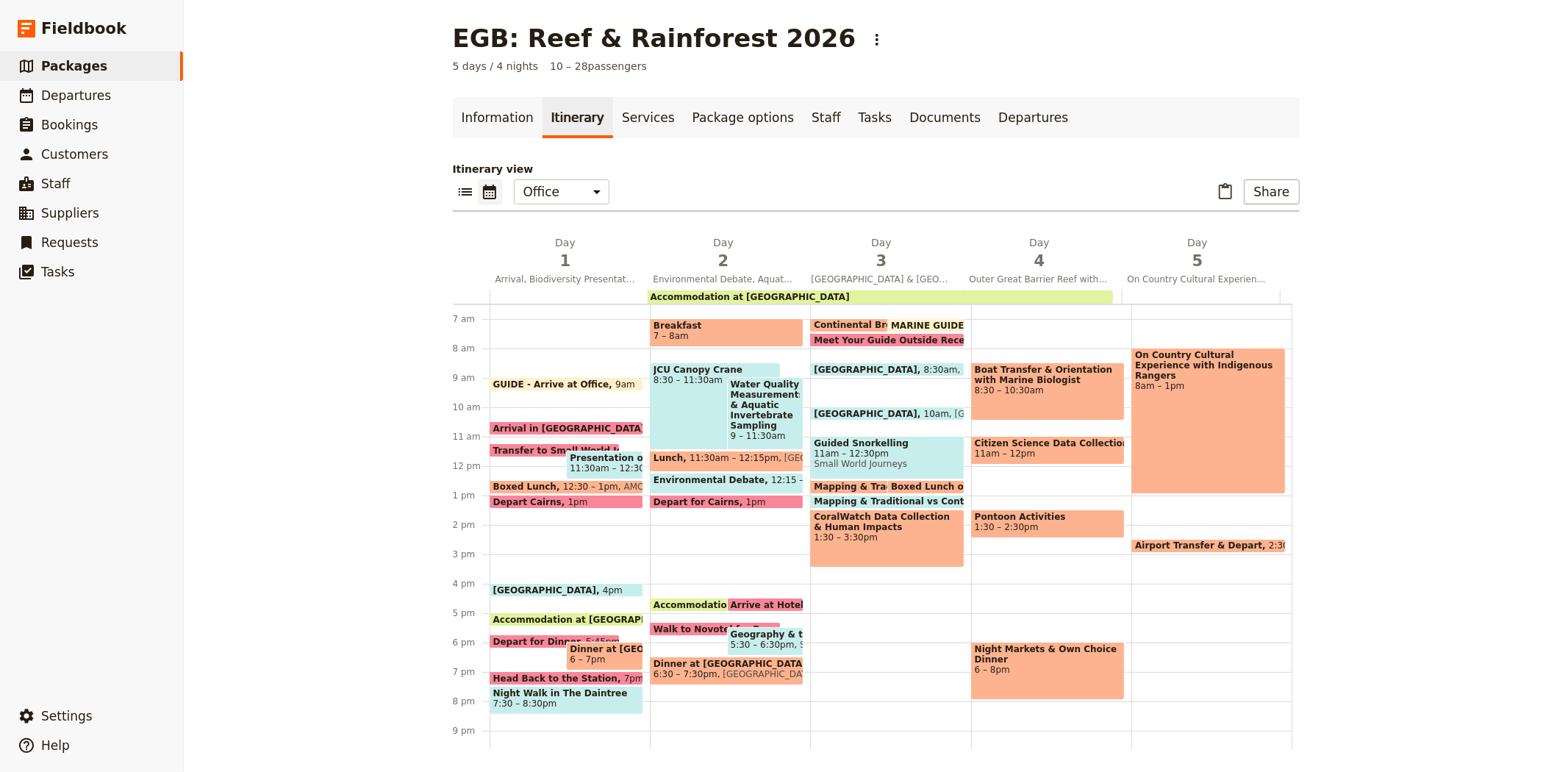
click at [857, 481] on span "Mapping & Traditional vs Contemporary Management Activity" at bounding box center [970, 486] width 313 height 11
select select "3"
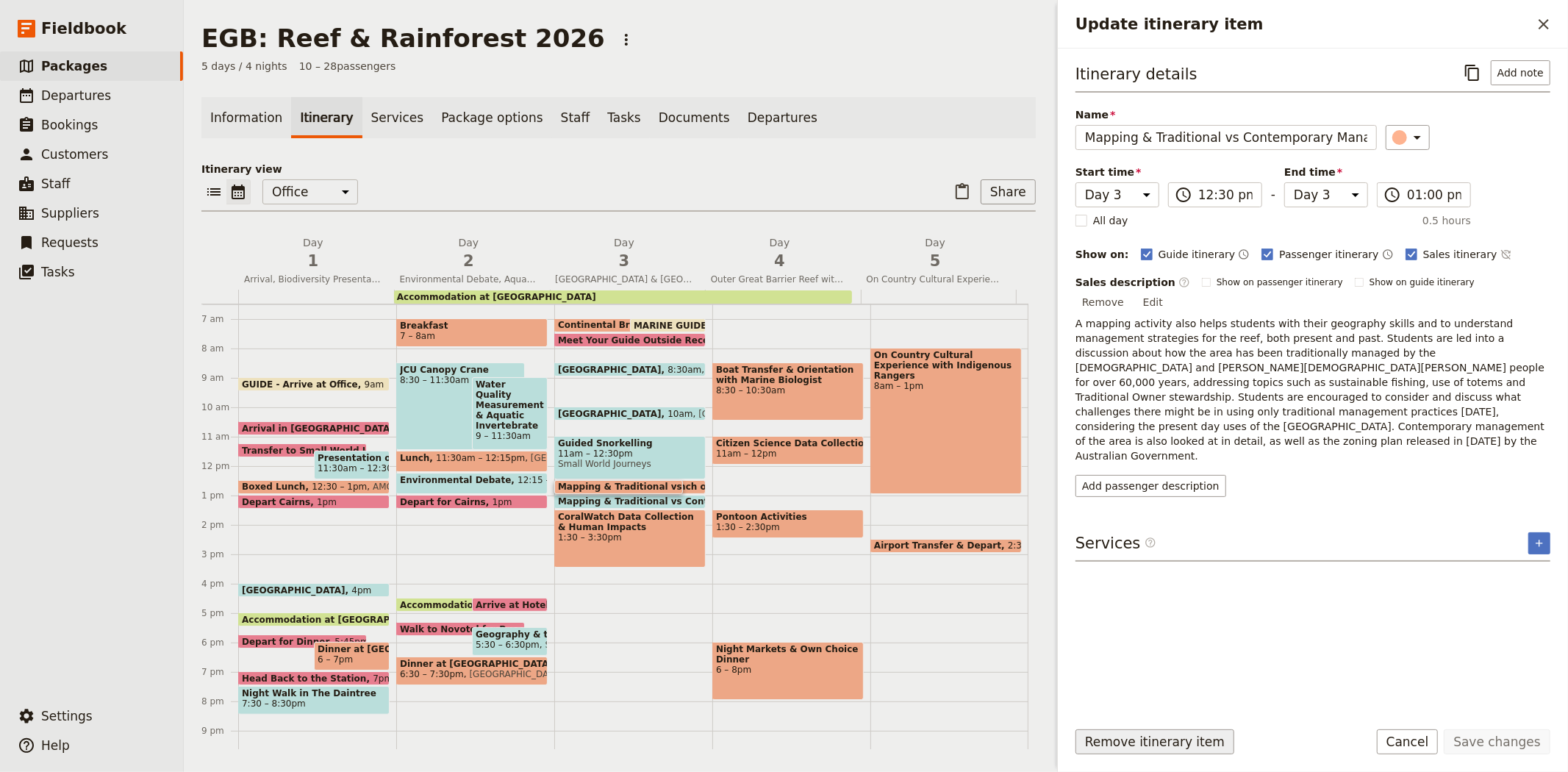
click at [1150, 733] on button "Remove itinerary item" at bounding box center [1154, 742] width 159 height 25
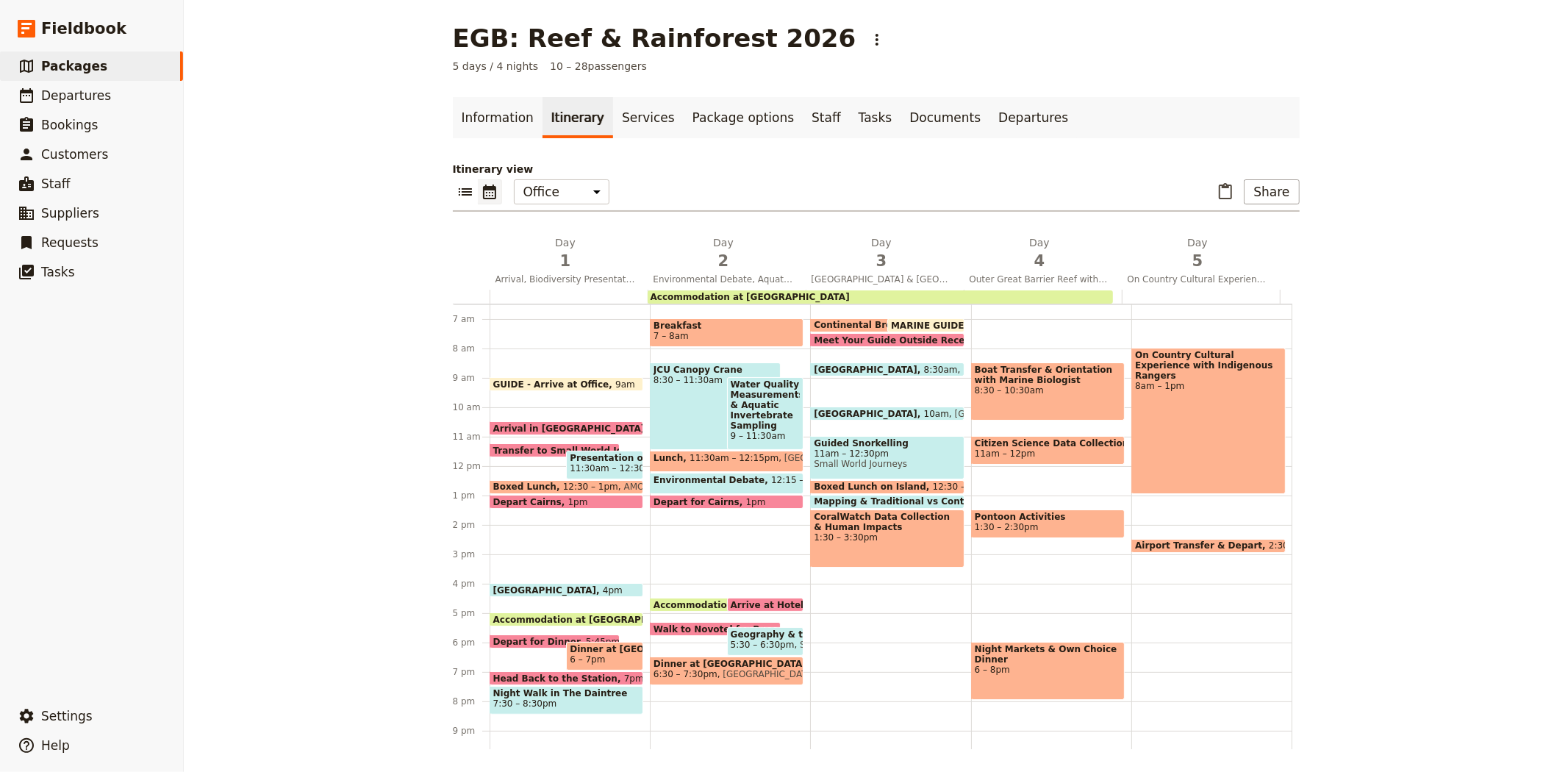
click at [898, 537] on span "1:30 – 3:30pm" at bounding box center [887, 537] width 147 height 11
select select "3"
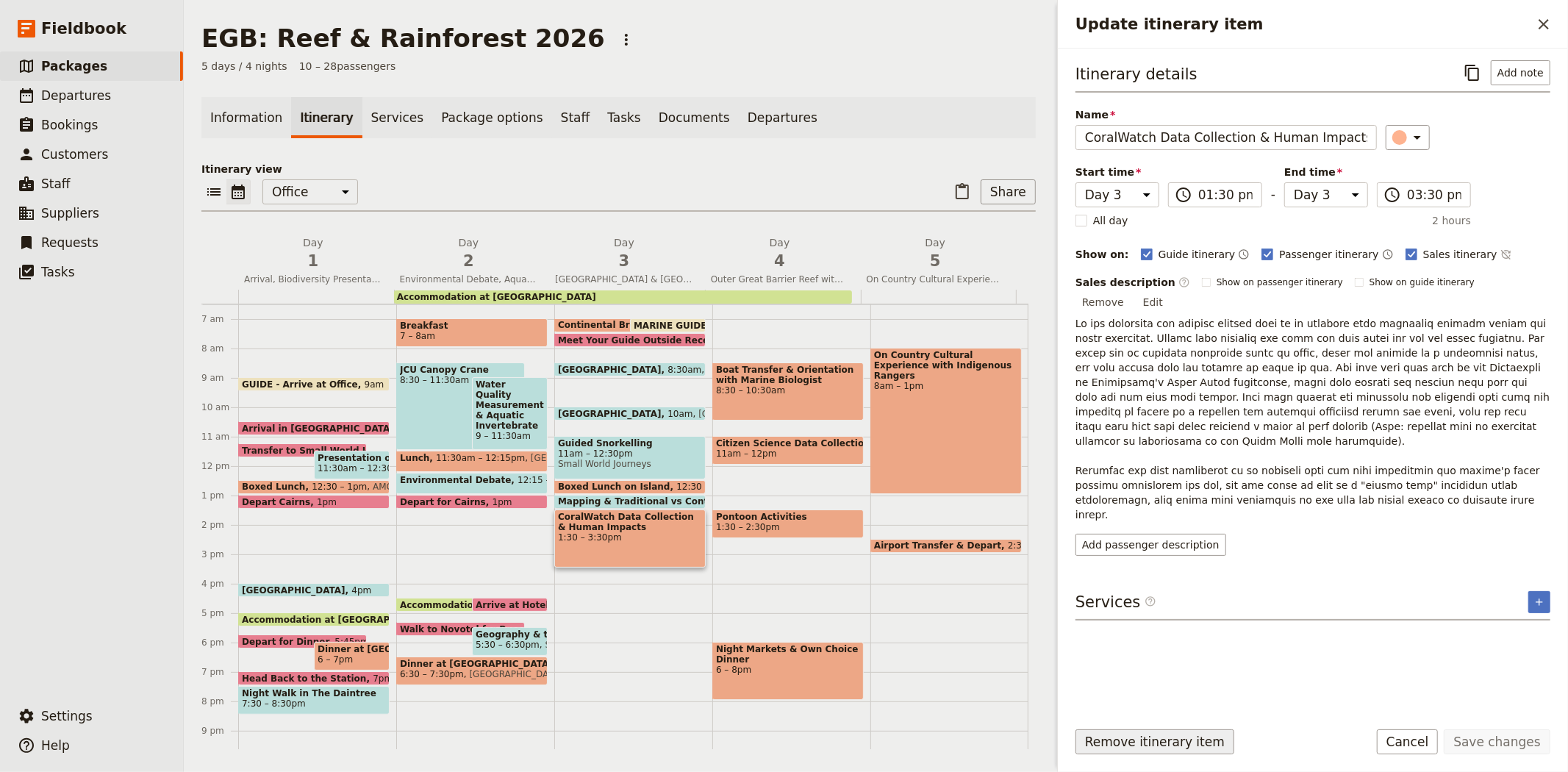
click at [1174, 739] on button "Remove itinerary item" at bounding box center [1154, 742] width 159 height 25
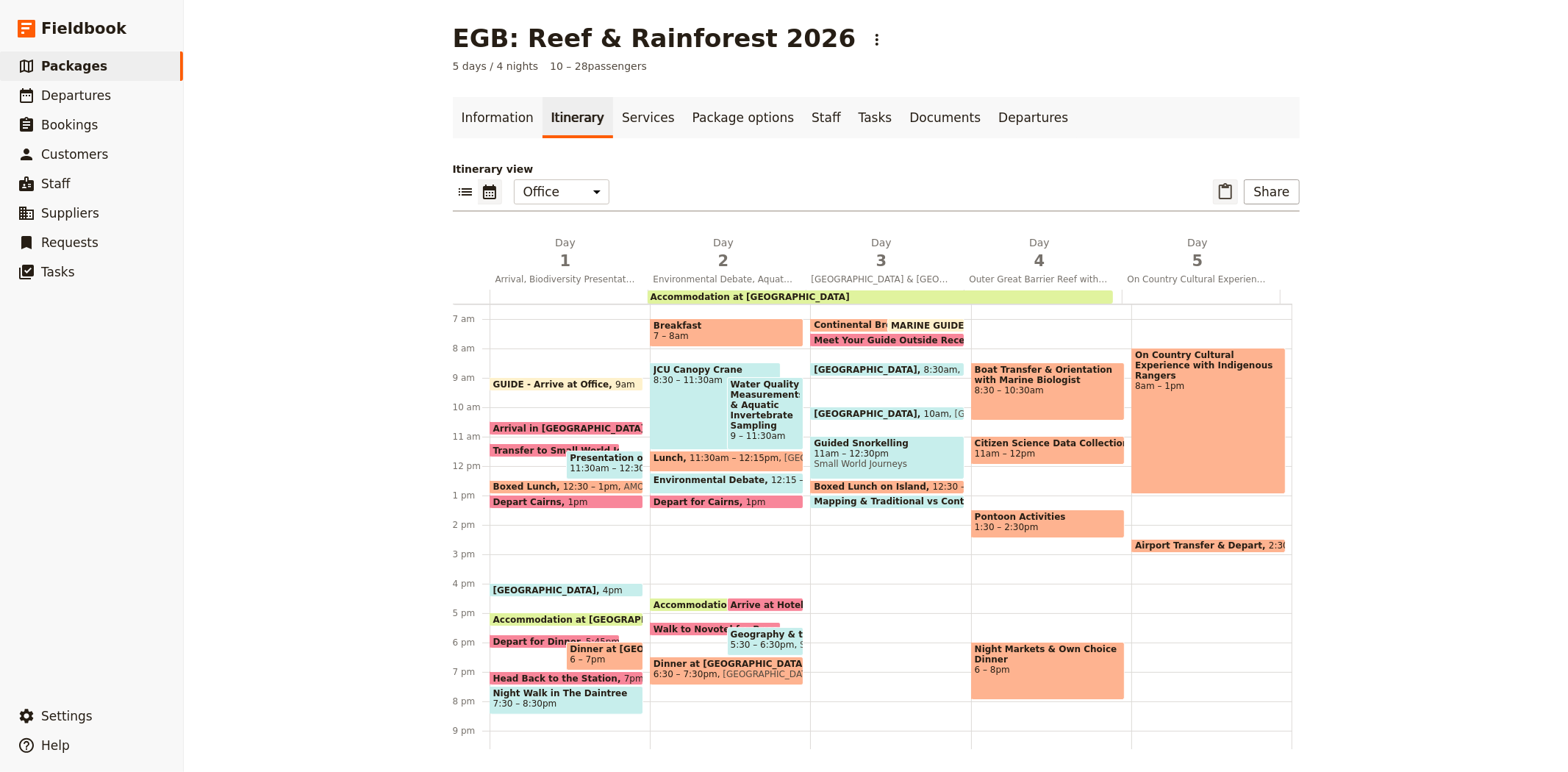
click at [1229, 188] on icon "Paste itinerary item" at bounding box center [1225, 191] width 13 height 16
select select "3"
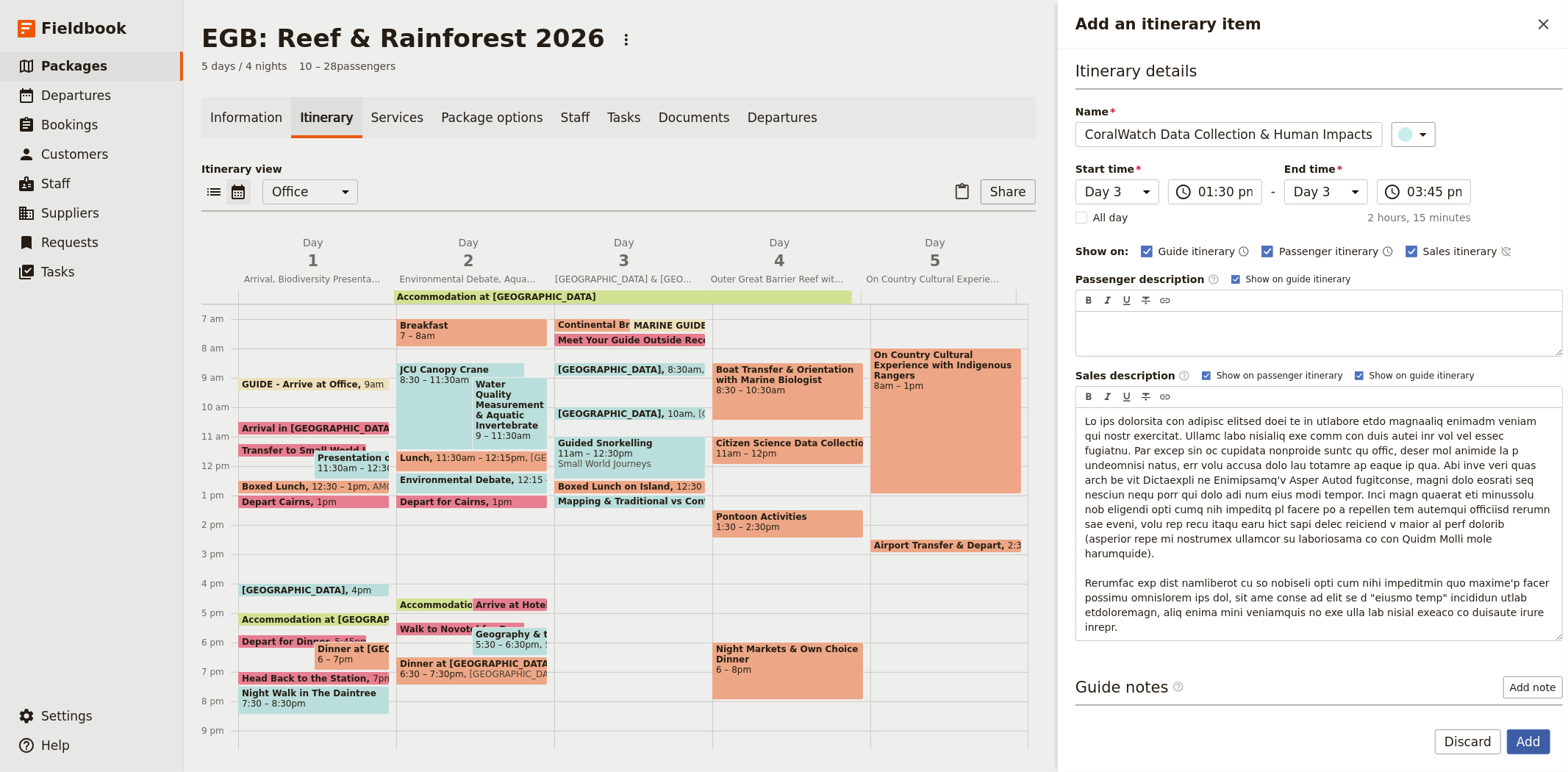
click at [1522, 732] on button "Add" at bounding box center [1528, 742] width 43 height 25
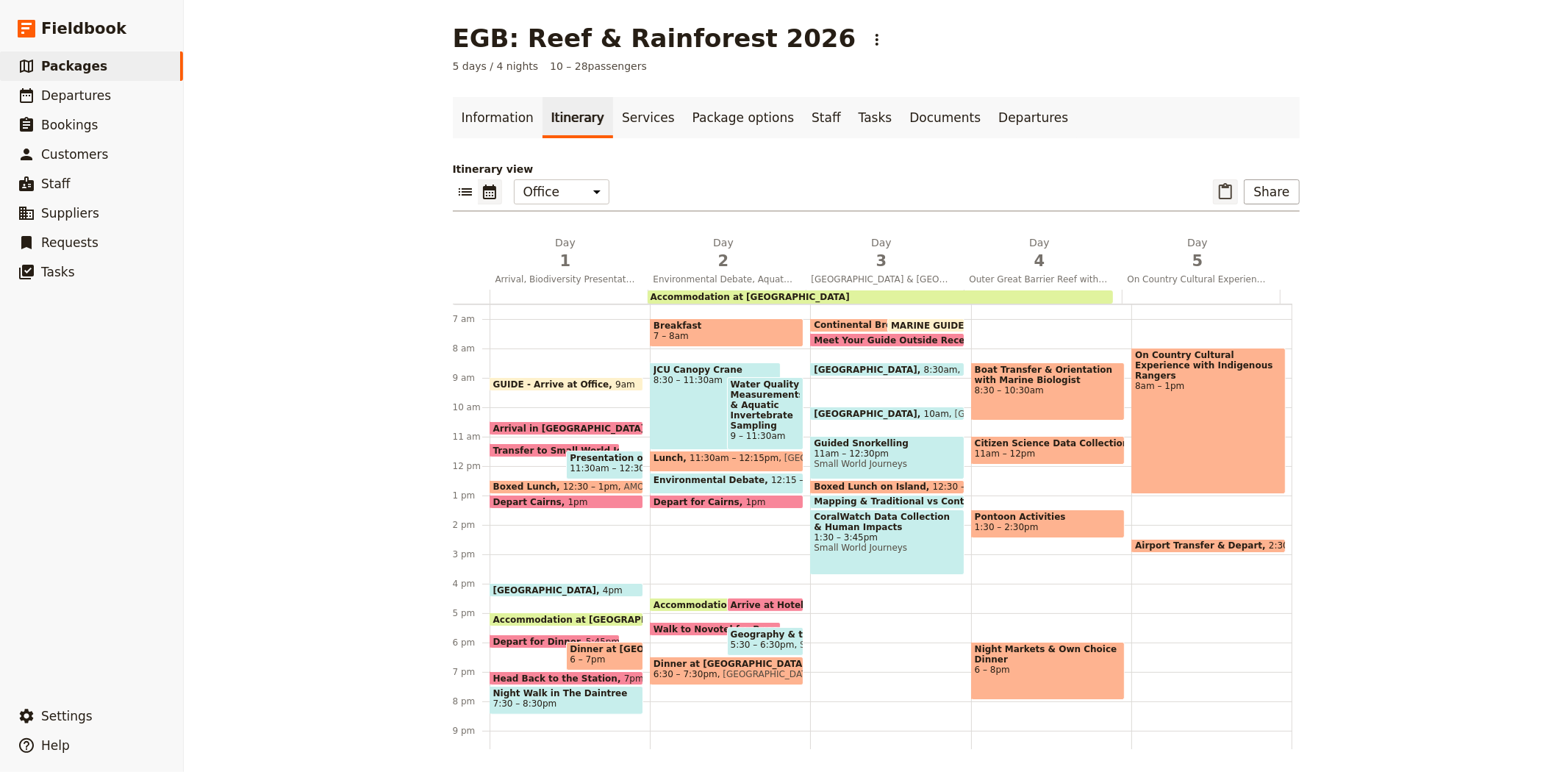
click at [1221, 188] on icon "Paste itinerary item" at bounding box center [1225, 192] width 18 height 18
select select "3"
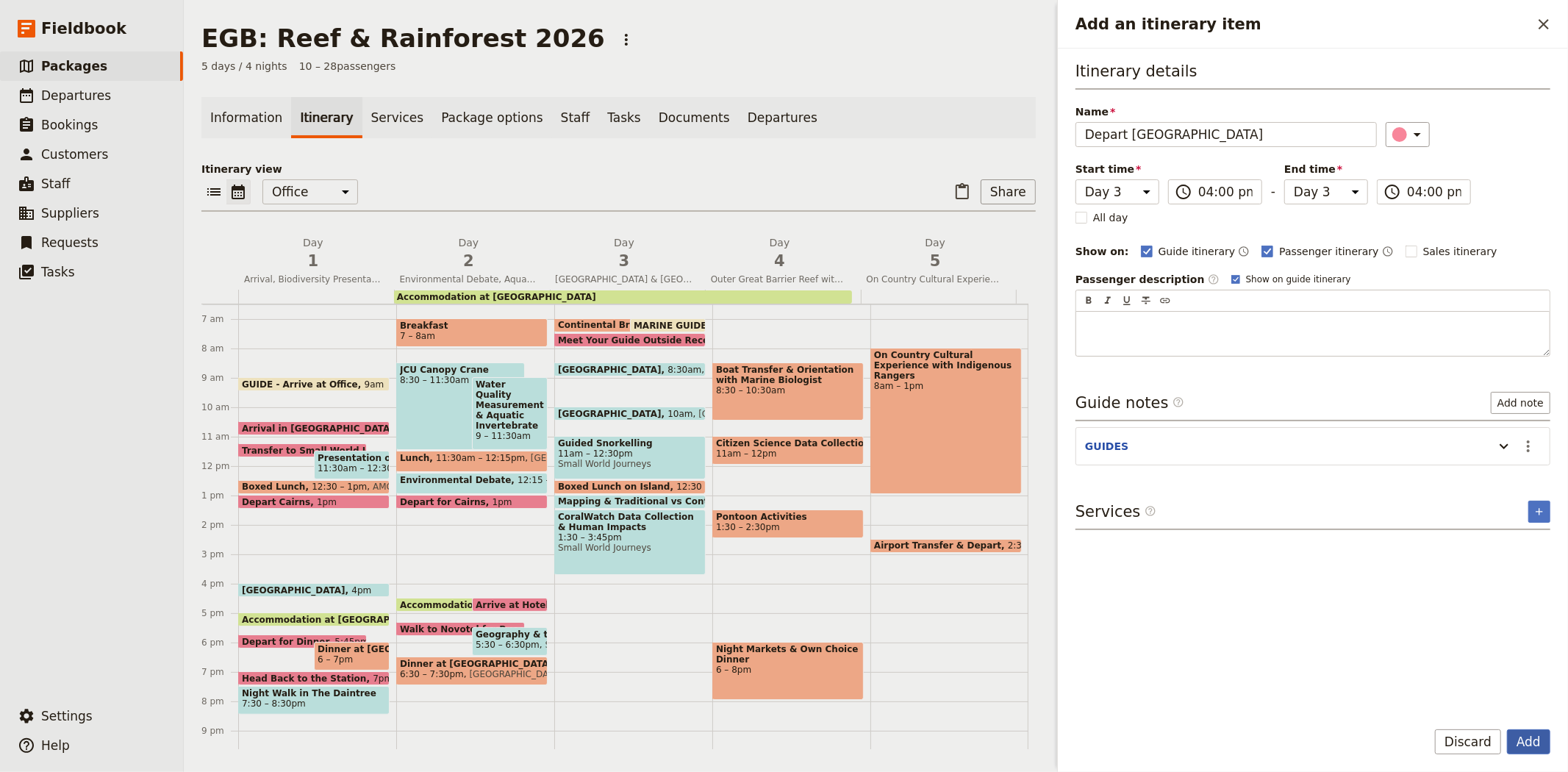
click at [1525, 736] on button "Add" at bounding box center [1528, 742] width 43 height 25
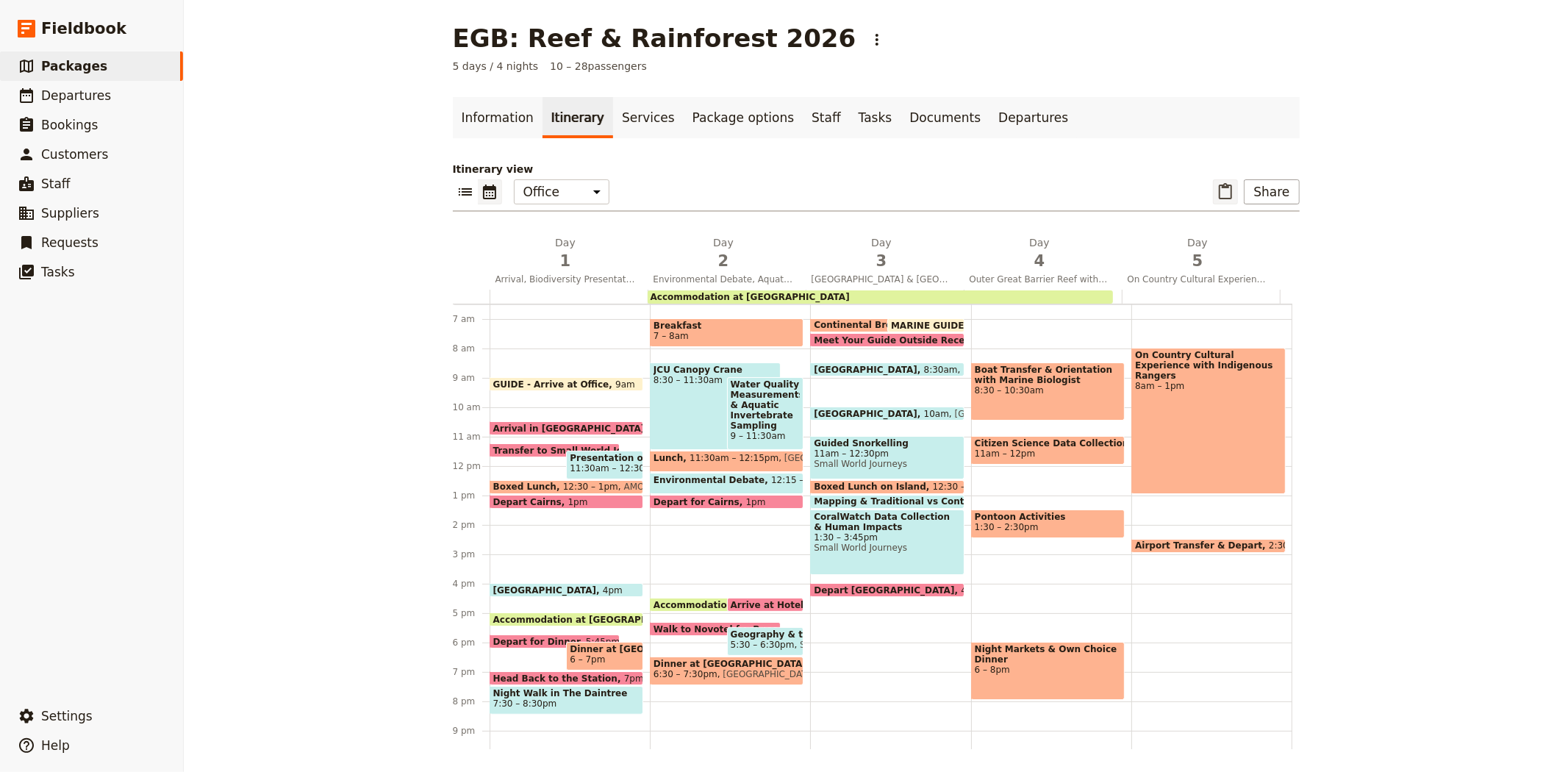
click at [1216, 191] on icon "Paste itinerary item" at bounding box center [1225, 192] width 18 height 18
select select "3"
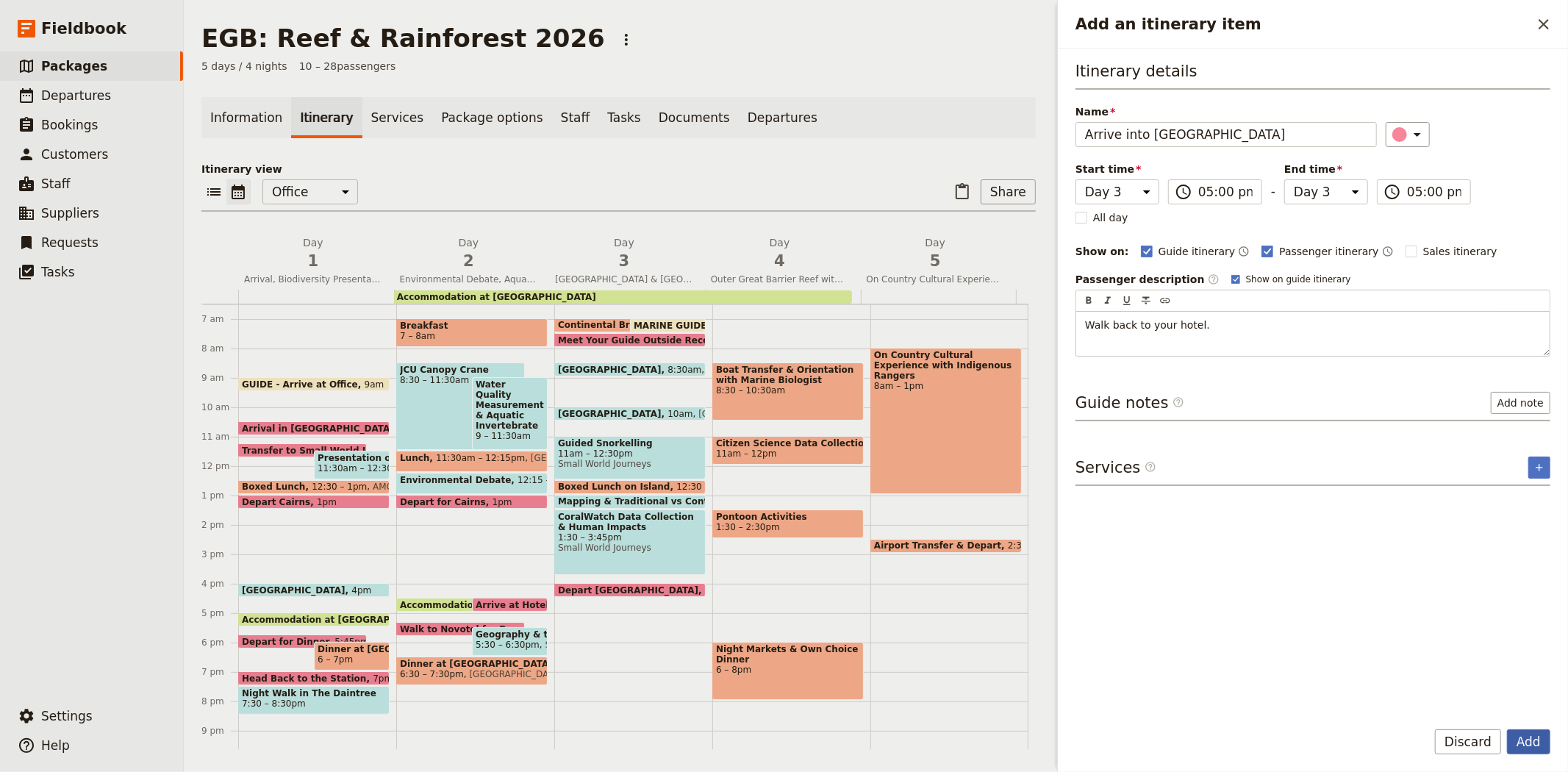
click at [1530, 739] on button "Add" at bounding box center [1528, 742] width 43 height 25
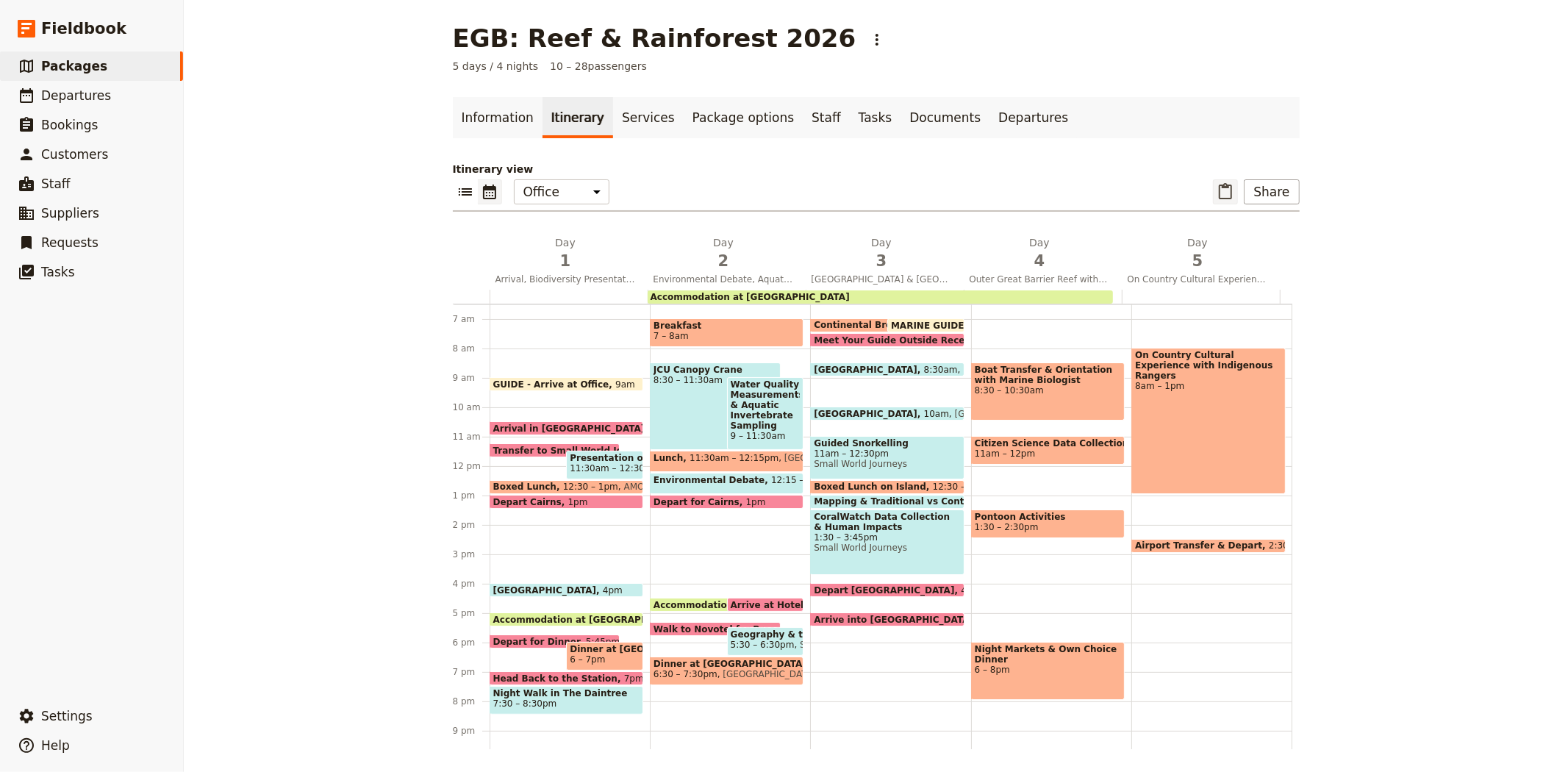
click at [1221, 195] on icon "Paste itinerary item" at bounding box center [1225, 192] width 18 height 18
select select "3"
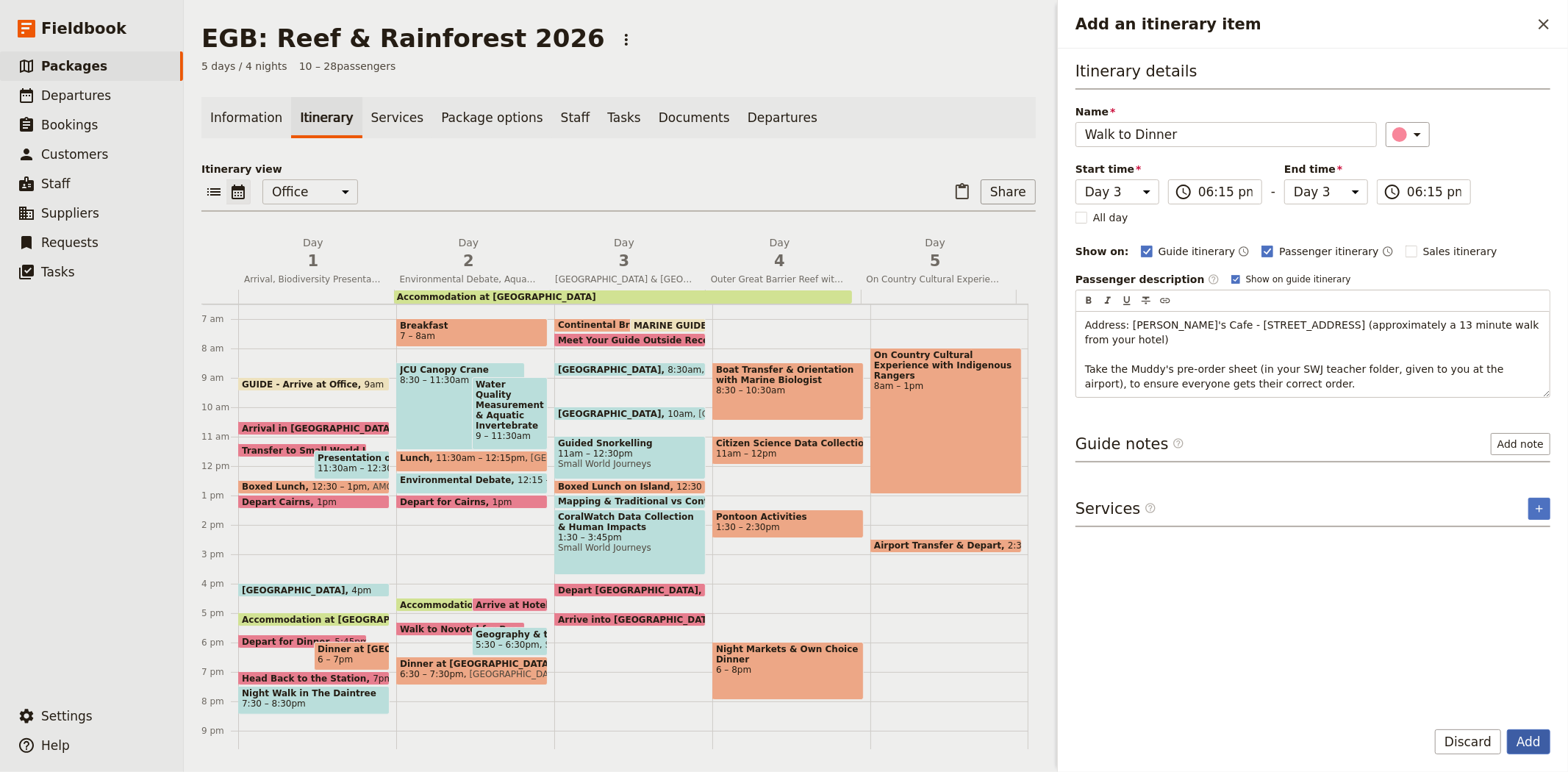
click at [1530, 741] on button "Add" at bounding box center [1528, 742] width 43 height 25
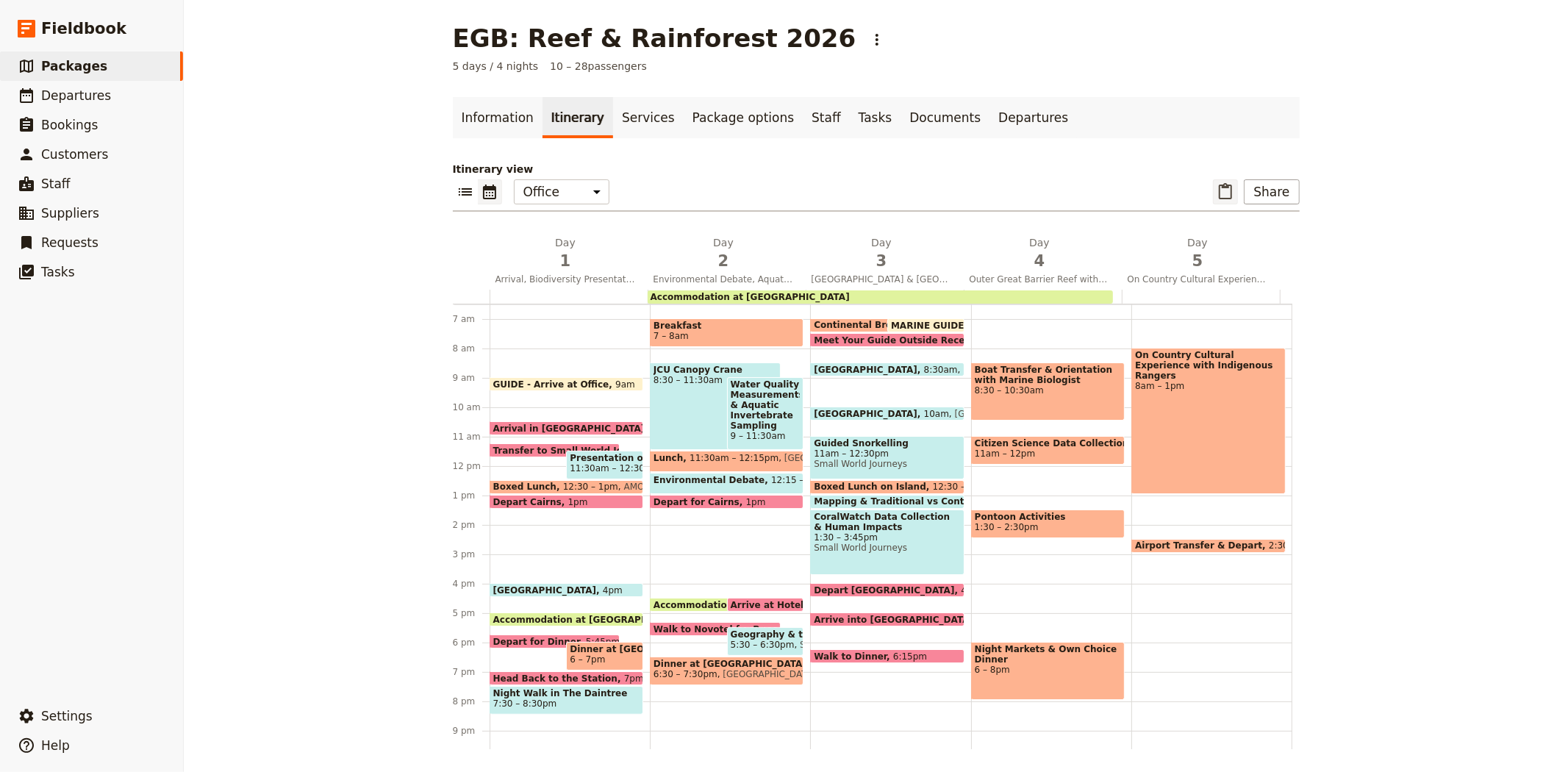
click at [1221, 194] on icon "Paste itinerary item" at bounding box center [1225, 192] width 18 height 18
select select "3"
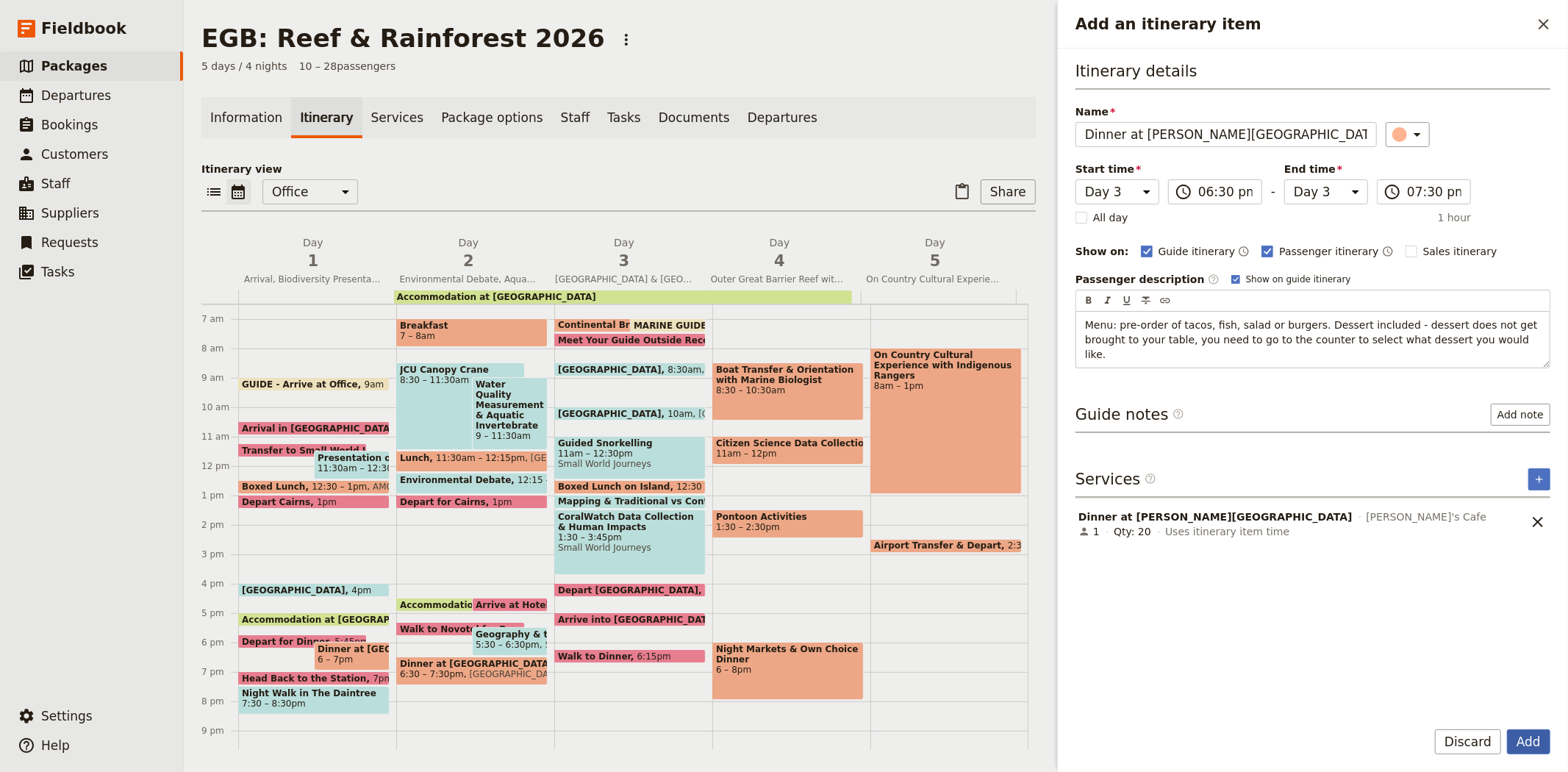
click at [1515, 747] on button "Add" at bounding box center [1528, 742] width 43 height 25
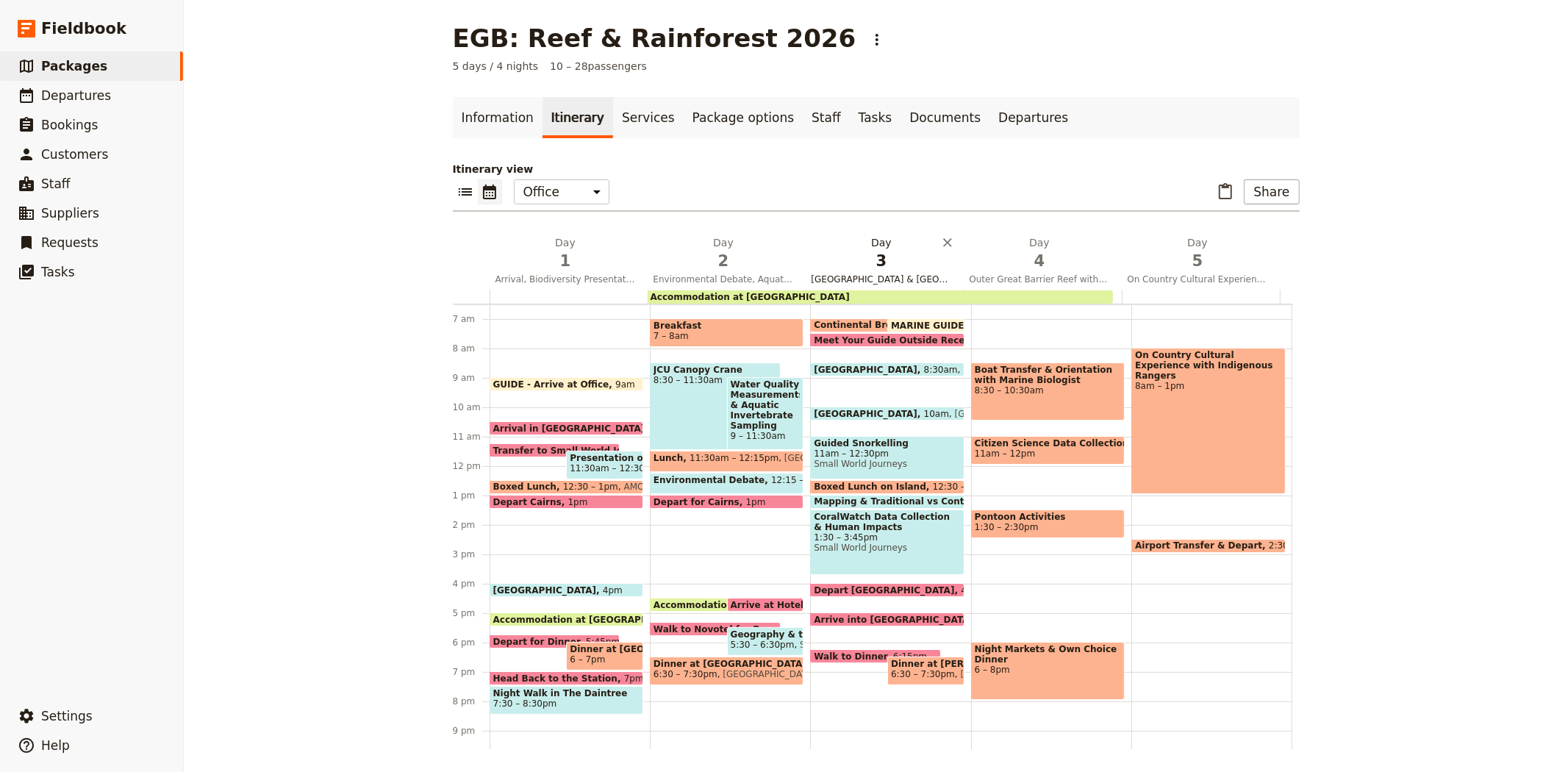
click at [865, 253] on span "3" at bounding box center [882, 261] width 140 height 22
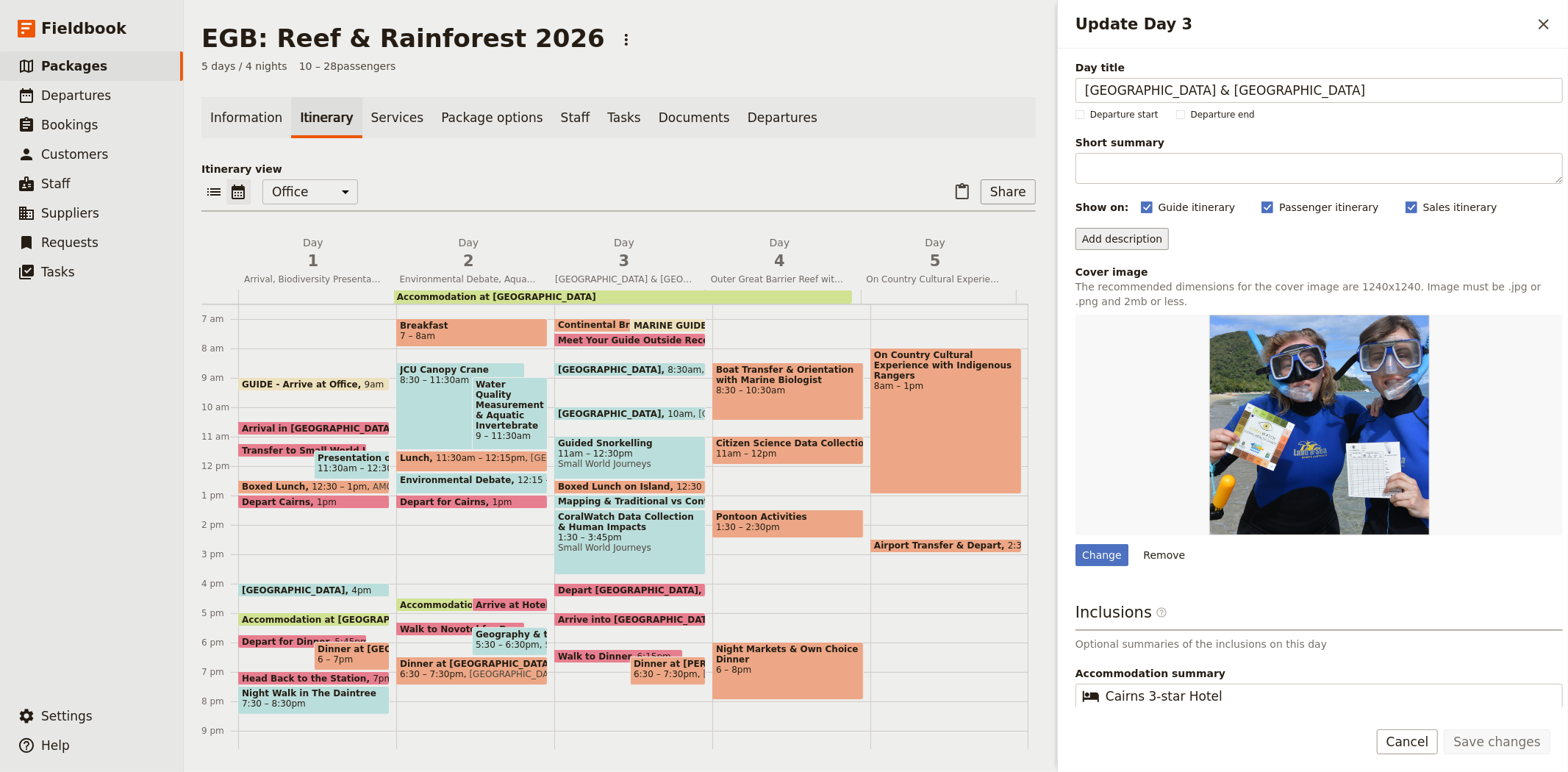
click at [1129, 241] on button "Add description" at bounding box center [1122, 239] width 94 height 22
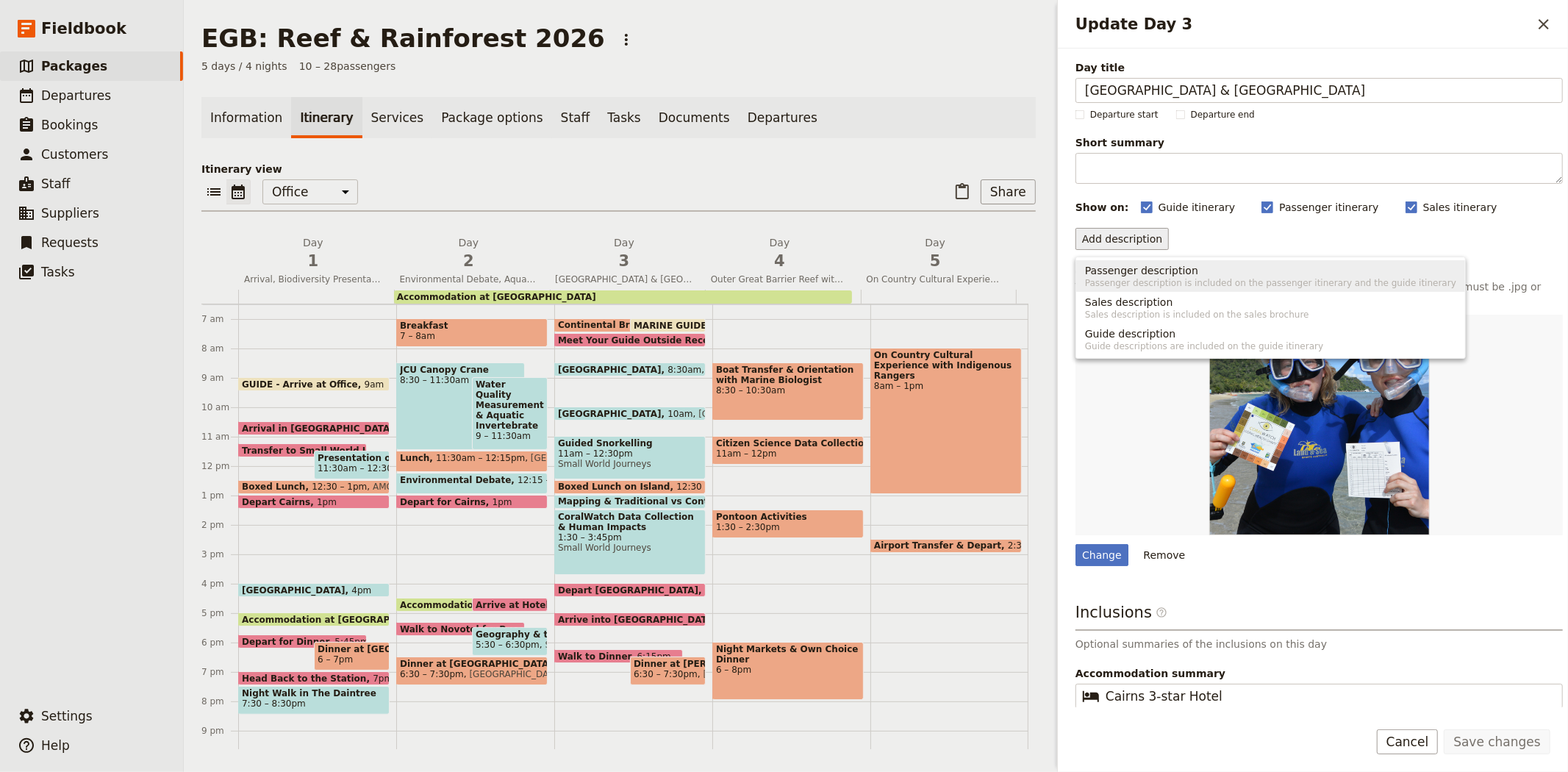
click at [1145, 277] on span "Passenger description is included on the passenger itinerary and the guide itin…" at bounding box center [1270, 283] width 371 height 11
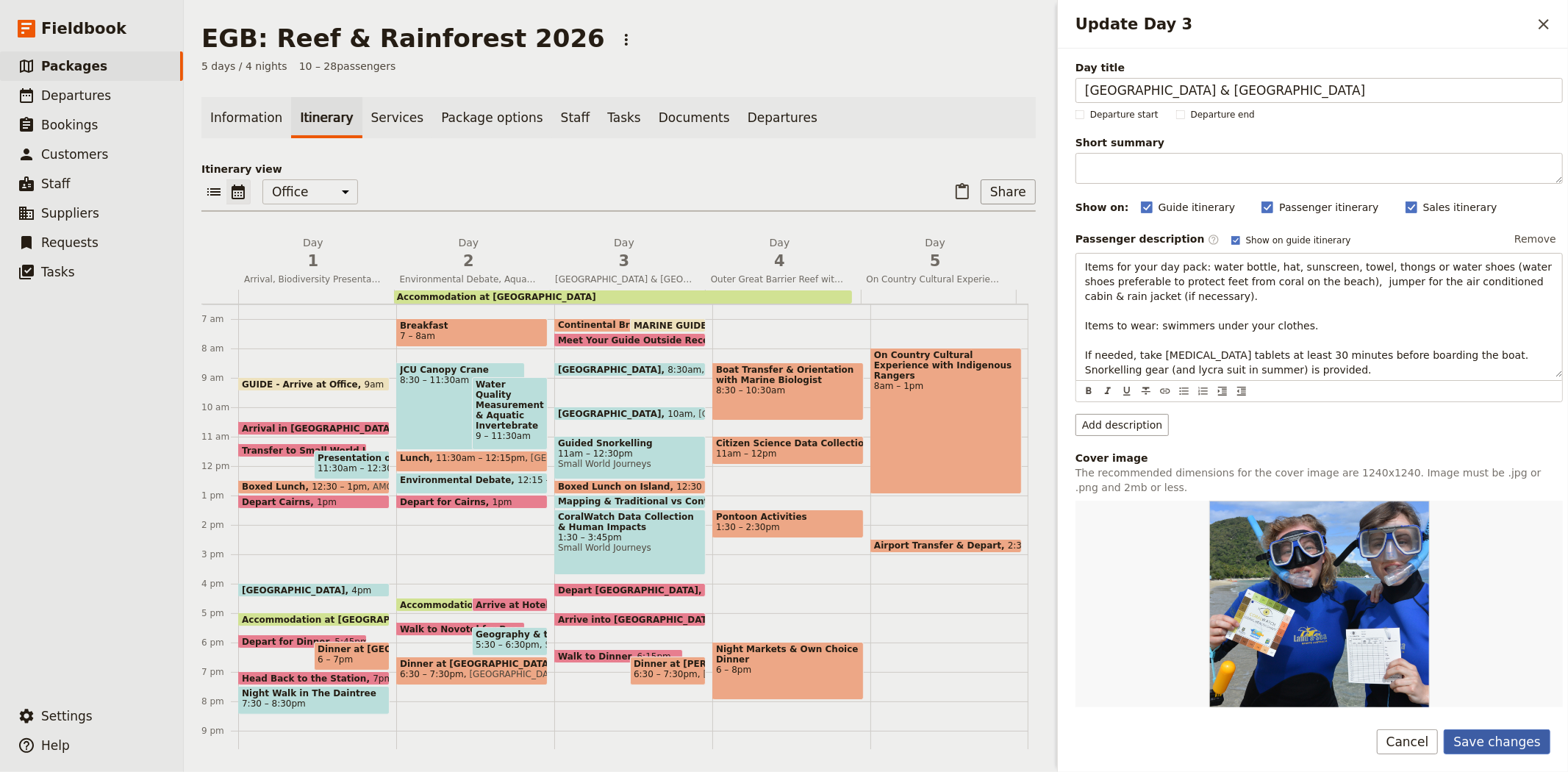
click at [1517, 739] on button "Save changes" at bounding box center [1496, 742] width 107 height 25
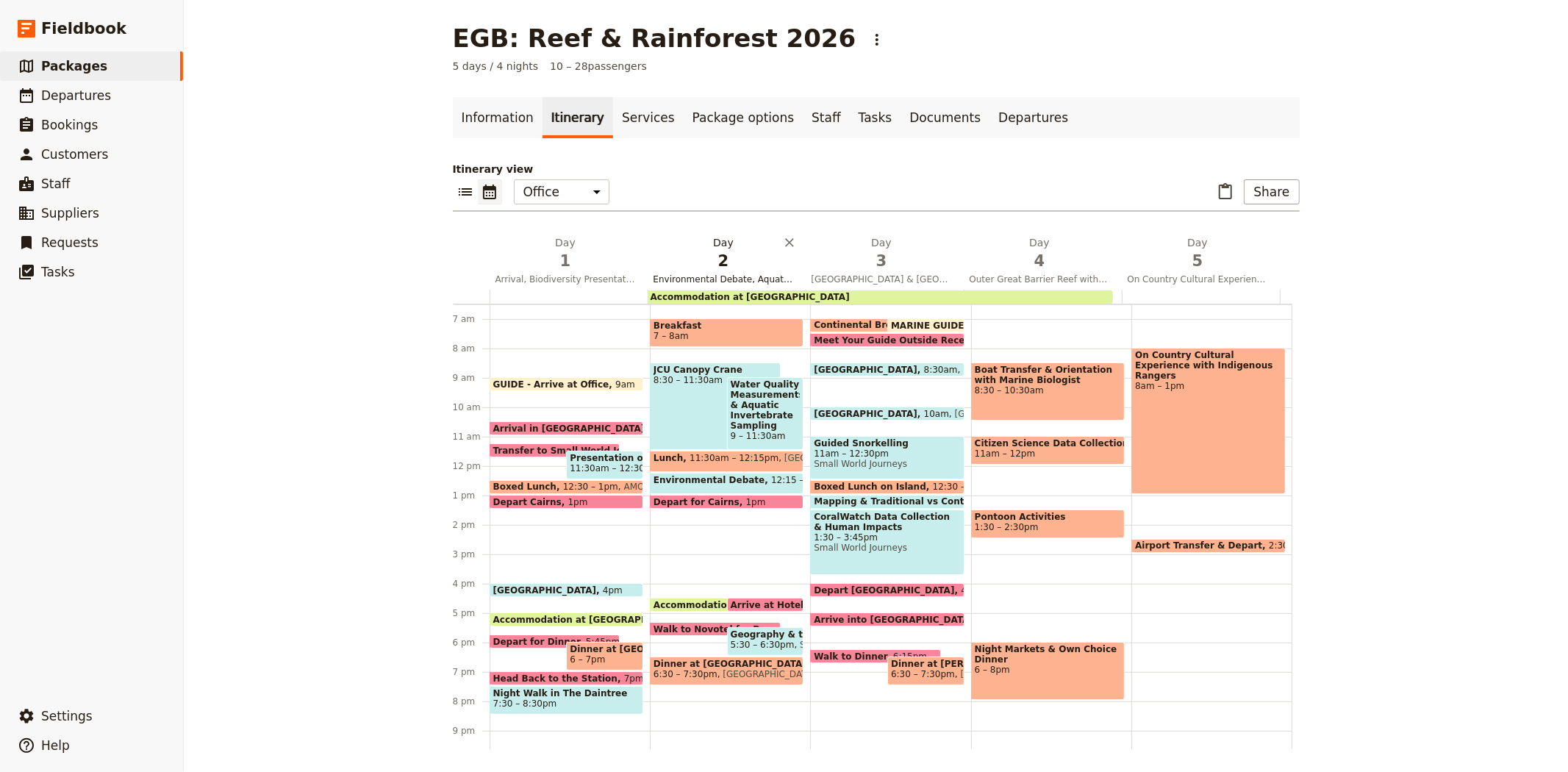
click at [725, 248] on h2 "Day 2 Environmental Debate, Aquatic Invertebrate Sampling & Canopy Crane" at bounding box center [724, 253] width 140 height 37
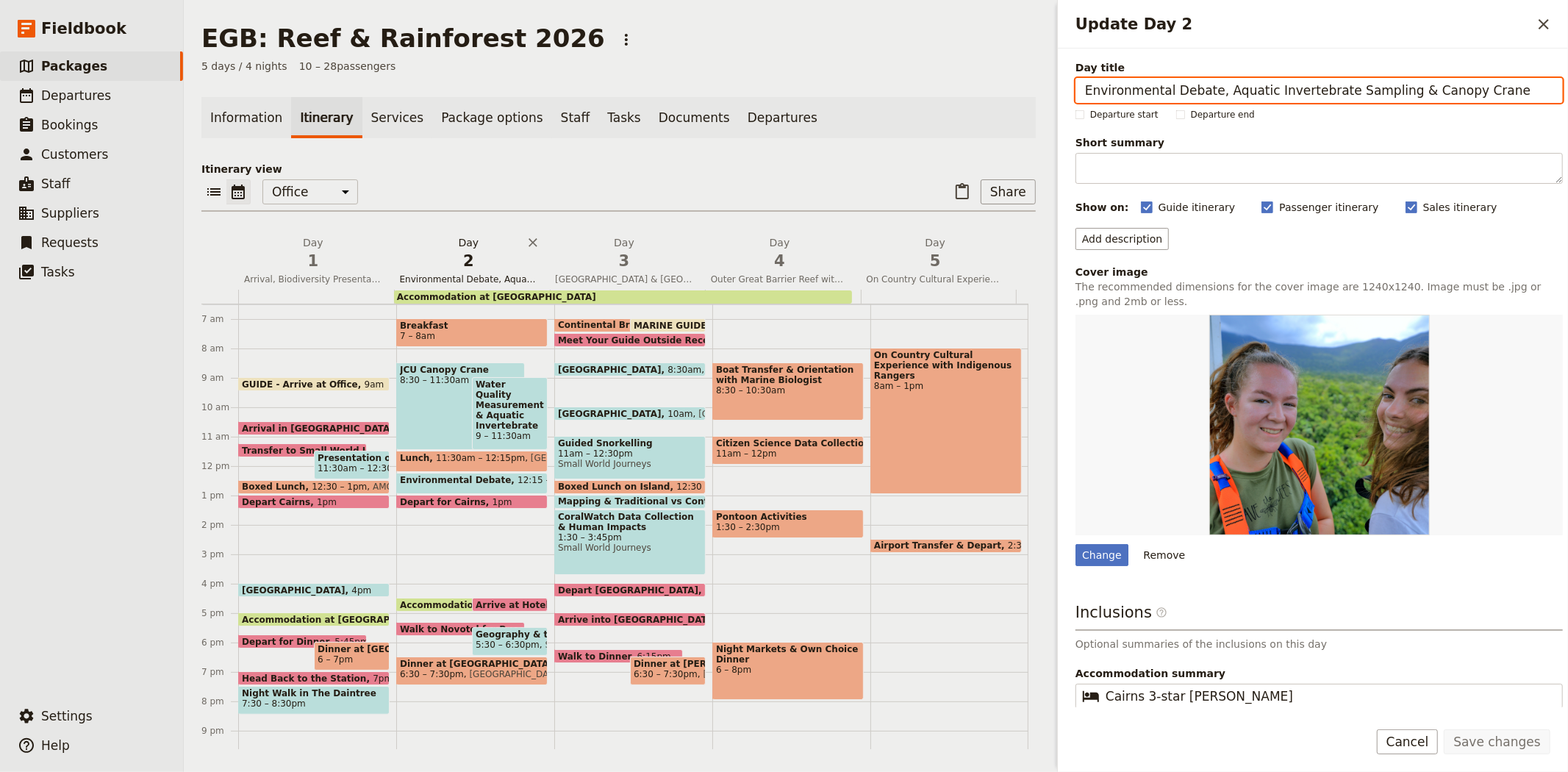
click at [465, 256] on span "2" at bounding box center [469, 261] width 138 height 22
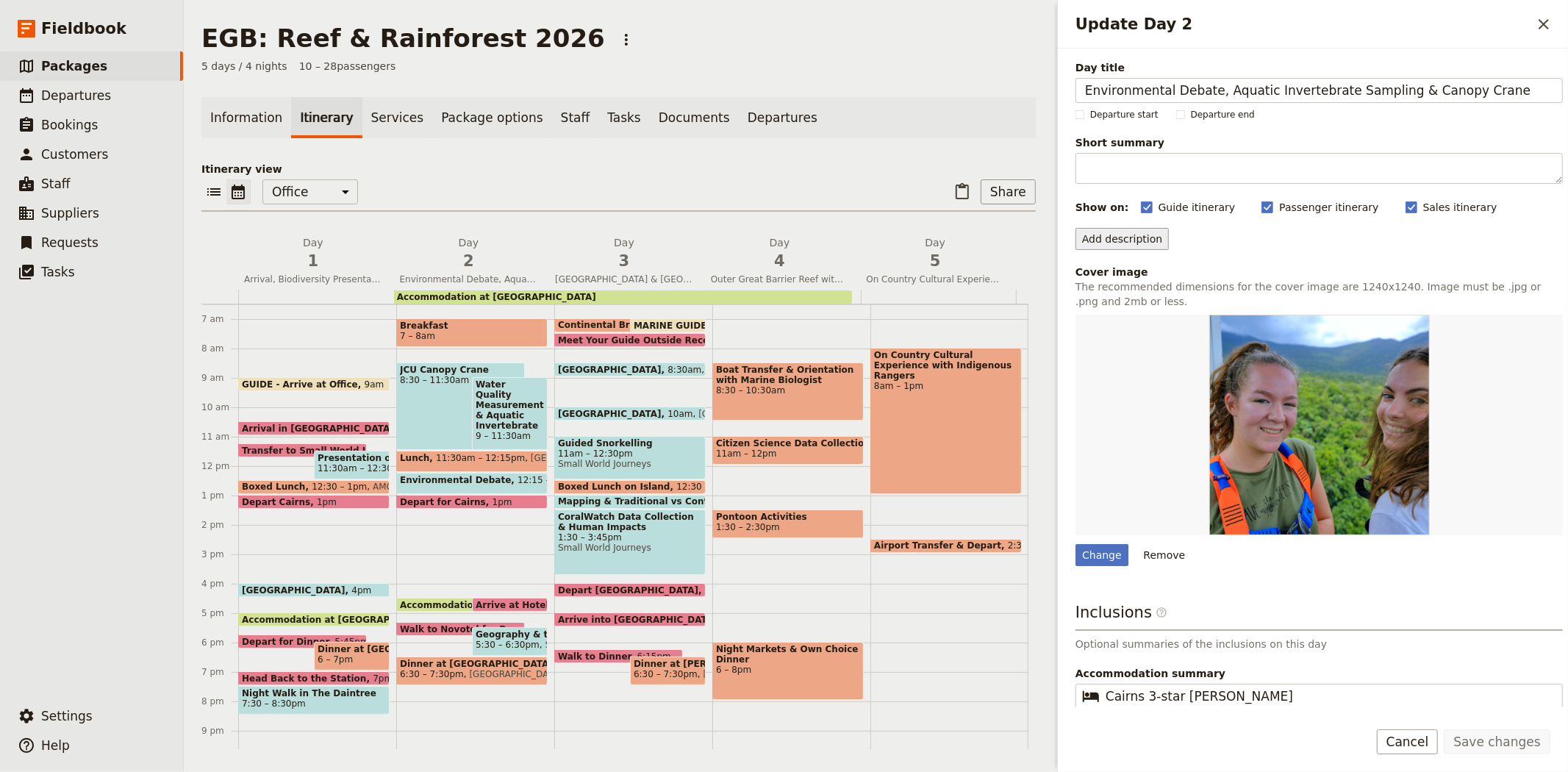
click at [1088, 238] on button "Add description" at bounding box center [1122, 239] width 94 height 22
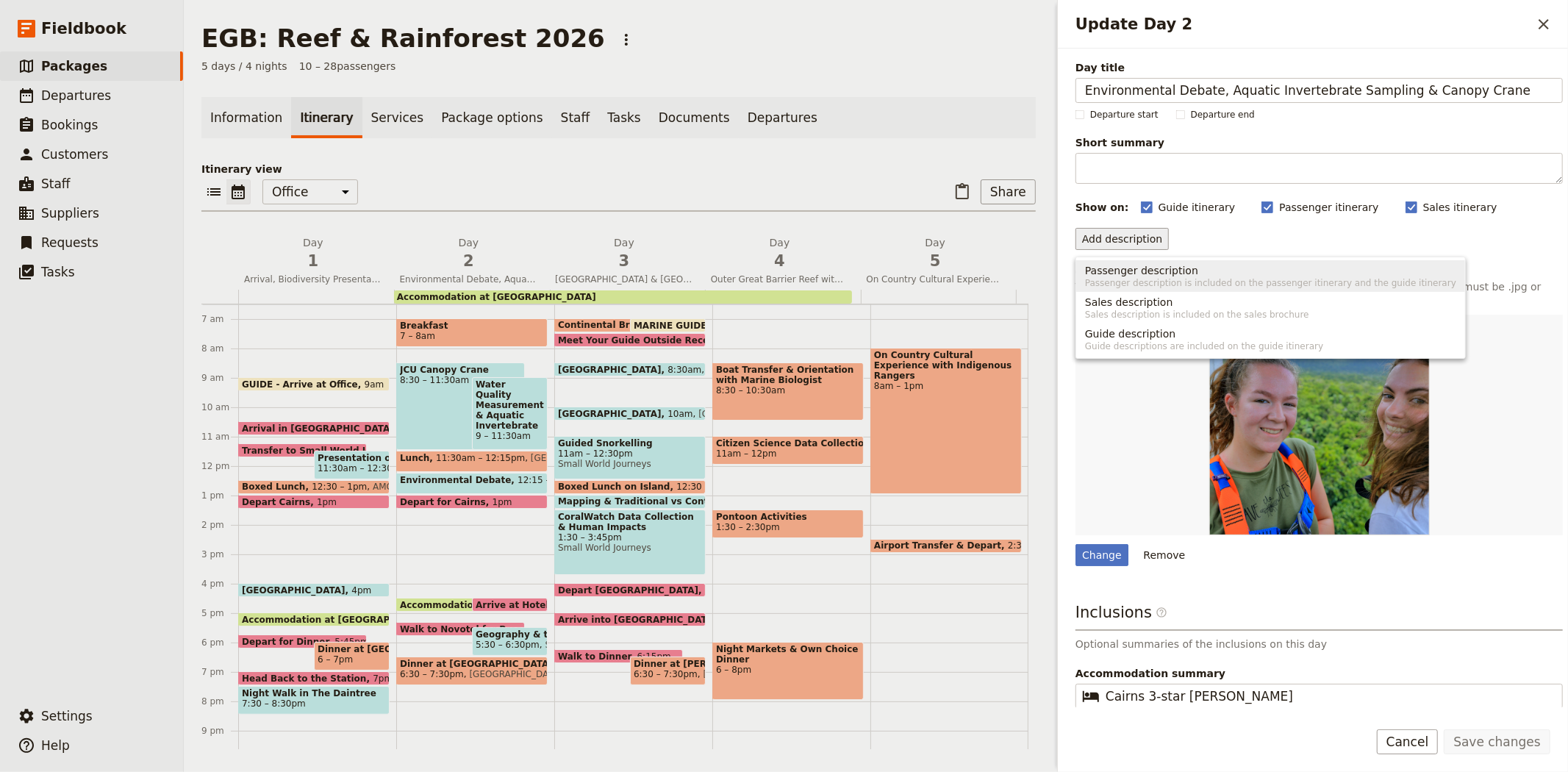
click at [1126, 277] on span "Passenger description is included on the passenger itinerary and the guide itin…" at bounding box center [1270, 283] width 371 height 11
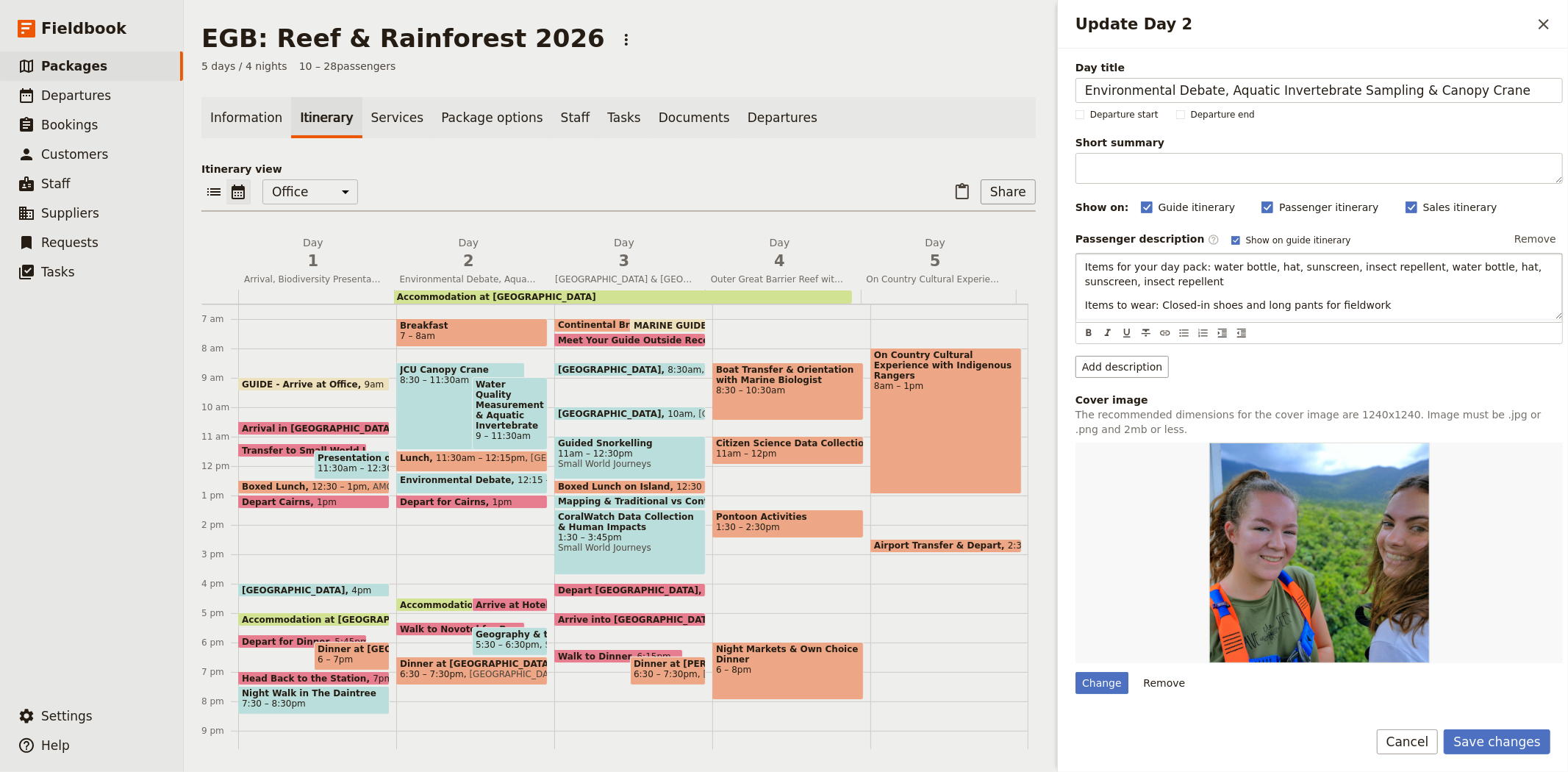
click at [1156, 305] on span "Items to wear: Closed-in shoes and long pants for fieldwork" at bounding box center [1237, 305] width 306 height 11
click at [1358, 303] on p "Items to wear: closed-in shoes and long pants for fieldwork" at bounding box center [1318, 305] width 468 height 15
click at [1524, 743] on button "Save changes" at bounding box center [1496, 742] width 107 height 25
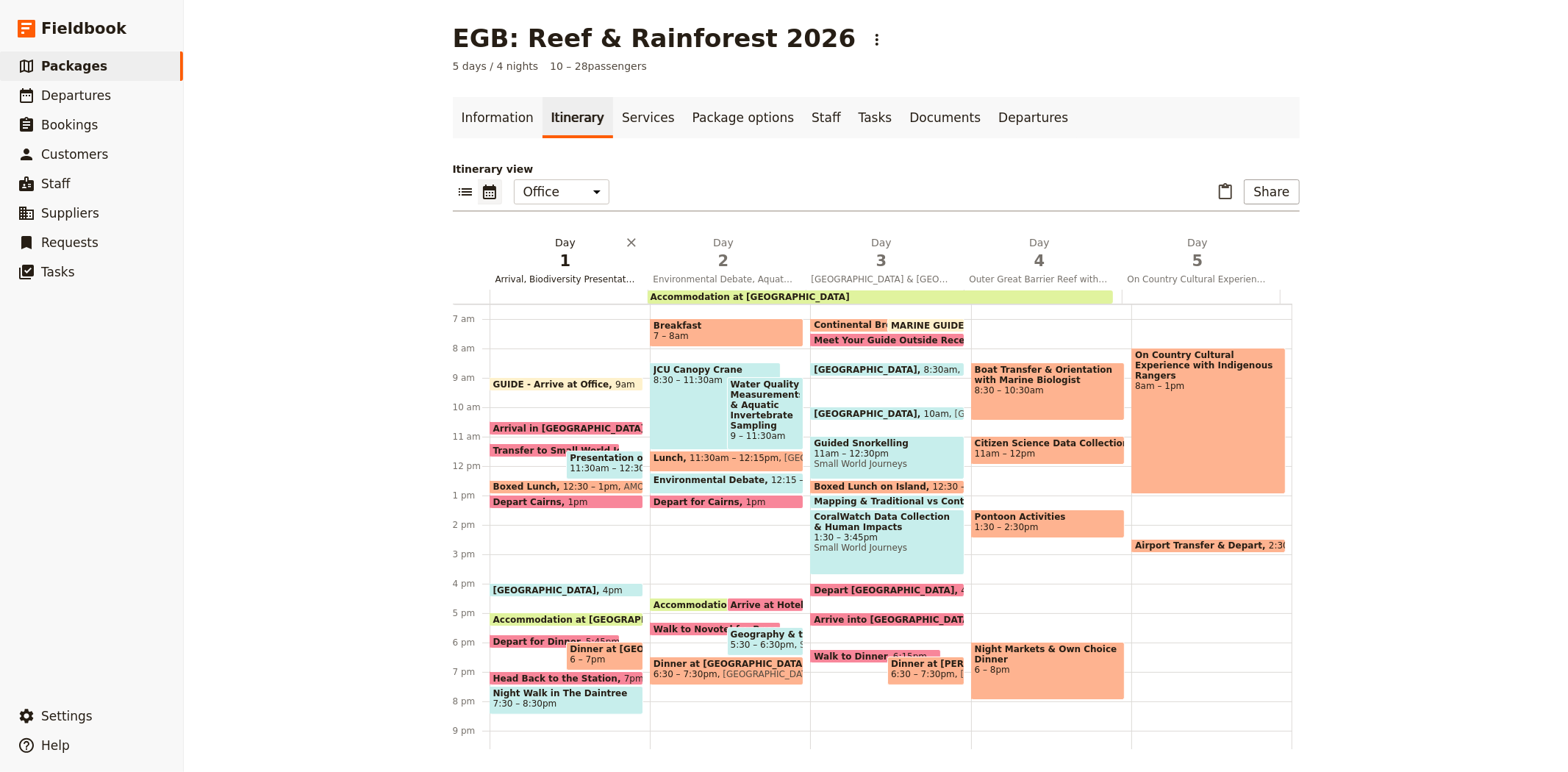
click at [554, 262] on span "1" at bounding box center [565, 261] width 140 height 22
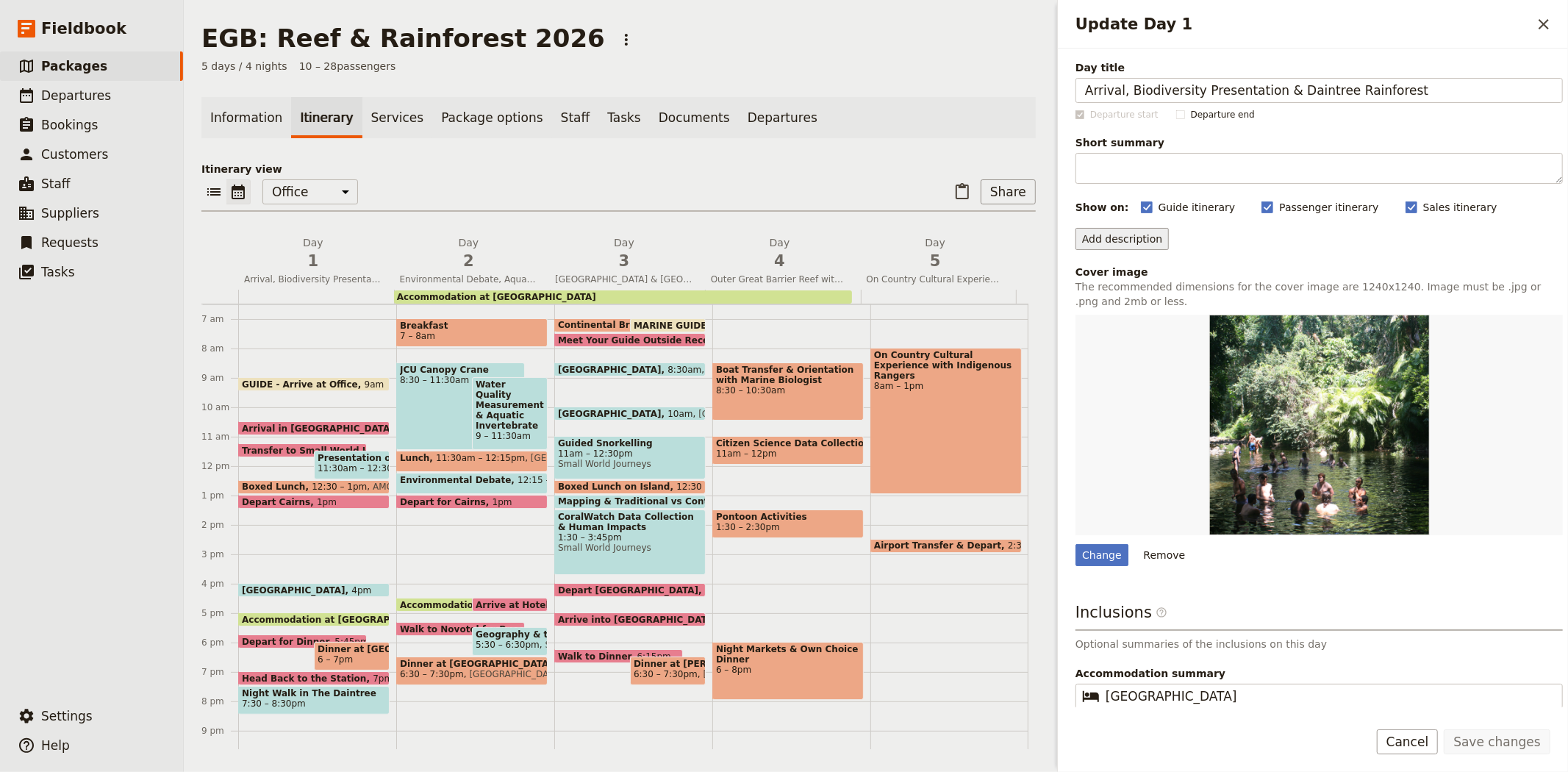
click at [1118, 241] on button "Add description" at bounding box center [1122, 239] width 94 height 22
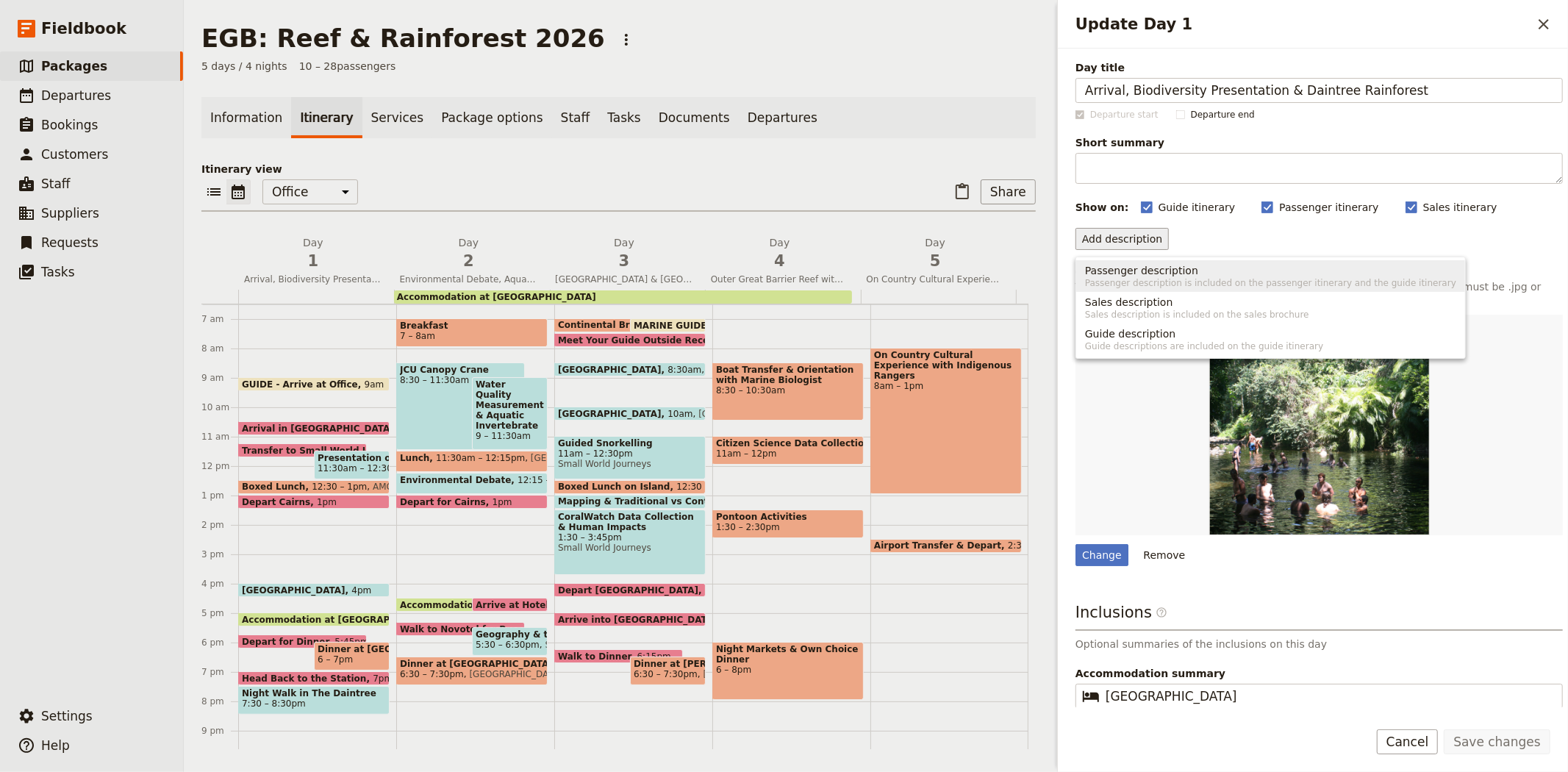
click at [1144, 274] on span "Passenger description" at bounding box center [1141, 270] width 113 height 15
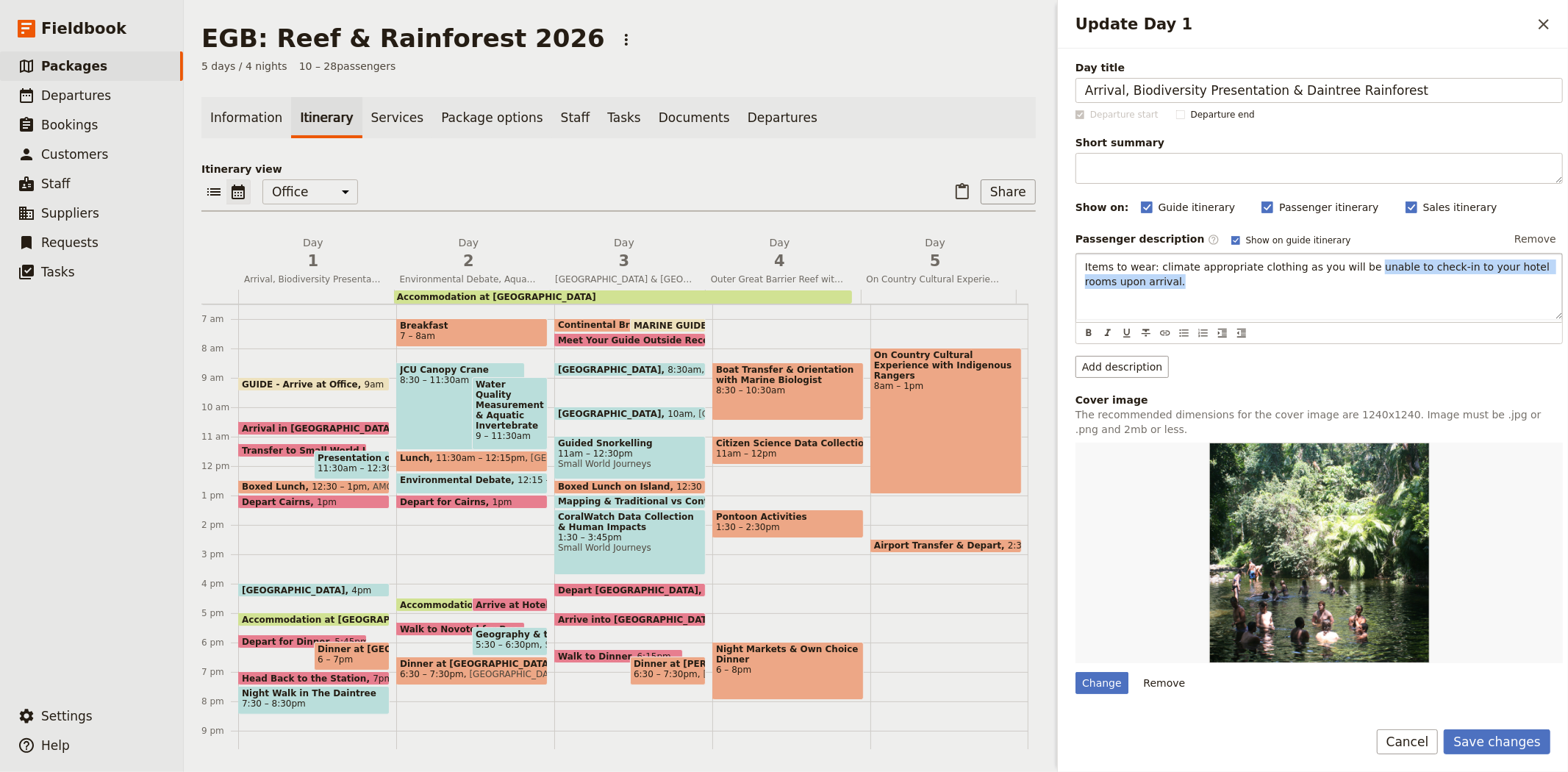
drag, startPoint x: 1150, startPoint y: 283, endPoint x: 1349, endPoint y: 265, distance: 199.8
click at [1349, 265] on p "Items to wear: climate appropriate clothing as you will be unable to check-in t…" at bounding box center [1318, 274] width 468 height 29
click at [1473, 268] on span "Items to wear: climate appropriate clothing as you will be going straight into …" at bounding box center [1297, 274] width 425 height 26
click at [1287, 292] on div "Items to wear: climate appropriate clothing as you will be going straight into …" at bounding box center [1319, 286] width 486 height 65
click at [1507, 743] on button "Save changes" at bounding box center [1496, 742] width 107 height 25
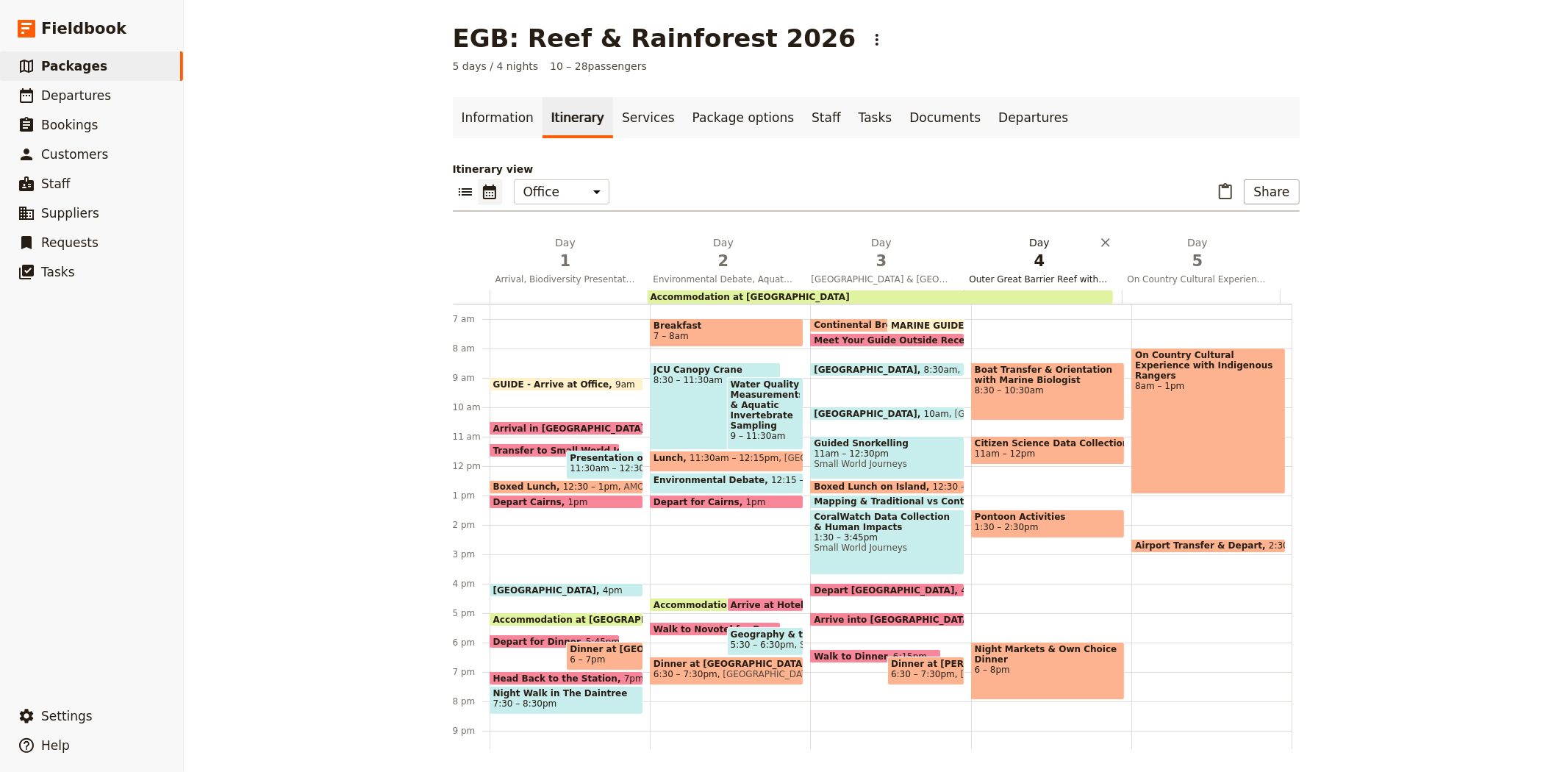
click at [1015, 268] on span "4" at bounding box center [1040, 261] width 140 height 22
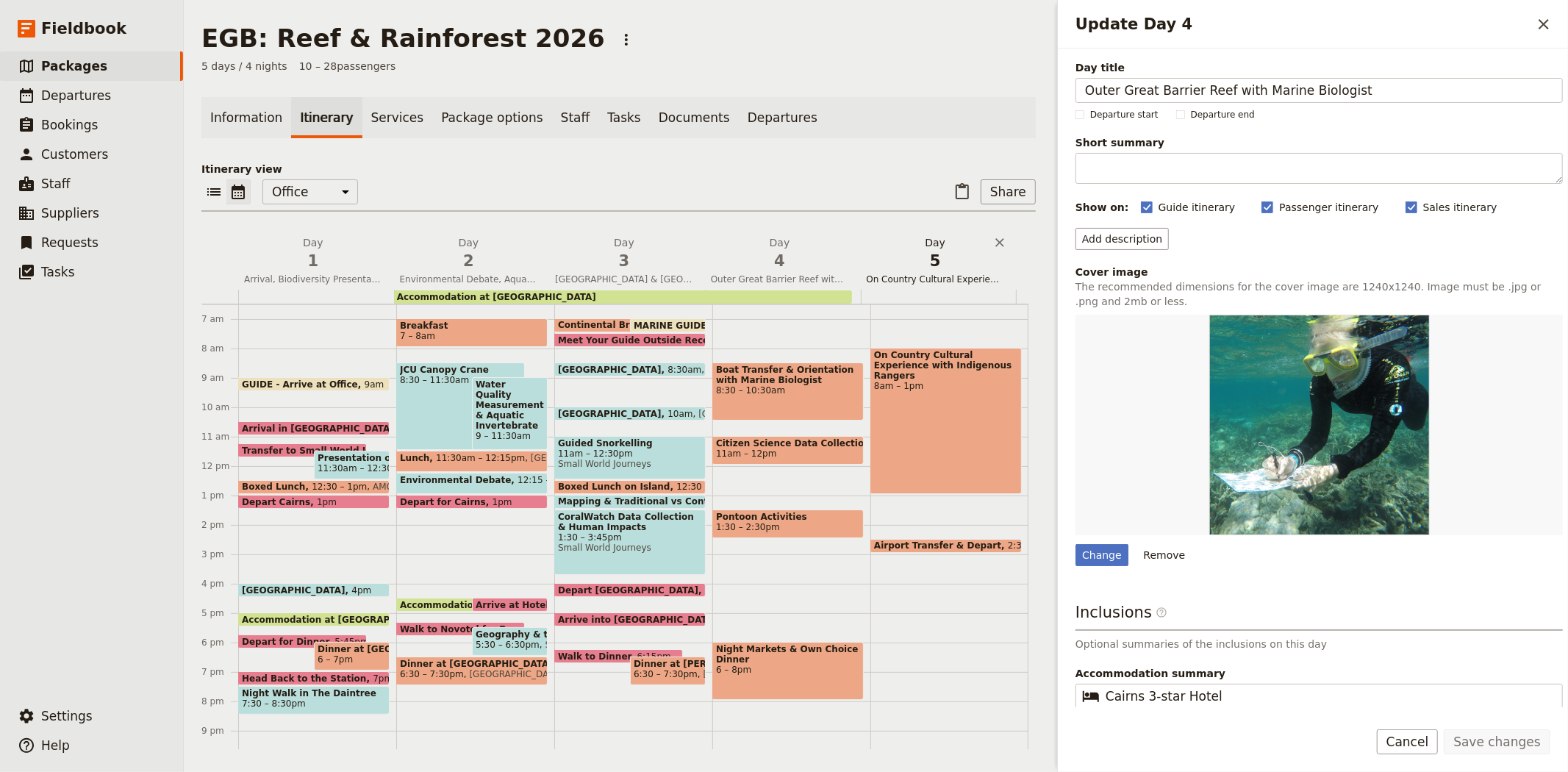
click at [905, 265] on span "5" at bounding box center [935, 261] width 138 height 22
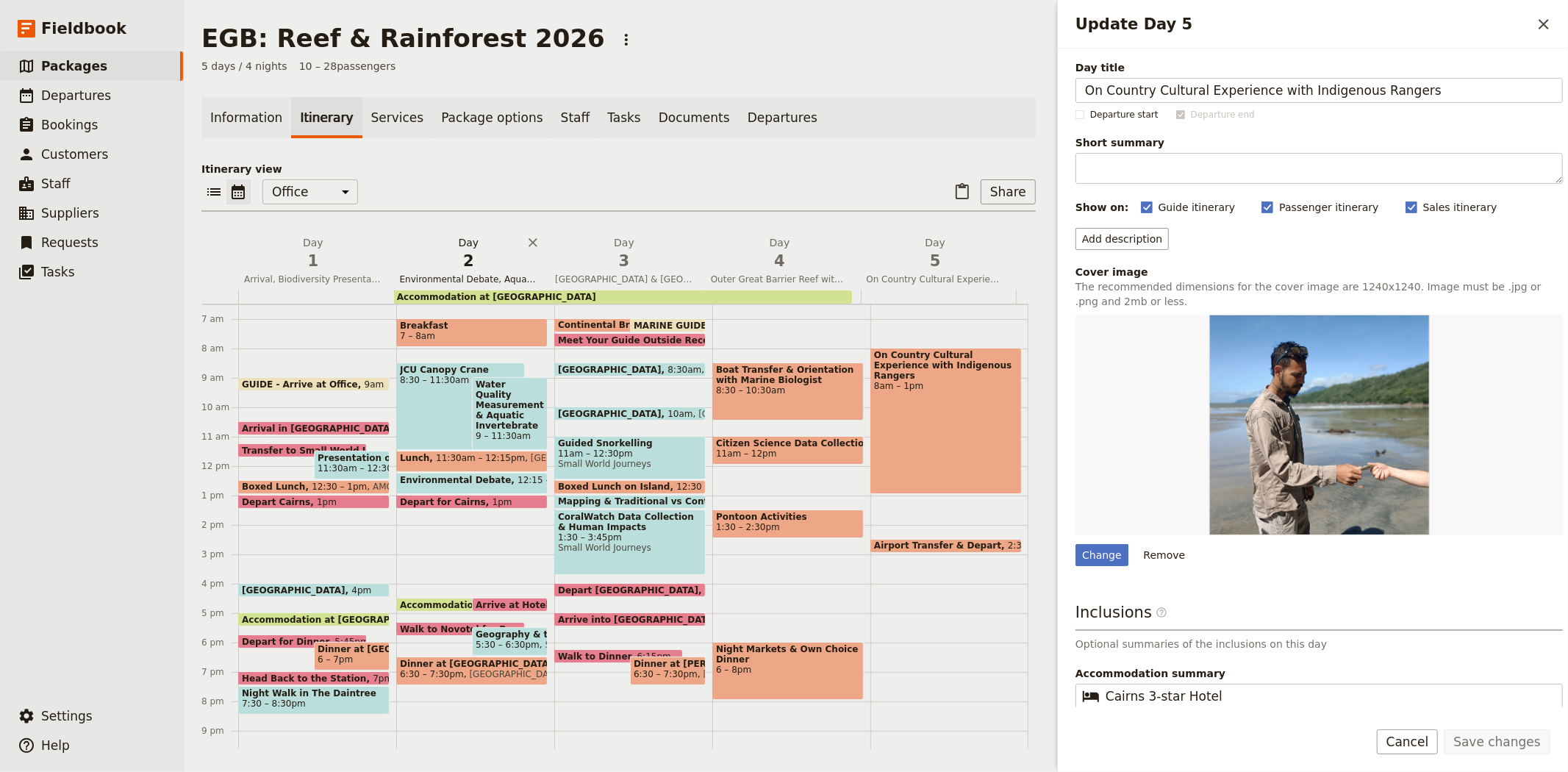
click at [474, 255] on span "2" at bounding box center [469, 261] width 138 height 22
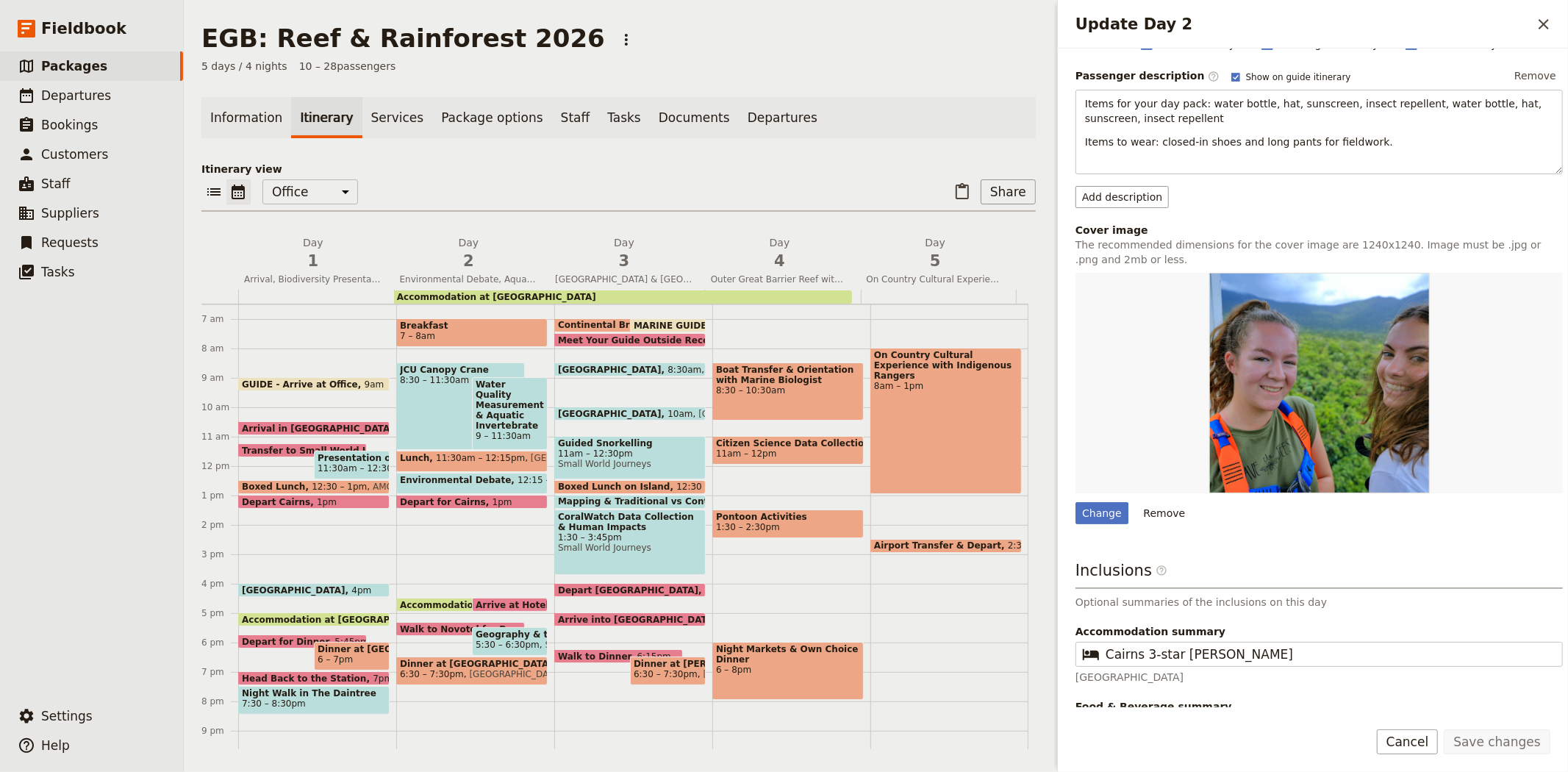
scroll to position [217, 0]
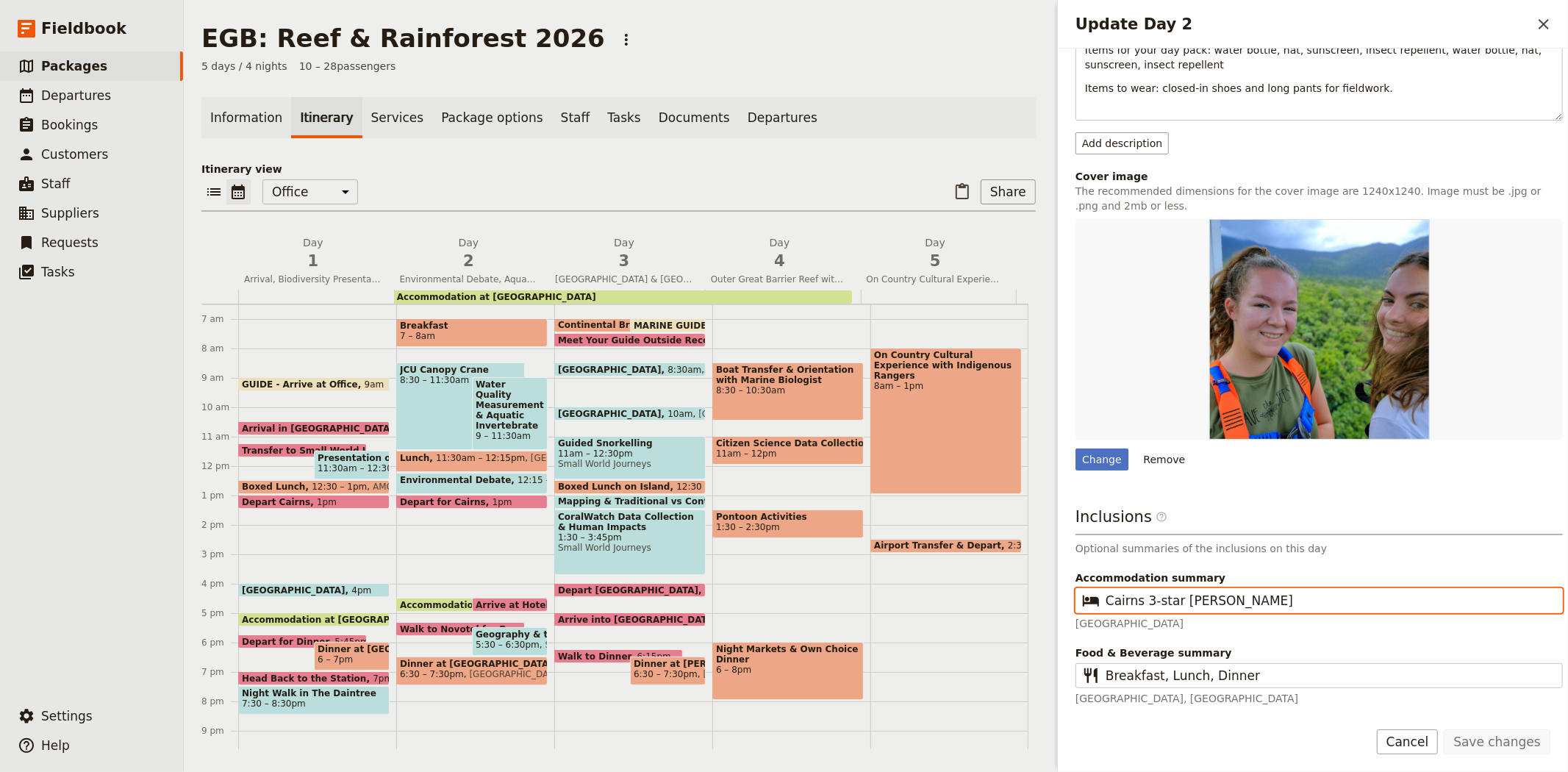
drag, startPoint x: 1228, startPoint y: 598, endPoint x: 794, endPoint y: 578, distance: 434.5
click at [794, 578] on div "EGB: Reef & Rainforest 2026 ​ 5 days / 4 nights 10 – 28 passengers Information …" at bounding box center [876, 386] width 1384 height 772
type input "[GEOGRAPHIC_DATA]"
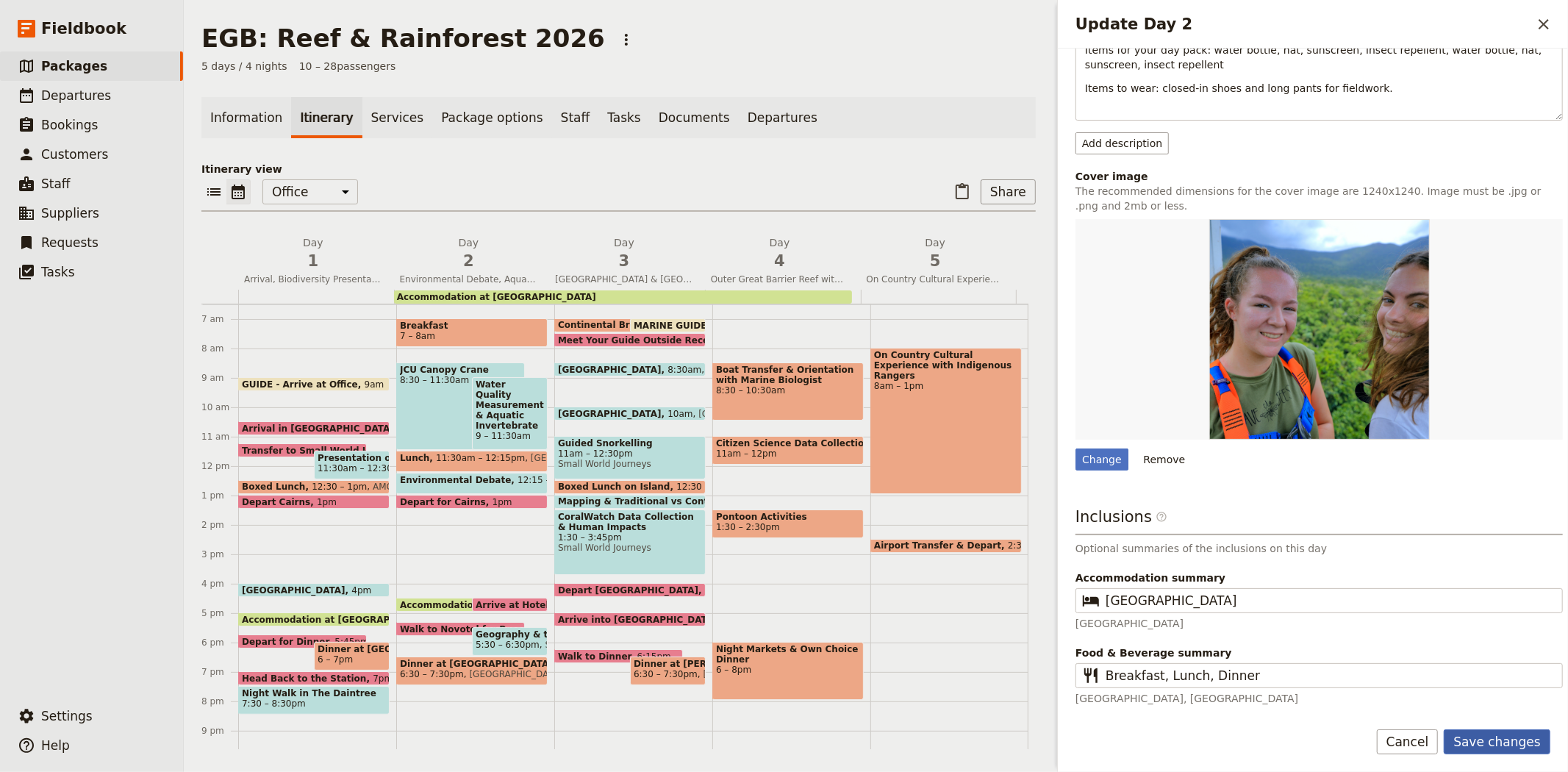
click at [1516, 735] on button "Save changes" at bounding box center [1496, 742] width 107 height 25
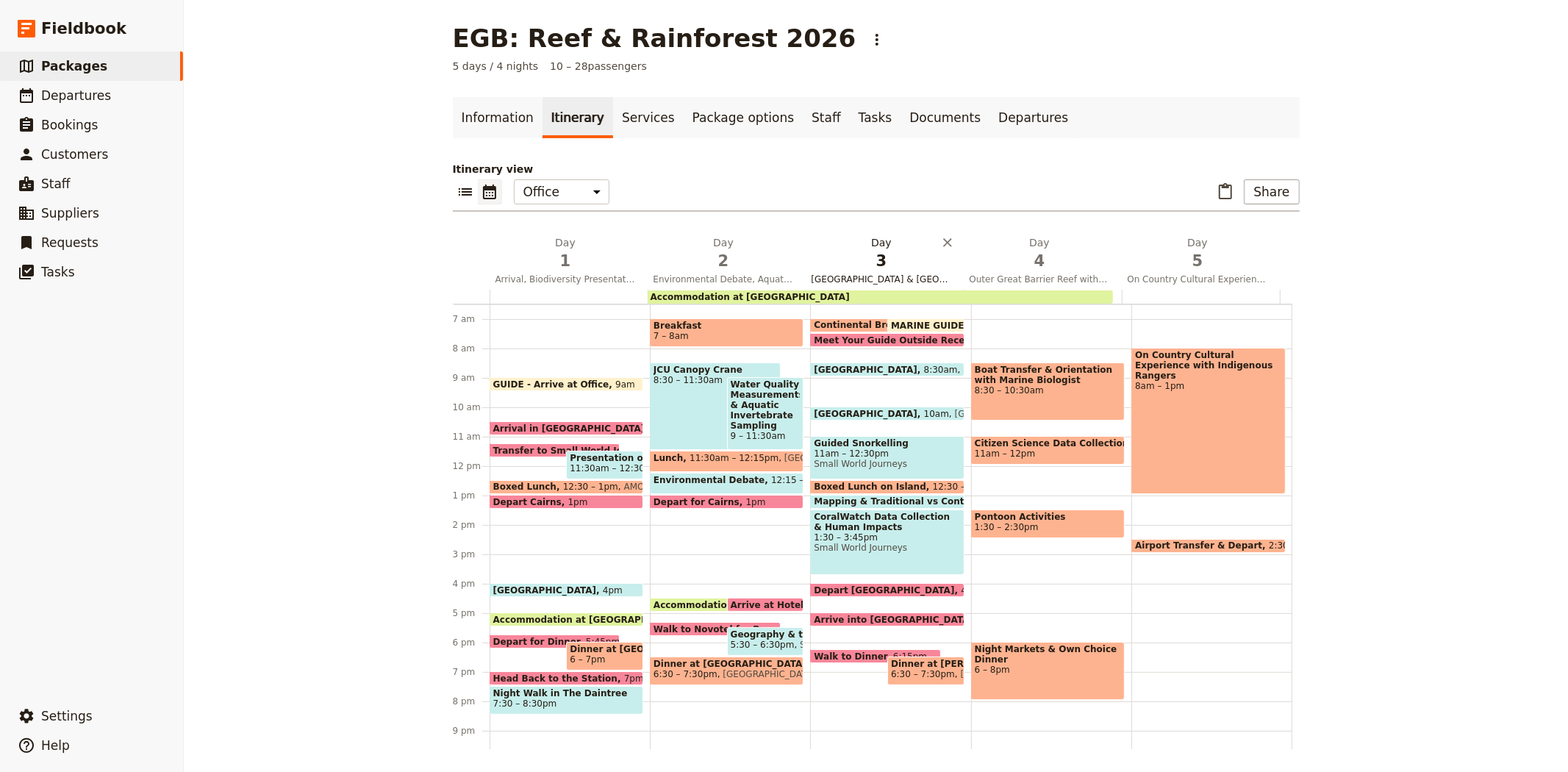
click at [854, 255] on span "3" at bounding box center [882, 261] width 140 height 22
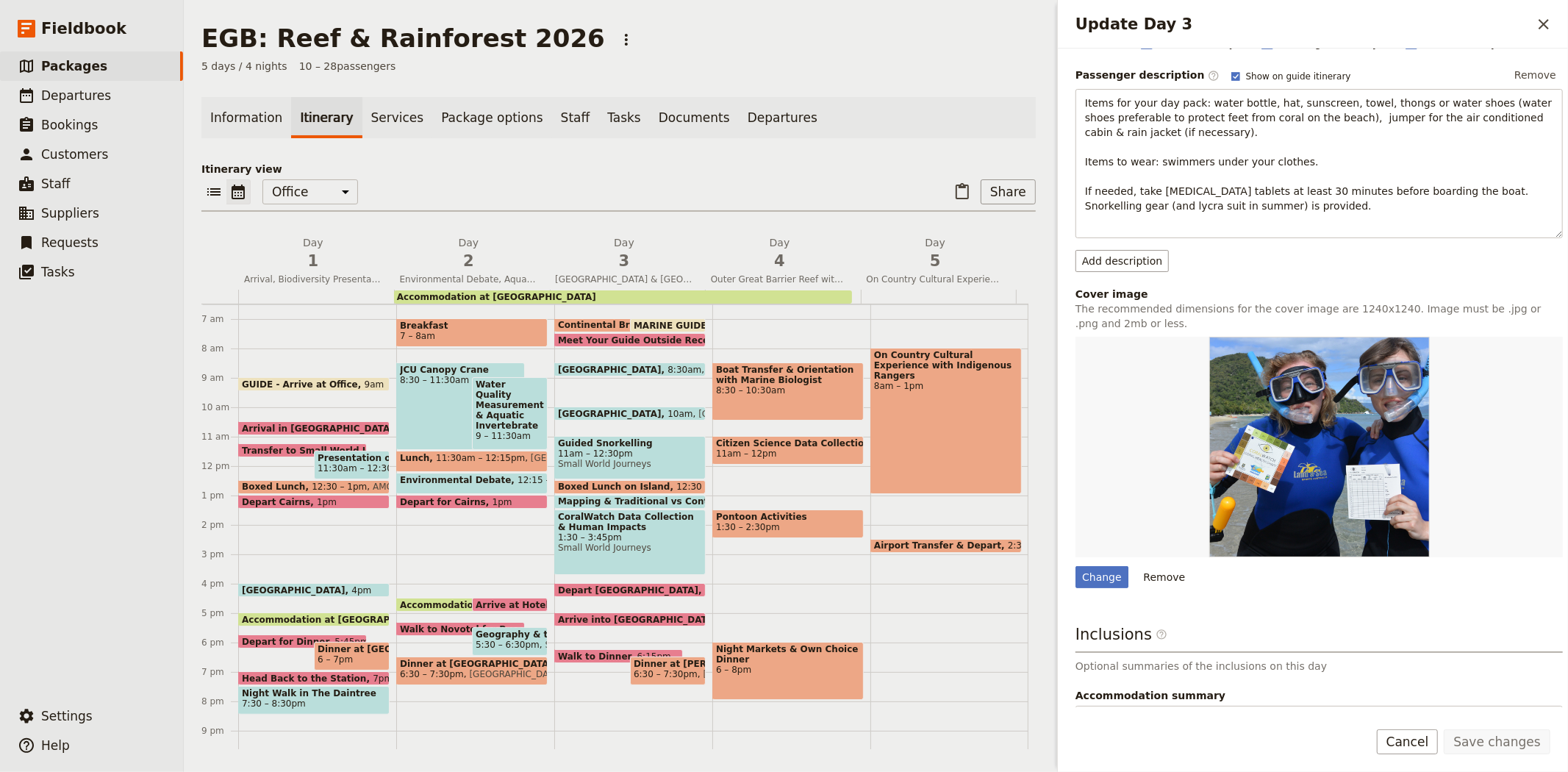
scroll to position [265, 0]
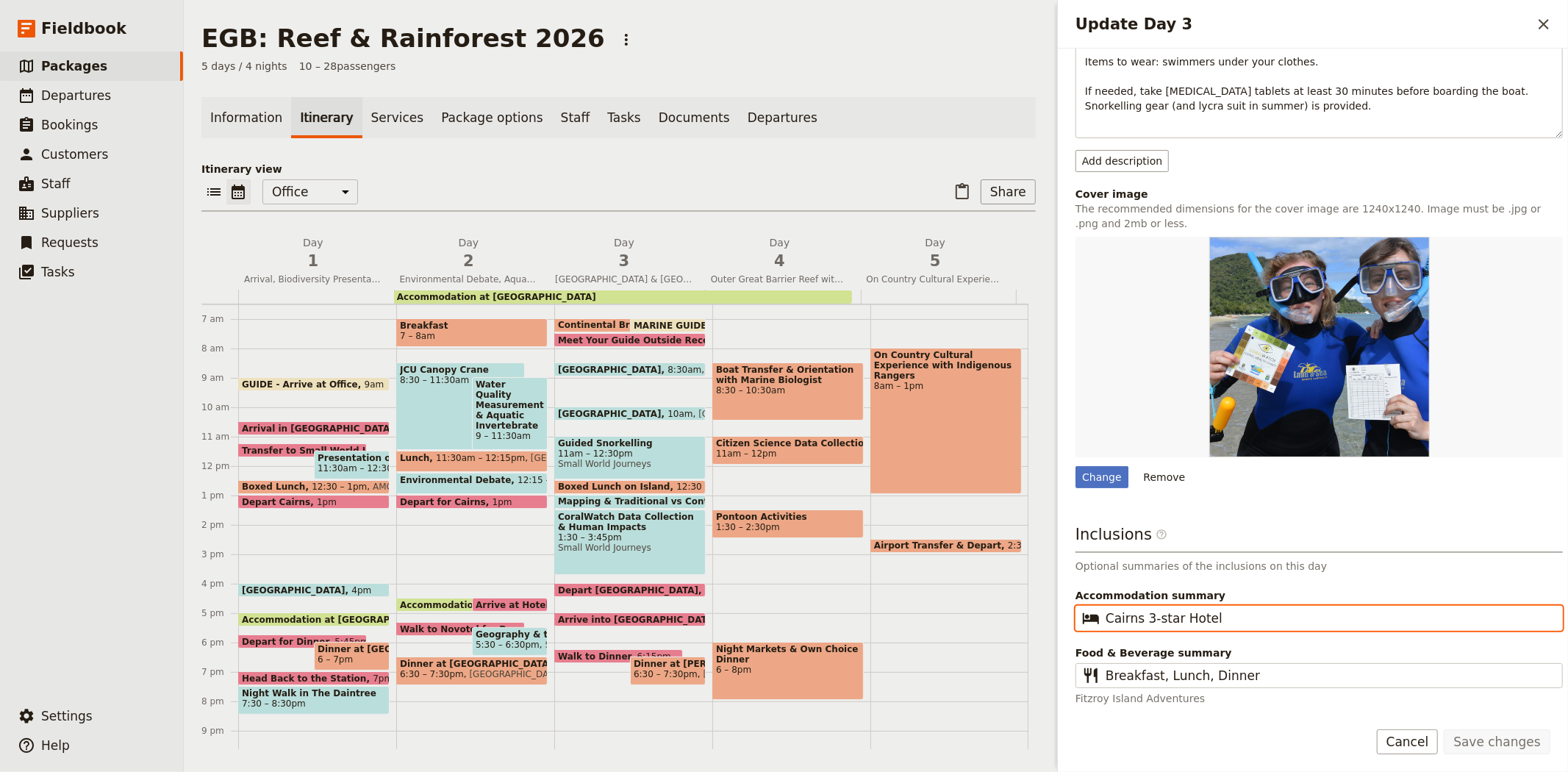
drag, startPoint x: 1224, startPoint y: 616, endPoint x: 972, endPoint y: 612, distance: 252.0
click at [972, 612] on div "EGB: Reef & Rainforest 2026 ​ 5 days / 4 nights 10 – 28 passengers Information …" at bounding box center [876, 386] width 1384 height 772
type input "[GEOGRAPHIC_DATA]"
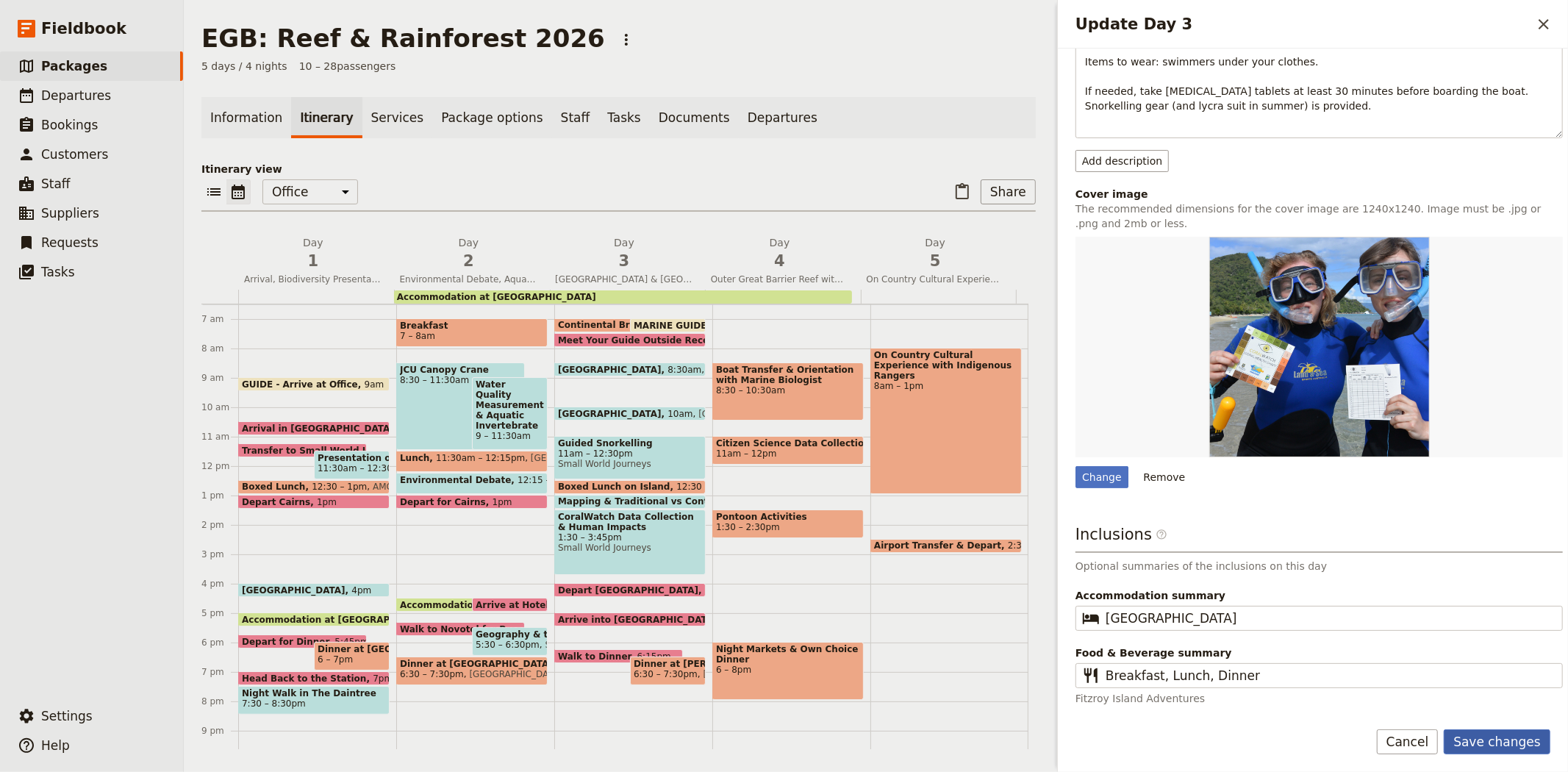
click at [1487, 739] on button "Save changes" at bounding box center [1496, 742] width 107 height 25
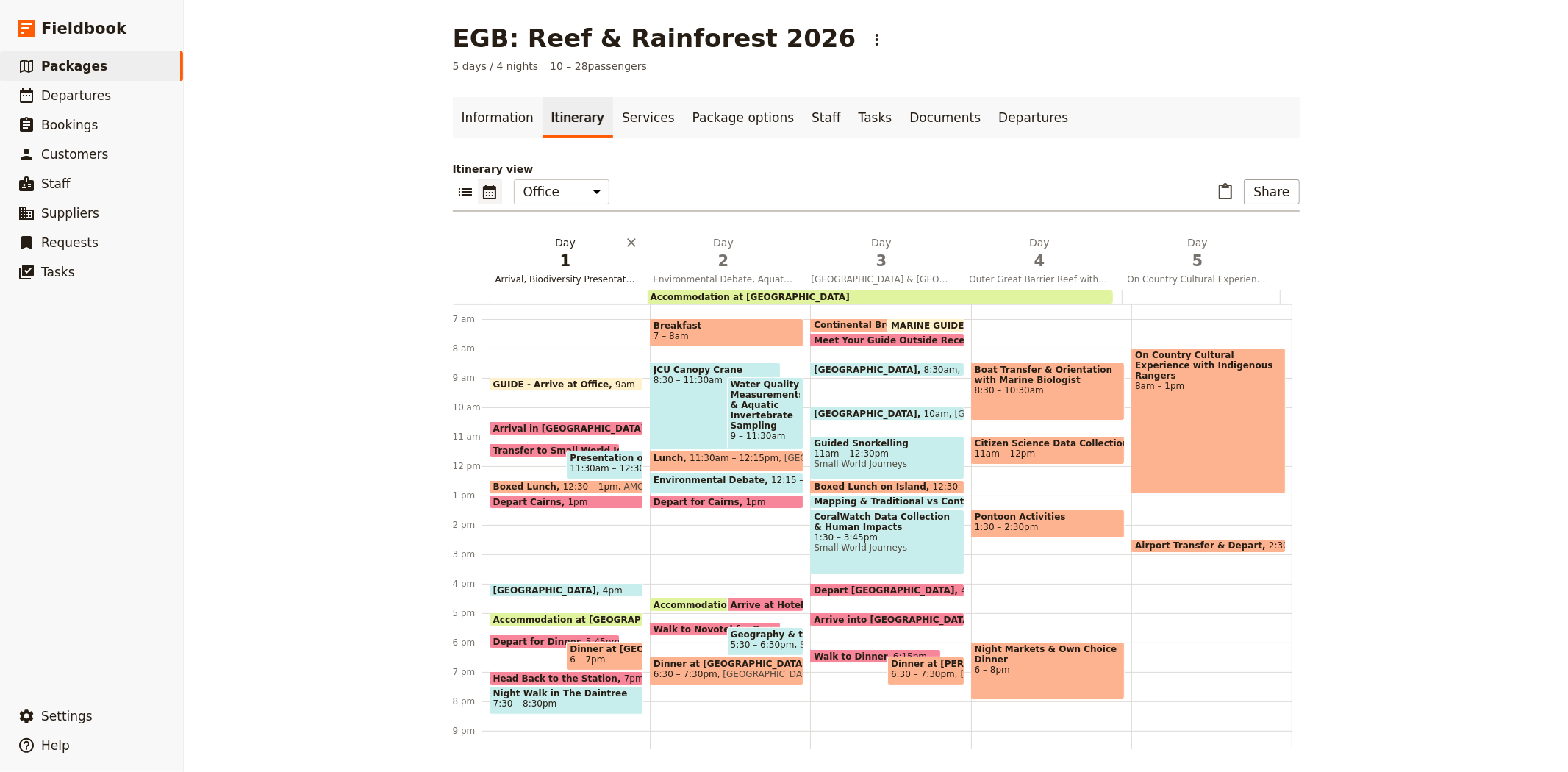
click at [537, 261] on span "1" at bounding box center [565, 261] width 140 height 22
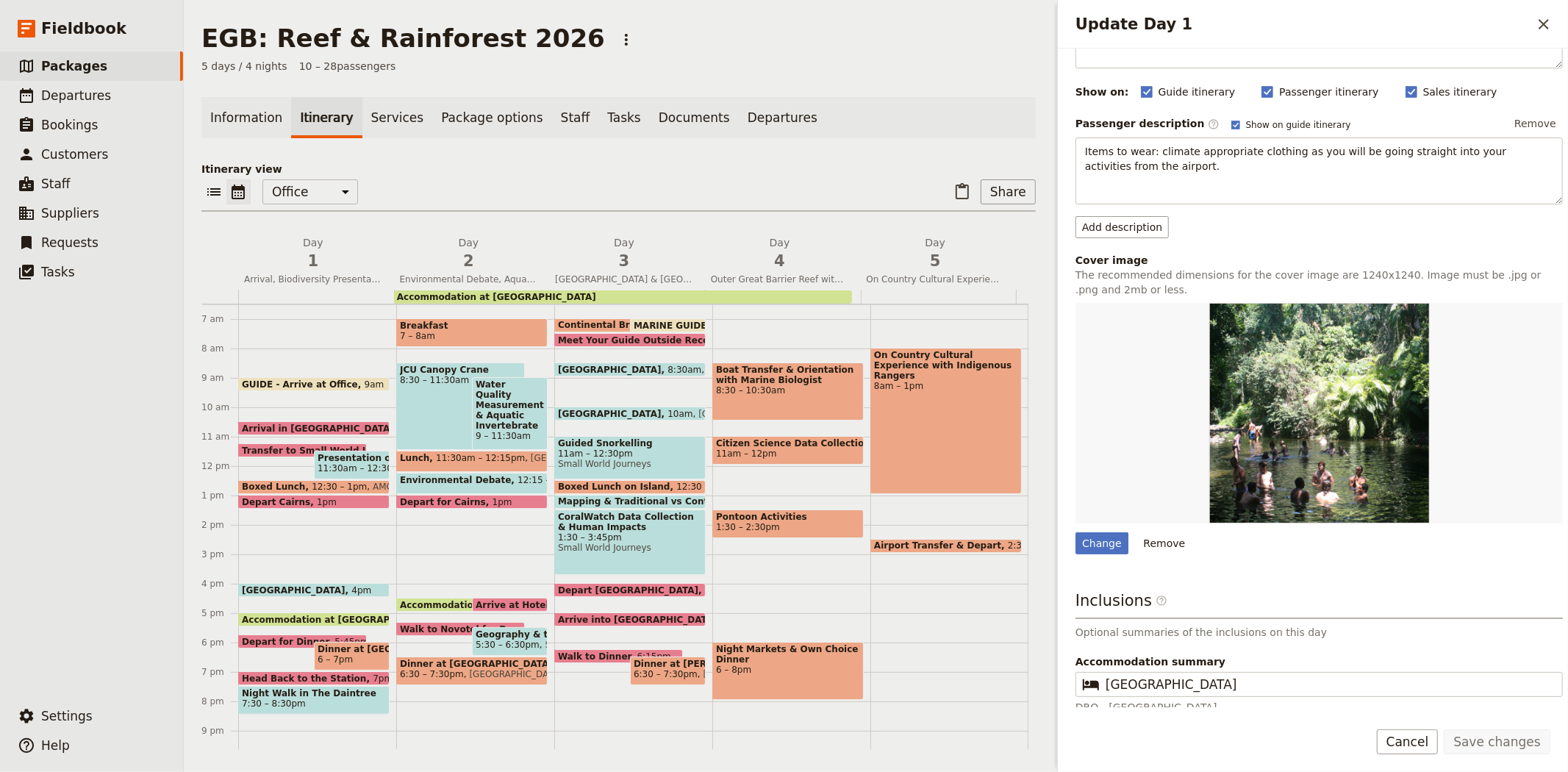
scroll to position [0, 0]
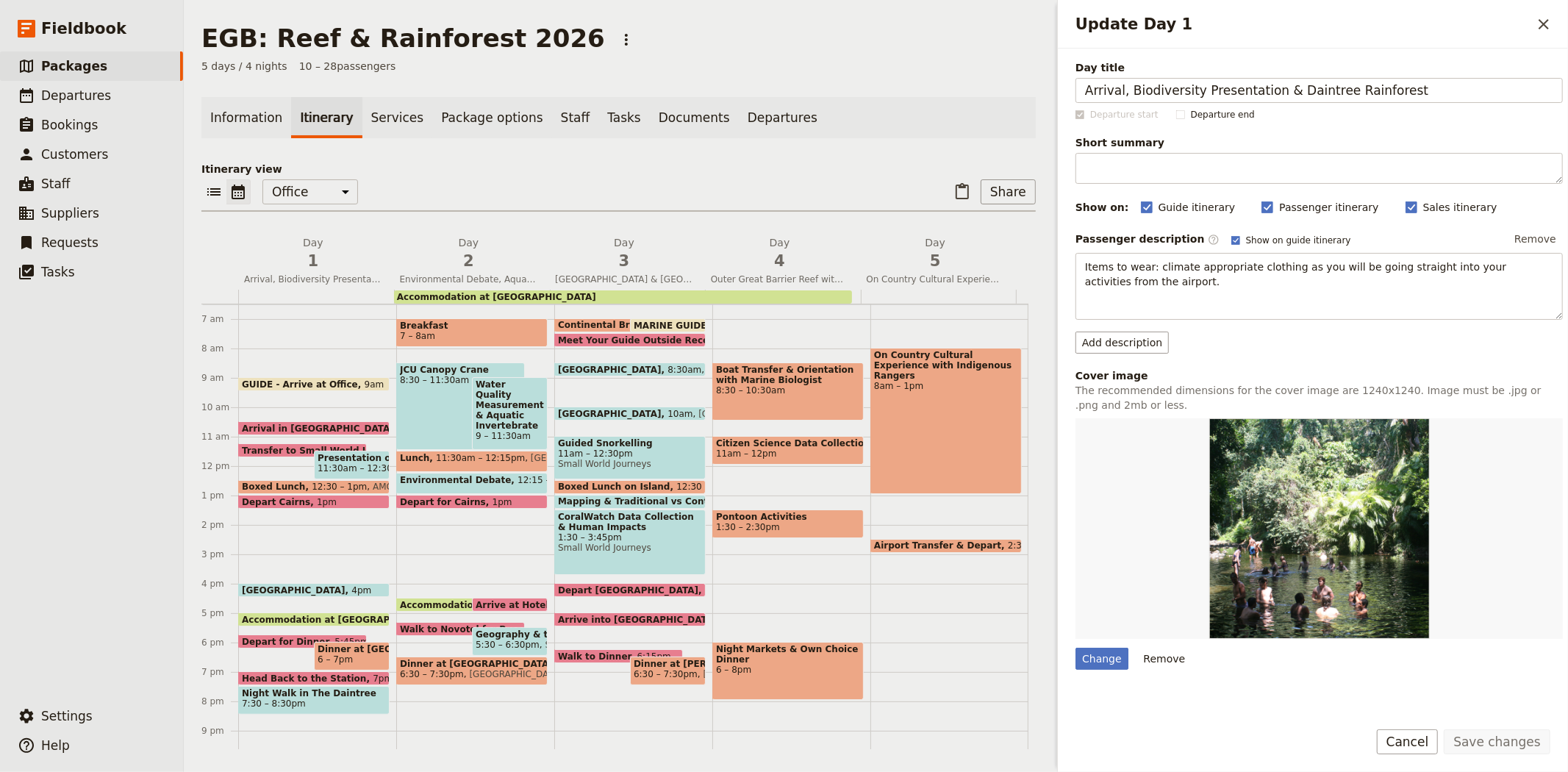
click at [812, 79] on main "EGB: Reef & Rainforest 2026 ​ 5 days / 4 nights 10 – 28 passengers Information …" at bounding box center [619, 386] width 869 height 773
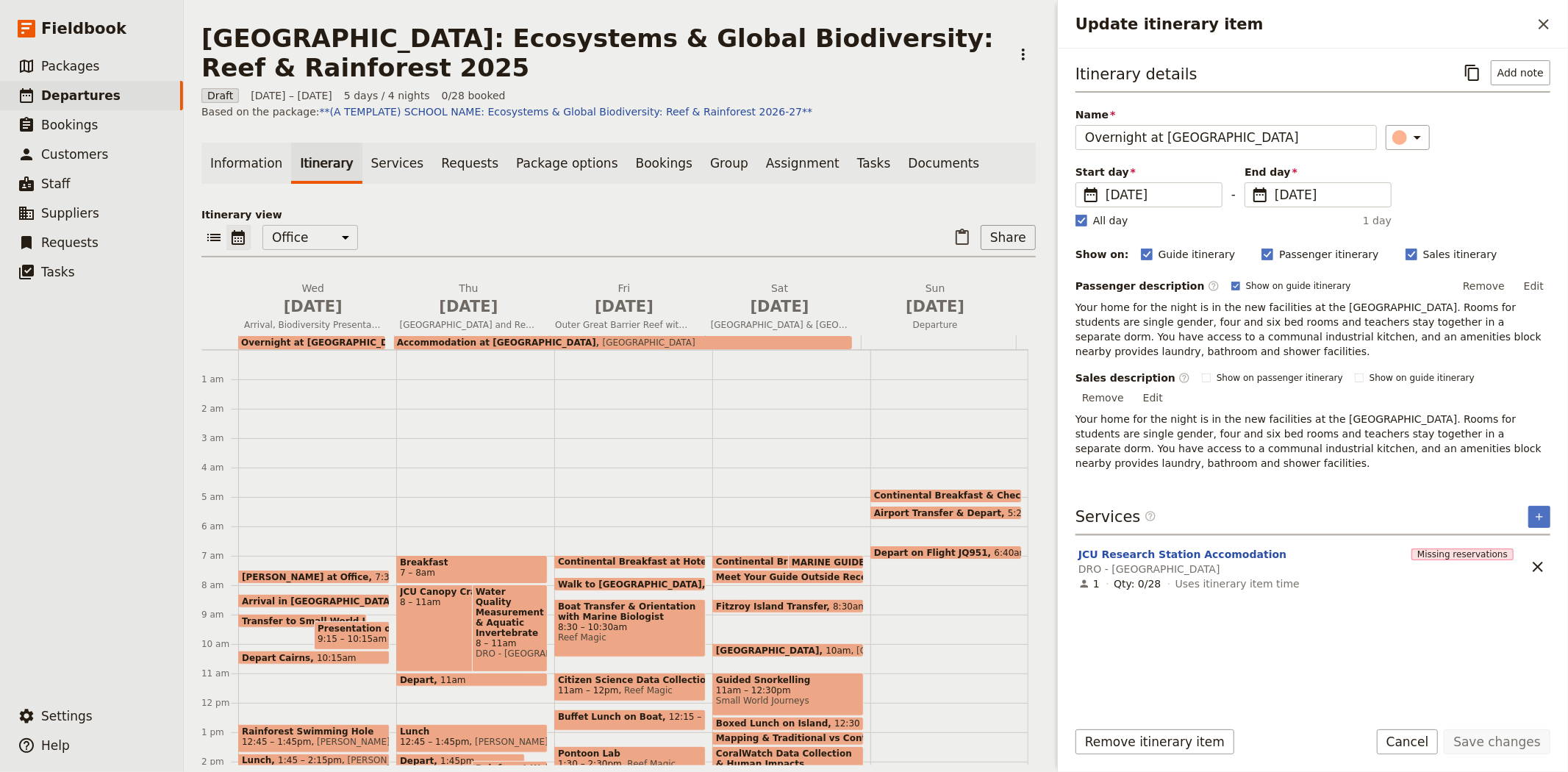
scroll to position [207, 0]
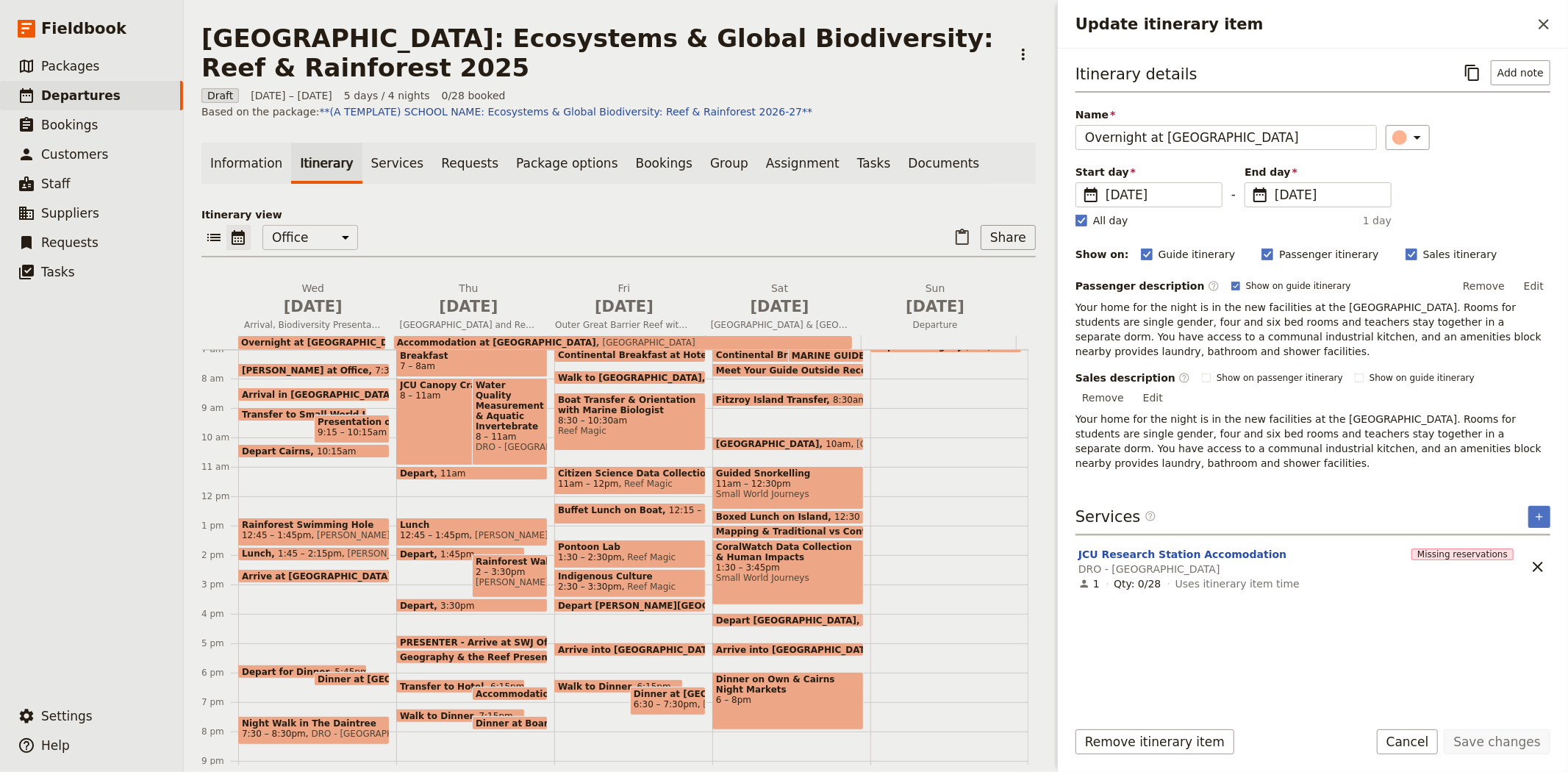
click at [472, 244] on div "​ ​ Office Guide Passenger Sales ​ Share" at bounding box center [618, 241] width 834 height 33
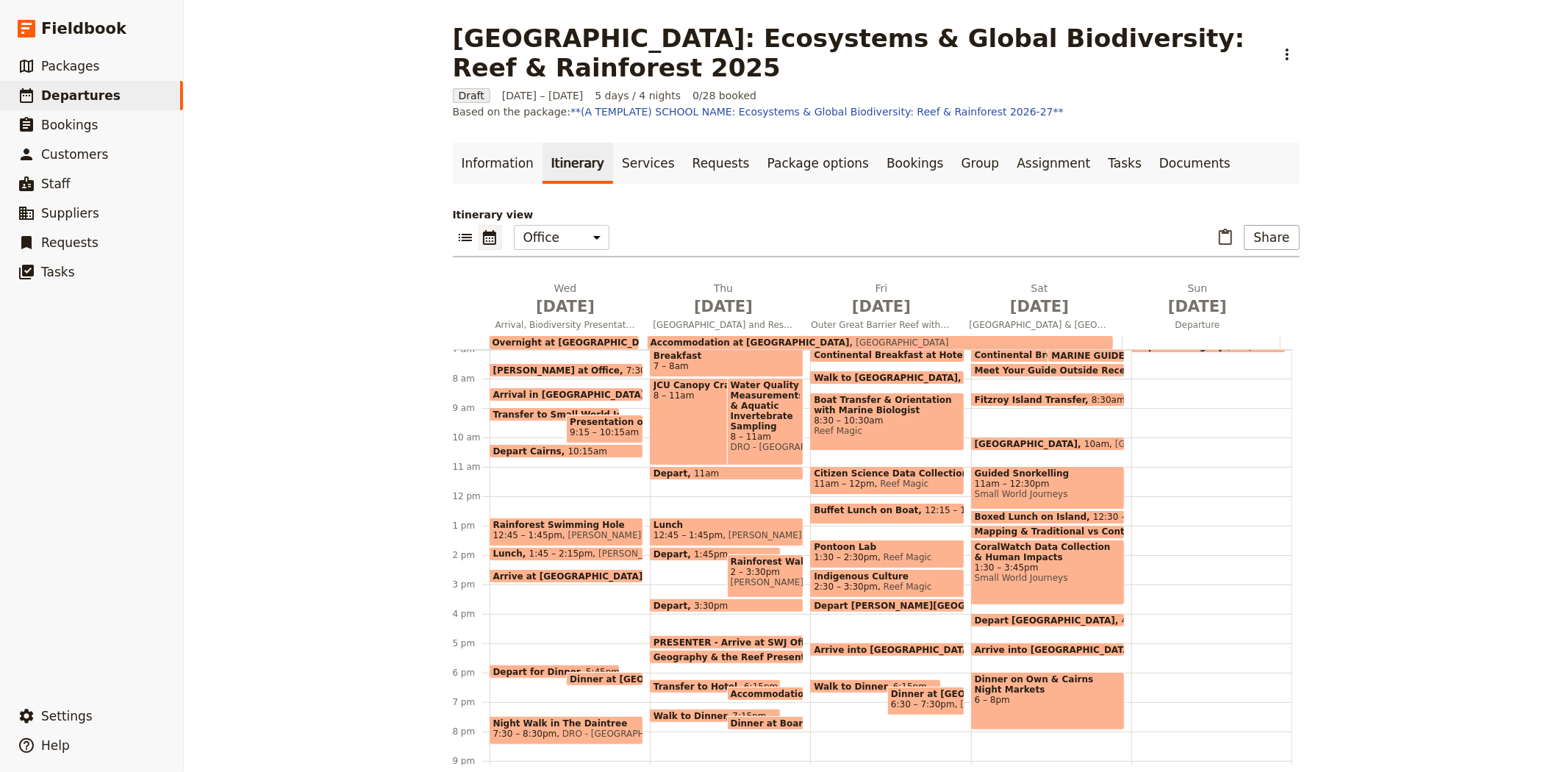
click at [535, 729] on span "7:30 – 8:30pm" at bounding box center [525, 734] width 64 height 11
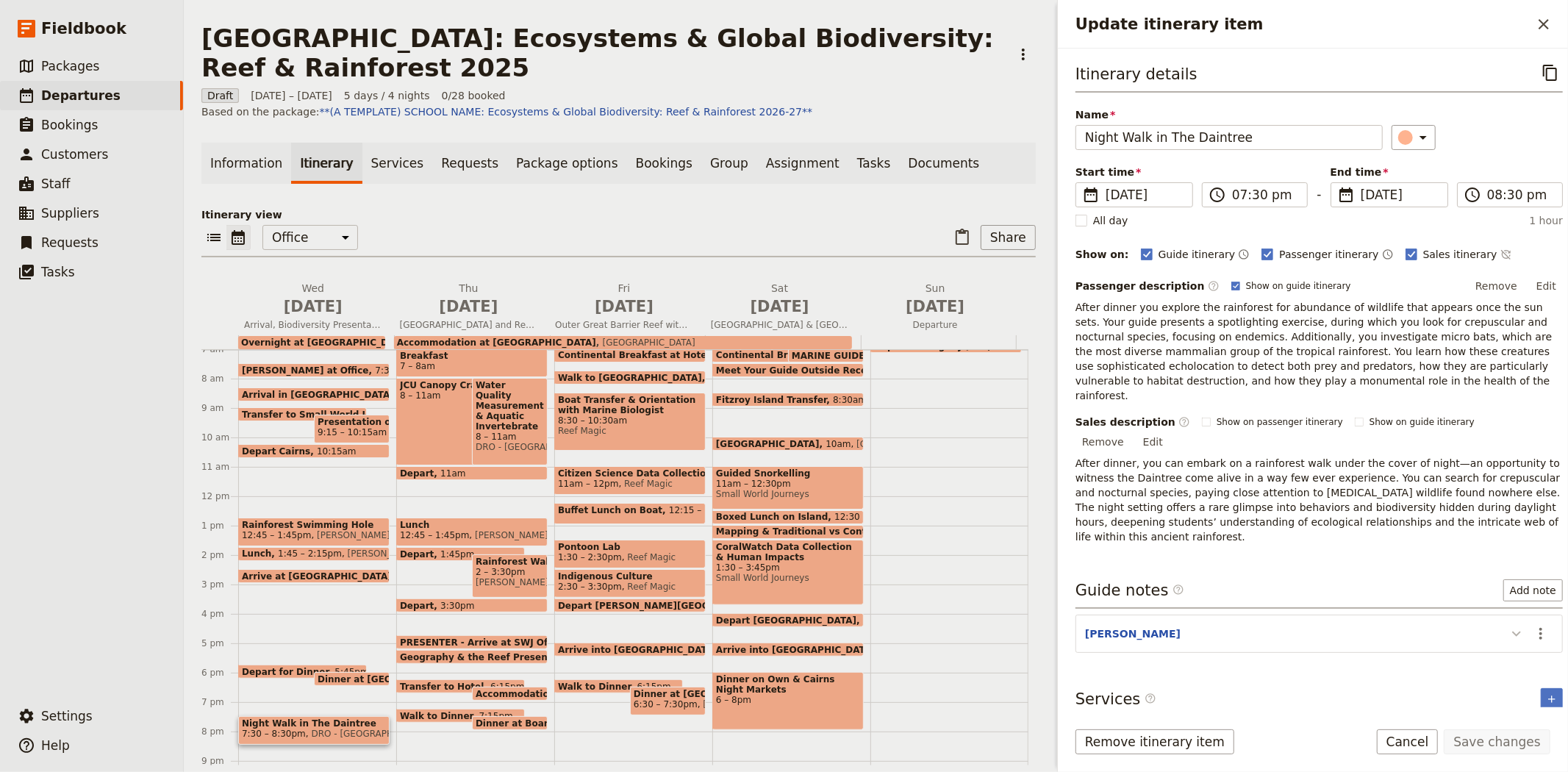
click at [1508, 625] on icon "Update itinerary item" at bounding box center [1517, 634] width 18 height 18
click at [291, 667] on span "Depart for Dinner" at bounding box center [288, 672] width 93 height 10
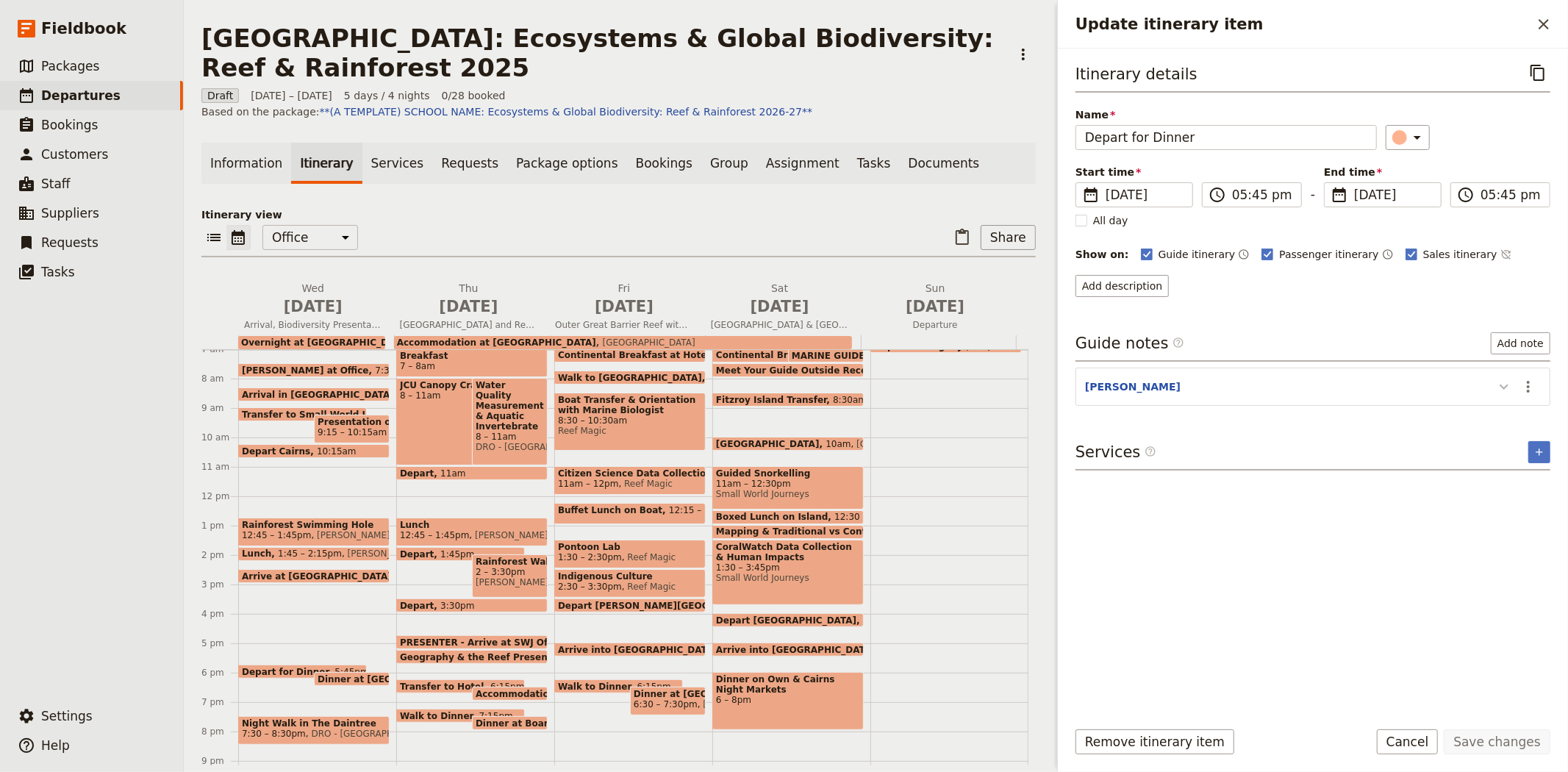
click at [1508, 383] on icon "Update itinerary item" at bounding box center [1504, 387] width 18 height 18
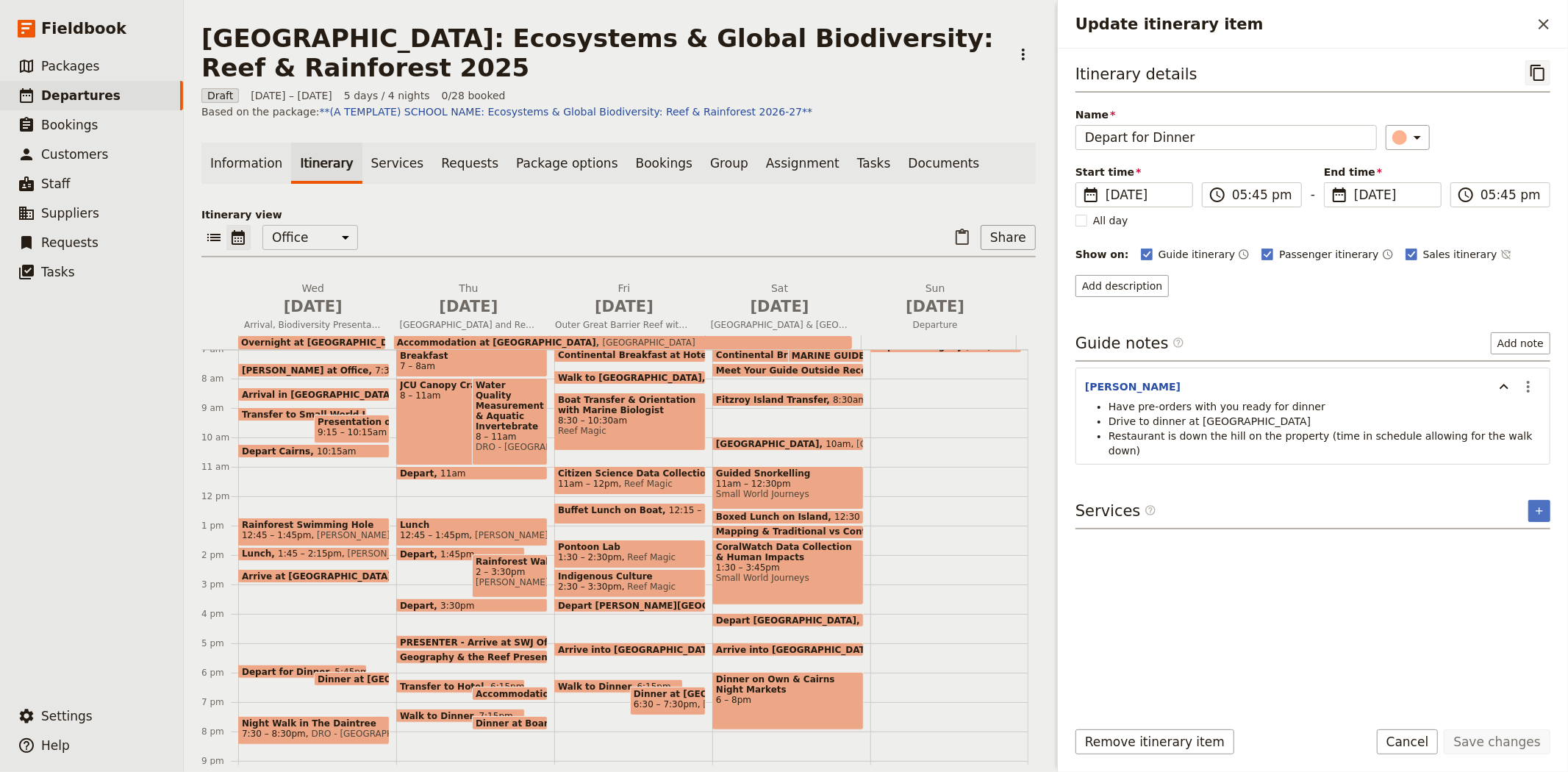
click at [1544, 75] on icon "Copy itinerary item" at bounding box center [1536, 72] width 14 height 16
click at [370, 674] on span "Dinner at Beach House" at bounding box center [397, 679] width 160 height 10
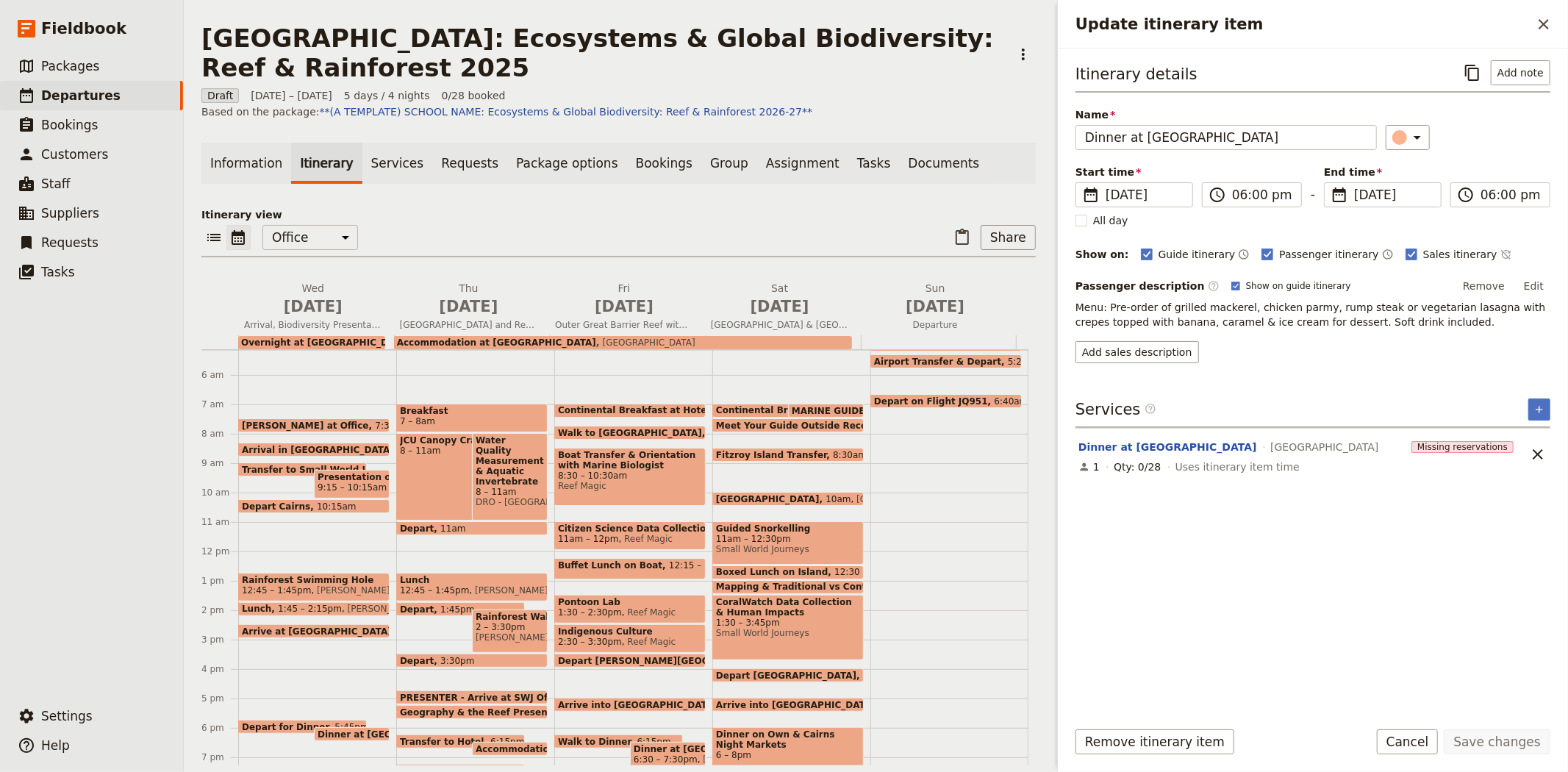
scroll to position [42, 0]
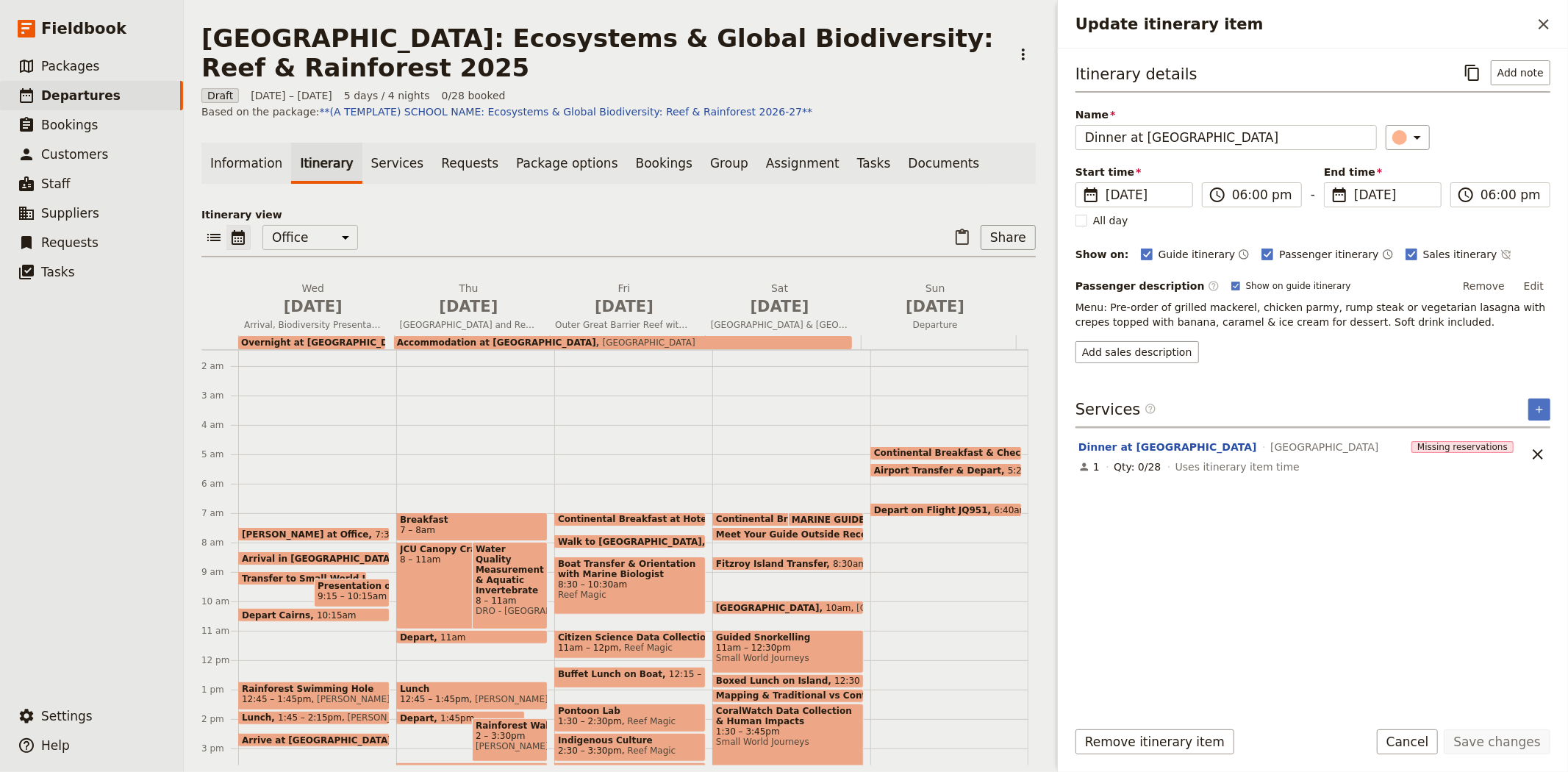
click at [438, 530] on span "7 – 8am" at bounding box center [471, 530] width 144 height 11
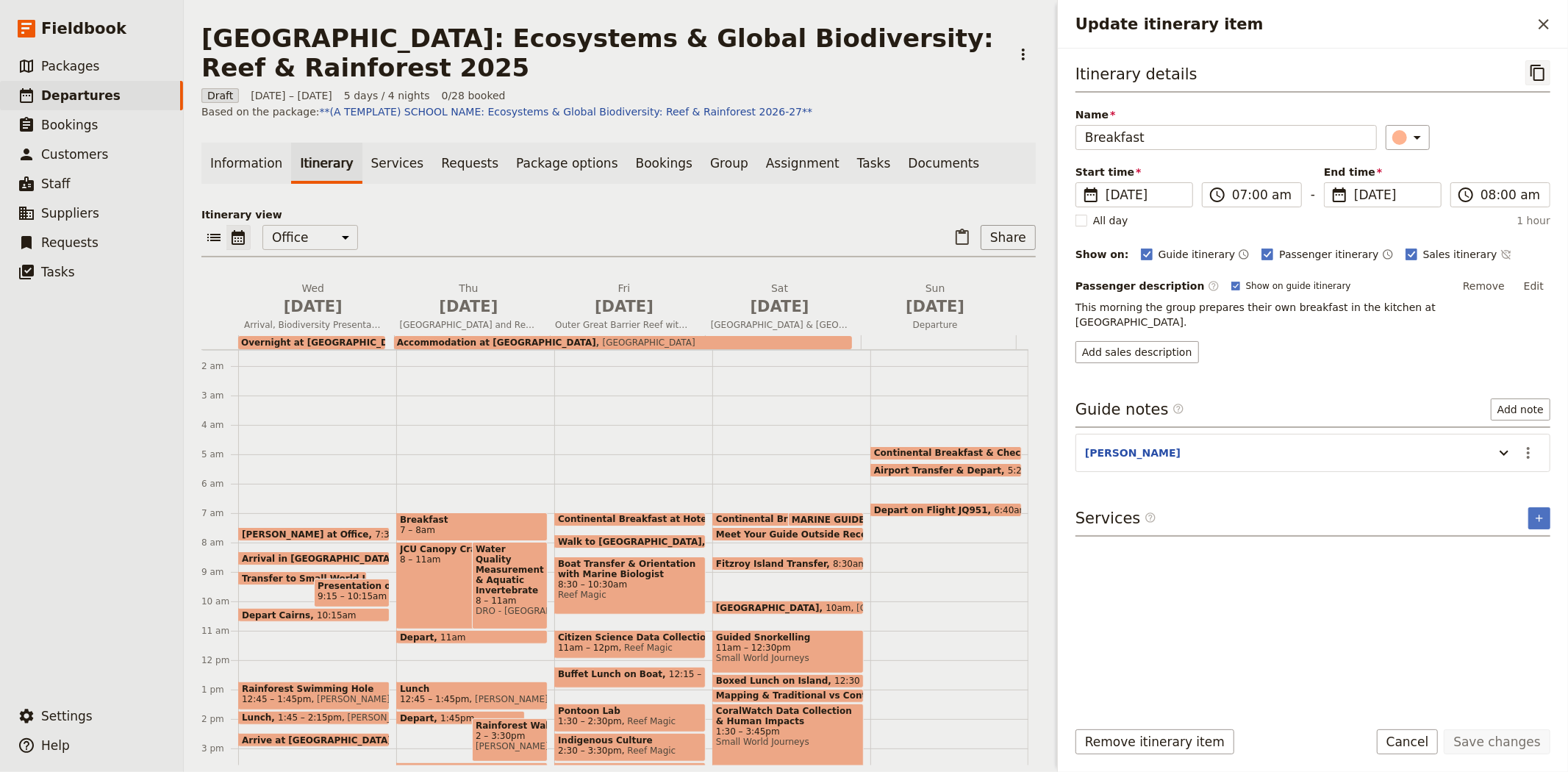
click at [1536, 76] on icon "Copy itinerary item" at bounding box center [1538, 73] width 18 height 18
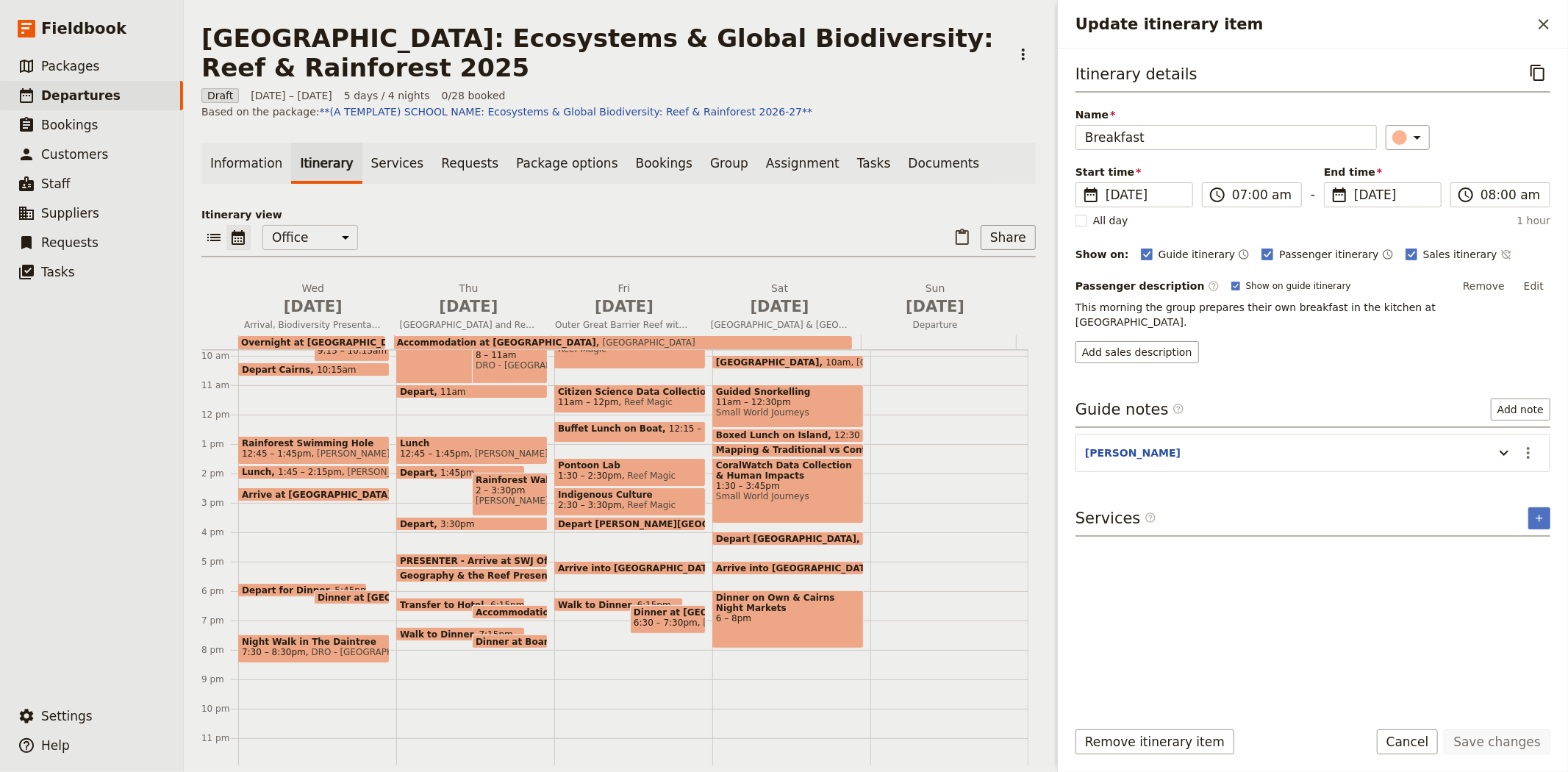
scroll to position [207, 0]
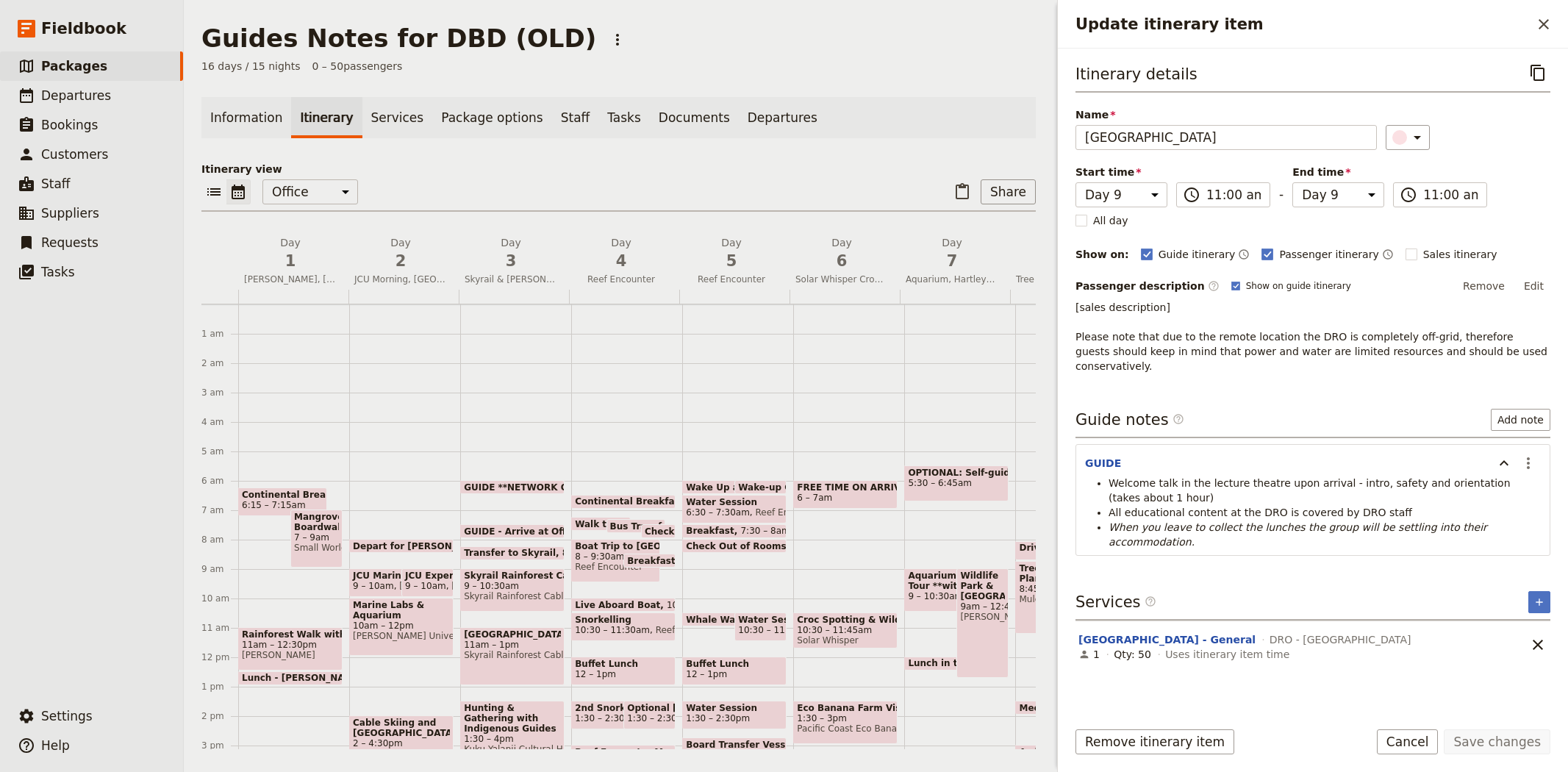
select select "9"
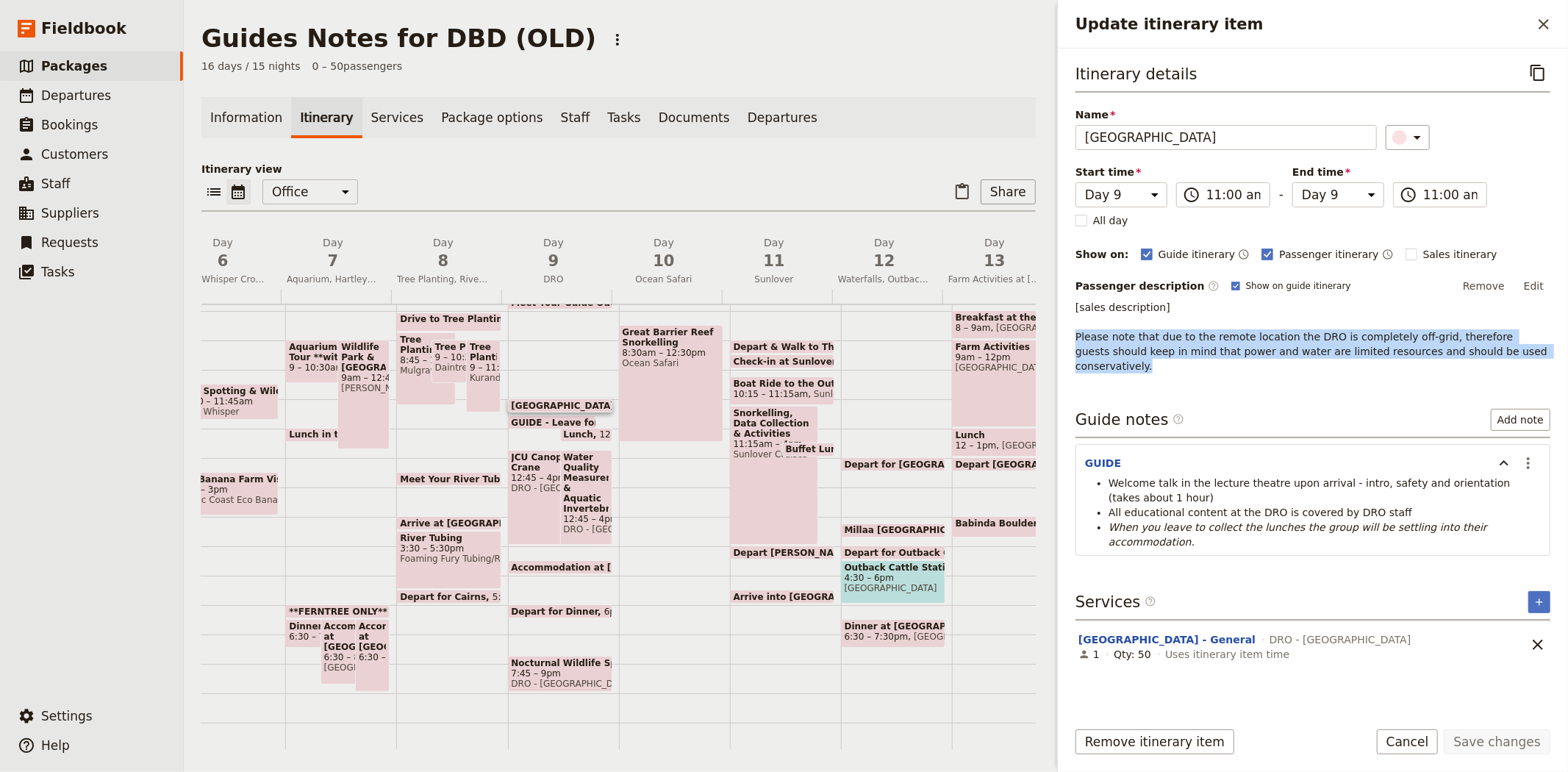
click at [421, 188] on div "​ ​ Office Guide Passenger Sales ​ Share" at bounding box center [618, 195] width 834 height 33
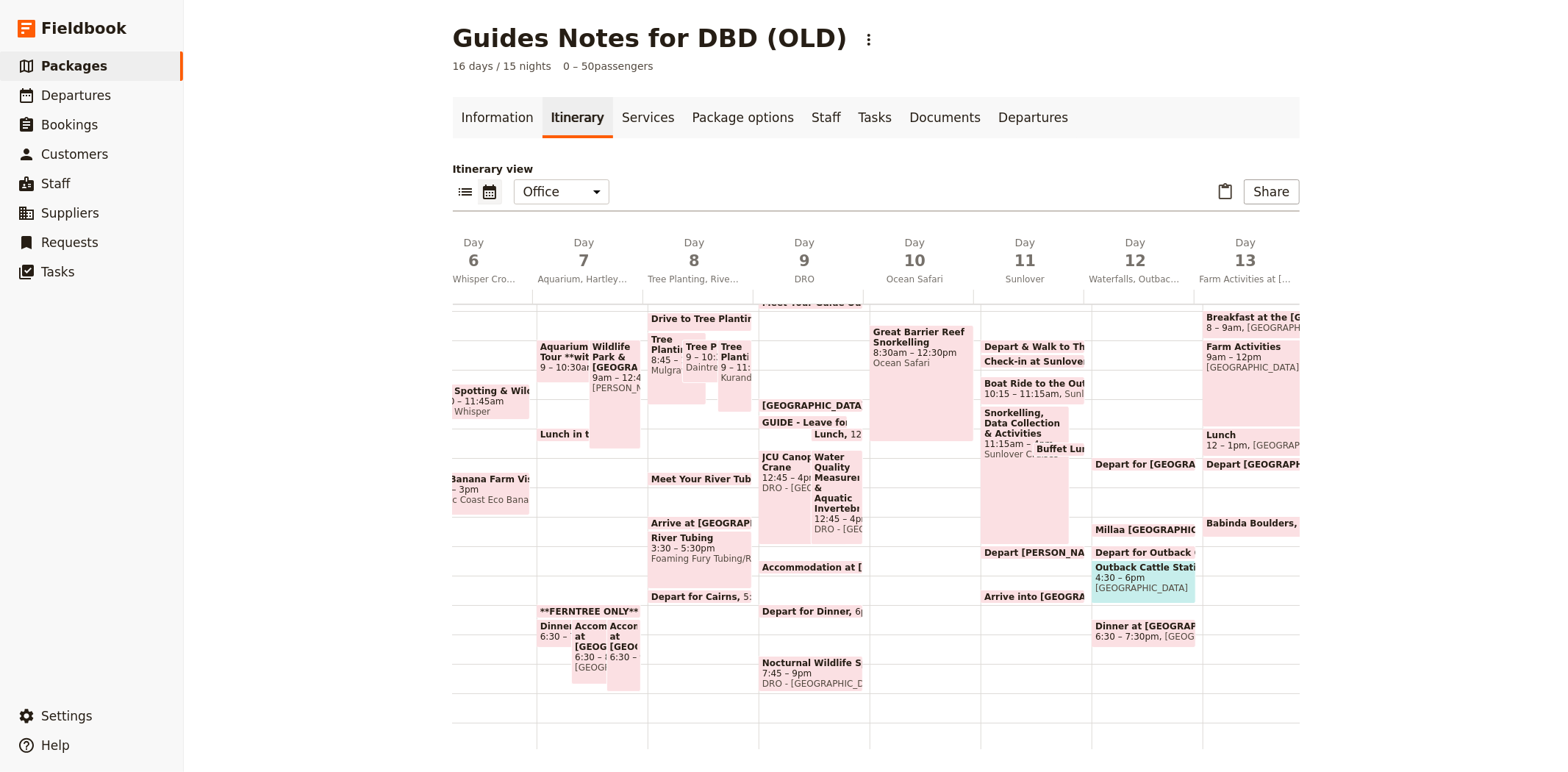
click at [769, 508] on div "JCU Canopy Crane 12:45 – 4pm DRO - Daintree Rainforest Observatory" at bounding box center [803, 497] width 89 height 94
select select "9"
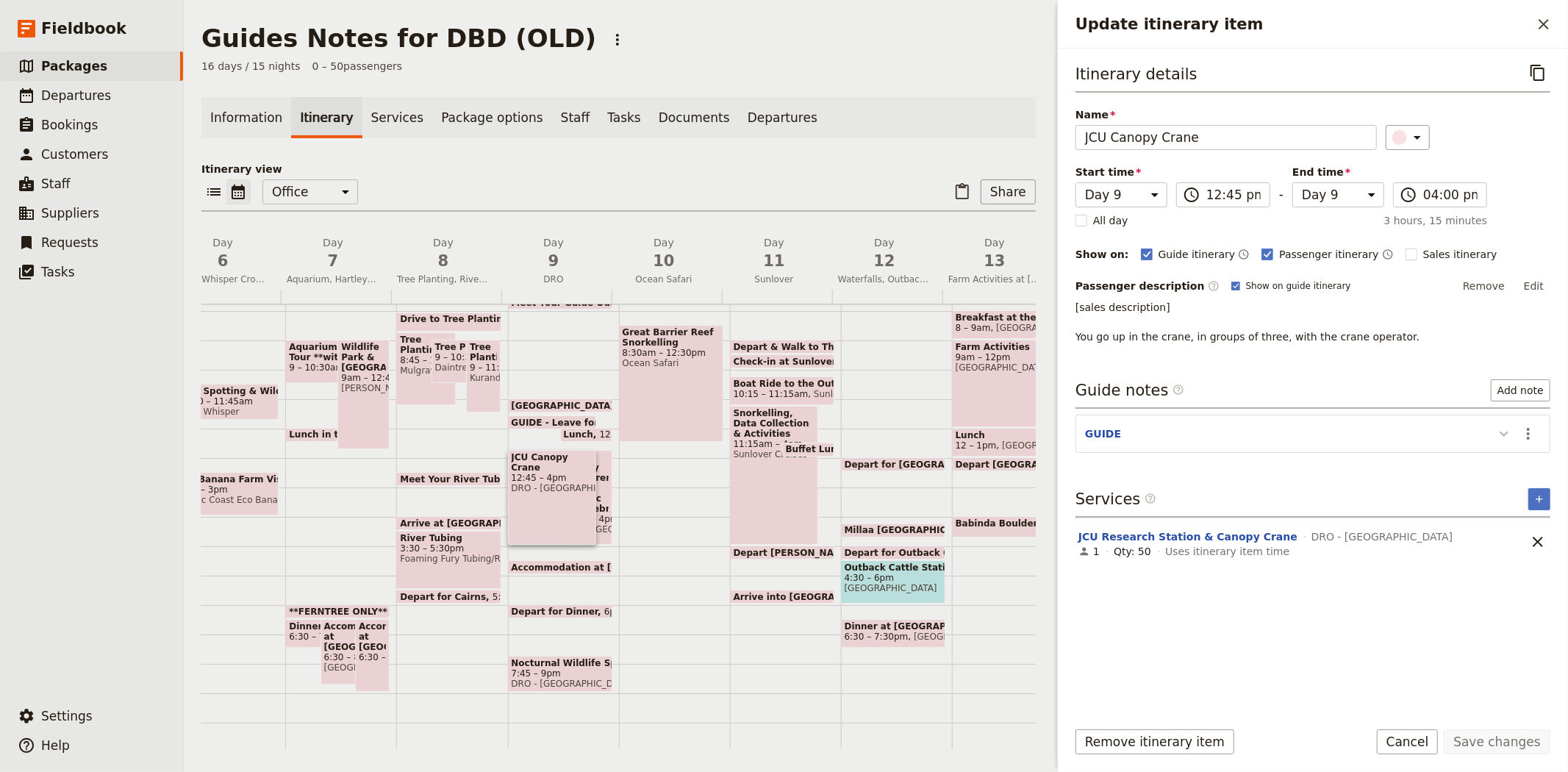
click at [1496, 435] on icon "Update itinerary item" at bounding box center [1504, 434] width 18 height 18
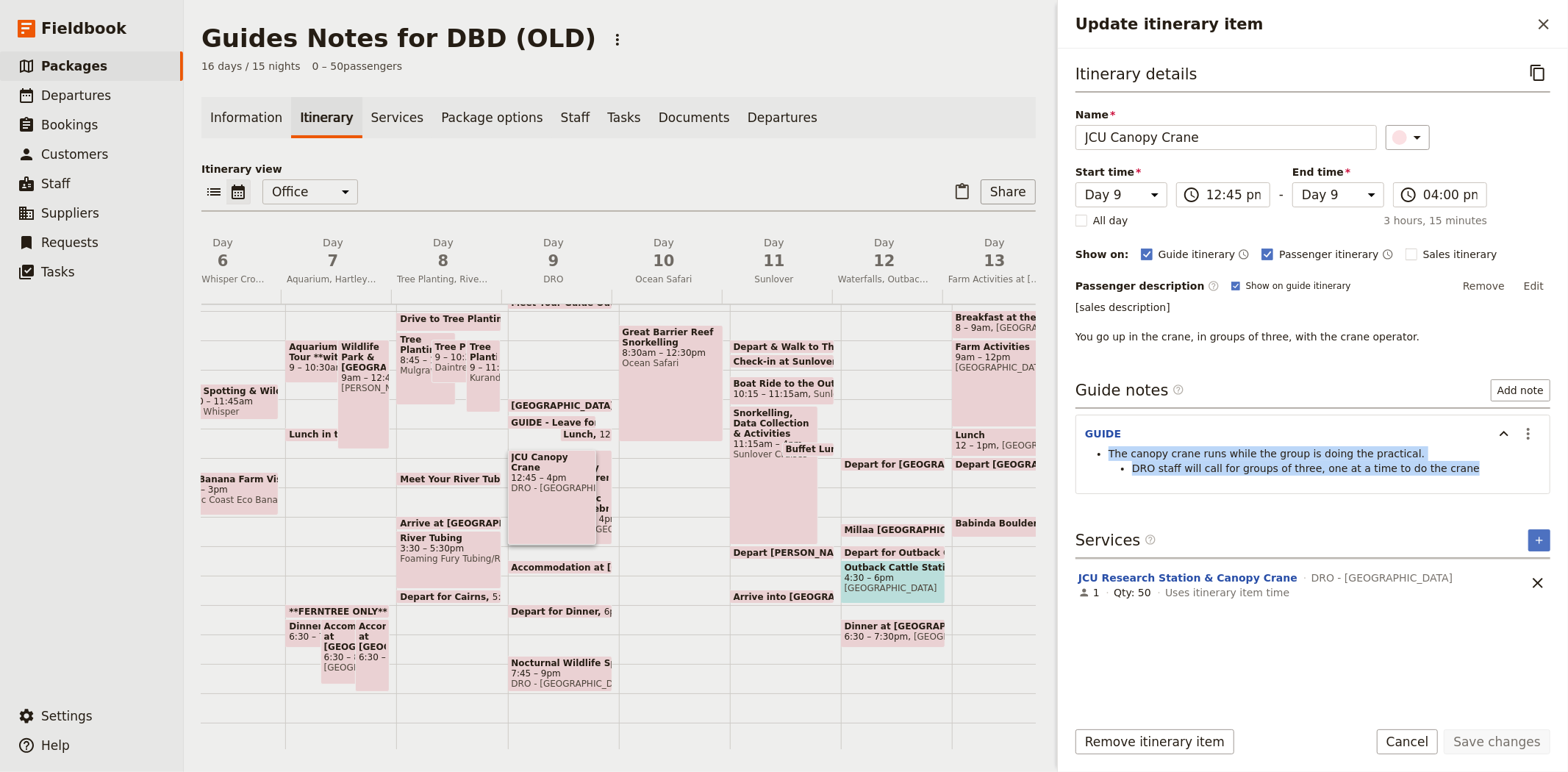
drag, startPoint x: 1443, startPoint y: 466, endPoint x: 1096, endPoint y: 452, distance: 347.3
click at [1096, 452] on ul "The canopy crane runs while the group is doing the practical. DRO staff will ca…" at bounding box center [1312, 461] width 456 height 29
copy ul "The canopy crane runs while the group is doing the practical. DRO staff will ca…"
click at [600, 481] on span "Water Quality Measurements & Aquatic Invertebrate Sampling" at bounding box center [585, 483] width 45 height 62
select select "9"
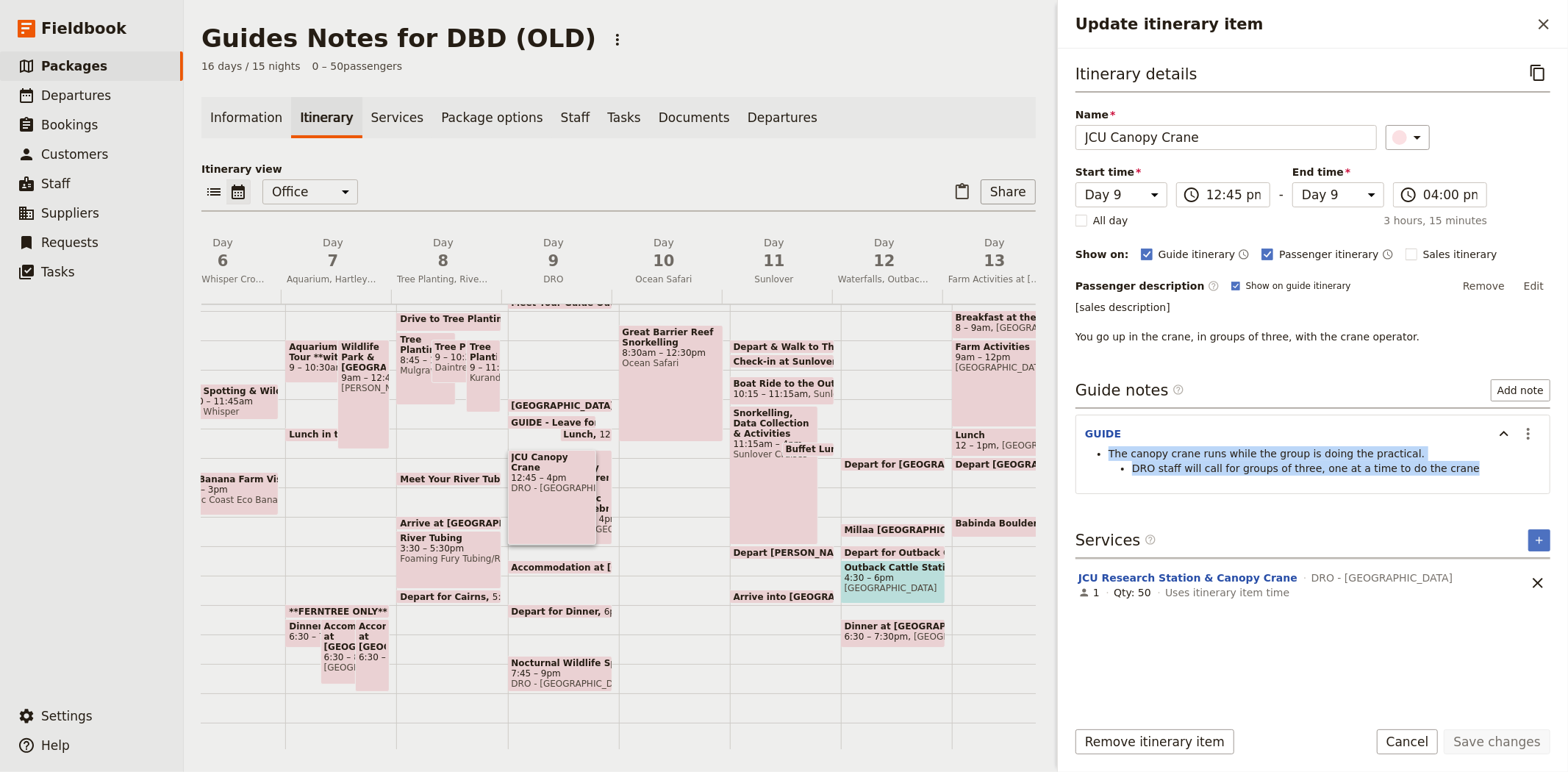
select select "9"
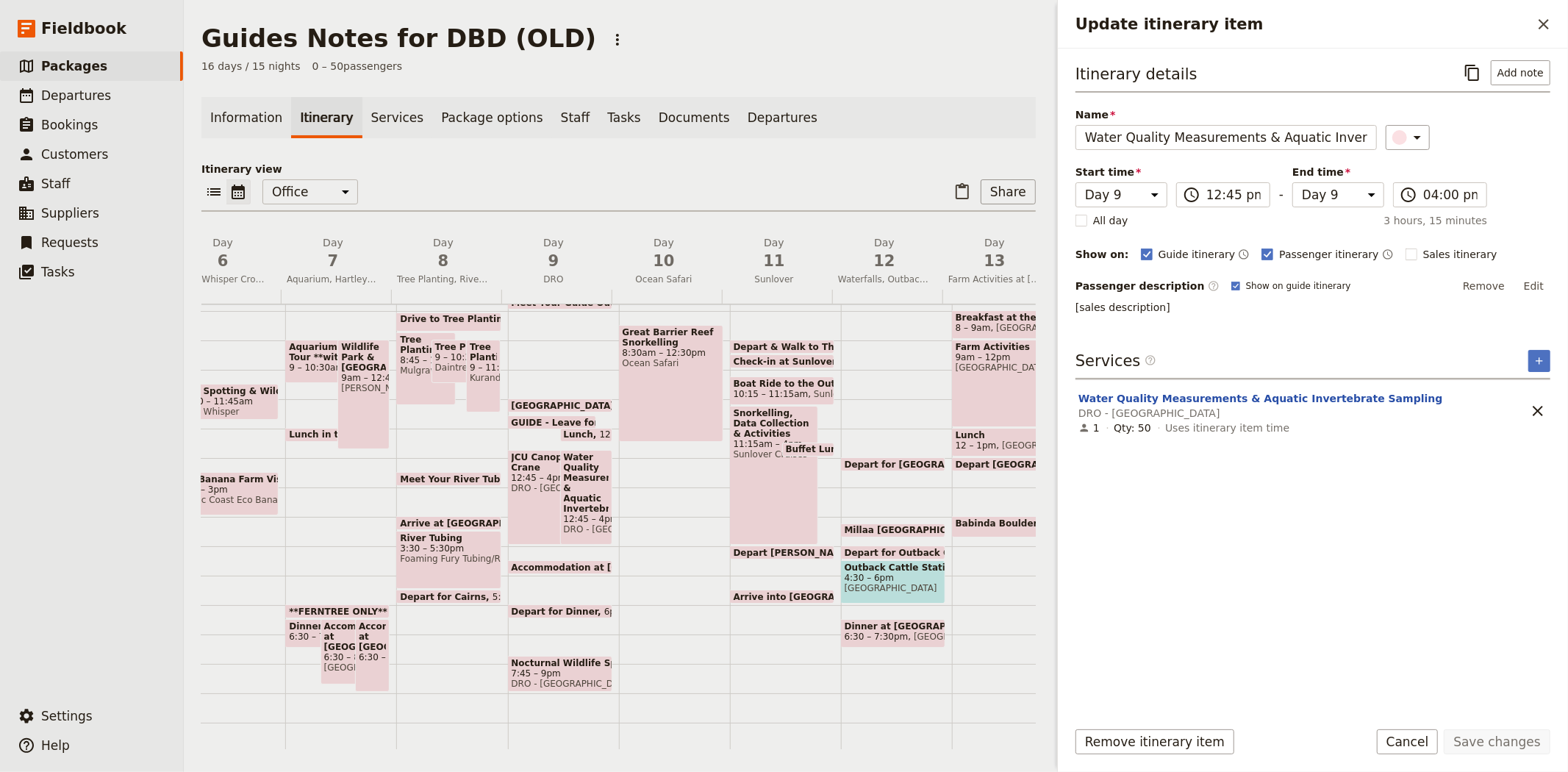
click at [331, 666] on span "Cape Trib Beach House" at bounding box center [350, 667] width 52 height 11
select select "7"
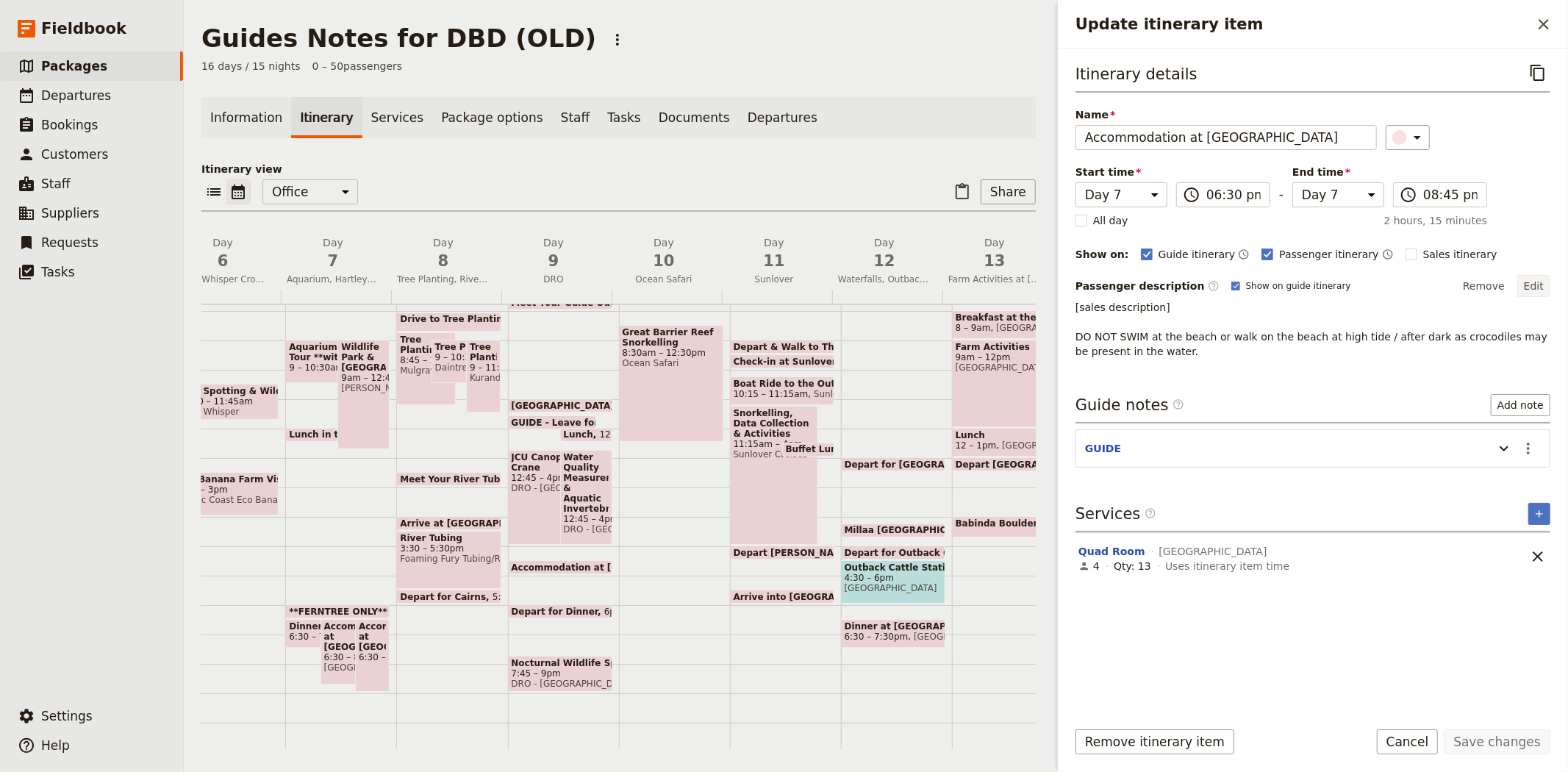
click at [1539, 288] on button "Edit" at bounding box center [1533, 286] width 33 height 22
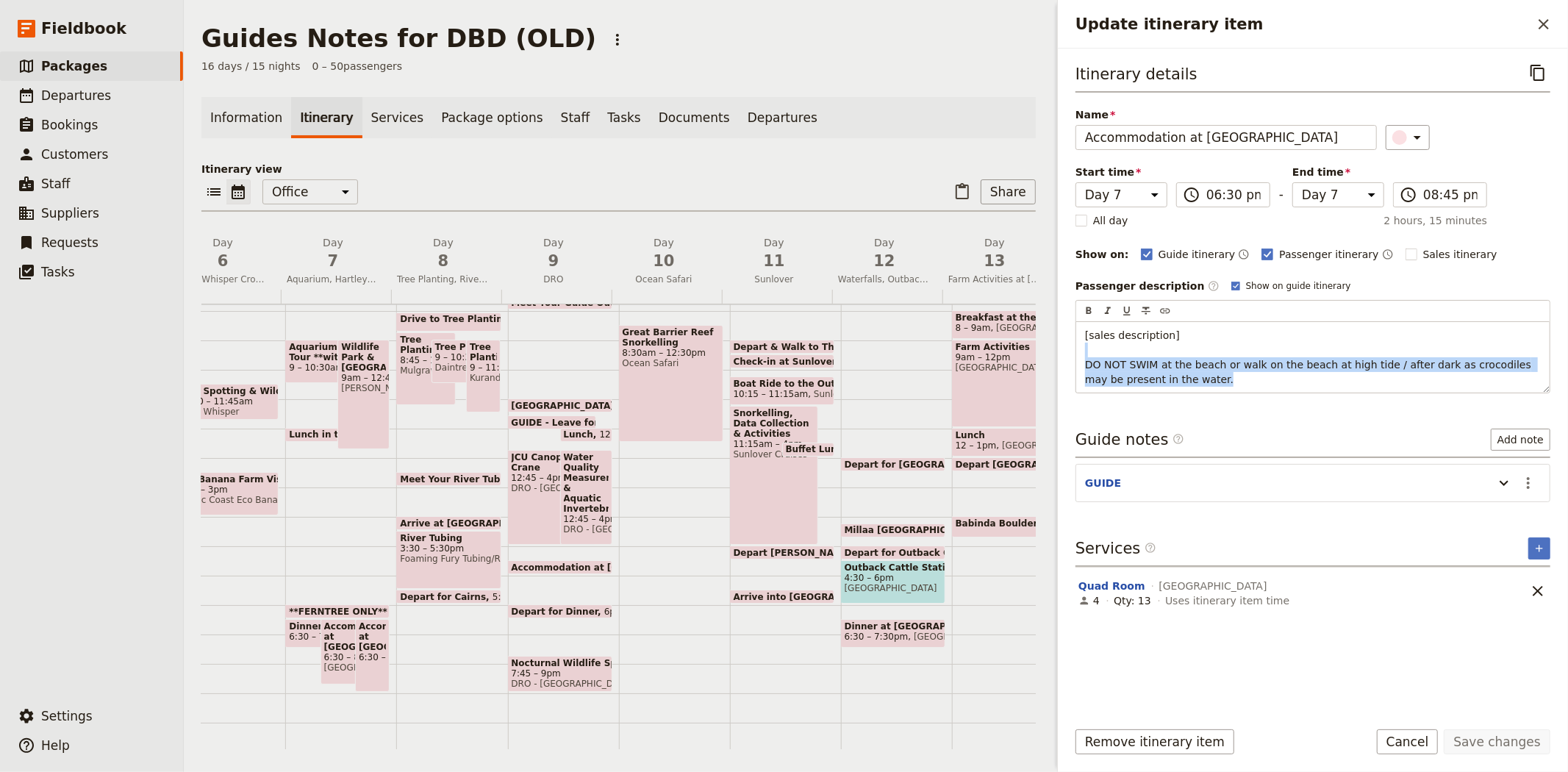
drag, startPoint x: 1192, startPoint y: 382, endPoint x: 1069, endPoint y: 350, distance: 127.1
click at [1069, 350] on div "Itinerary details ​ Name Accommodation at Cape Trib Beach House ​ Start time Da…" at bounding box center [1312, 378] width 510 height 659
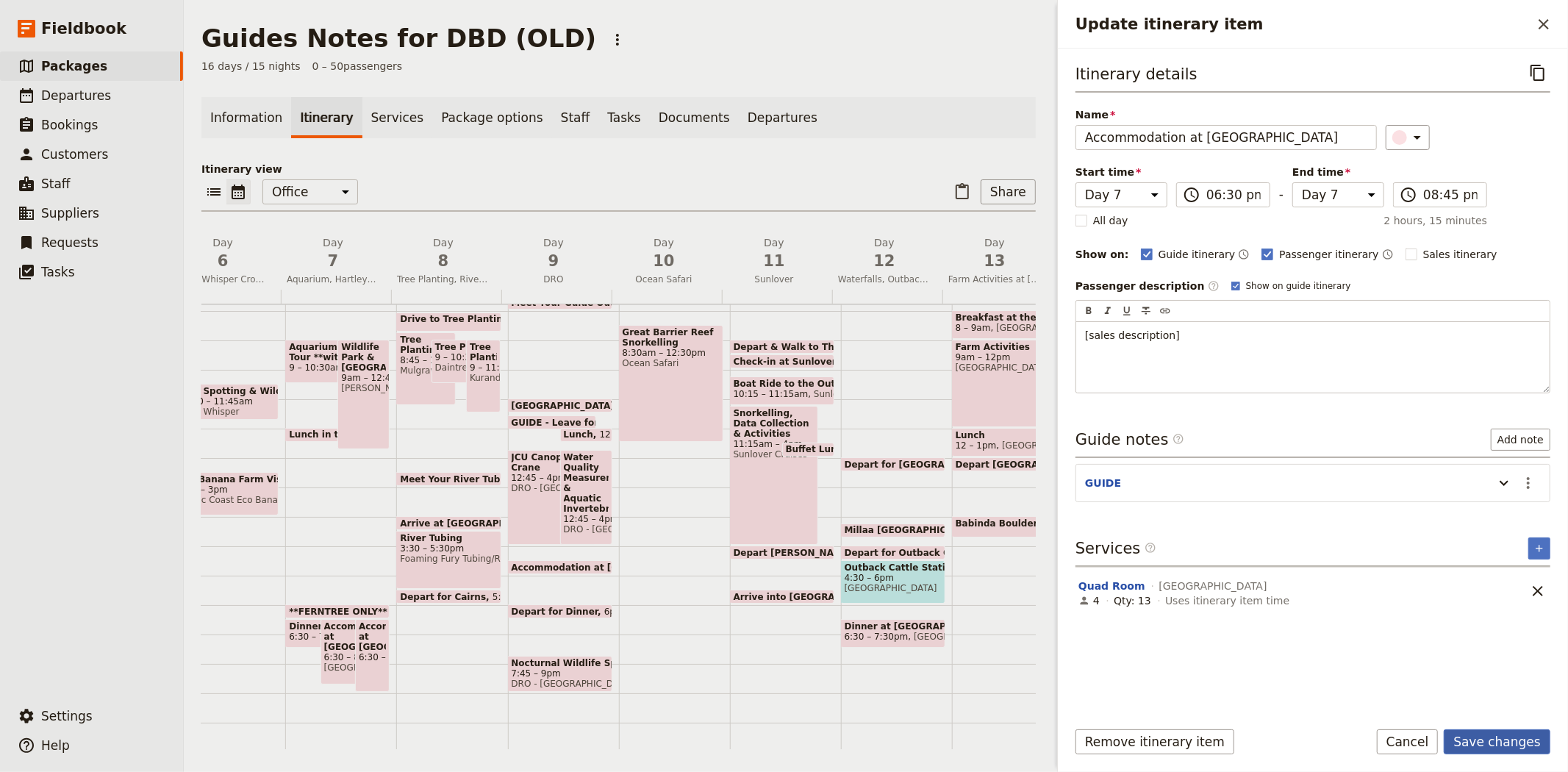
click at [1482, 743] on button "Save changes" at bounding box center [1496, 742] width 107 height 25
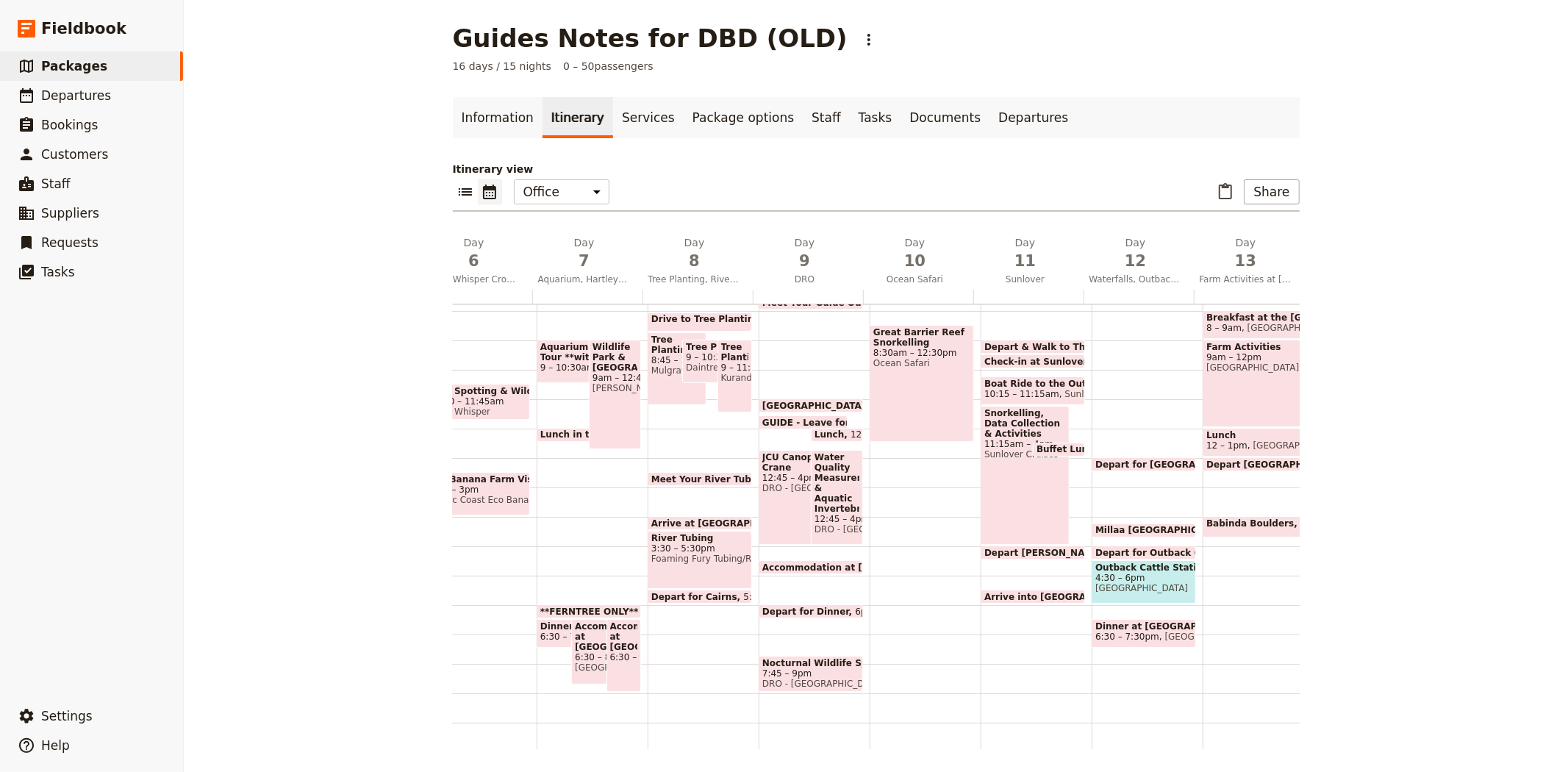
click at [577, 656] on span "6:30 – 8:45pm" at bounding box center [601, 657] width 52 height 11
select select "7"
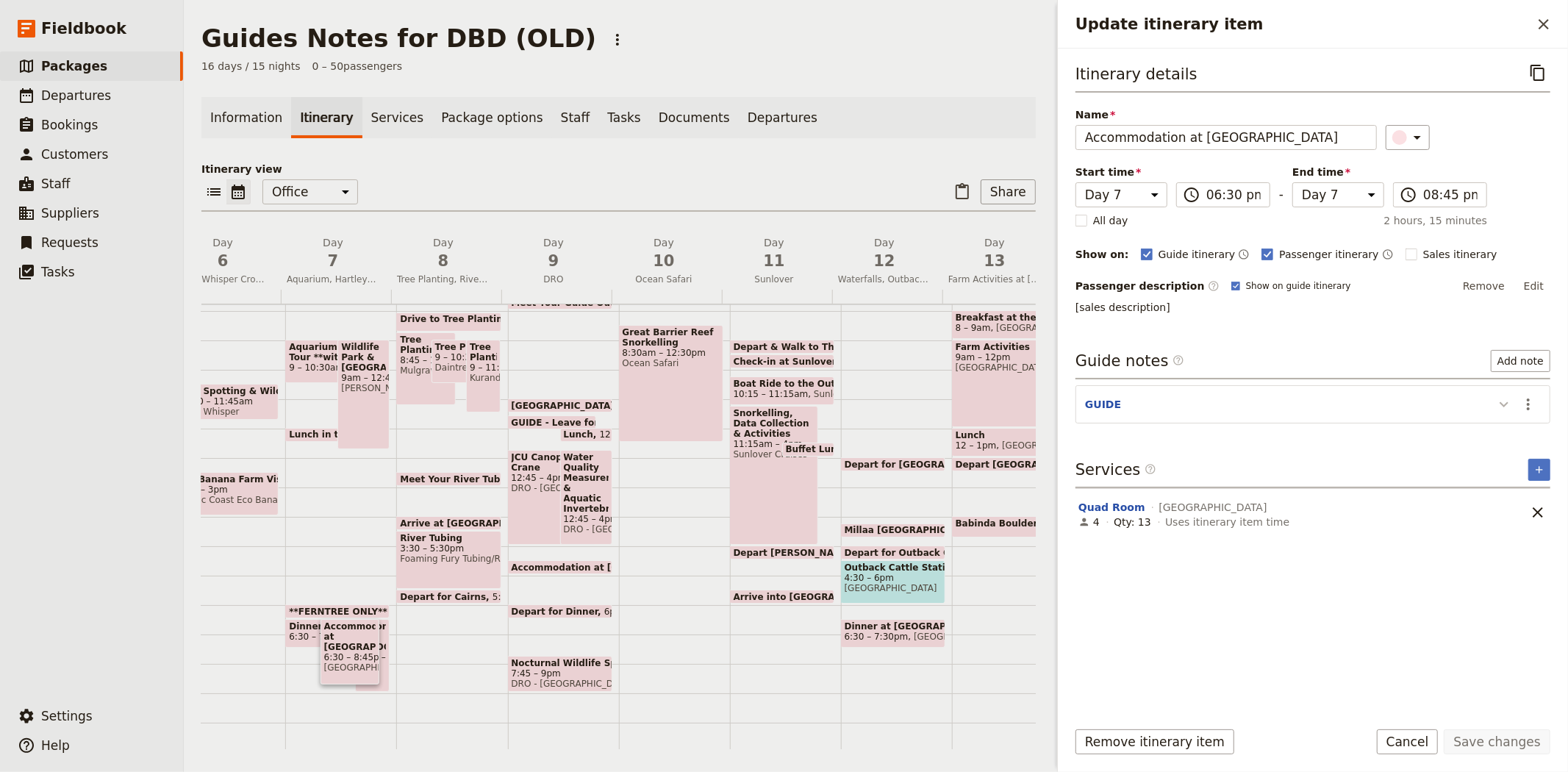
click at [1500, 401] on icon "Update itinerary item" at bounding box center [1504, 405] width 18 height 18
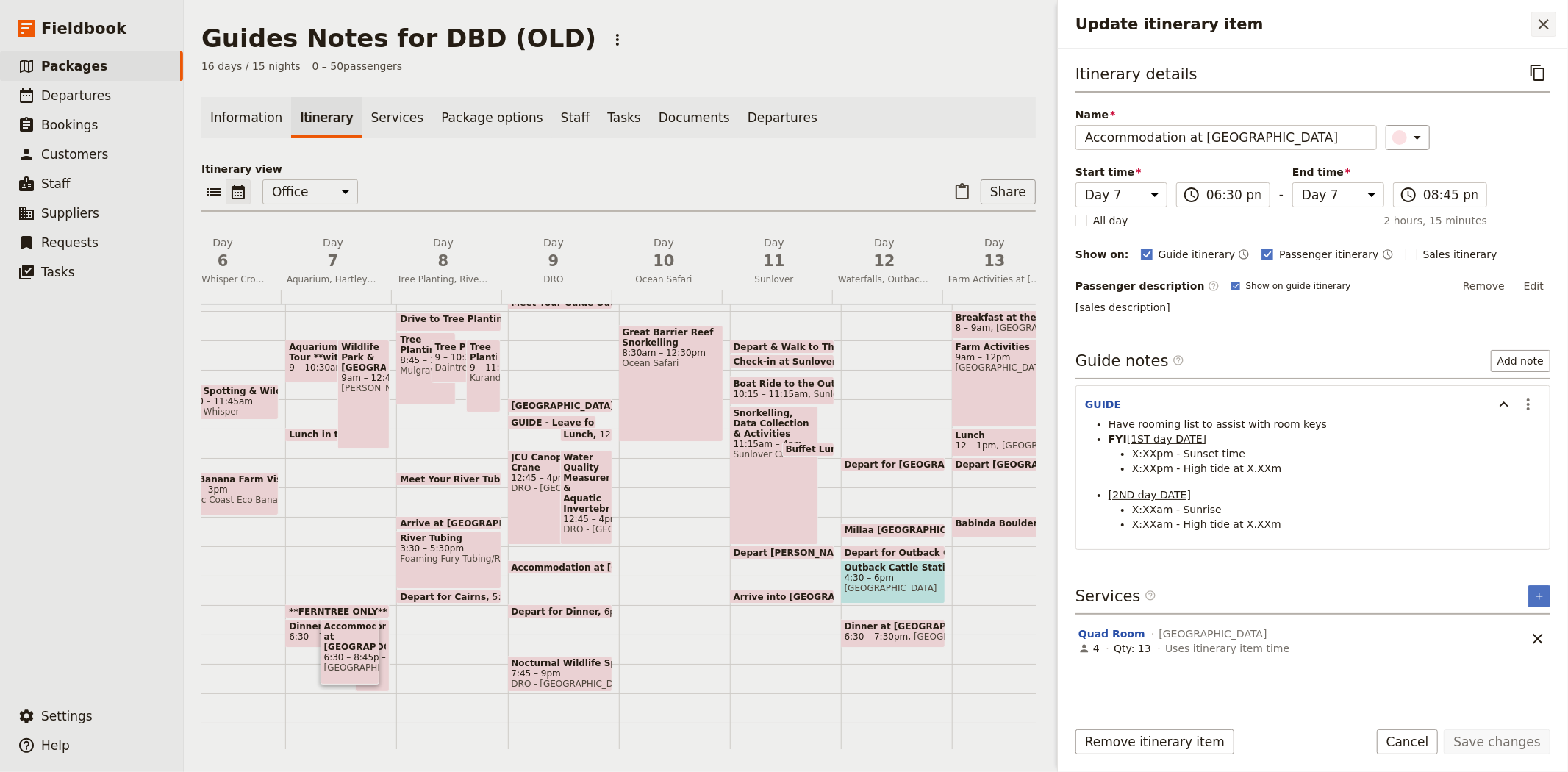
click at [1538, 28] on icon "Close drawer" at bounding box center [1544, 24] width 18 height 18
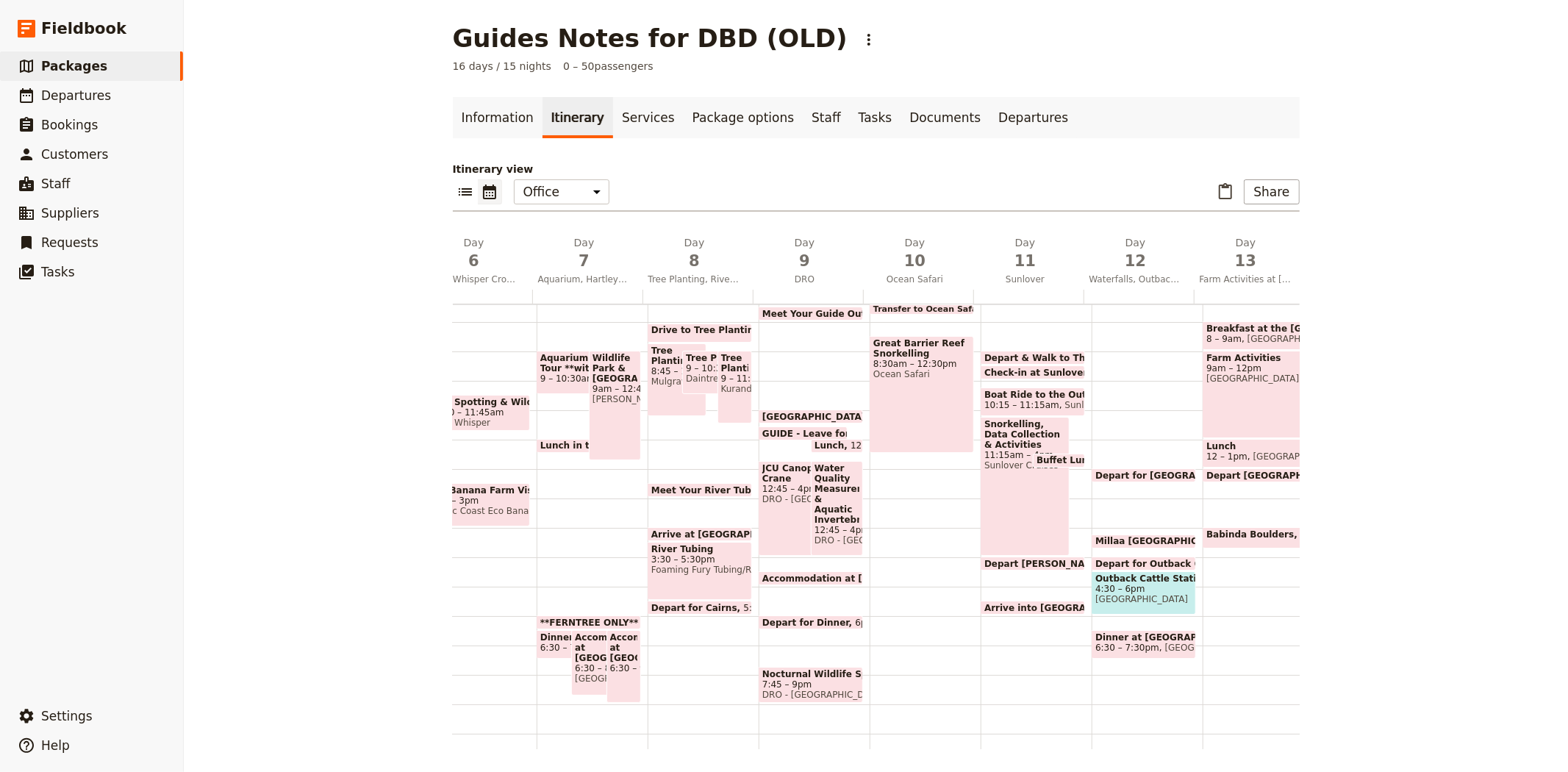
scroll to position [192, 0]
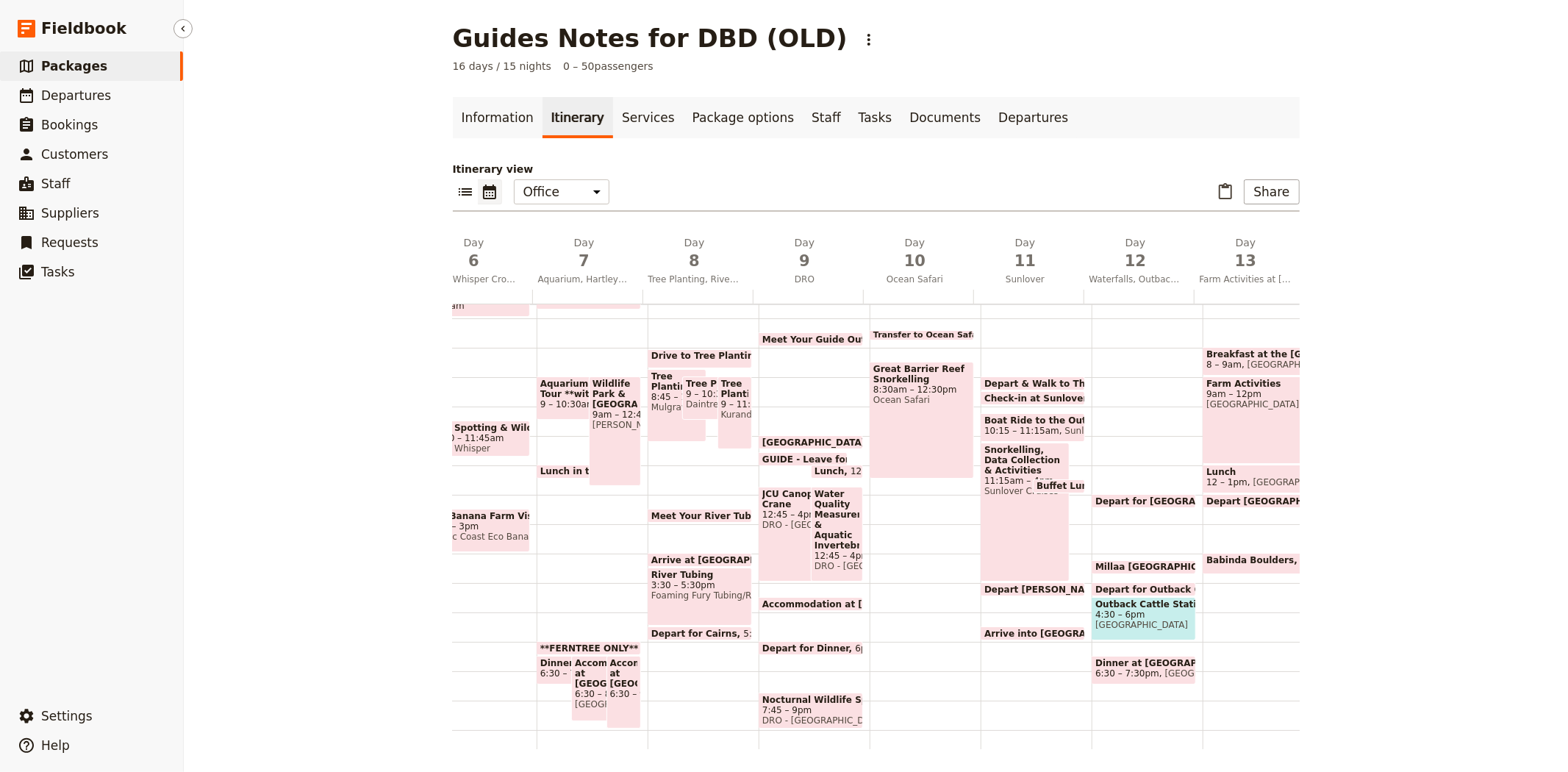
click at [79, 64] on span "Packages" at bounding box center [74, 66] width 66 height 15
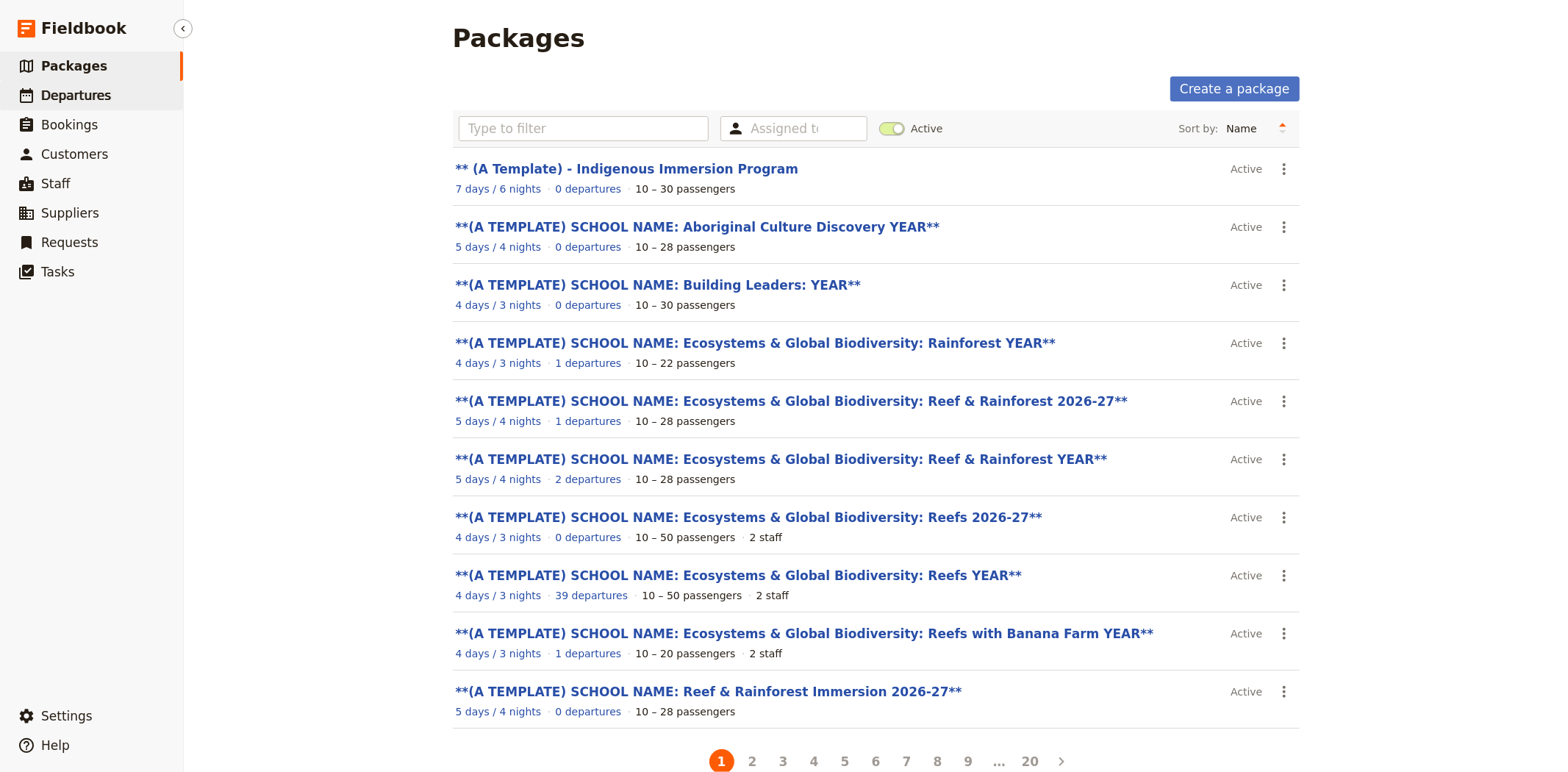
click at [42, 90] on span "Departures" at bounding box center [77, 95] width 70 height 15
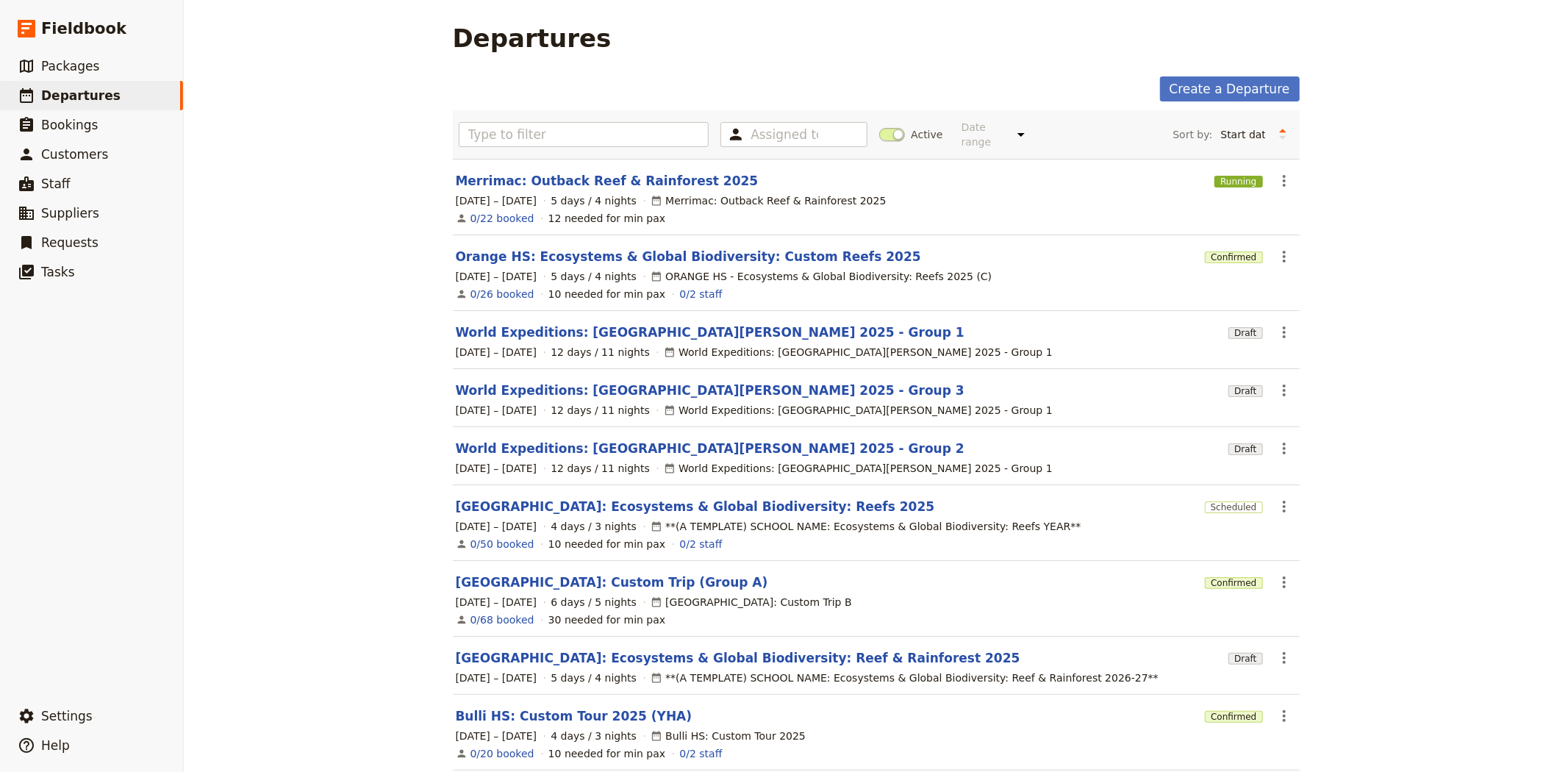
click at [880, 130] on span at bounding box center [892, 134] width 26 height 13
click at [879, 127] on input "Active" at bounding box center [879, 127] width 0 height 0
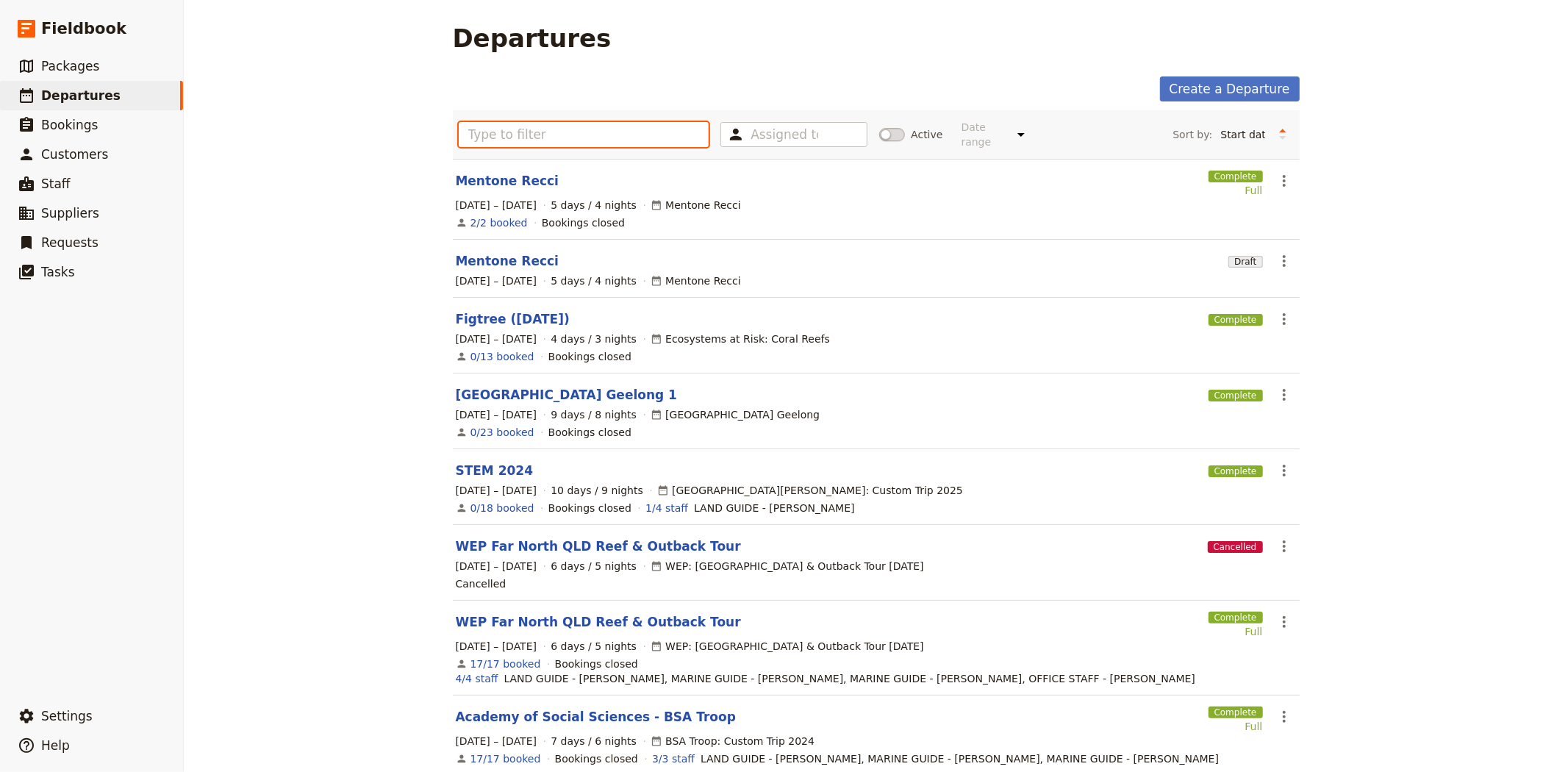
click at [585, 131] on input "text" at bounding box center [584, 134] width 251 height 25
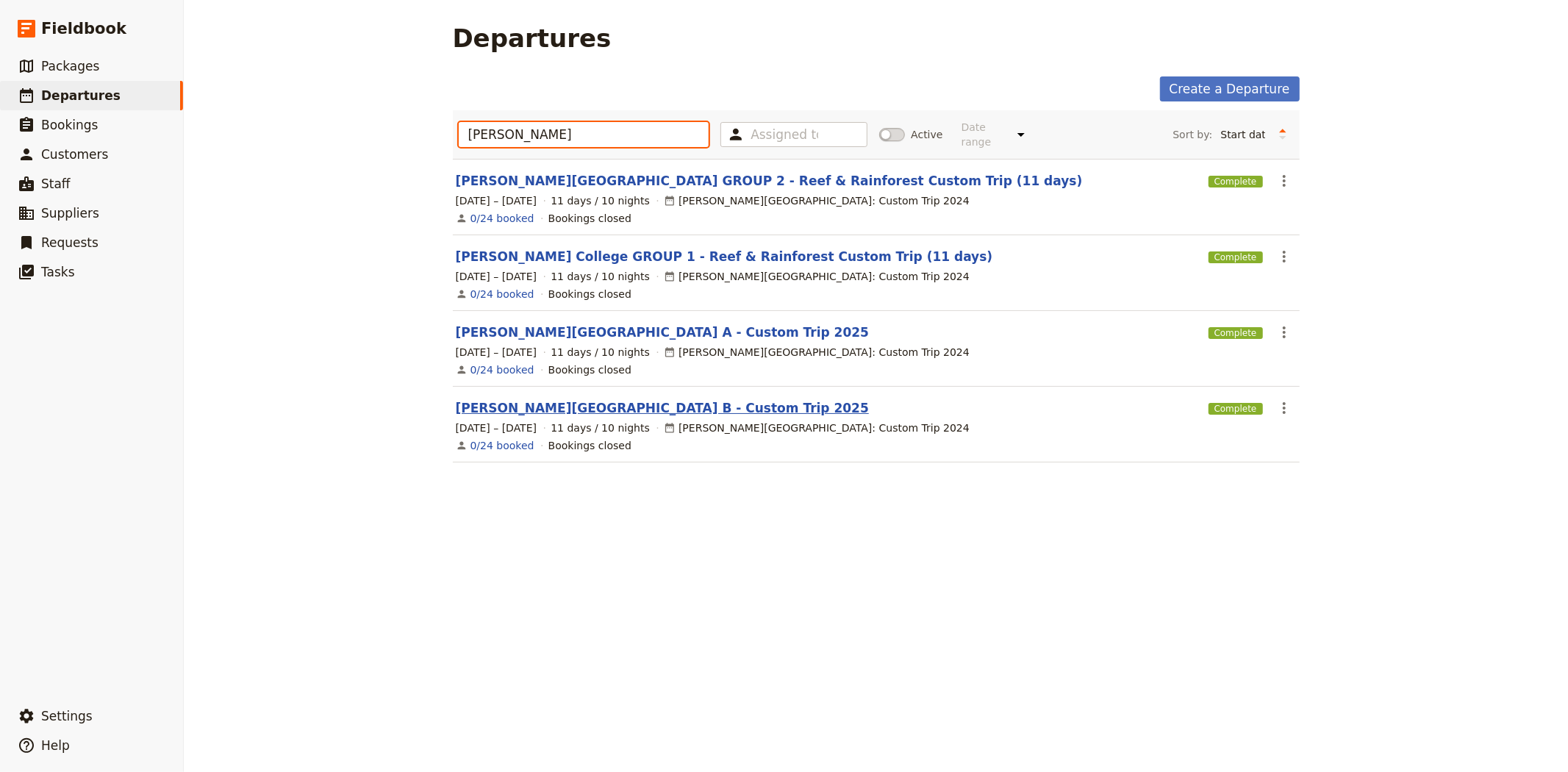
type input "albert park"
click at [558, 399] on link "Albert Park College B - Custom Trip 2025" at bounding box center [662, 408] width 413 height 18
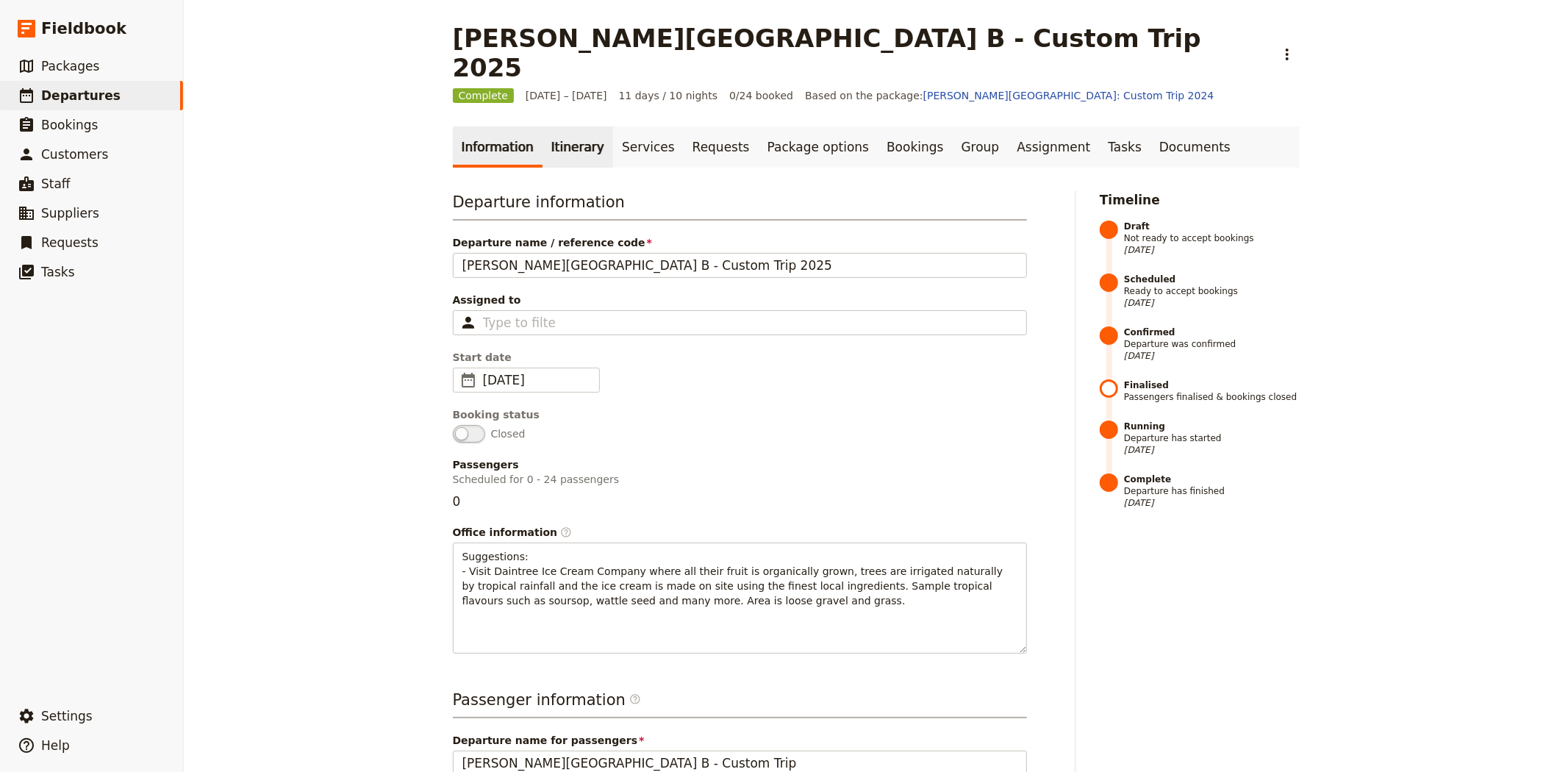
click at [548, 126] on link "Itinerary" at bounding box center [577, 147] width 71 height 42
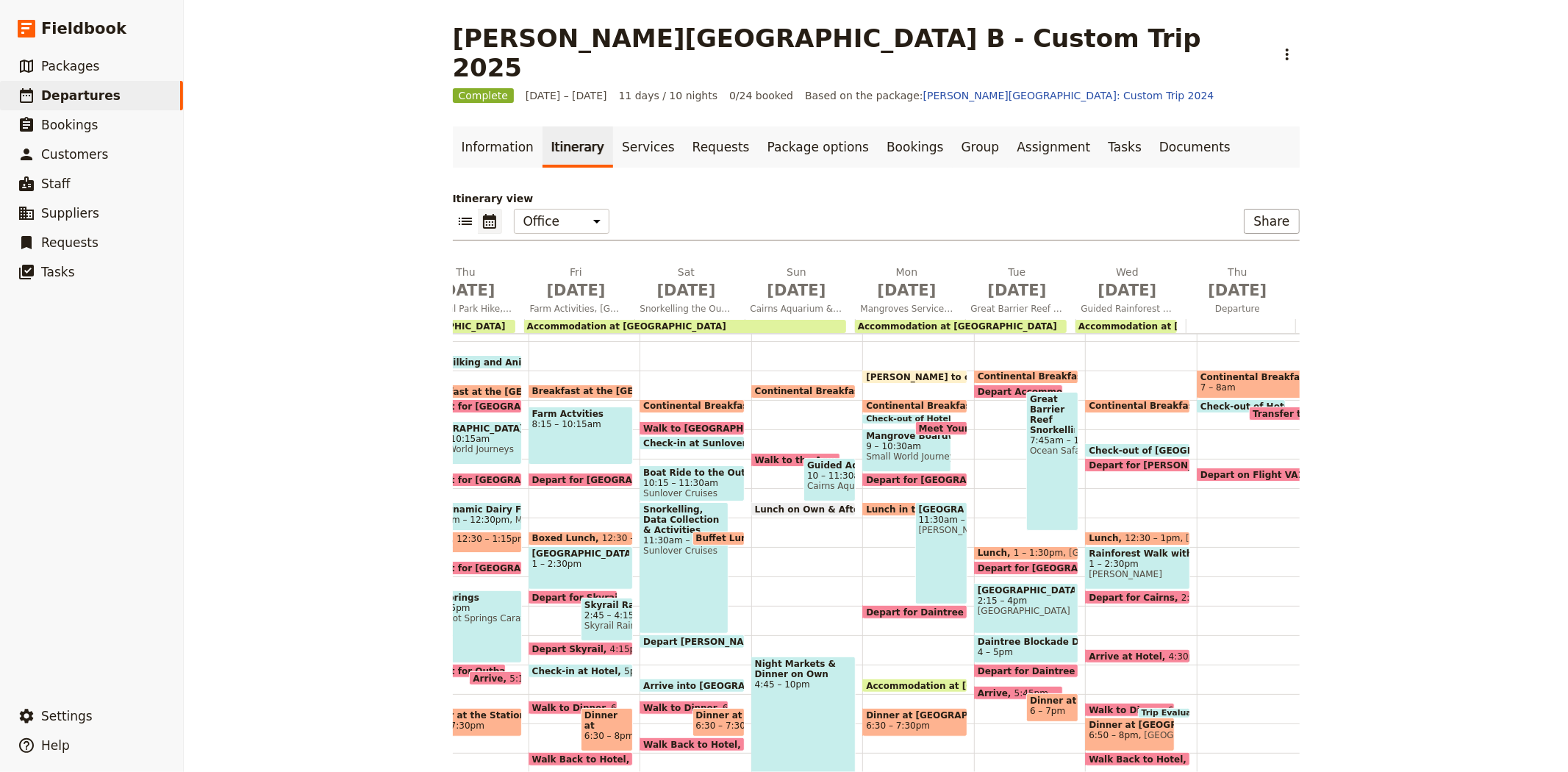
scroll to position [0, 407]
click at [879, 721] on span "6:30 – 7:30pm" at bounding box center [897, 726] width 64 height 11
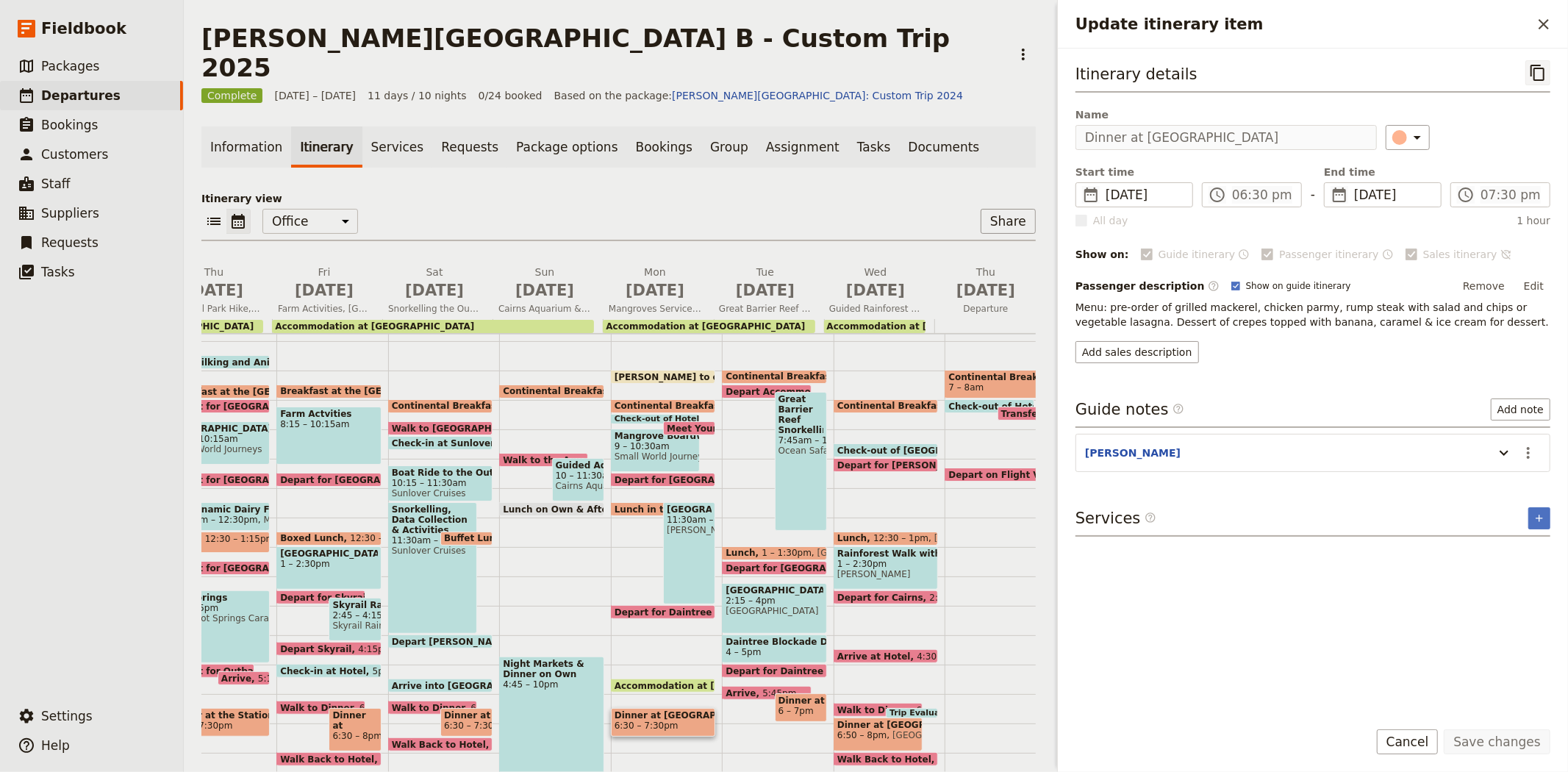
click at [1540, 78] on icon "Copy itinerary item" at bounding box center [1538, 73] width 18 height 18
click at [72, 215] on span "Suppliers" at bounding box center [70, 213] width 58 height 15
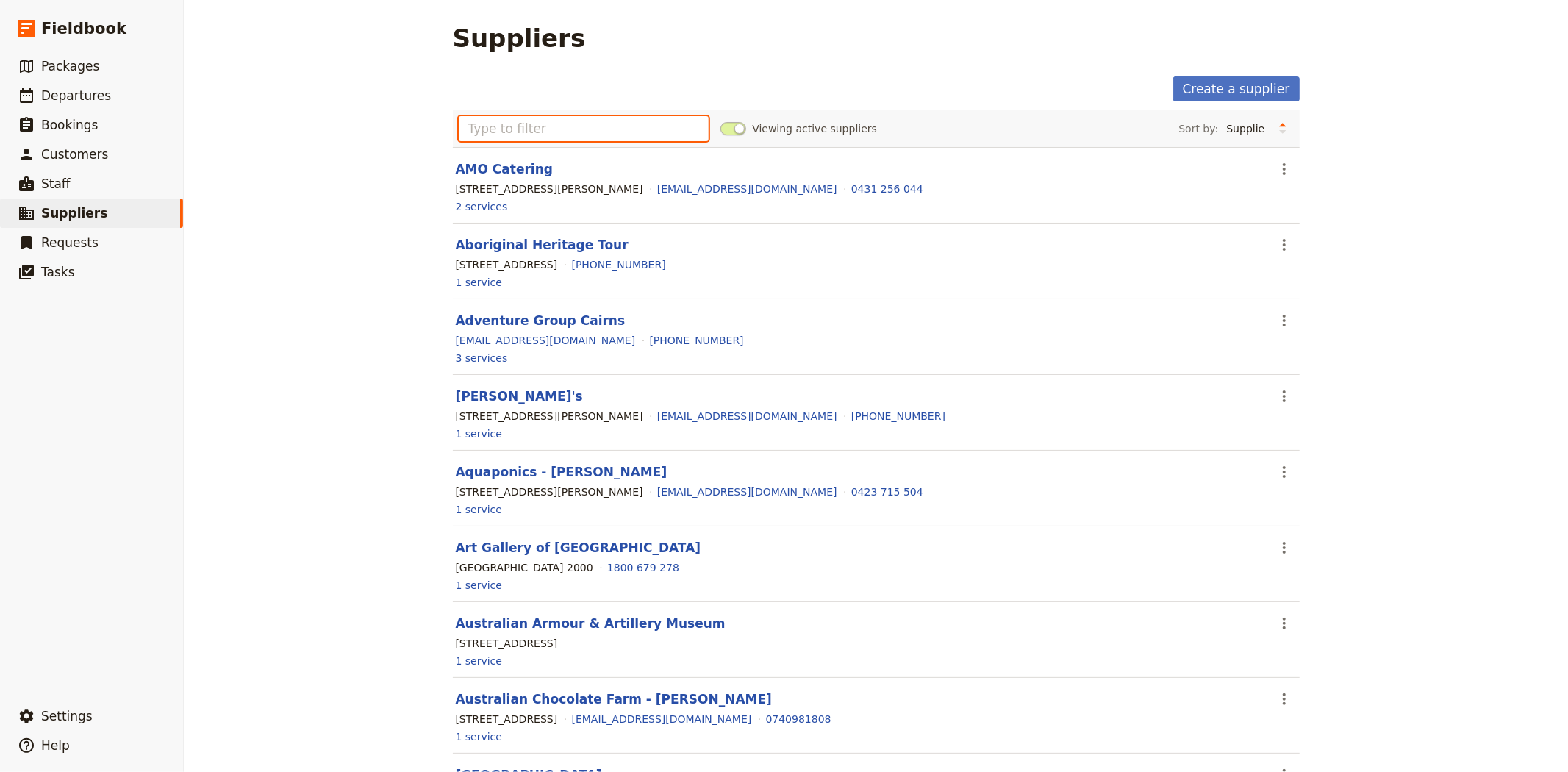
click at [642, 129] on input "text" at bounding box center [584, 129] width 251 height 25
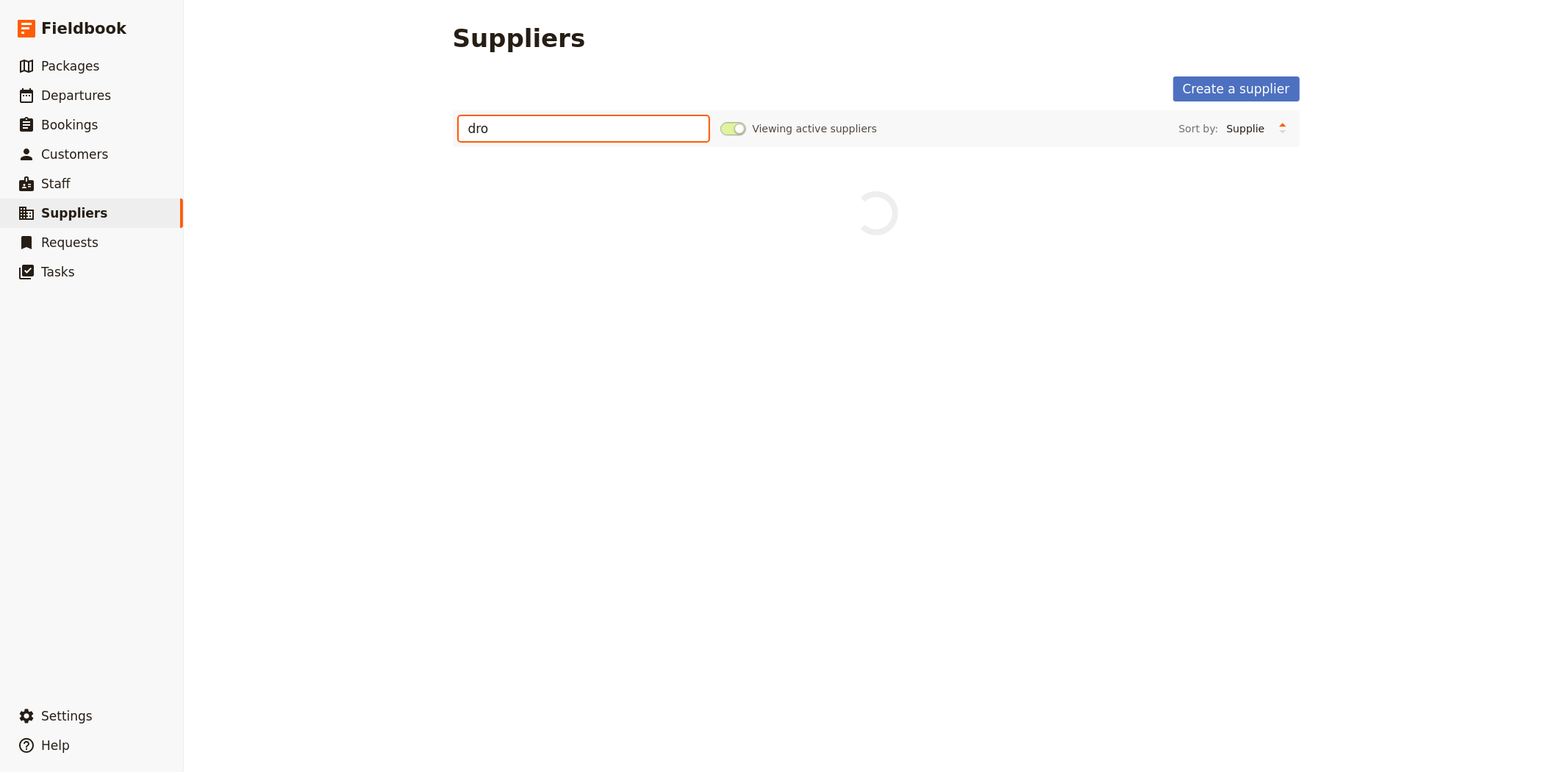
type input "dro"
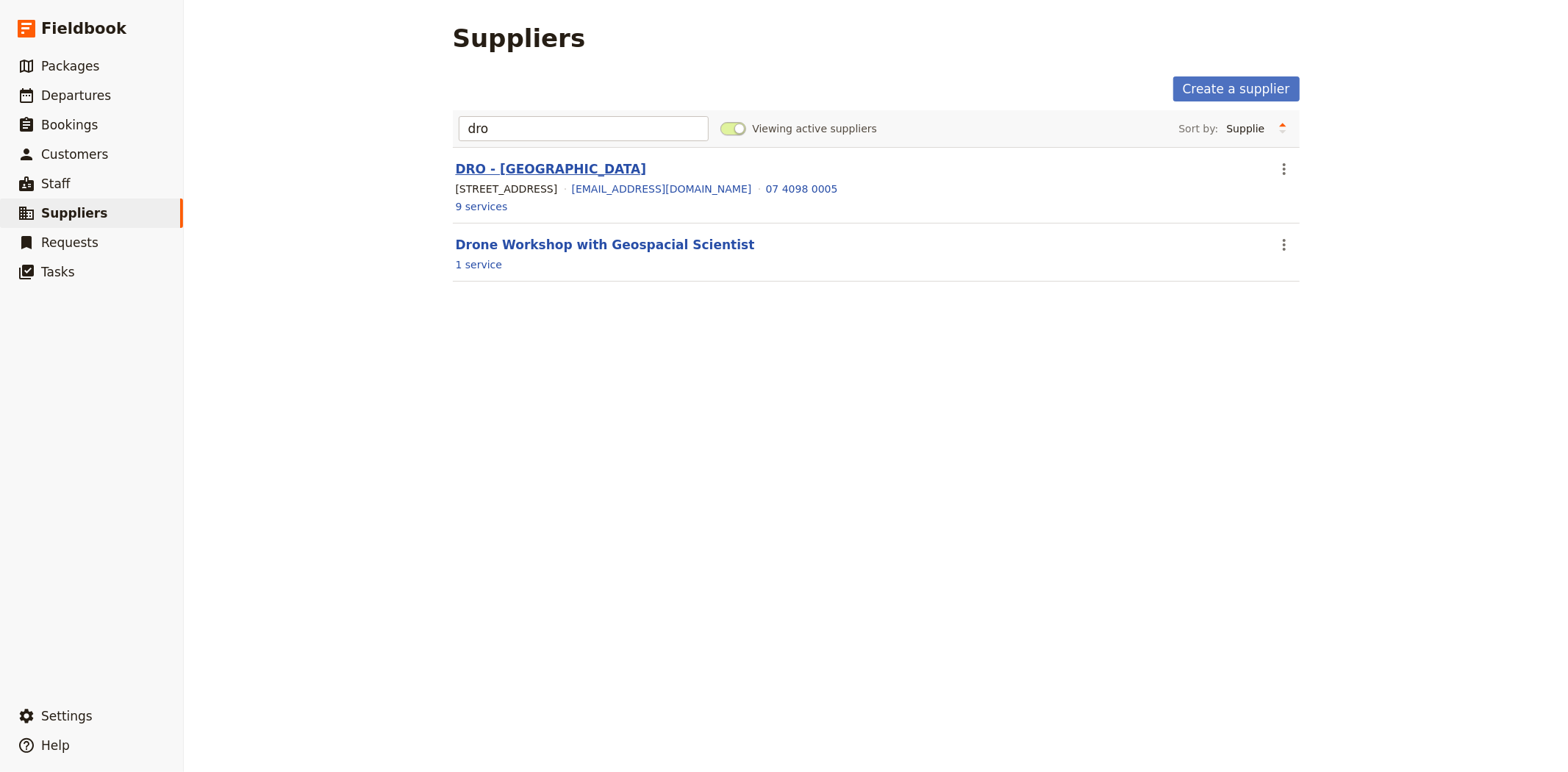
click at [555, 175] on link "DRO - [GEOGRAPHIC_DATA]" at bounding box center [551, 169] width 191 height 15
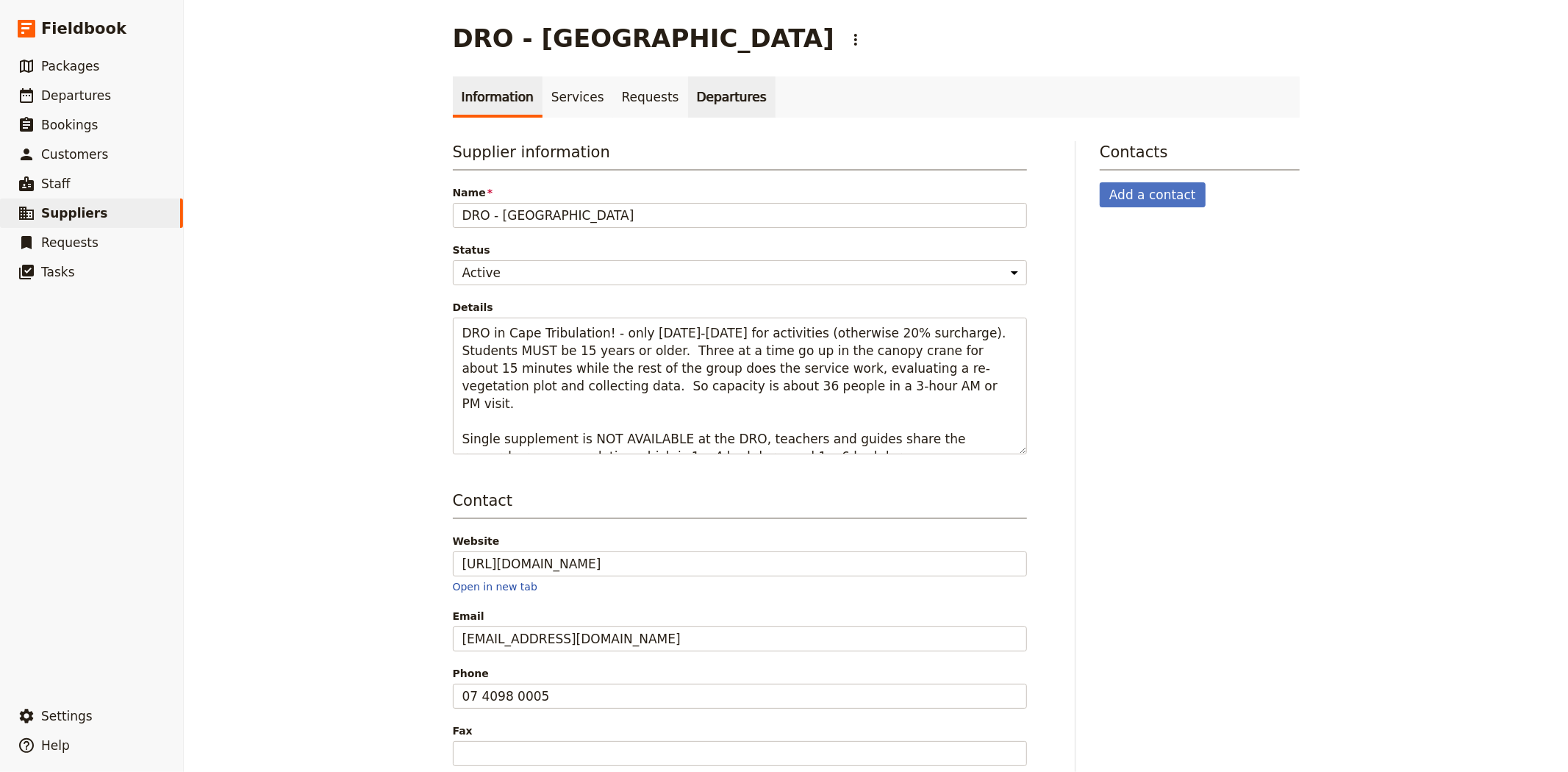
click at [688, 98] on link "Departures" at bounding box center [731, 97] width 87 height 42
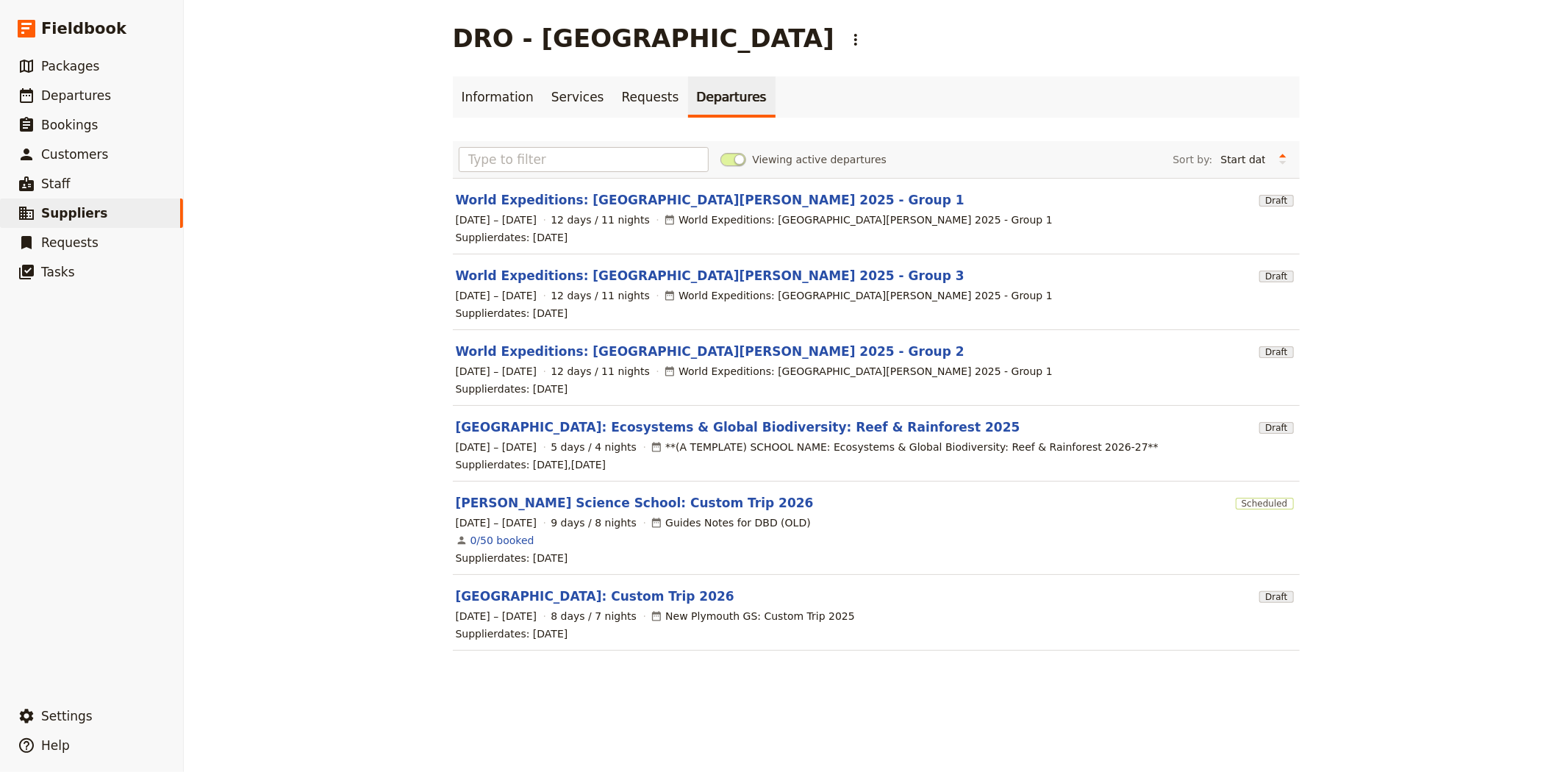
click at [724, 160] on span at bounding box center [734, 160] width 26 height 13
click at [720, 152] on input "Viewing active departures" at bounding box center [720, 152] width 0 height 0
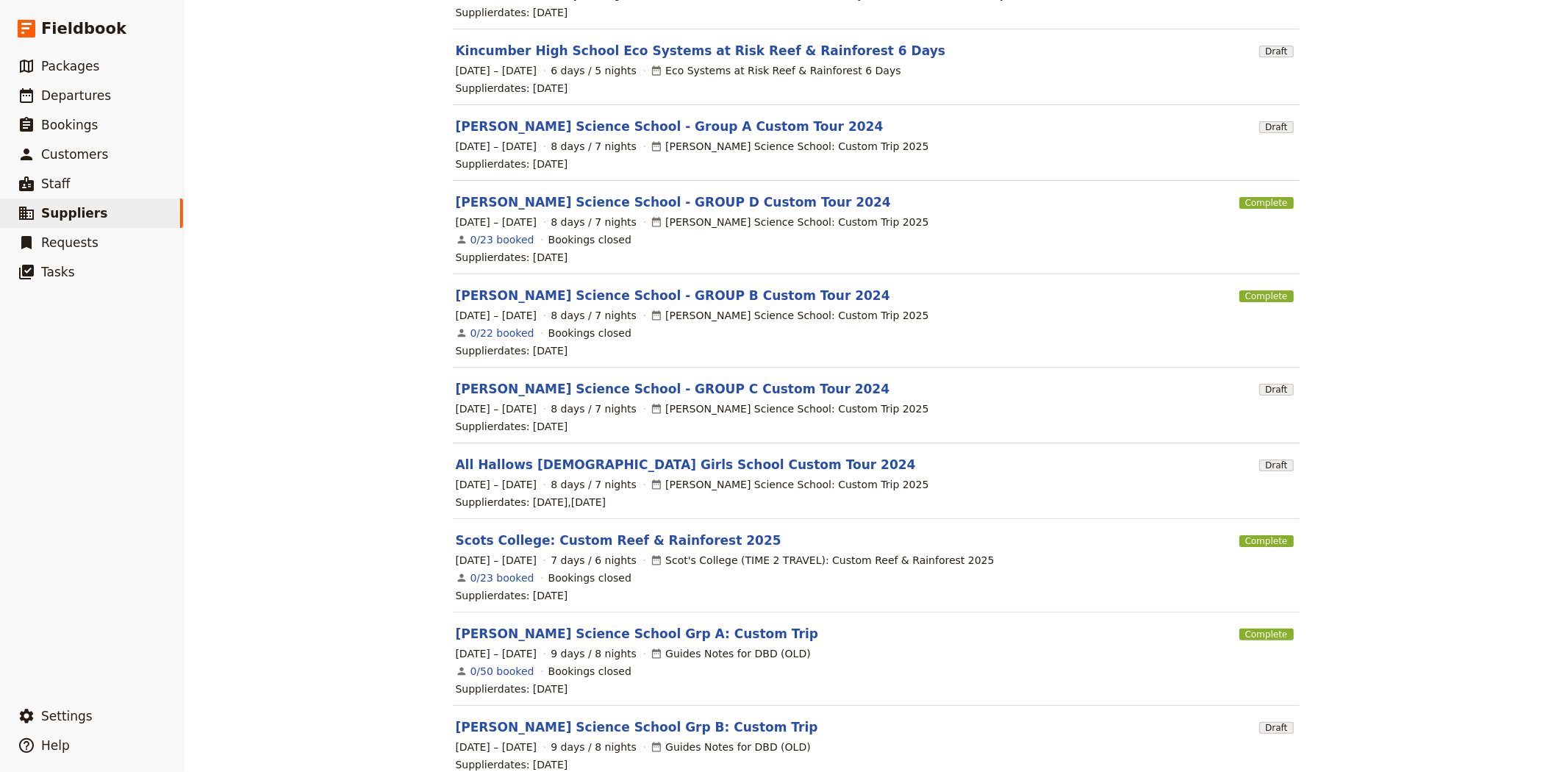
scroll to position [306, 0]
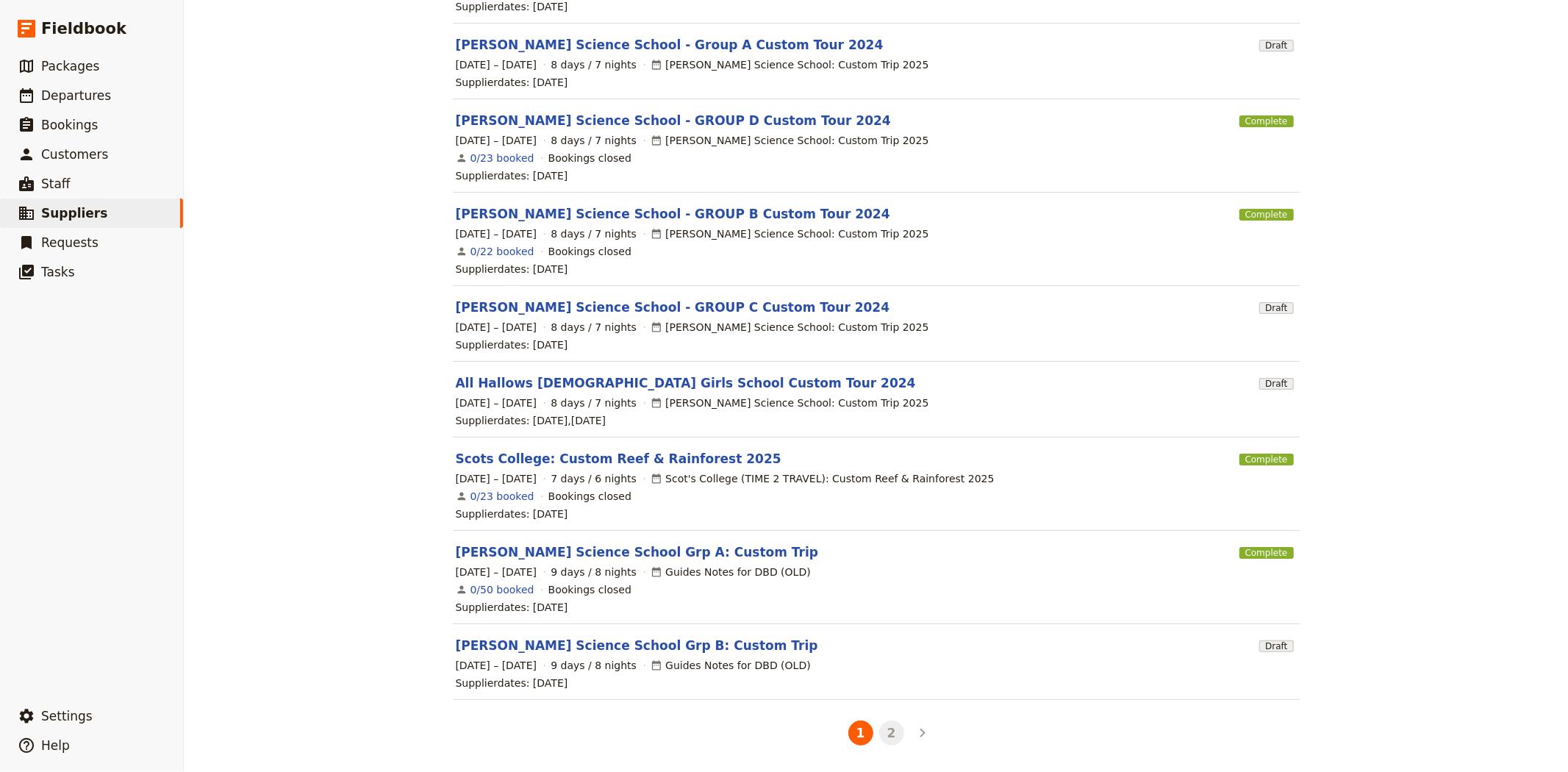
click at [892, 733] on button "2" at bounding box center [891, 733] width 25 height 25
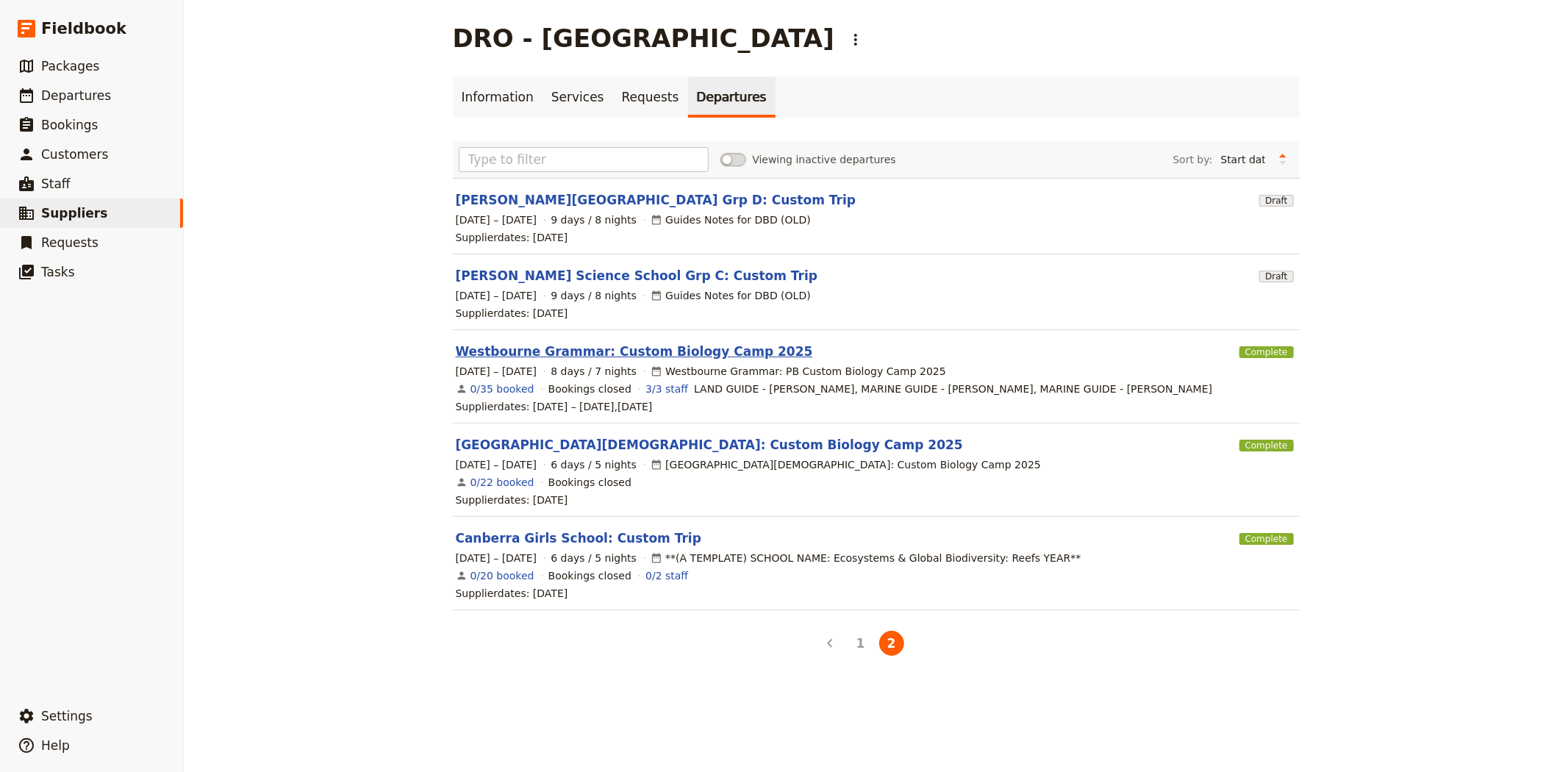
click at [508, 345] on link "Westbourne Grammar: Custom Biology Camp 2025" at bounding box center [634, 352] width 357 height 18
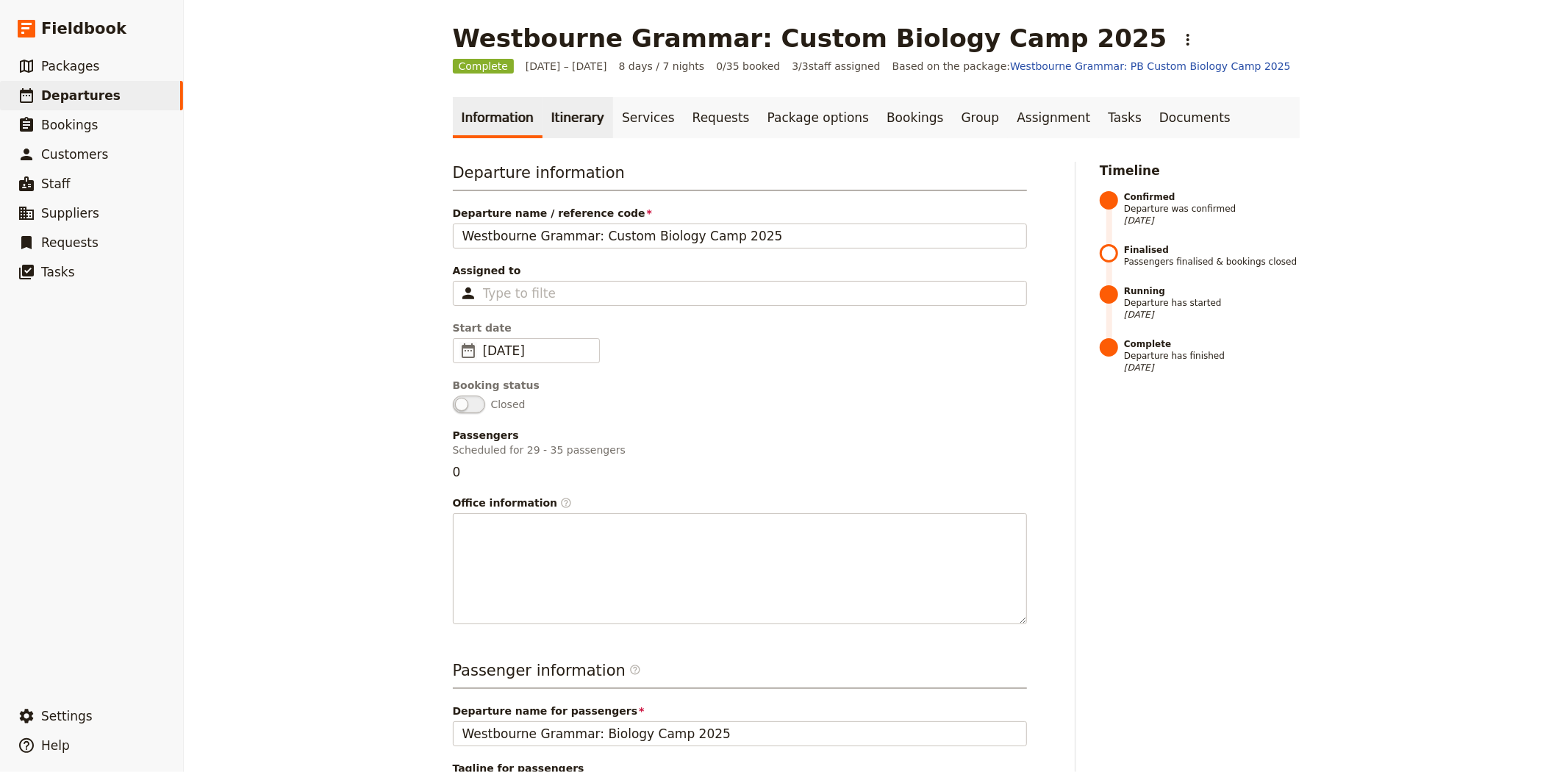
click at [578, 134] on link "Itinerary" at bounding box center [577, 117] width 71 height 42
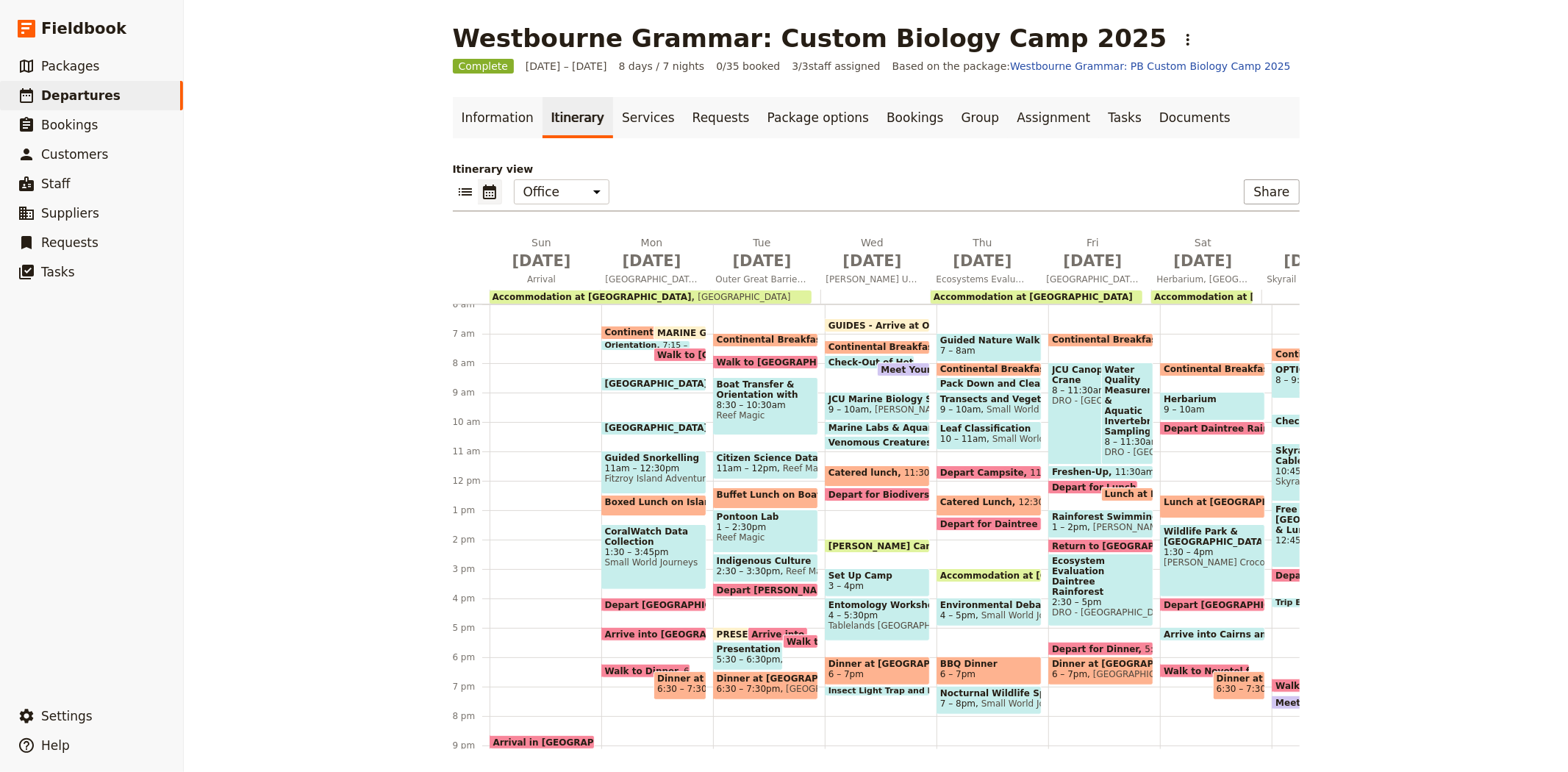
scroll to position [0, 91]
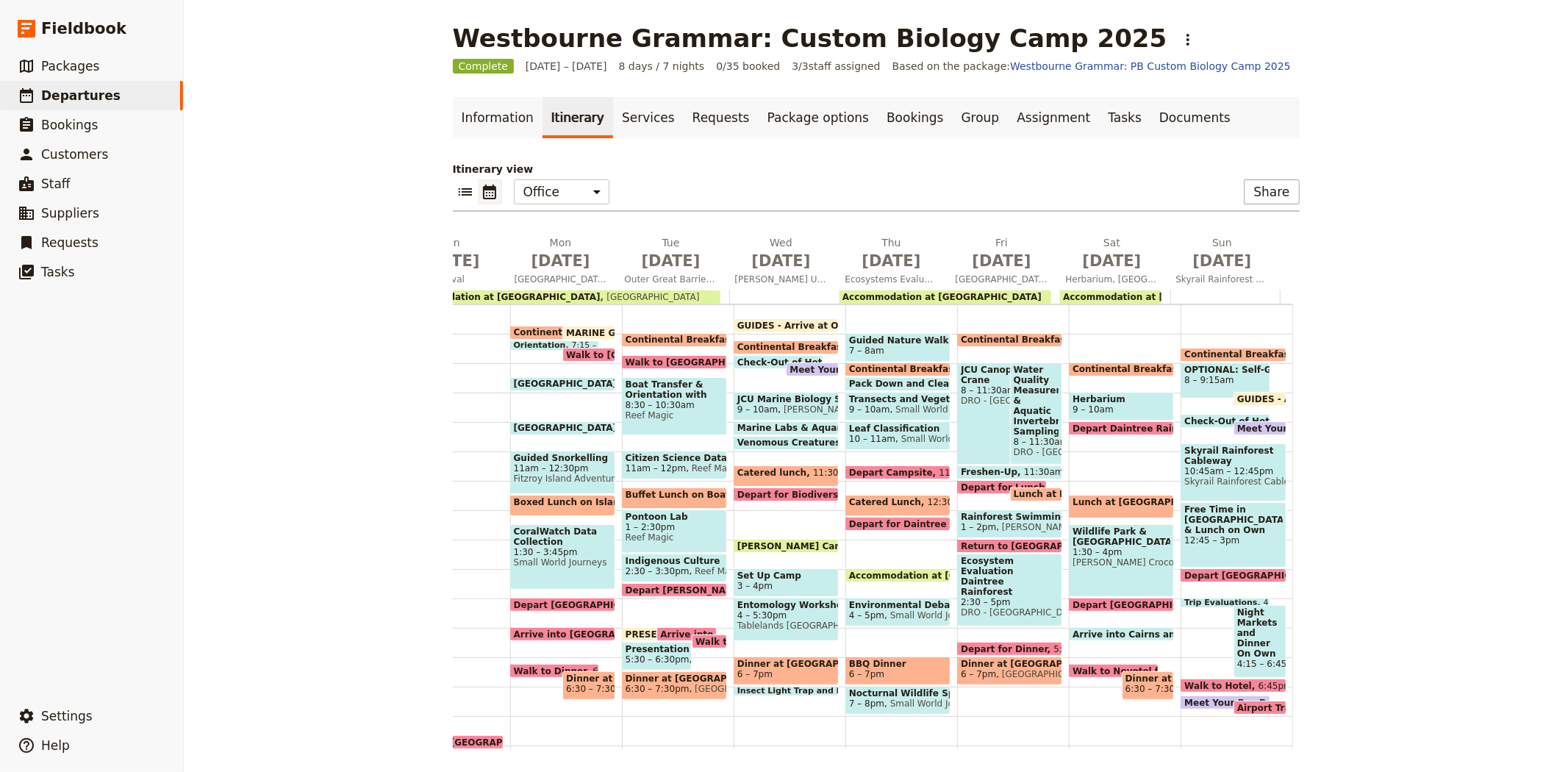
click at [972, 468] on span "Freshen-Up" at bounding box center [992, 472] width 64 height 11
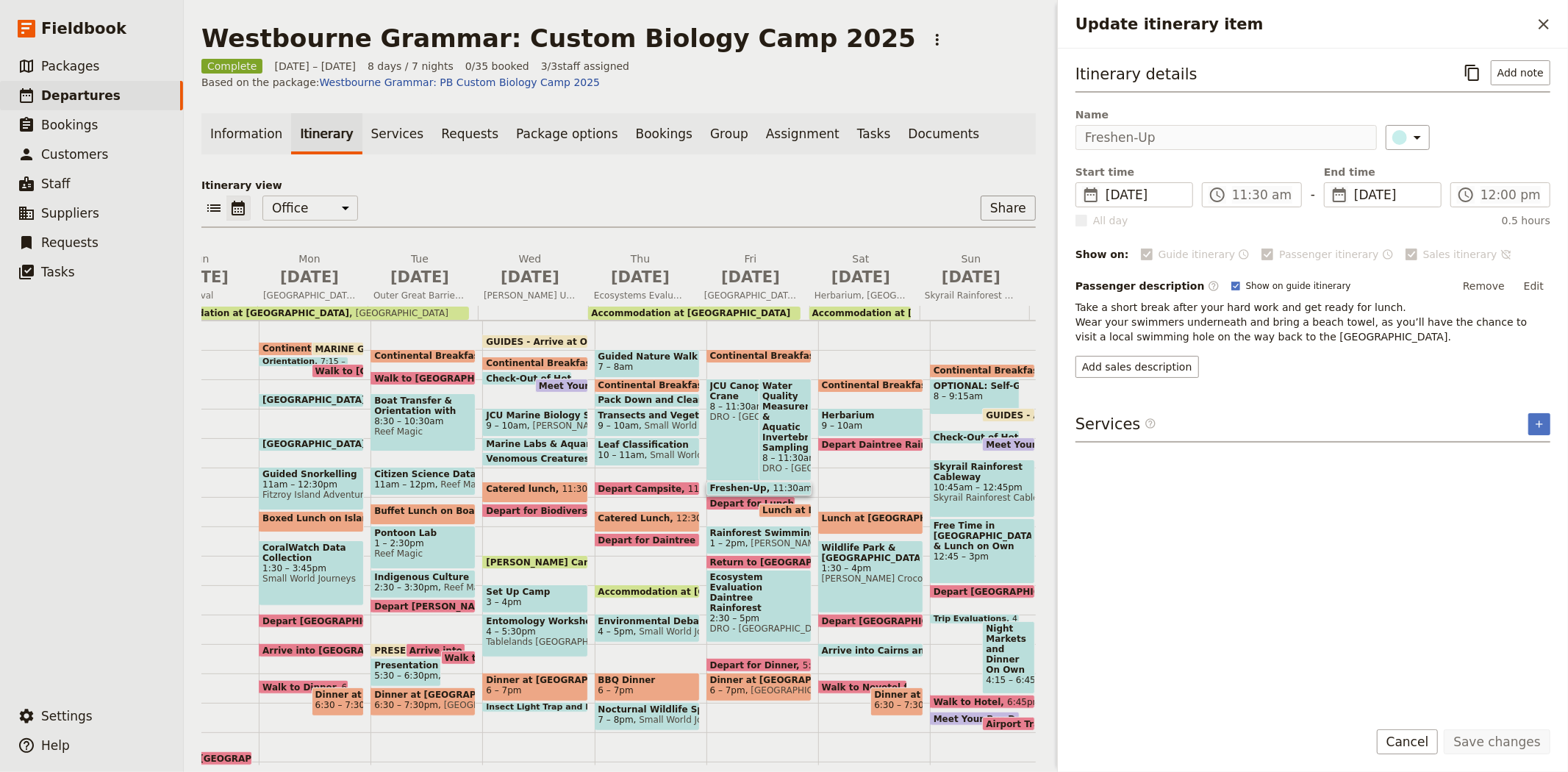
click at [731, 498] on span "Depart for Lunch" at bounding box center [755, 503] width 90 height 10
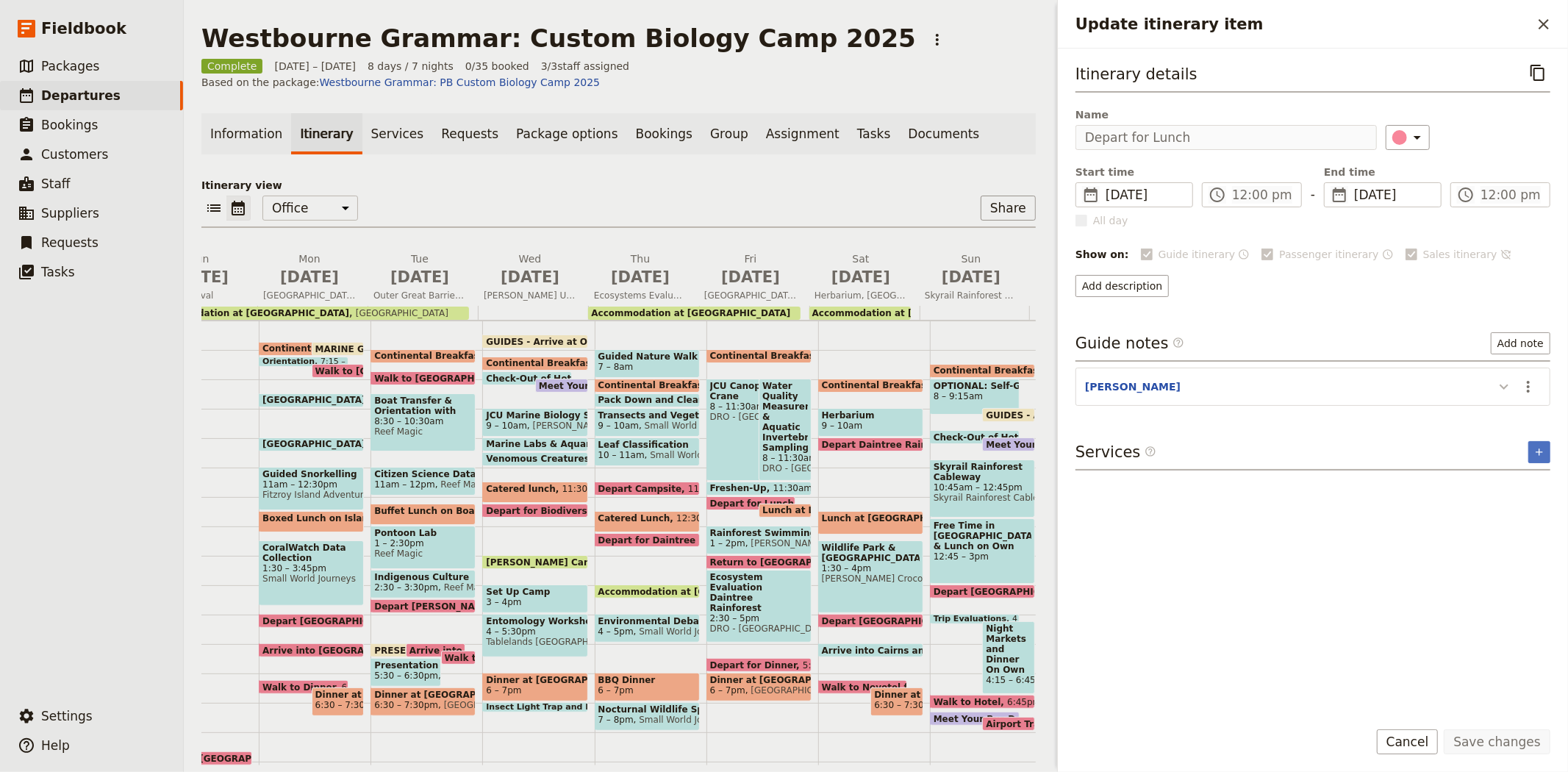
click at [1502, 393] on icon "Update itinerary item" at bounding box center [1504, 387] width 18 height 18
click at [777, 505] on span "Lunch at Local Cafe" at bounding box center [813, 510] width 103 height 11
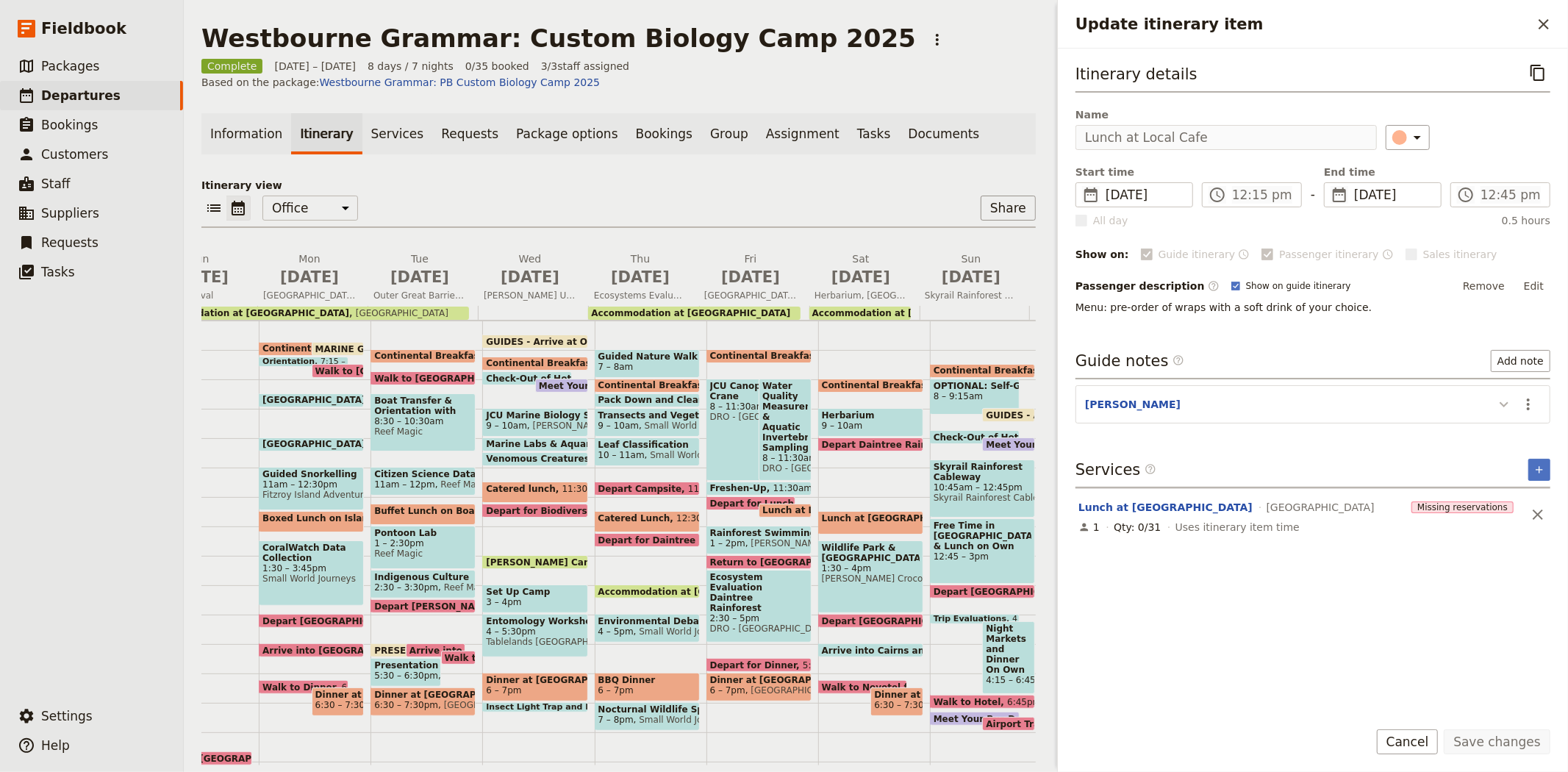
click at [1500, 399] on icon "Update itinerary item" at bounding box center [1504, 405] width 18 height 18
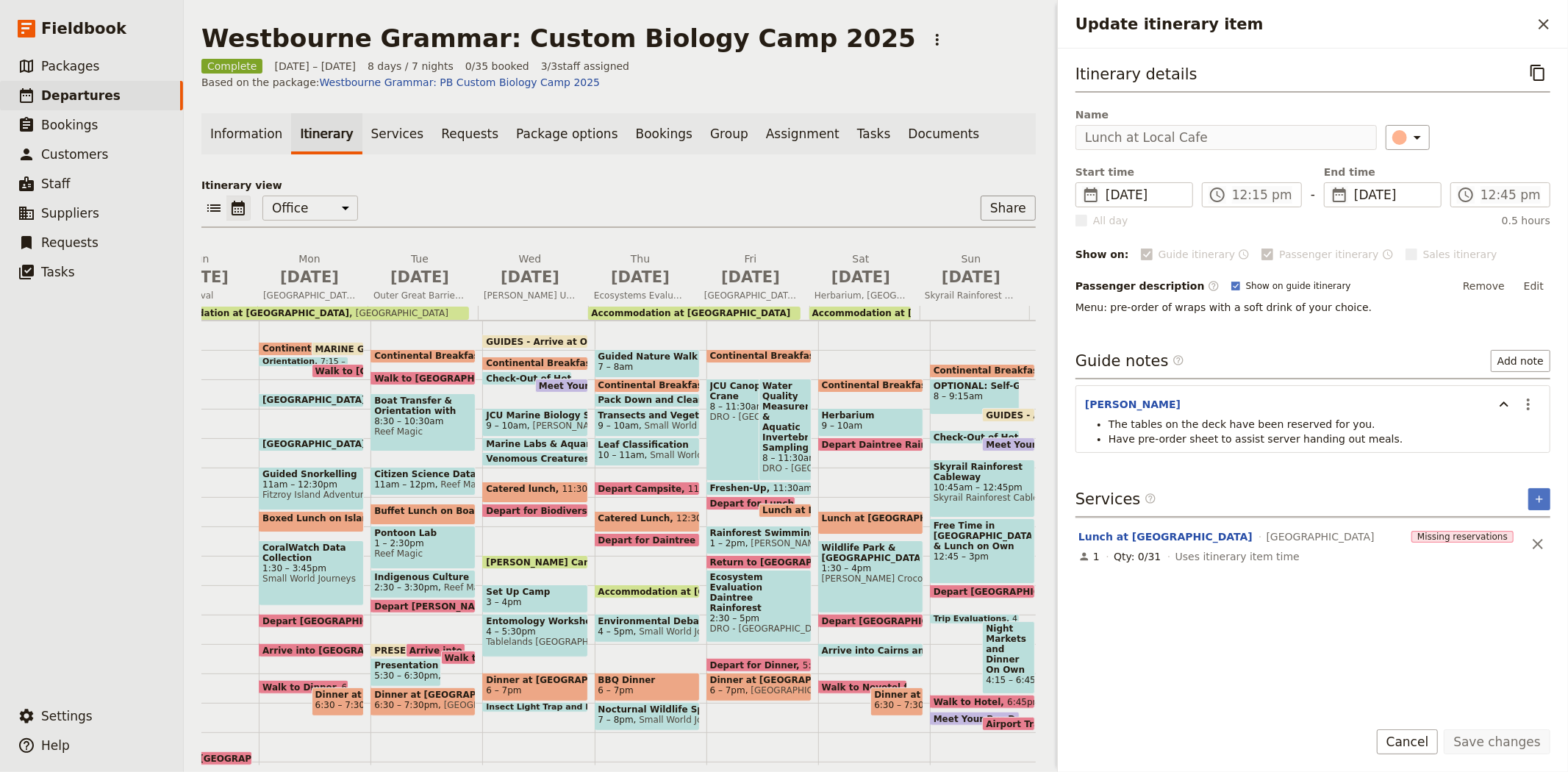
click at [721, 498] on span "Depart for Lunch" at bounding box center [755, 503] width 90 height 10
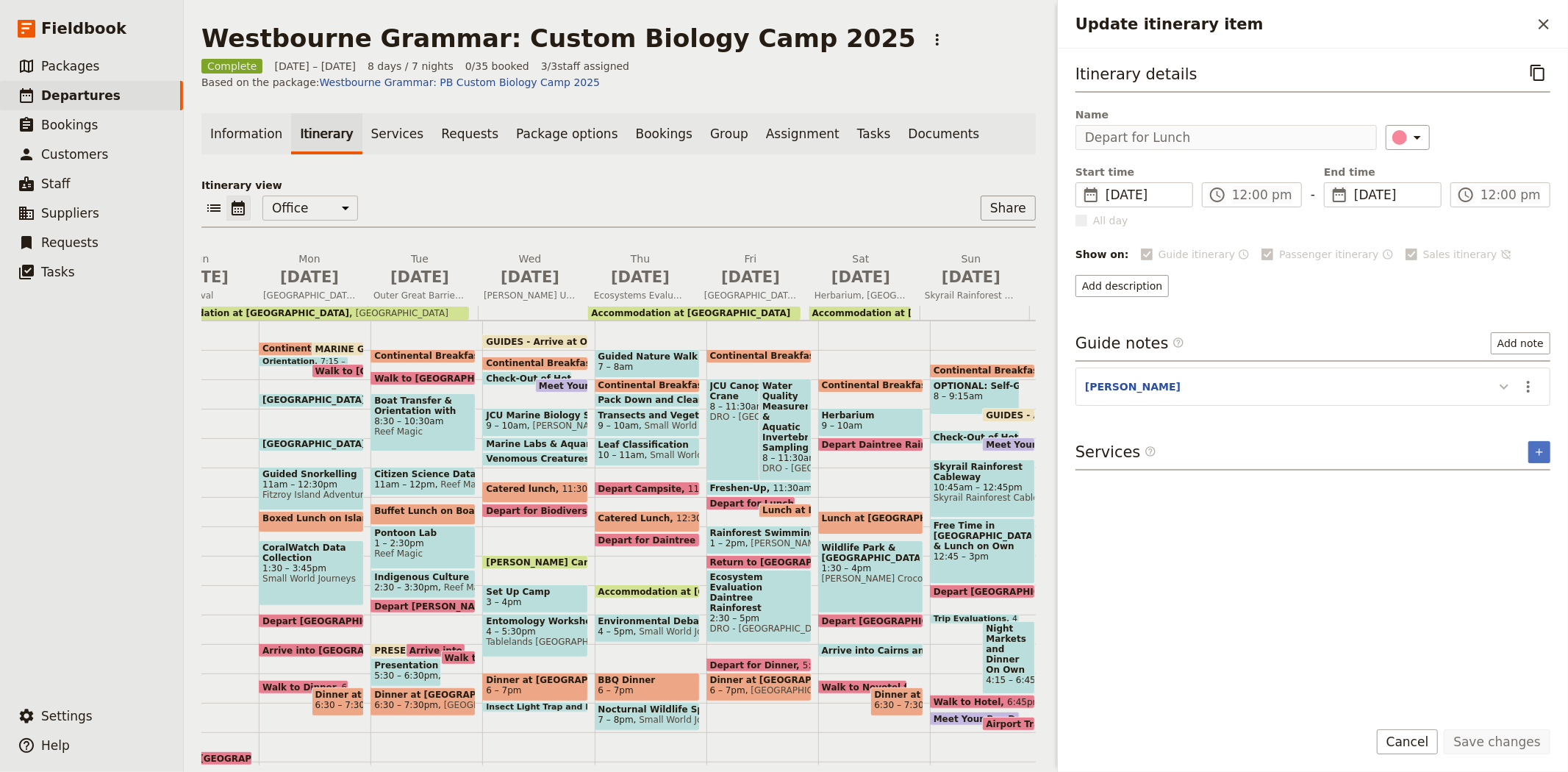
click at [1500, 388] on icon "Update itinerary item" at bounding box center [1504, 387] width 18 height 18
drag, startPoint x: 1228, startPoint y: 402, endPoint x: 1078, endPoint y: 410, distance: 150.2
click at [1078, 410] on div "Drive to [GEOGRAPHIC_DATA]." at bounding box center [1312, 410] width 473 height 24
copy span "Drive to [GEOGRAPHIC_DATA]."
click at [74, 94] on span "Departures" at bounding box center [81, 95] width 79 height 15
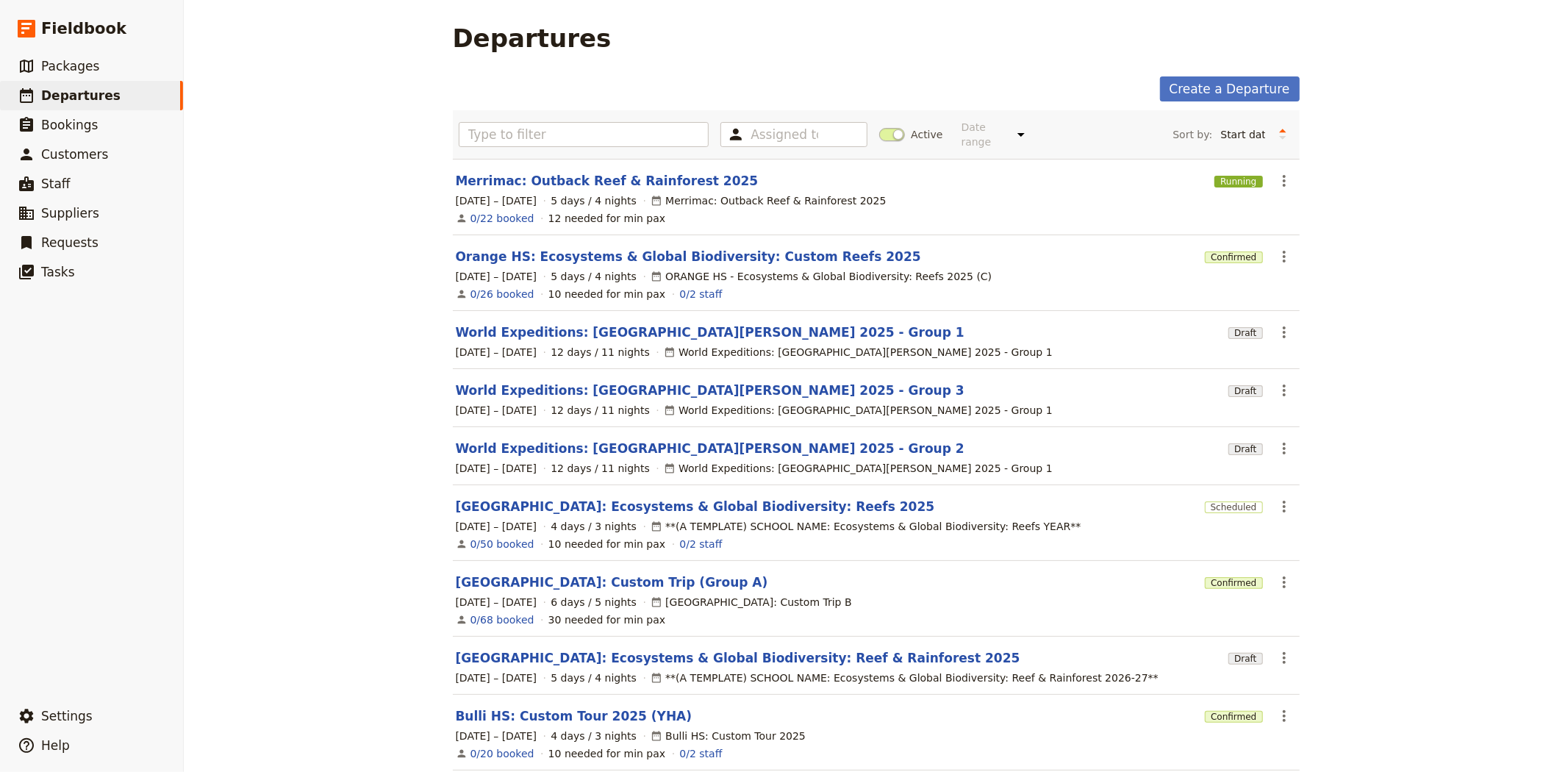
click at [886, 128] on span at bounding box center [892, 134] width 26 height 13
click at [879, 127] on input "Active" at bounding box center [879, 127] width 0 height 0
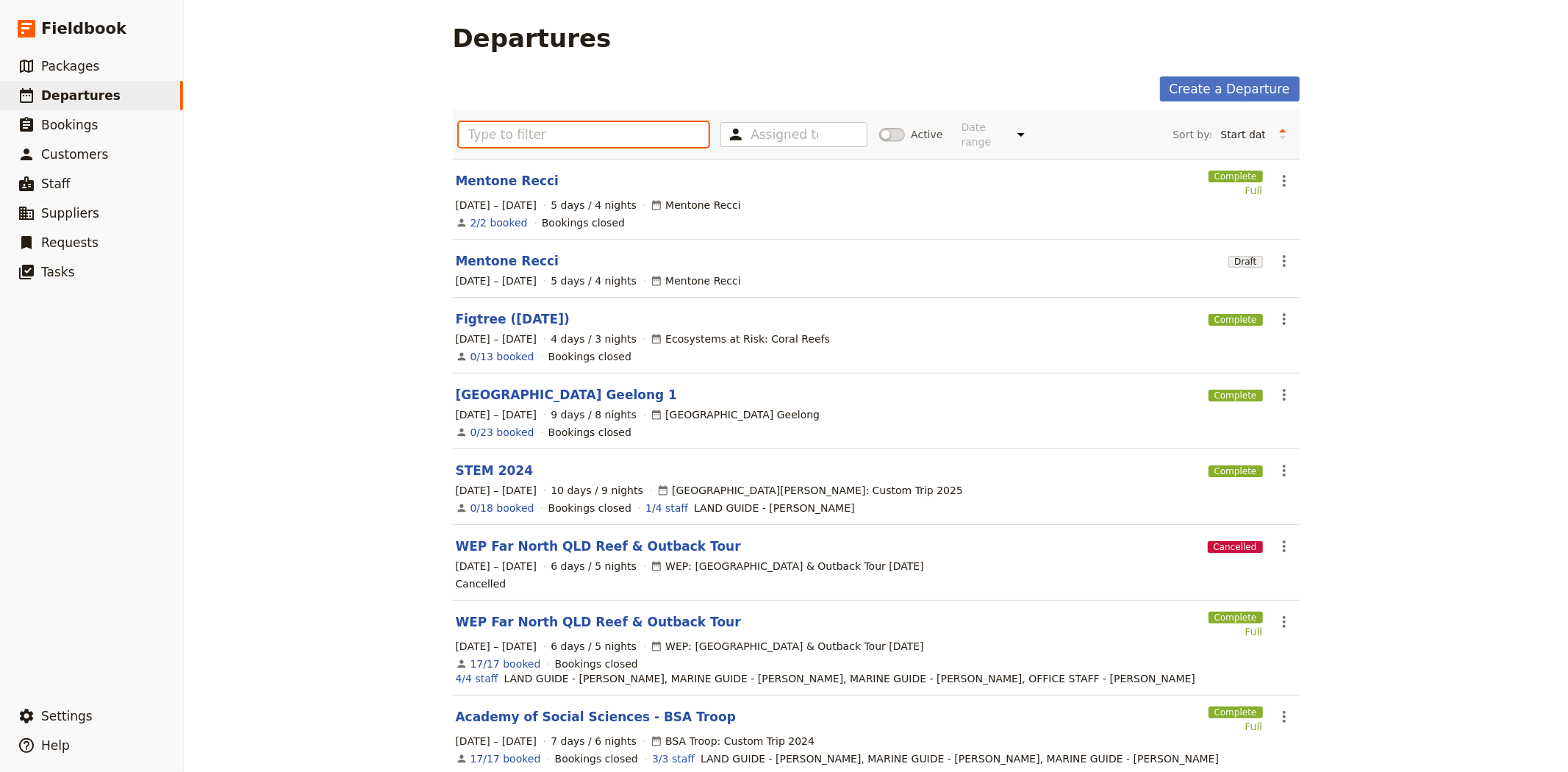
click at [678, 129] on input "text" at bounding box center [584, 134] width 251 height 25
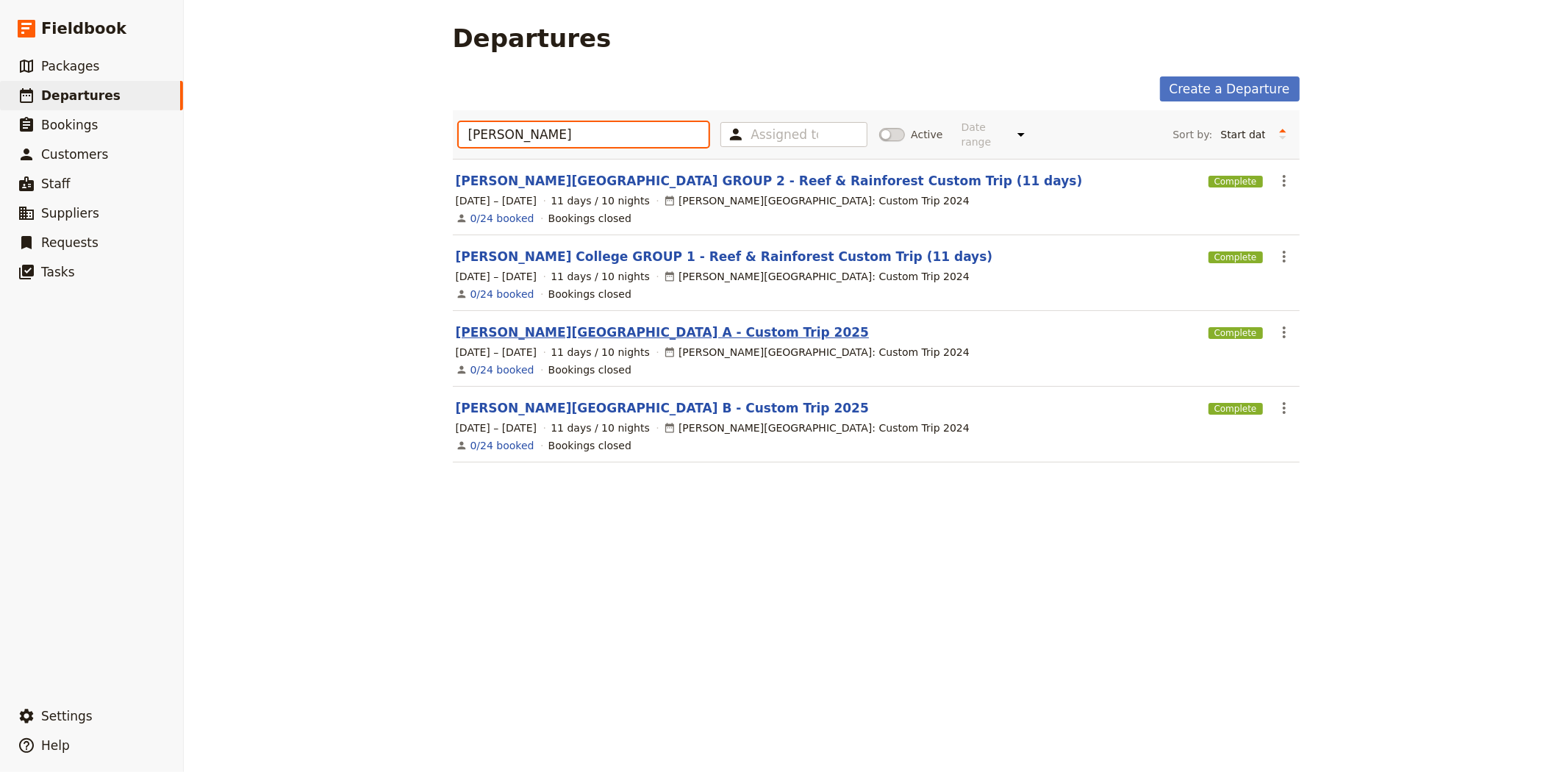
type input "albert park"
click at [607, 323] on link "Albert Park College A - Custom Trip 2025" at bounding box center [663, 332] width 414 height 18
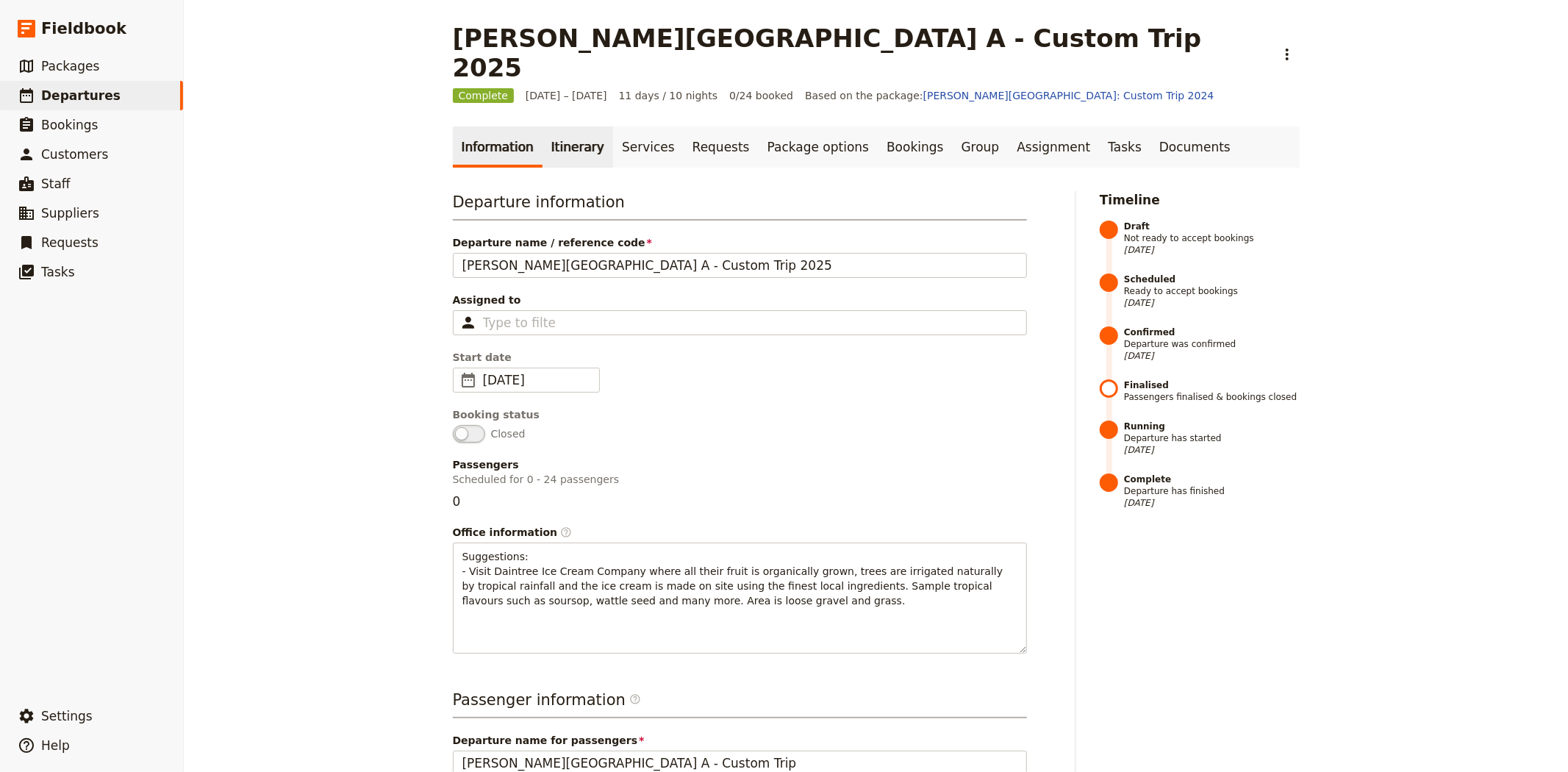
click at [564, 131] on link "Itinerary" at bounding box center [577, 147] width 71 height 42
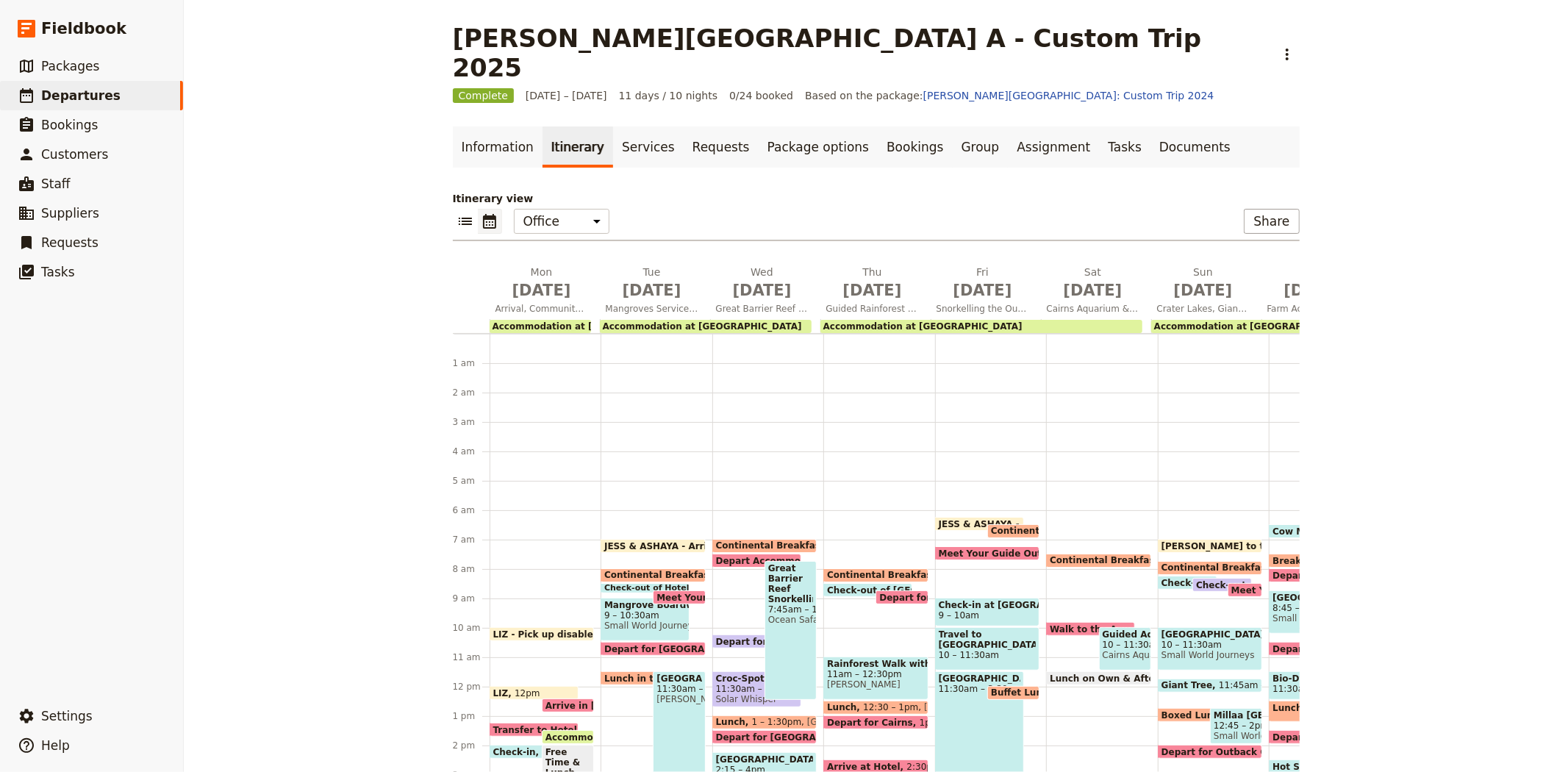
scroll to position [169, 0]
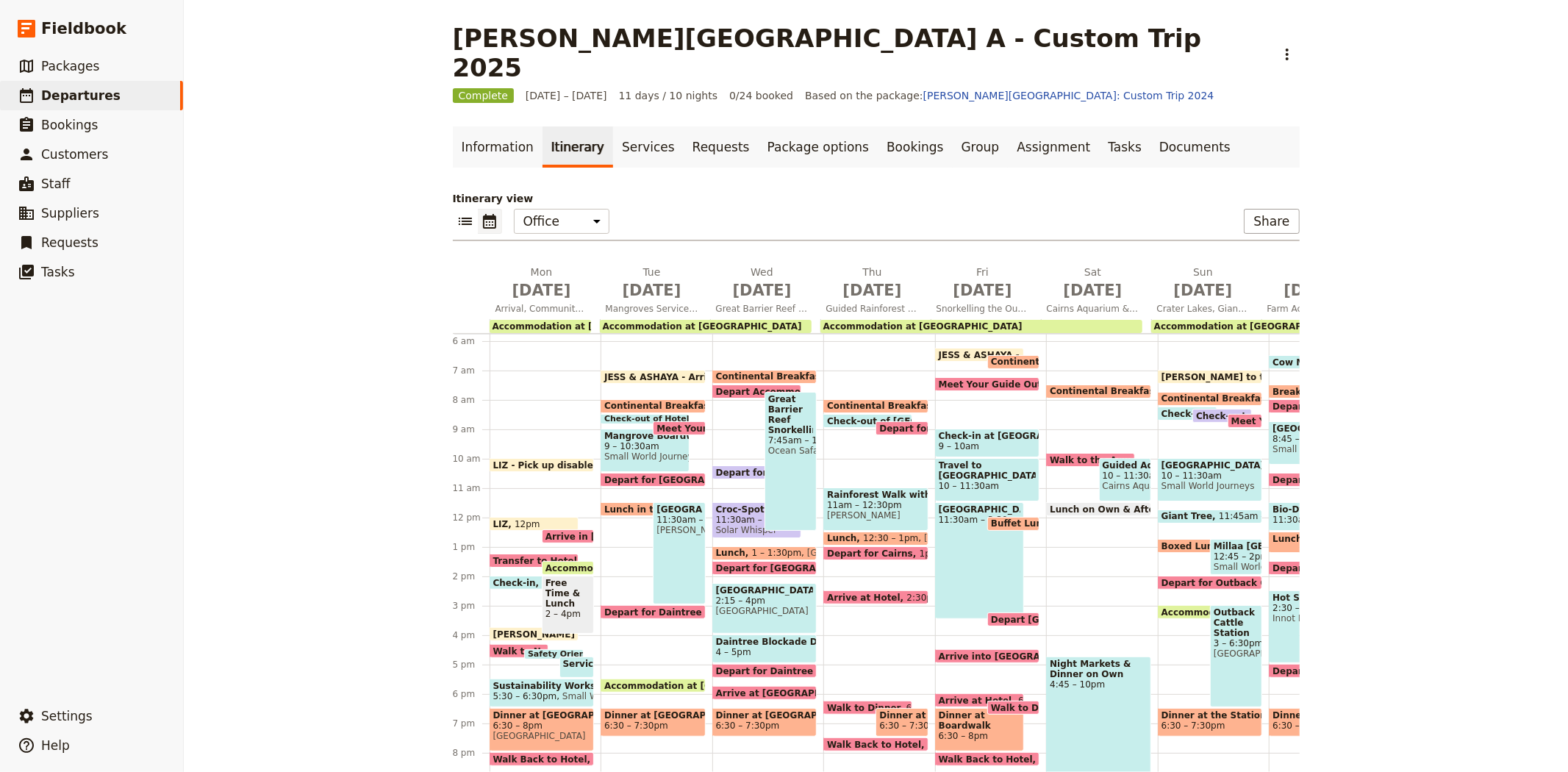
click at [729, 548] on span "Lunch" at bounding box center [734, 553] width 36 height 11
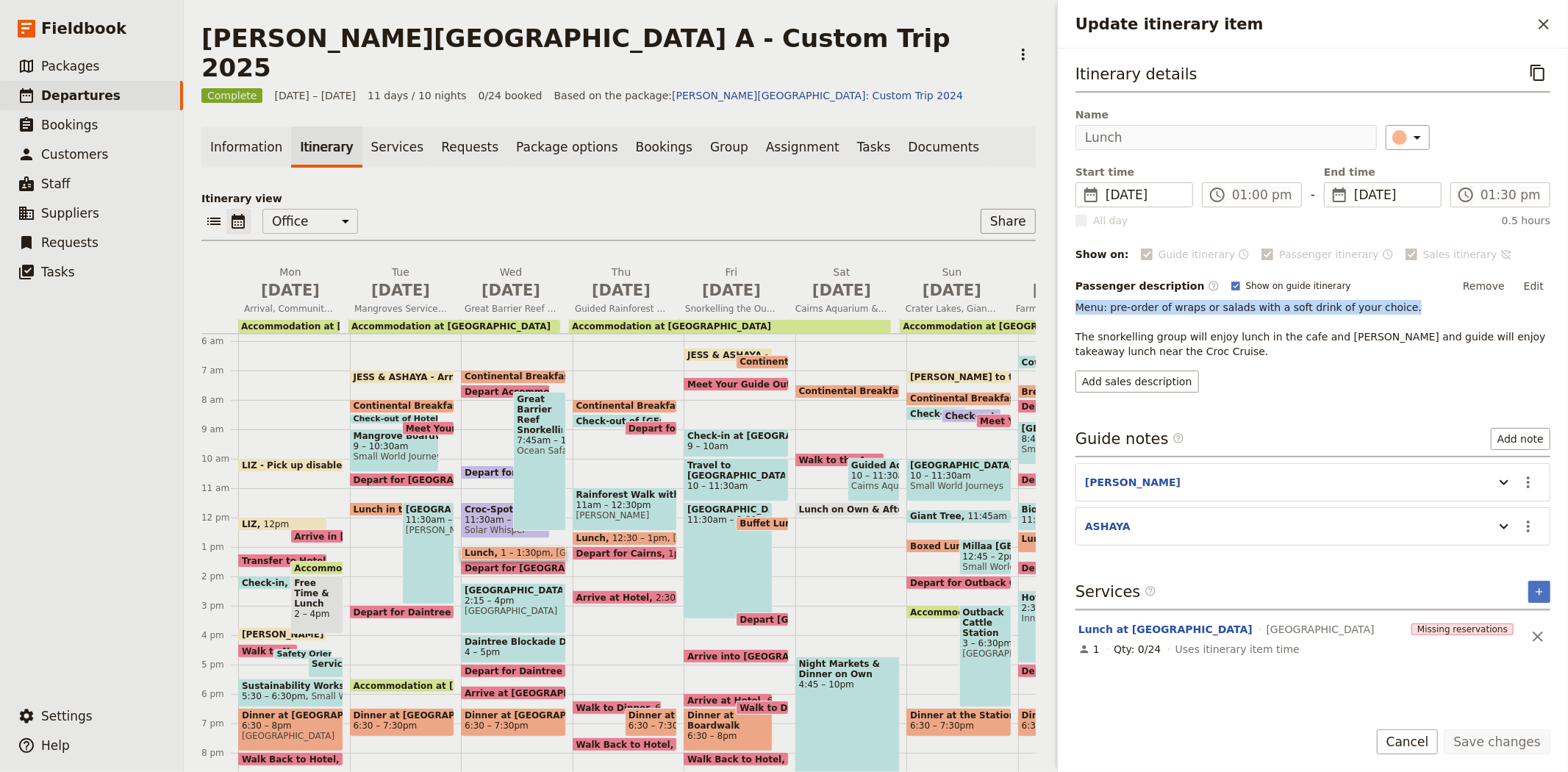
drag, startPoint x: 1073, startPoint y: 307, endPoint x: 1386, endPoint y: 311, distance: 313.0
click at [1386, 311] on div "Itinerary details ​ Name Lunch ​ Start time ​ 10 Sep 2025 10/09/2025 2025-09-10…" at bounding box center [1312, 378] width 510 height 659
copy span "Menu: pre-order of wraps or salads with a soft drink of your choice."
click at [488, 647] on span "4 – 5pm" at bounding box center [482, 651] width 35 height 11
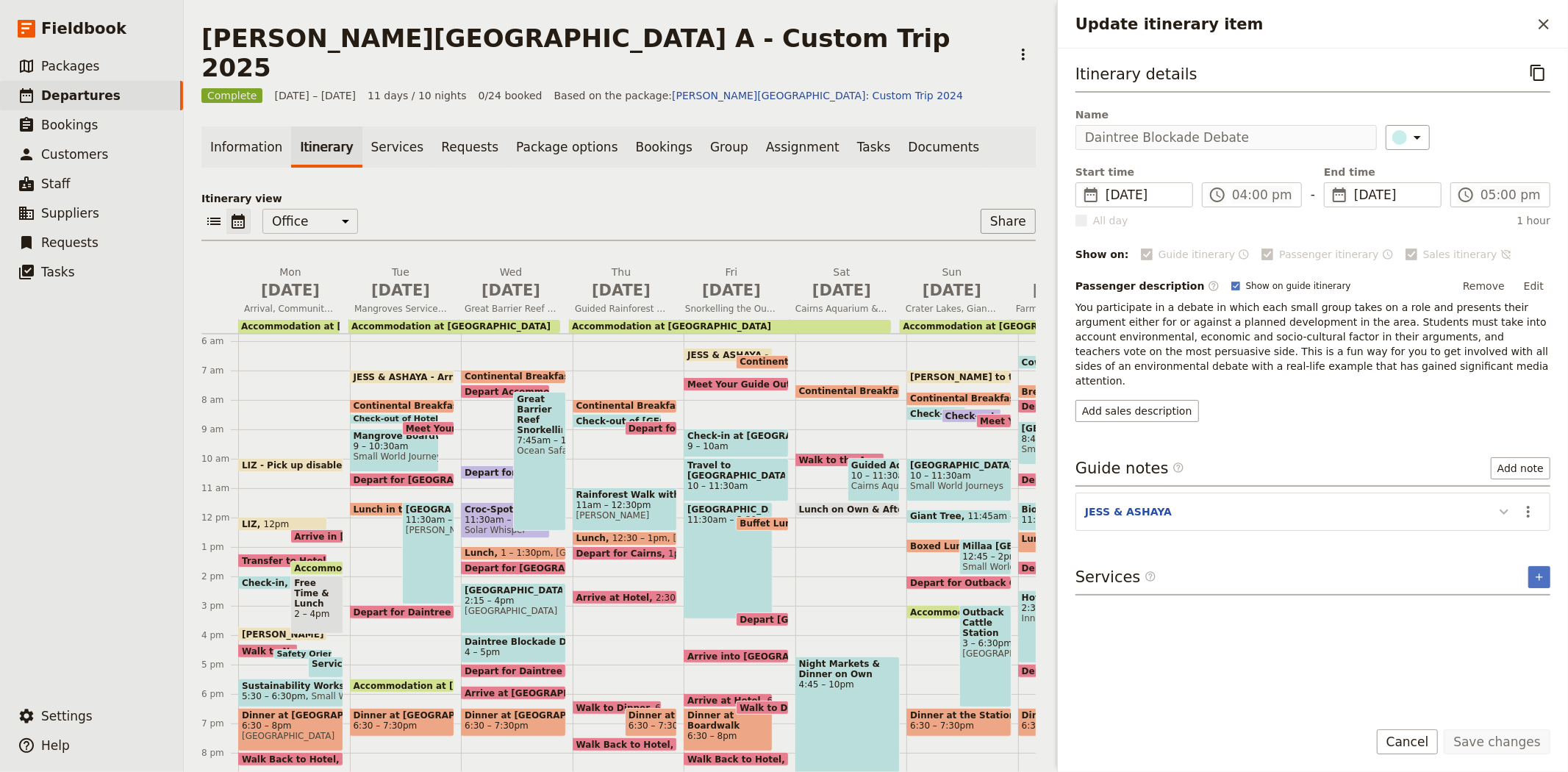
click at [1503, 502] on icon "Update itinerary item" at bounding box center [1504, 511] width 18 height 18
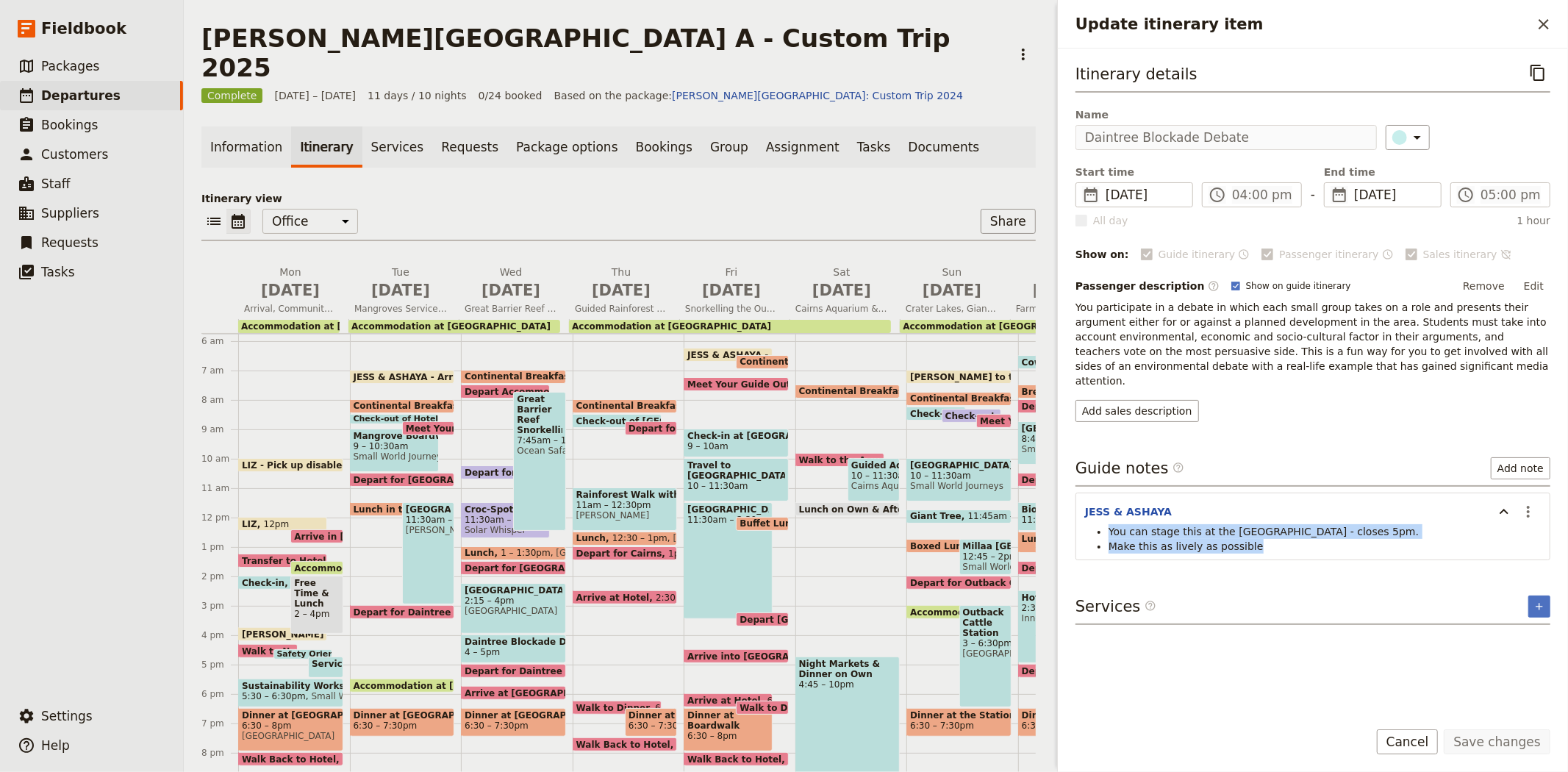
drag, startPoint x: 1248, startPoint y: 533, endPoint x: 1110, endPoint y: 518, distance: 138.8
click at [1110, 524] on ul "You can stage this at the discovery centre - closes 5pm. Make this as lively as…" at bounding box center [1312, 539] width 456 height 29
click at [1163, 541] on span "Make this as lively as possible" at bounding box center [1185, 546] width 155 height 11
click at [588, 703] on span "Walk to Dinner" at bounding box center [615, 708] width 79 height 10
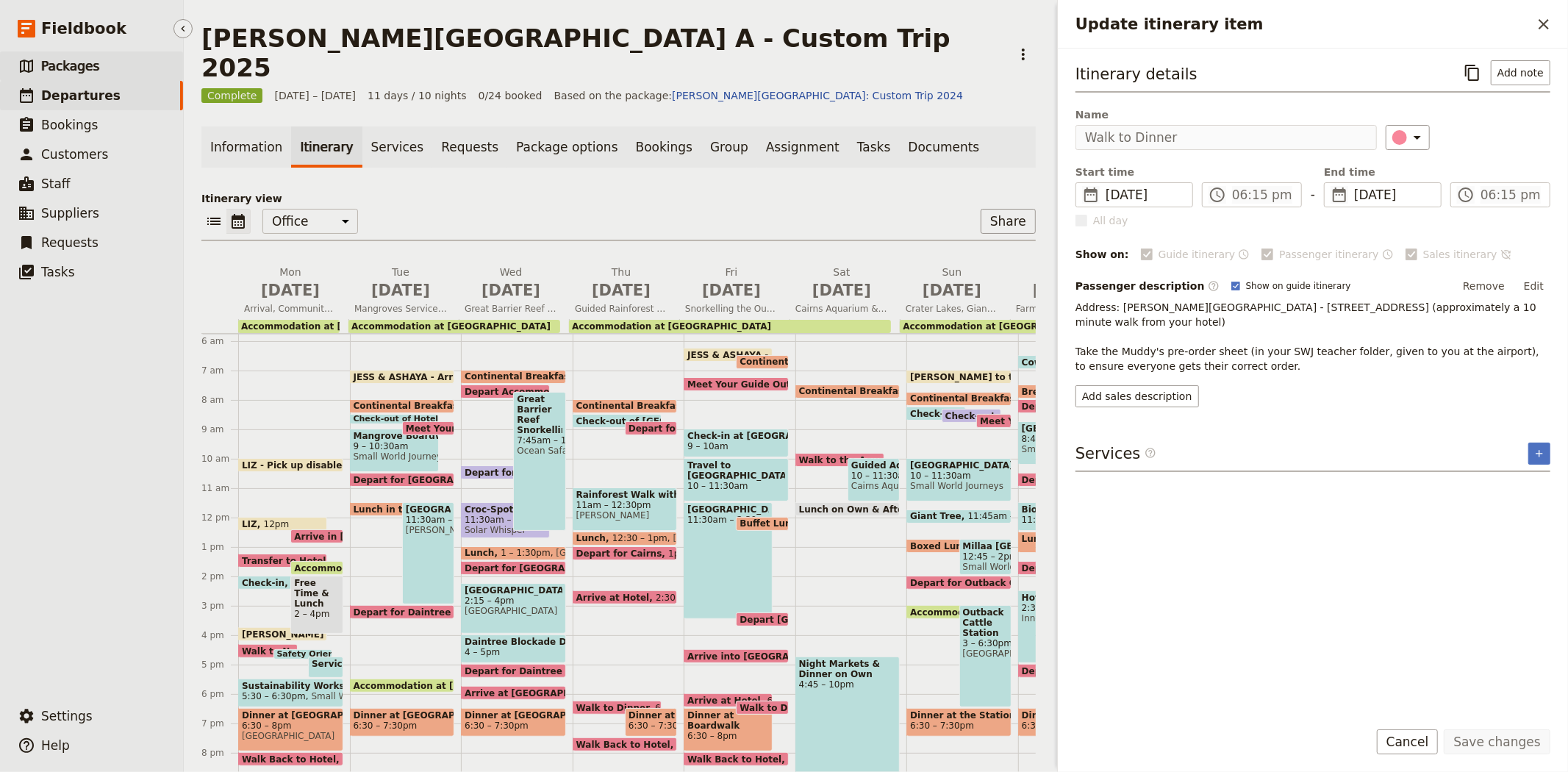
click at [90, 70] on span "Packages" at bounding box center [70, 66] width 58 height 15
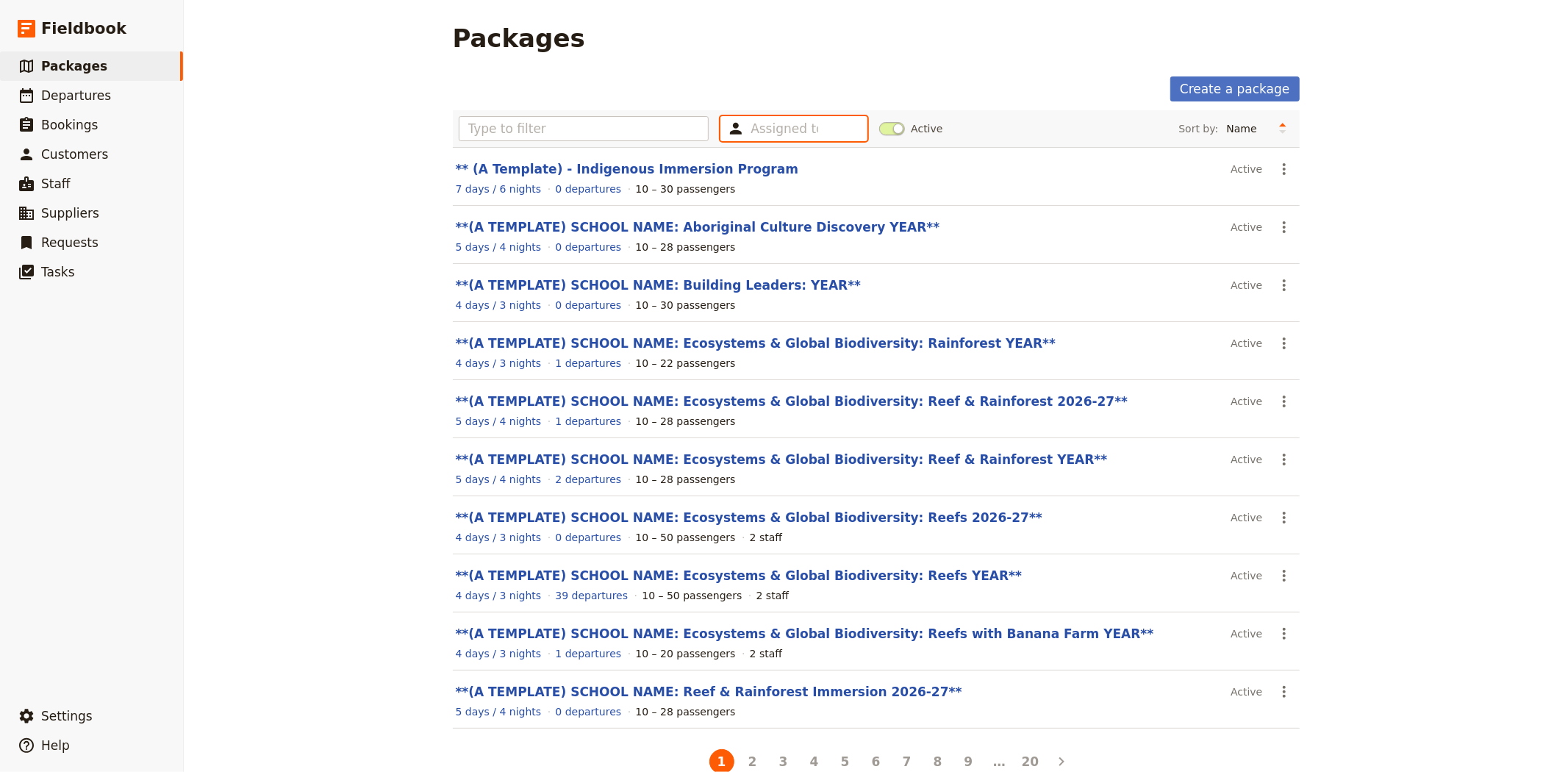
click at [751, 125] on input "text" at bounding box center [784, 129] width 68 height 18
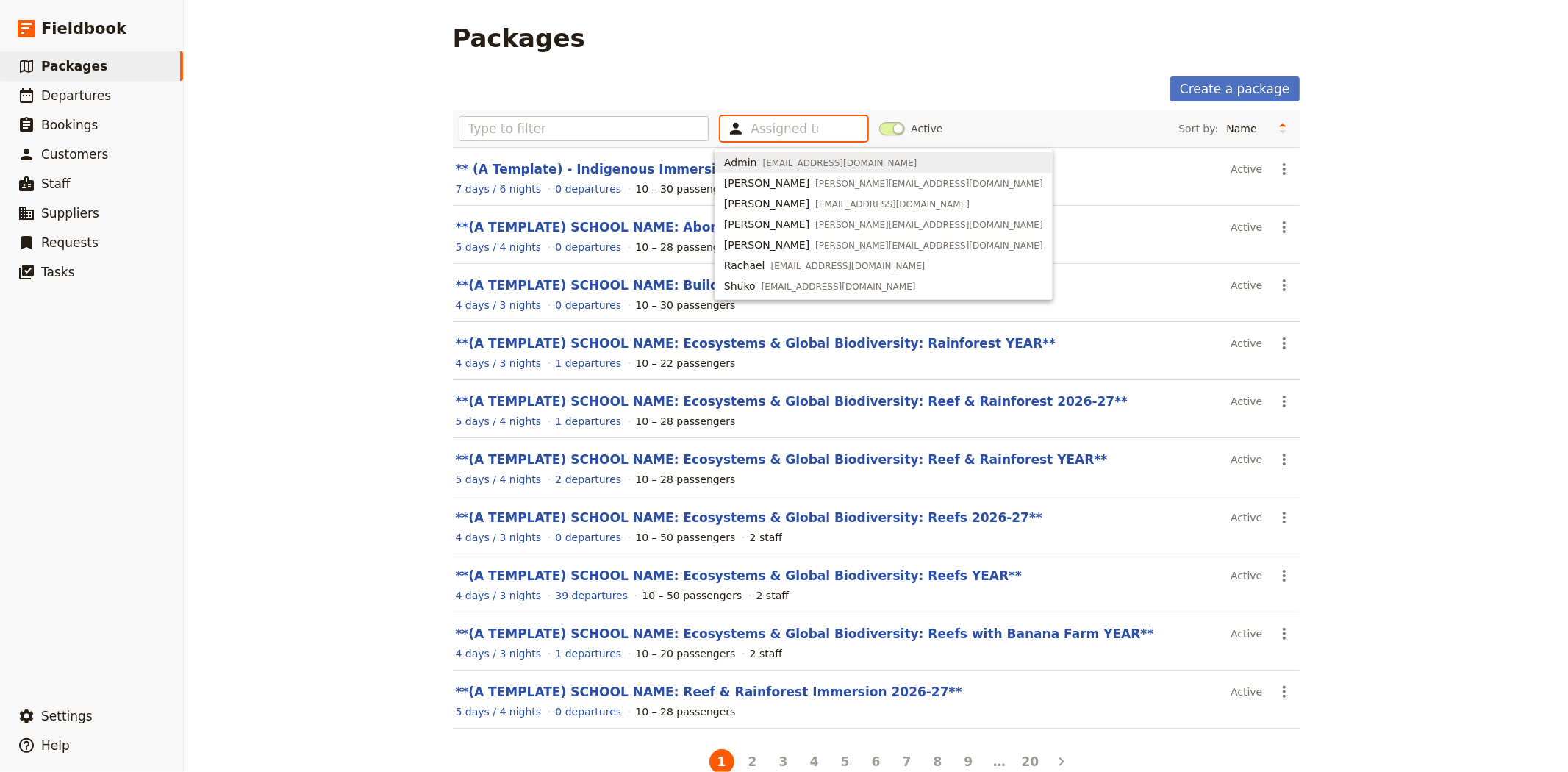
click at [769, 164] on span "admin@smallworldjourneys.com.au" at bounding box center [840, 163] width 155 height 11
type input "63e494f617e66b9aad5552ba"
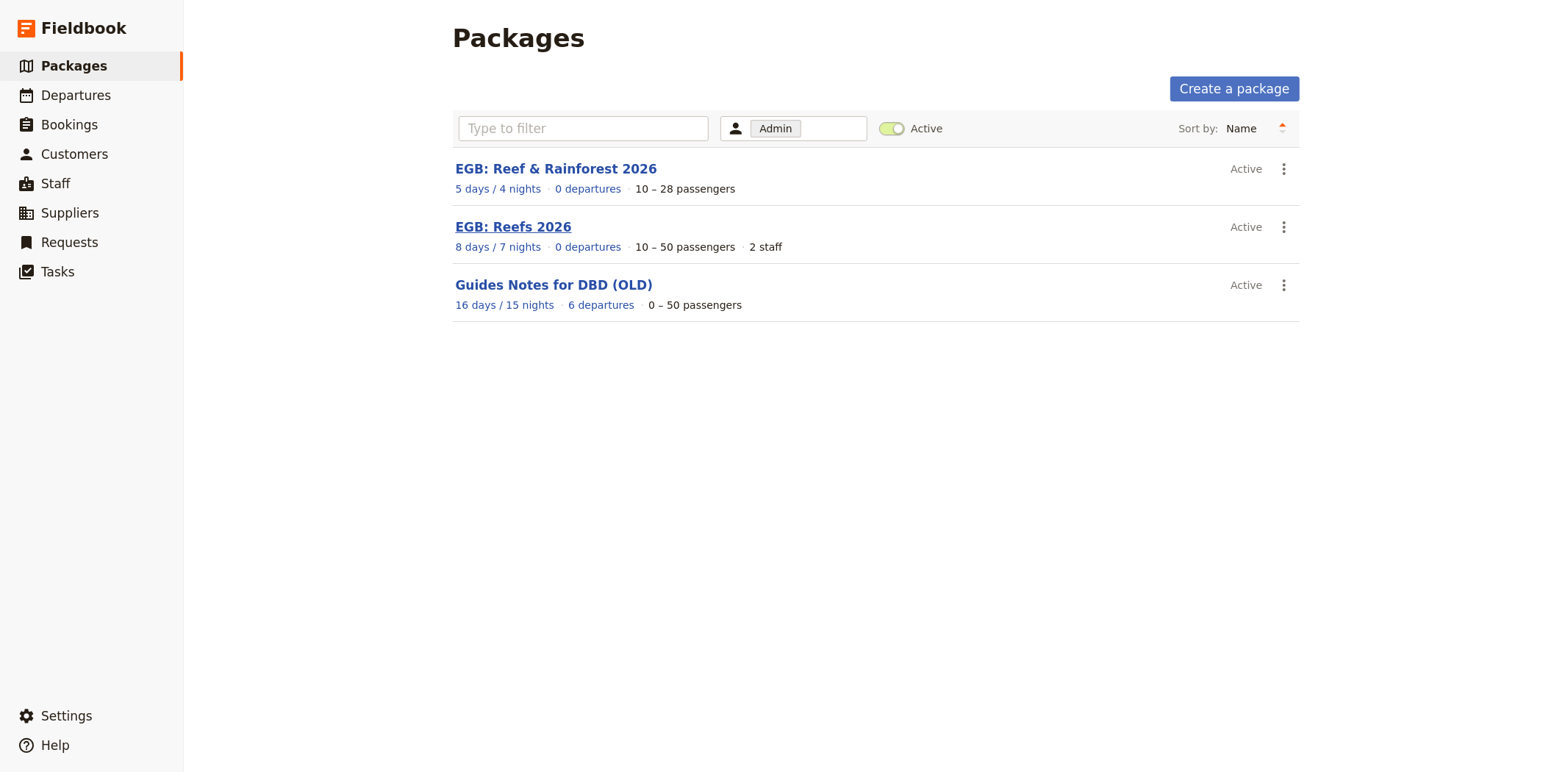
click at [518, 228] on link "EGB: Reefs 2026" at bounding box center [514, 227] width 116 height 15
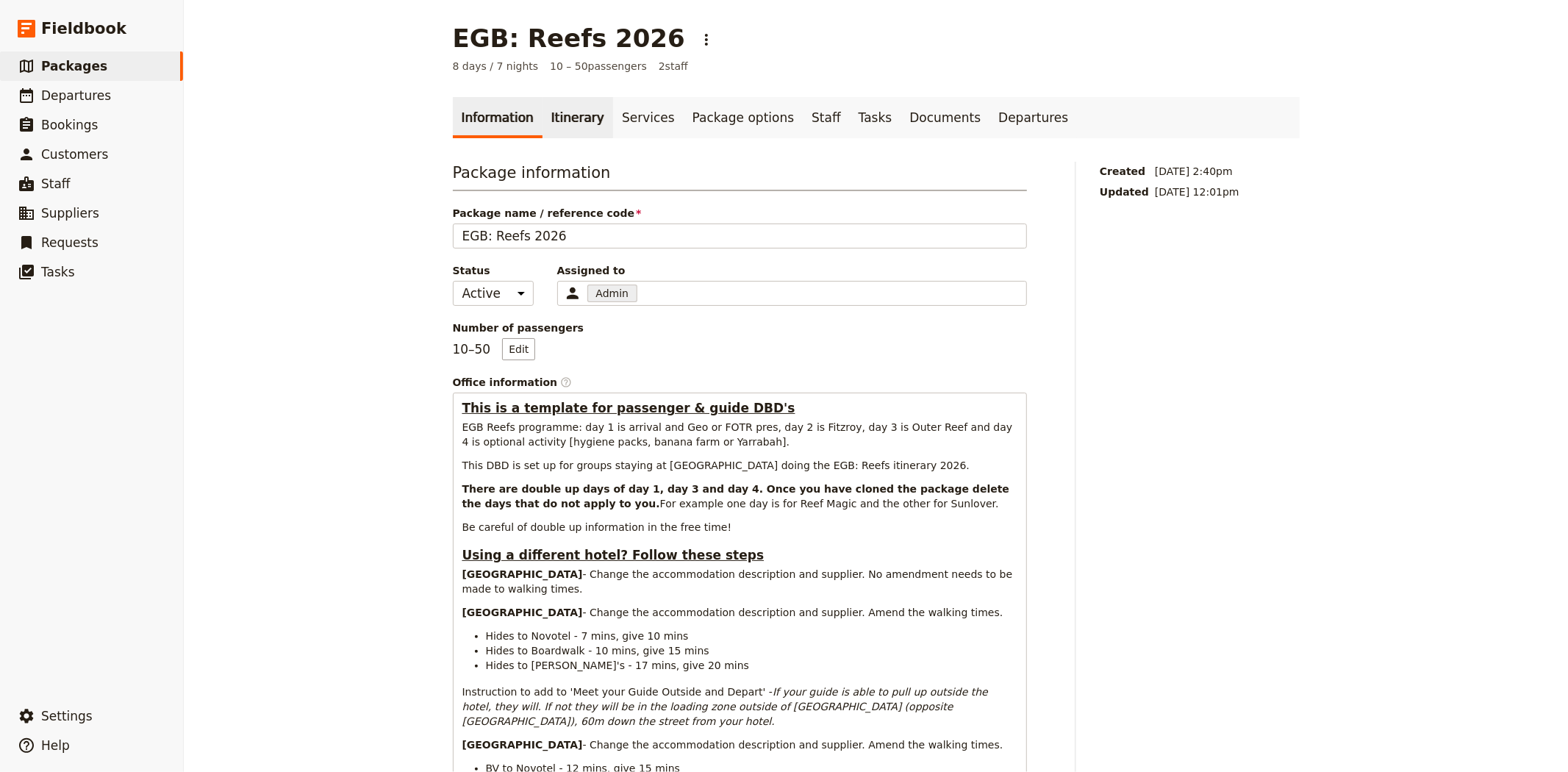
click at [569, 131] on link "Itinerary" at bounding box center [577, 117] width 71 height 42
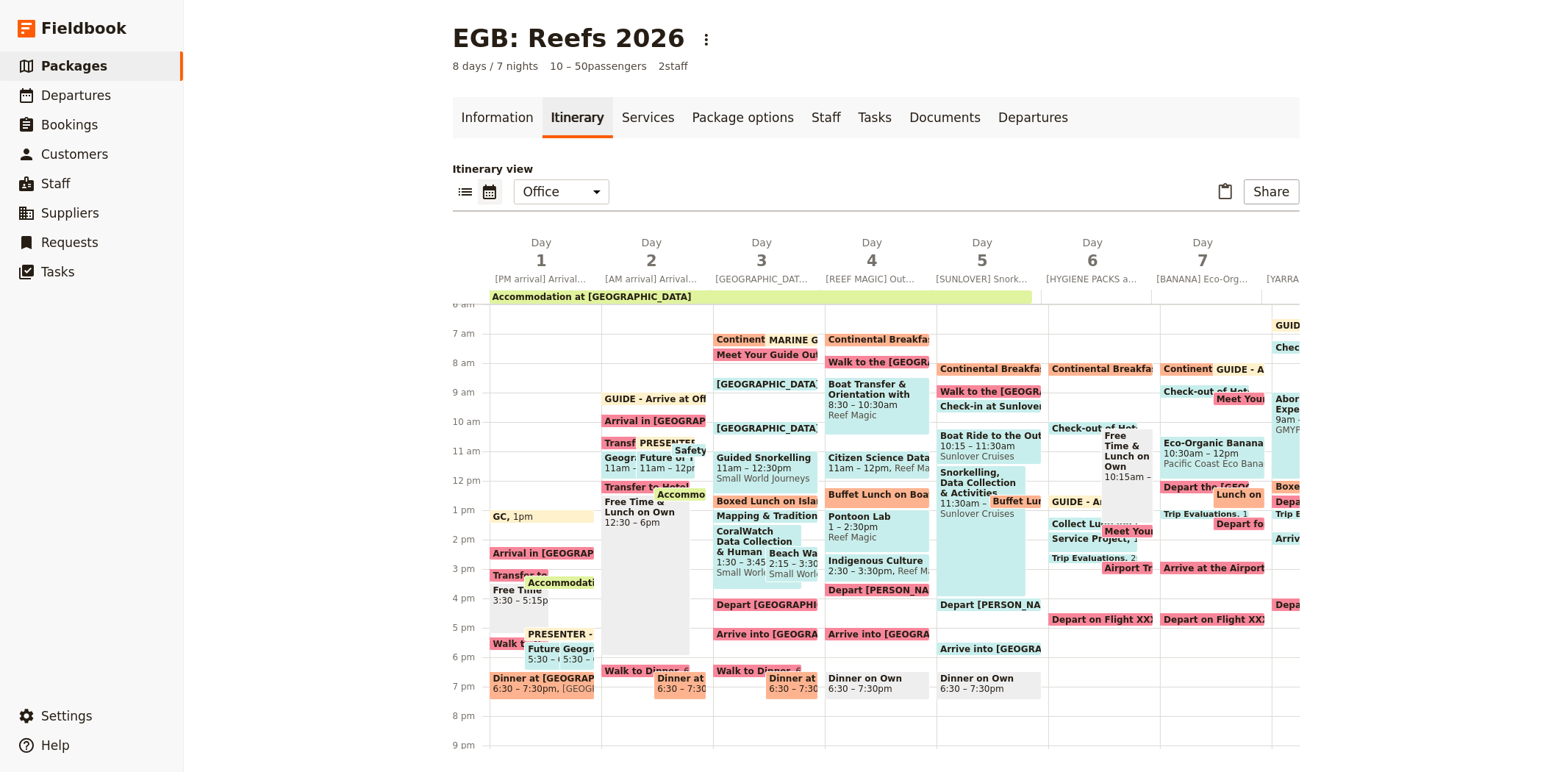
scroll to position [258, 0]
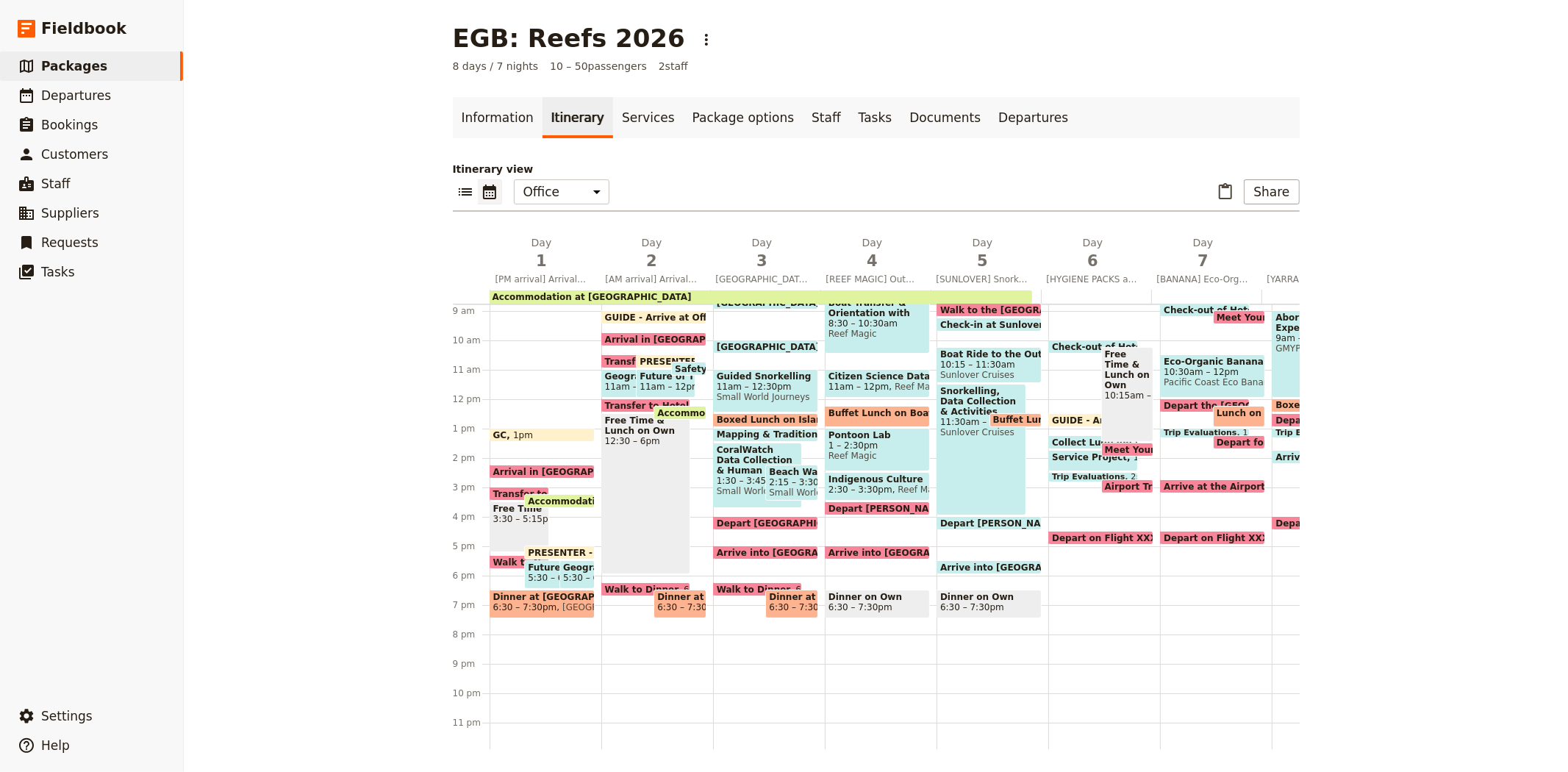
click at [497, 560] on span "Walk to Novotel for Presentation & Dinner" at bounding box center [601, 562] width 216 height 10
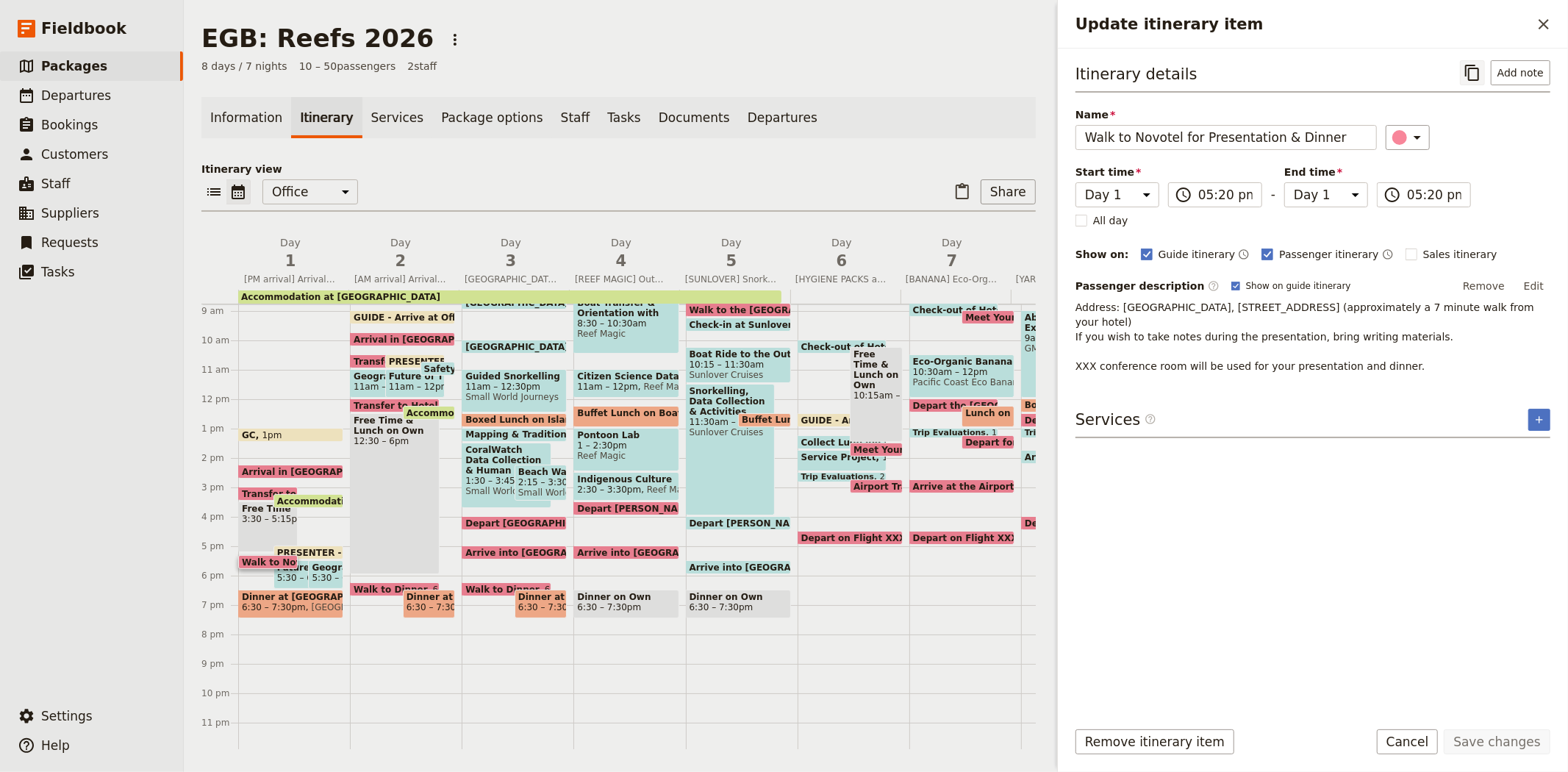
click at [1473, 72] on icon "Copy itinerary item" at bounding box center [1472, 73] width 18 height 18
click at [306, 602] on span "[GEOGRAPHIC_DATA]" at bounding box center [355, 607] width 99 height 11
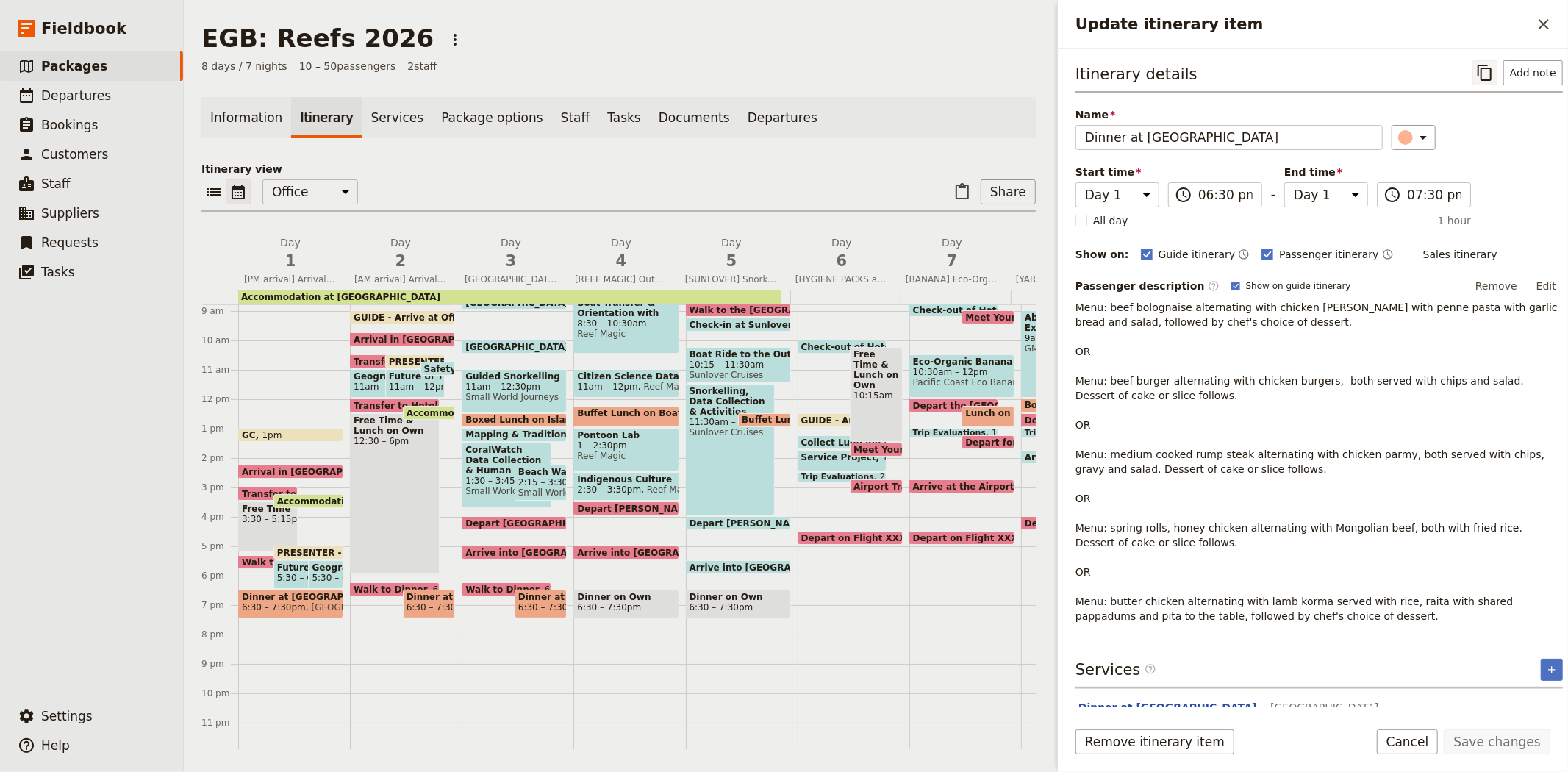
click at [1476, 72] on icon "Copy itinerary item" at bounding box center [1485, 73] width 18 height 18
click at [637, 186] on div "​ ​ Office Guide Passenger Sales ​ Share" at bounding box center [618, 195] width 834 height 33
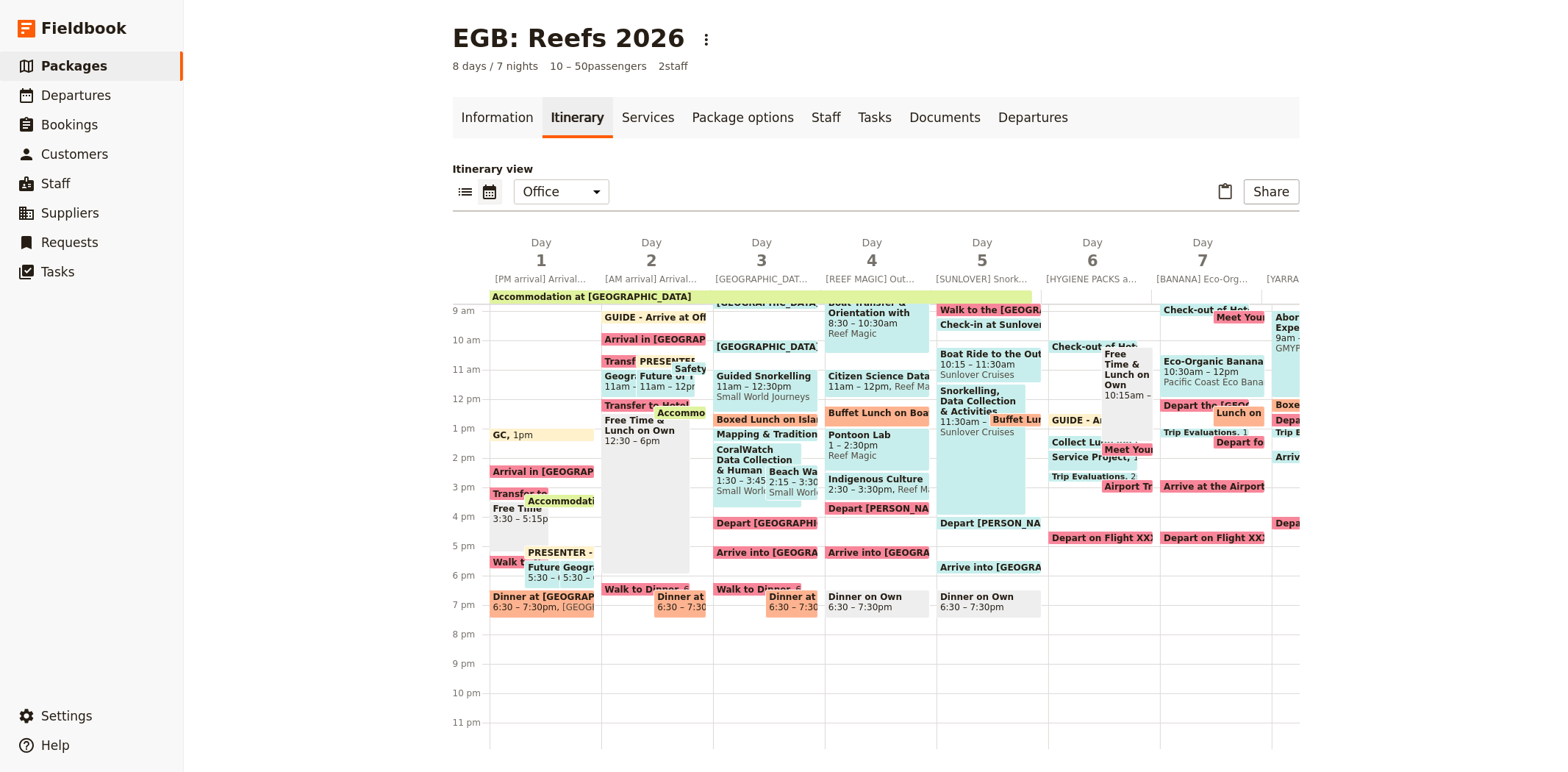
scroll to position [177, 0]
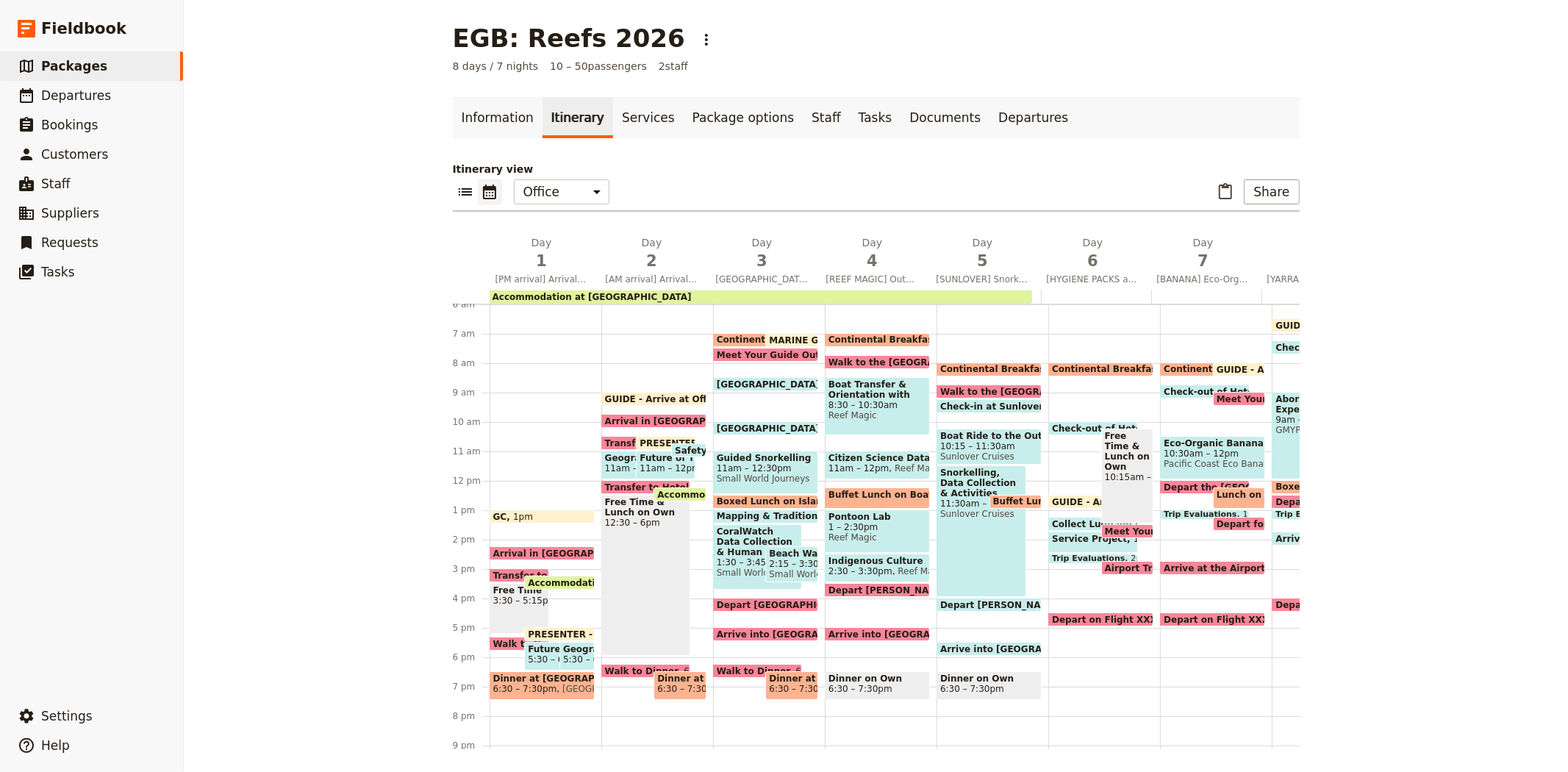
click at [744, 335] on span "Continental Breakfast at Hotel" at bounding box center [795, 340] width 159 height 11
select select "3"
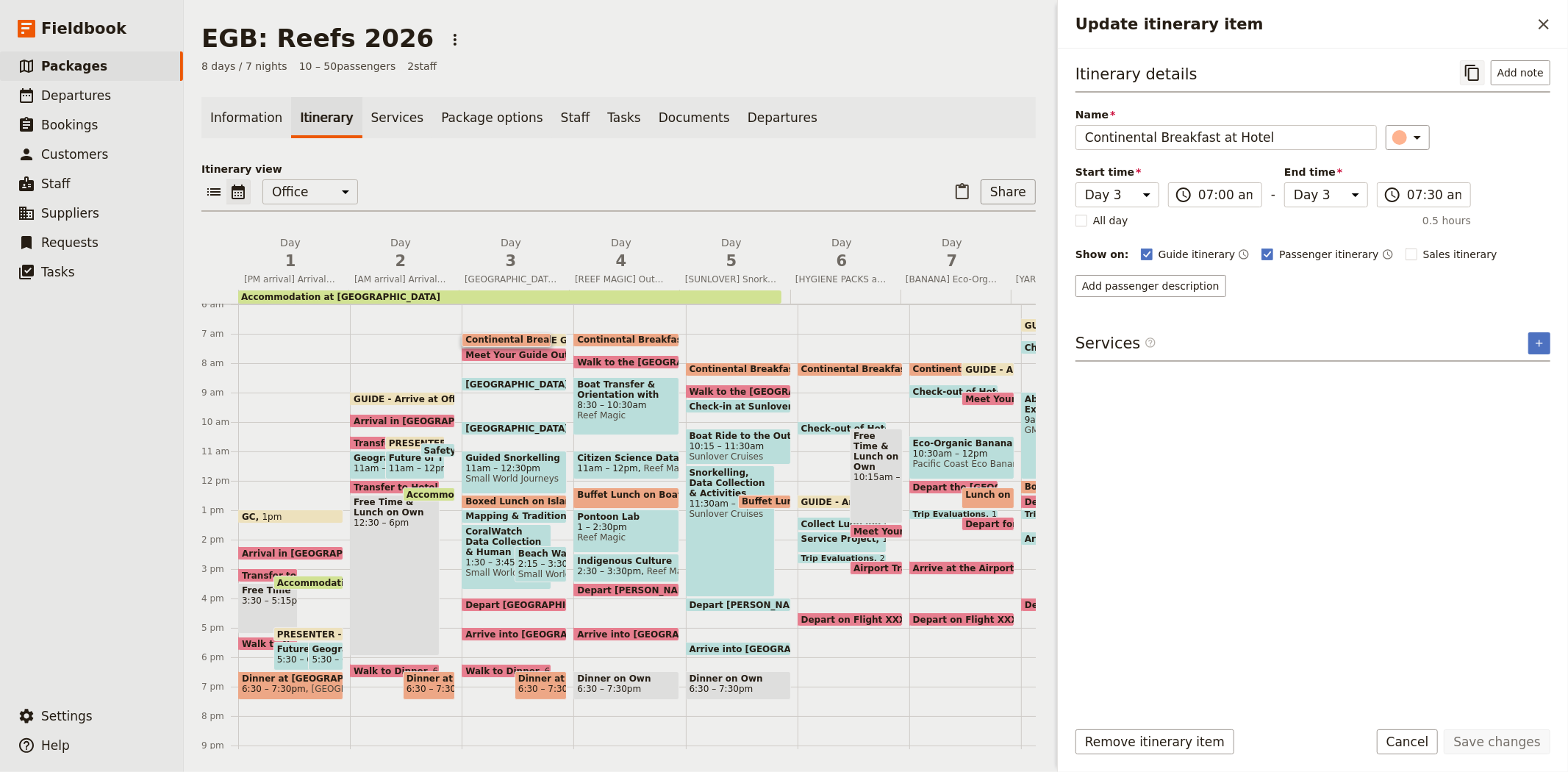
click at [1472, 71] on icon "Copy itinerary item" at bounding box center [1472, 73] width 18 height 18
click at [554, 336] on span "MARINE GUIDES - Arrive at Office" at bounding box center [603, 340] width 171 height 10
select select "3"
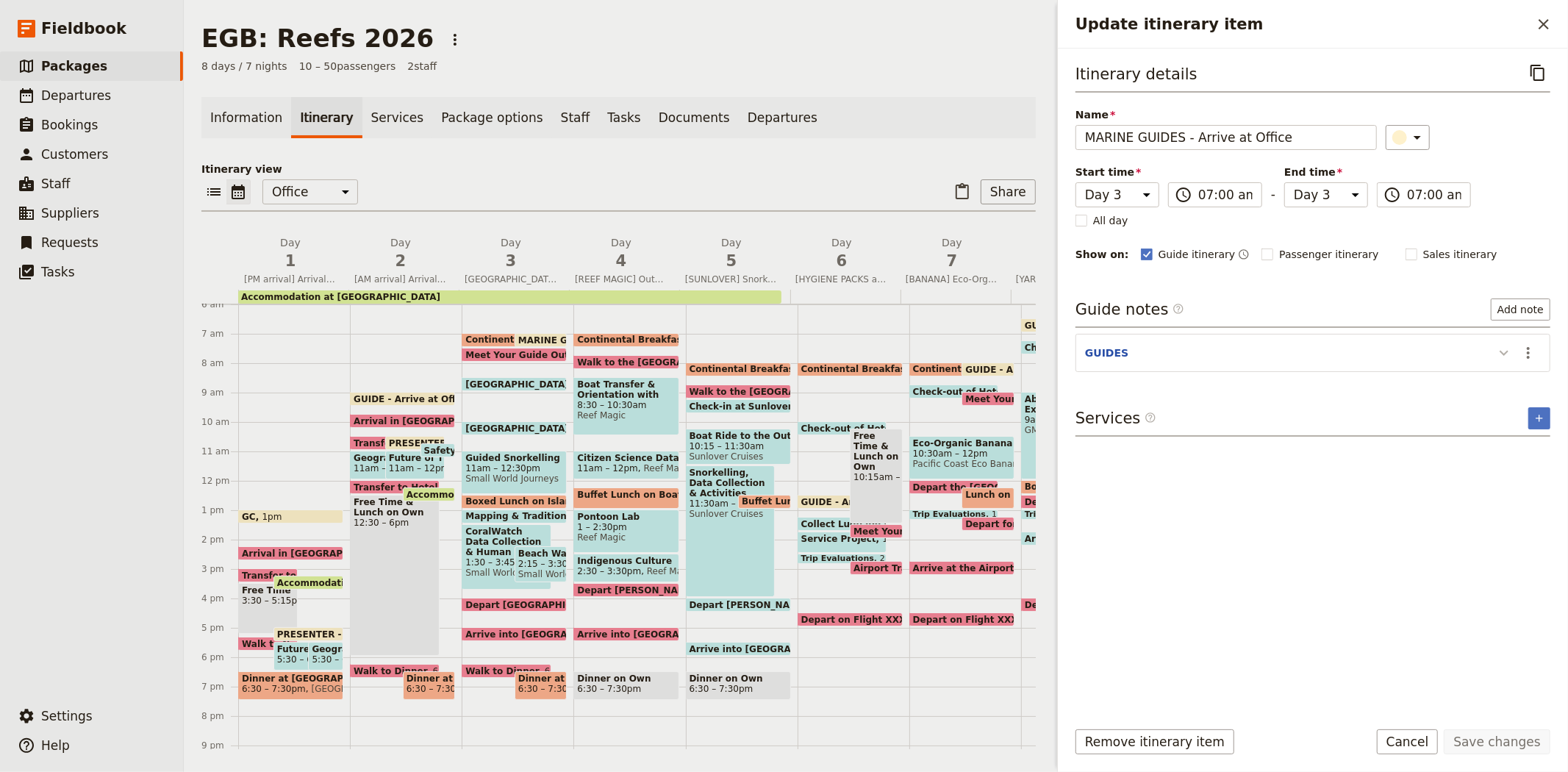
click at [1500, 357] on icon "Update itinerary item" at bounding box center [1504, 353] width 18 height 18
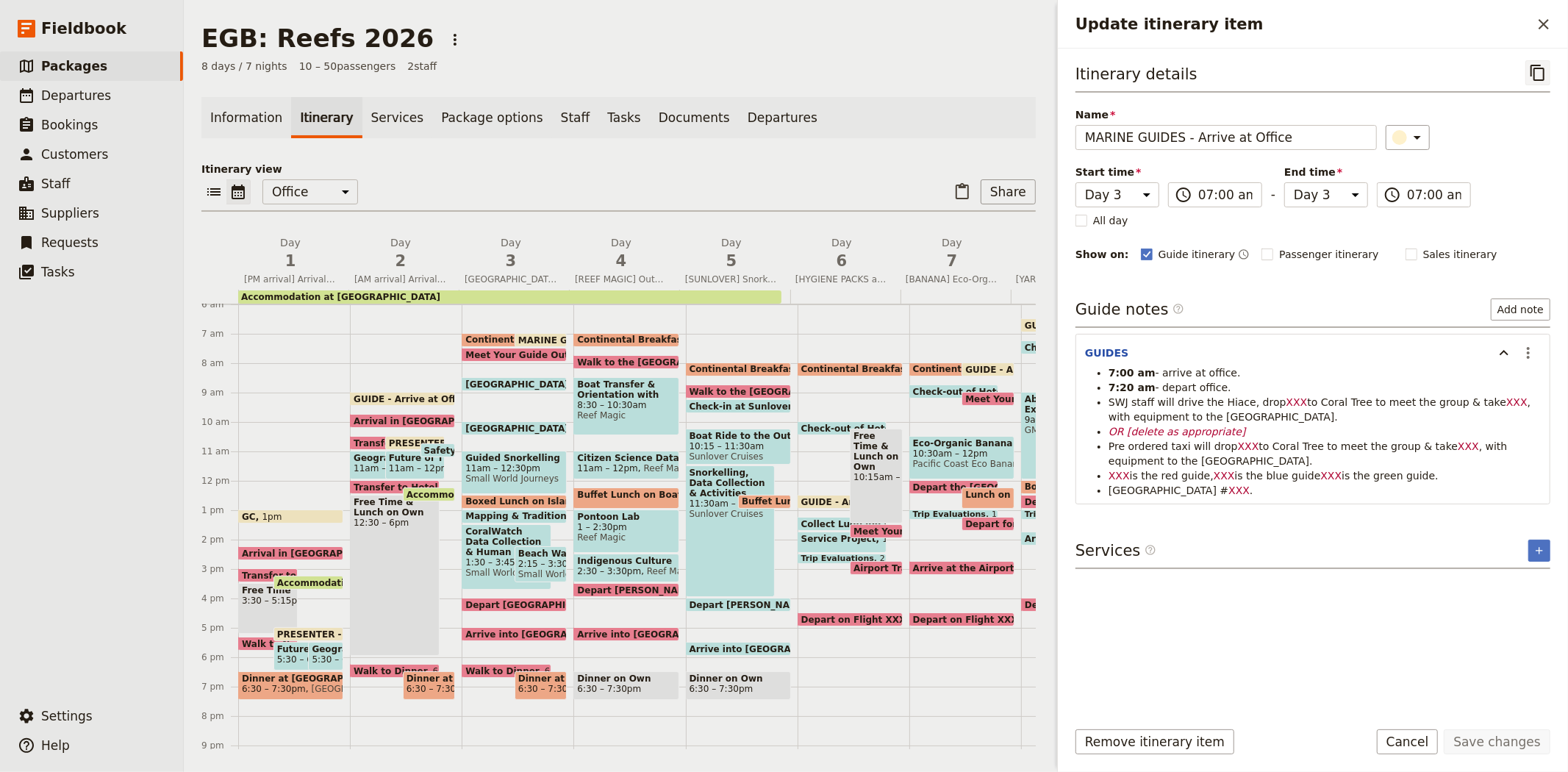
click at [1541, 68] on icon "Copy itinerary item" at bounding box center [1538, 73] width 18 height 18
click at [526, 353] on span "Meet Your Guide Outside Reception & Depart" at bounding box center [580, 355] width 231 height 10
select select "3"
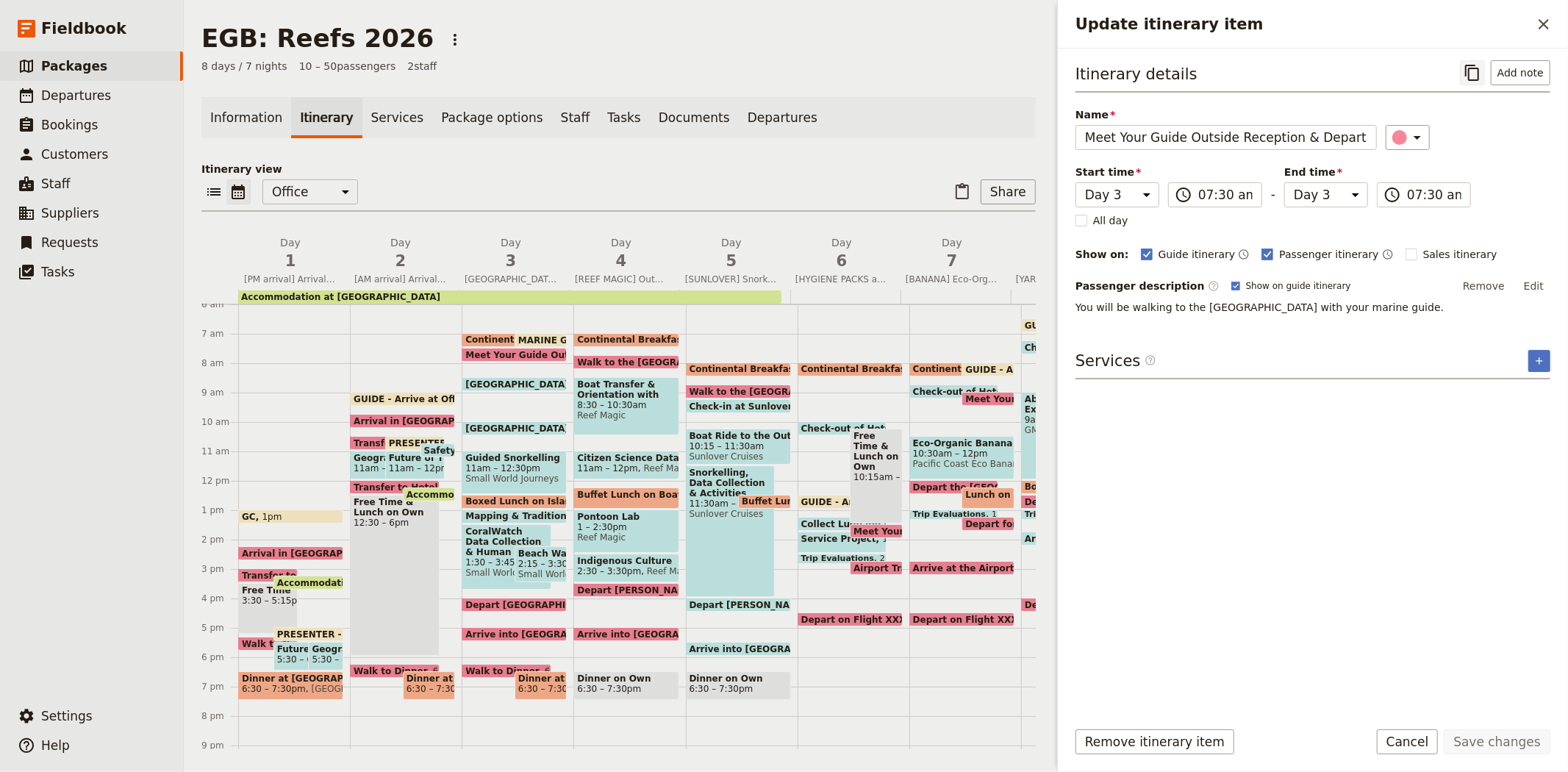
click at [1481, 77] on icon "Copy itinerary item" at bounding box center [1472, 73] width 18 height 18
drag, startPoint x: 535, startPoint y: 381, endPoint x: 559, endPoint y: 396, distance: 28.3
click at [576, 381] on span "8:30am" at bounding box center [593, 384] width 34 height 10
select select "3"
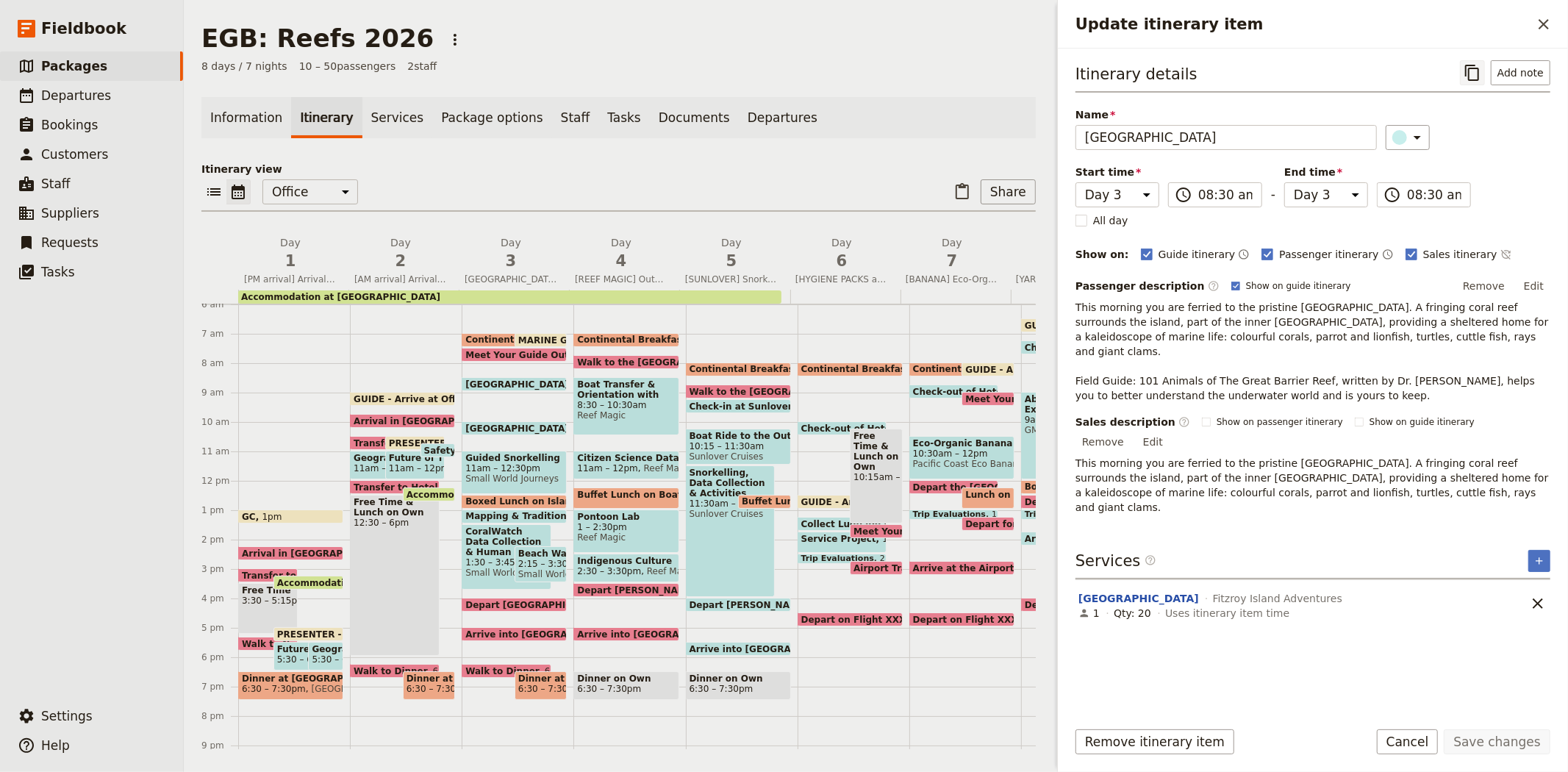
click at [1470, 71] on icon "Copy itinerary item" at bounding box center [1471, 72] width 14 height 16
click at [515, 421] on div "Turtle Rehabilitation Centre 10am [GEOGRAPHIC_DATA]" at bounding box center [514, 428] width 105 height 14
select select "3"
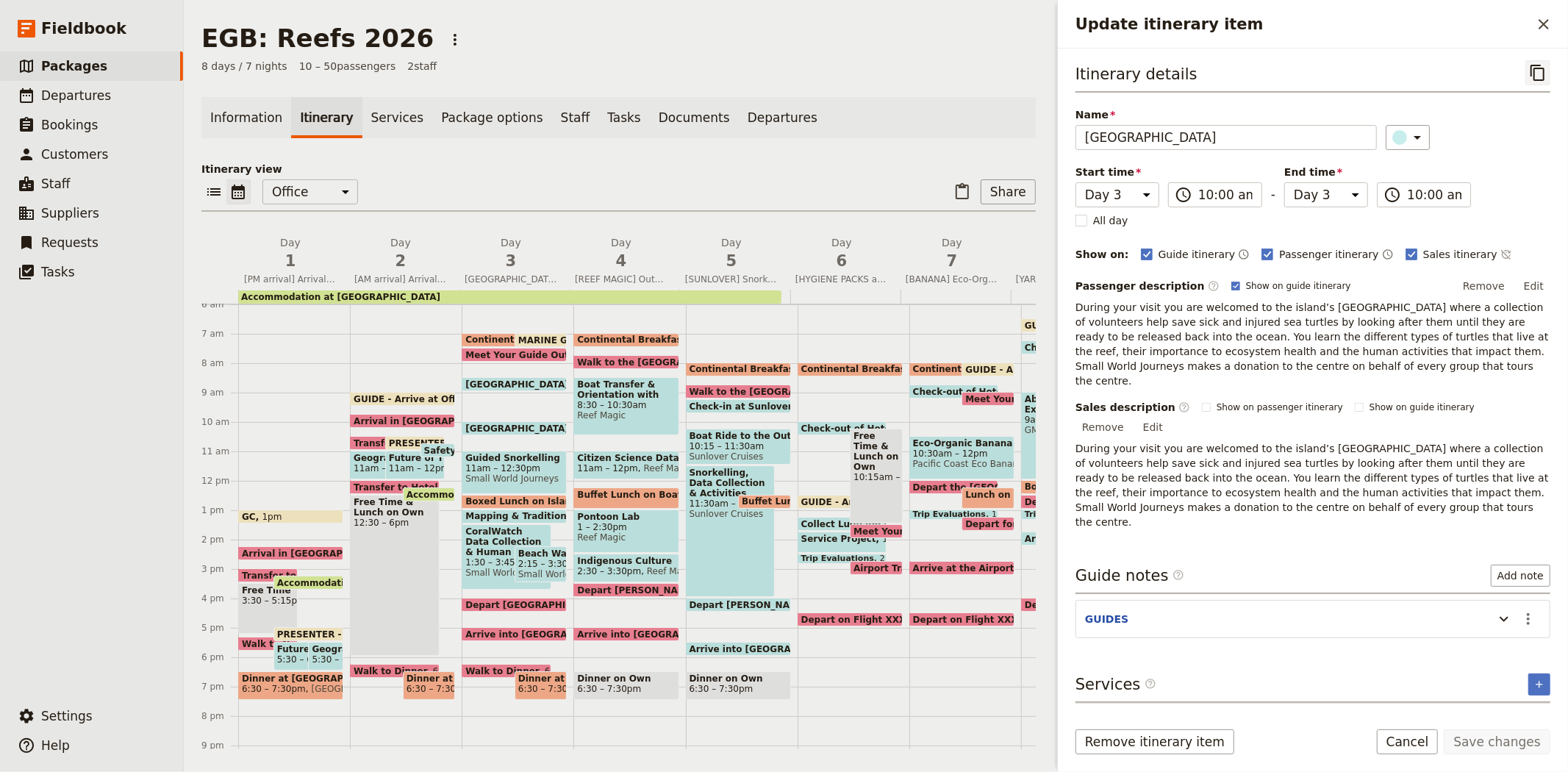
click at [1538, 68] on icon "Copy itinerary item" at bounding box center [1538, 73] width 18 height 18
click at [522, 471] on span "11am – 12:30pm" at bounding box center [514, 468] width 98 height 11
select select "3"
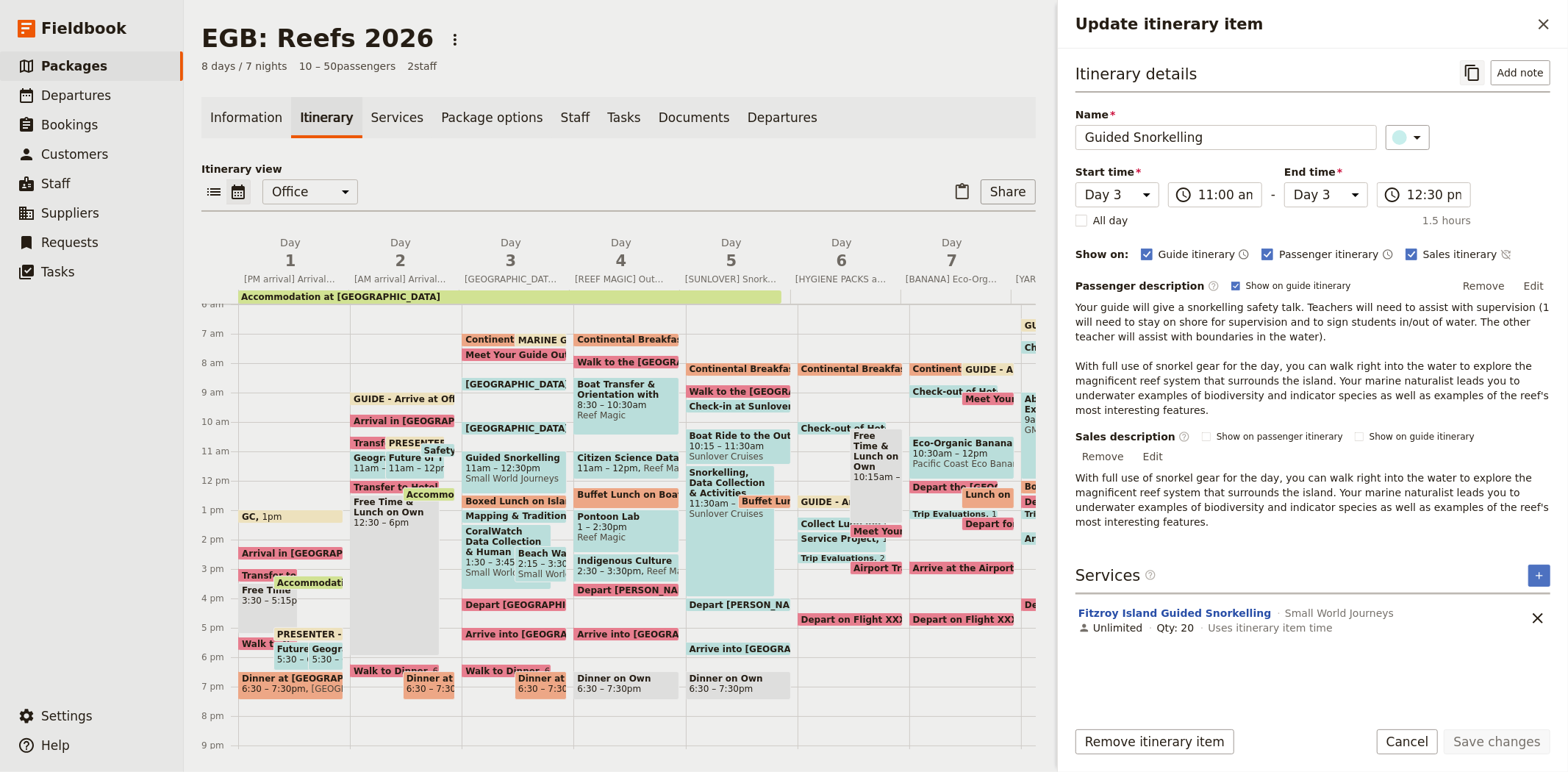
click at [1465, 64] on icon "Copy itinerary item" at bounding box center [1472, 73] width 18 height 18
click at [517, 498] on span "Boxed Lunch on Island" at bounding box center [523, 501] width 118 height 11
select select "3"
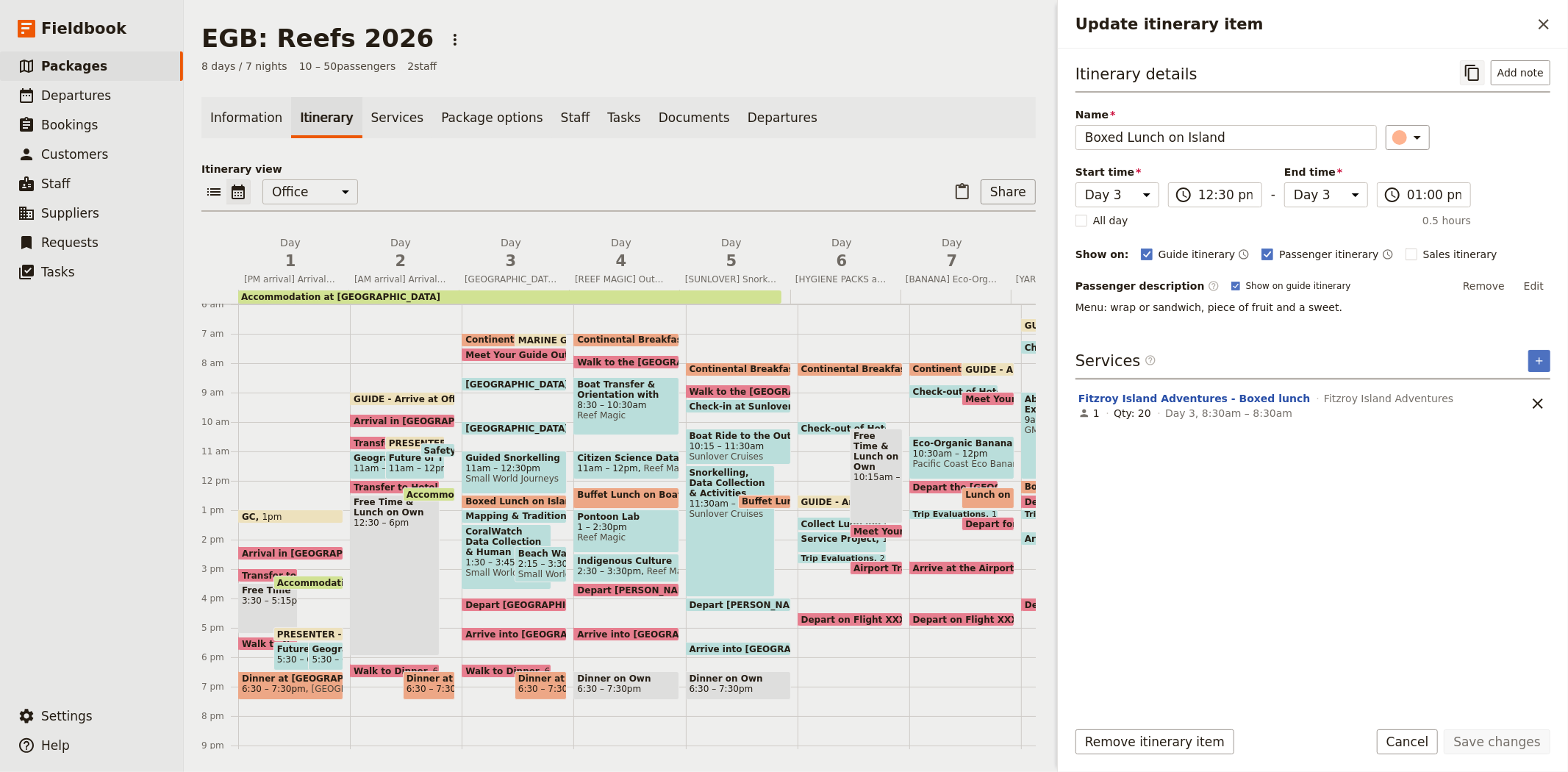
click at [1469, 78] on icon "Copy itinerary item" at bounding box center [1472, 73] width 18 height 18
click at [534, 515] on span "Mapping & Traditional vs Contemporary Management Activity" at bounding box center [621, 515] width 313 height 11
select select "3"
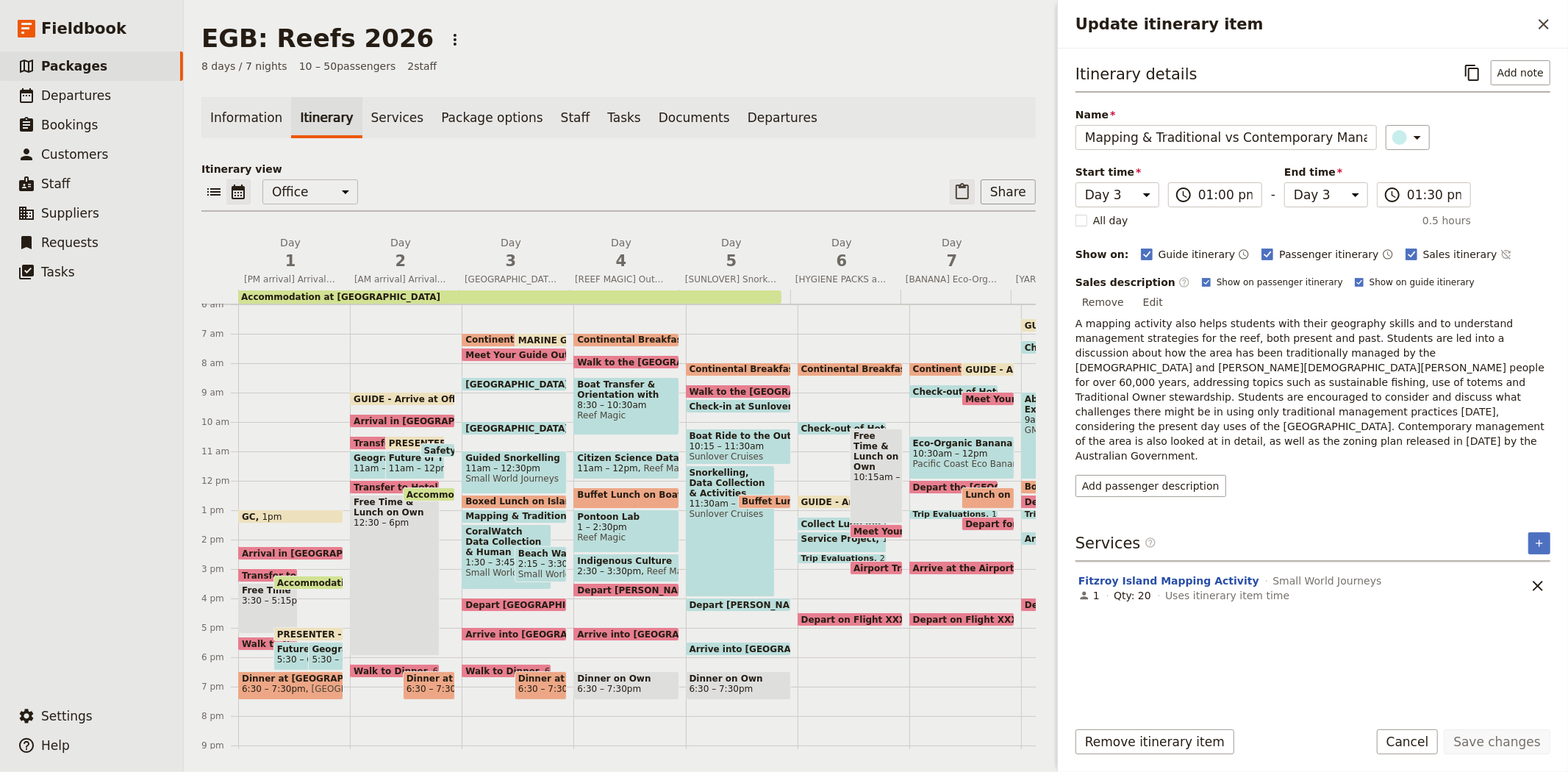
click at [953, 200] on icon "Paste itinerary item" at bounding box center [962, 192] width 18 height 18
select select "3"
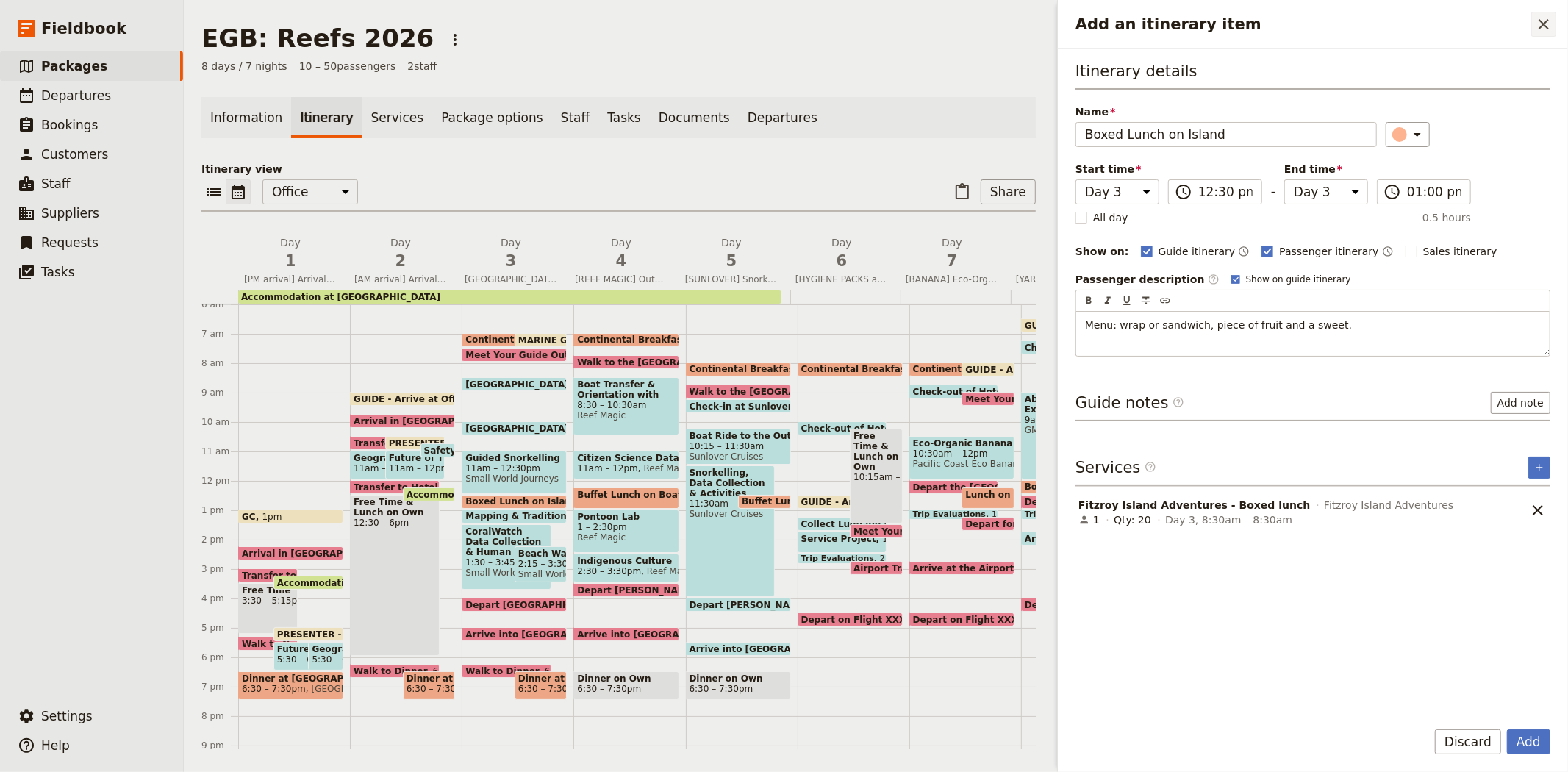
click at [1548, 27] on icon "Close drawer" at bounding box center [1544, 24] width 18 height 18
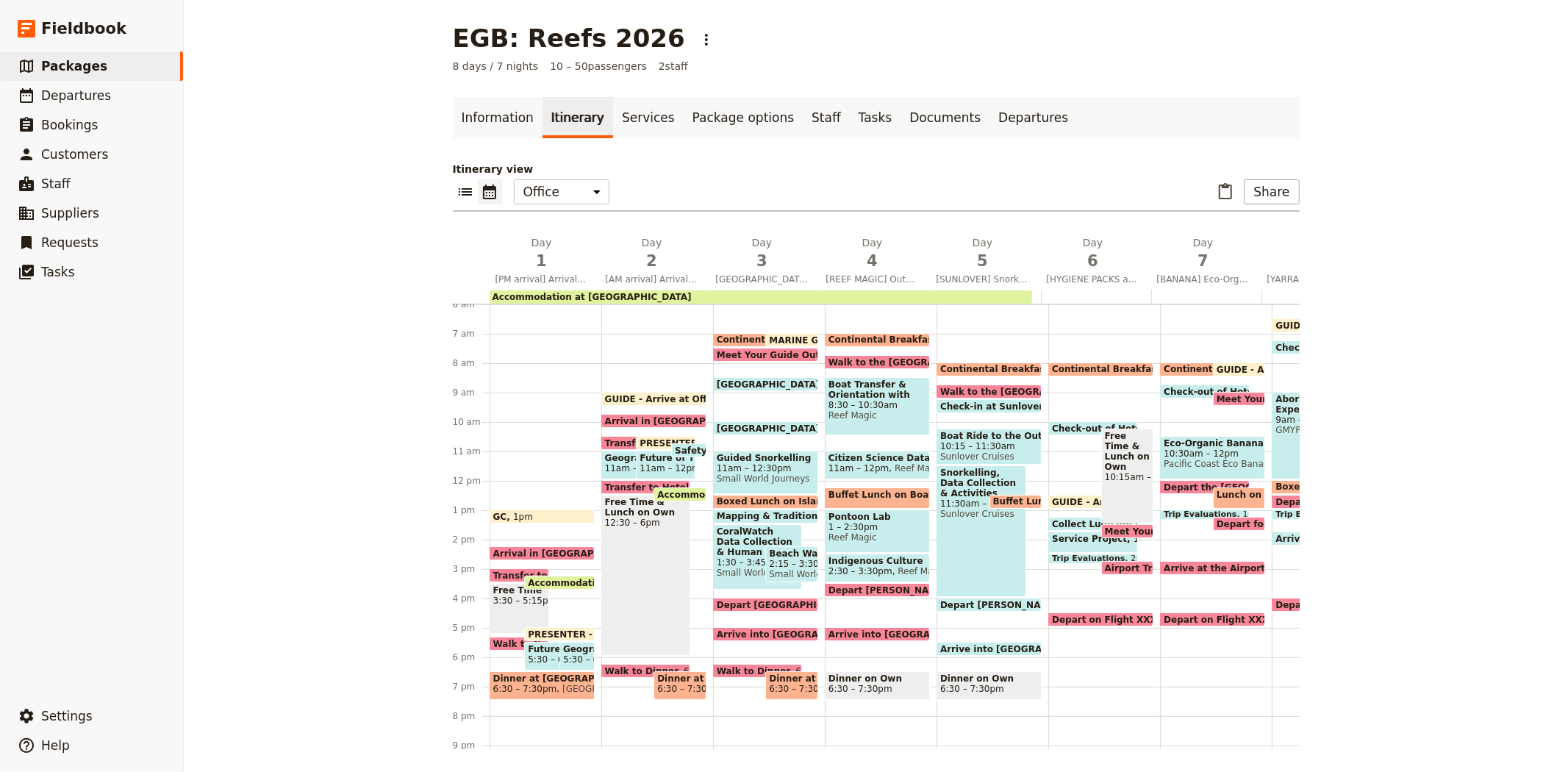
click at [745, 511] on span "Mapping & Traditional vs Contemporary Management Activity" at bounding box center [873, 515] width 313 height 11
select select "3"
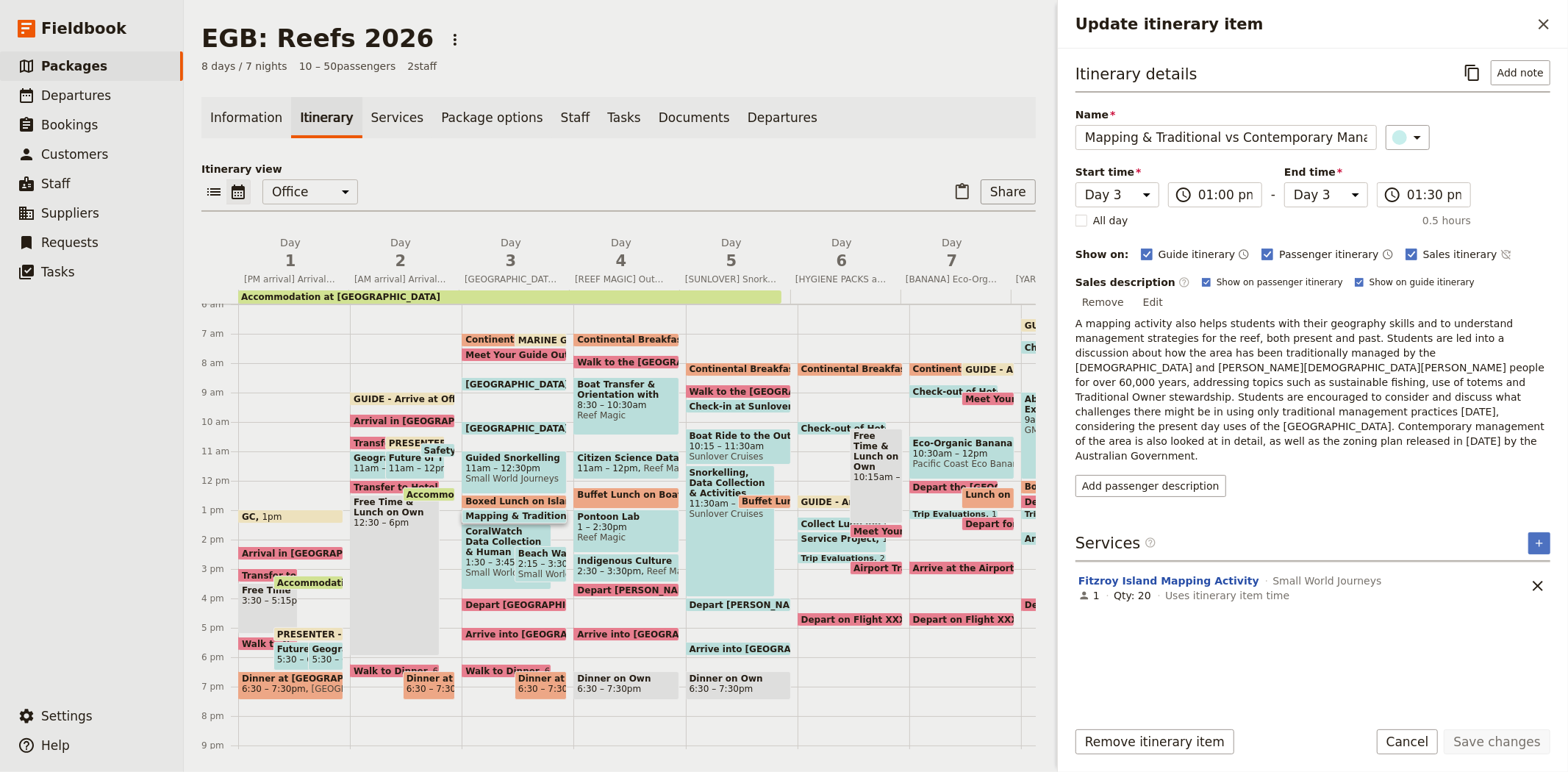
click at [1487, 71] on div "​ Add note" at bounding box center [1504, 72] width 90 height 25
click at [1476, 71] on icon "Copy itinerary item" at bounding box center [1472, 73] width 18 height 18
click at [497, 546] on span "CoralWatch Data Collection & Human Impacts" at bounding box center [506, 542] width 82 height 31
select select "3"
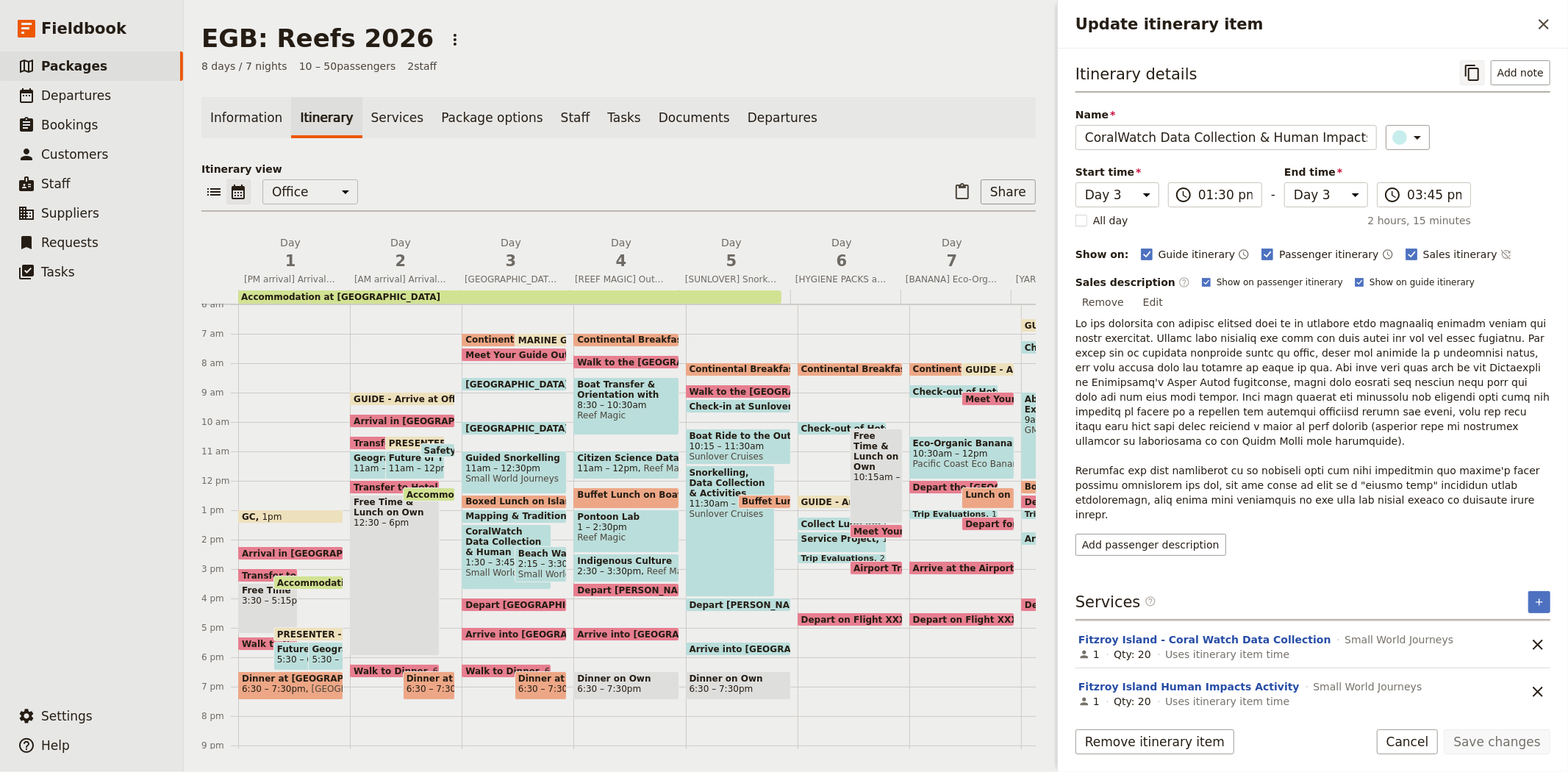
click at [1479, 72] on icon "Copy itinerary item" at bounding box center [1472, 73] width 18 height 18
click at [531, 601] on span "Depart [GEOGRAPHIC_DATA]" at bounding box center [538, 605] width 147 height 10
select select "3"
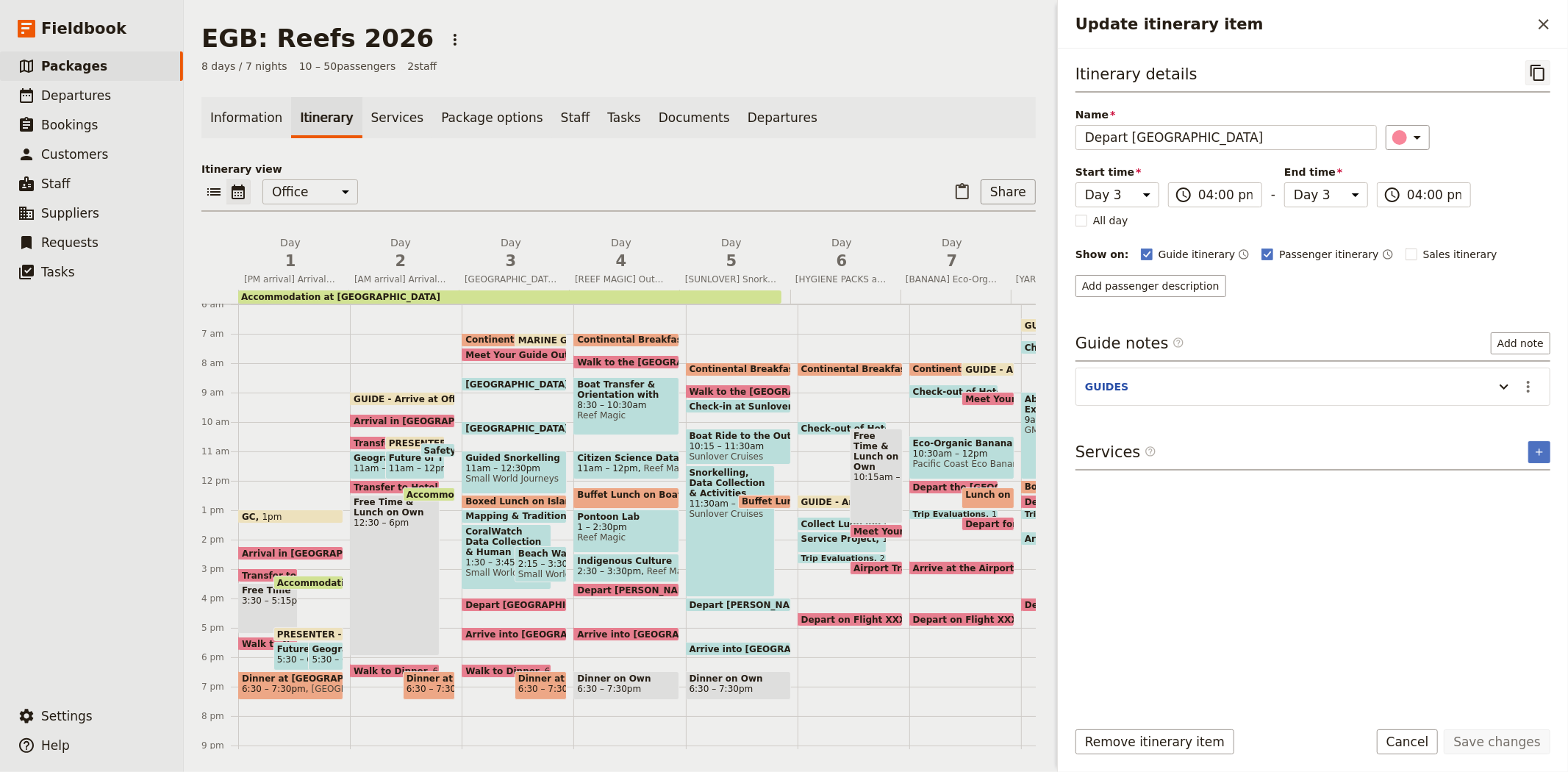
click at [1541, 83] on button "​" at bounding box center [1537, 72] width 25 height 25
click at [515, 629] on span "Arrive into [GEOGRAPHIC_DATA]" at bounding box center [548, 634] width 166 height 10
select select "3"
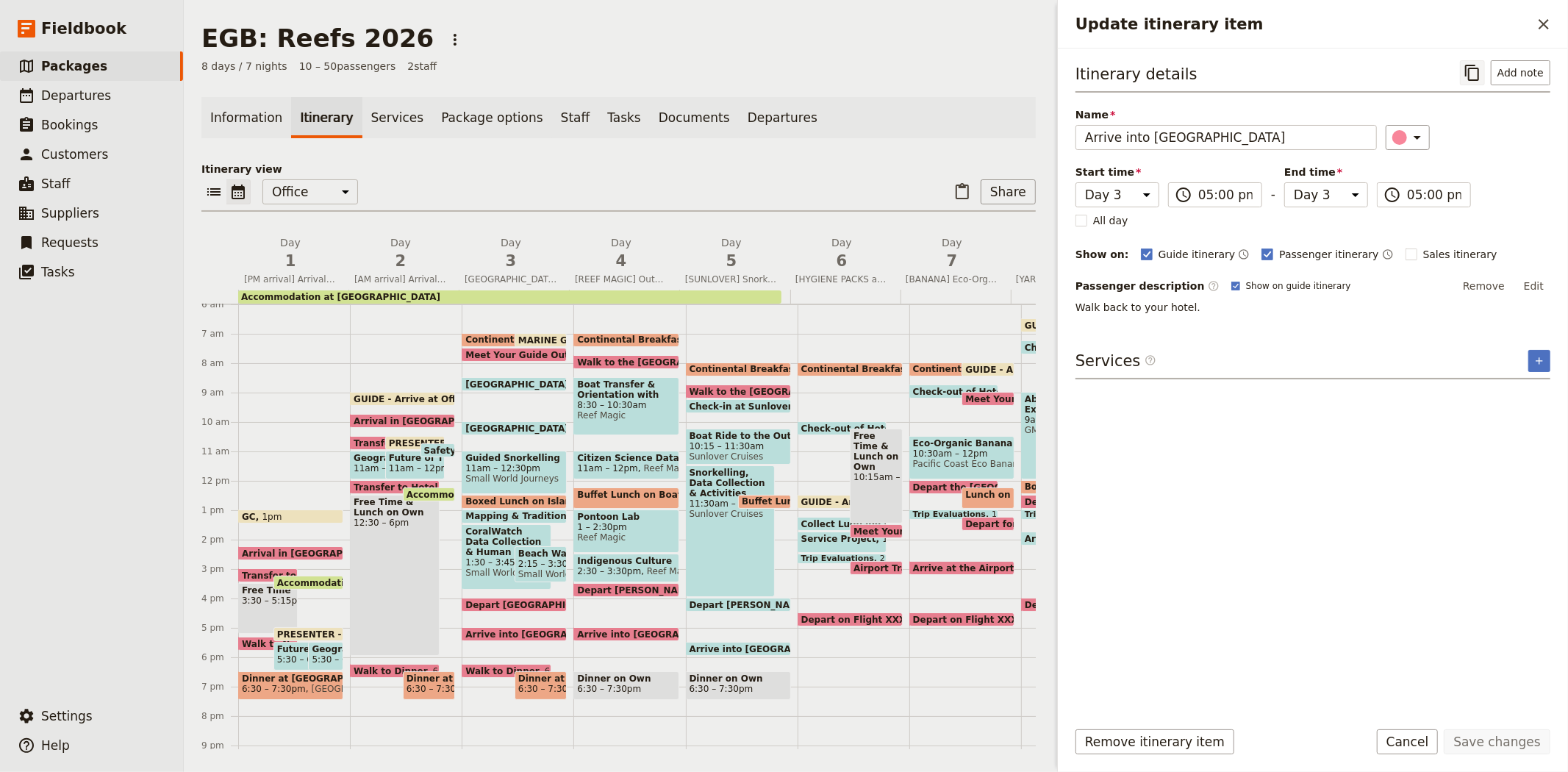
click at [1479, 71] on icon "Copy itinerary item" at bounding box center [1472, 73] width 18 height 18
click at [497, 668] on span "Walk to Dinner" at bounding box center [504, 671] width 79 height 10
select select "3"
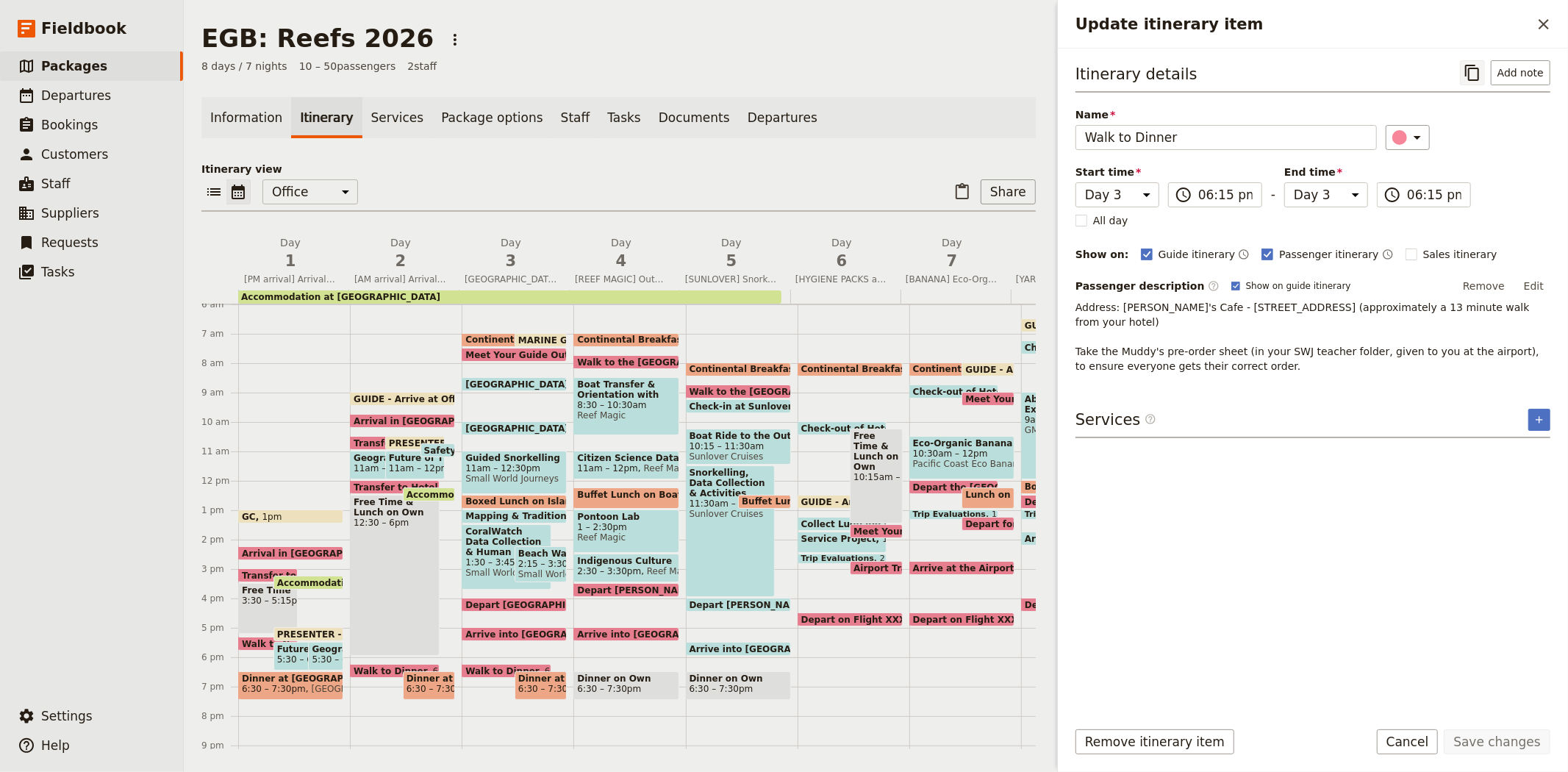
click at [1478, 72] on icon "Copy itinerary item" at bounding box center [1472, 73] width 18 height 18
click at [522, 688] on span "6:30 – 7:30pm" at bounding box center [550, 689] width 64 height 11
select select "3"
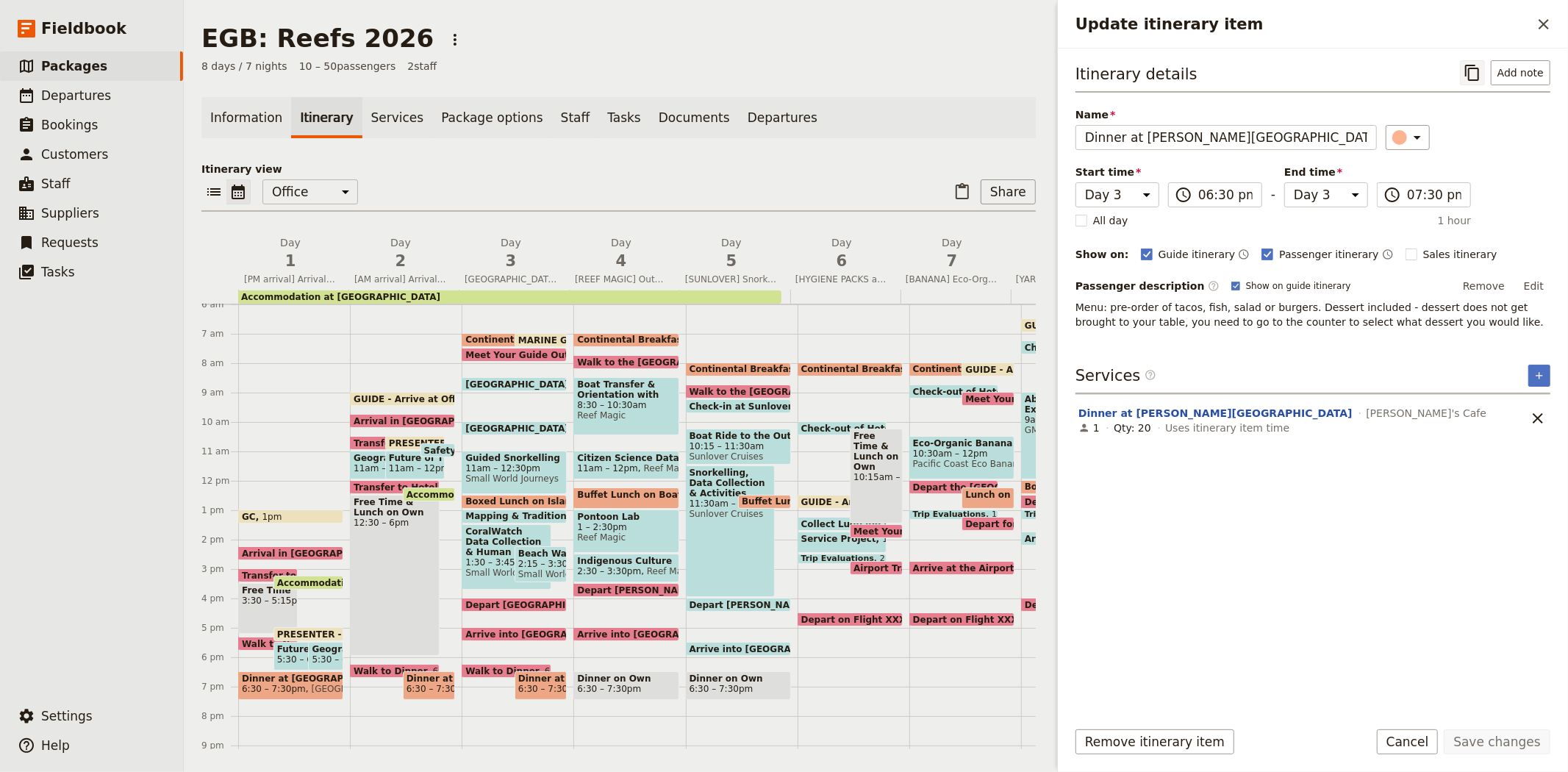
click at [1474, 77] on icon "Copy itinerary item" at bounding box center [1472, 73] width 18 height 18
click at [489, 252] on span "3" at bounding box center [511, 261] width 93 height 22
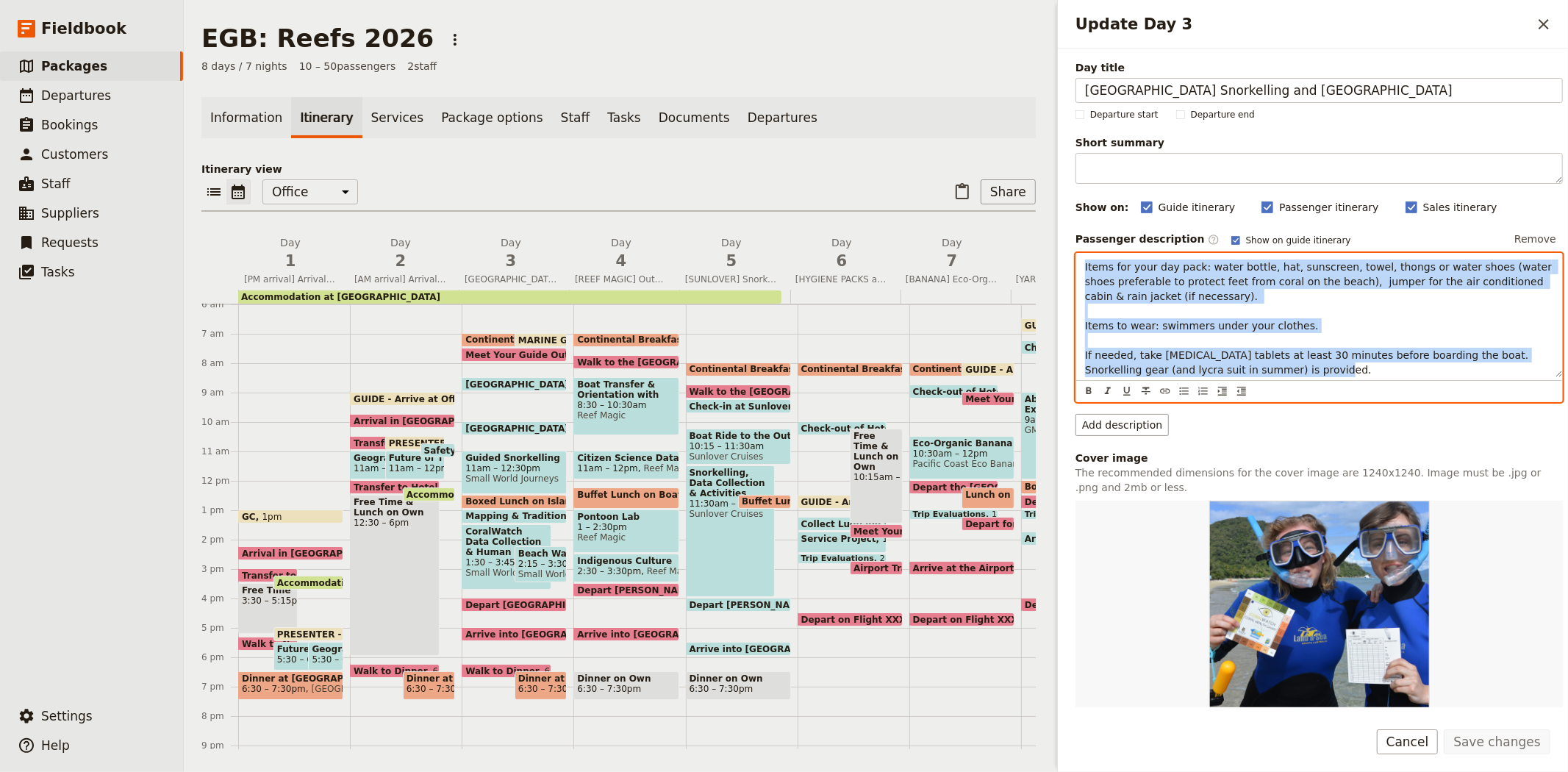
drag, startPoint x: 1347, startPoint y: 372, endPoint x: 1080, endPoint y: 261, distance: 289.2
click at [1080, 261] on div "Items for your day pack: water bottle, hat, sunscreen, towel, thongs or water s…" at bounding box center [1319, 315] width 486 height 124
copy span "Items for your day pack: water bottle, hat, sunscreen, towel, thongs or water s…"
click at [720, 64] on div "8 days / 7 nights 10 – 50 passengers 2 staff" at bounding box center [618, 66] width 834 height 15
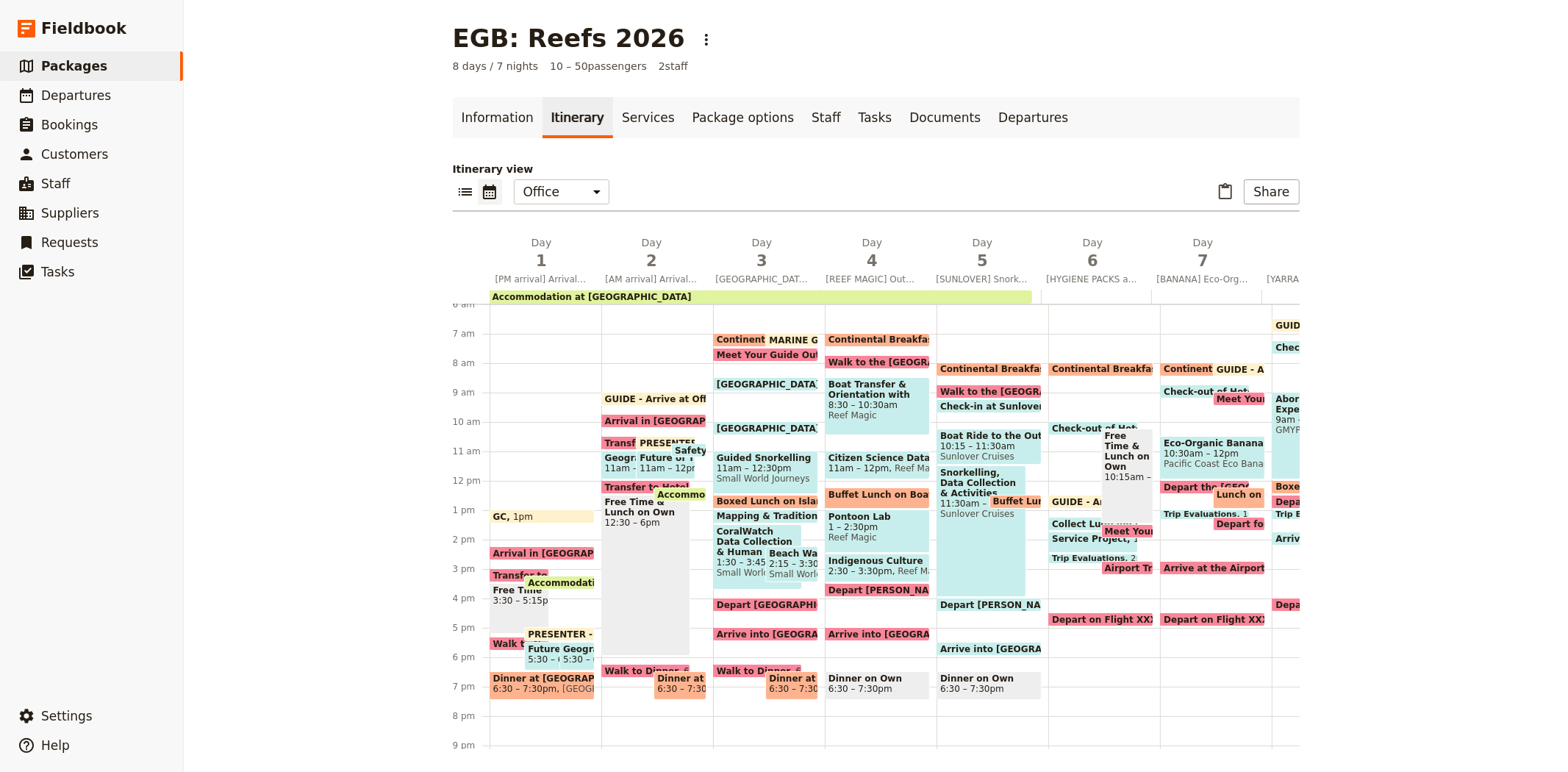
drag, startPoint x: 147, startPoint y: 101, endPoint x: 197, endPoint y: 93, distance: 50.6
click at [147, 101] on link "​ Departures" at bounding box center [91, 95] width 183 height 29
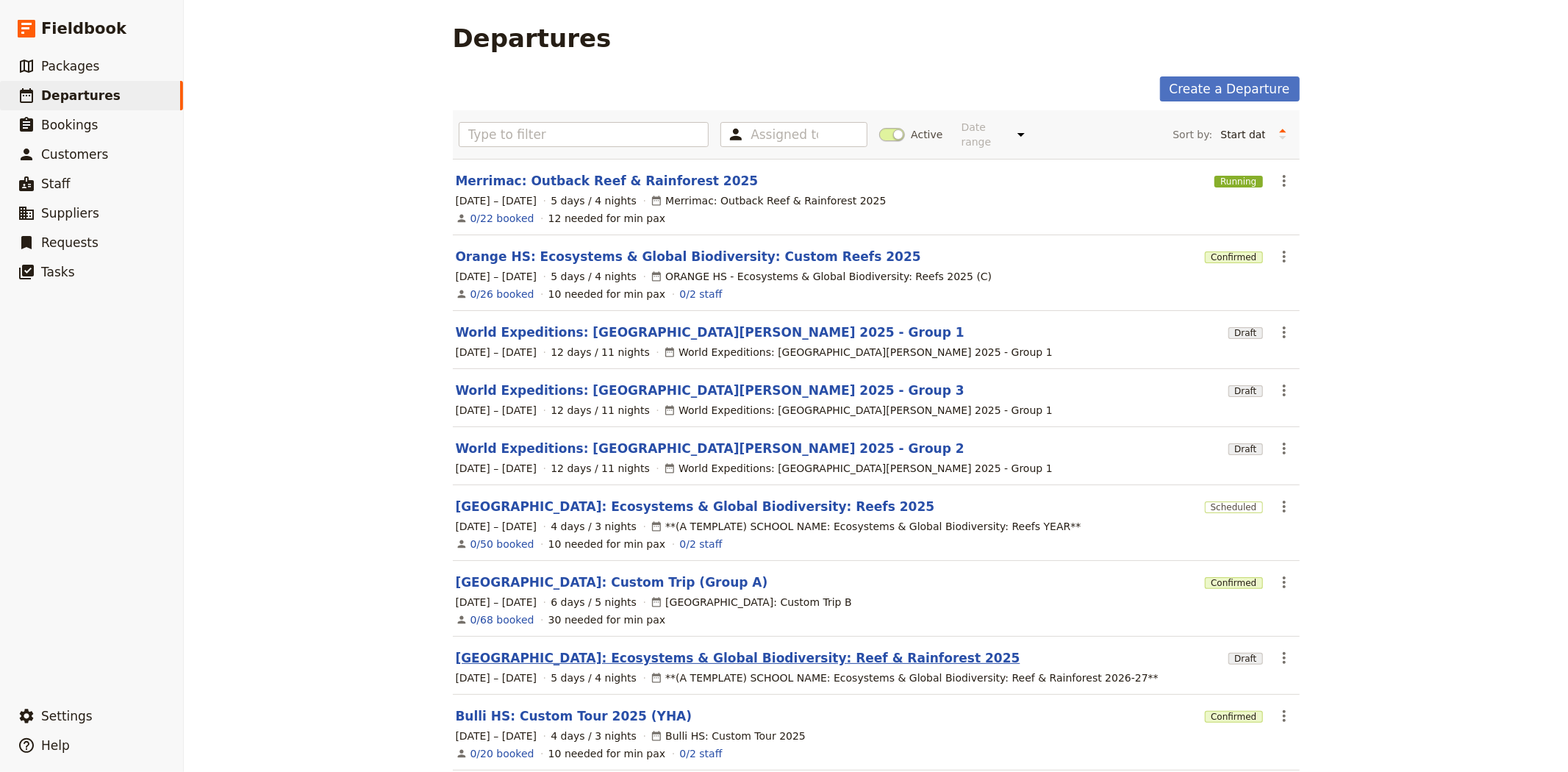
click at [528, 656] on link "Woonona High School: Ecosystems & Global Biodiversity: Reef & Rainforest 2025" at bounding box center [738, 658] width 564 height 18
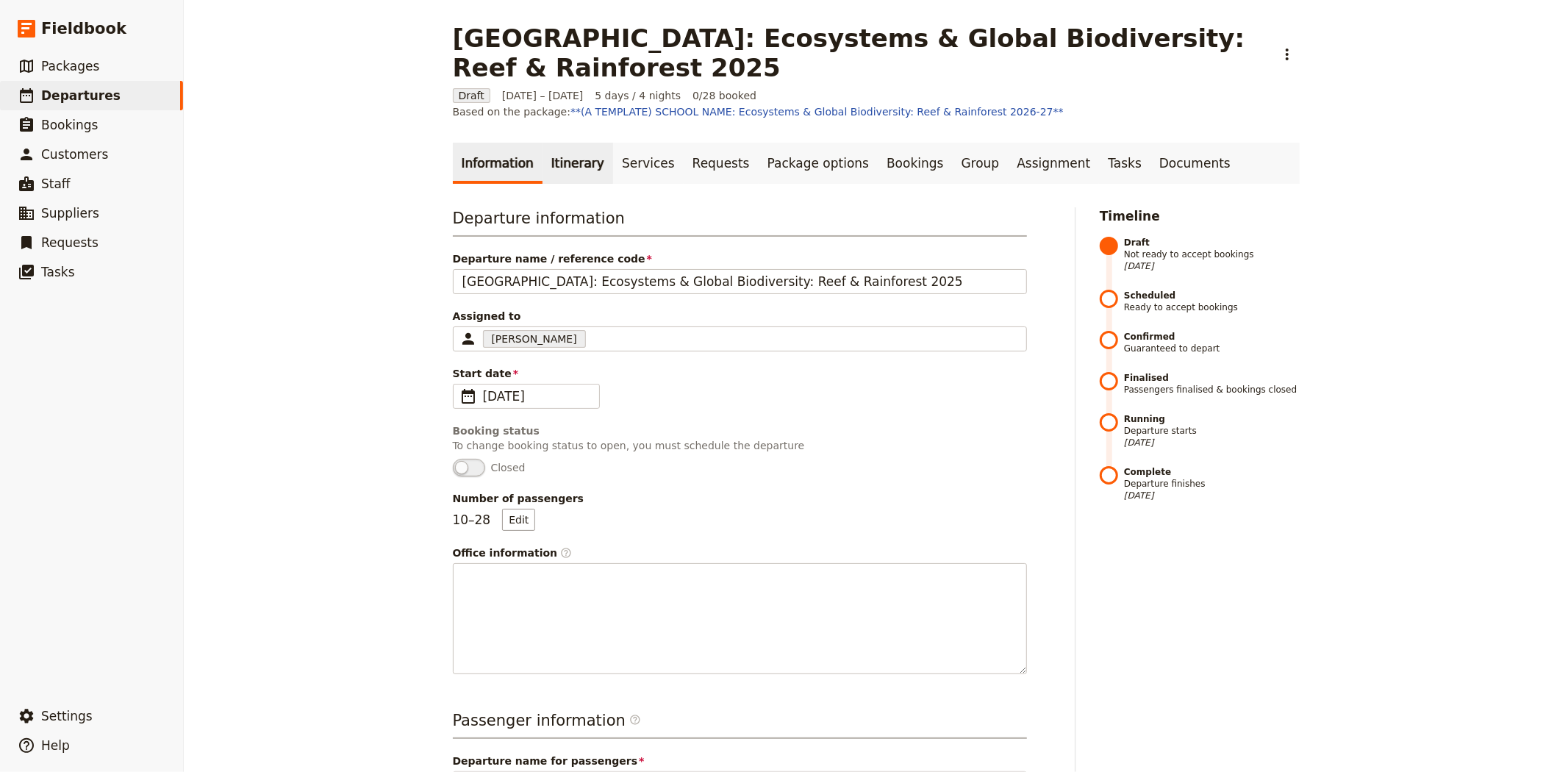
click at [554, 146] on link "Itinerary" at bounding box center [577, 163] width 71 height 42
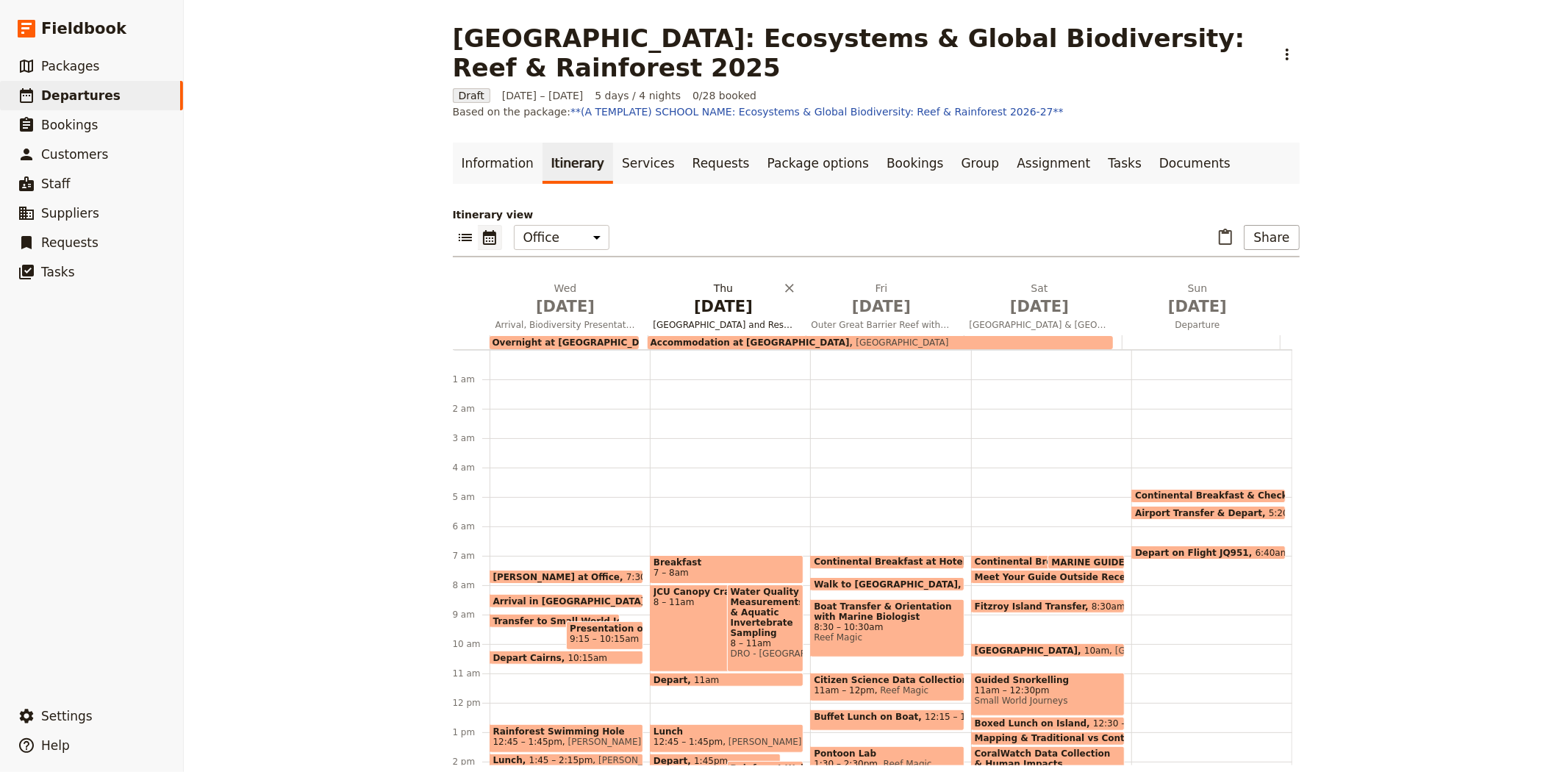
scroll to position [125, 0]
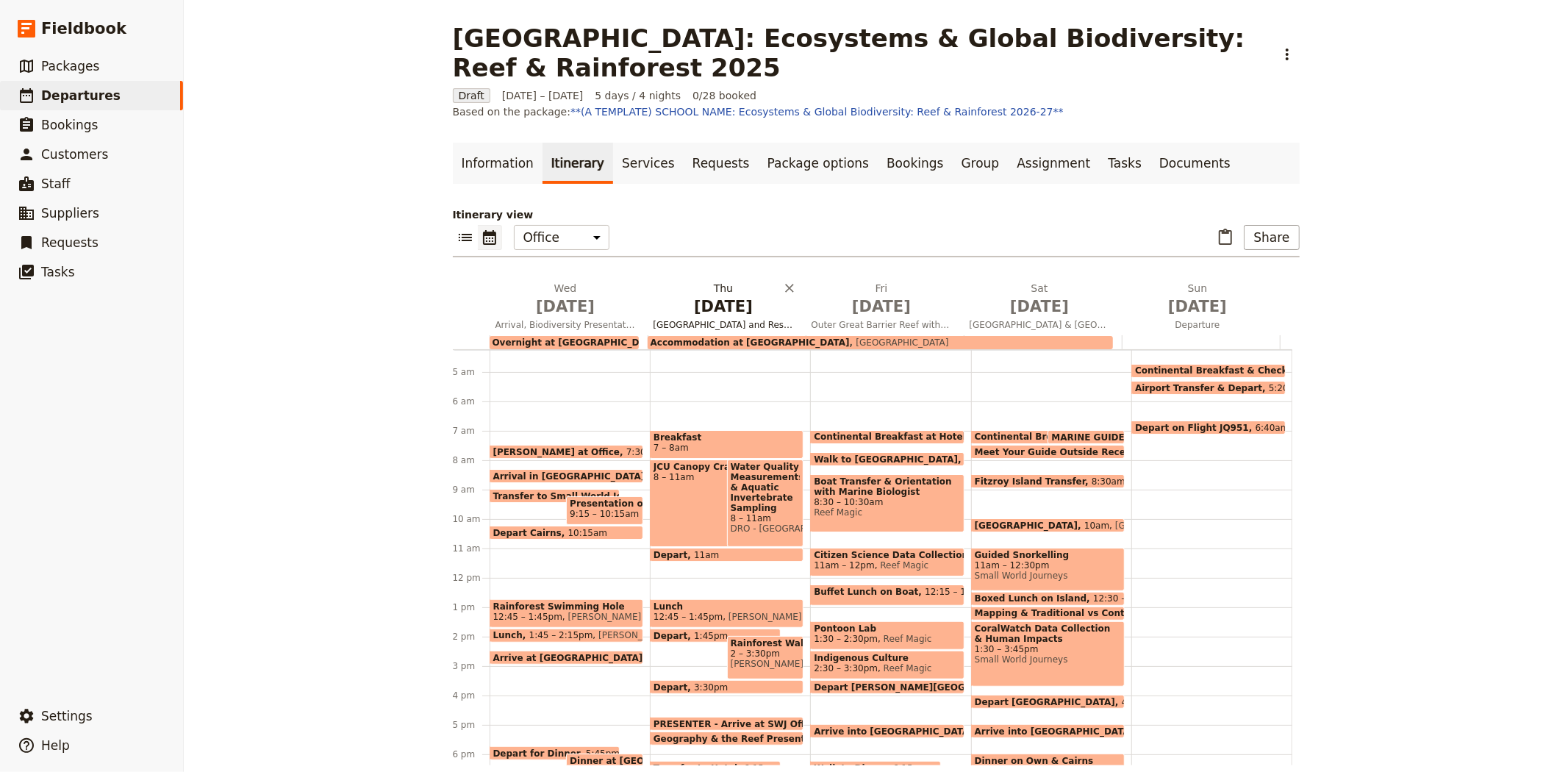
click at [751, 319] on span "Daintree Rainforest Observatory and Research Station & Rainforest Discovery wit…" at bounding box center [723, 325] width 152 height 11
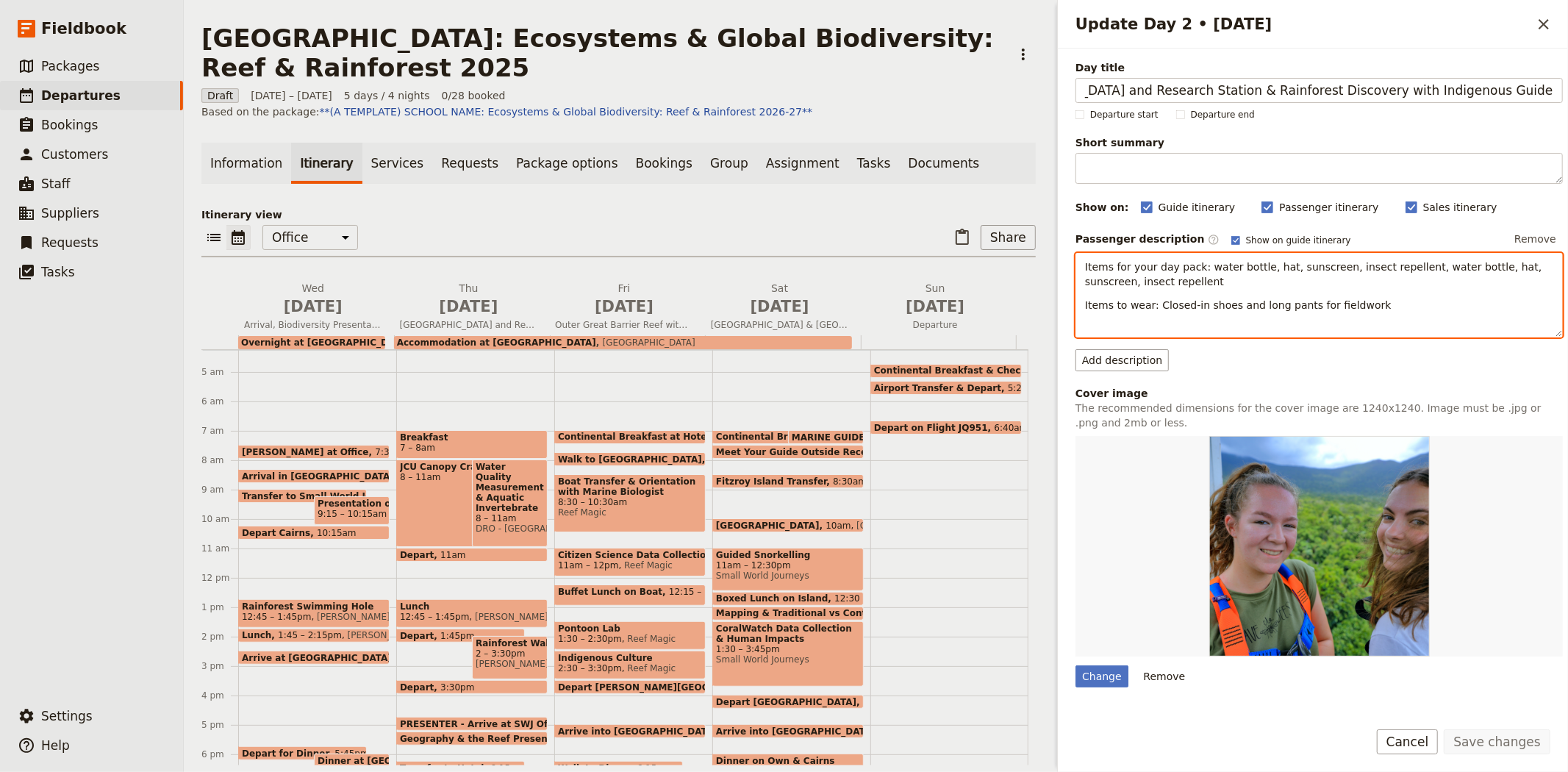
scroll to position [0, 0]
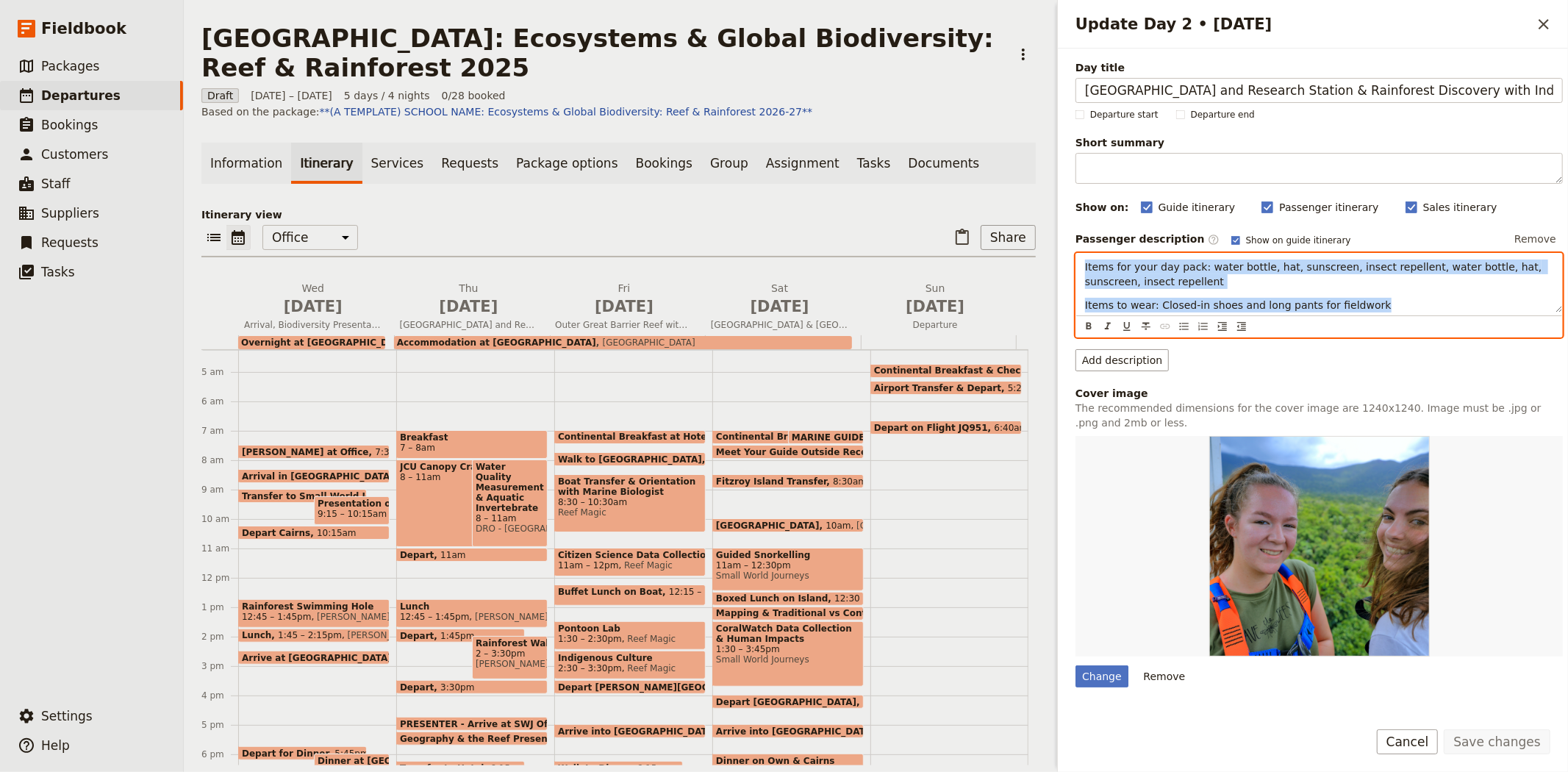
drag, startPoint x: 1370, startPoint y: 312, endPoint x: 1031, endPoint y: 240, distance: 346.6
click at [1031, 240] on div "Woonona High School: Ecosystems & Global Biodiversity: Reef & Rainforest 2025 ​…" at bounding box center [876, 386] width 1384 height 772
copy div "Items for your day pack: water bottle, hat, sunscreen, insect repellent, water …"
click at [304, 296] on span "Nov 26" at bounding box center [313, 306] width 138 height 22
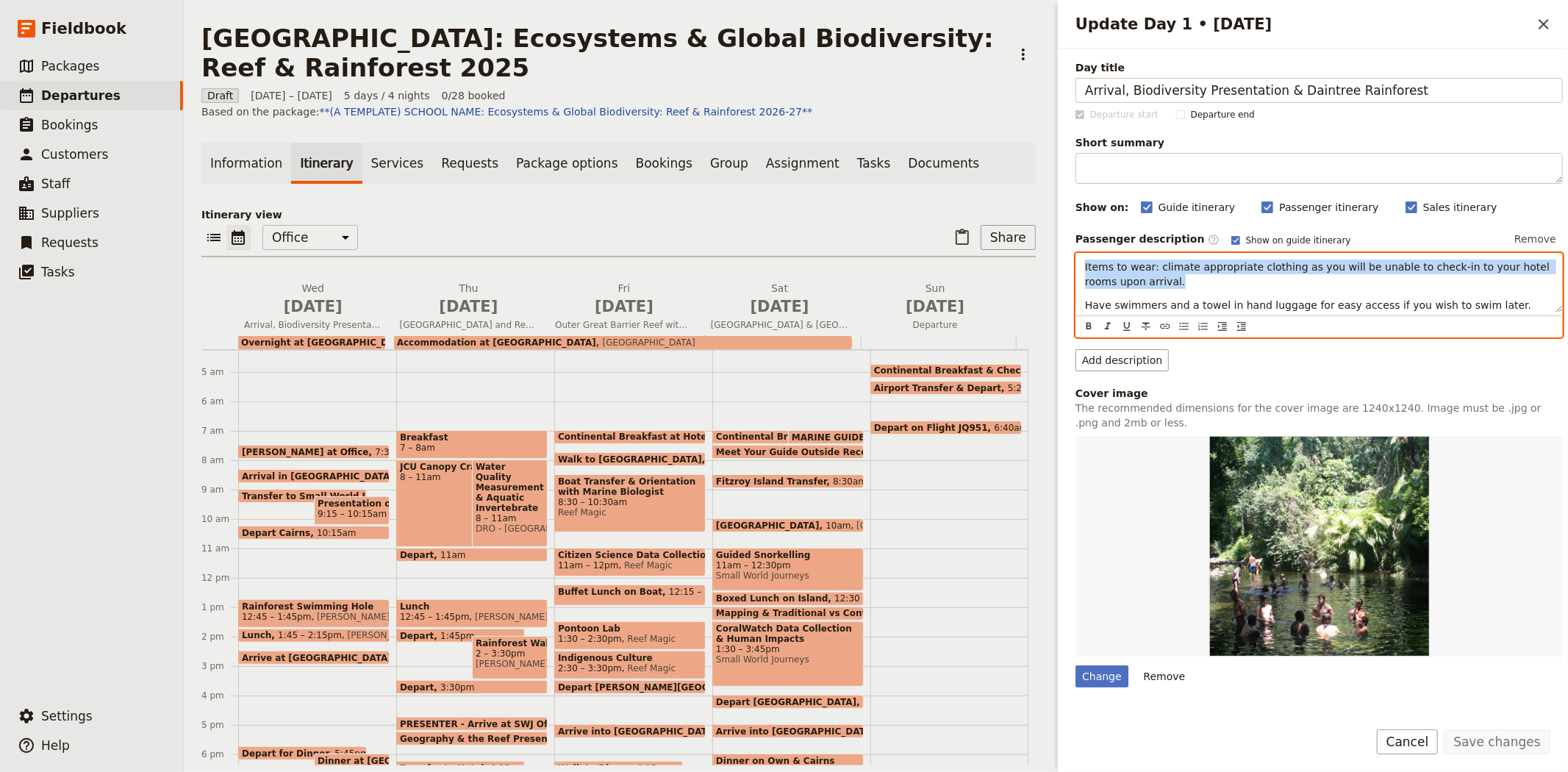
drag, startPoint x: 1084, startPoint y: 265, endPoint x: 1154, endPoint y: 277, distance: 71.0
click at [1154, 277] on p "Items to wear: climate appropriate clothing as you will be unable to check-in t…" at bounding box center [1318, 274] width 468 height 29
copy span "Items to wear: climate appropriate clothing as you will be unable to check-in t…"
